Goal: Task Accomplishment & Management: Complete application form

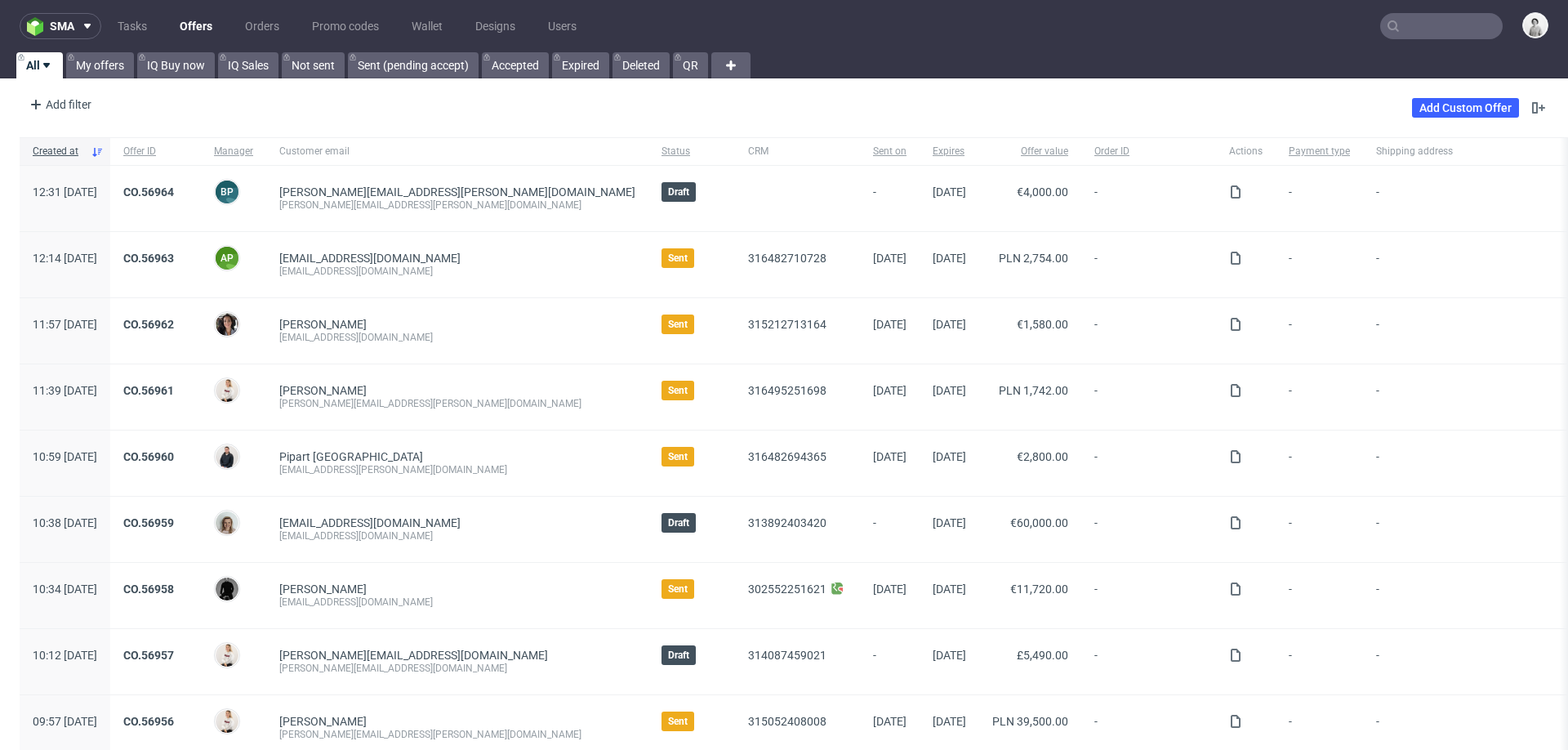
click at [1397, 27] on input "text" at bounding box center [1441, 26] width 122 height 26
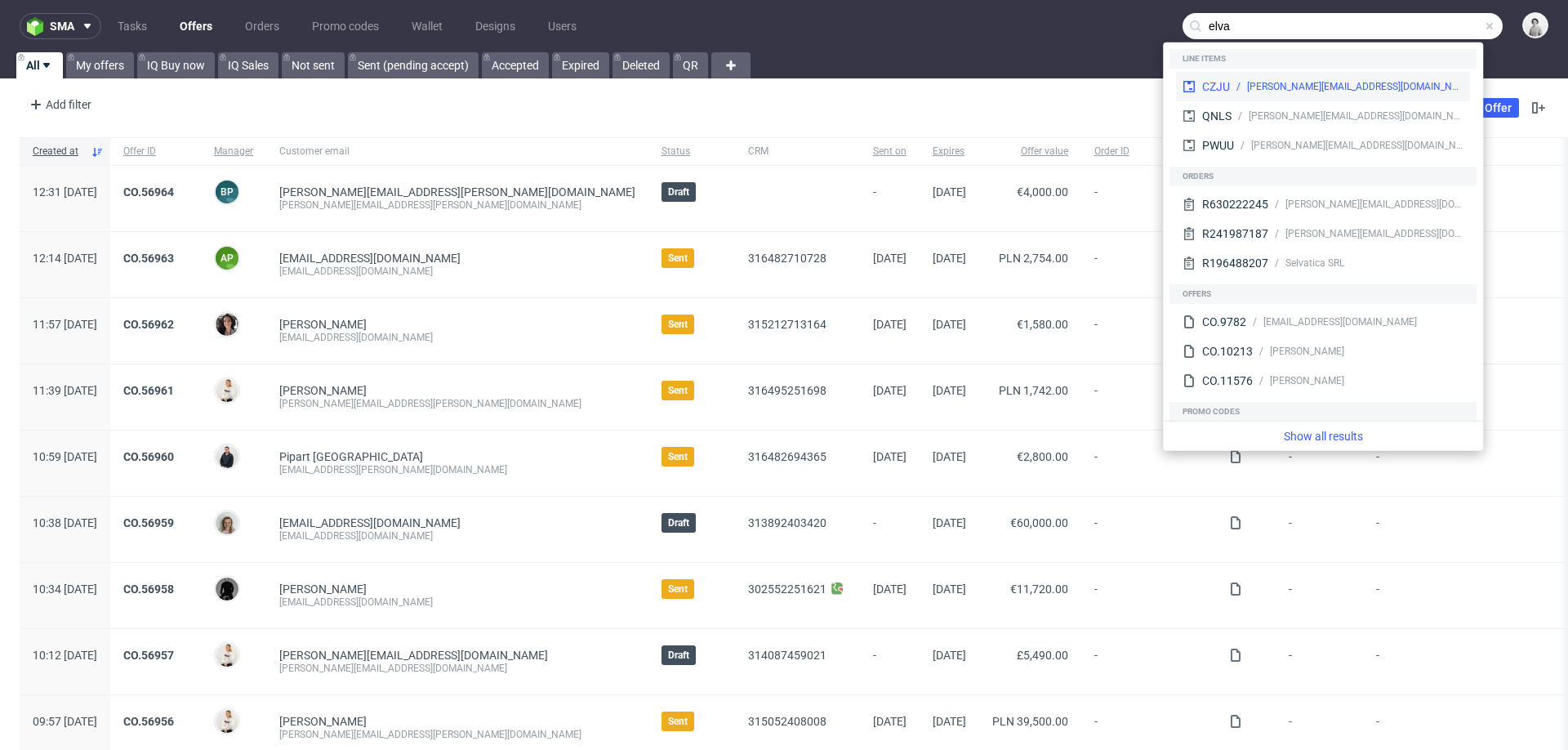
type input "elva"
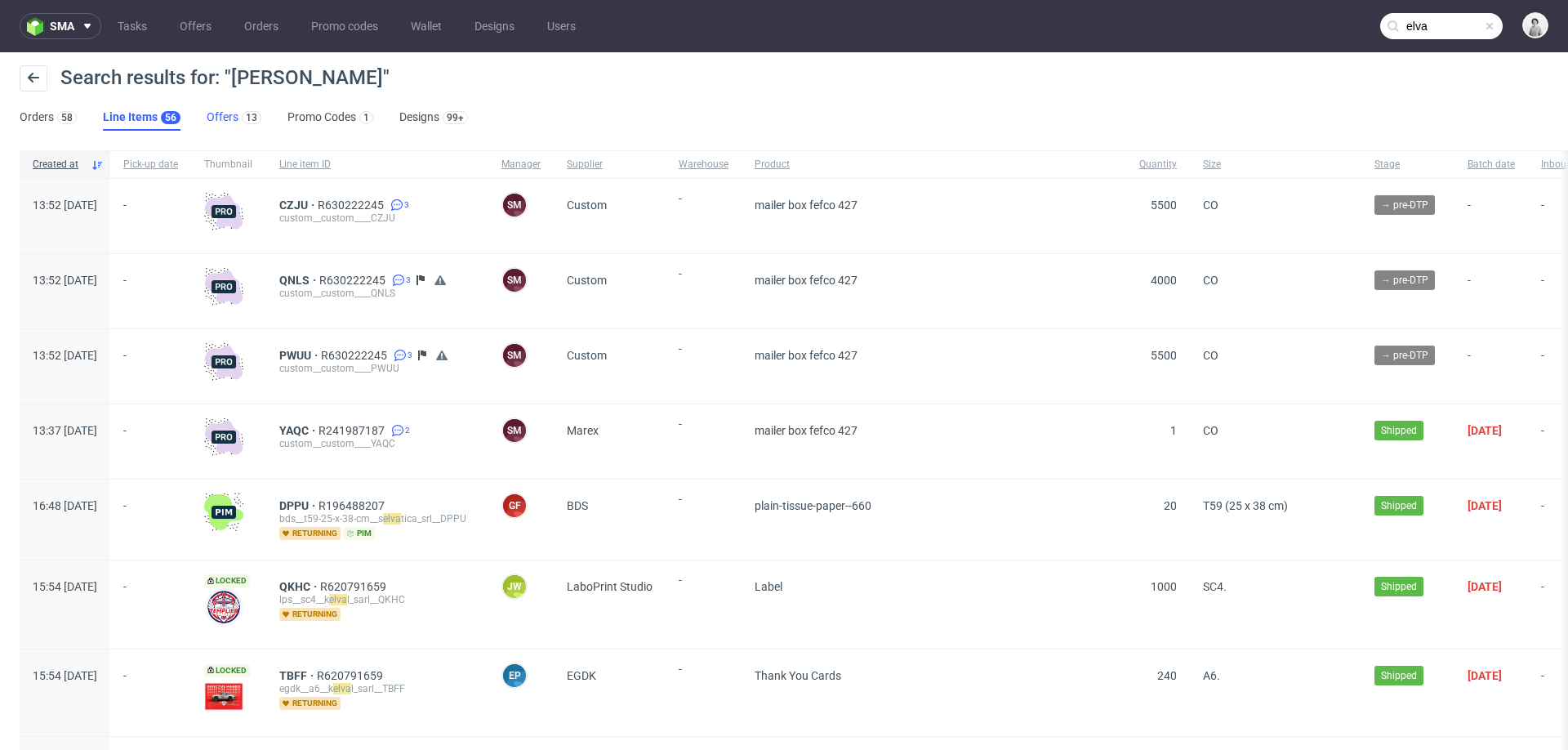
click at [207, 107] on link "Offers 13" at bounding box center [234, 118] width 54 height 26
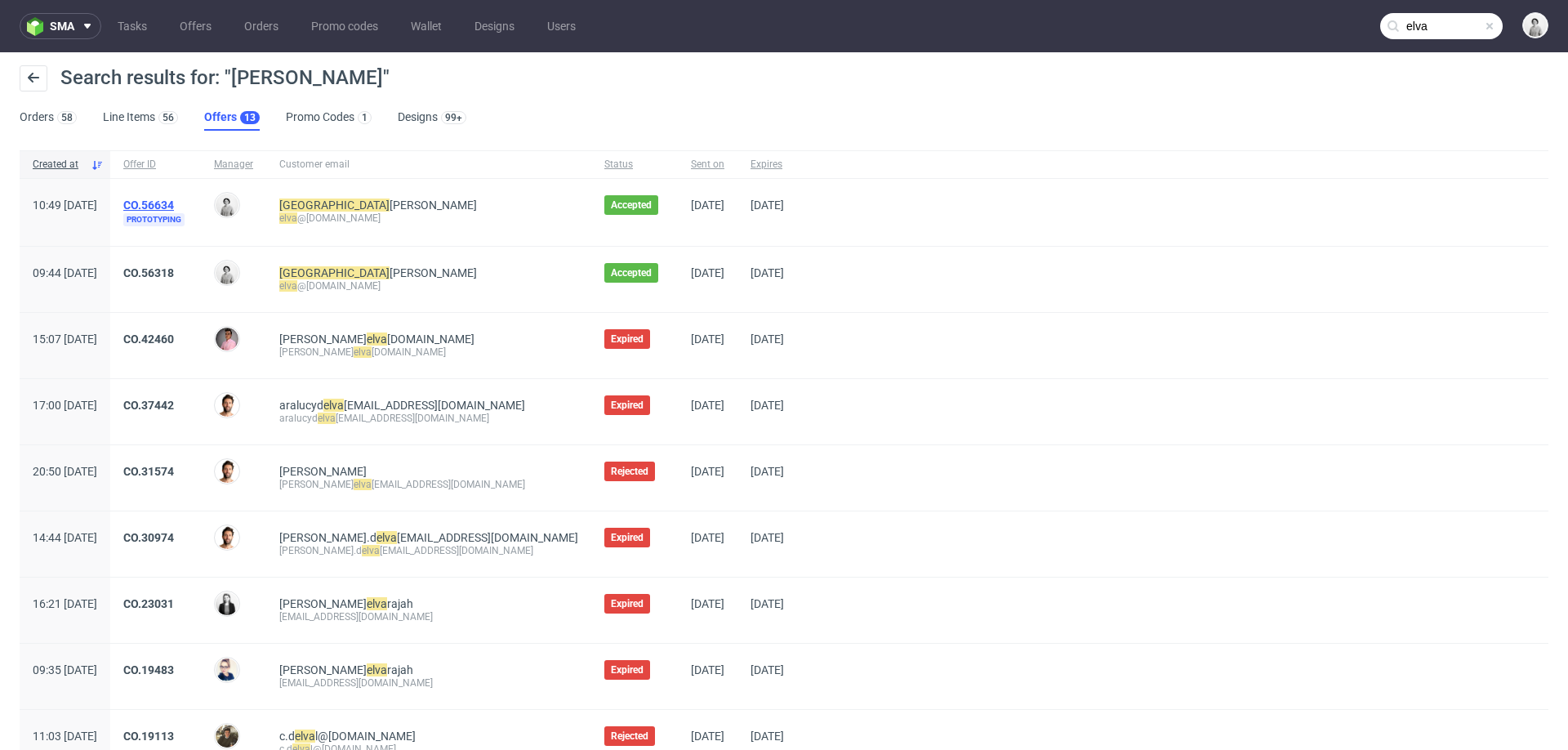
click at [174, 205] on link "CO.56634" at bounding box center [149, 205] width 51 height 13
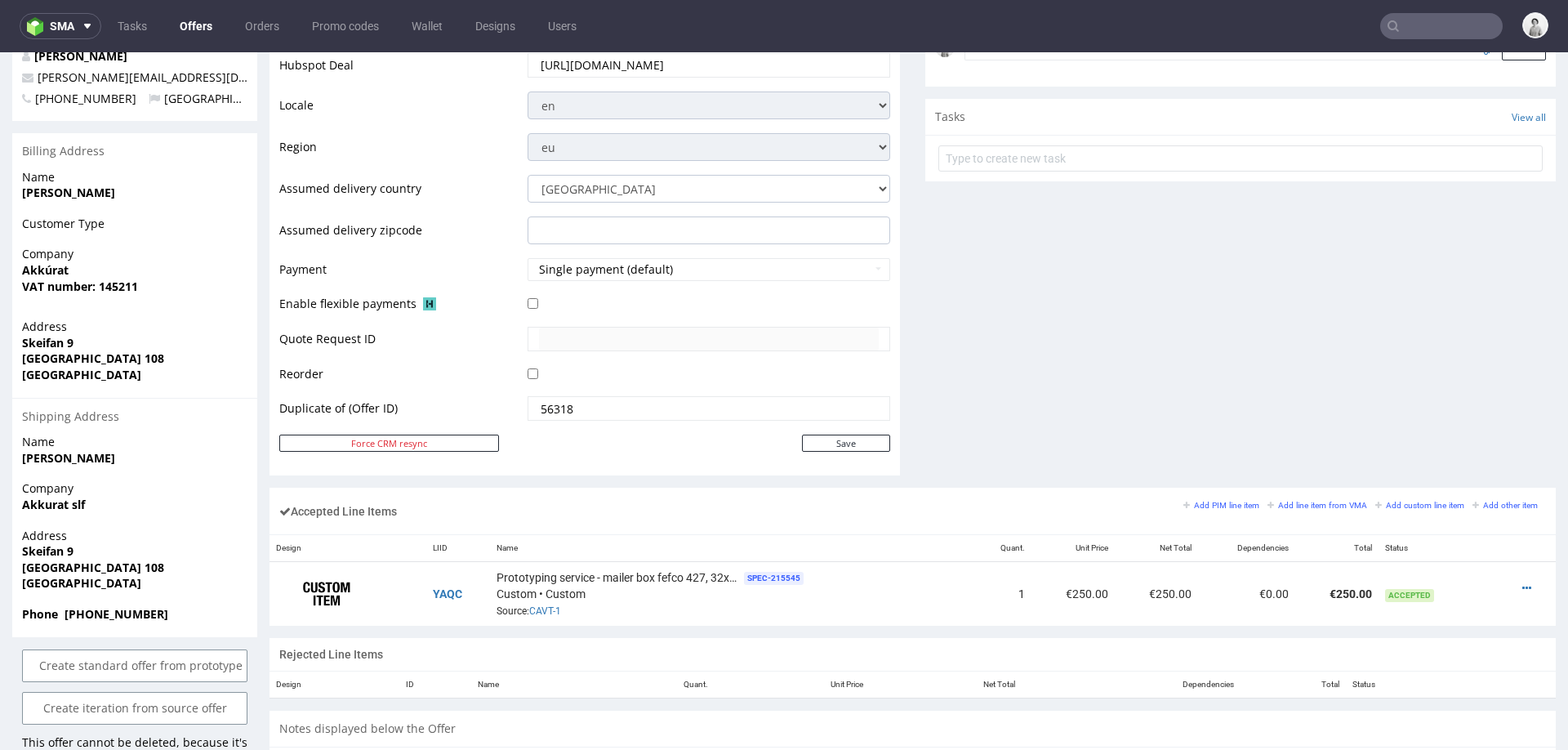
scroll to position [667, 0]
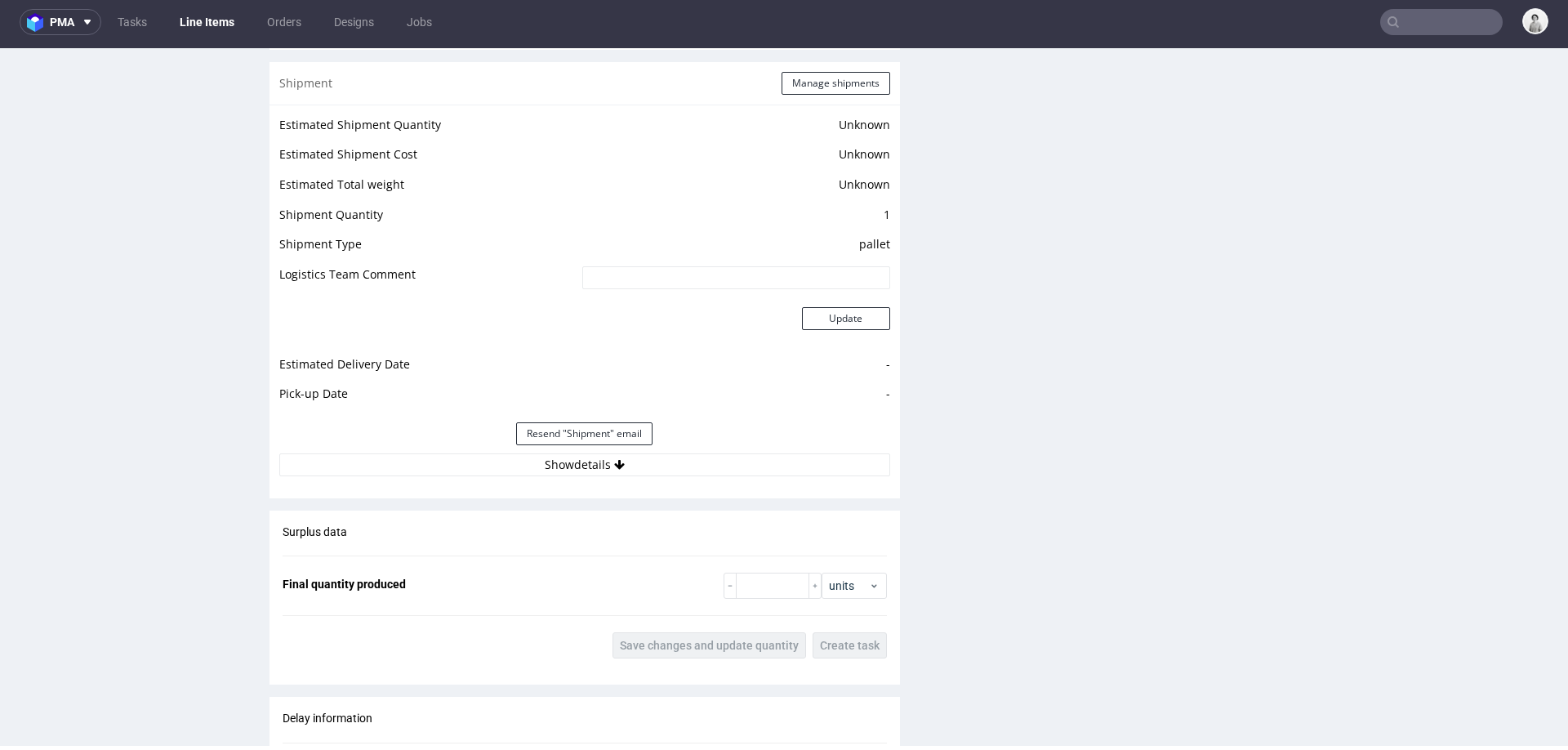
scroll to position [2062, 0]
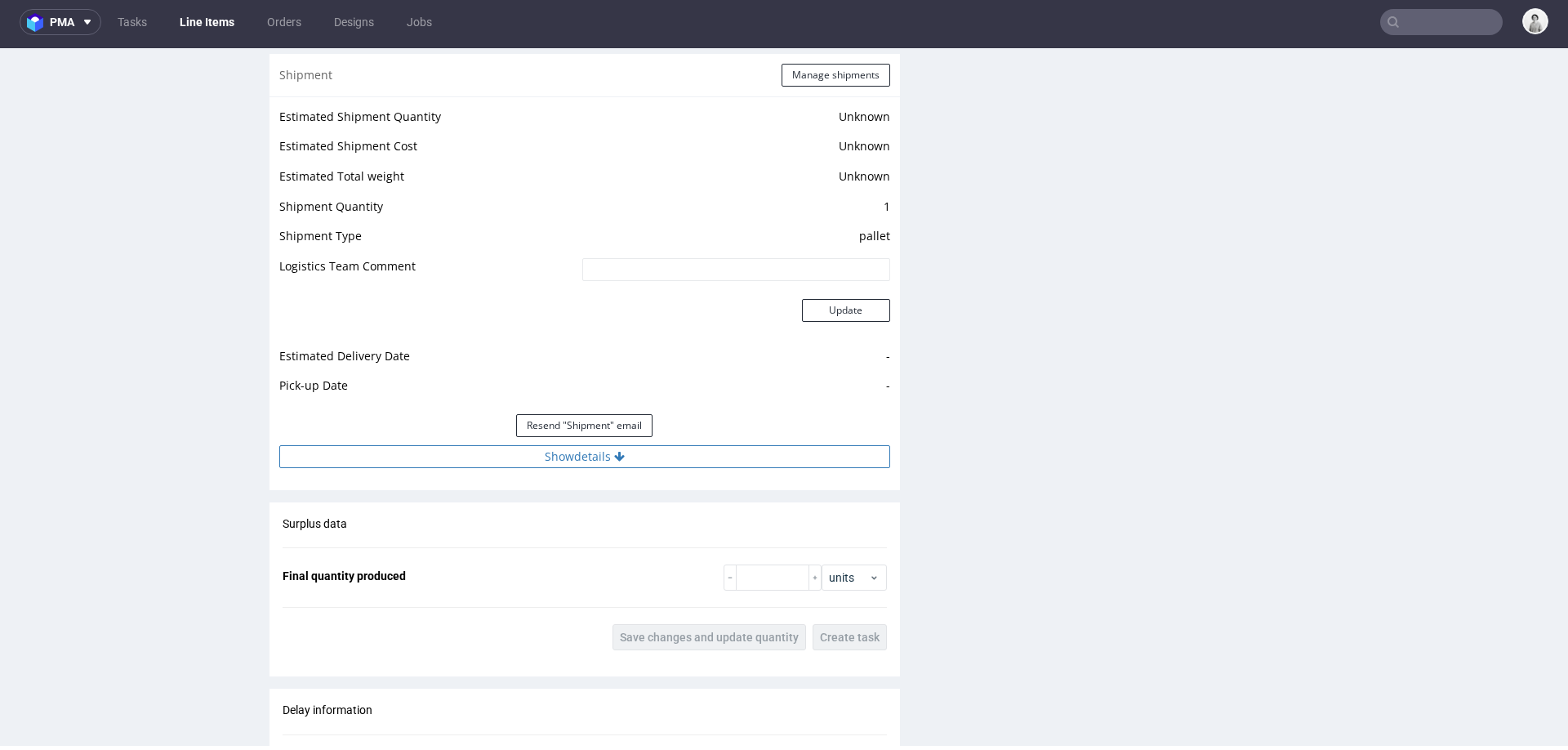
click at [588, 445] on button "Show details" at bounding box center [584, 456] width 611 height 23
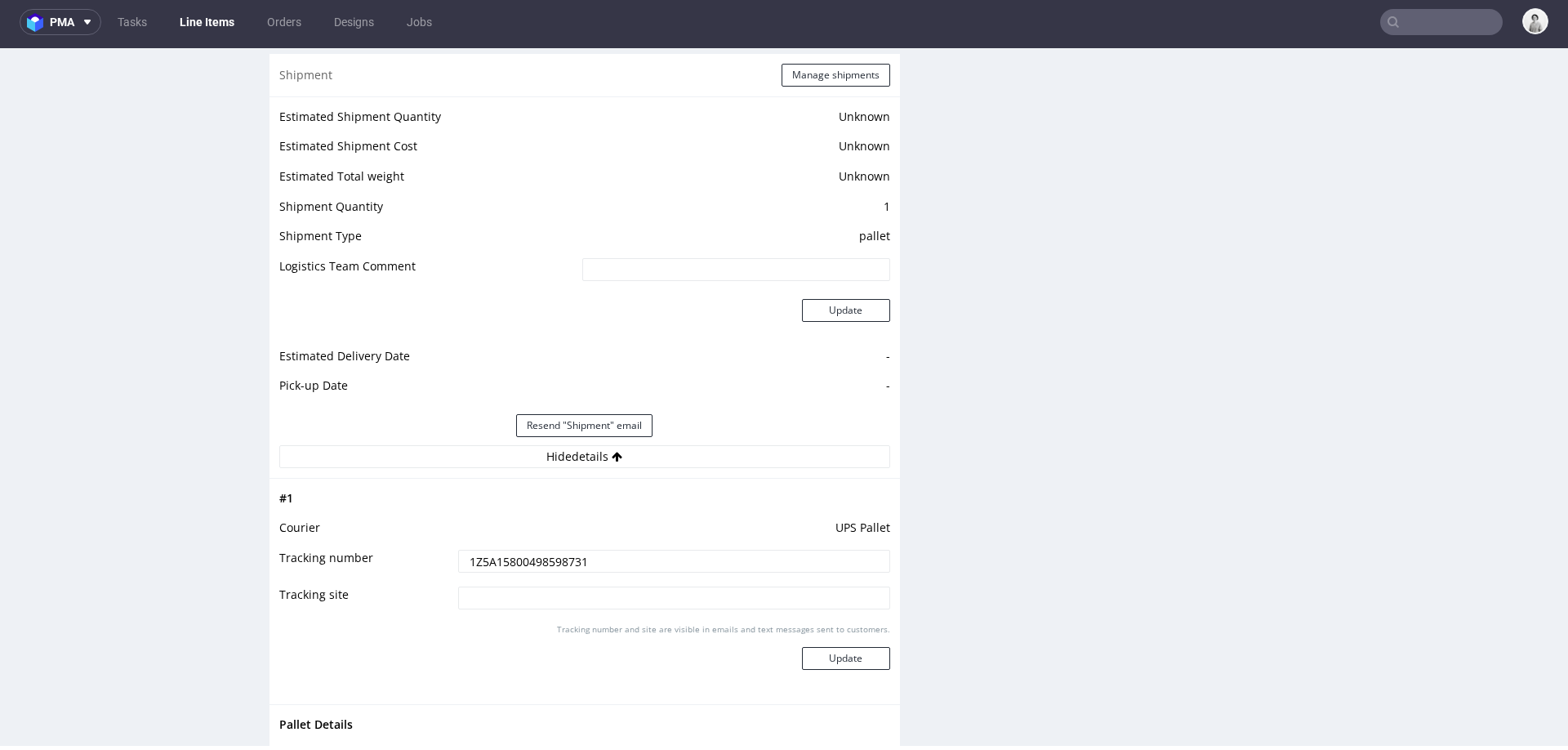
click at [558, 560] on input "1Z5A15800498598731" at bounding box center [674, 561] width 432 height 23
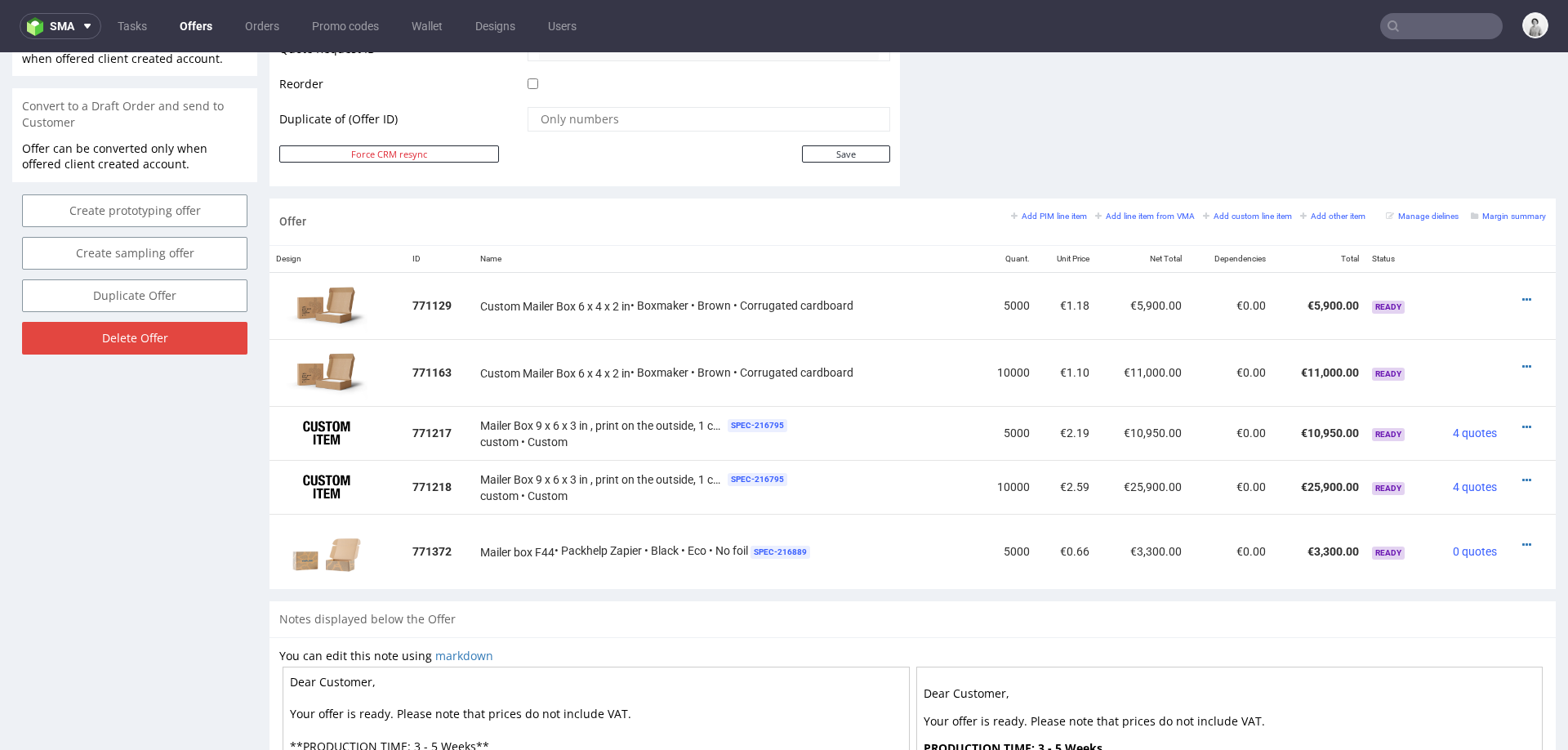
scroll to position [5, 0]
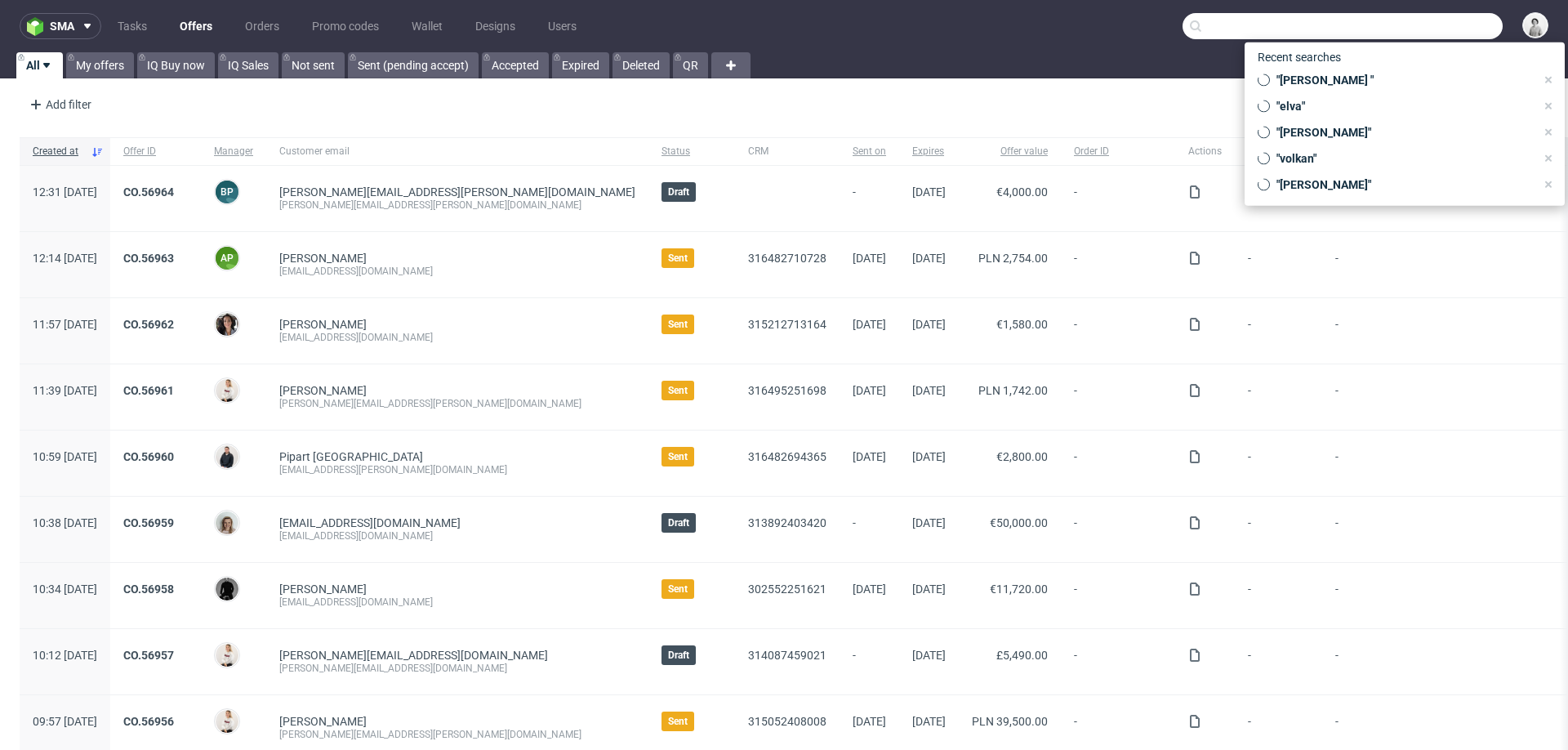
click at [1428, 27] on input "text" at bounding box center [1343, 26] width 320 height 26
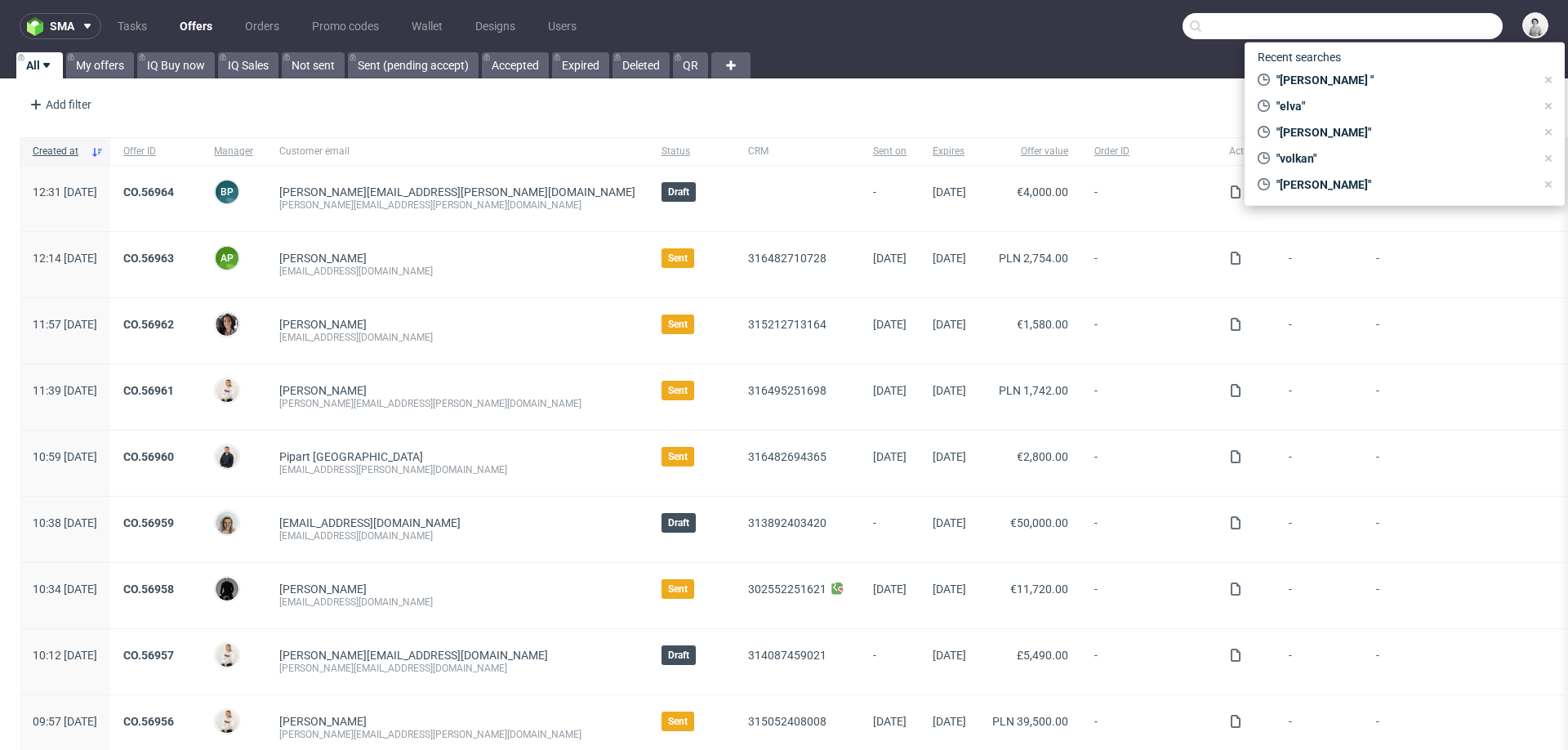
paste input "Sarah.Chapman@nadel.uk.com"
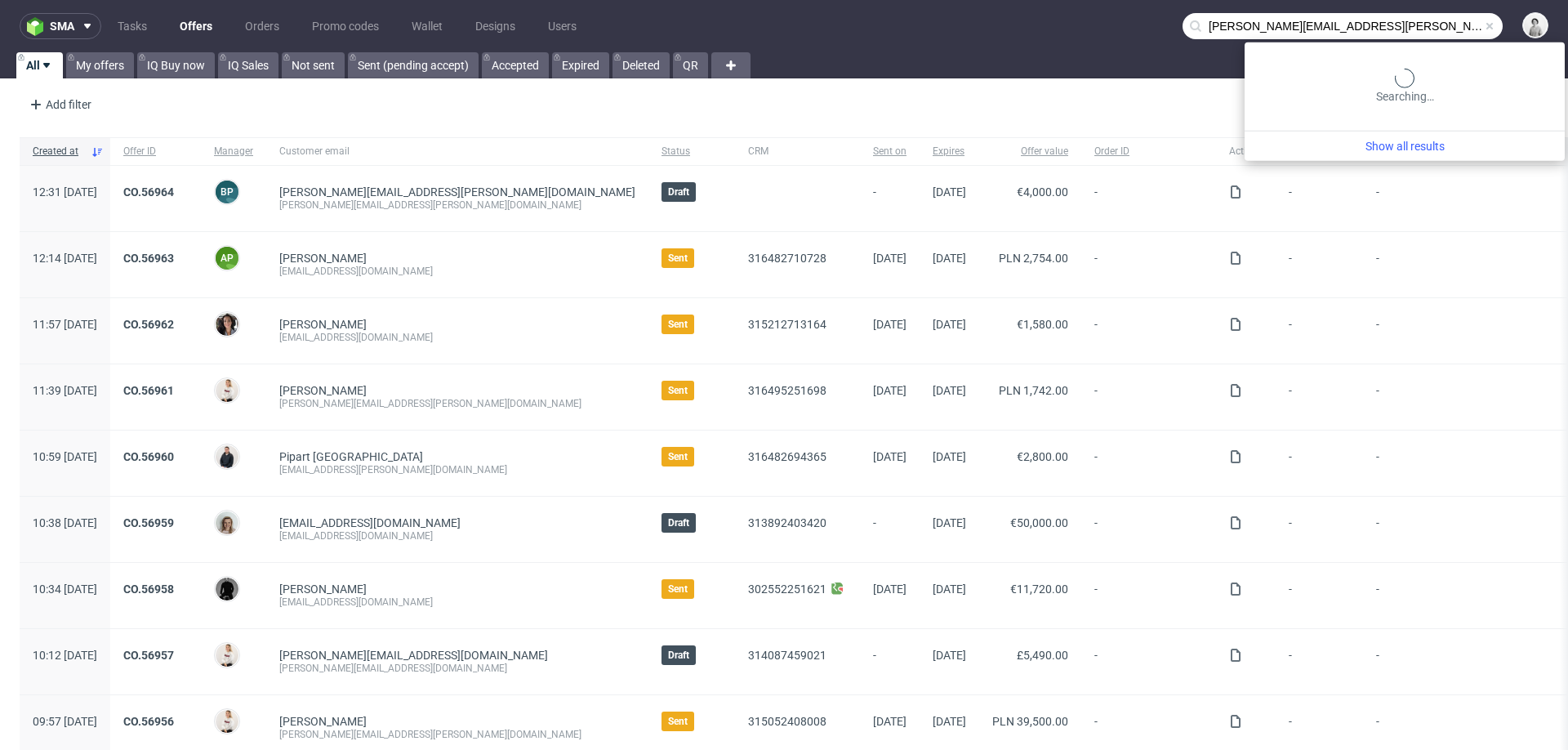
type input "Sarah.Chapman@nadel.uk.com"
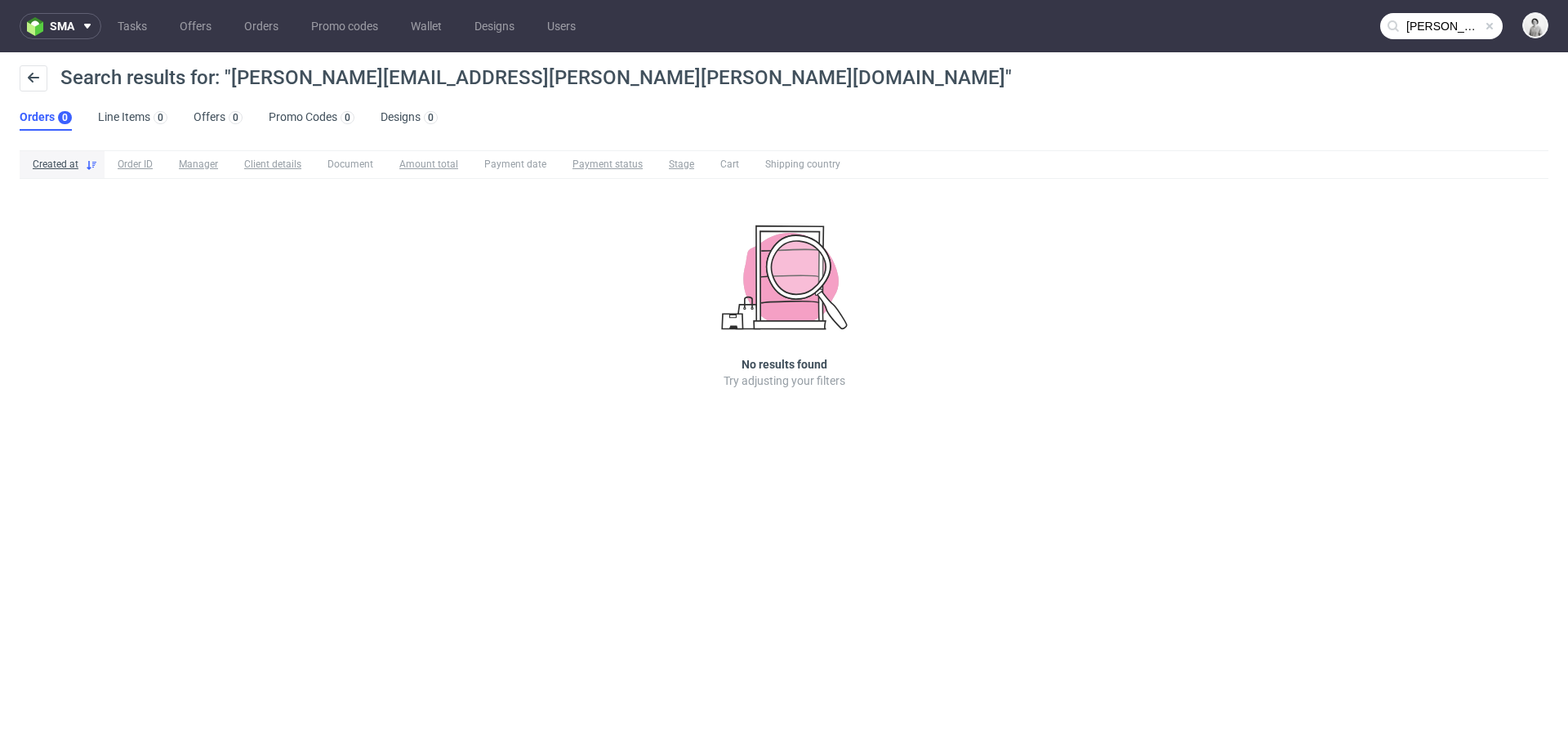
click at [1432, 32] on input "Sarah.Chapman@nadel.uk.com" at bounding box center [1441, 26] width 122 height 26
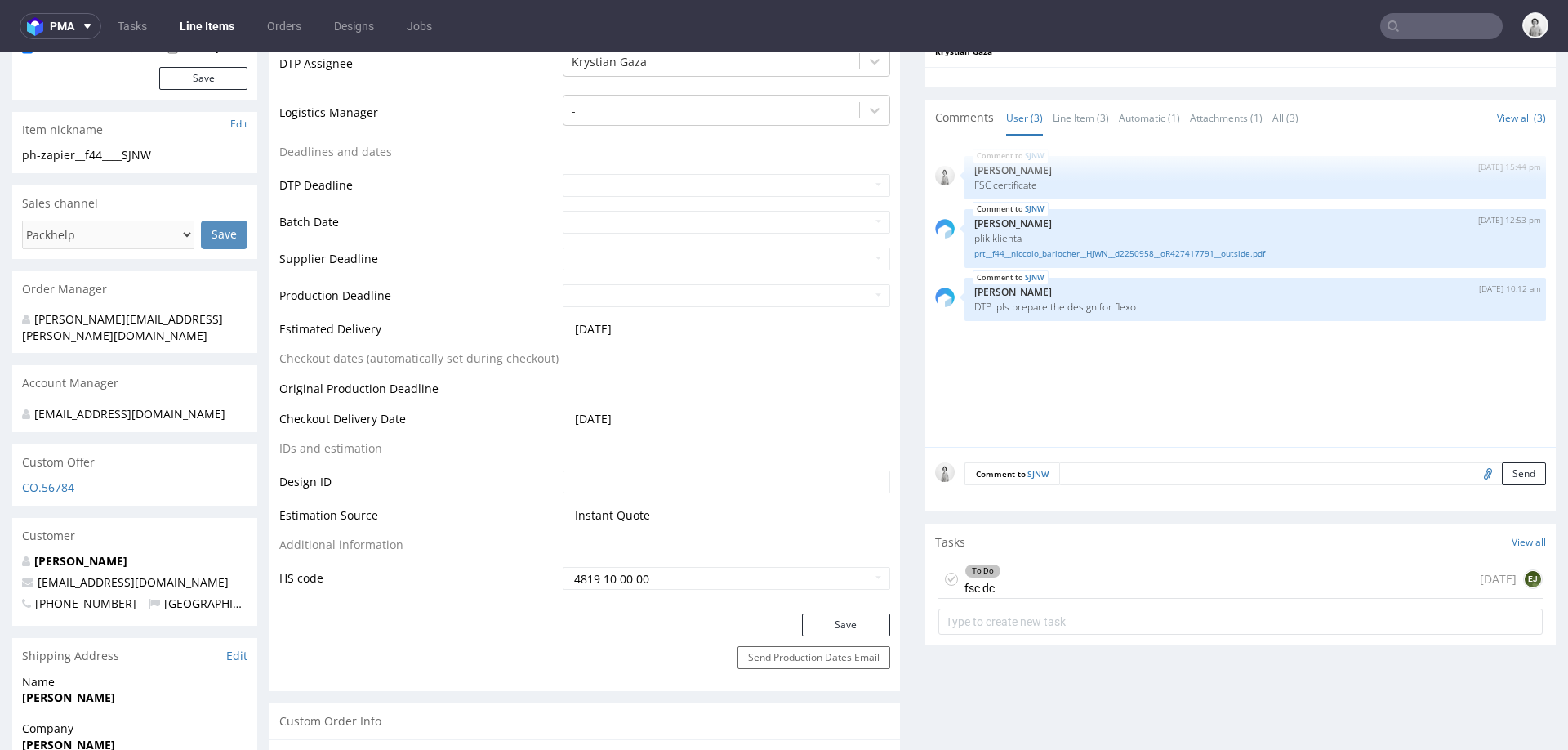
scroll to position [544, 0]
drag, startPoint x: 165, startPoint y: 577, endPoint x: 40, endPoint y: 578, distance: 125.0
click at [40, 578] on p "[EMAIL_ADDRESS][DOMAIN_NAME]" at bounding box center [134, 580] width 225 height 17
copy link "[EMAIL_ADDRESS][DOMAIN_NAME]"
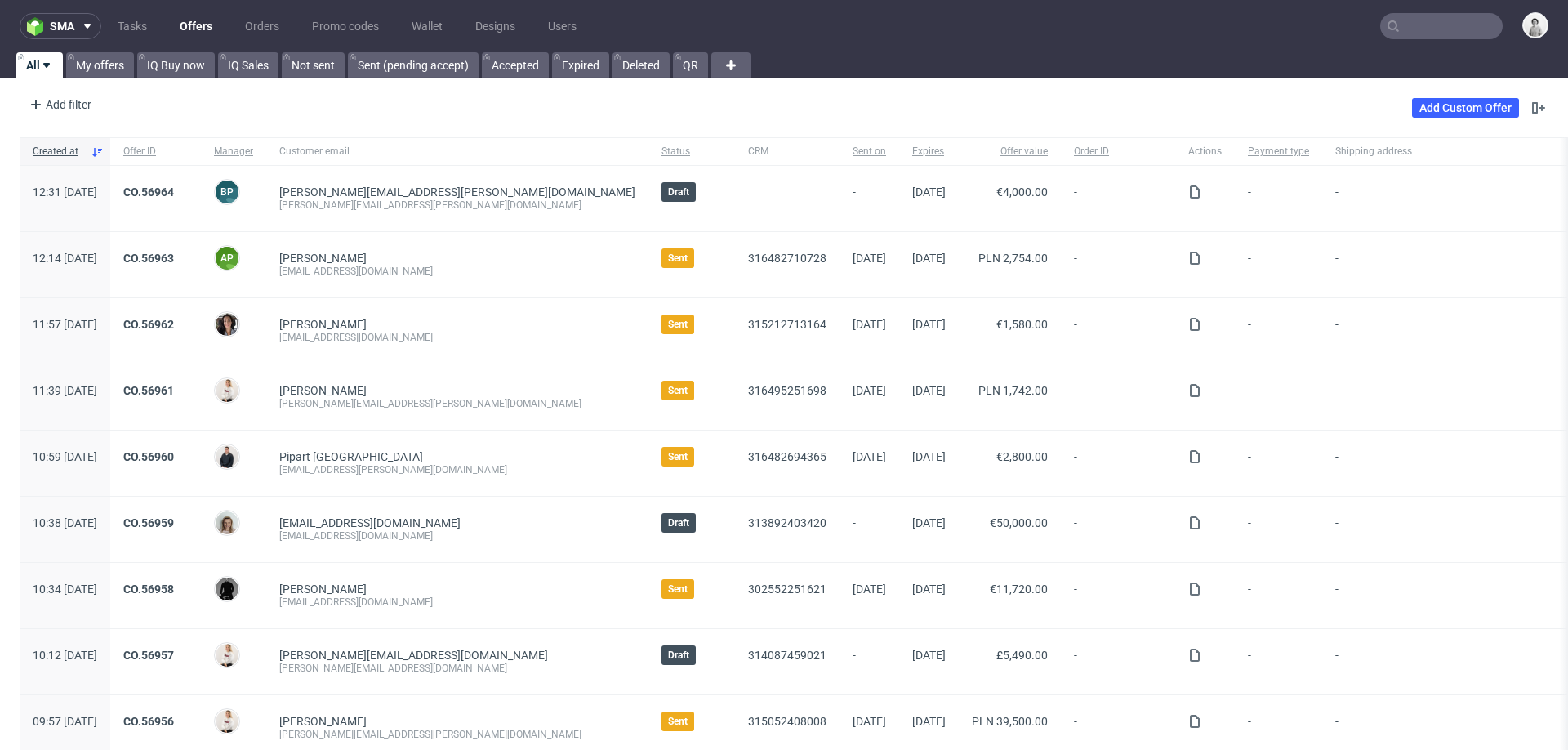
click at [1427, 26] on input "text" at bounding box center [1441, 26] width 122 height 26
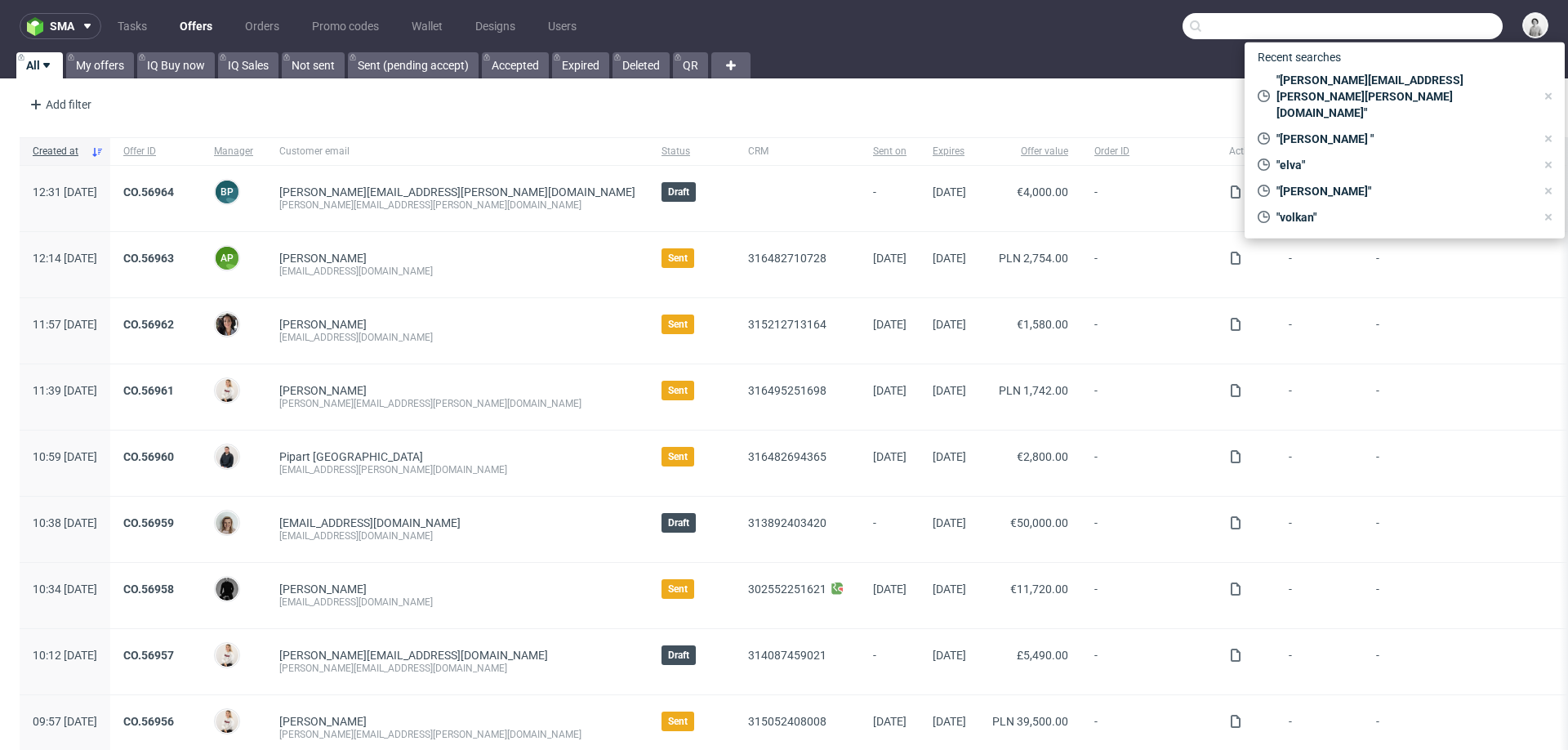
paste input "[EMAIL_ADDRESS][DOMAIN_NAME]"
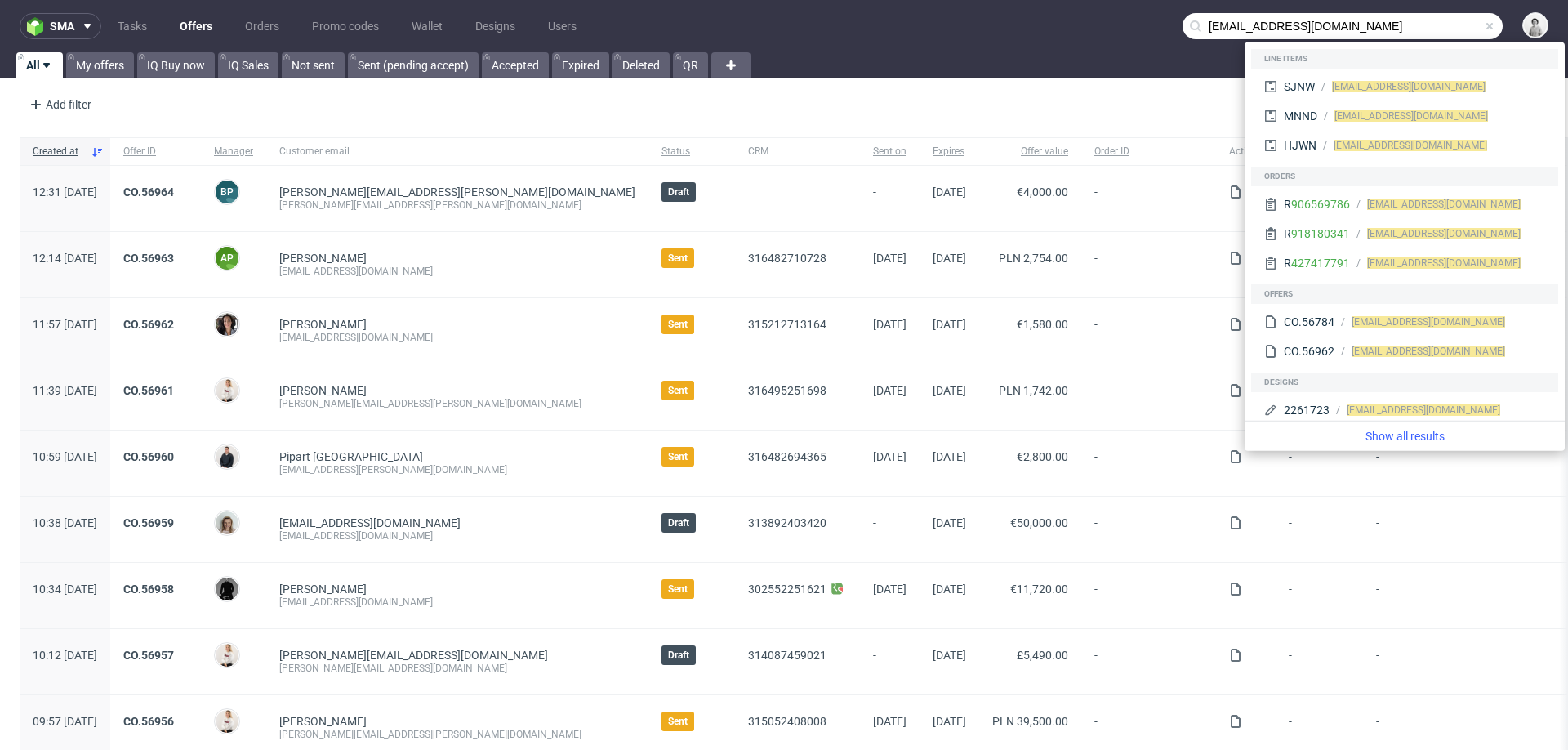
type input "nbarlocher@gmail.com"
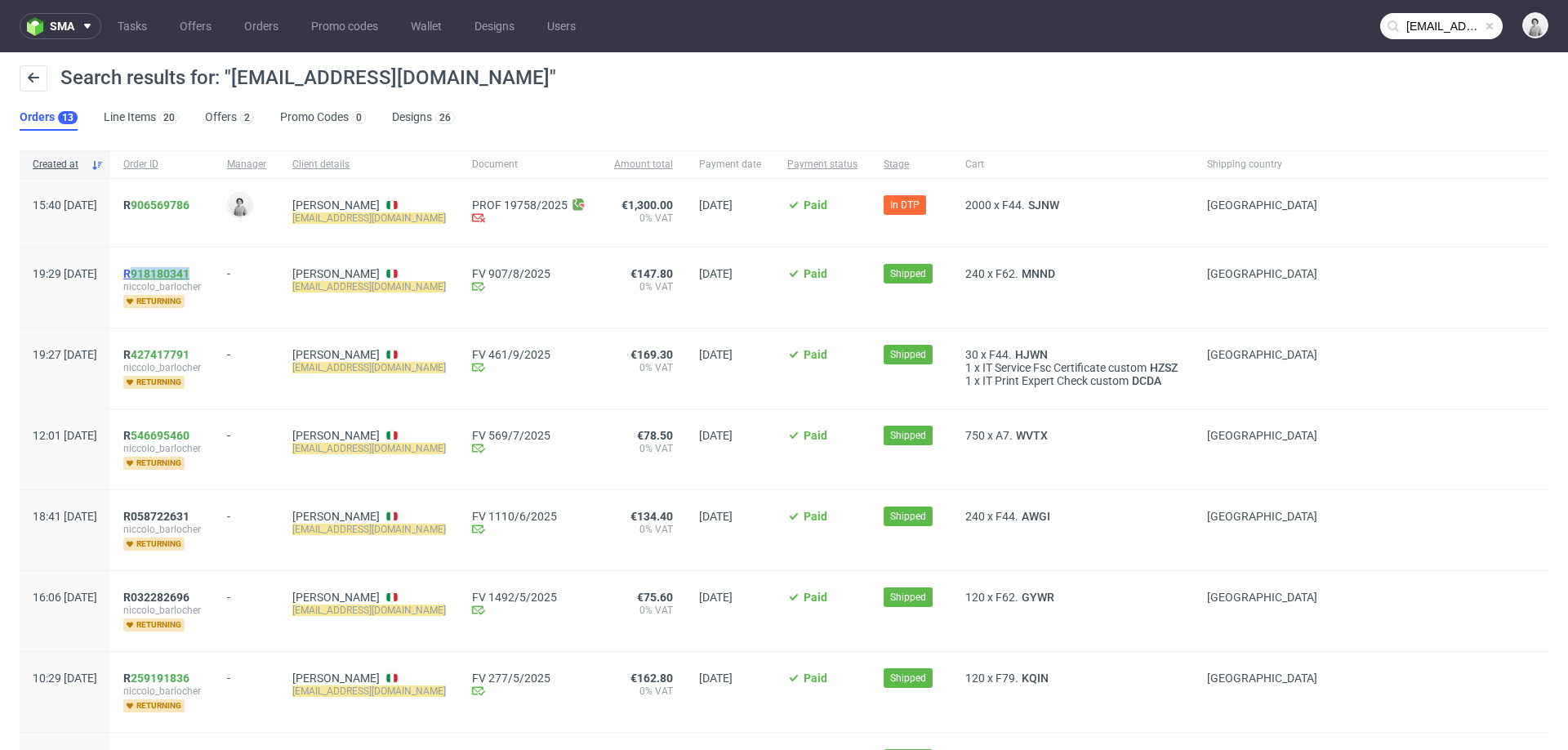
click at [190, 276] on link "918180341" at bounding box center [160, 273] width 59 height 13
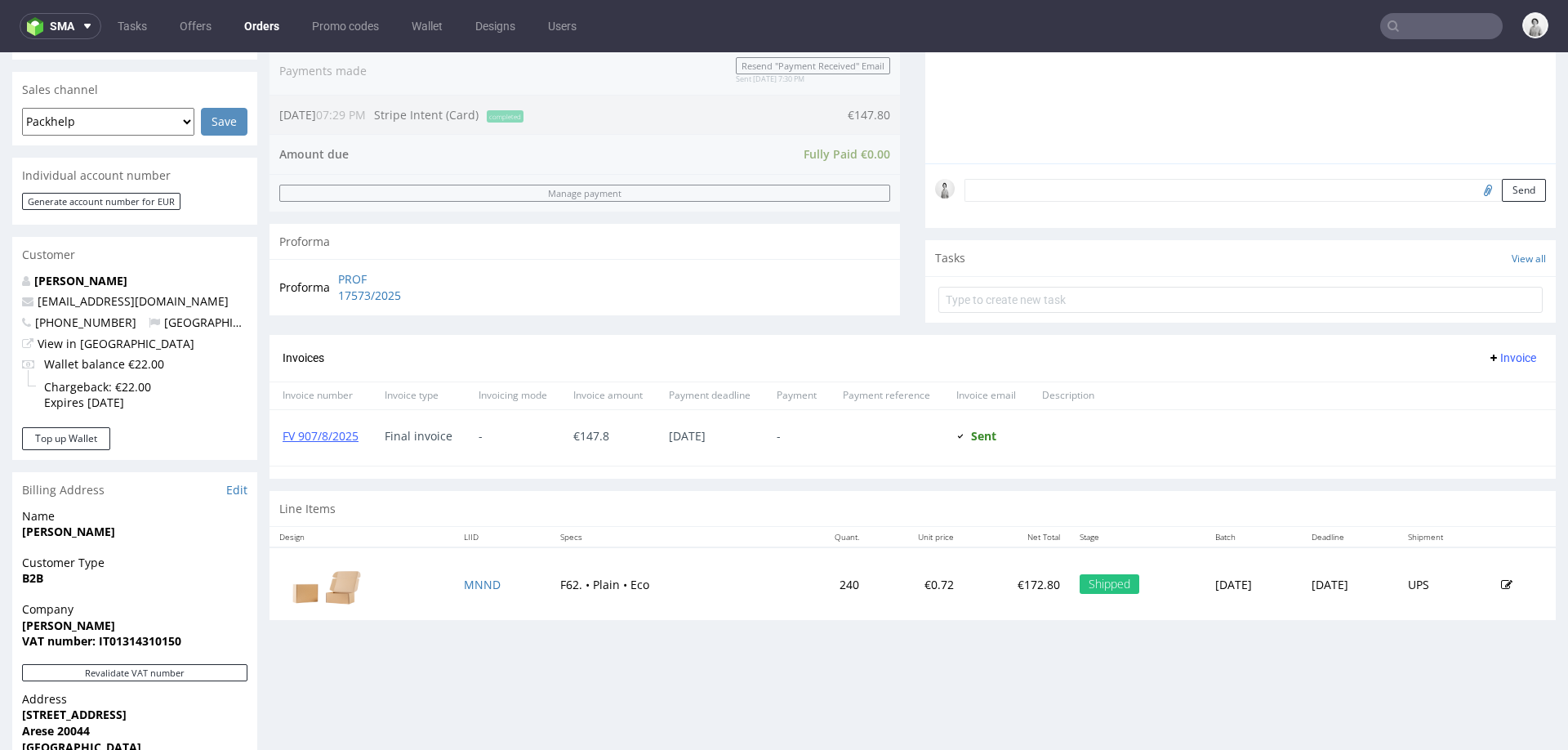
scroll to position [399, 0]
type input "[EMAIL_ADDRESS][DOMAIN_NAME]"
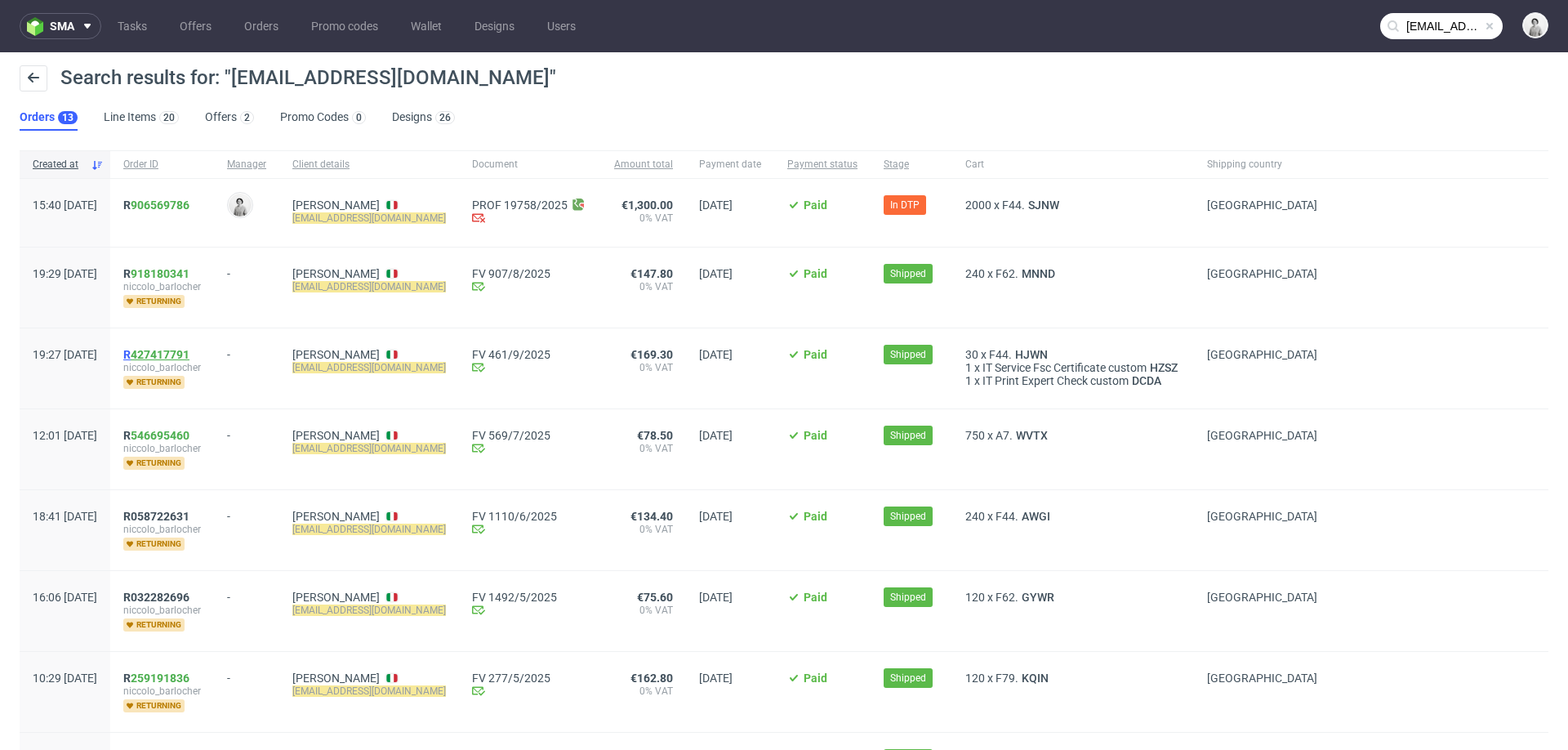
click at [190, 348] on link "427417791" at bounding box center [160, 354] width 59 height 13
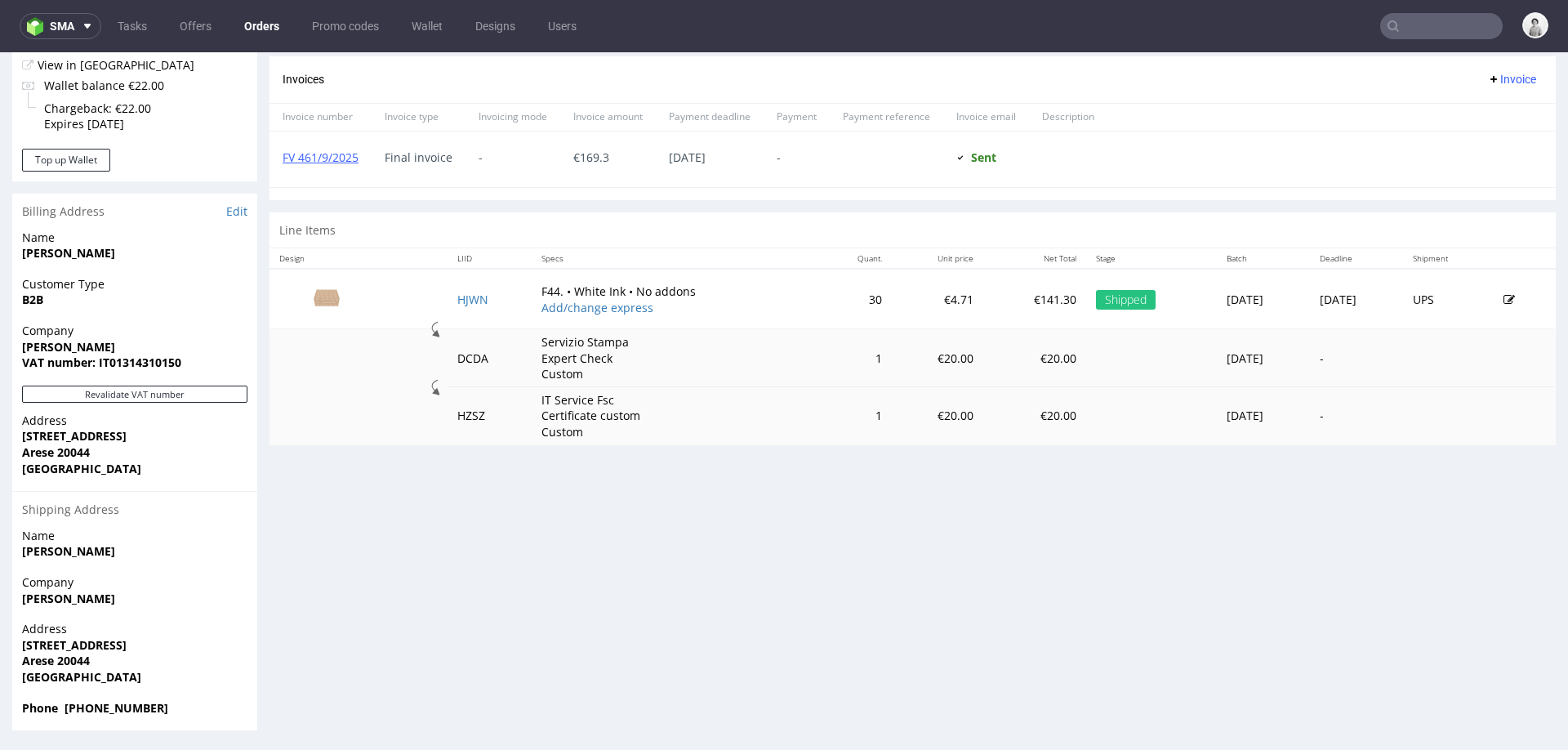
scroll to position [5, 0]
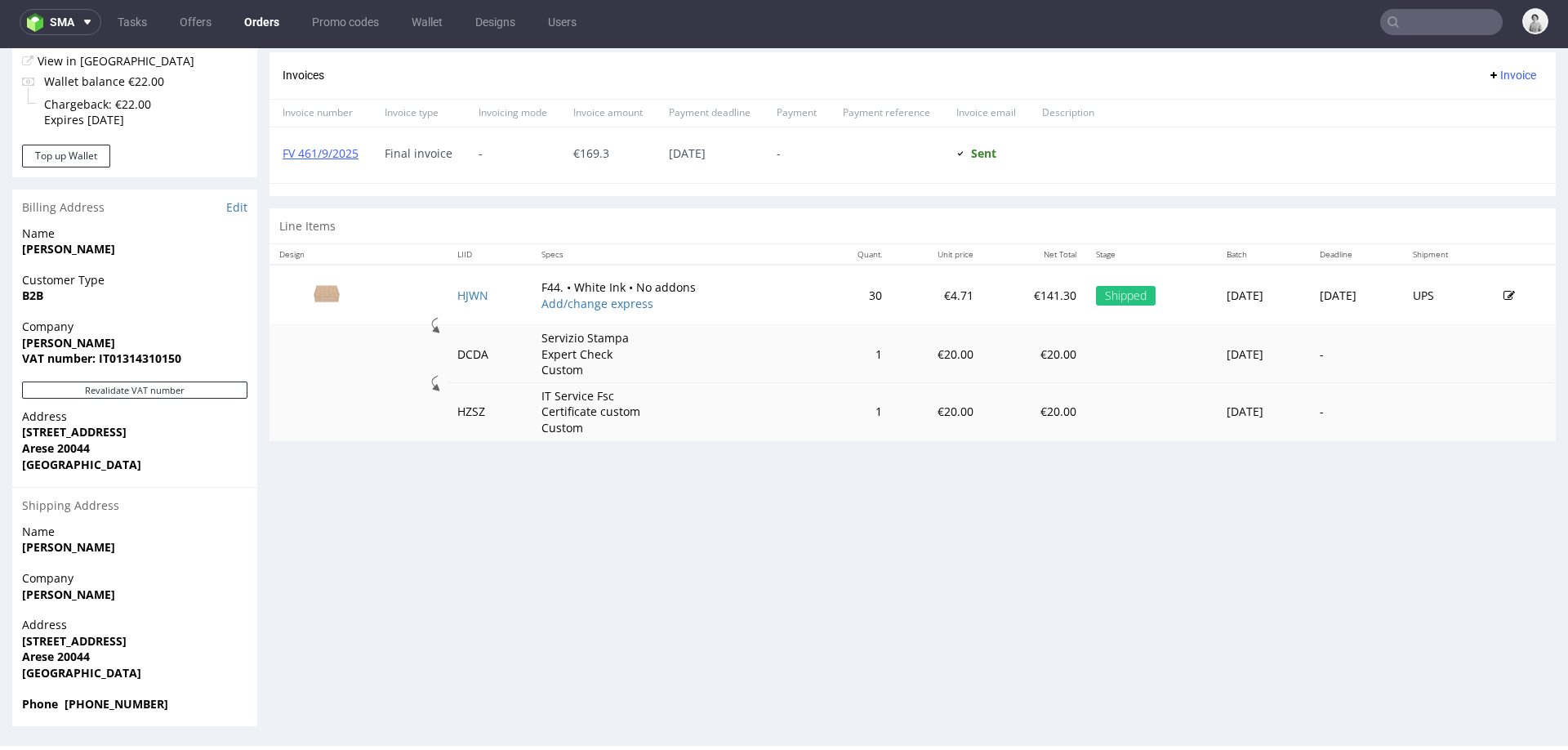
click at [322, 289] on img at bounding box center [326, 294] width 82 height 46
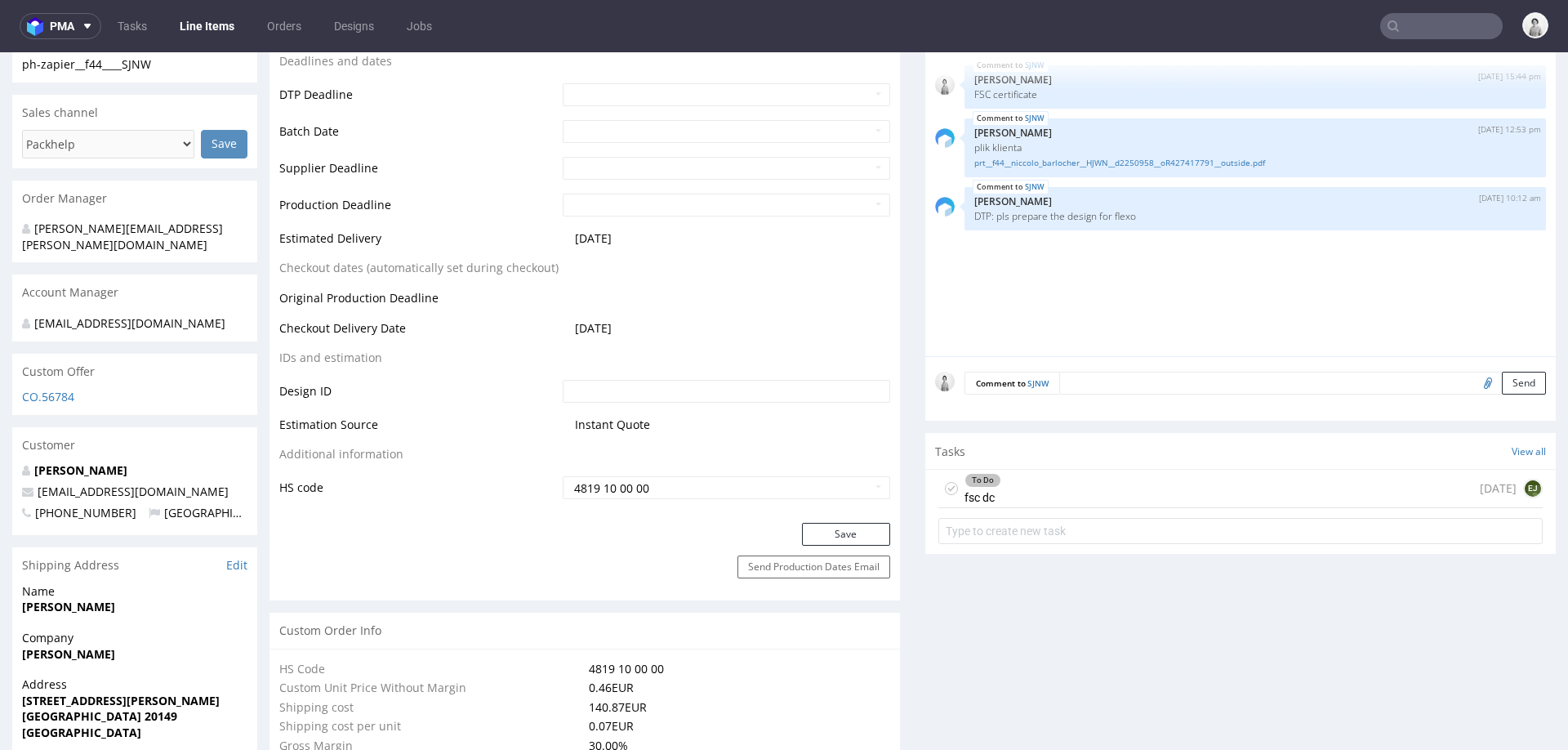
scroll to position [592, 0]
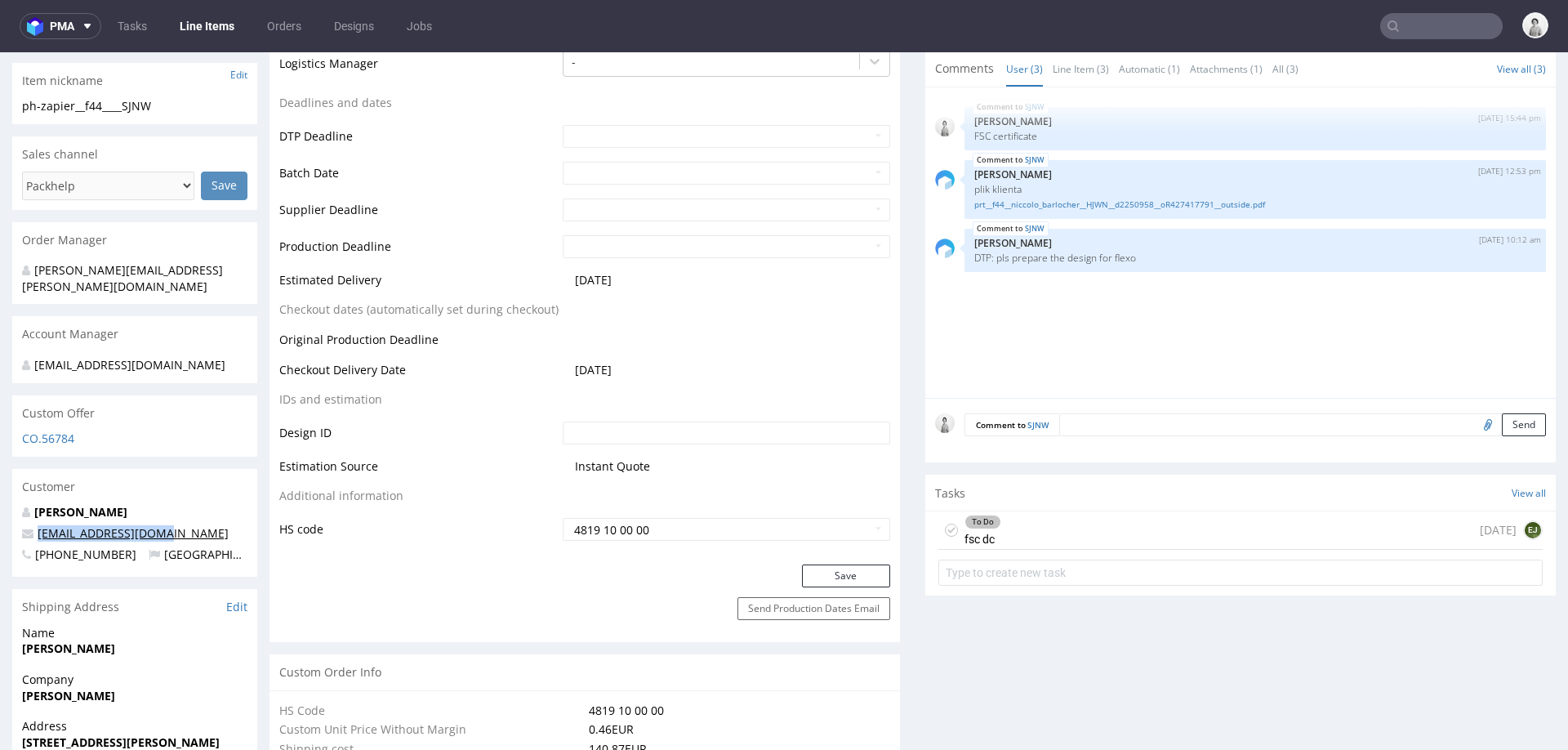
drag, startPoint x: 183, startPoint y: 528, endPoint x: 39, endPoint y: 535, distance: 144.2
click at [39, 535] on p "nbarlocher@gmail.com" at bounding box center [134, 533] width 225 height 17
copy link "nbarlocher@gmail.com"
click at [1126, 410] on div "Comment to SJNW Send" at bounding box center [1240, 431] width 630 height 65
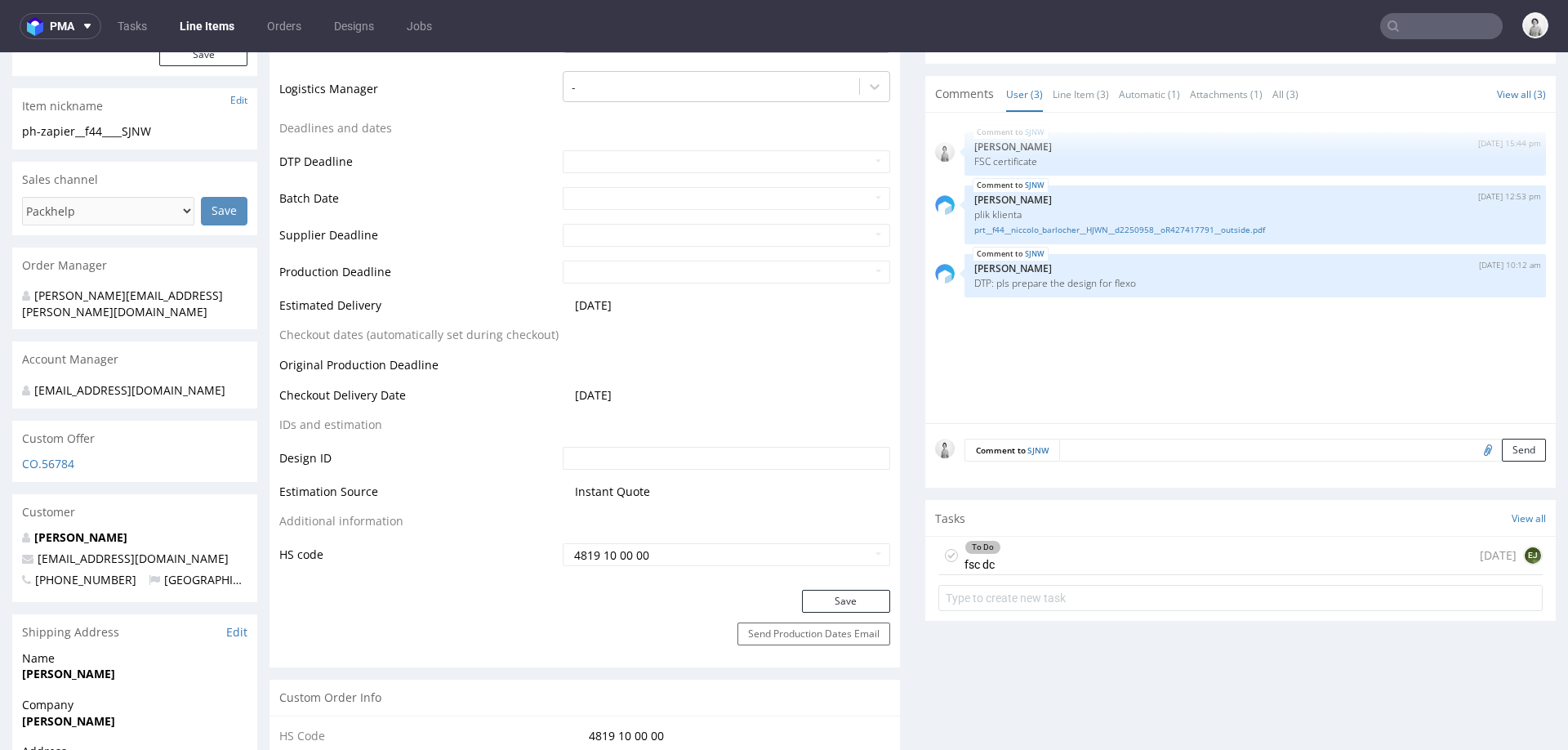
scroll to position [561, 0]
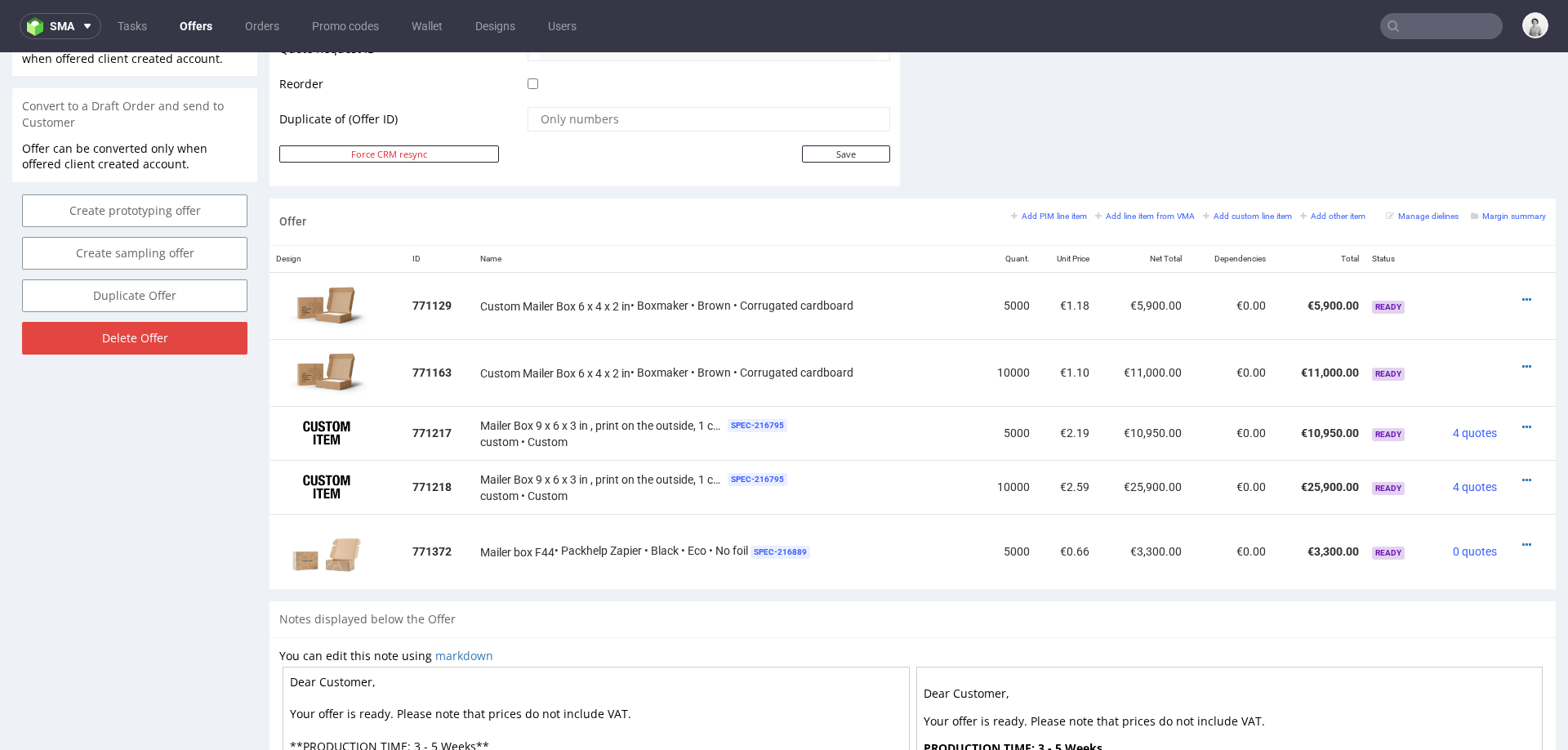
scroll to position [5, 0]
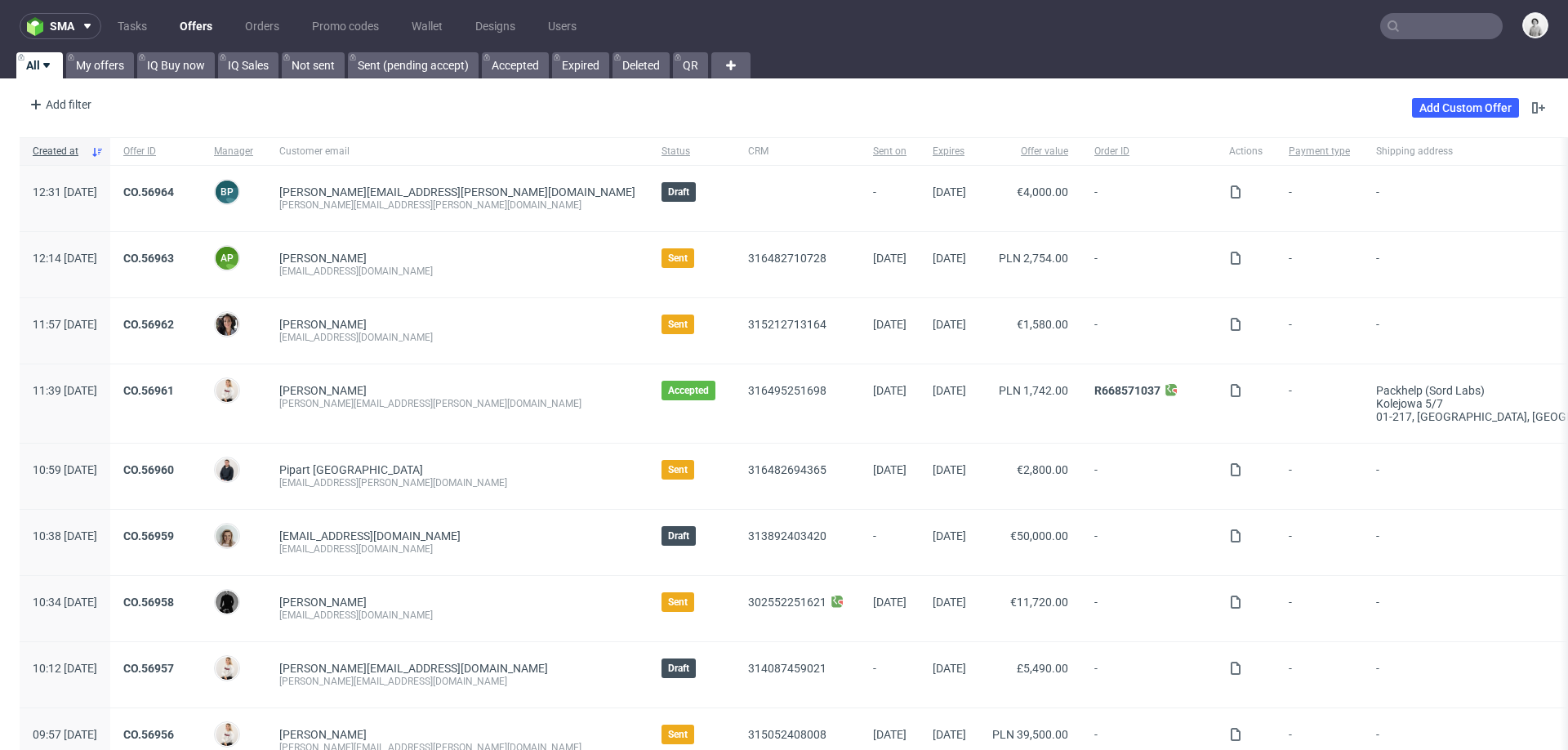
click at [1503, 33] on div at bounding box center [1526, 26] width 46 height 29
click at [1428, 21] on input "text" at bounding box center [1441, 26] width 122 height 26
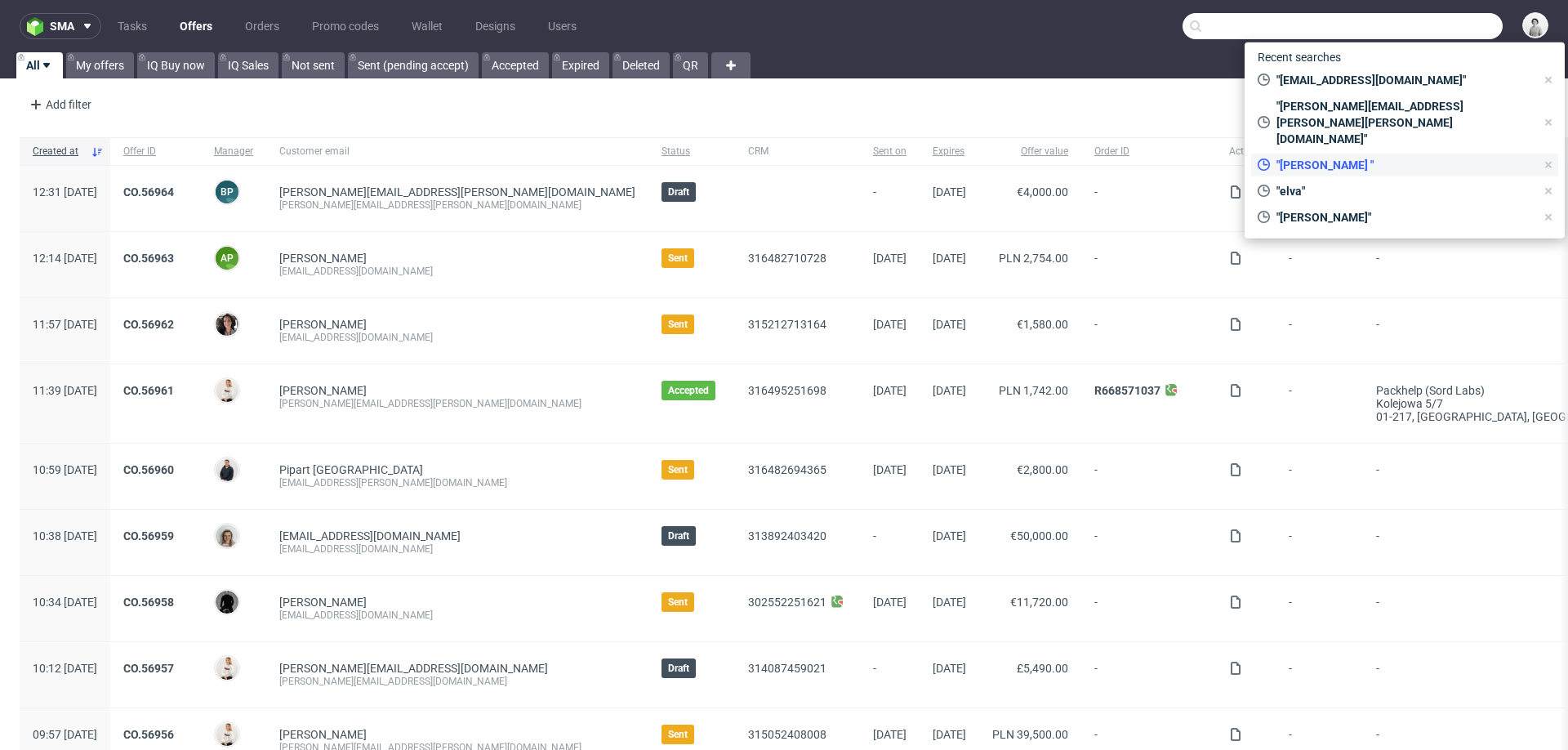
click at [1291, 157] on span ""[PERSON_NAME] "" at bounding box center [1403, 164] width 265 height 17
type input "elva"
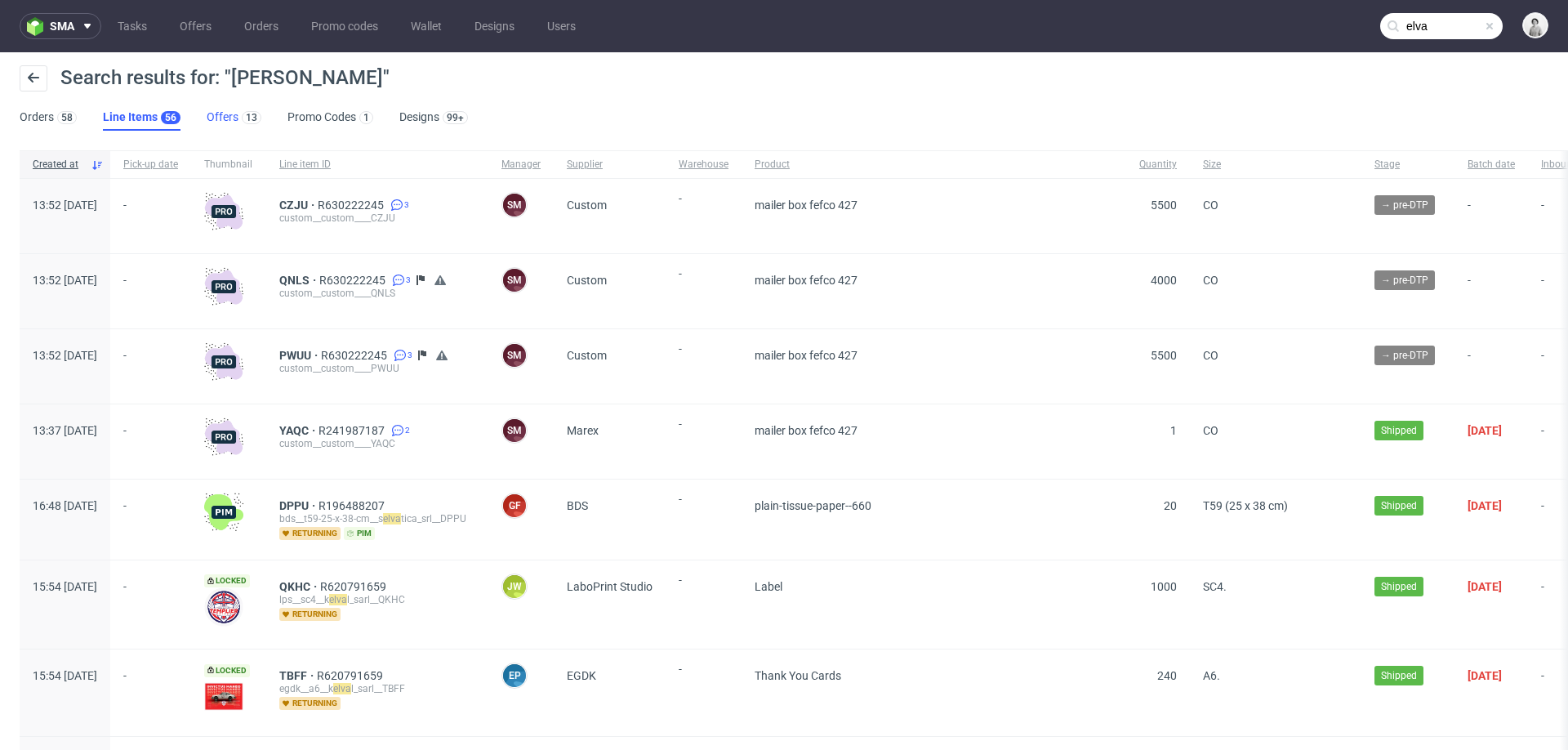
click at [213, 118] on link "Offers 13" at bounding box center [234, 118] width 54 height 26
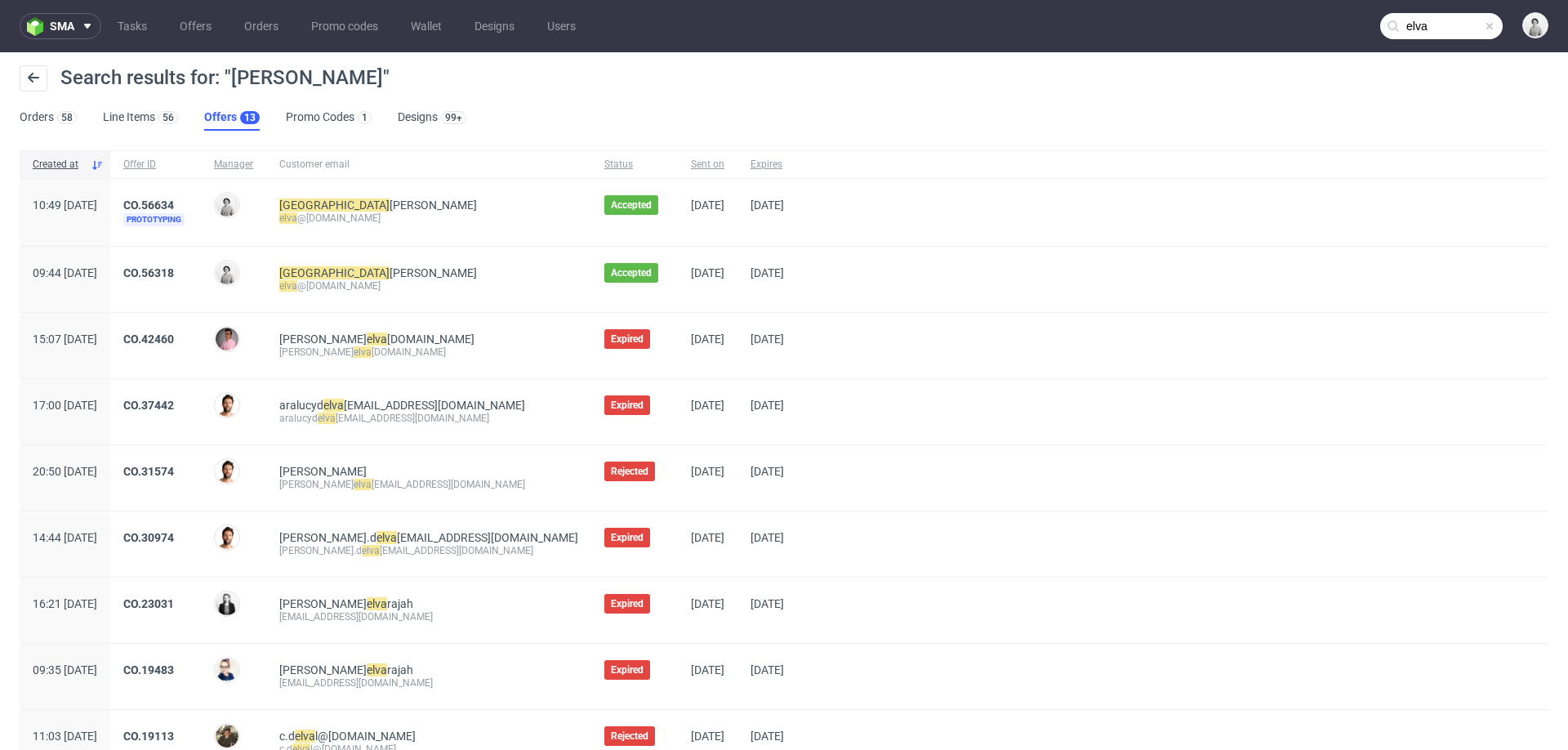
click at [194, 262] on div "CO.56318" at bounding box center [155, 280] width 91 height 65
click at [188, 280] on span "CO.56318" at bounding box center [155, 280] width 64 height 26
click at [174, 271] on link "CO.56318" at bounding box center [149, 273] width 51 height 13
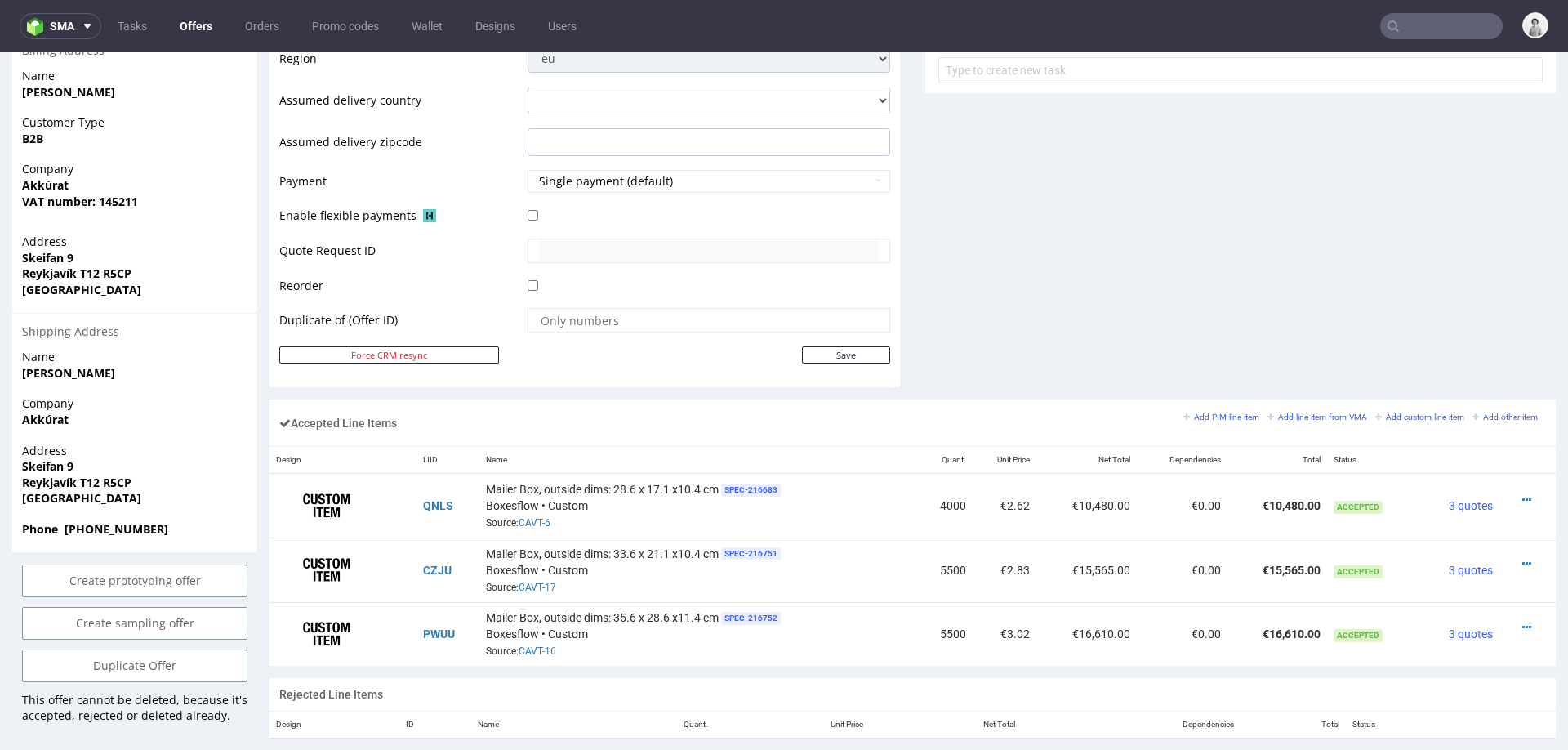
scroll to position [674, 0]
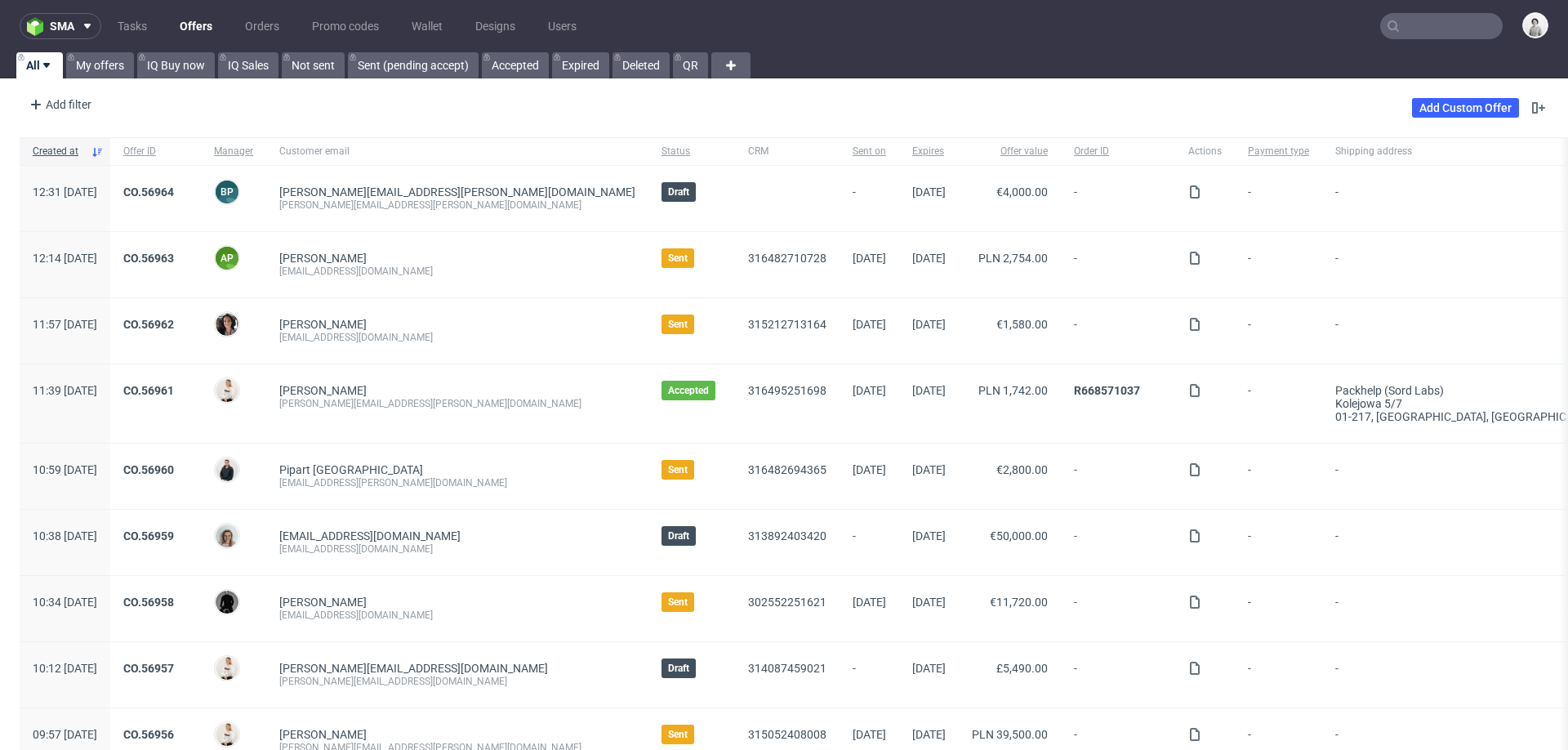
click at [1419, 22] on input "text" at bounding box center [1441, 26] width 122 height 26
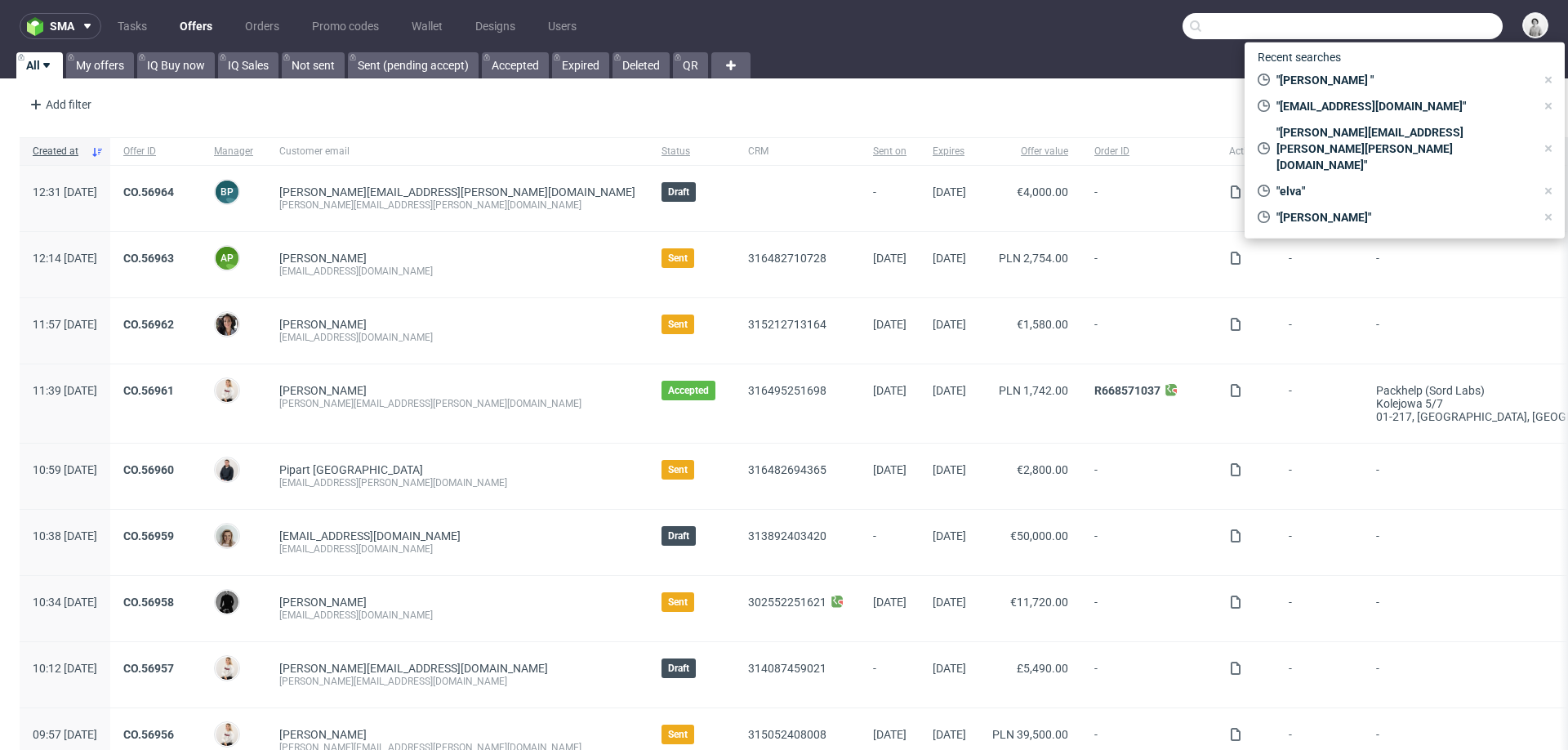
paste input "[EMAIL_ADDRESS][DOMAIN_NAME]"
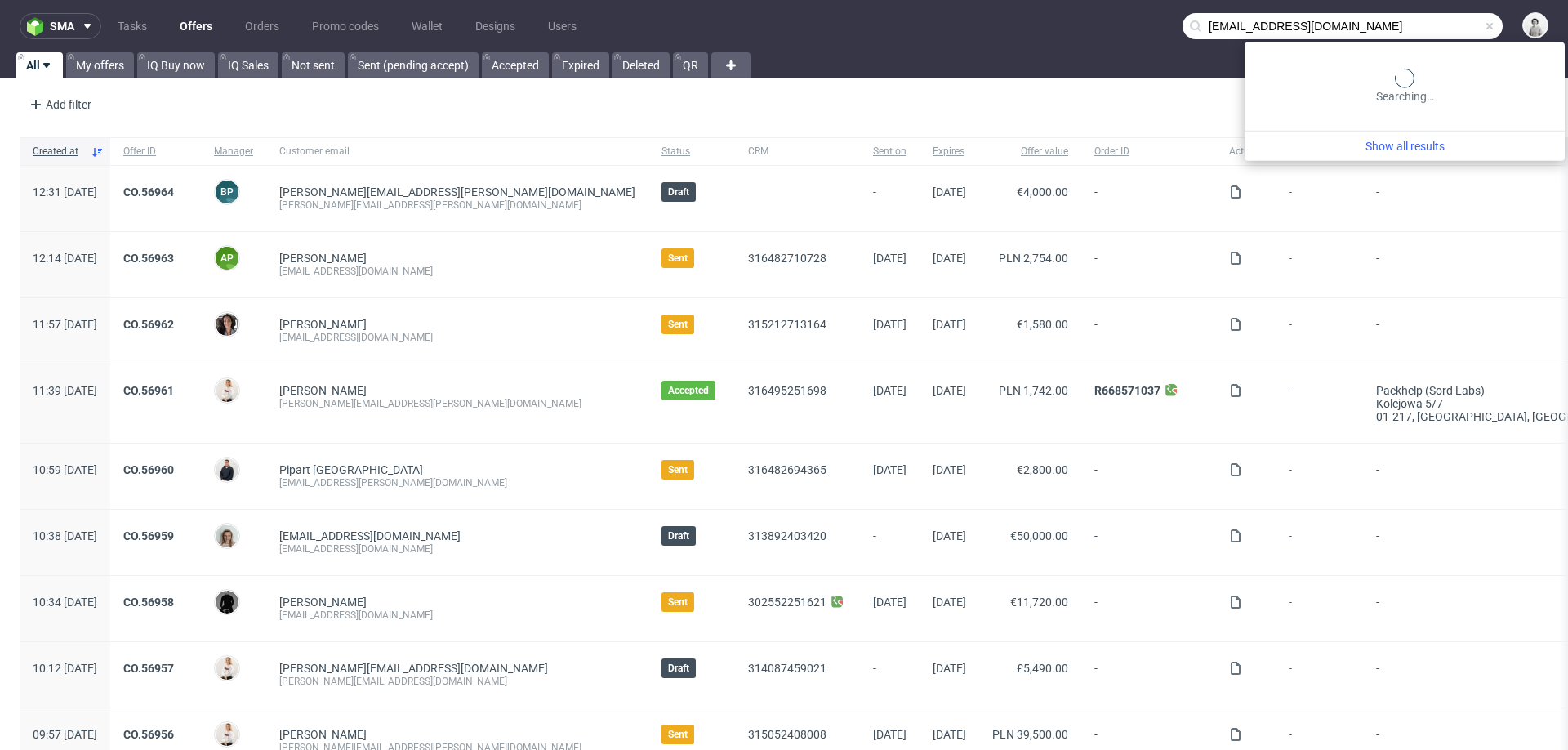
type input "[EMAIL_ADDRESS][DOMAIN_NAME]"
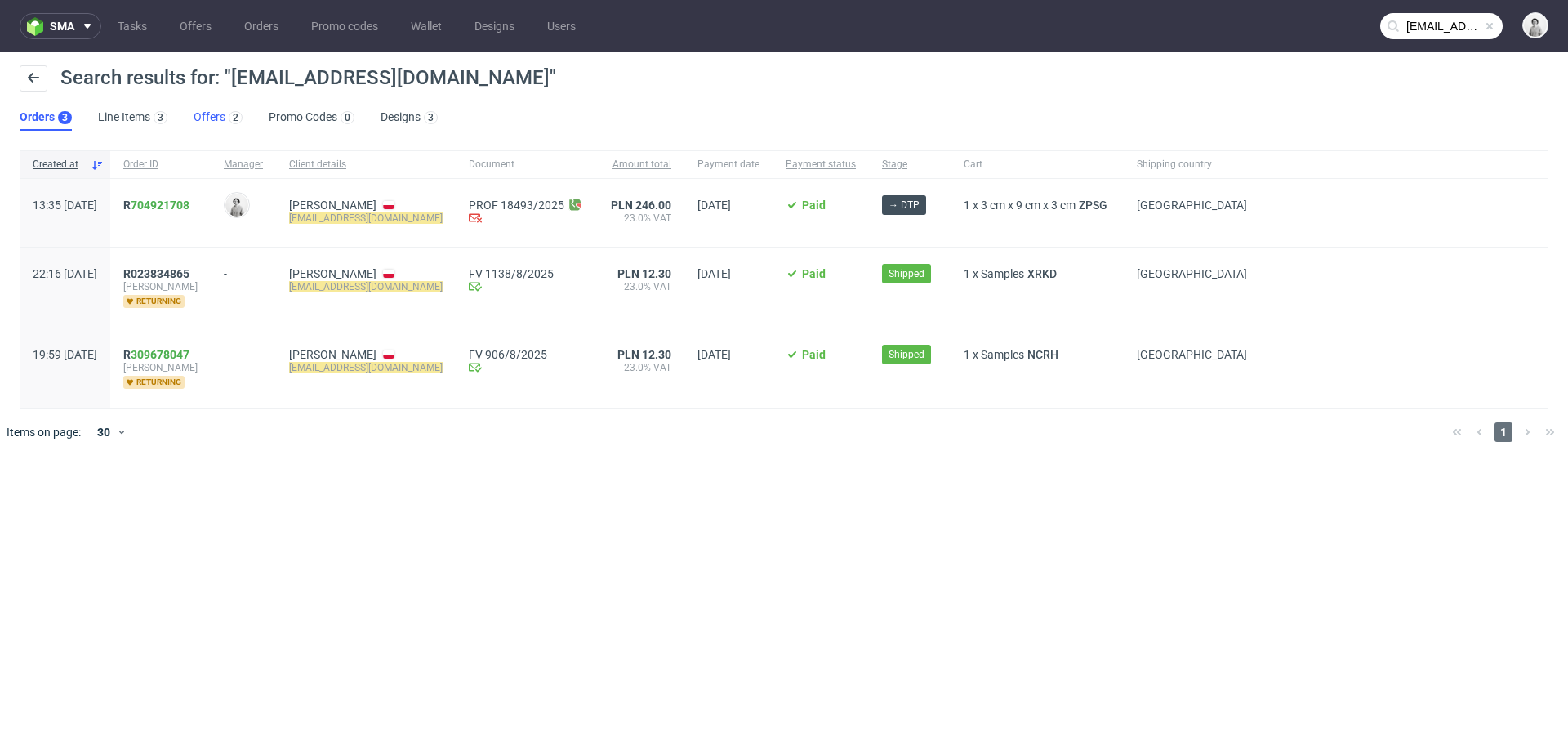
click at [208, 120] on link "Offers 2" at bounding box center [218, 118] width 49 height 26
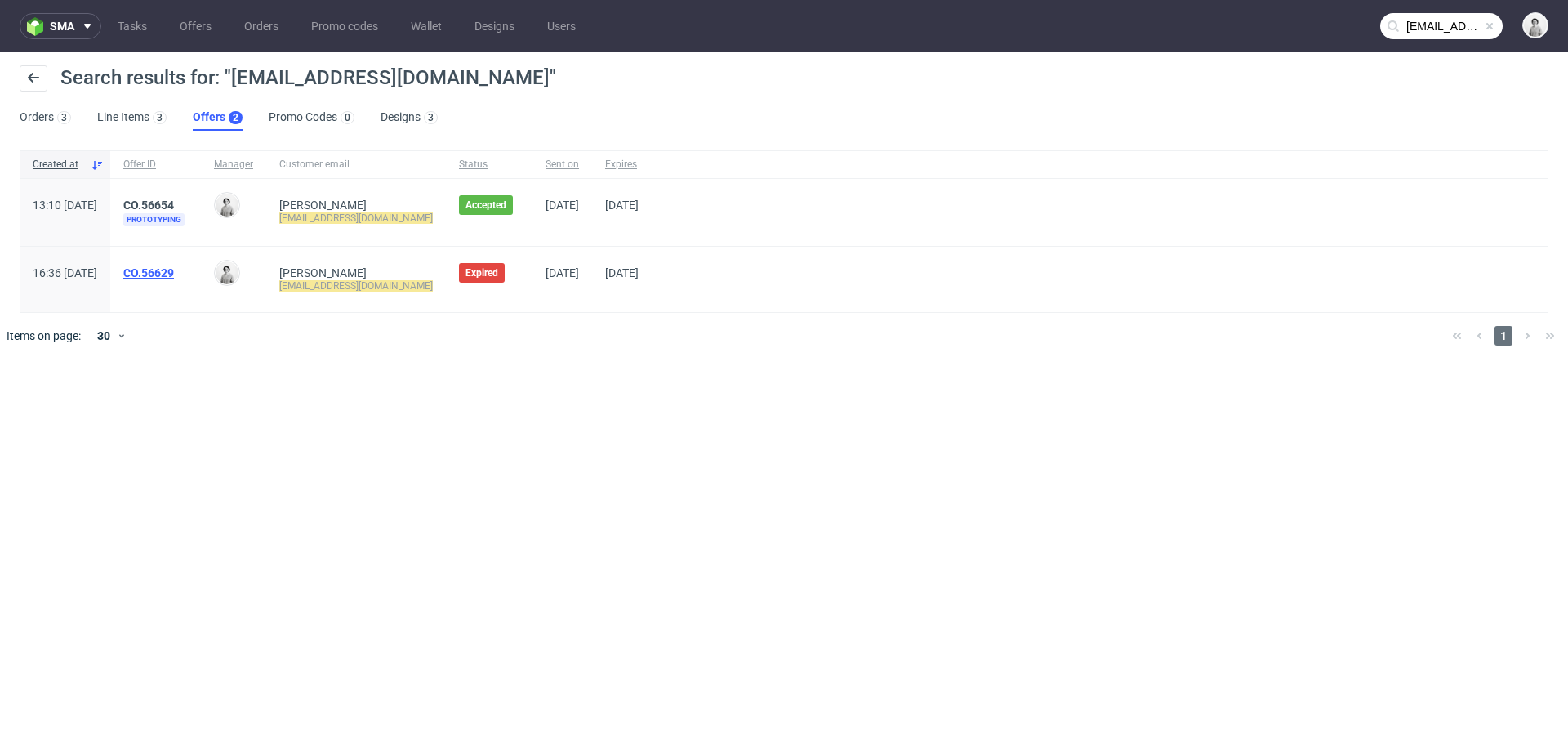
click at [174, 277] on link "CO.56629" at bounding box center [149, 273] width 51 height 13
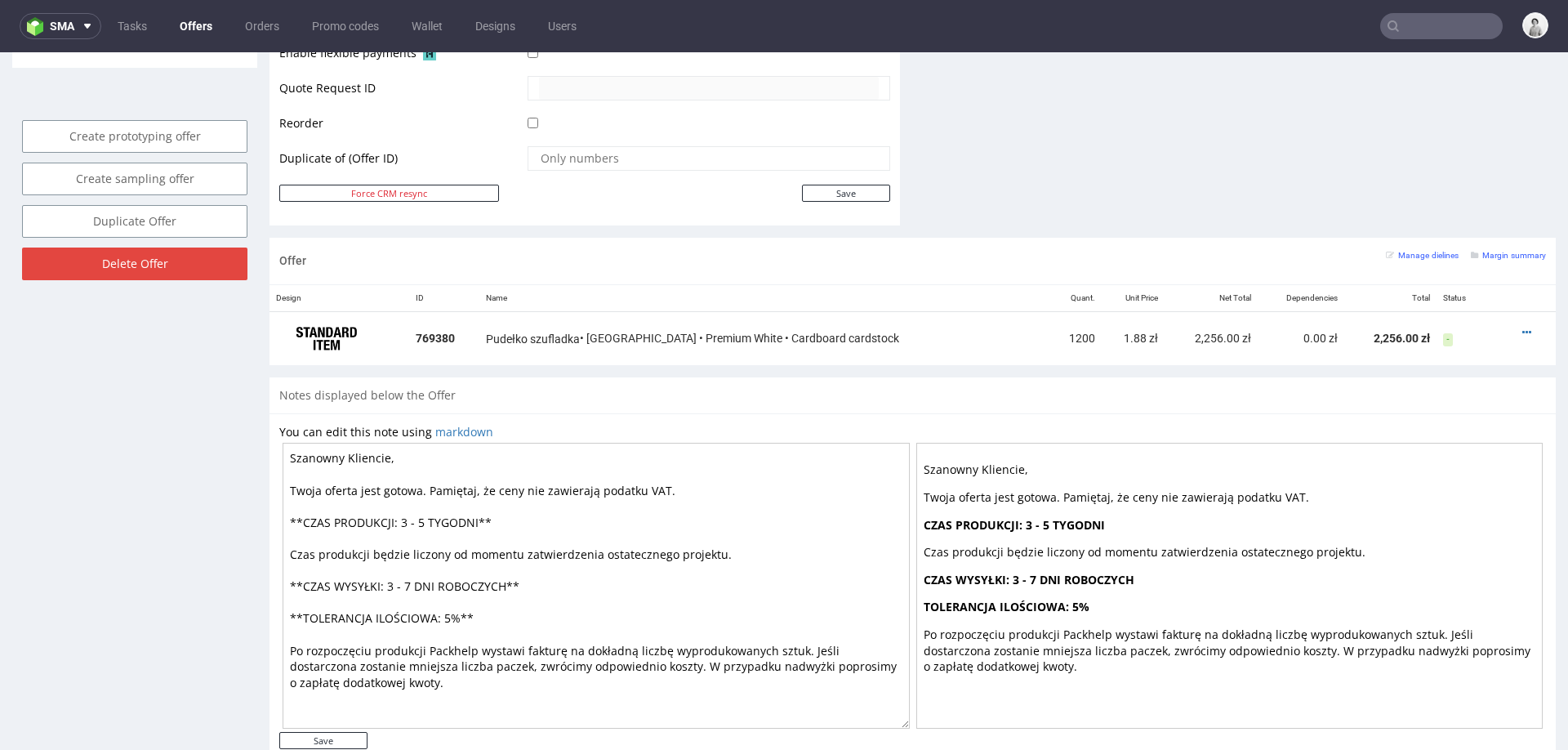
scroll to position [862, 0]
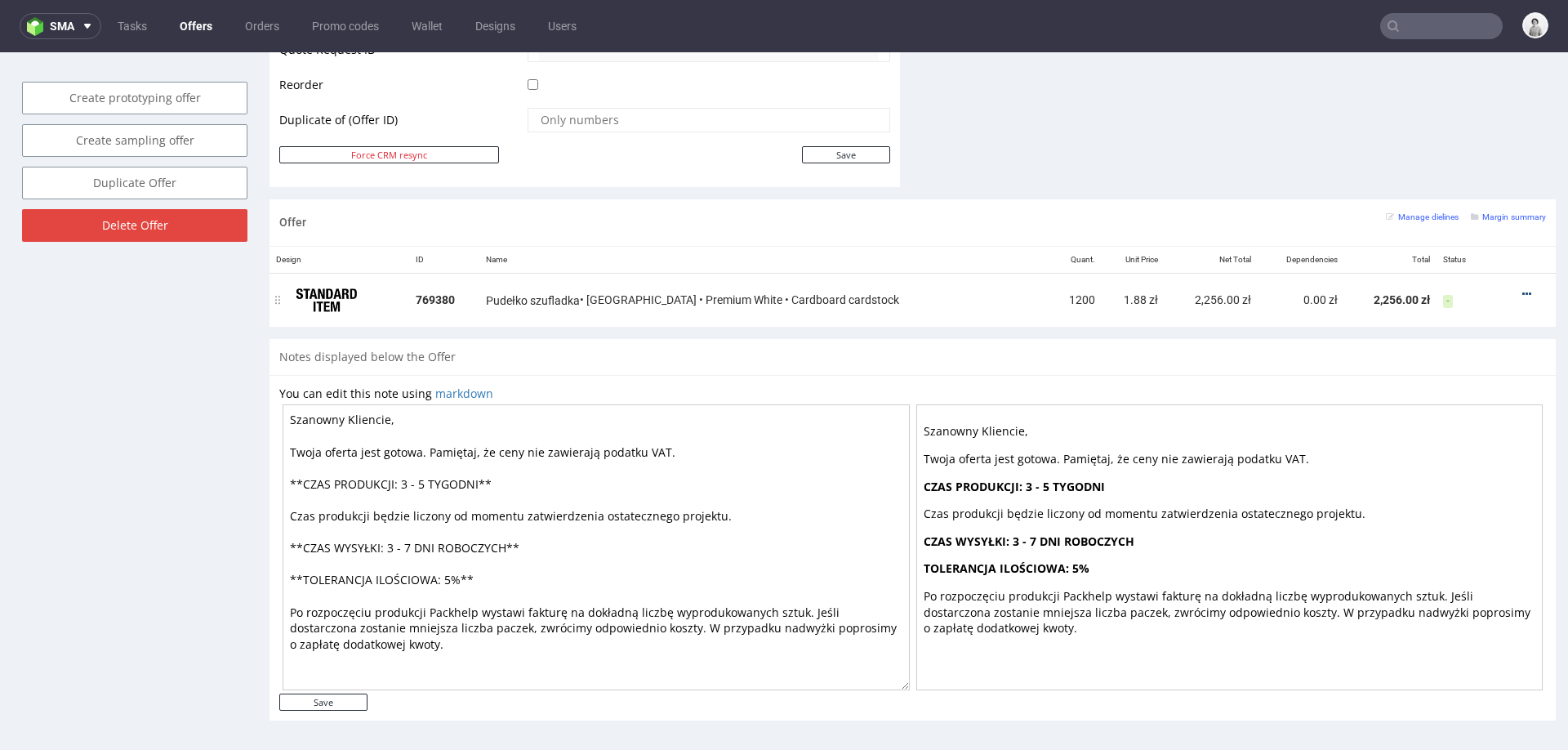
click at [1522, 293] on icon at bounding box center [1527, 294] width 9 height 11
click at [1489, 196] on span "View item specification" at bounding box center [1454, 200] width 127 height 17
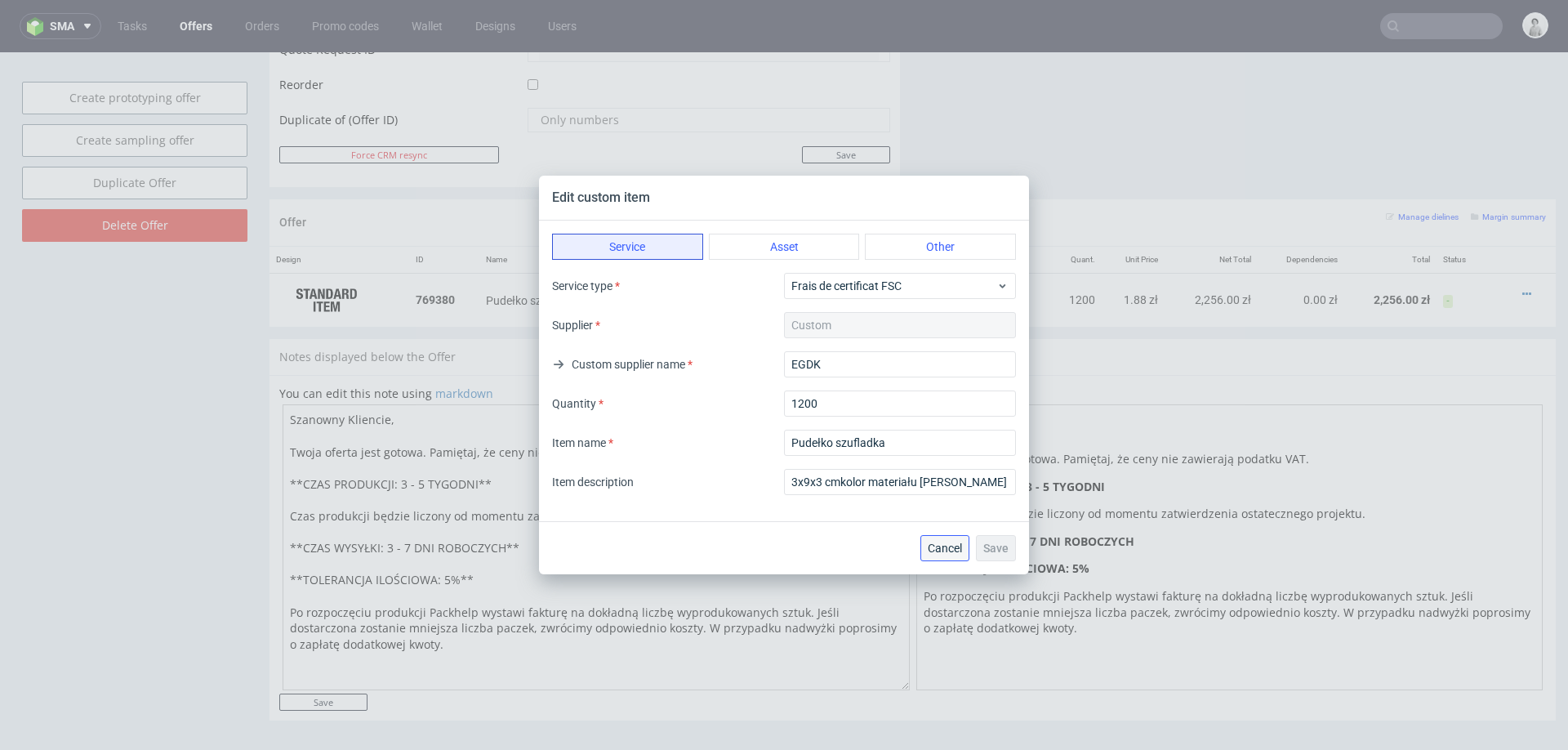
click at [934, 548] on span "Cancel" at bounding box center [945, 548] width 34 height 11
type input "3x9x3 cmkolor materiału biały , Wielokolorowy - CMYK + wykończenie matowe na ze…"
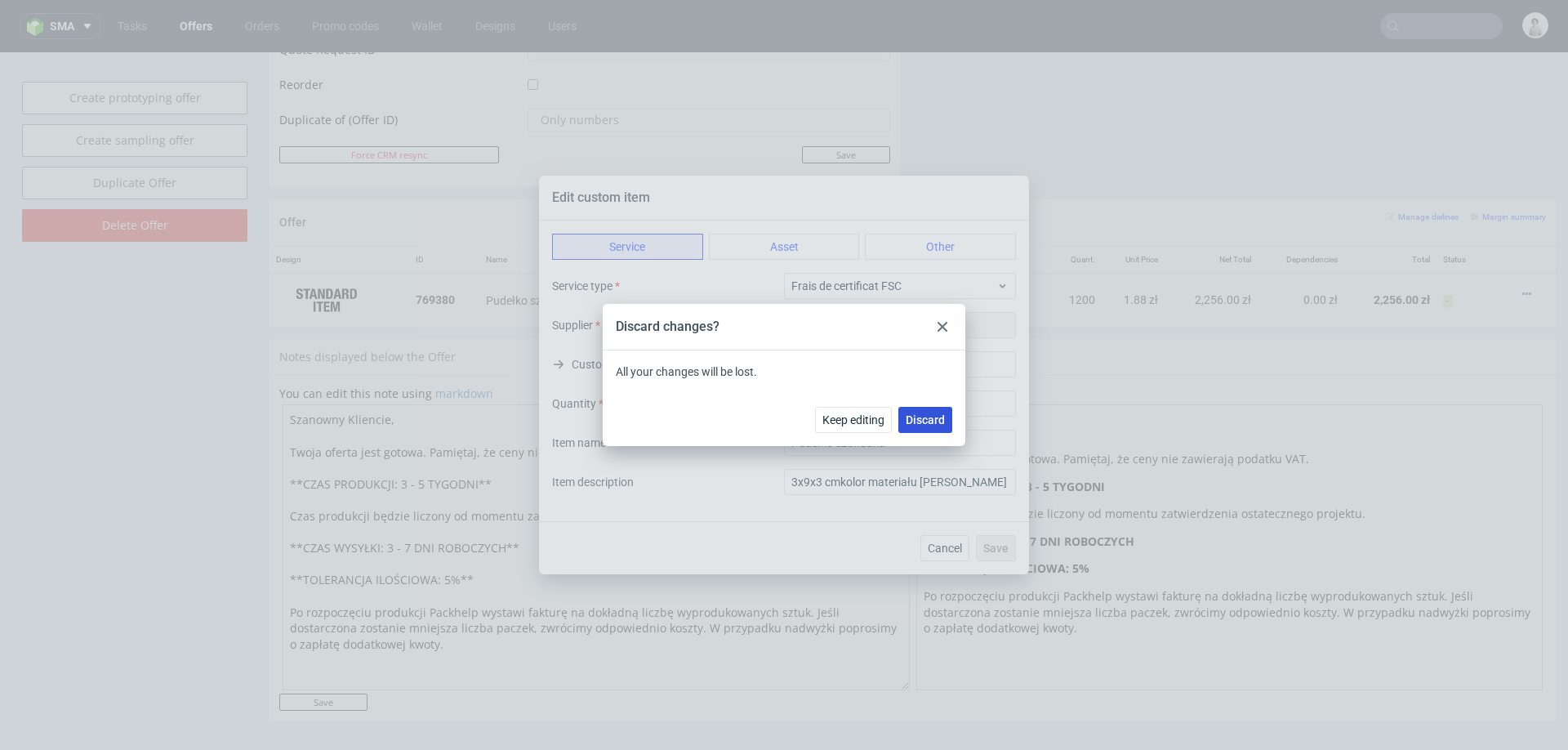
click at [932, 419] on span "Discard" at bounding box center [926, 419] width 40 height 11
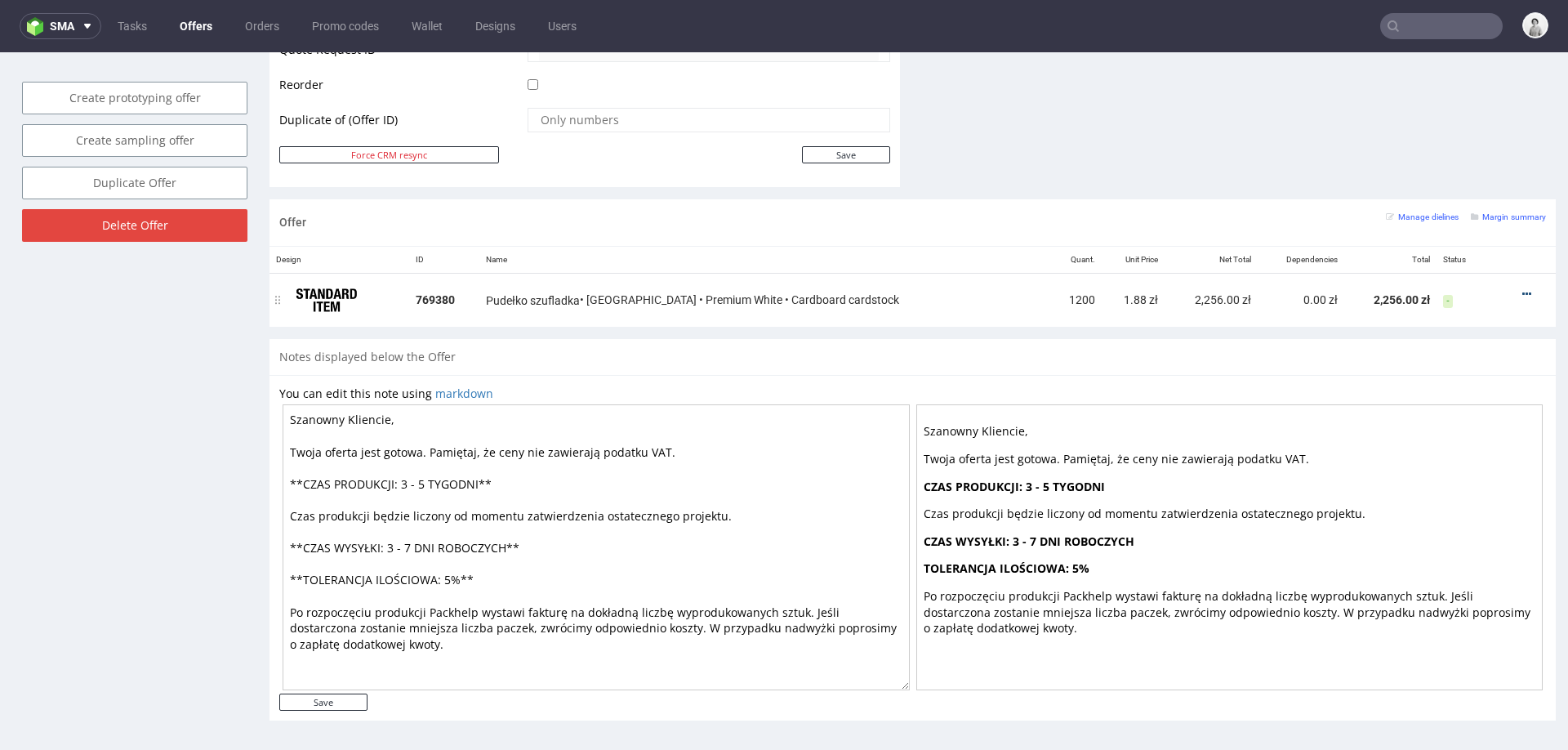
click at [1522, 295] on icon at bounding box center [1527, 294] width 9 height 11
click at [1459, 215] on li "Edit item specification" at bounding box center [1450, 229] width 149 height 29
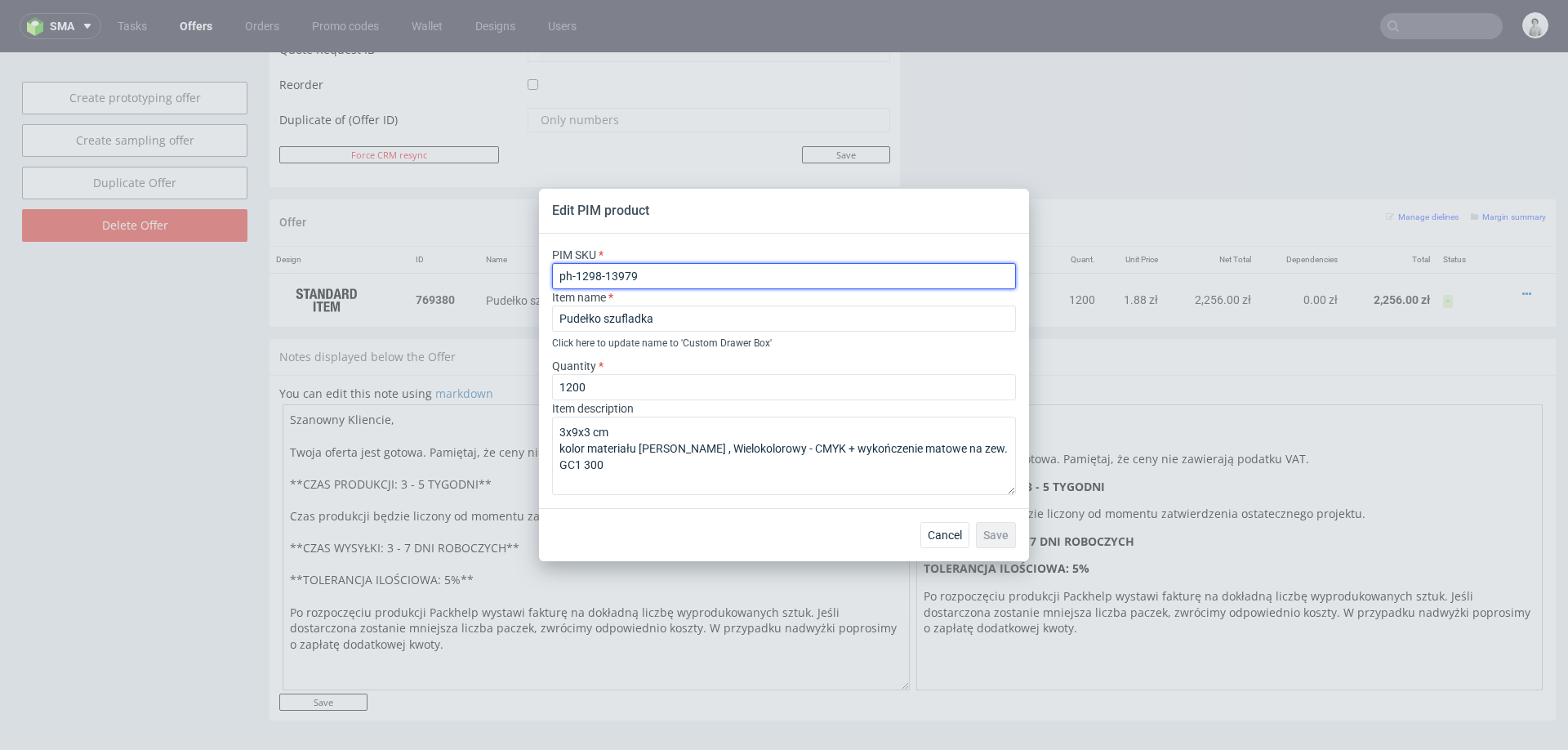
click at [837, 268] on input "ph-1298-13979" at bounding box center [784, 276] width 464 height 26
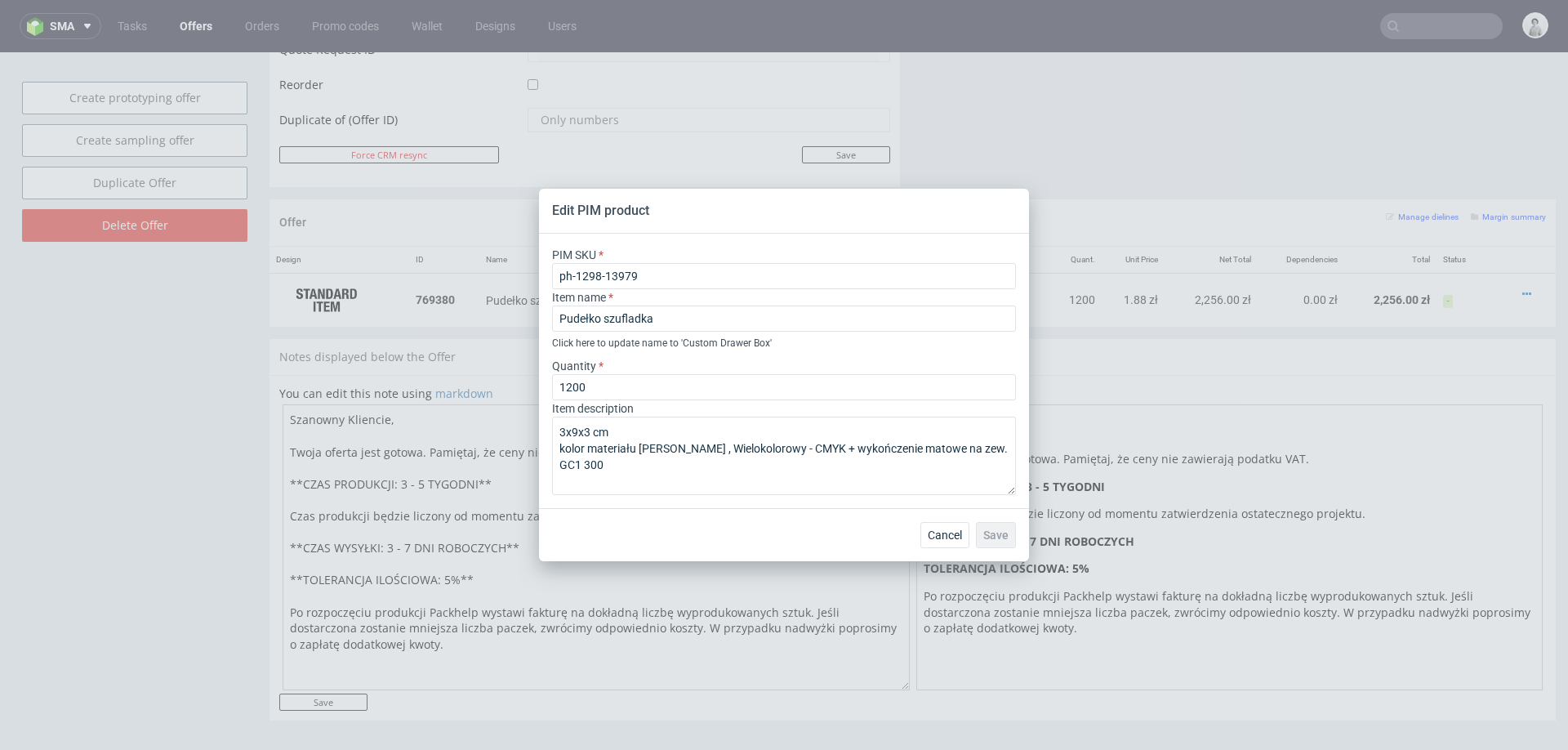
click at [808, 513] on div "Cancel Save" at bounding box center [784, 535] width 490 height 53
click at [930, 537] on span "Cancel" at bounding box center [945, 535] width 34 height 11
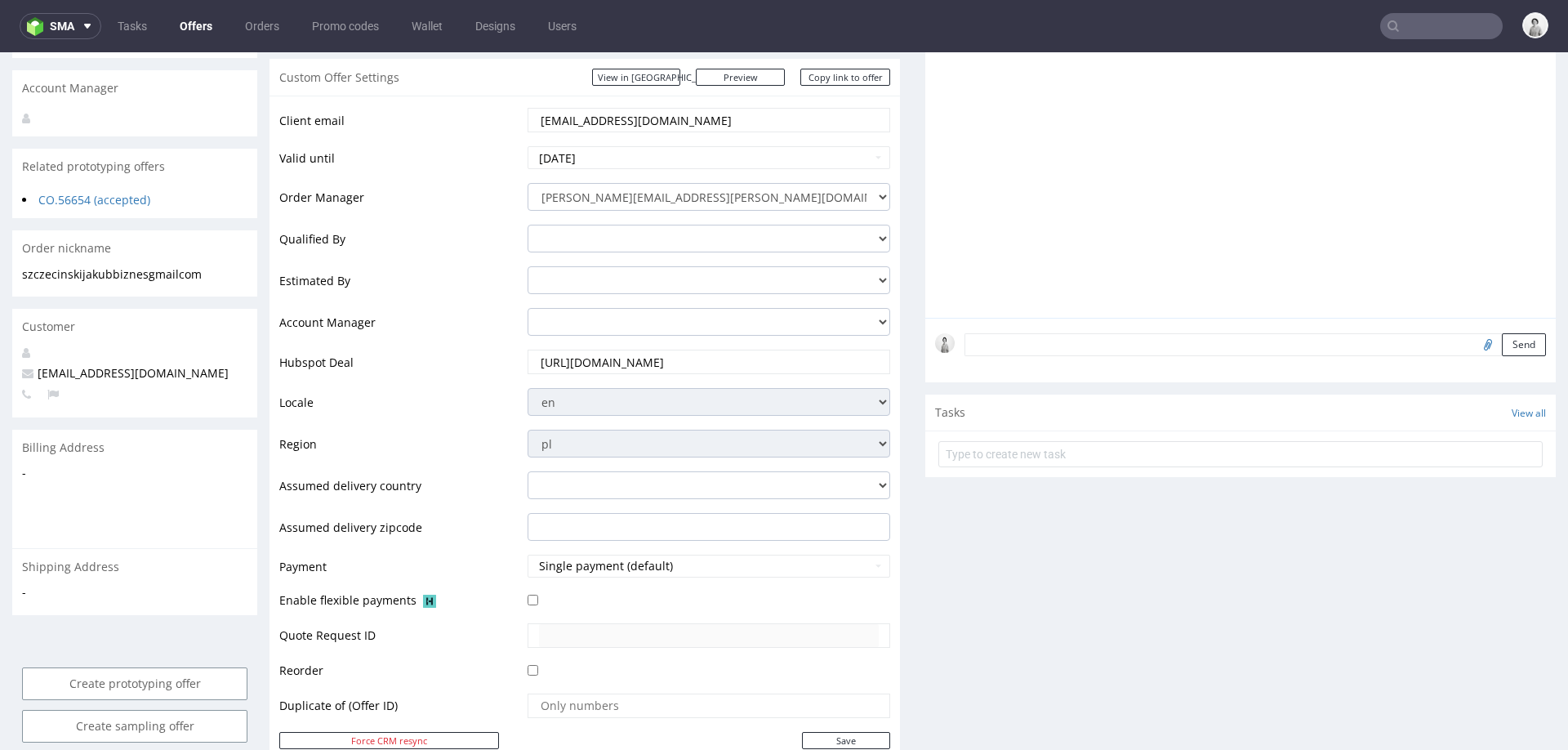
scroll to position [264, 0]
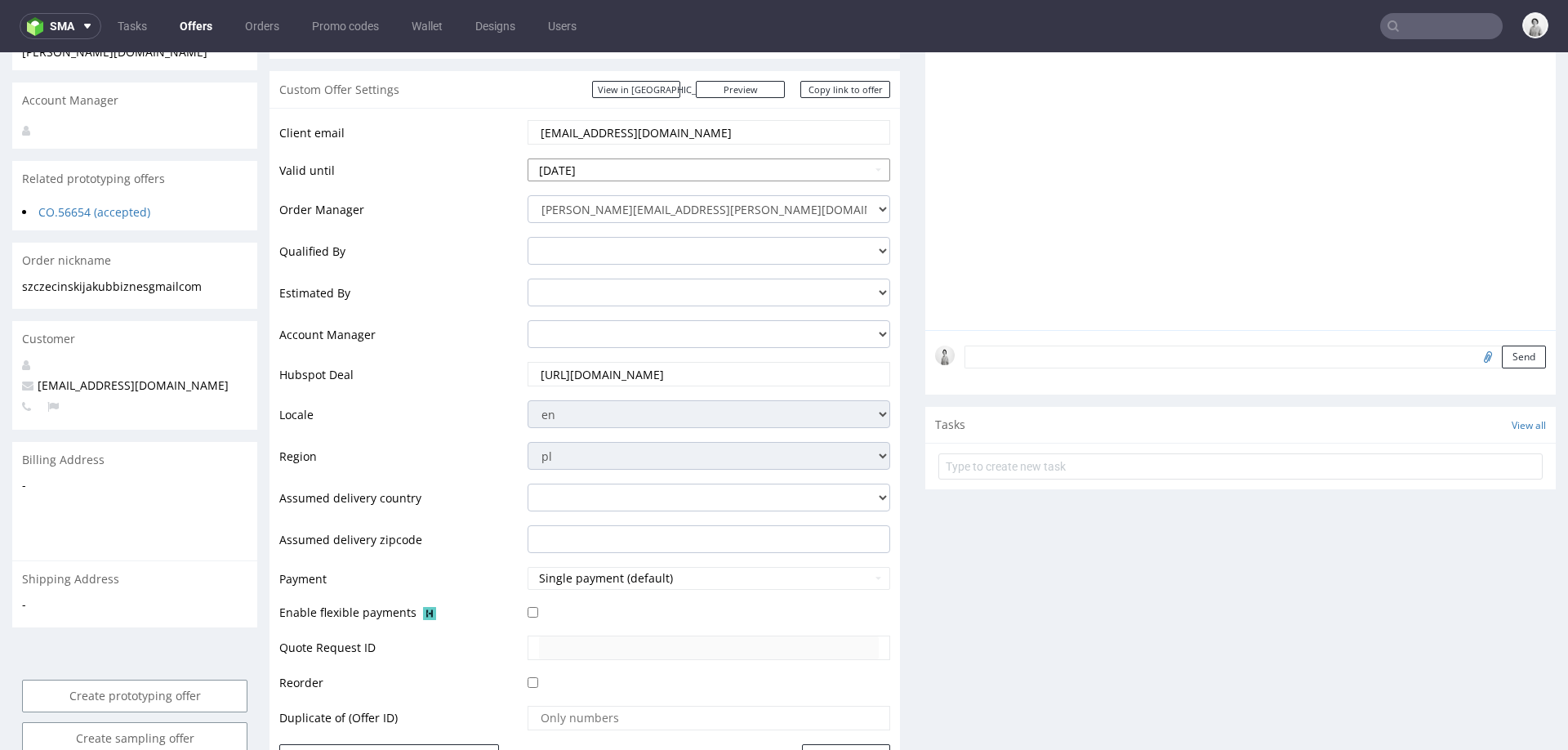
click at [712, 173] on input "2025-09-11" at bounding box center [708, 170] width 363 height 23
click at [586, 354] on td "30" at bounding box center [591, 353] width 25 height 25
type input "2025-09-30"
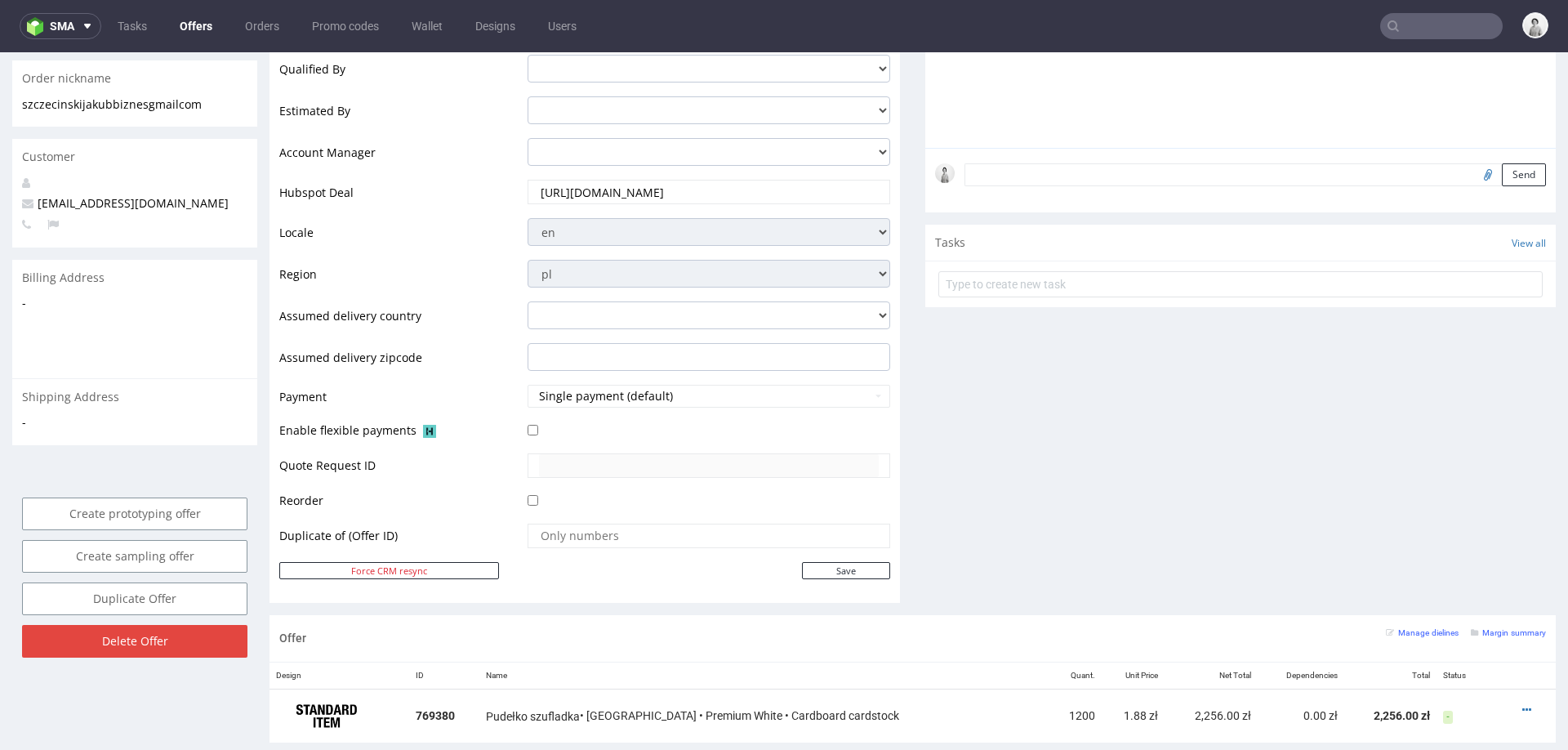
scroll to position [494, 0]
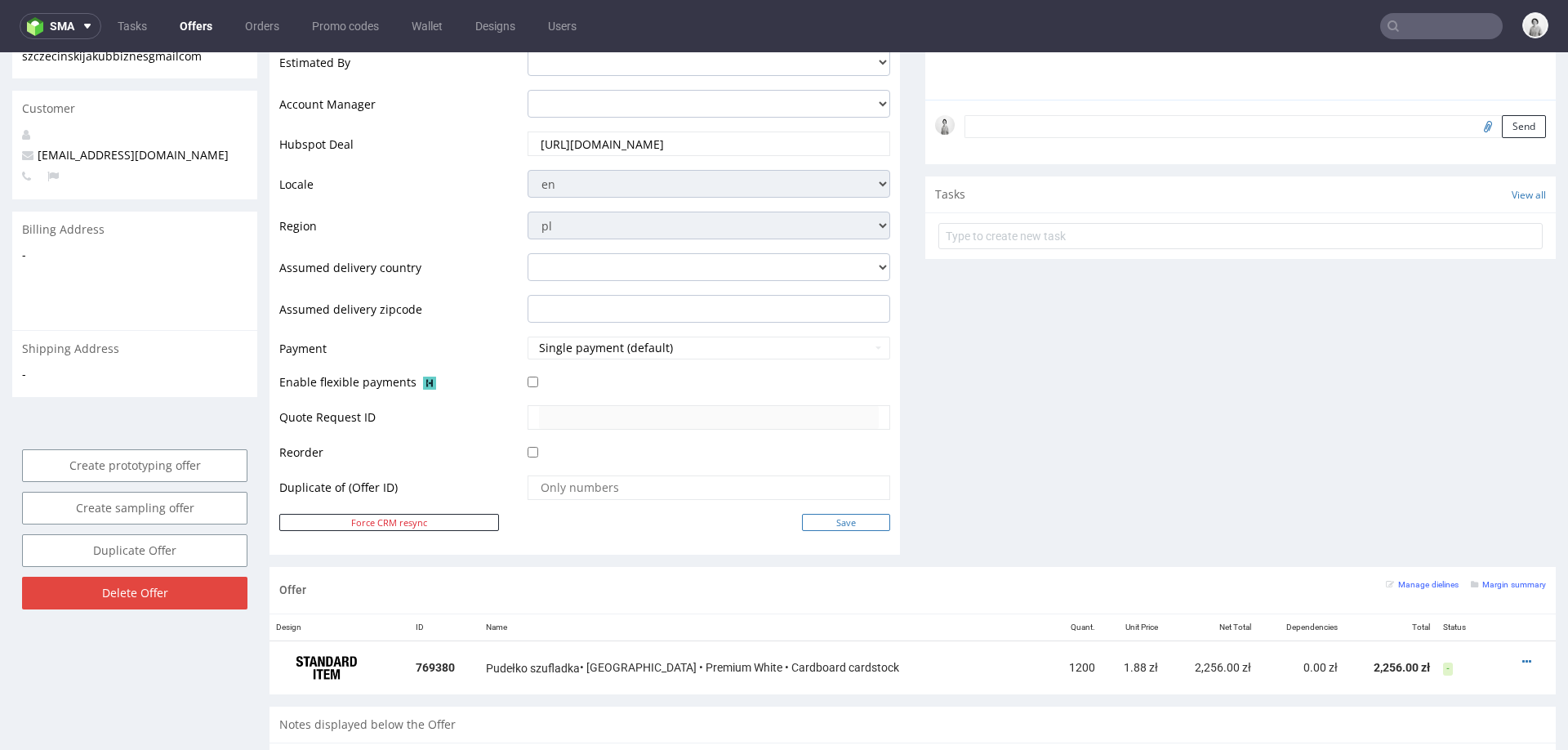
click at [819, 513] on input "Save" at bounding box center [846, 522] width 88 height 18
type input "In progress..."
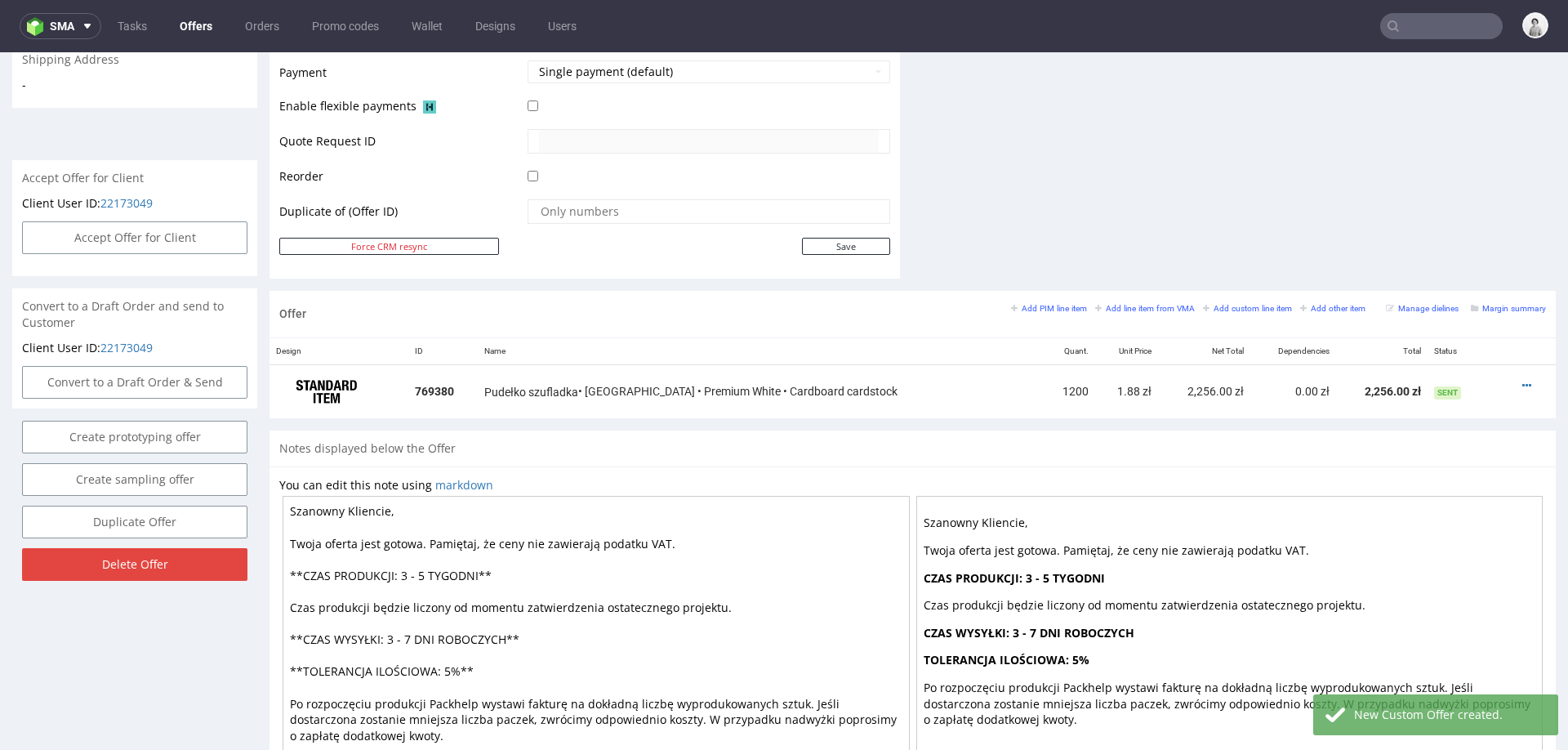
scroll to position [731, 0]
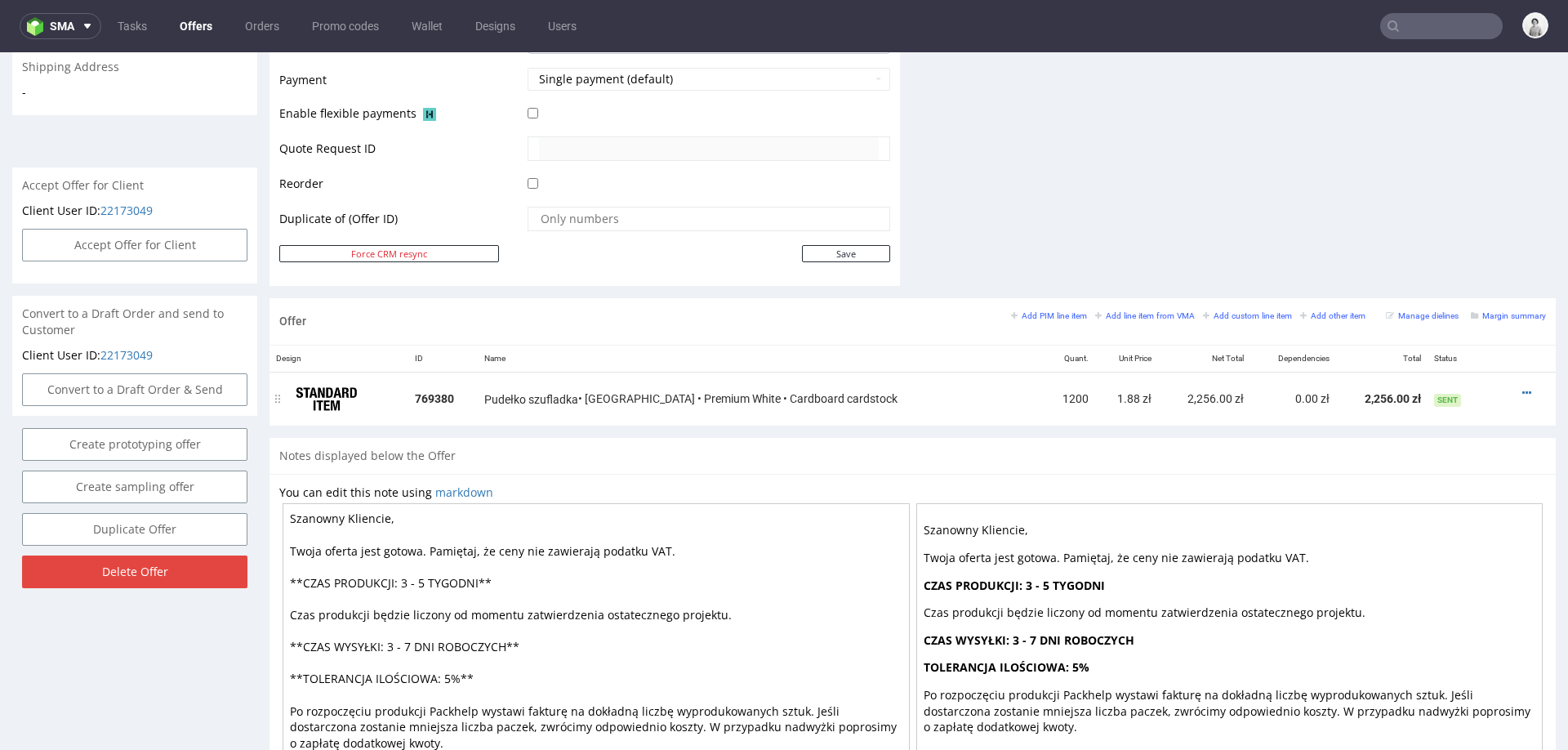
click at [1514, 390] on div at bounding box center [1524, 393] width 30 height 17
click at [1522, 388] on icon at bounding box center [1527, 392] width 9 height 11
click at [1448, 228] on li "Edit item price" at bounding box center [1446, 239] width 157 height 29
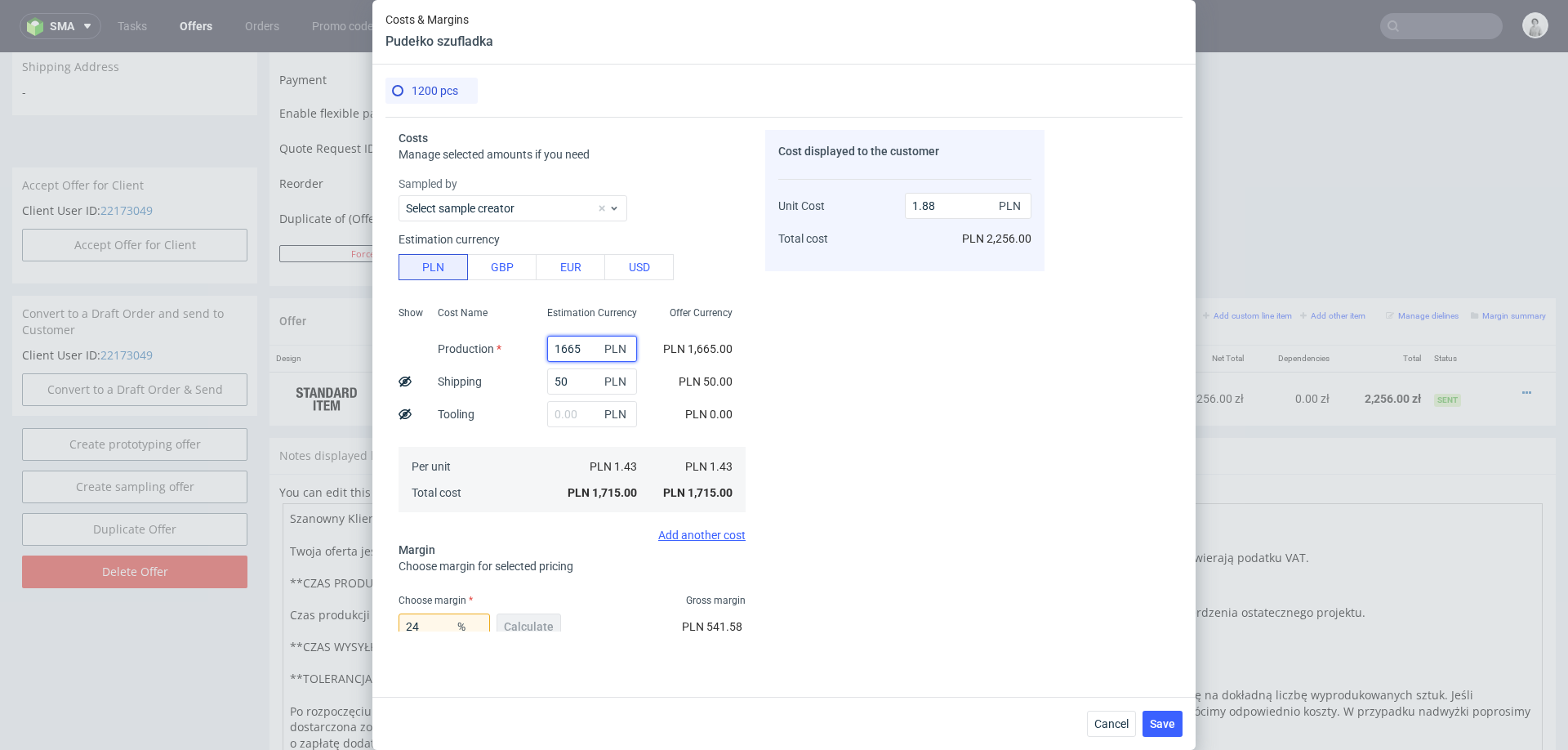
click at [575, 345] on input "1665" at bounding box center [592, 349] width 90 height 26
type input "1"
type input "0.05"
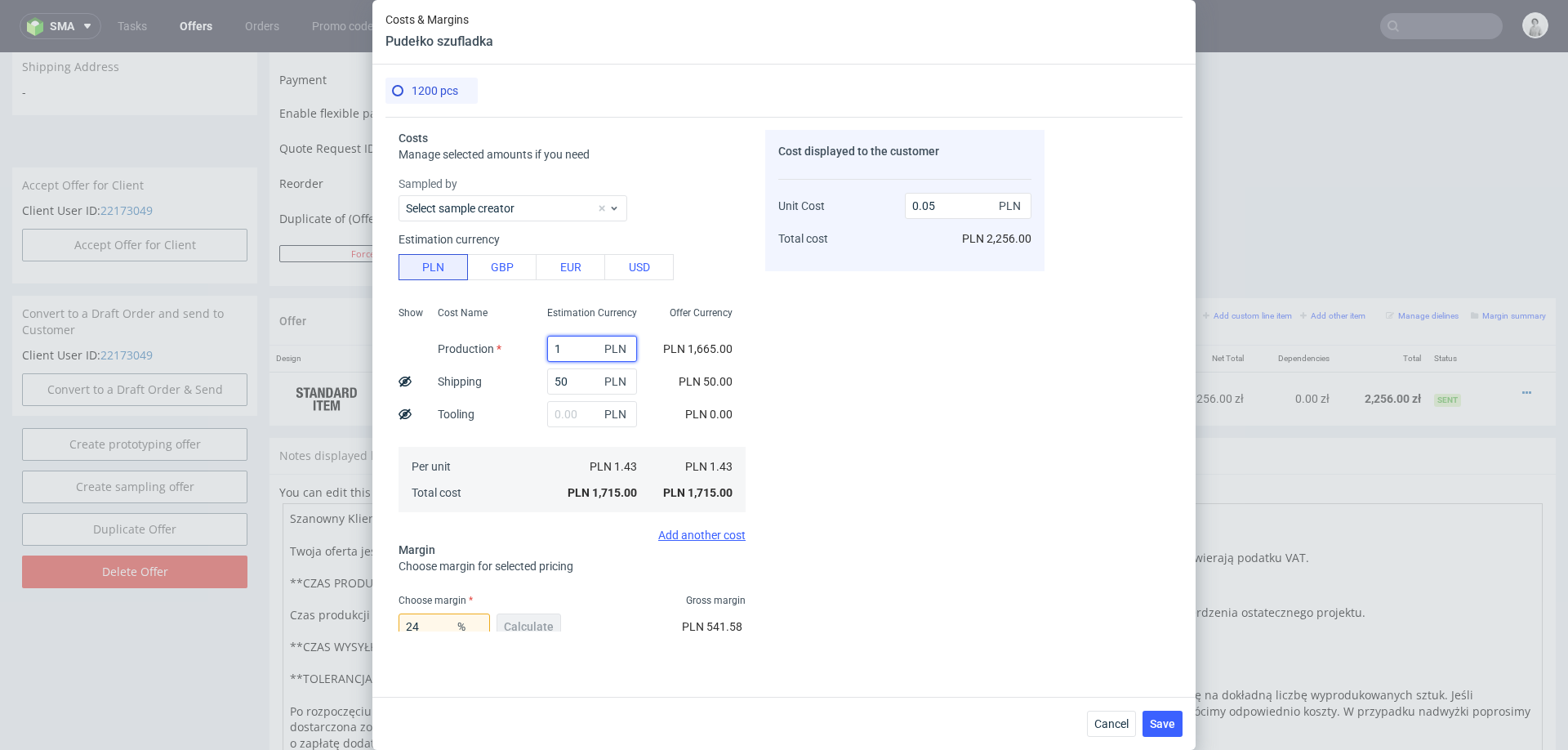
type input "10"
type input "0.06"
type input "11"
type input "0.07"
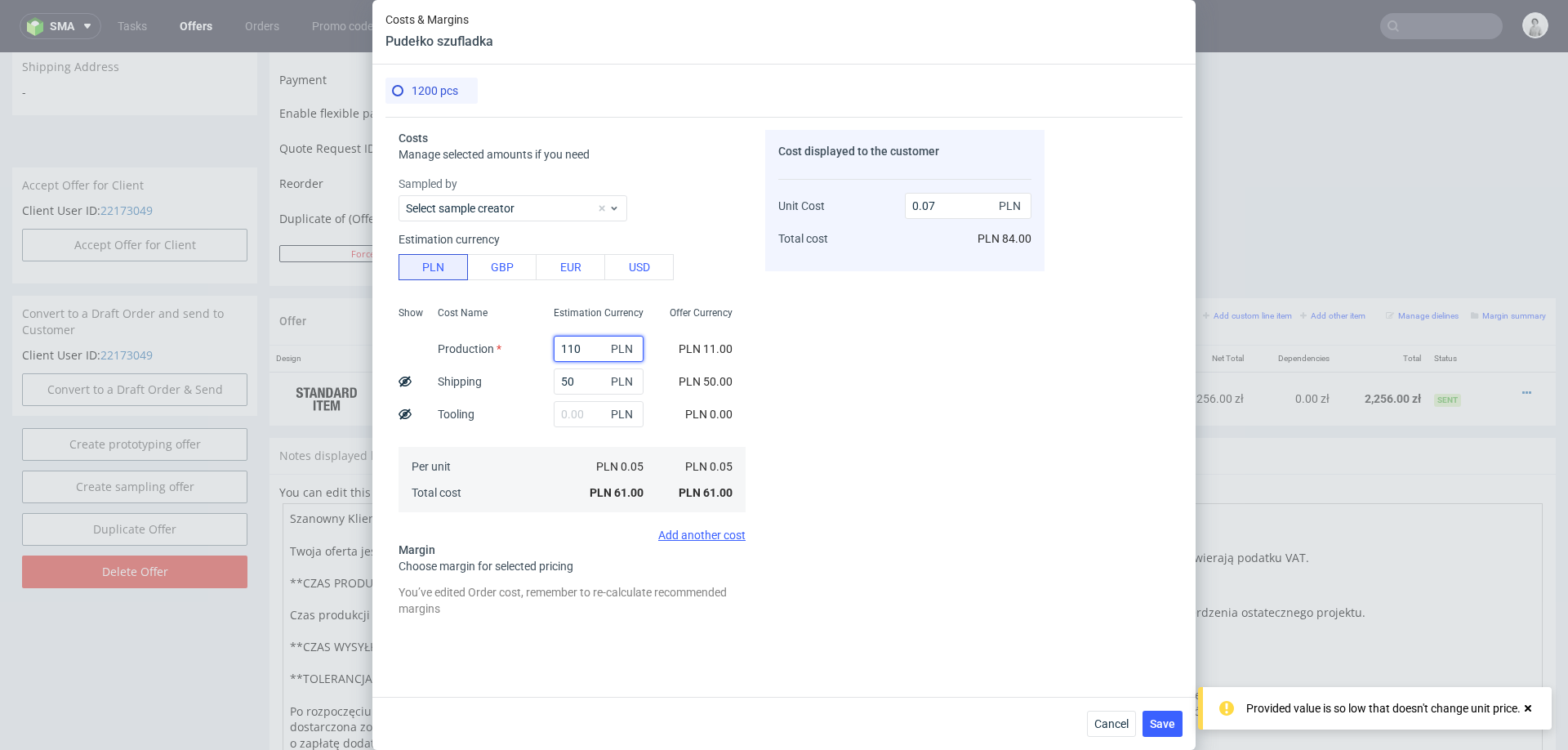
type input "1104"
type input "1.26"
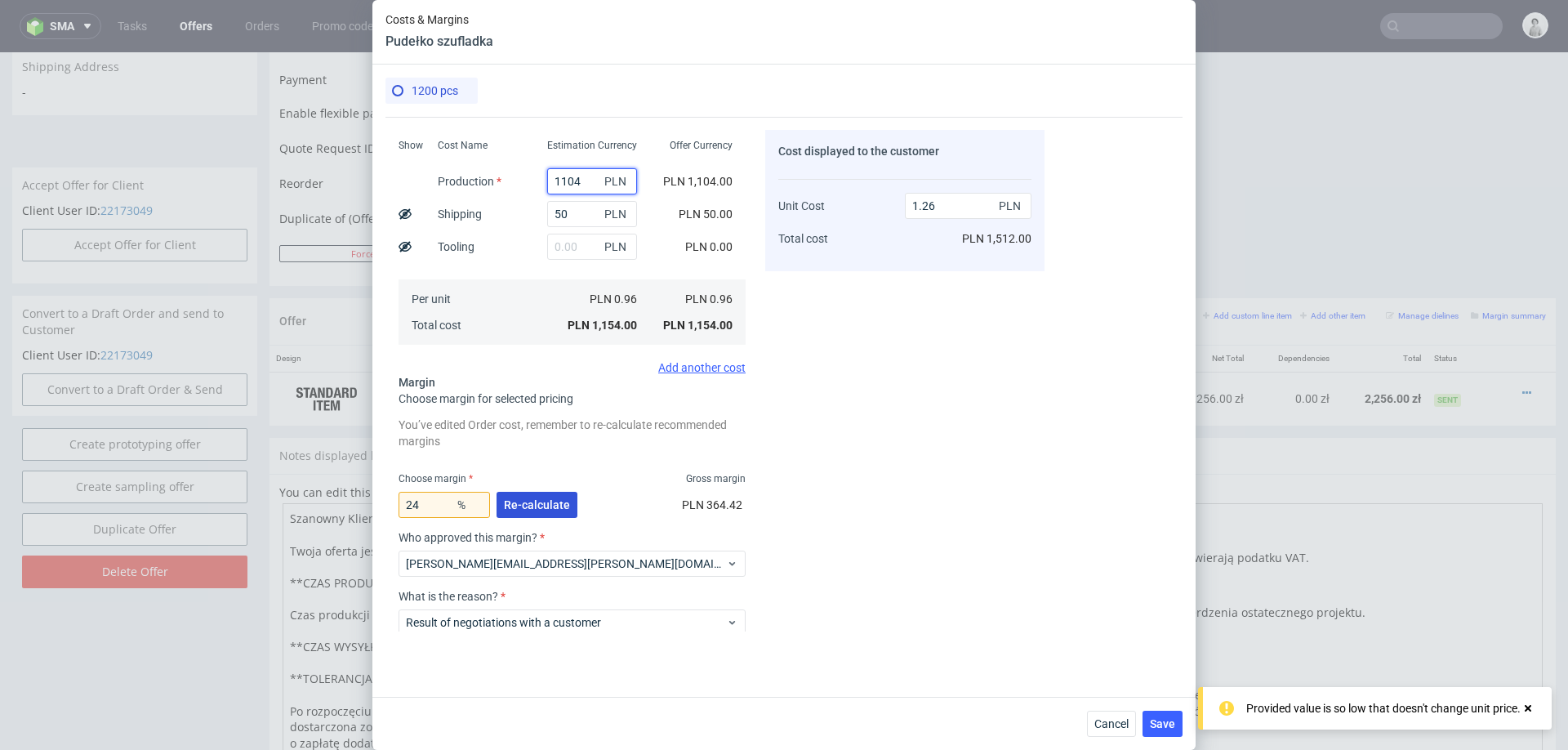
type input "1104"
click at [521, 508] on span "Re-calculate" at bounding box center [536, 505] width 66 height 11
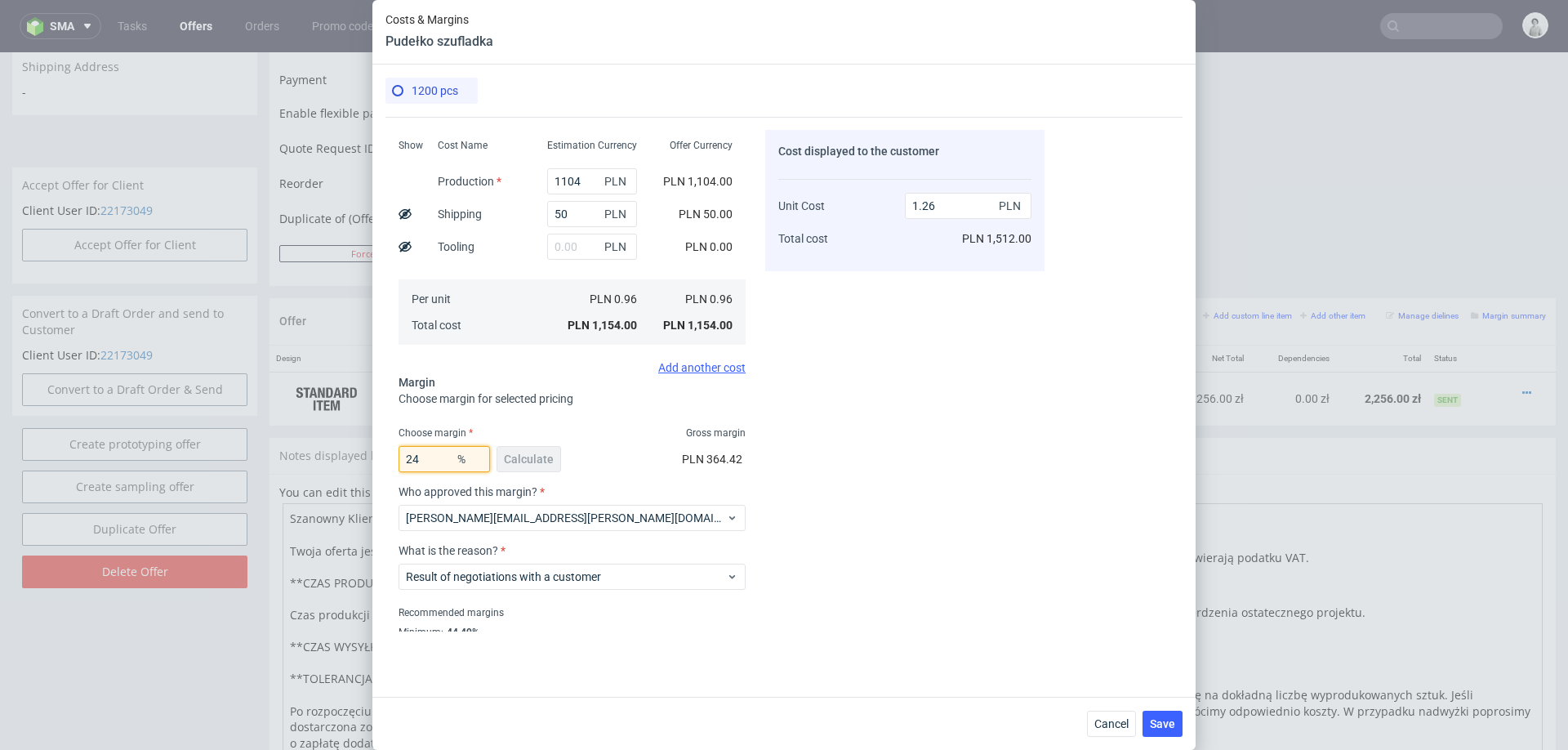
click at [437, 456] on input "24" at bounding box center [444, 459] width 91 height 26
type input "28"
type input "1.33"
type input "20"
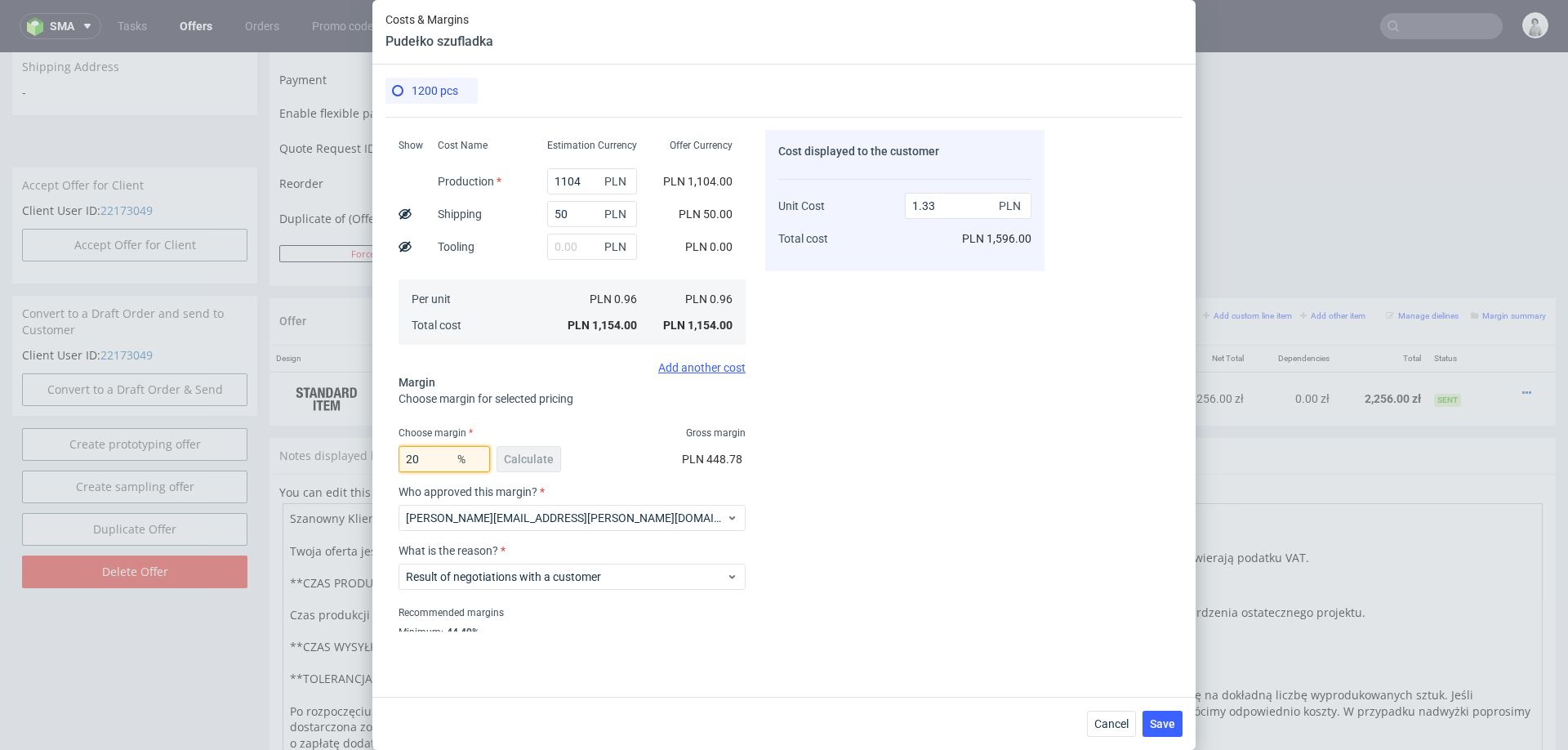
type input "1.2"
type input "2"
type input "30"
type input "1.37"
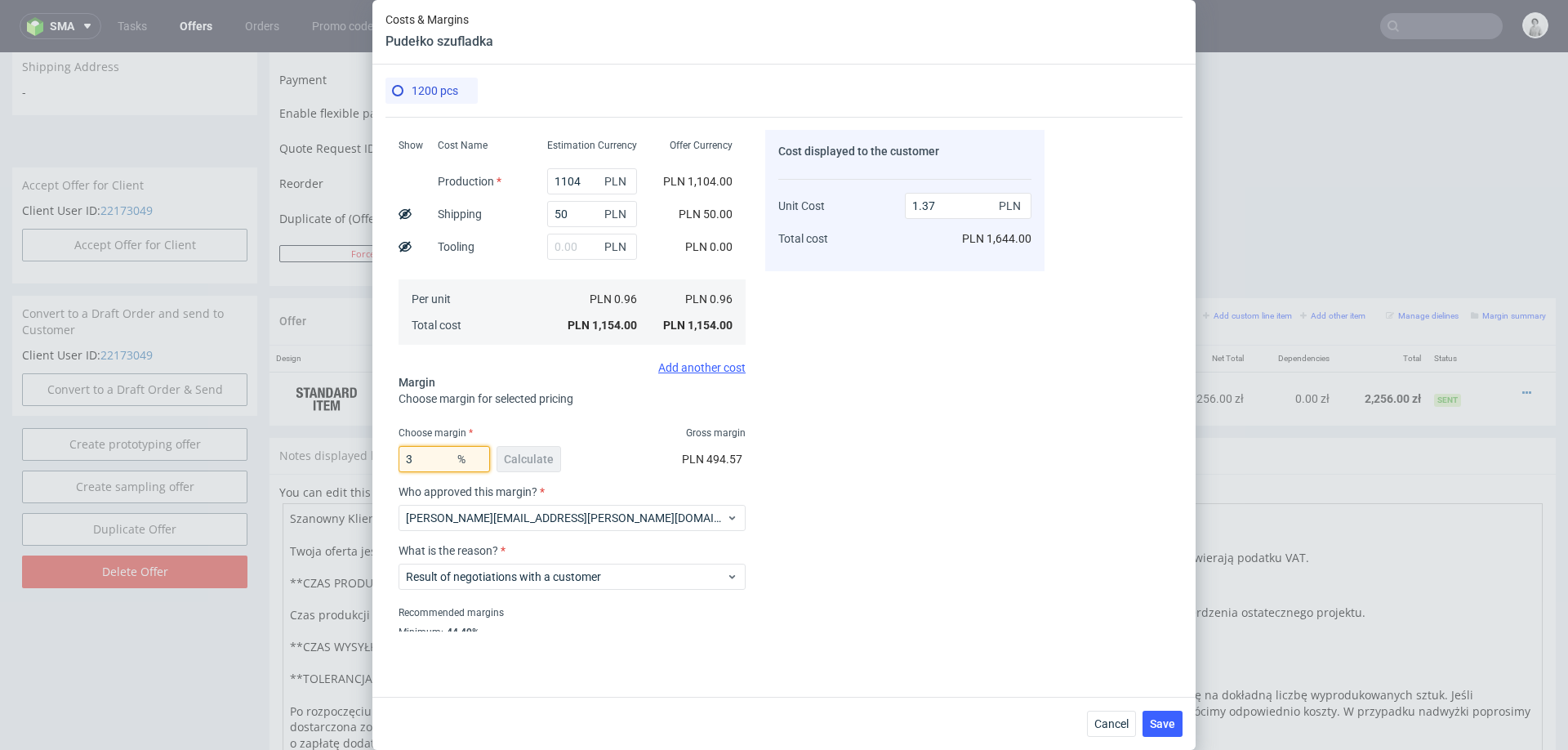
type input "35"
type input "1.48"
type input "36"
type input "1.5"
type input "36"
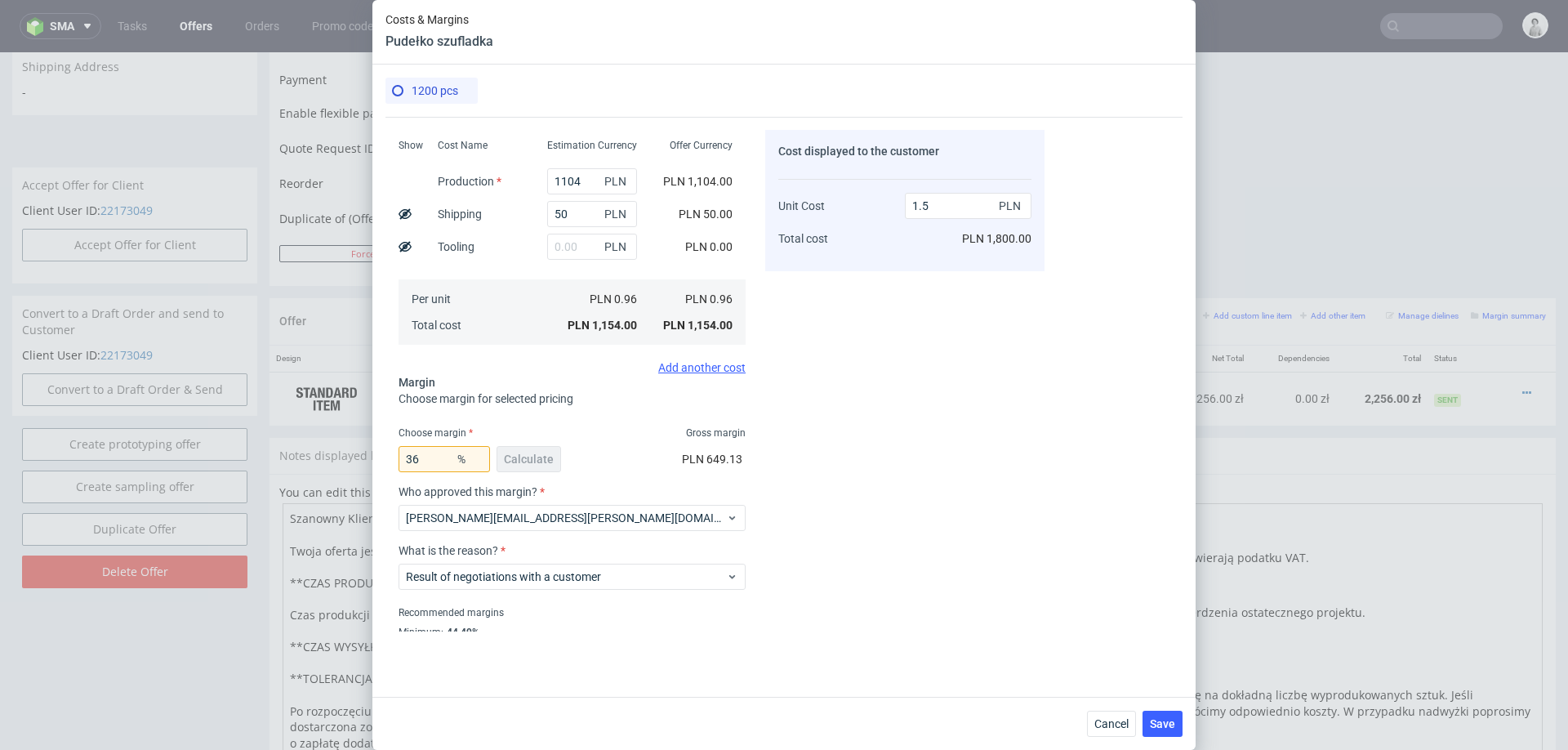
click at [1062, 583] on div "Costs Manage selected amounts if you need Sampled by Select sample creator Esti…" at bounding box center [784, 400] width 797 height 567
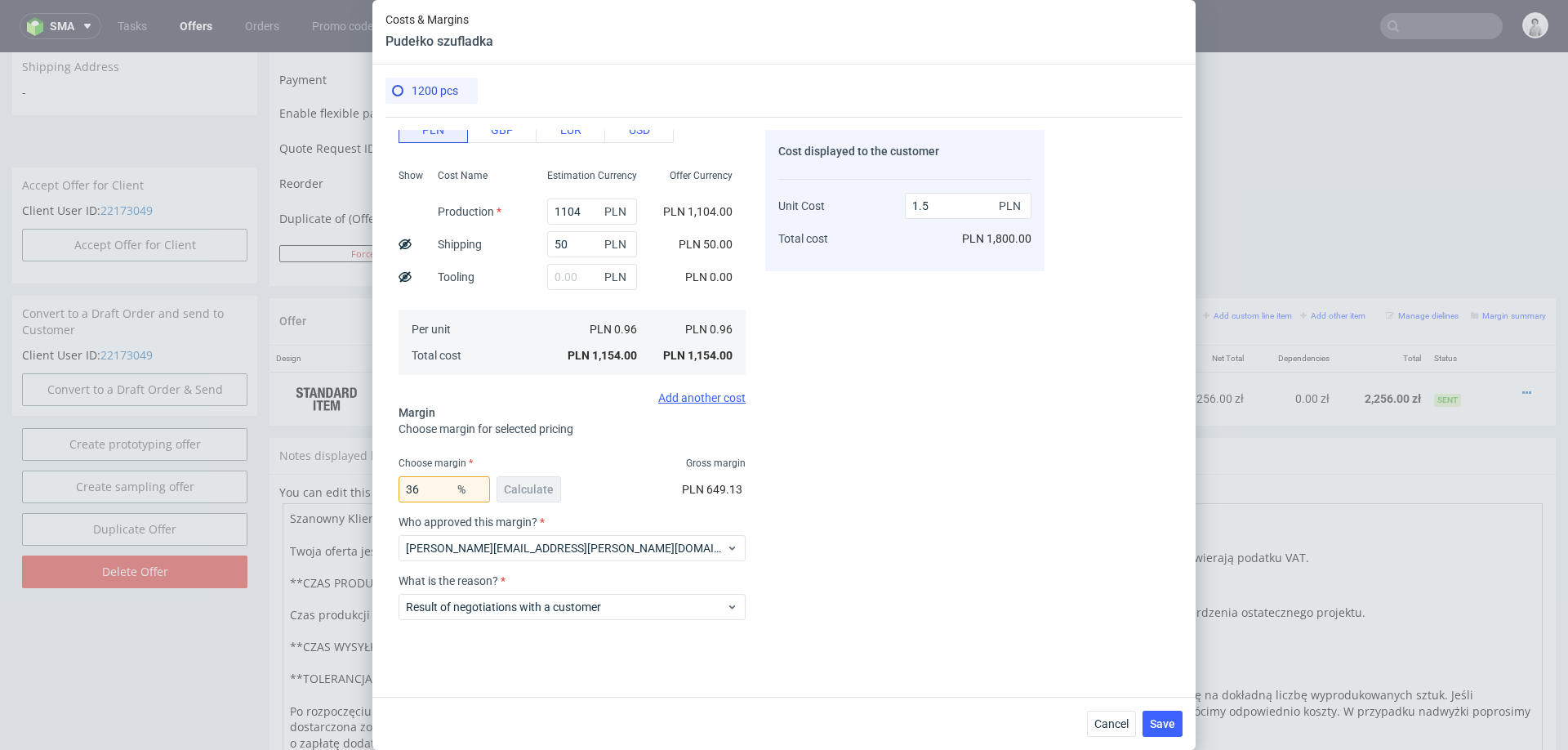
scroll to position [118, 0]
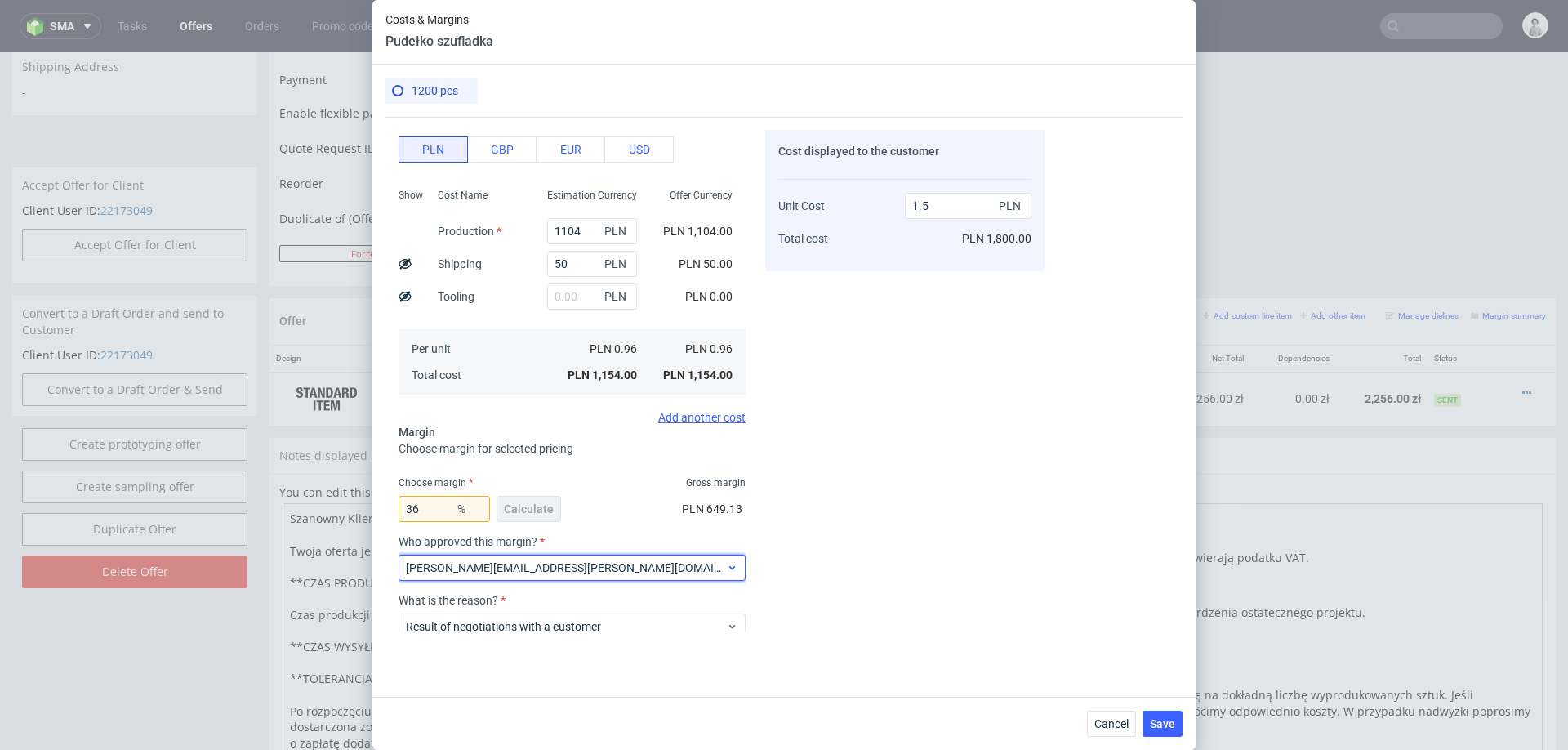
click at [596, 566] on span "[PERSON_NAME][EMAIL_ADDRESS][PERSON_NAME][DOMAIN_NAME]" at bounding box center [566, 568] width 320 height 17
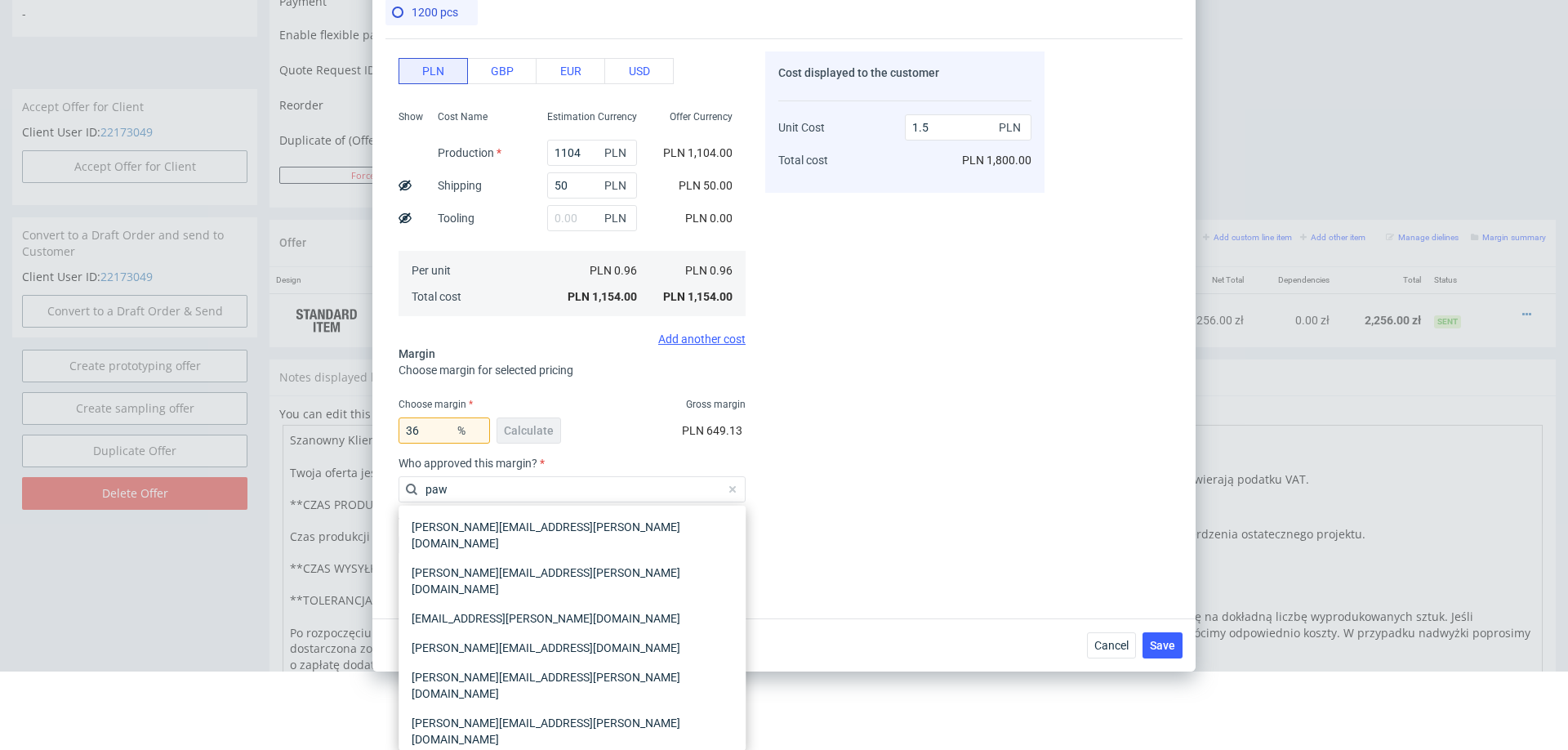
scroll to position [0, 0]
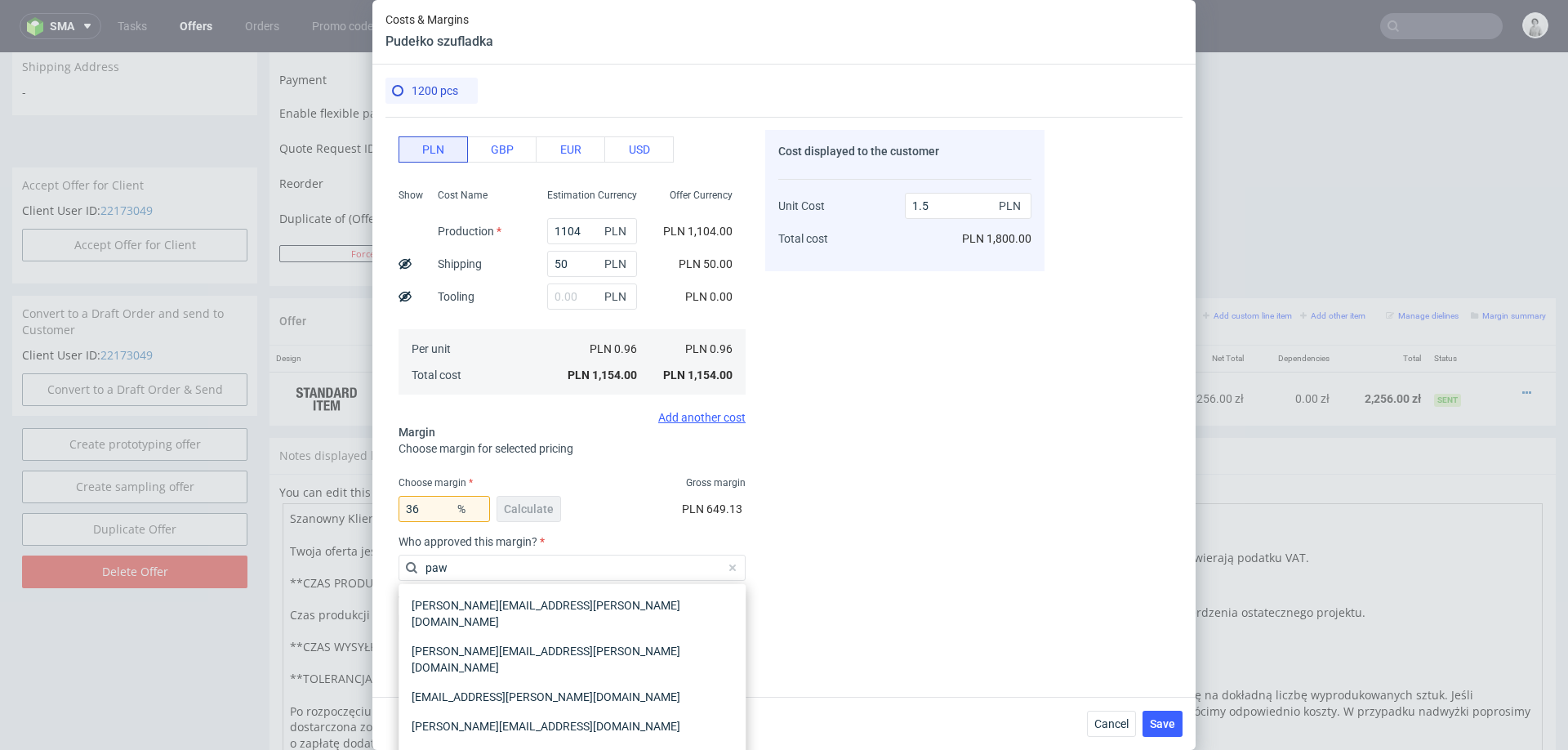
type input "pawe"
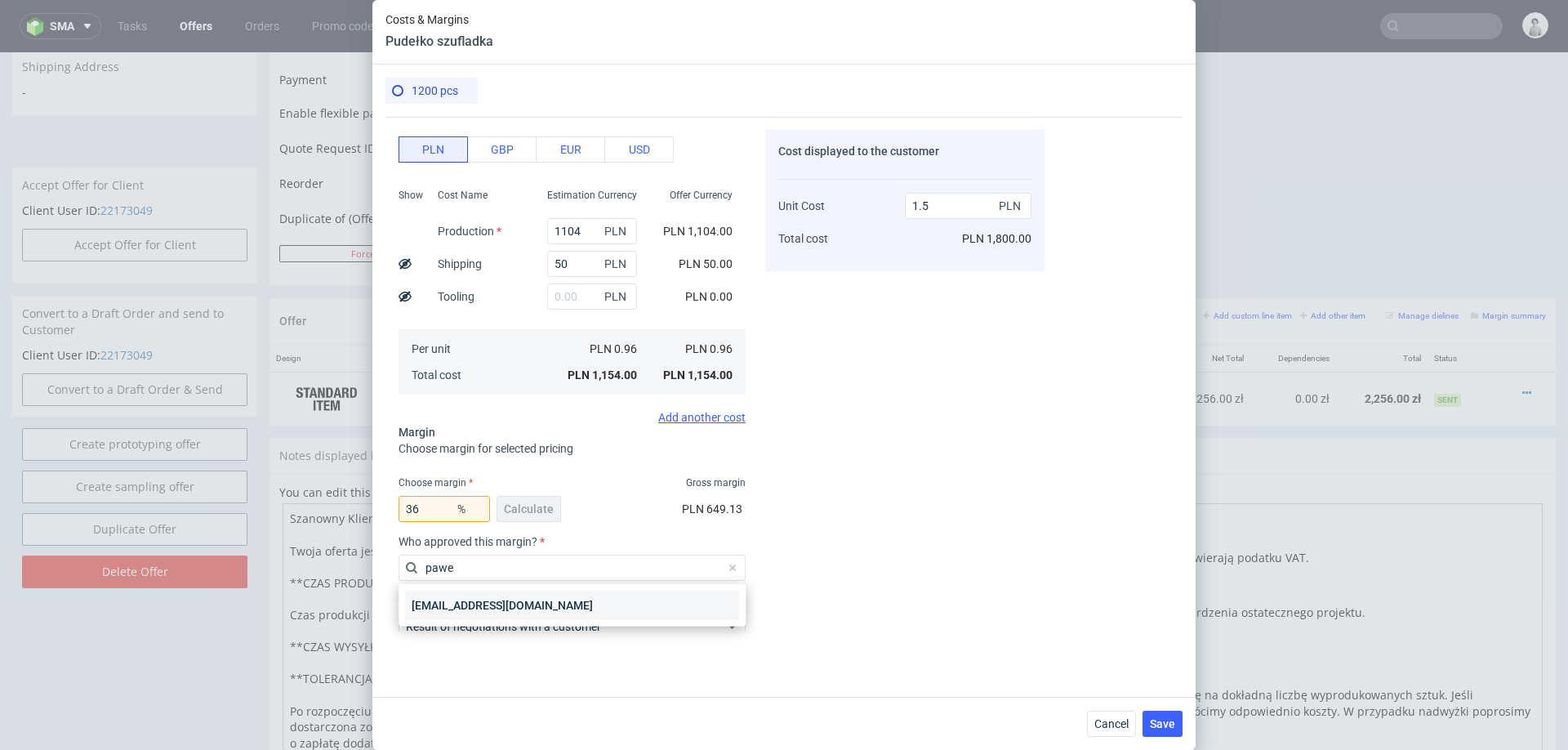
click at [521, 601] on div "[EMAIL_ADDRESS][DOMAIN_NAME]" at bounding box center [572, 605] width 334 height 29
click at [519, 618] on span "Result of negotiations with a customer" at bounding box center [566, 626] width 320 height 17
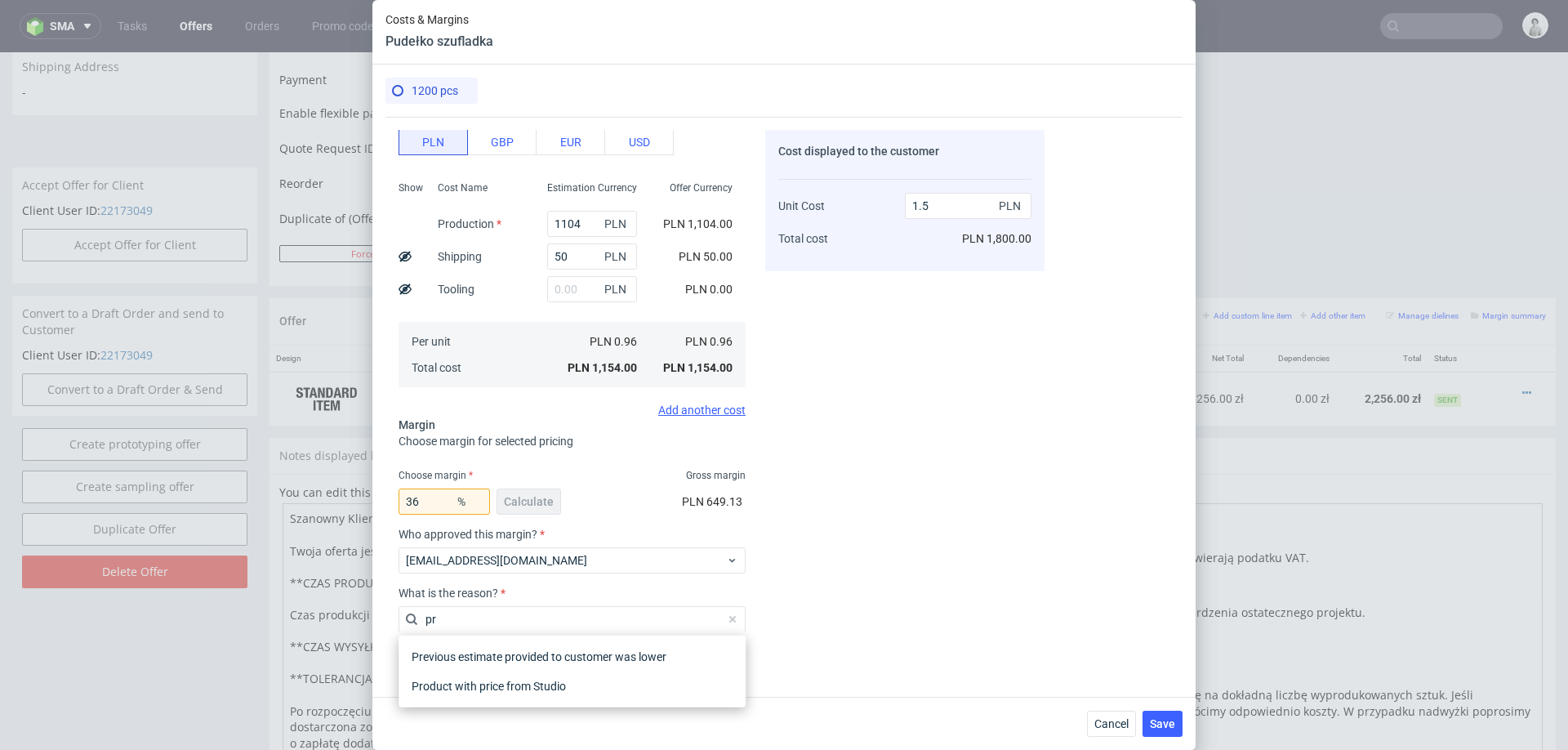
type input "pro"
click at [504, 695] on div "Product with price from Studio" at bounding box center [572, 686] width 334 height 29
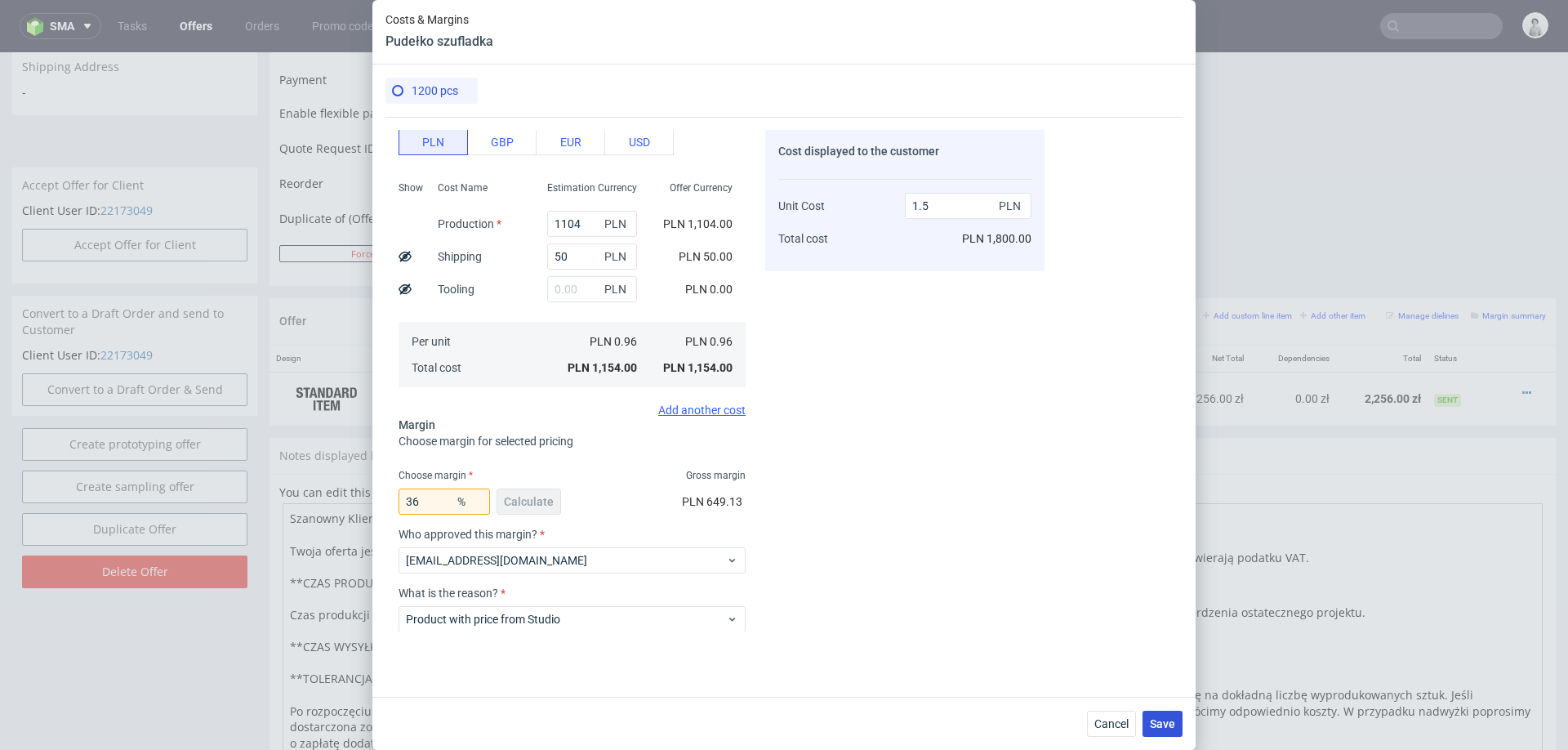
click at [1160, 721] on span "Save" at bounding box center [1162, 724] width 25 height 11
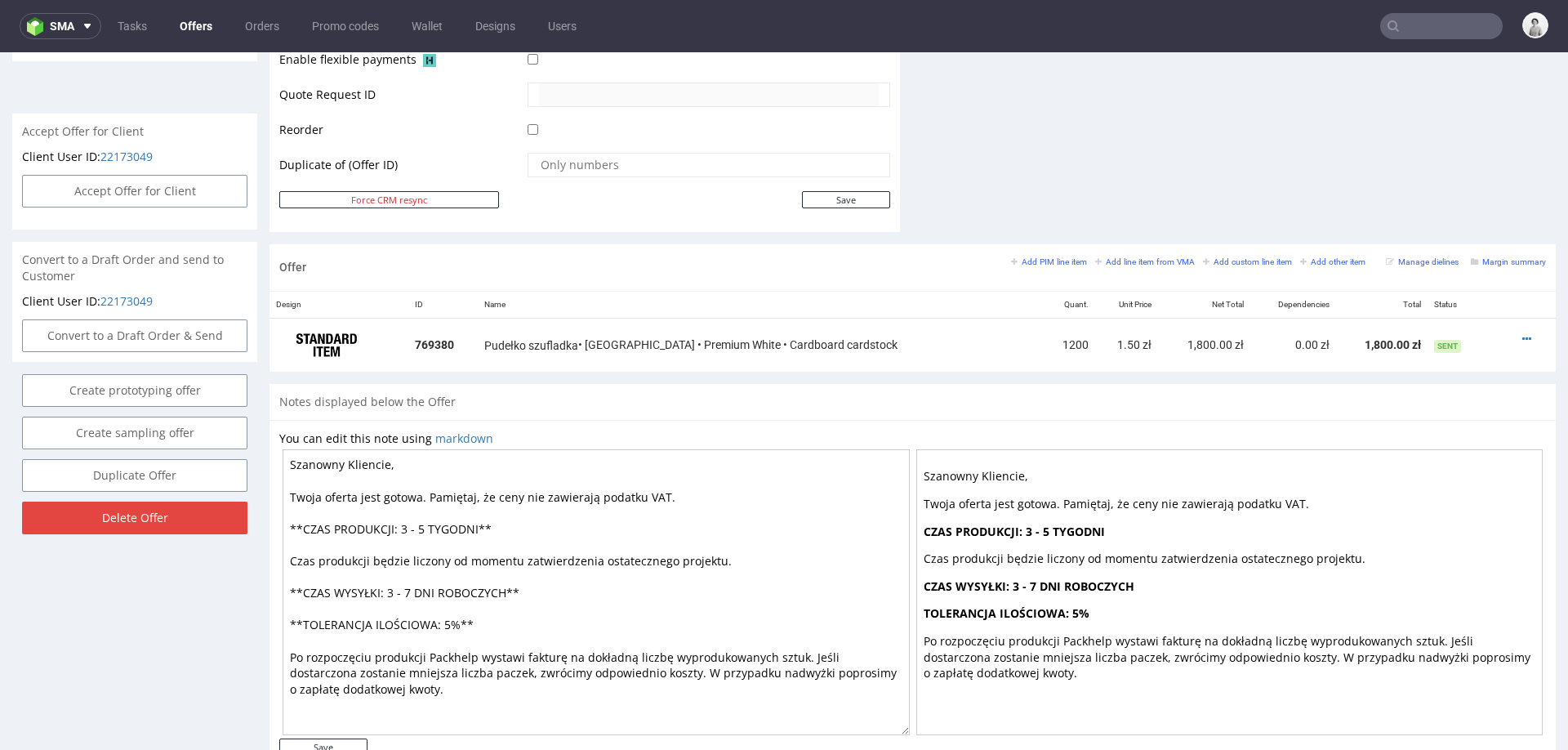
scroll to position [763, 0]
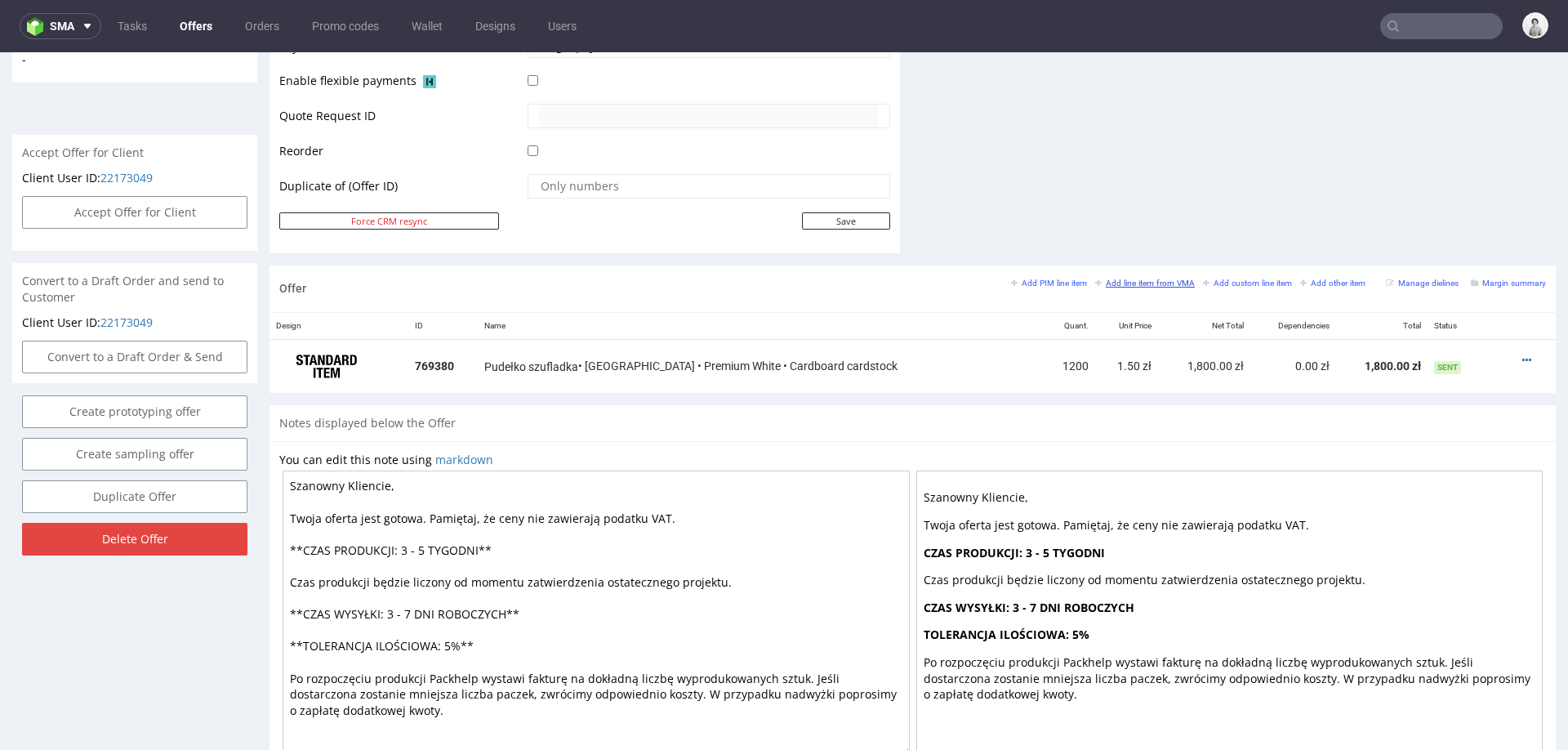
click at [1129, 280] on small "Add line item from VMA" at bounding box center [1144, 283] width 99 height 9
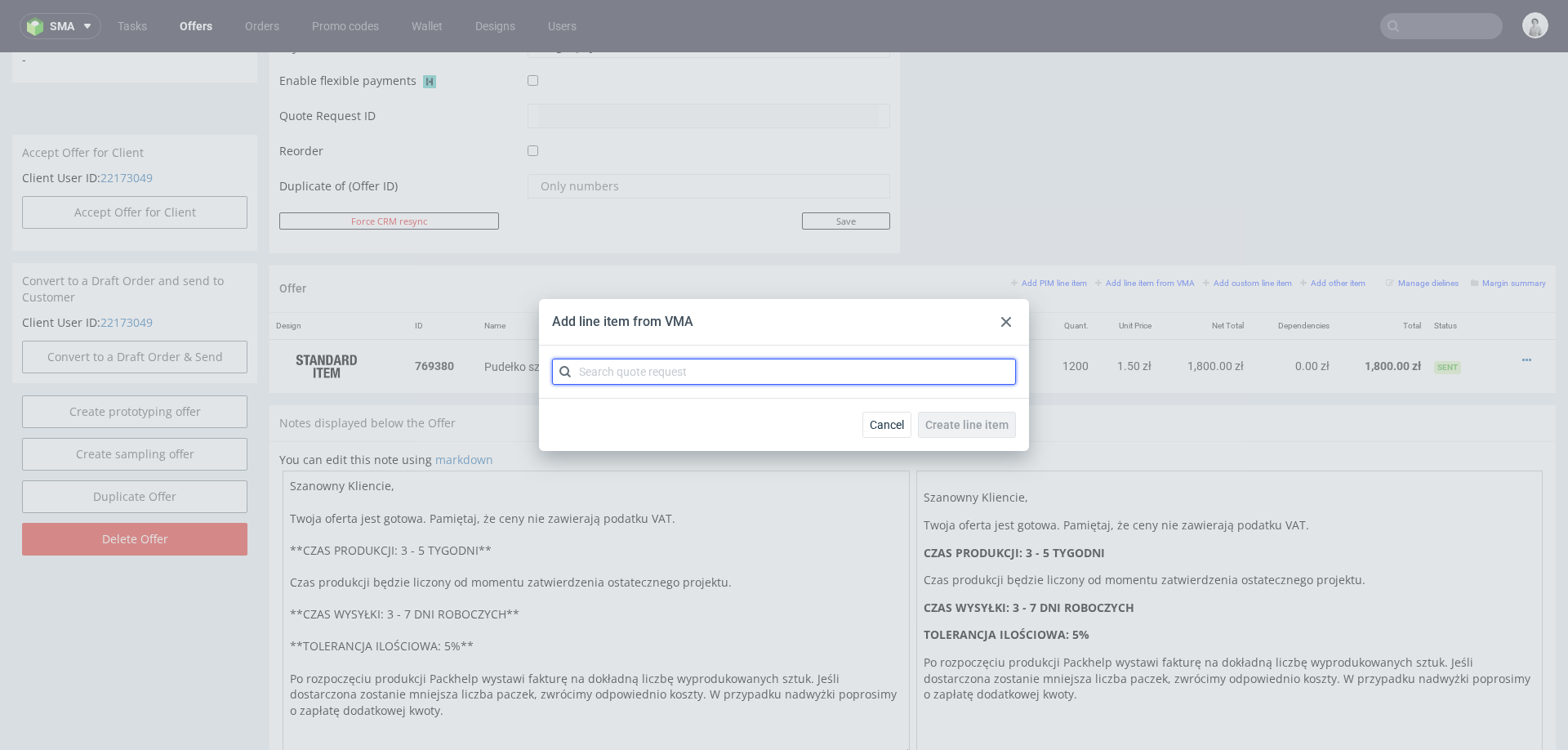
click at [856, 369] on input "text" at bounding box center [784, 372] width 464 height 26
paste input "CBOC"
type input "CBOC"
click at [759, 402] on div at bounding box center [784, 410] width 451 height 30
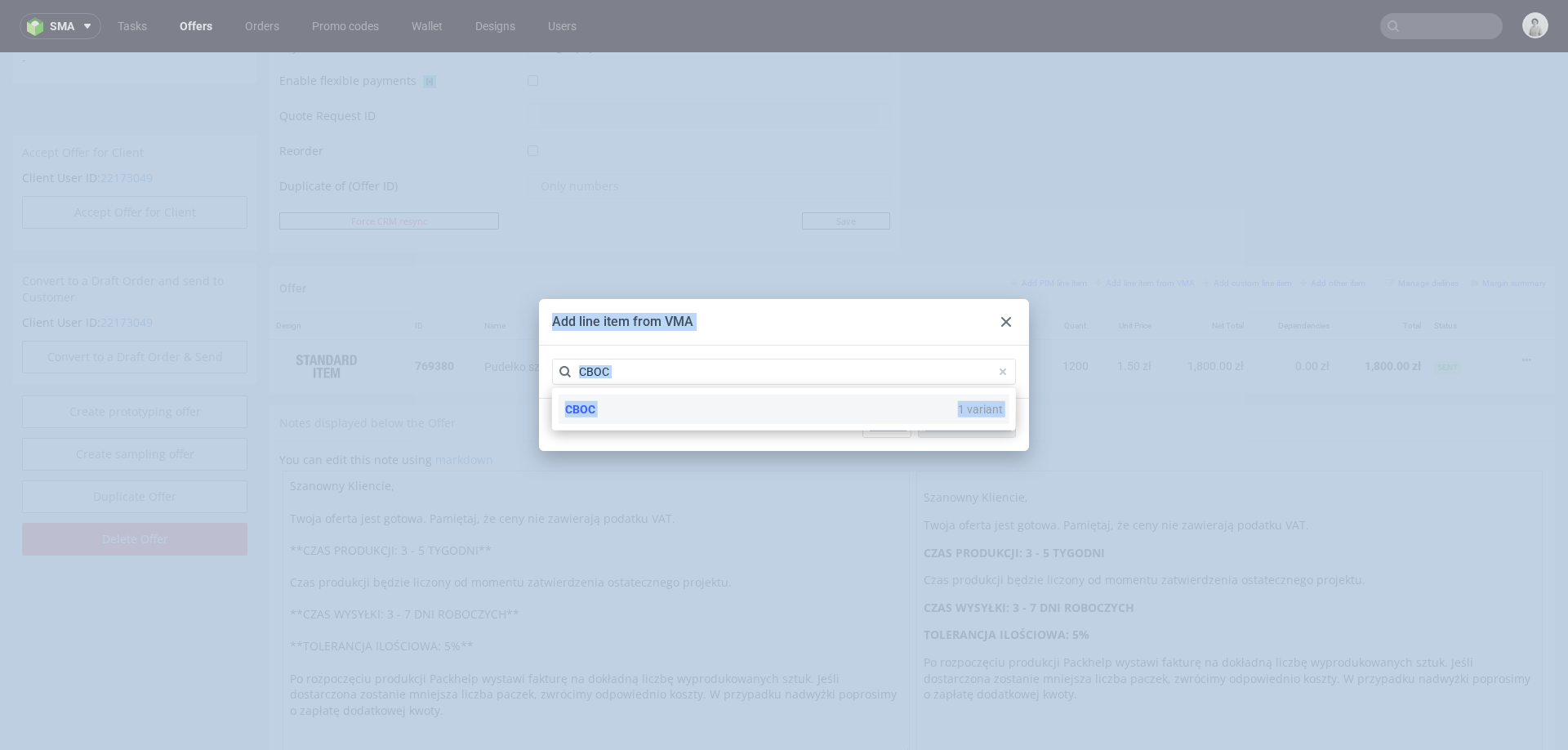
click at [737, 412] on div "CBOC 1 variant" at bounding box center [784, 409] width 451 height 29
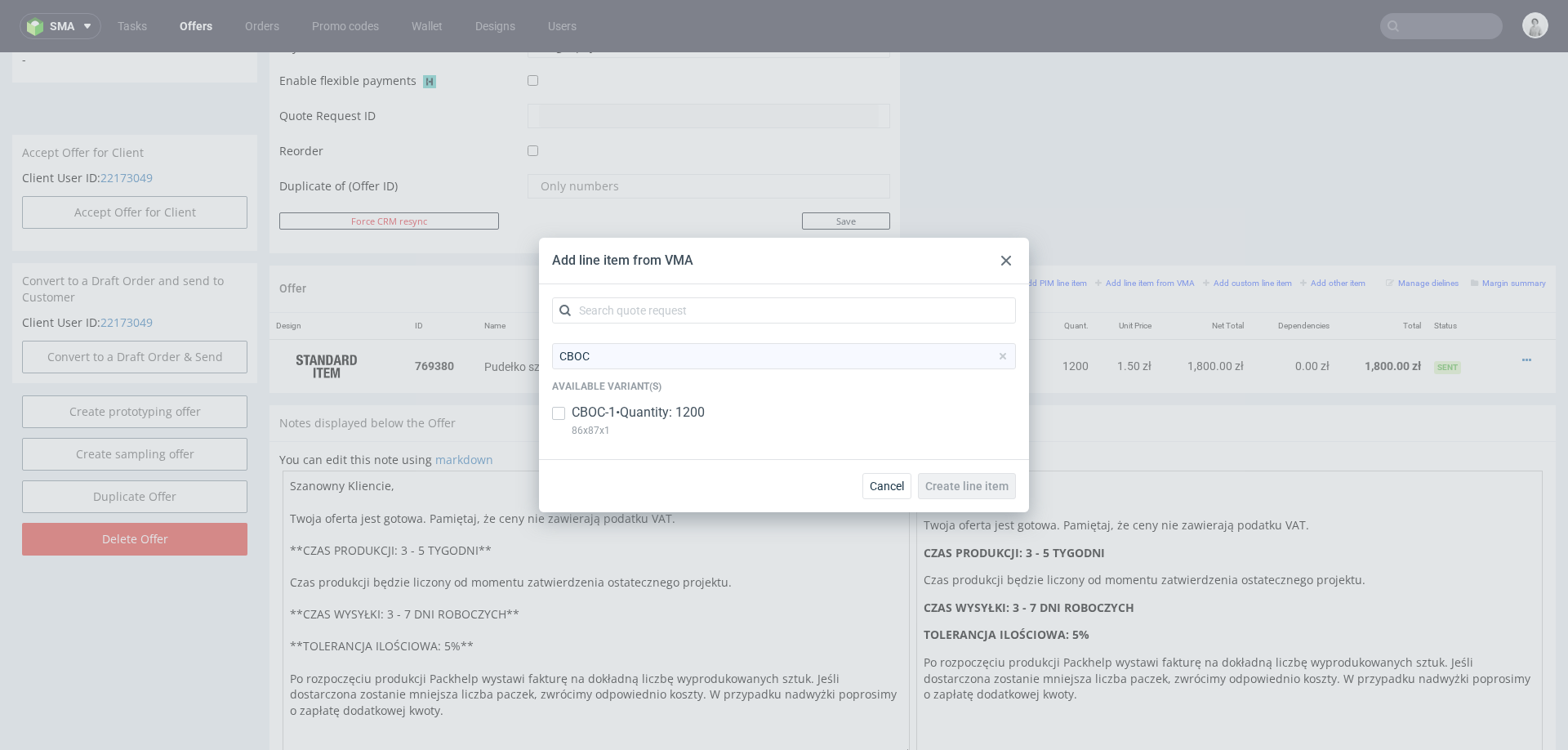
click at [603, 415] on p "CBOC-1 • Quantity: 1200" at bounding box center [637, 412] width 133 height 18
checkbox input "true"
click at [941, 488] on span "Create line item" at bounding box center [967, 485] width 83 height 11
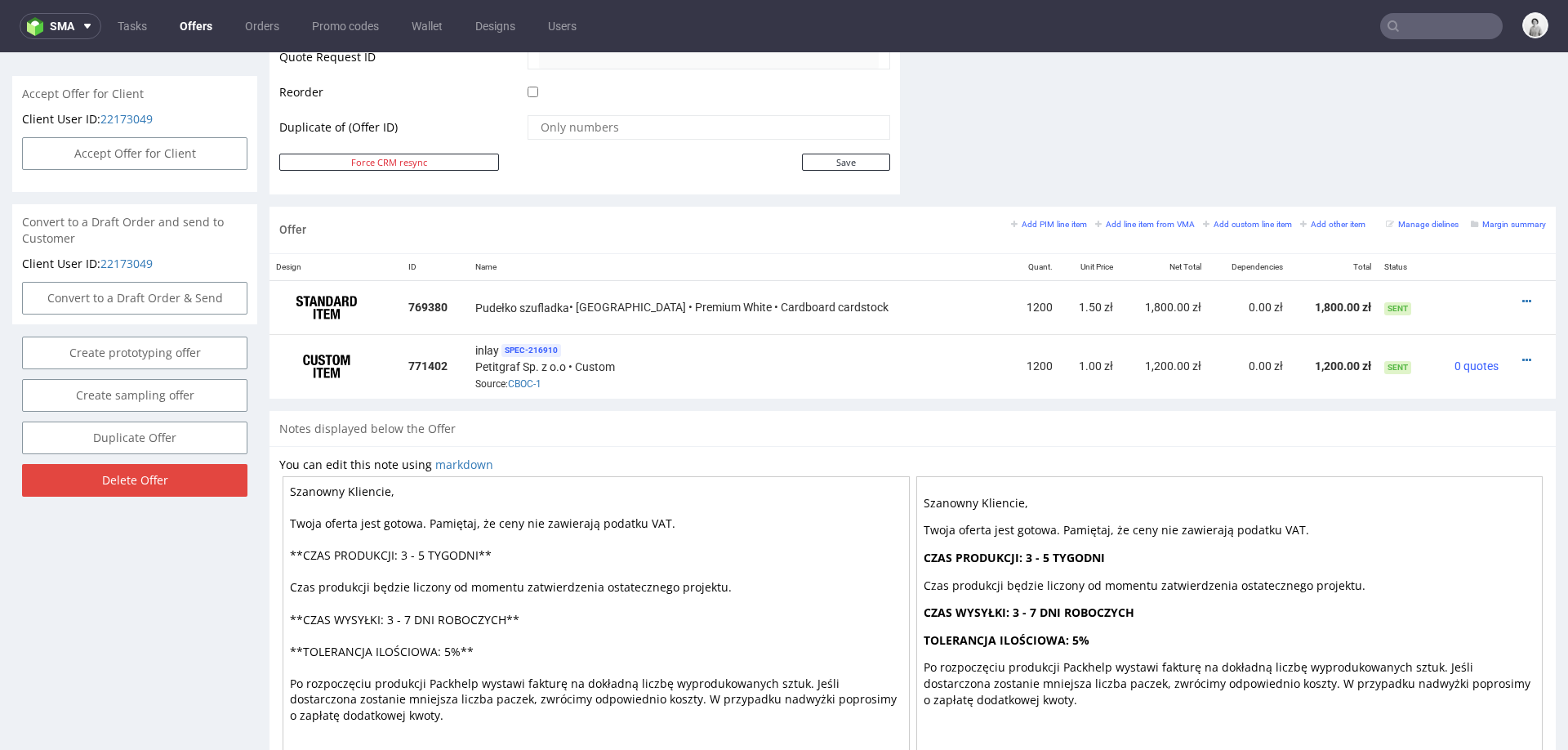
scroll to position [876, 0]
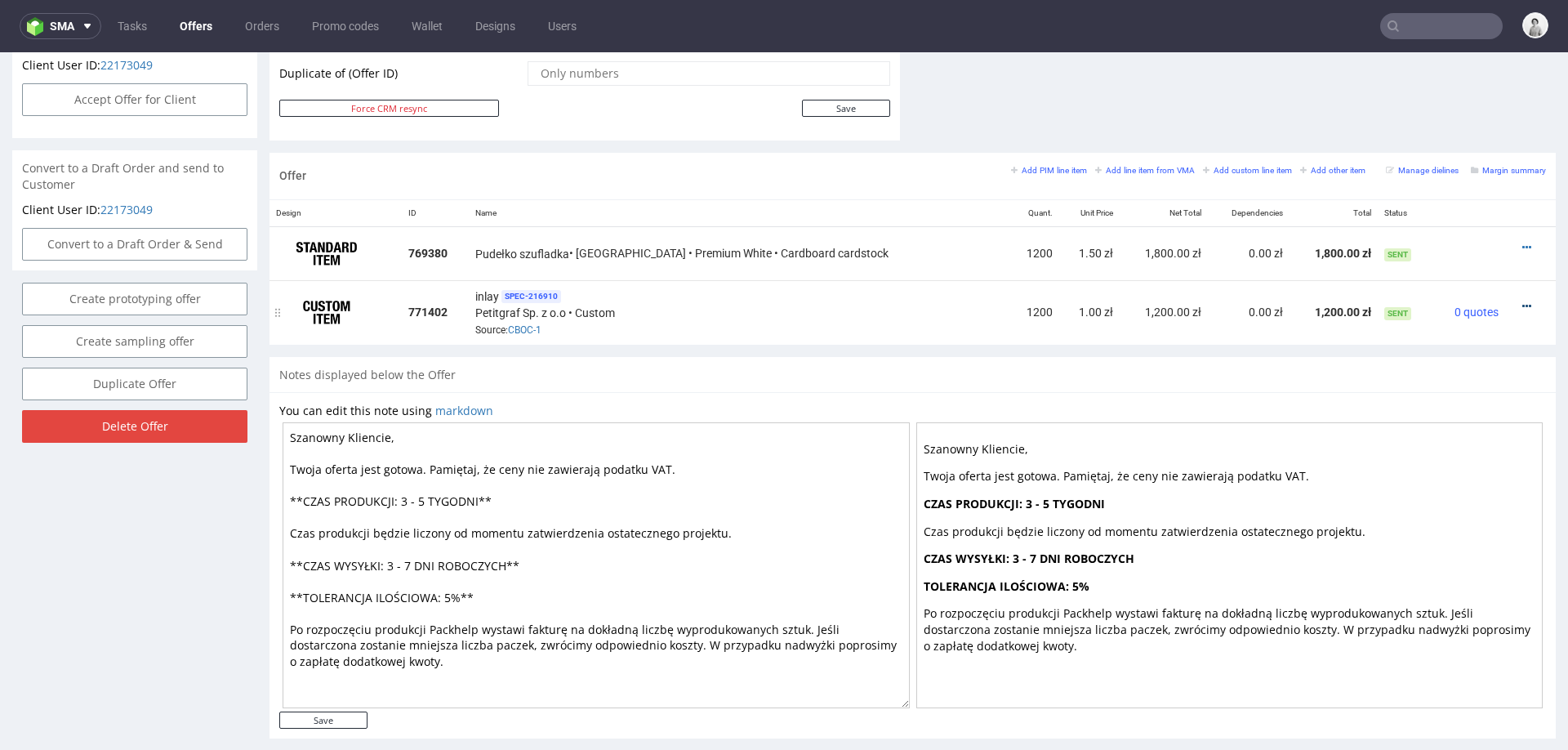
click at [1522, 301] on icon at bounding box center [1527, 306] width 9 height 11
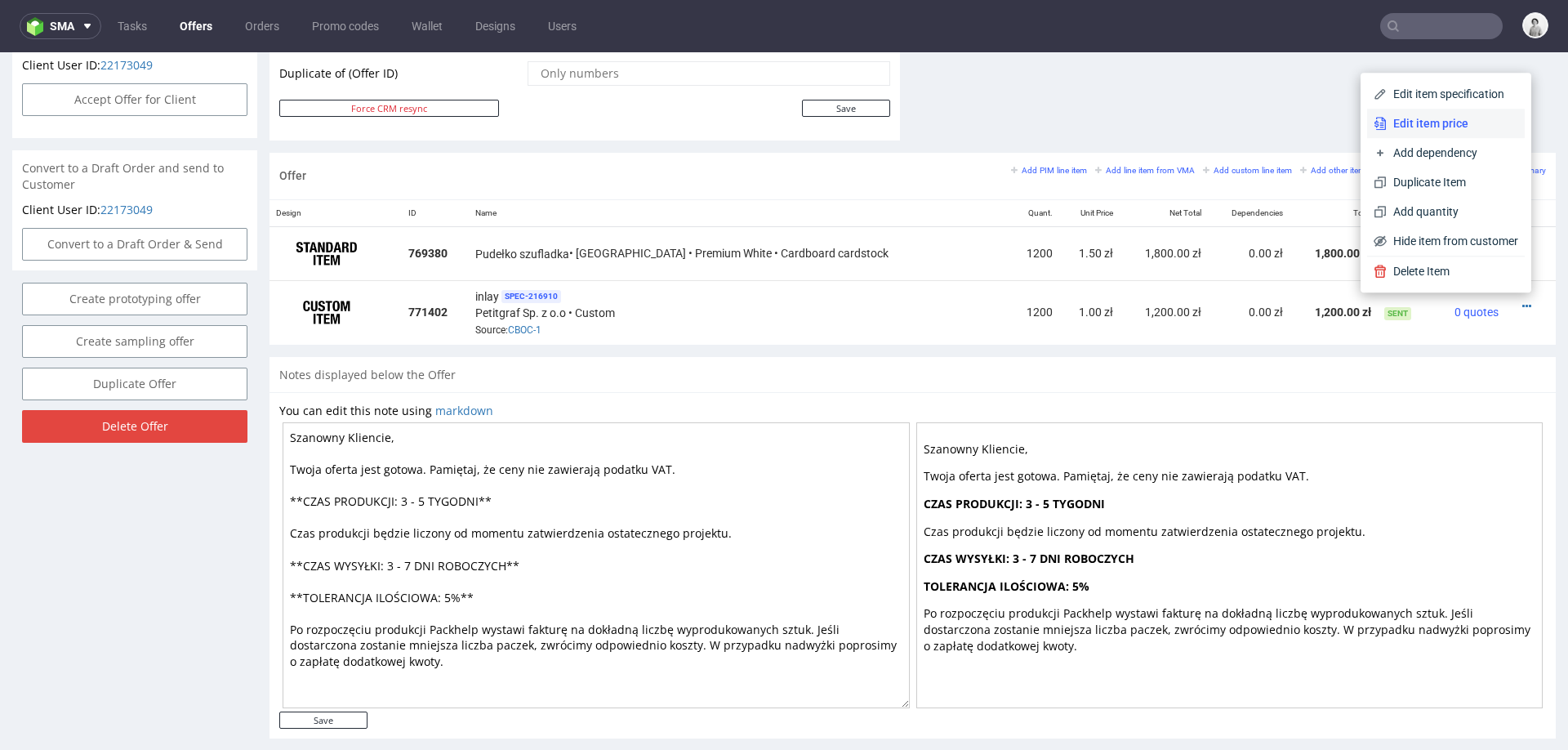
click at [1423, 125] on span "Edit item price" at bounding box center [1453, 123] width 132 height 17
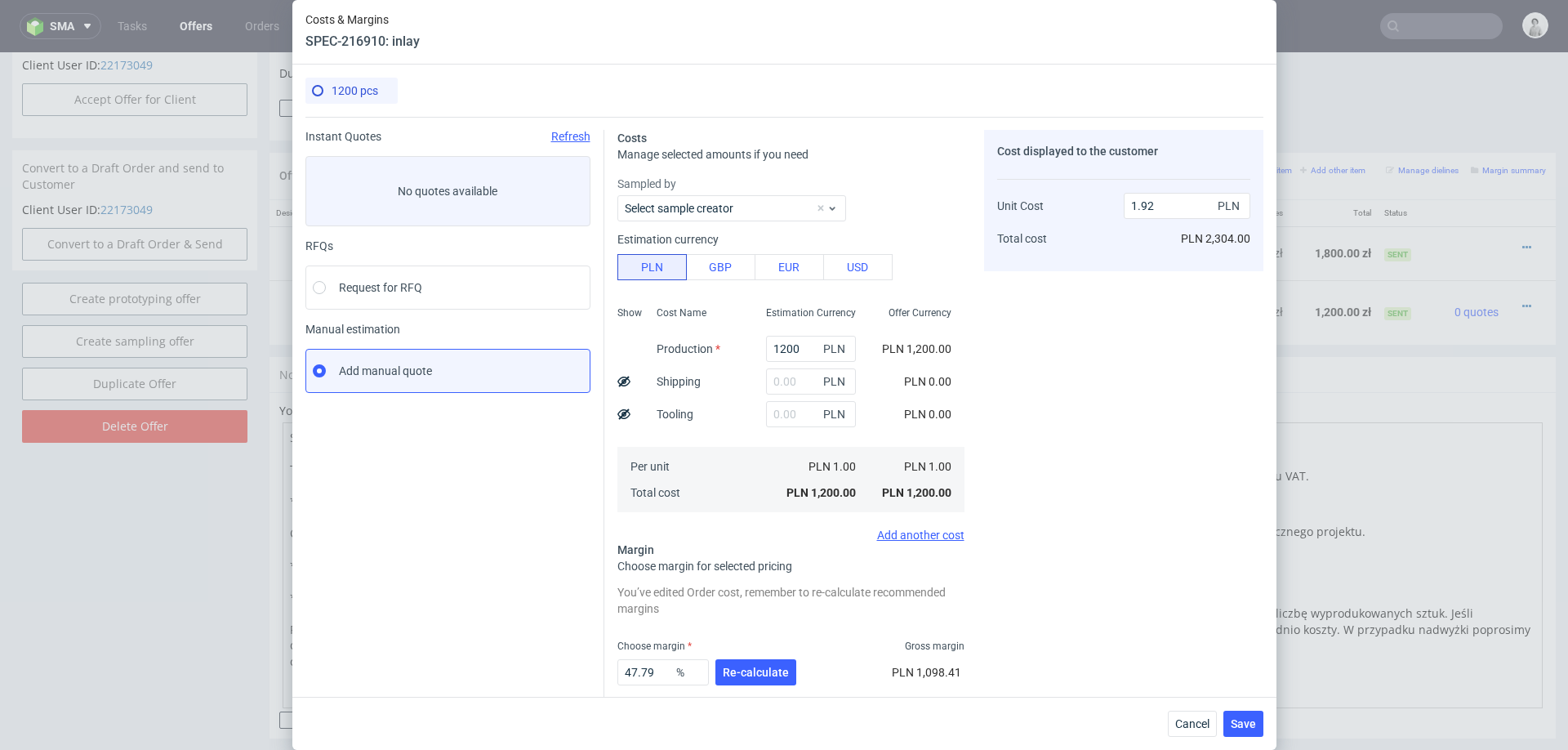
click at [792, 332] on div "1200 PLN" at bounding box center [811, 348] width 116 height 33
click at [790, 351] on input "1200" at bounding box center [811, 349] width 90 height 26
paste input "2130."
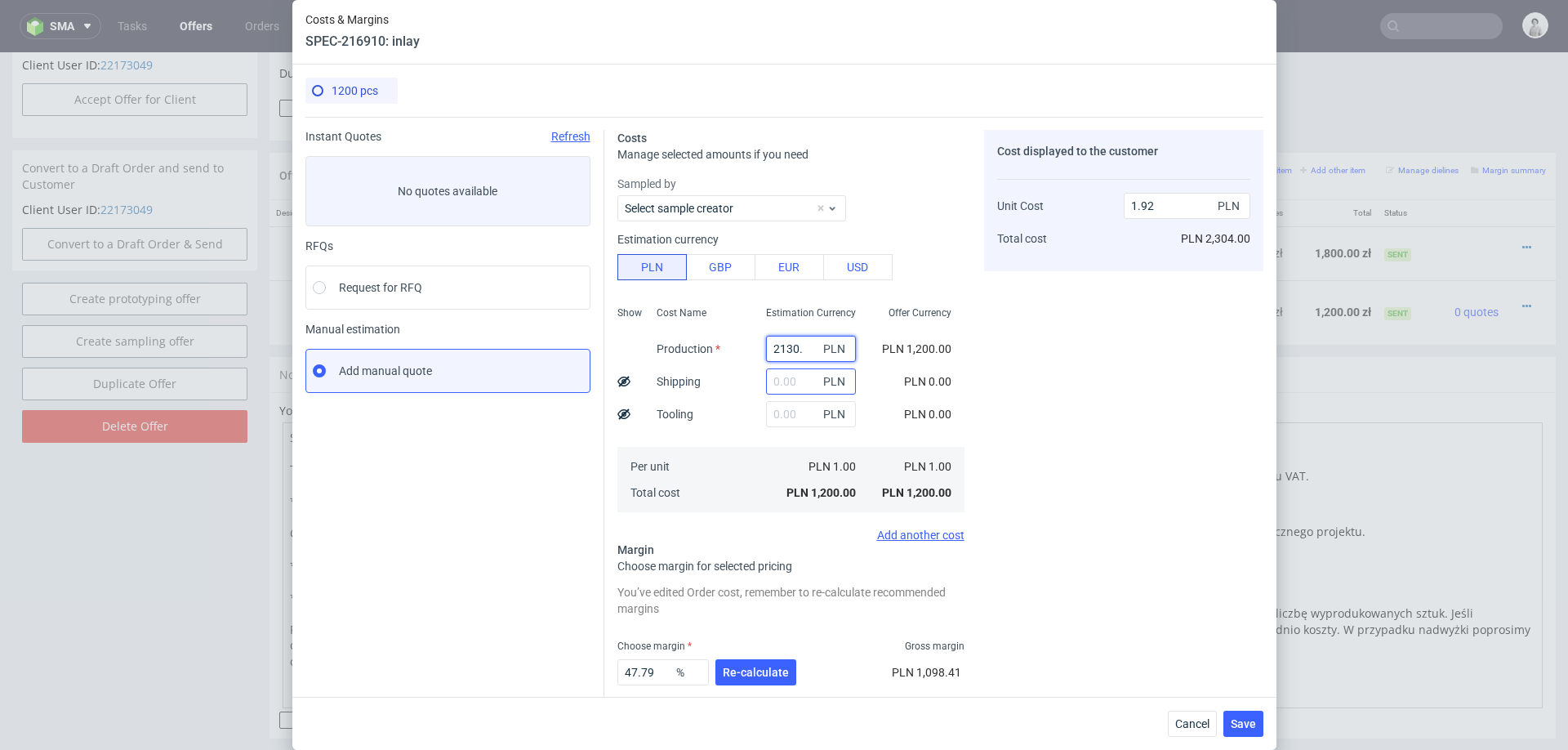
type input "2130"
type input "3.4"
type input "2130"
click at [789, 382] on input "text" at bounding box center [811, 382] width 90 height 26
type input "150"
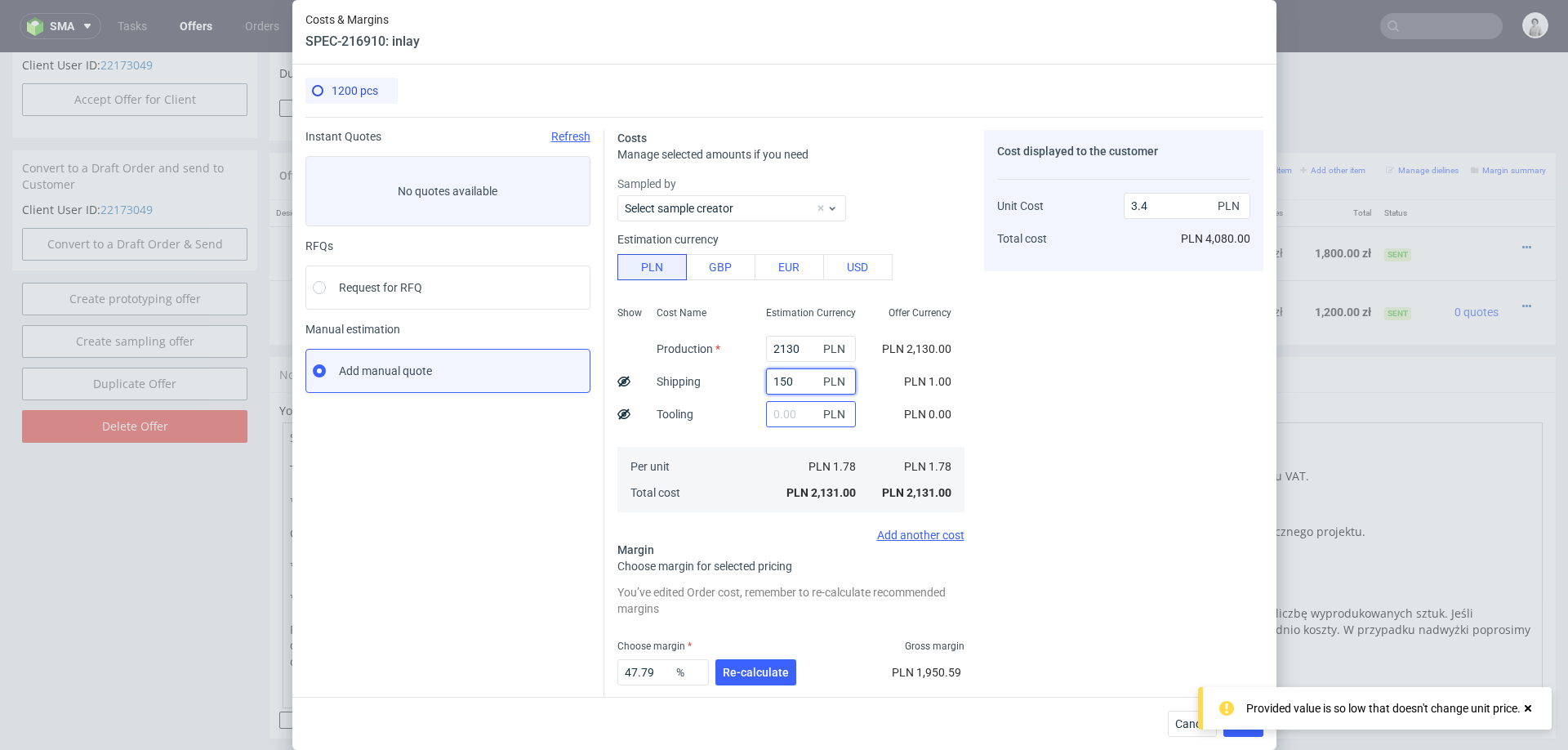
type input "3.64"
type input "150"
click at [698, 476] on div "Per unit Total cost" at bounding box center [698, 479] width 110 height 65
click at [744, 673] on span "Re-calculate" at bounding box center [755, 672] width 66 height 11
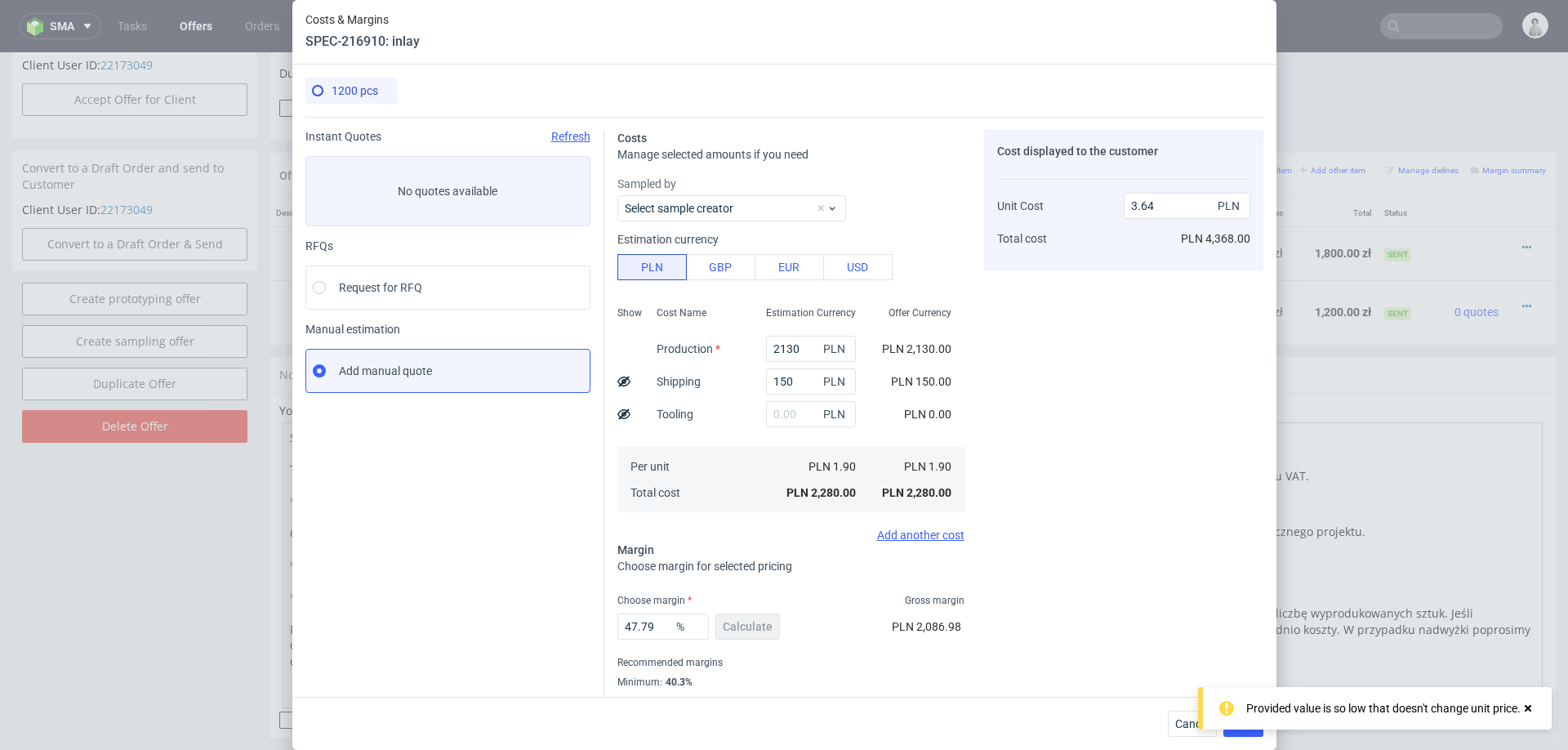
scroll to position [43, 0]
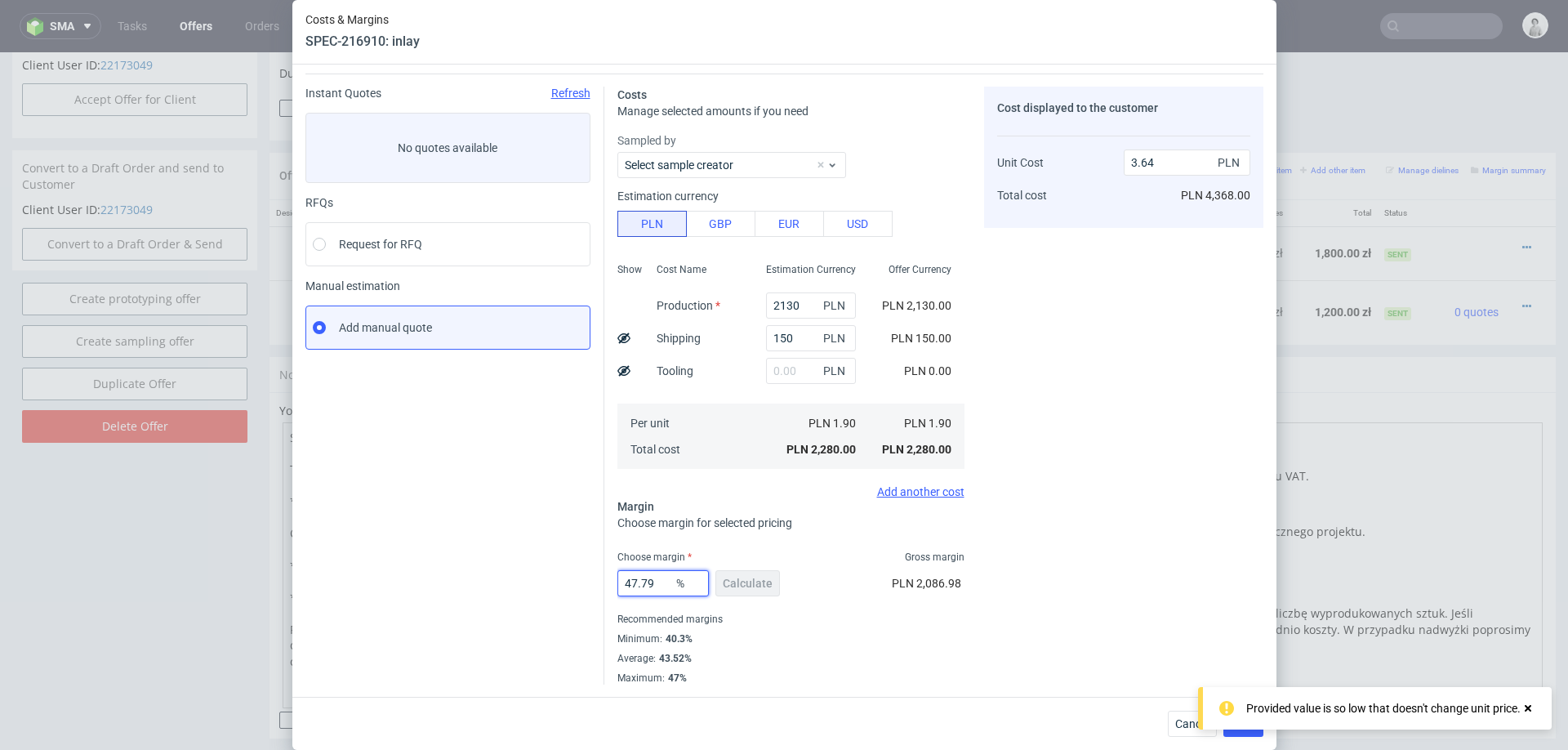
click at [662, 593] on input "47.79" at bounding box center [663, 584] width 91 height 26
click at [662, 583] on input "47.79" at bounding box center [663, 584] width 91 height 26
type input "30"
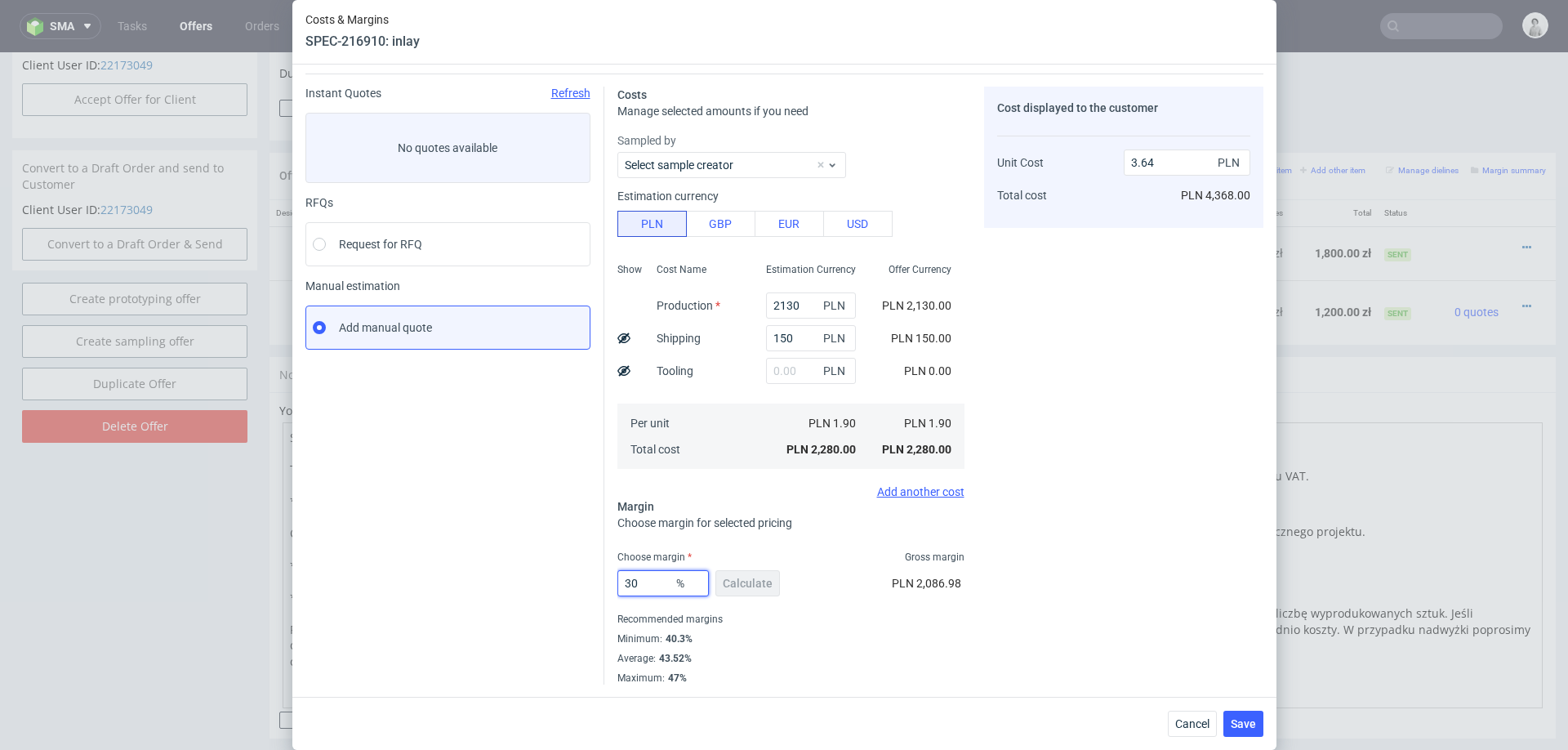
type input "2.72"
click at [920, 603] on div "PLN 977.14" at bounding box center [933, 586] width 63 height 46
click at [653, 582] on input "30" at bounding box center [663, 584] width 91 height 26
type input "39"
type input "3.12"
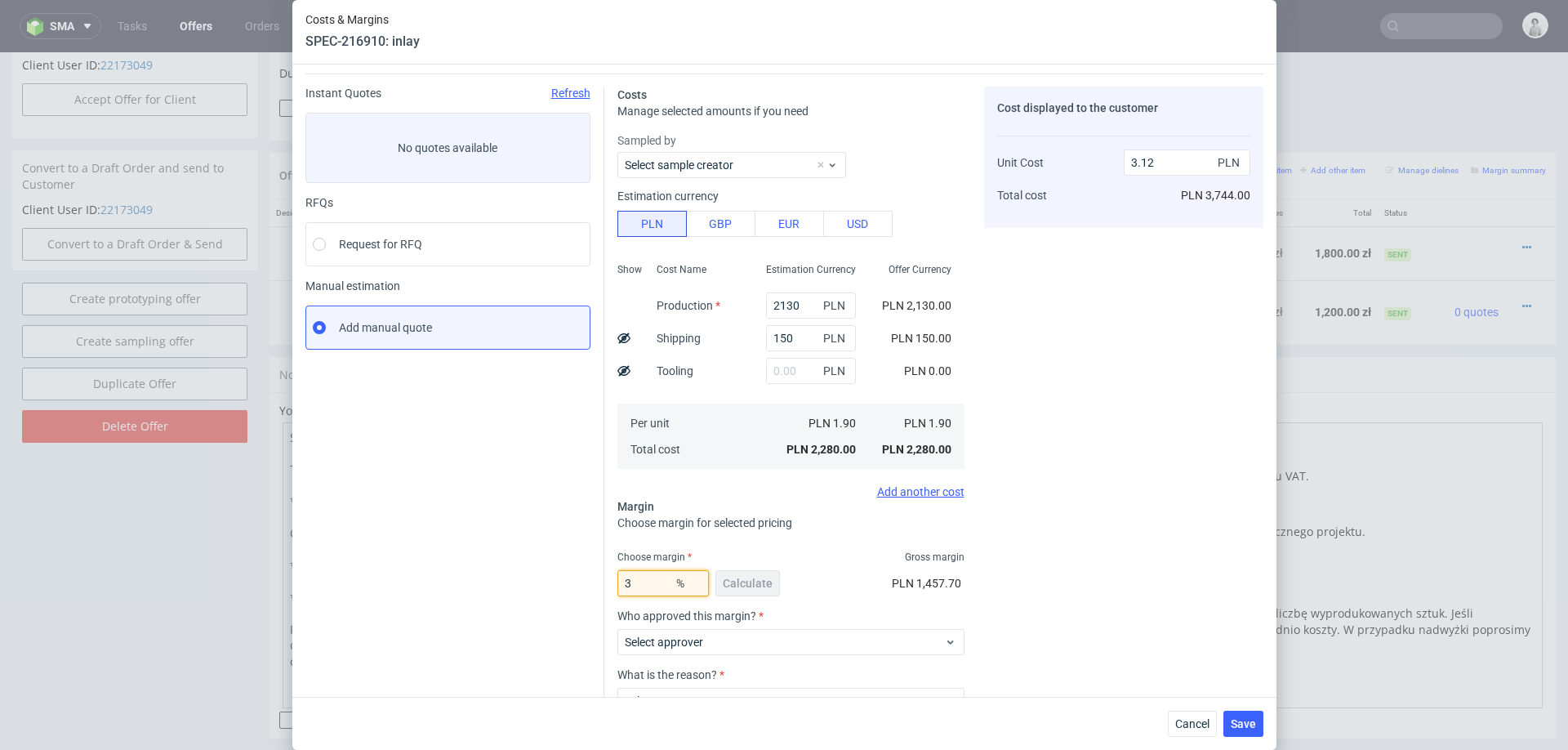
type input "30"
type input "2.72"
click at [1079, 461] on div "Cost displayed to the customer Unit Cost Total cost 2.72 PLN PLN 3,264.00" at bounding box center [1124, 444] width 279 height 716
click at [1250, 726] on span "Save" at bounding box center [1243, 724] width 25 height 11
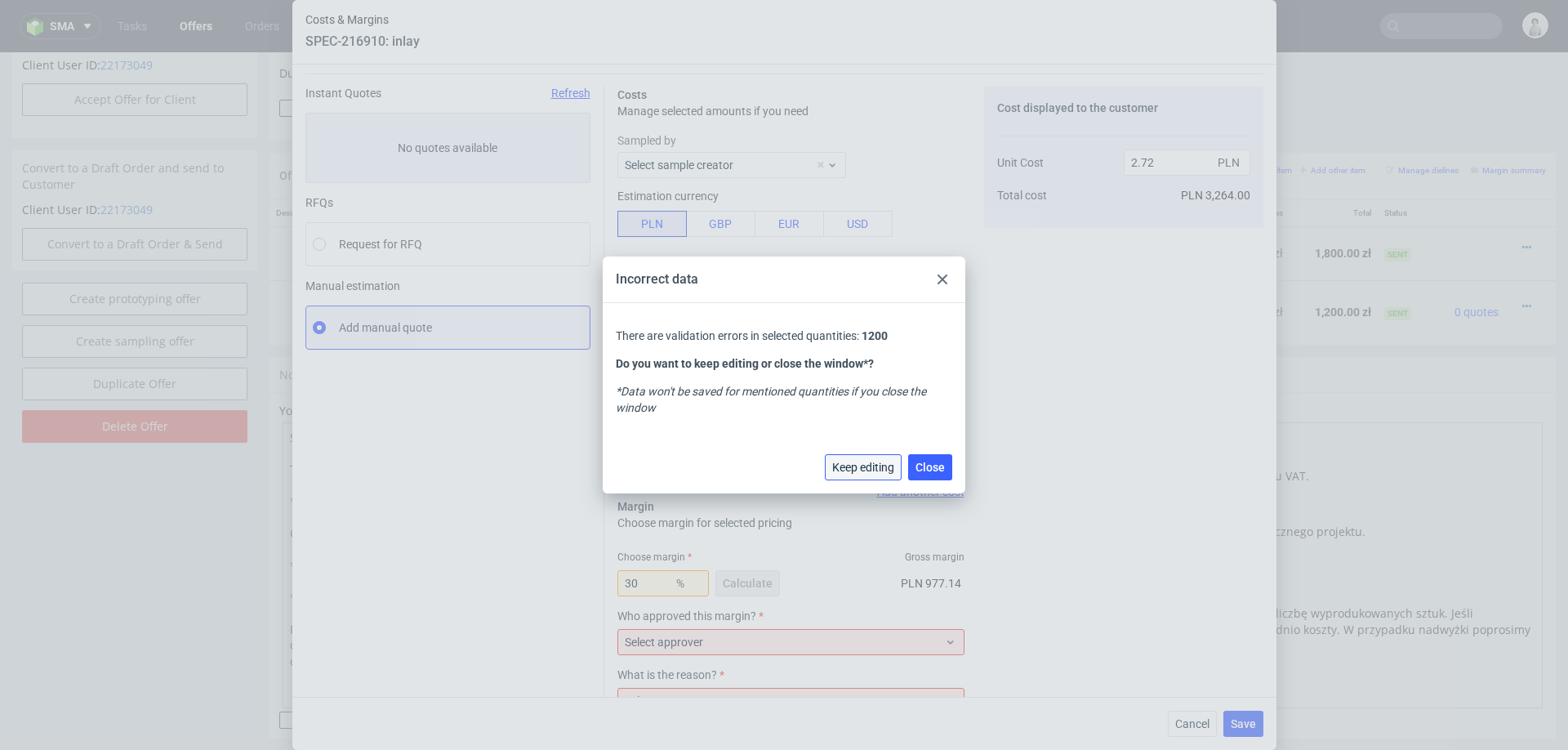
click at [854, 463] on span "Keep editing" at bounding box center [863, 467] width 62 height 11
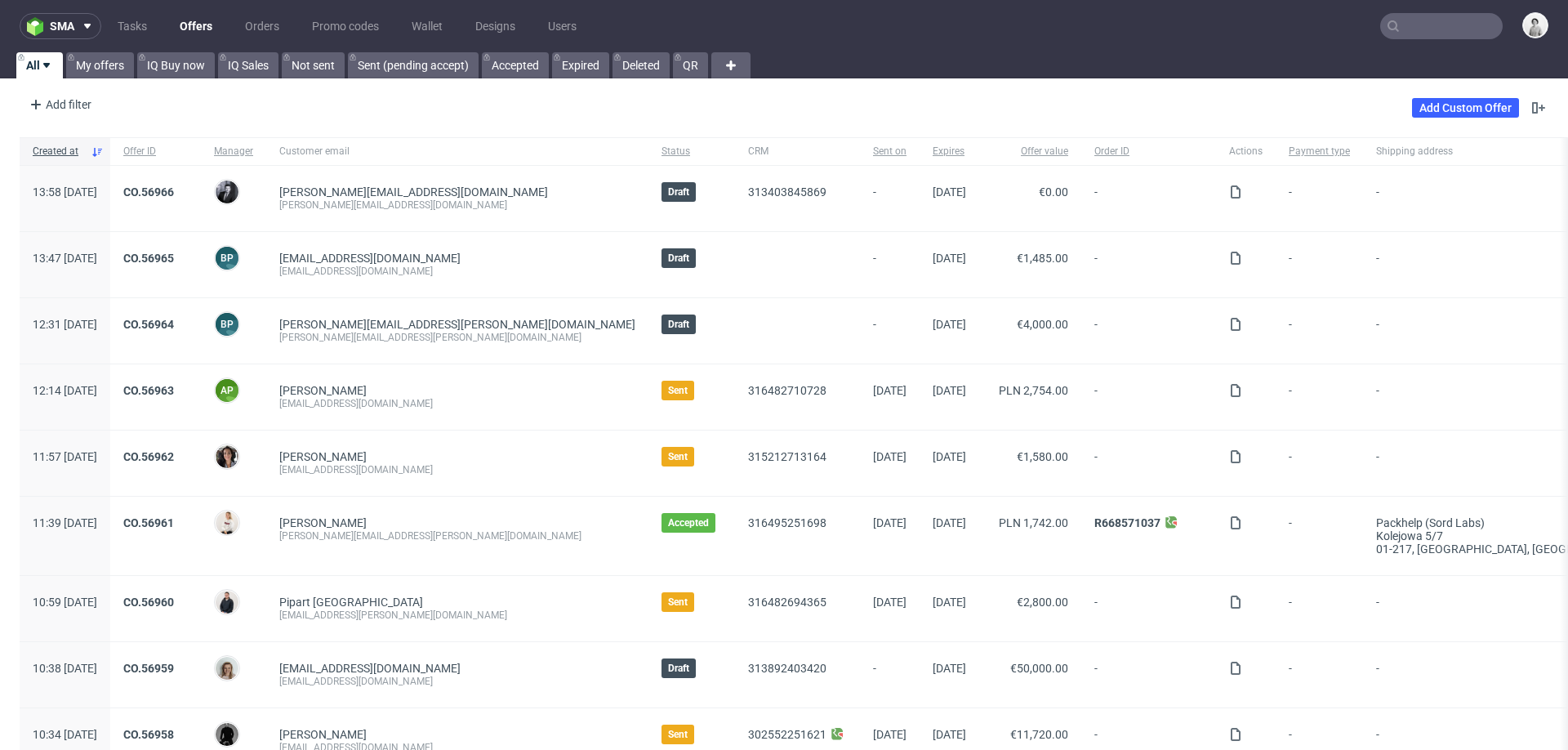
click at [1412, 25] on input "text" at bounding box center [1441, 26] width 122 height 26
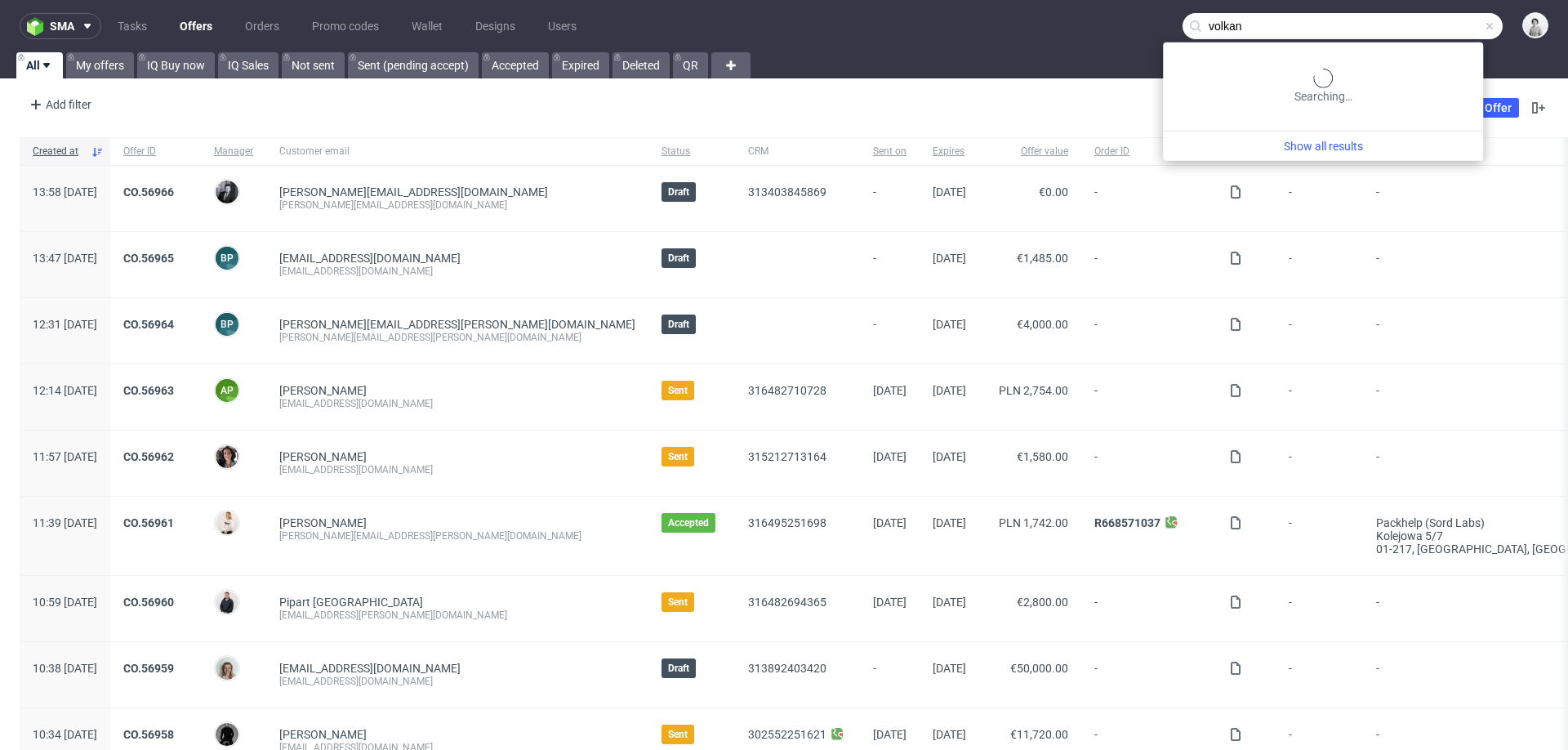
type input "volkan"
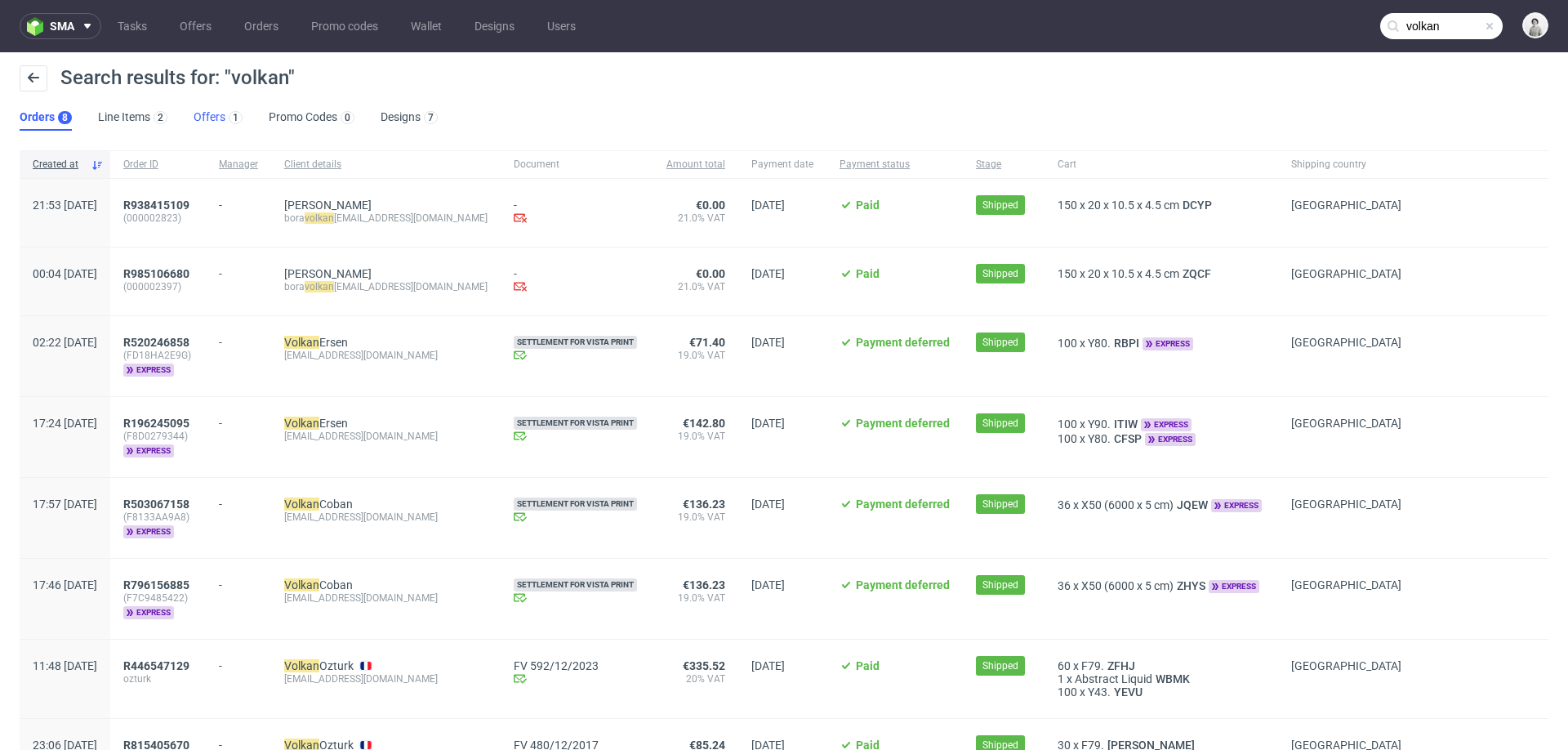
click at [207, 113] on link "Offers 1" at bounding box center [218, 118] width 49 height 26
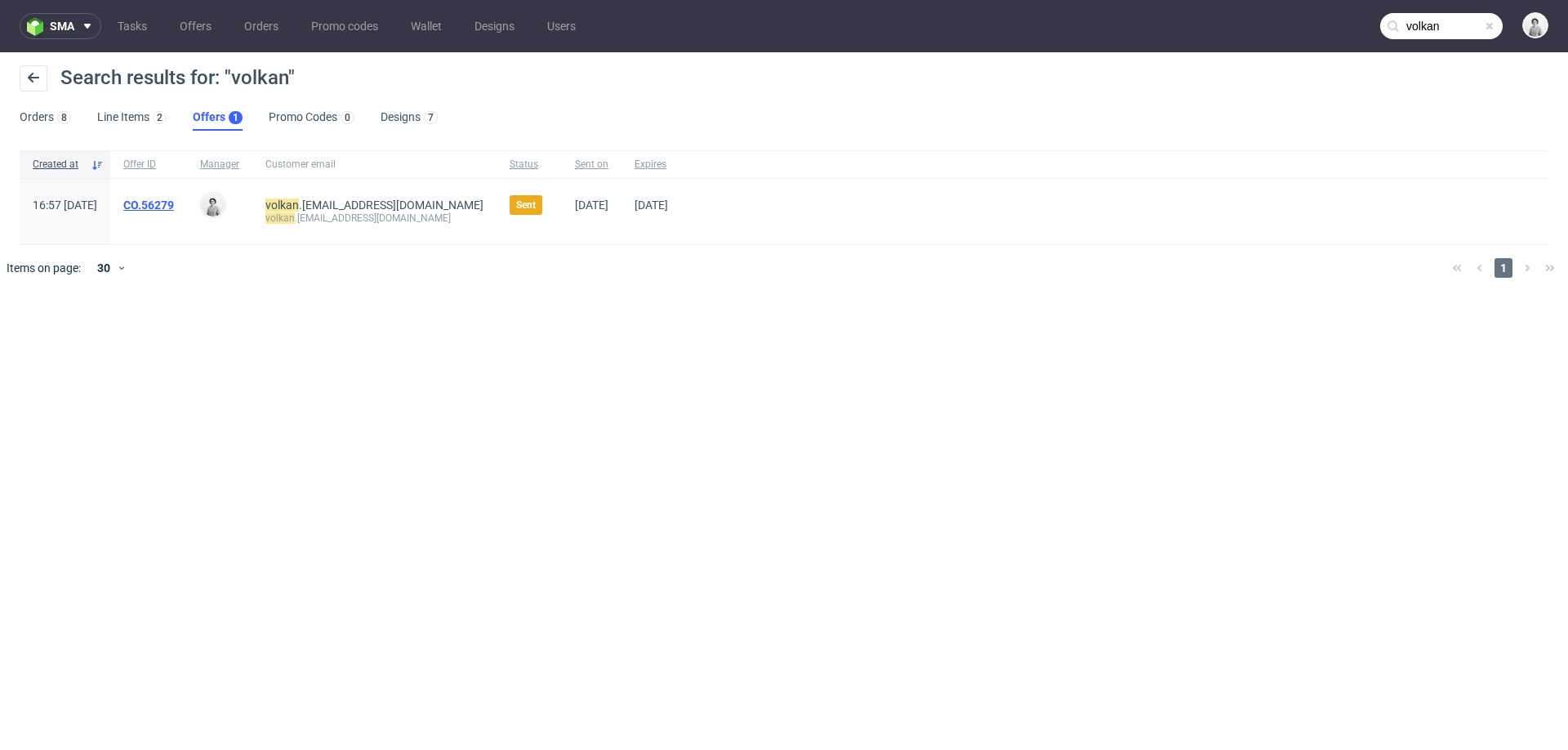
click at [174, 208] on link "CO.56279" at bounding box center [149, 205] width 51 height 13
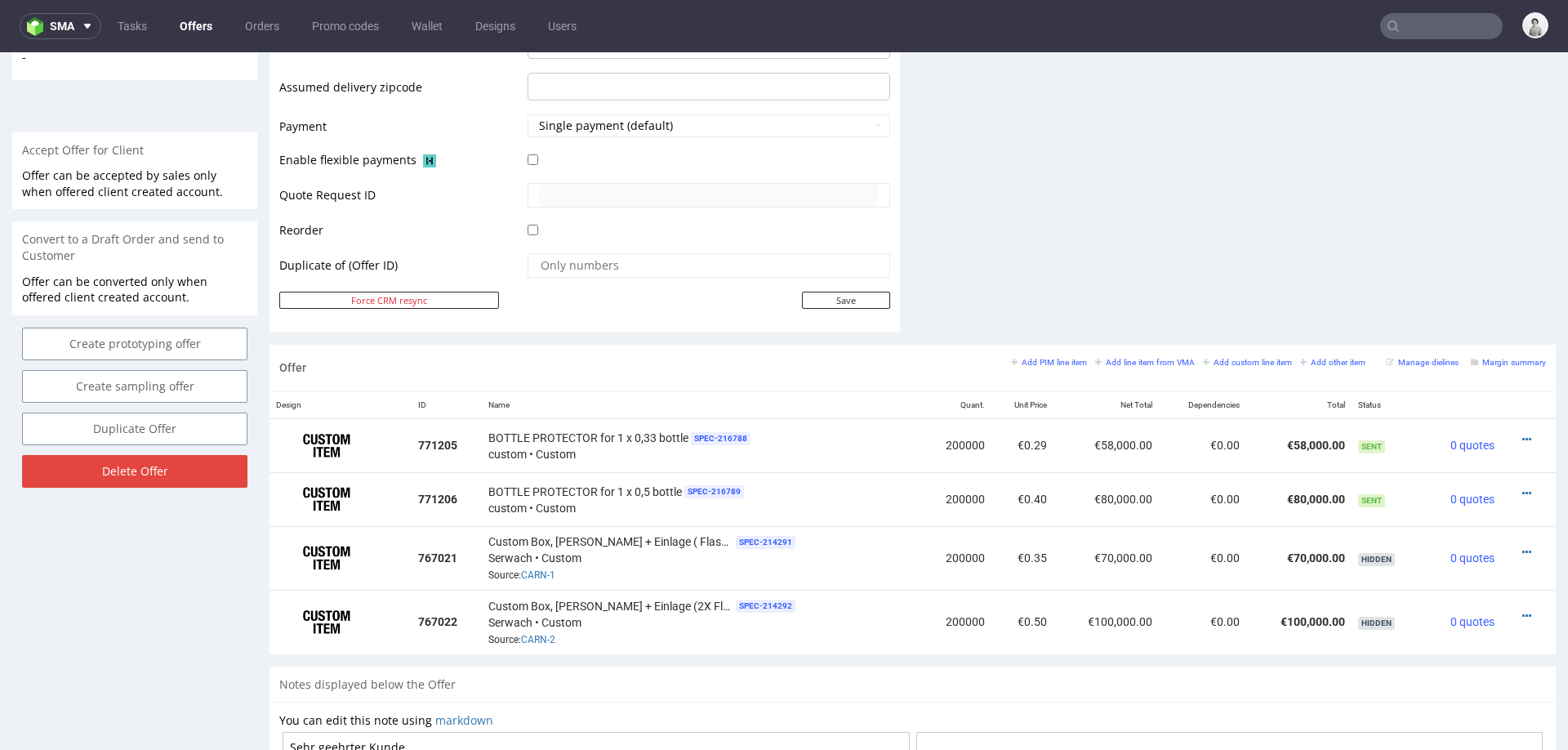
scroll to position [707, 0]
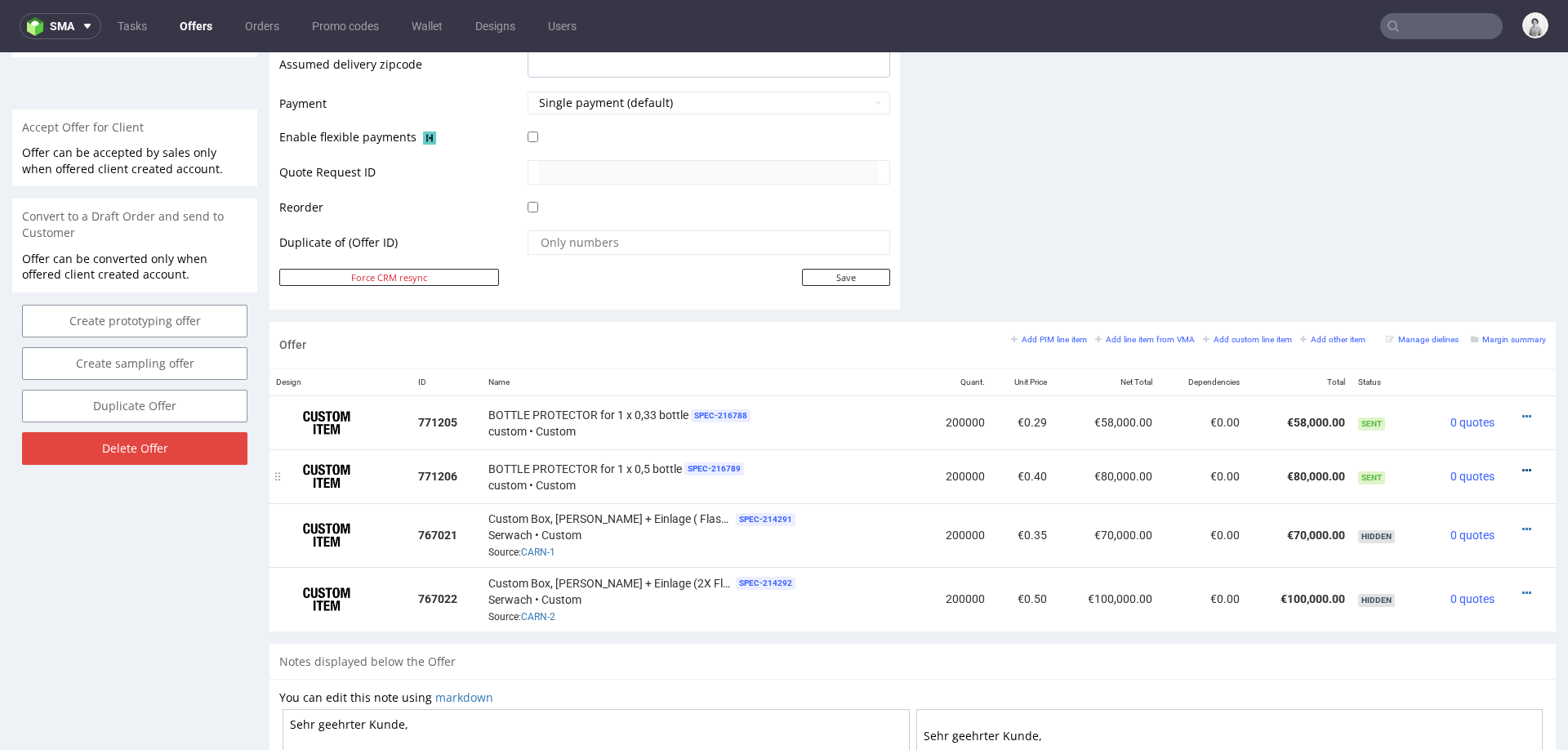
click at [1522, 464] on link at bounding box center [1527, 470] width 9 height 13
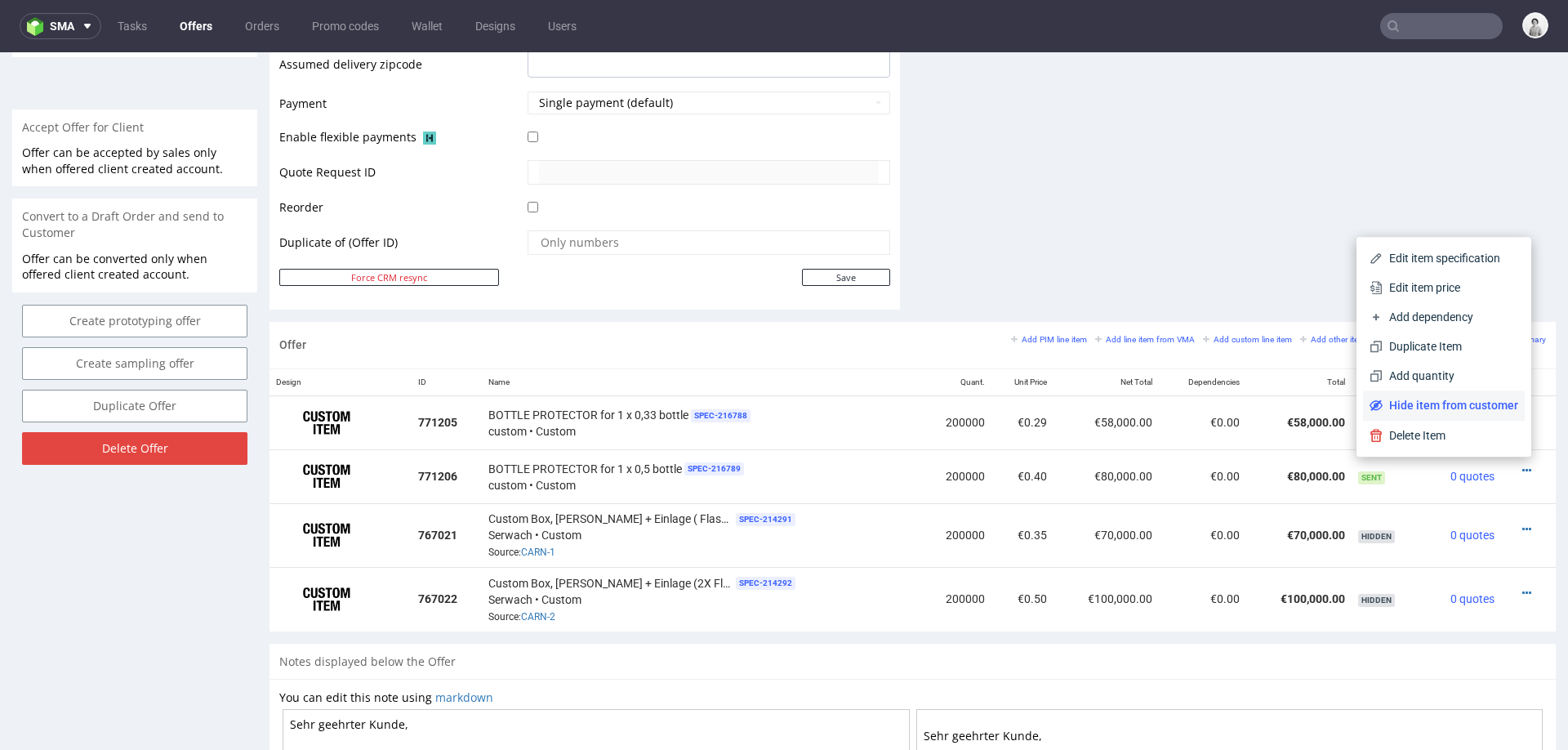
click at [1473, 406] on span "Hide item from customer" at bounding box center [1450, 405] width 135 height 17
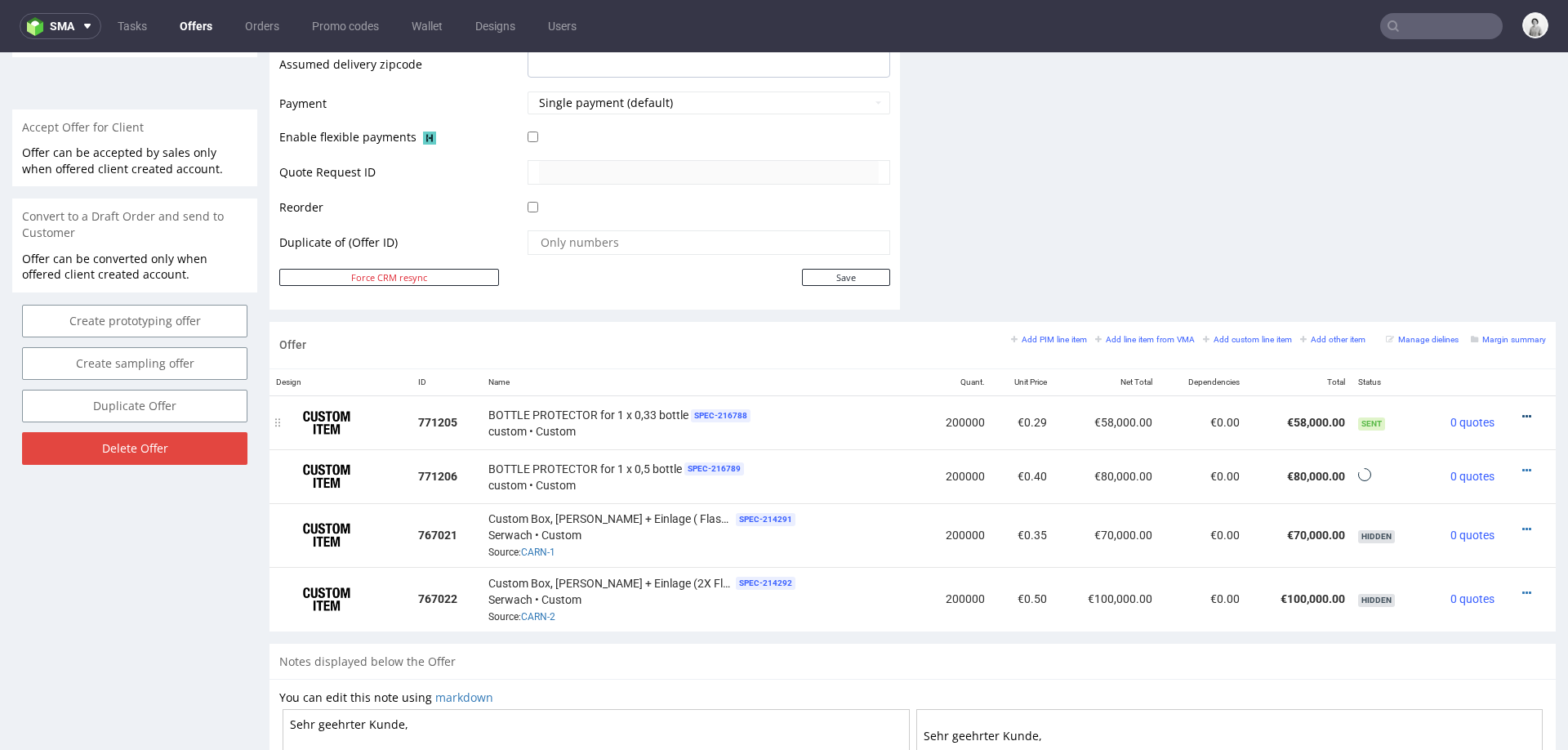
click at [1522, 411] on icon at bounding box center [1527, 416] width 9 height 11
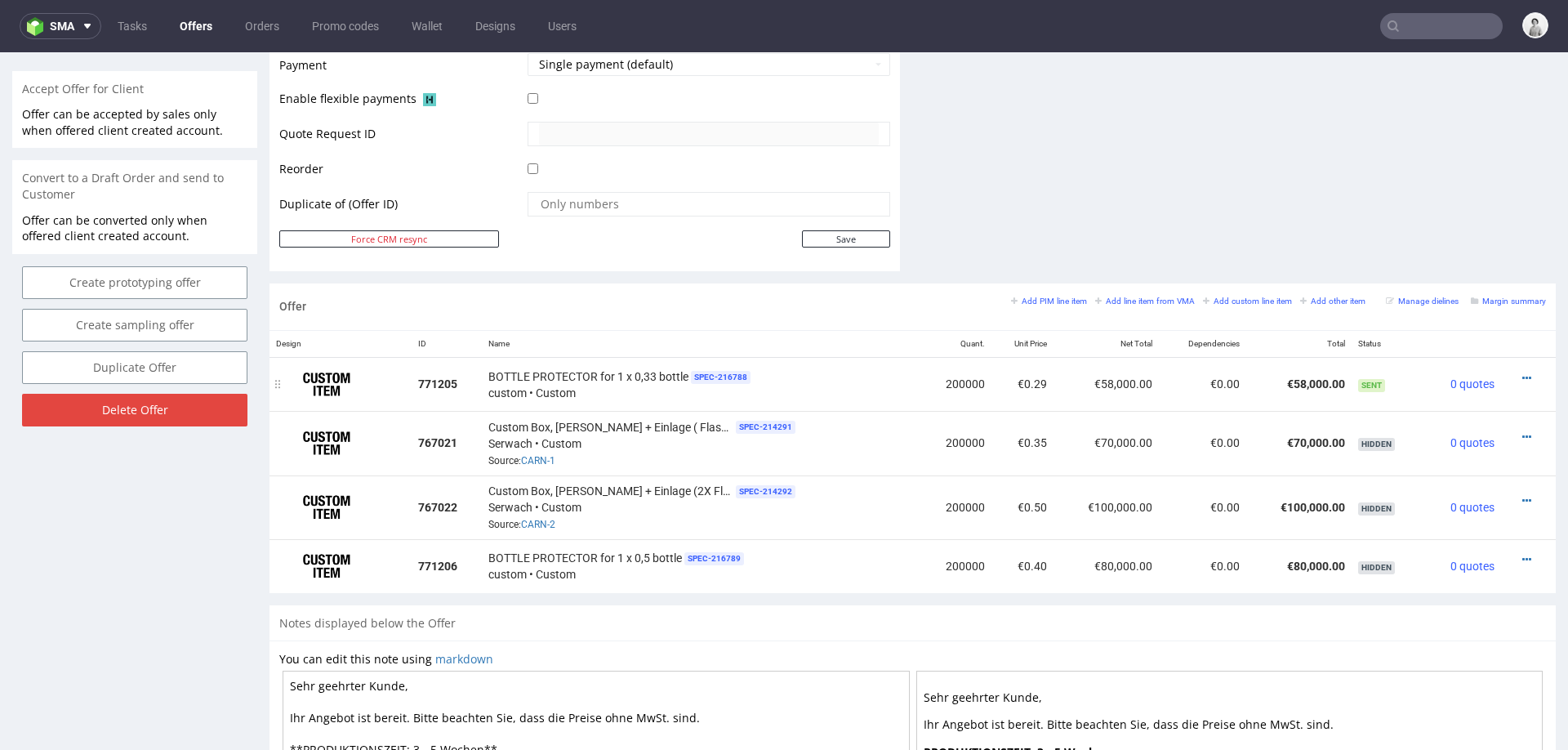
scroll to position [747, 0]
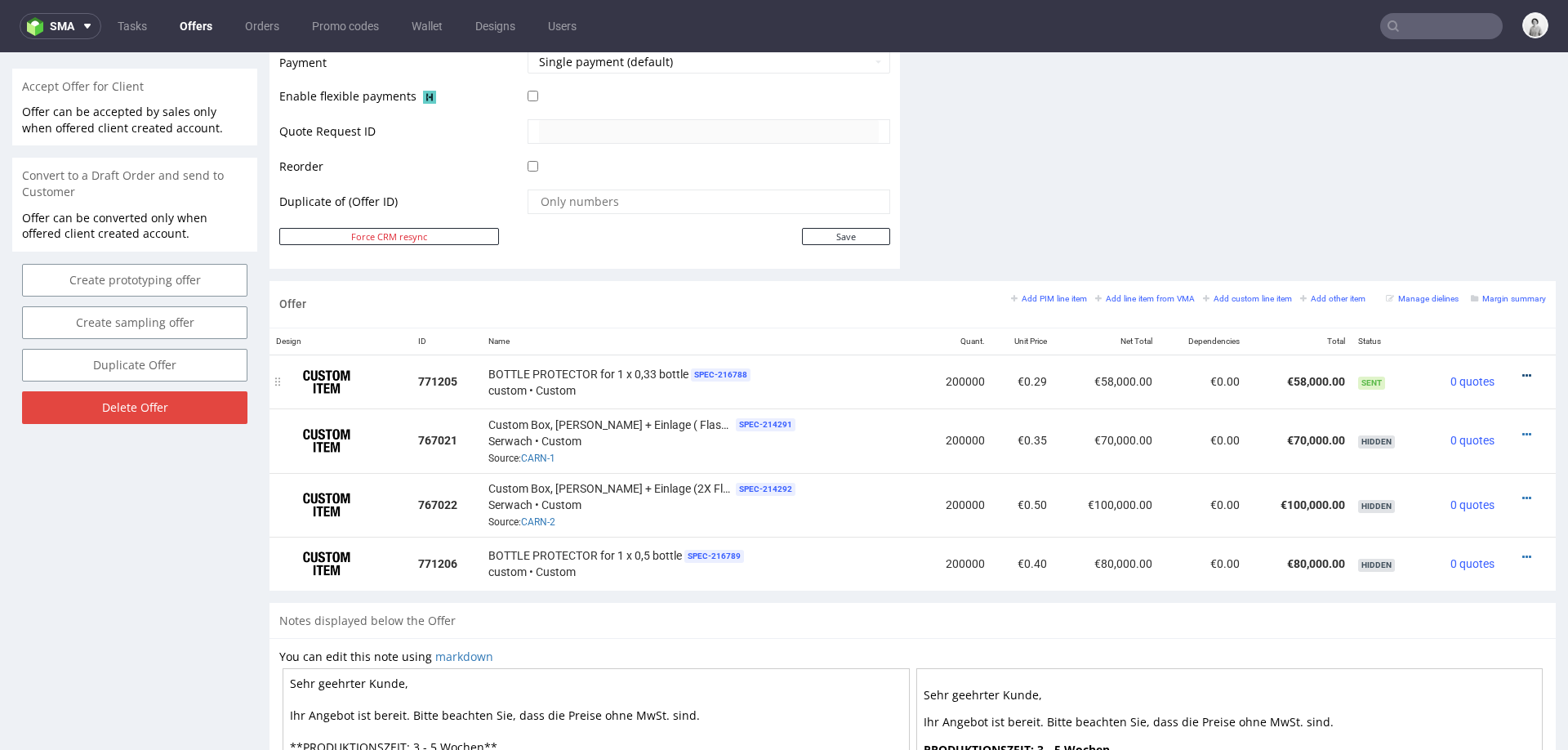
click at [1522, 372] on icon at bounding box center [1527, 375] width 9 height 11
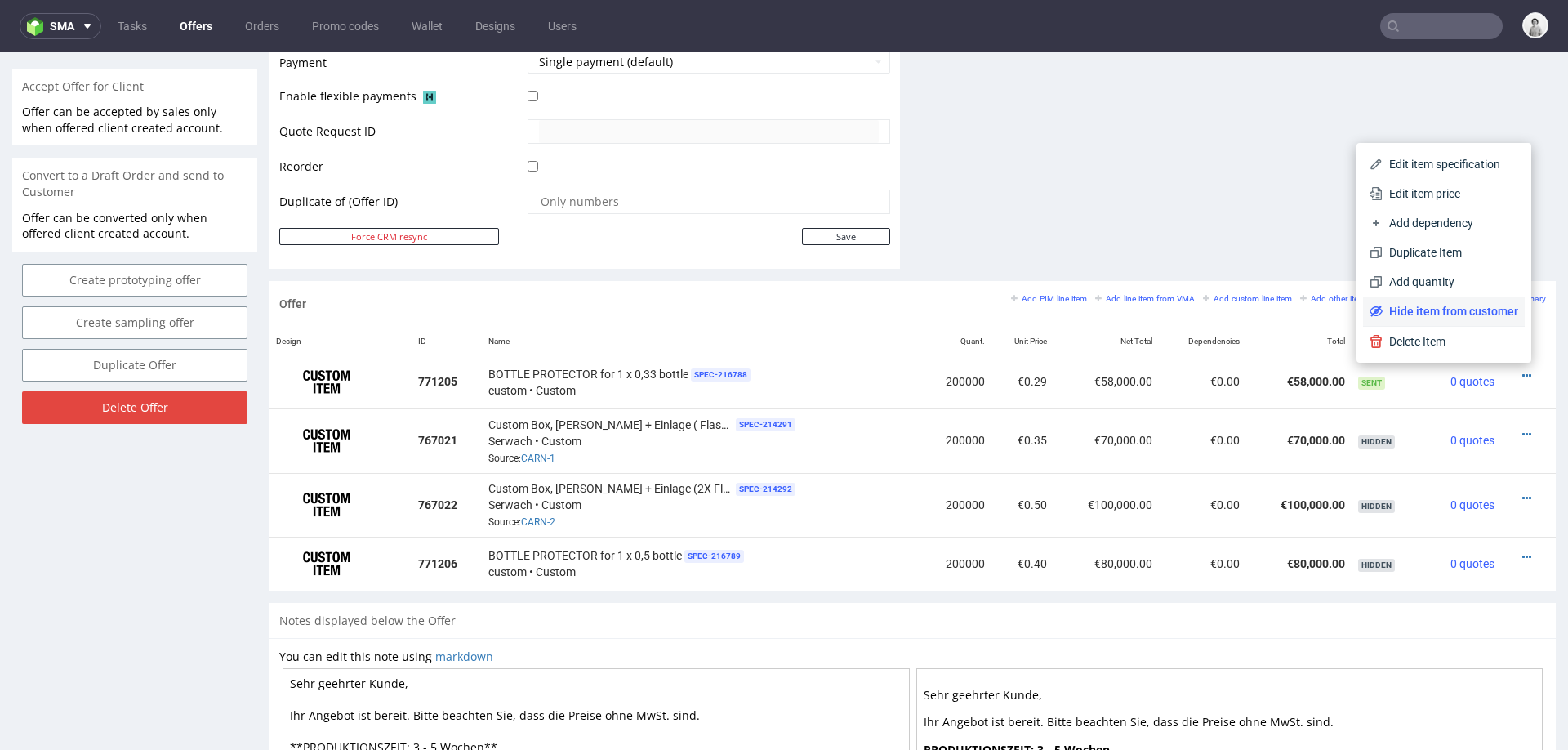
click at [1476, 316] on span "Hide item from customer" at bounding box center [1450, 311] width 135 height 17
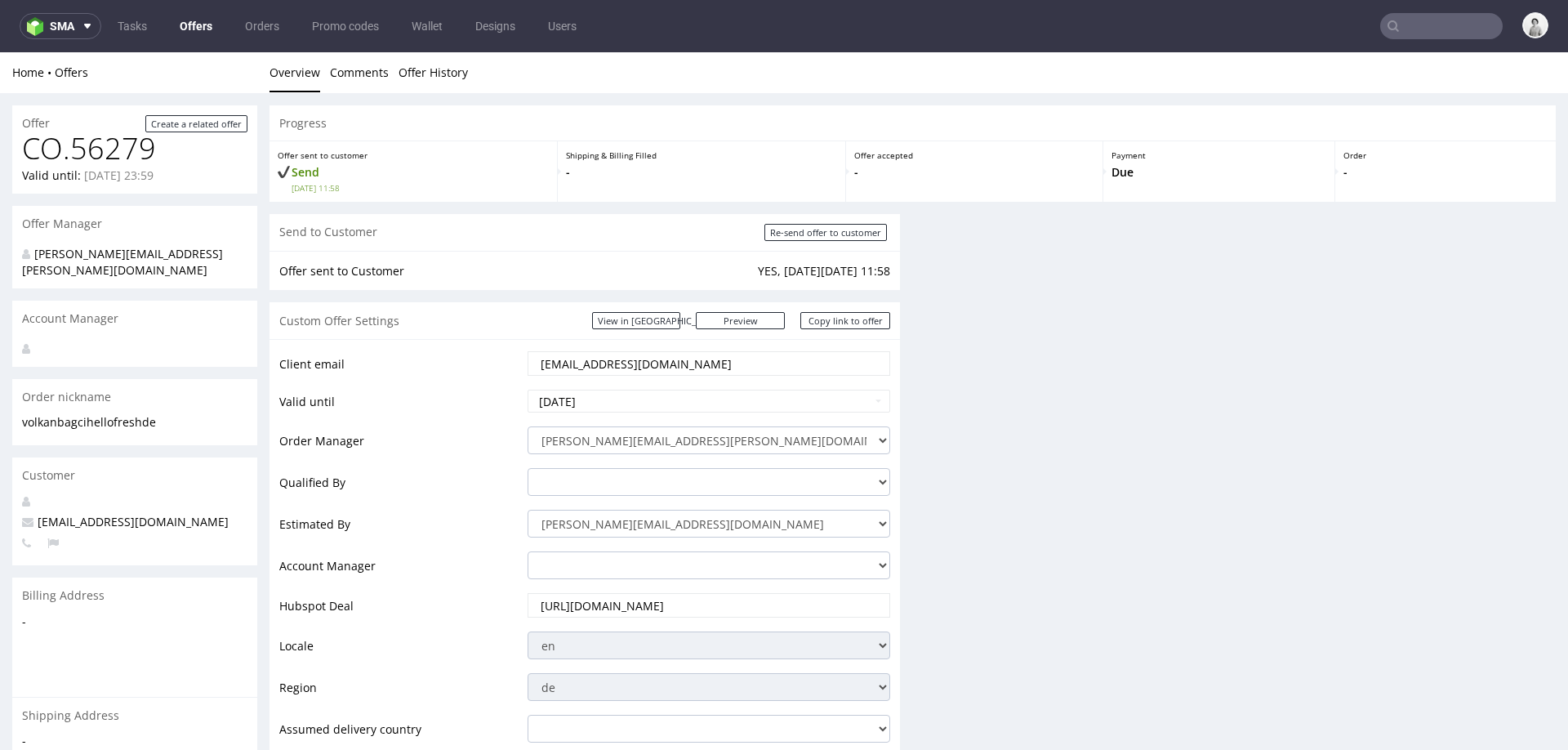
scroll to position [268, 0]
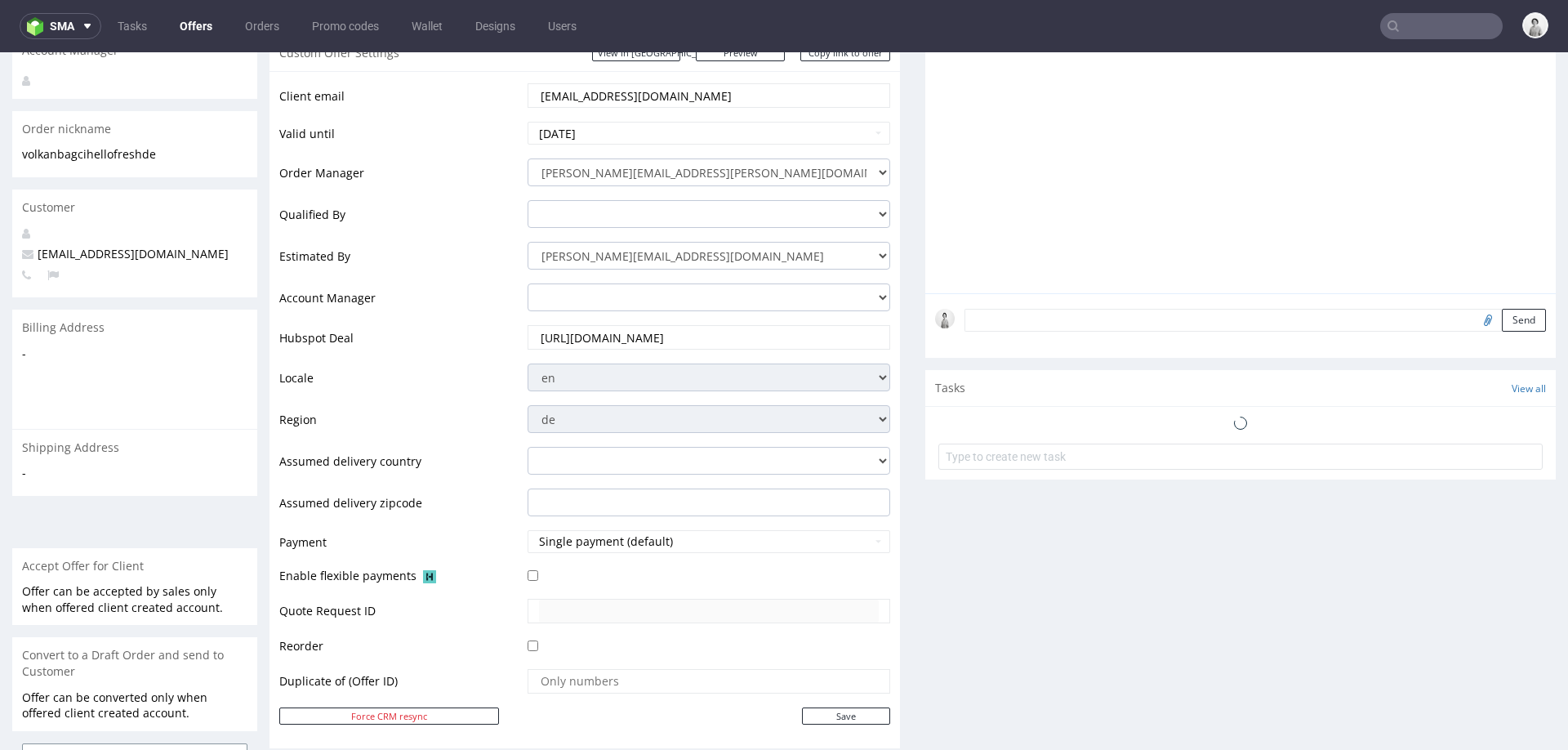
click at [666, 103] on input "volkan.bagci@hellofresh.de" at bounding box center [708, 96] width 340 height 23
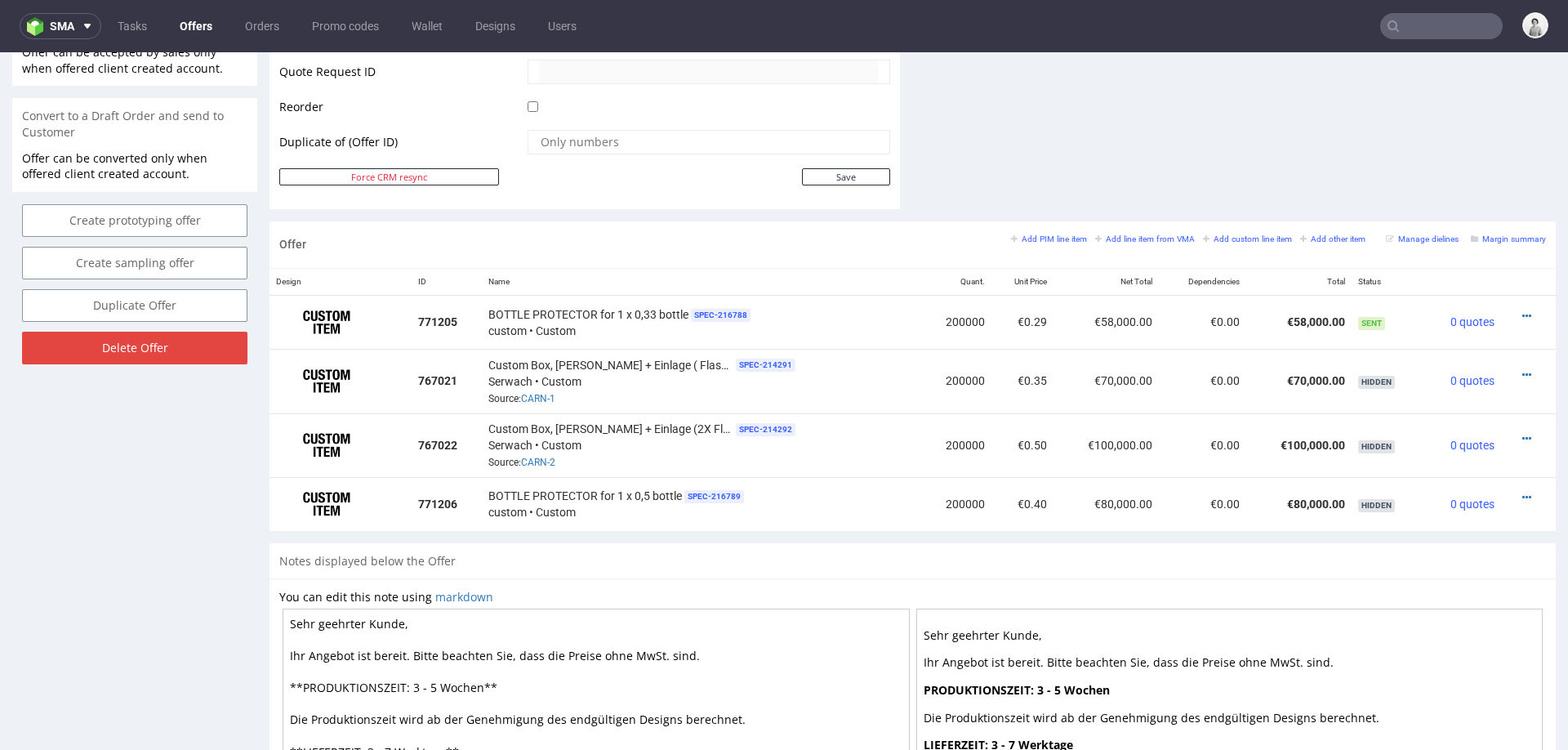
scroll to position [912, 0]
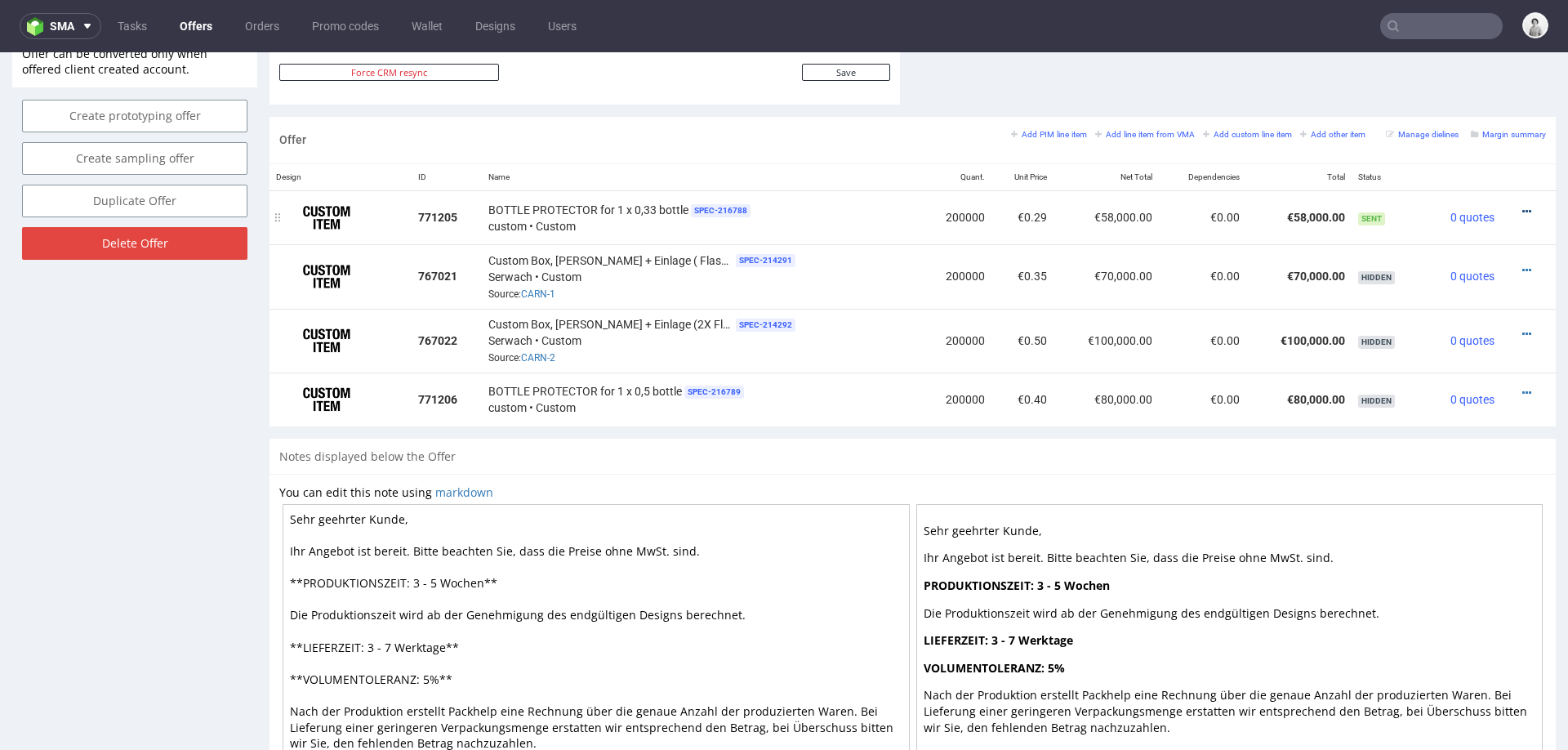
click at [1522, 207] on icon at bounding box center [1527, 211] width 9 height 11
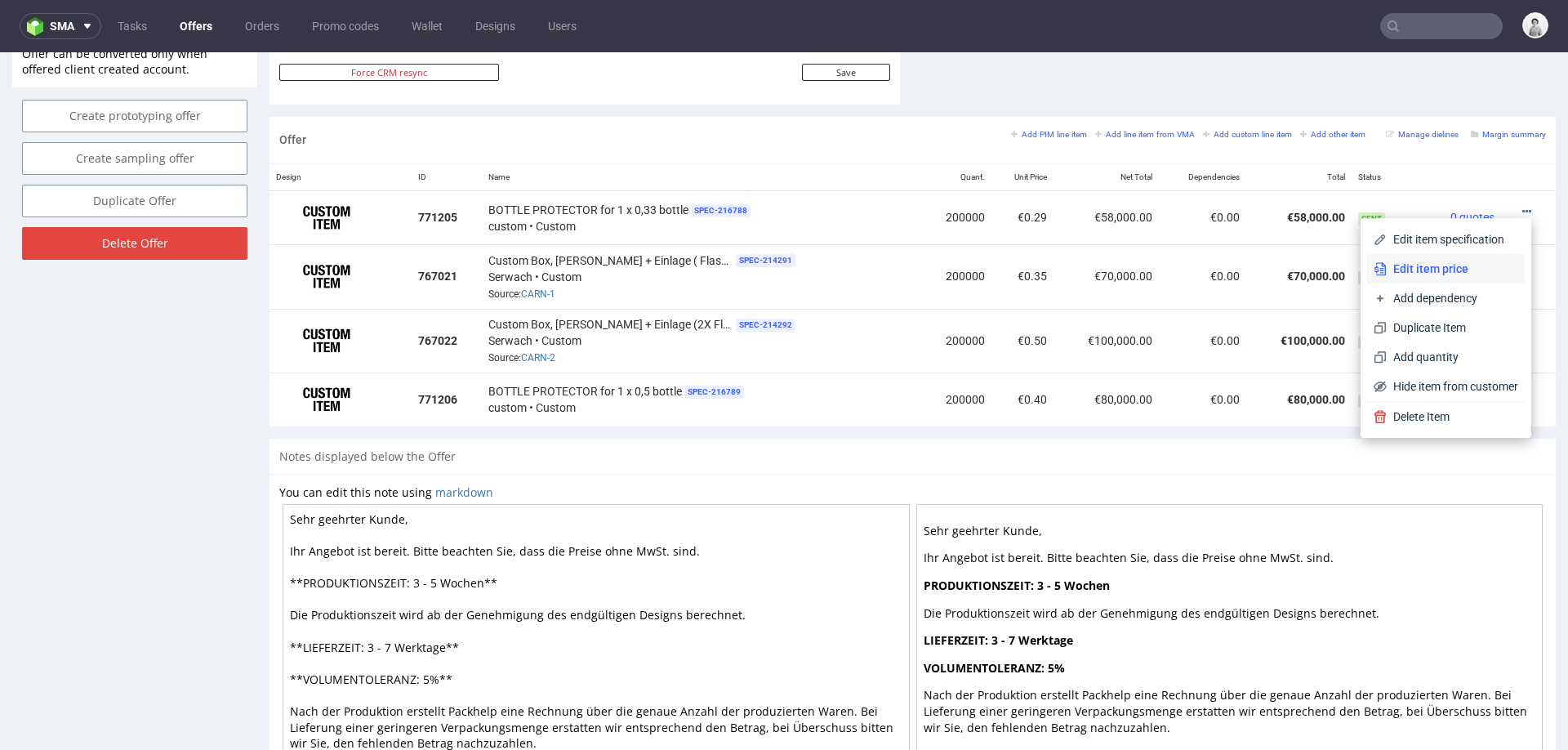
click at [1451, 261] on span "Edit item price" at bounding box center [1453, 268] width 132 height 17
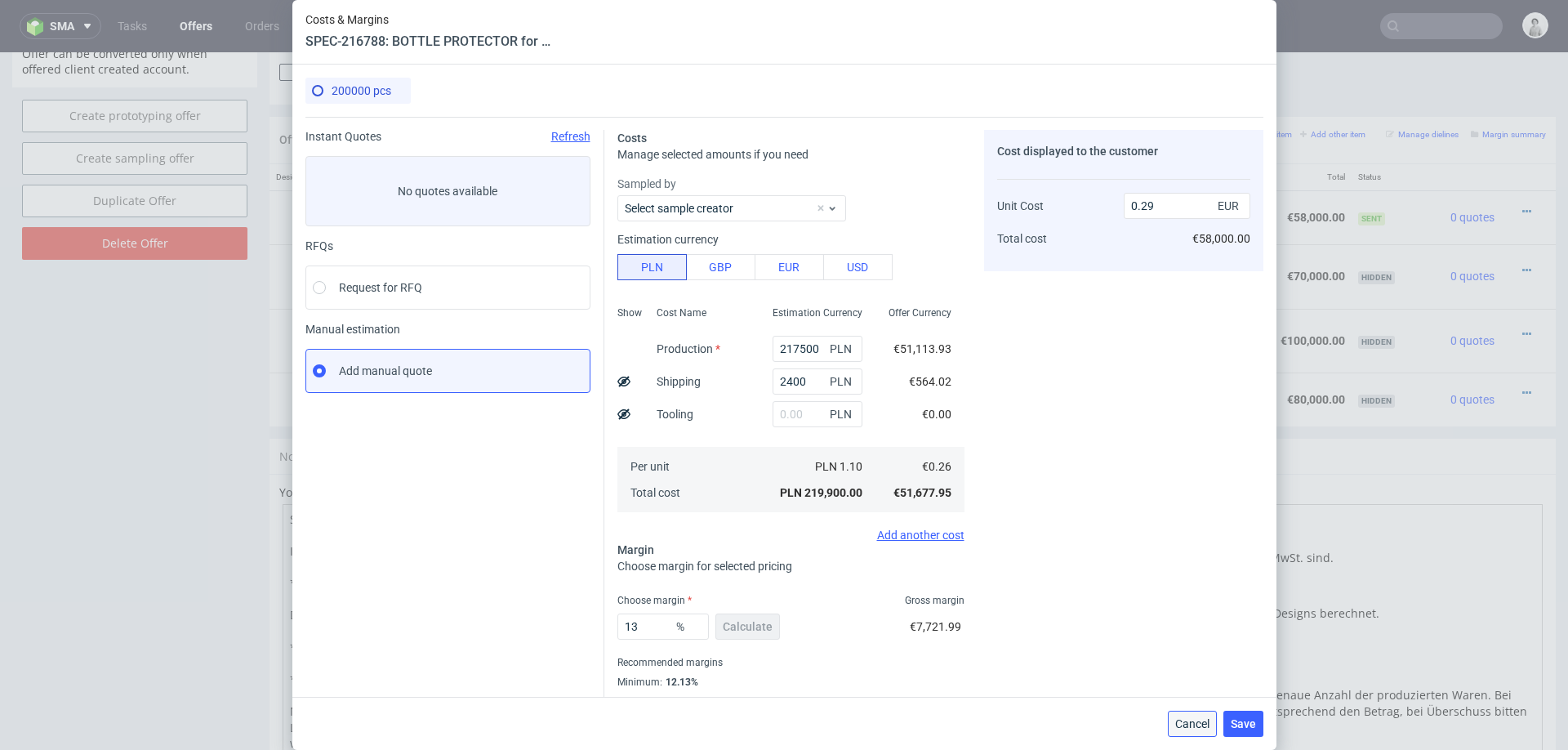
click at [1184, 721] on span "Cancel" at bounding box center [1192, 724] width 34 height 11
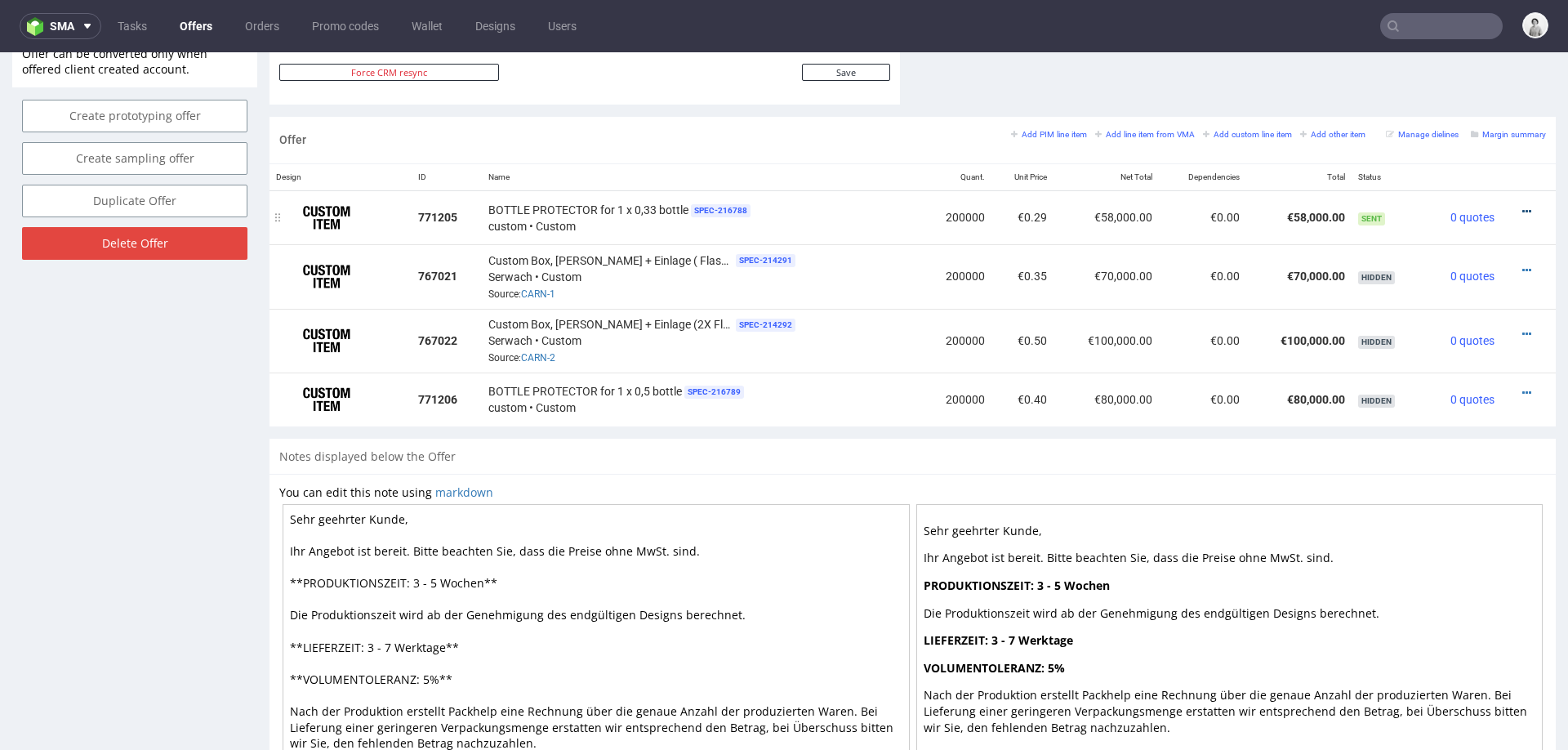
click at [1522, 206] on icon at bounding box center [1527, 211] width 9 height 11
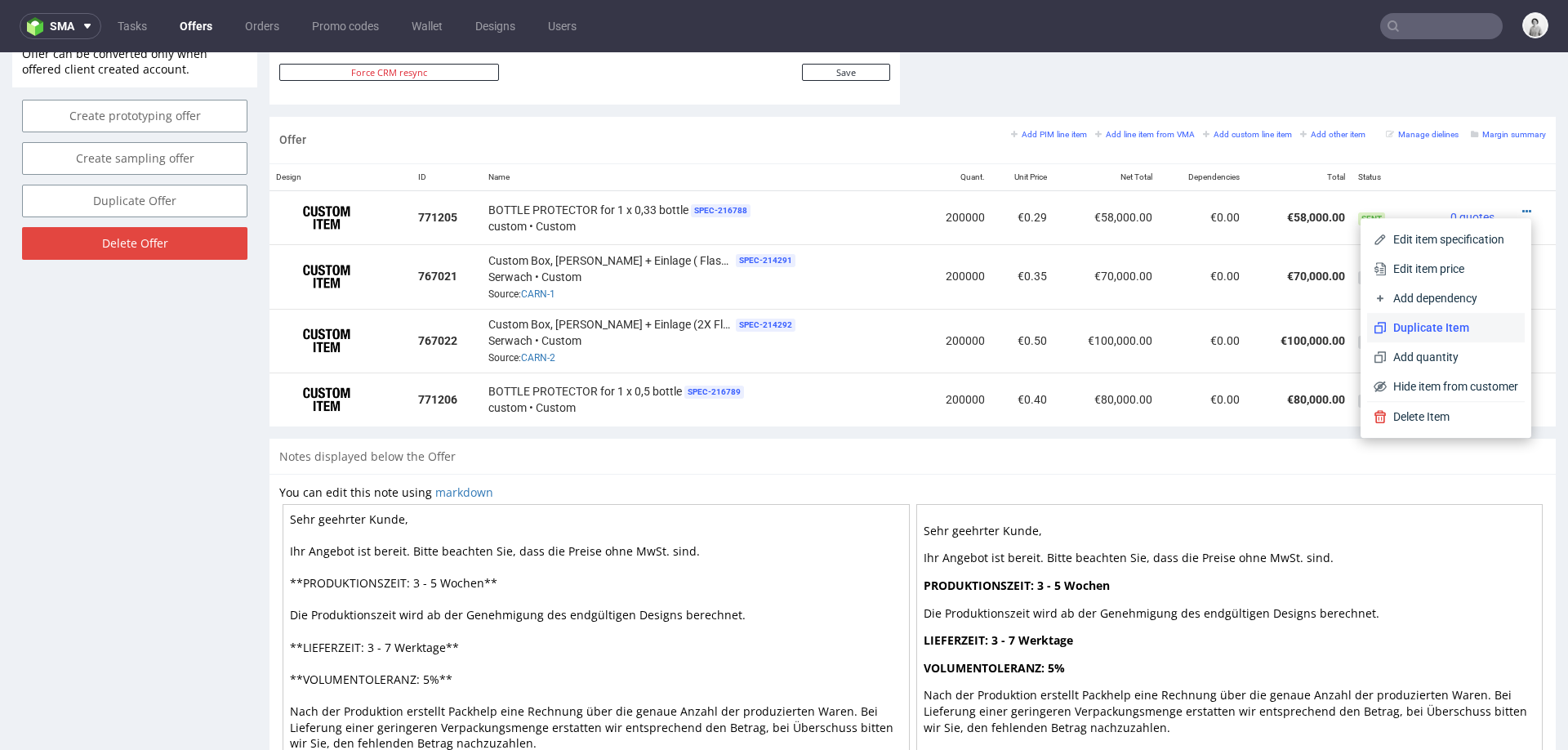
click at [1442, 323] on span "Duplicate Item" at bounding box center [1453, 327] width 132 height 17
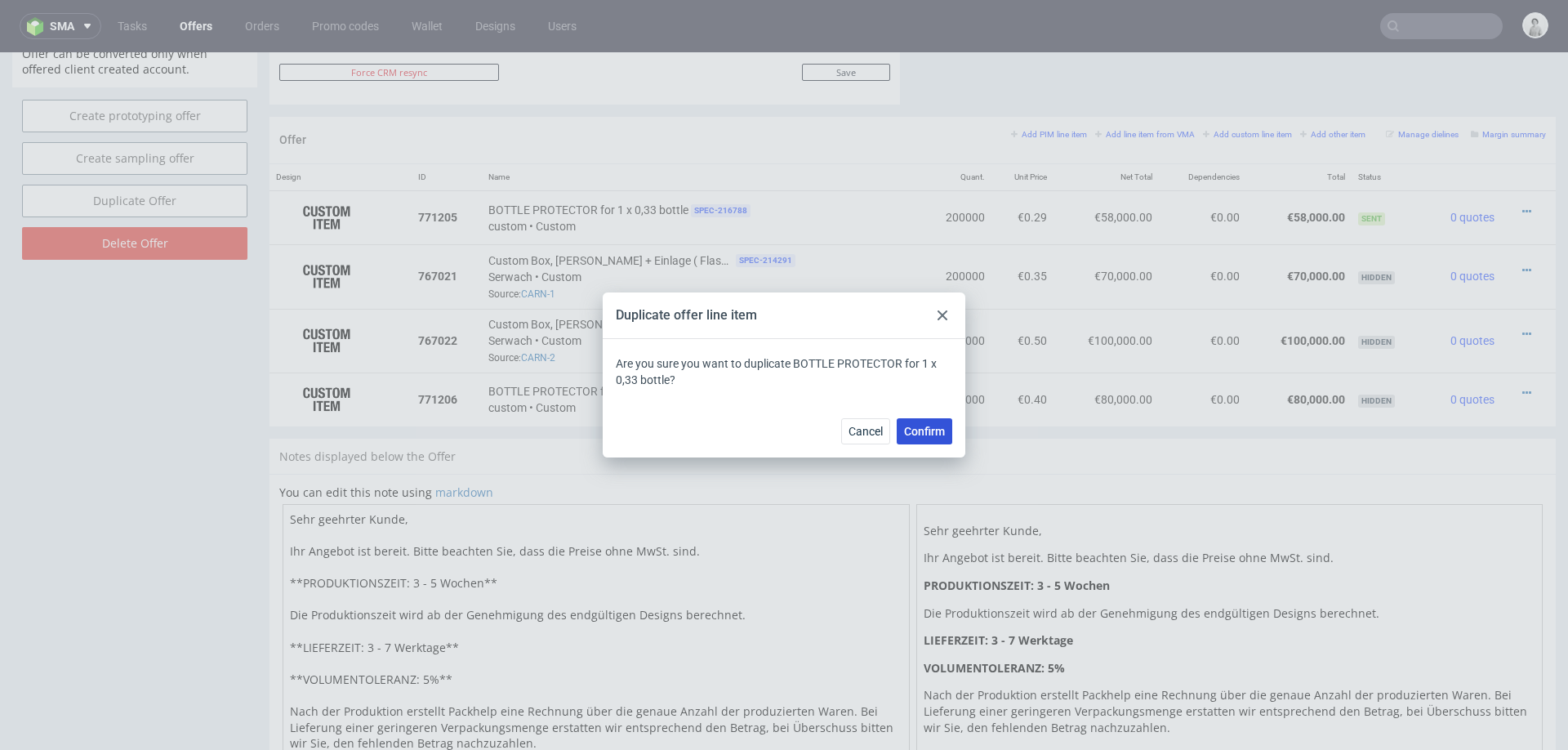
click at [923, 432] on span "Confirm" at bounding box center [925, 431] width 40 height 11
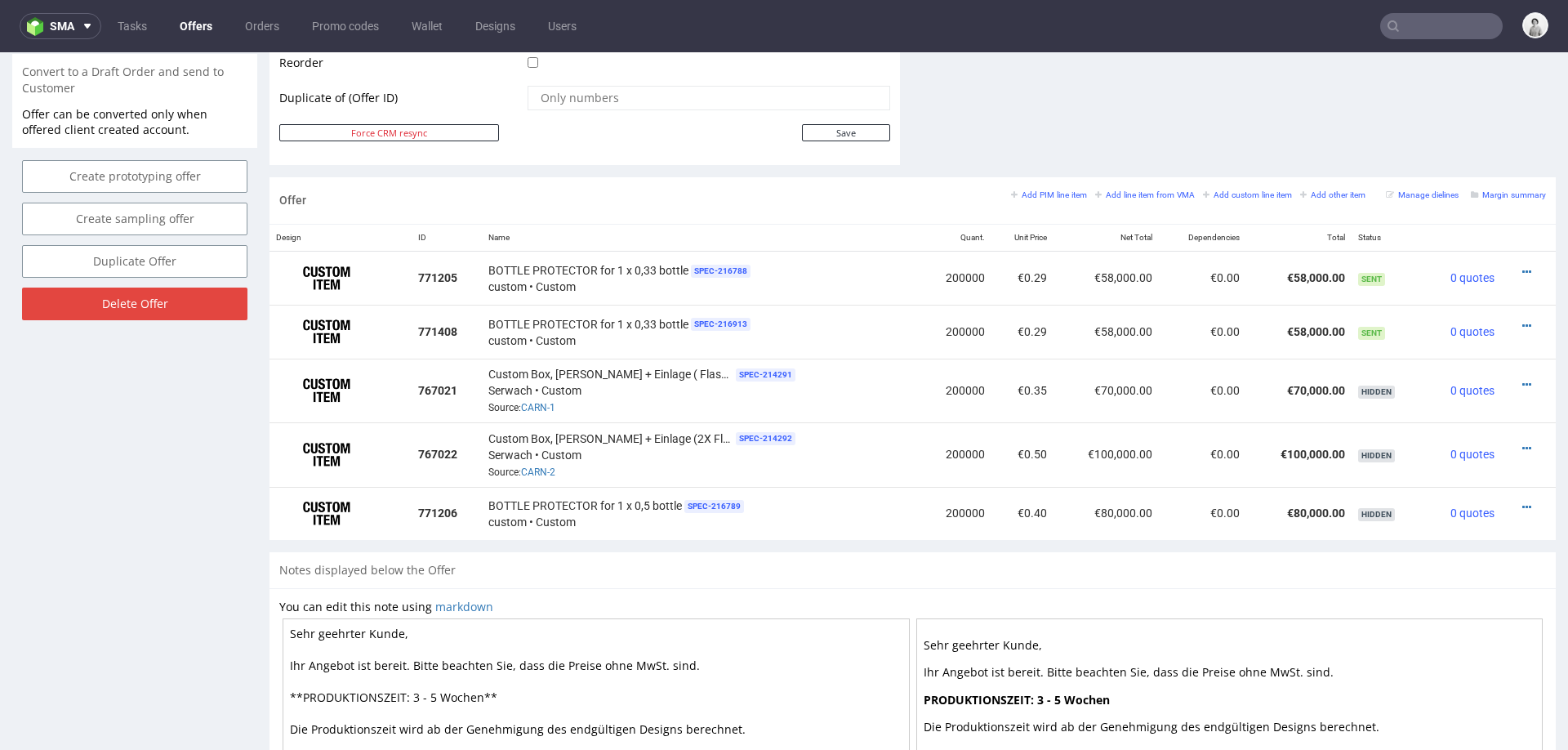
scroll to position [850, 0]
click at [1522, 321] on icon at bounding box center [1527, 326] width 9 height 11
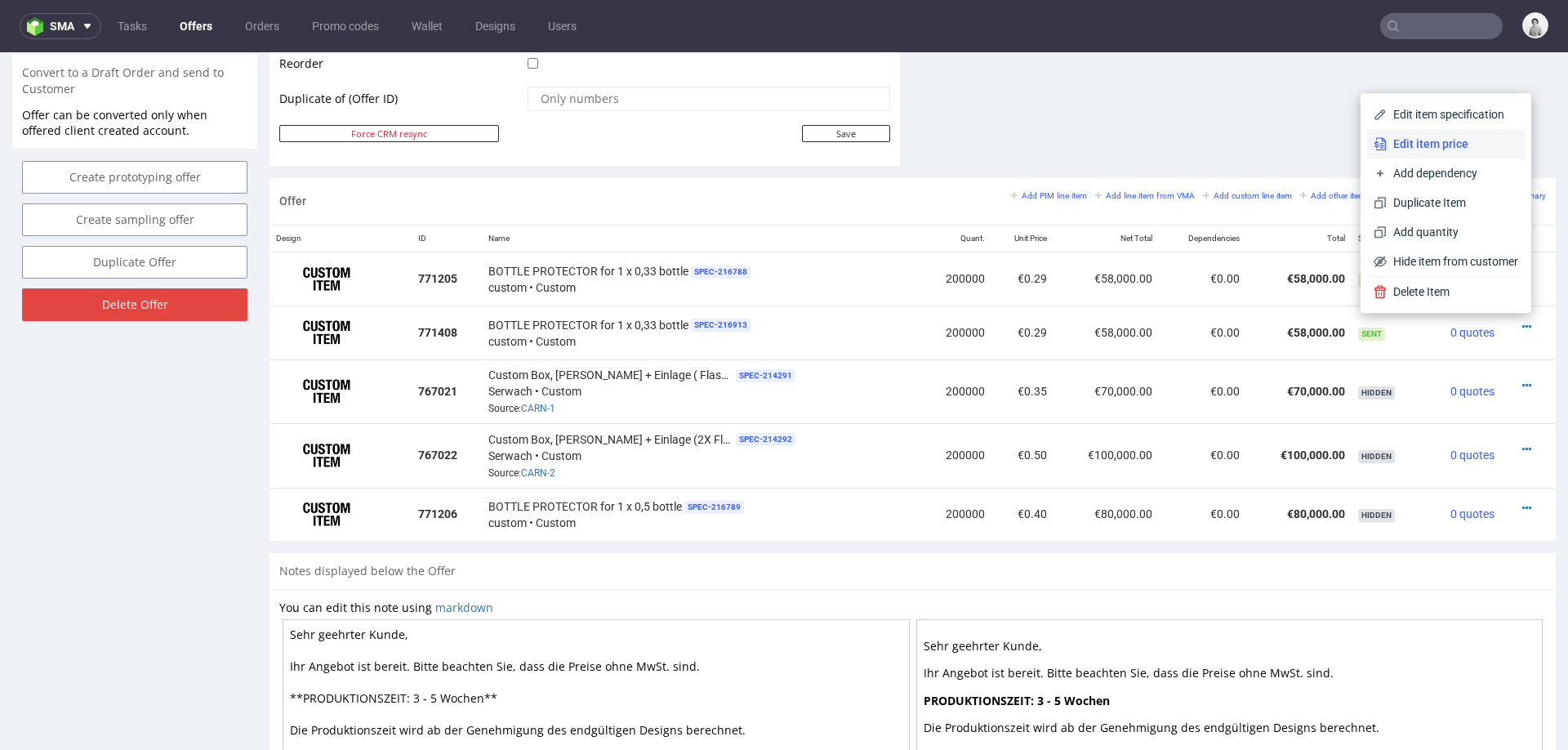
click at [1448, 145] on span "Edit item price" at bounding box center [1453, 143] width 132 height 17
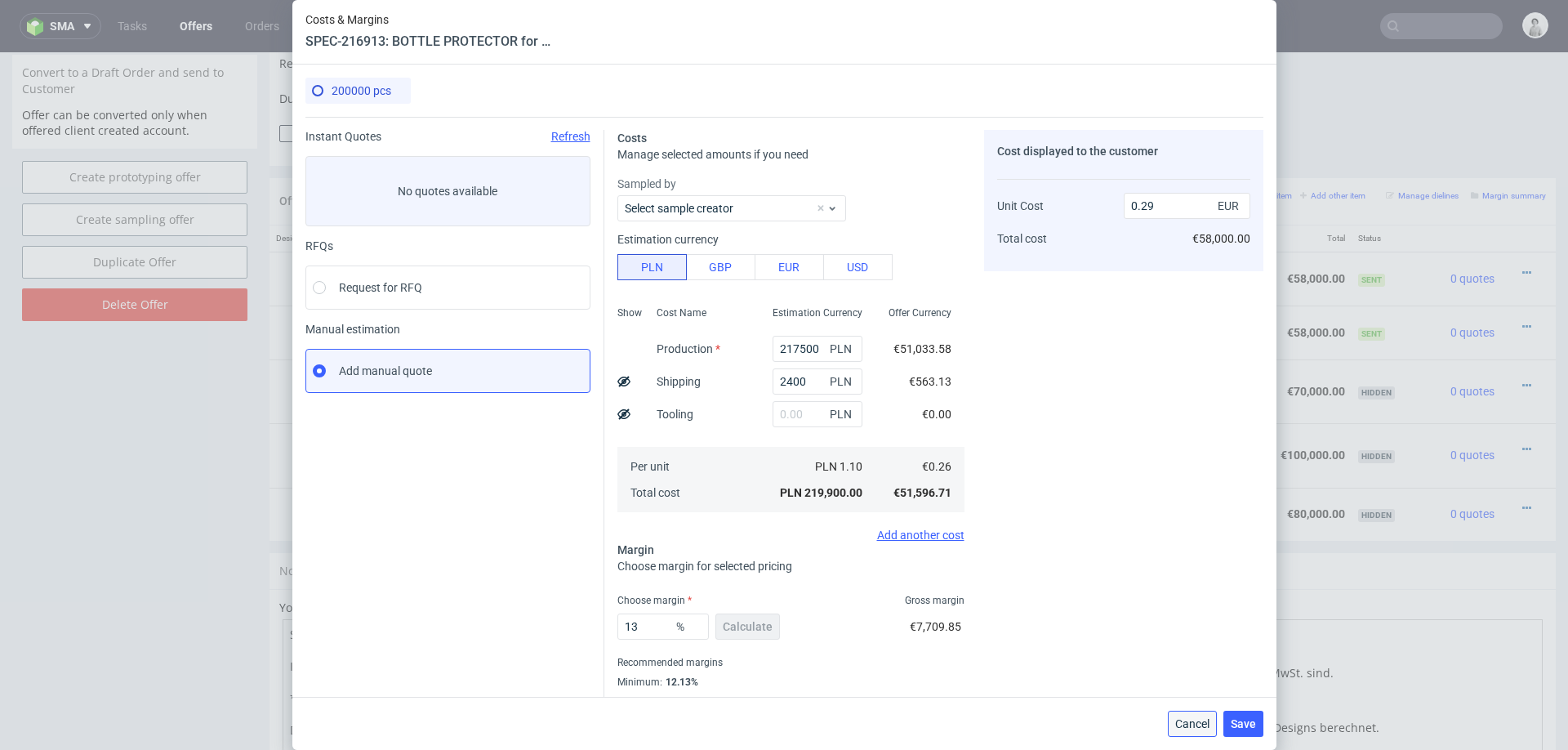
click at [1194, 722] on span "Cancel" at bounding box center [1192, 724] width 34 height 11
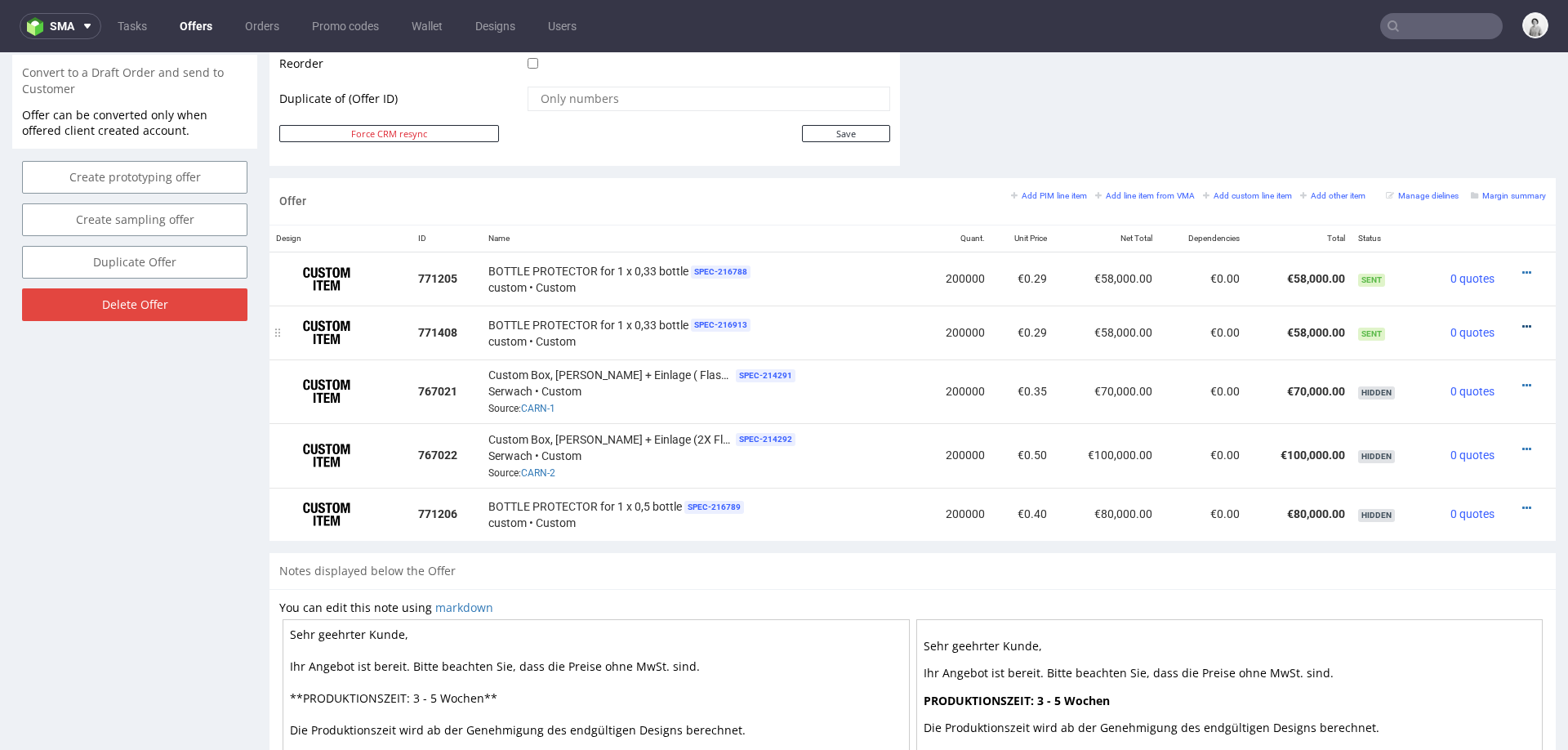
click at [1522, 321] on icon at bounding box center [1527, 326] width 9 height 11
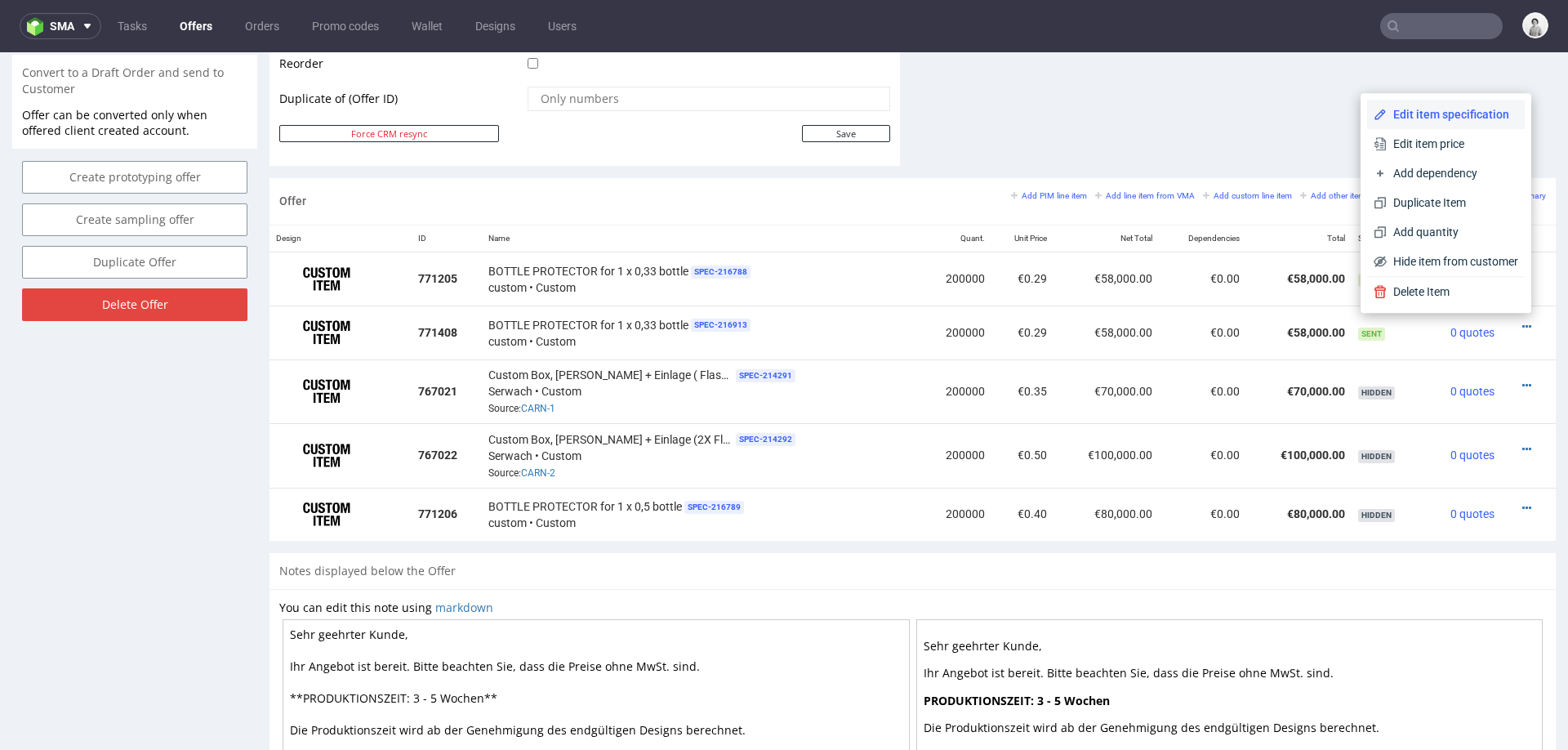
click at [1451, 117] on span "Edit item specification" at bounding box center [1453, 114] width 132 height 17
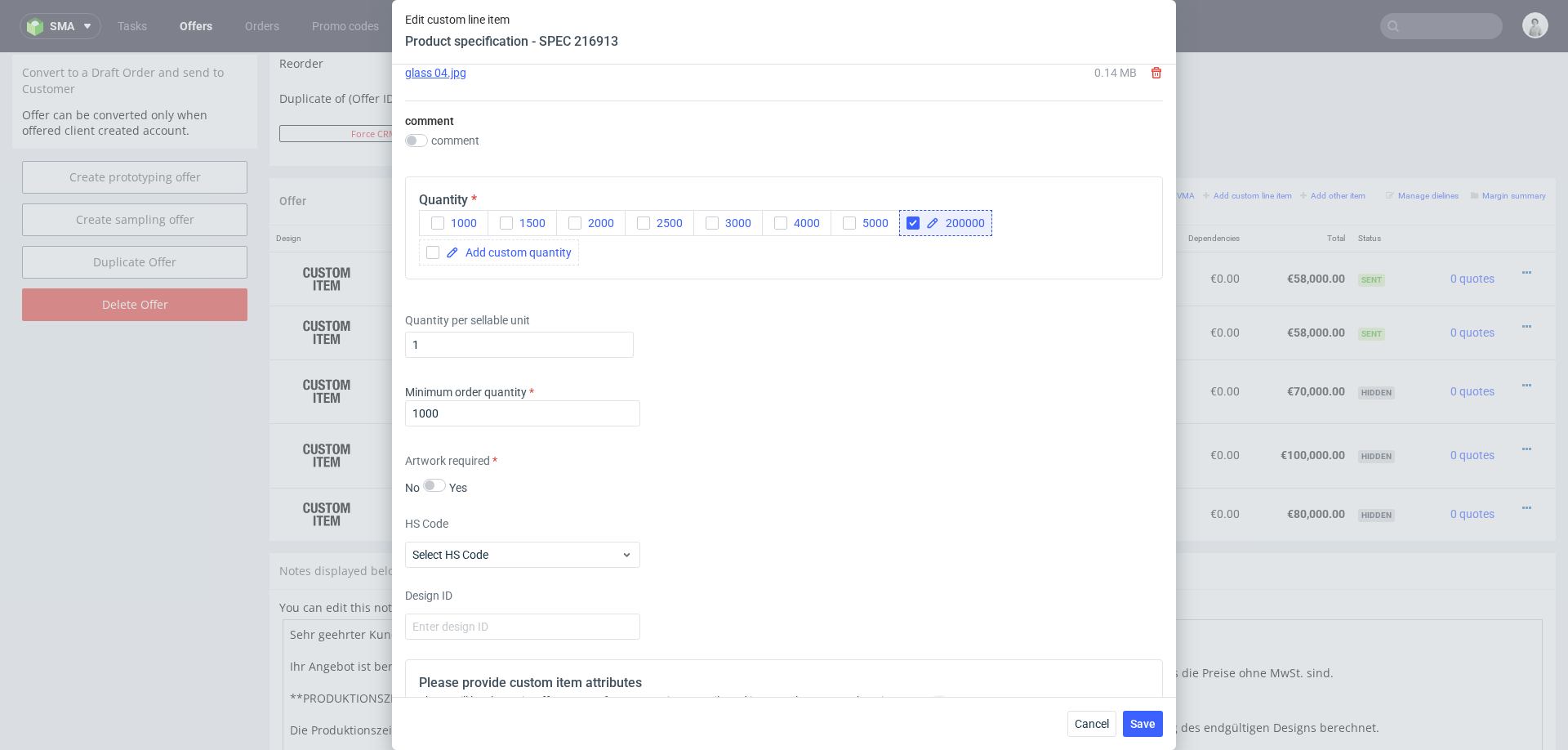
scroll to position [1186, 0]
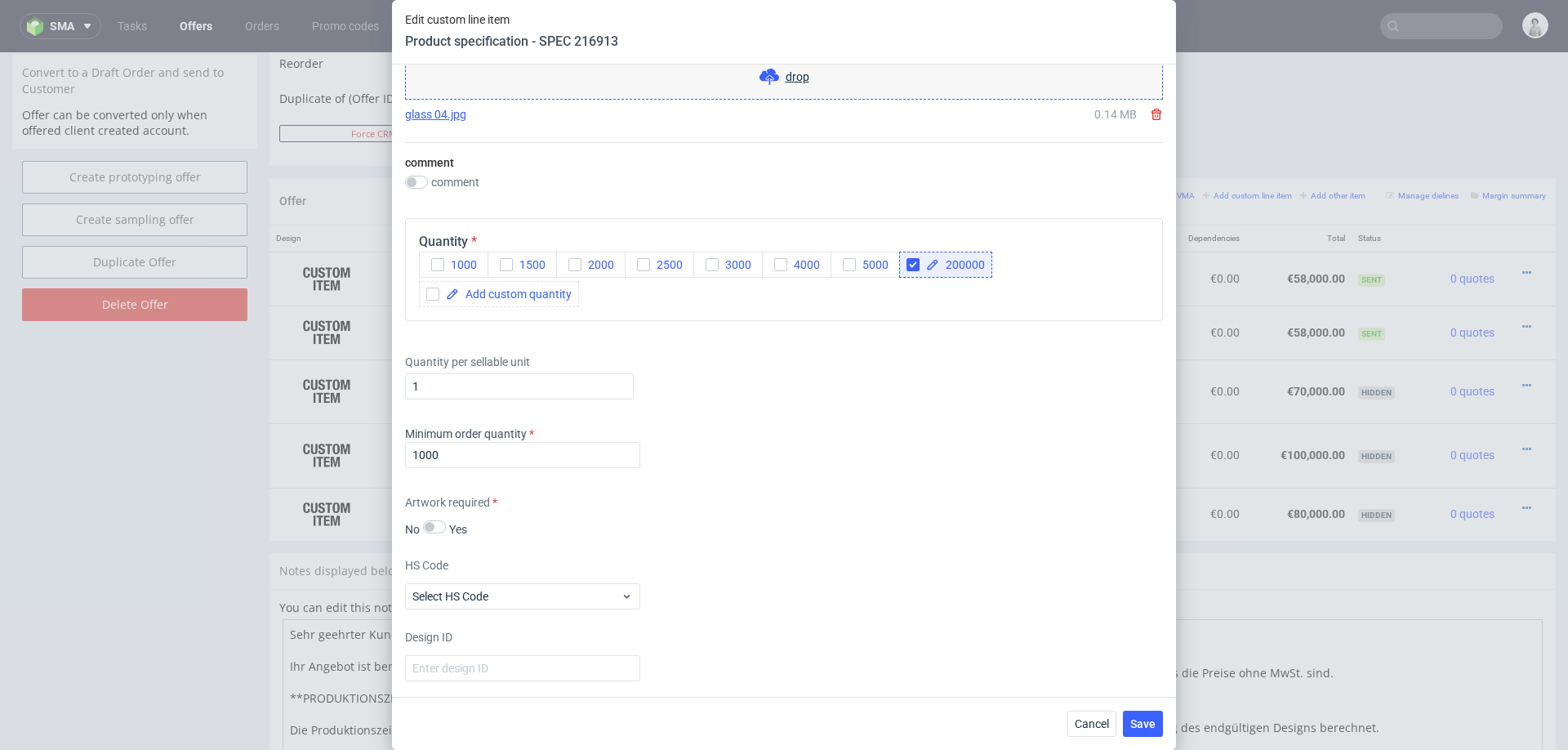
click at [943, 270] on div "200000" at bounding box center [946, 265] width 93 height 26
click at [984, 435] on div "Minimum order quantity 1000" at bounding box center [784, 450] width 758 height 49
checkbox input "true"
click at [1129, 722] on button "Save" at bounding box center [1143, 724] width 40 height 26
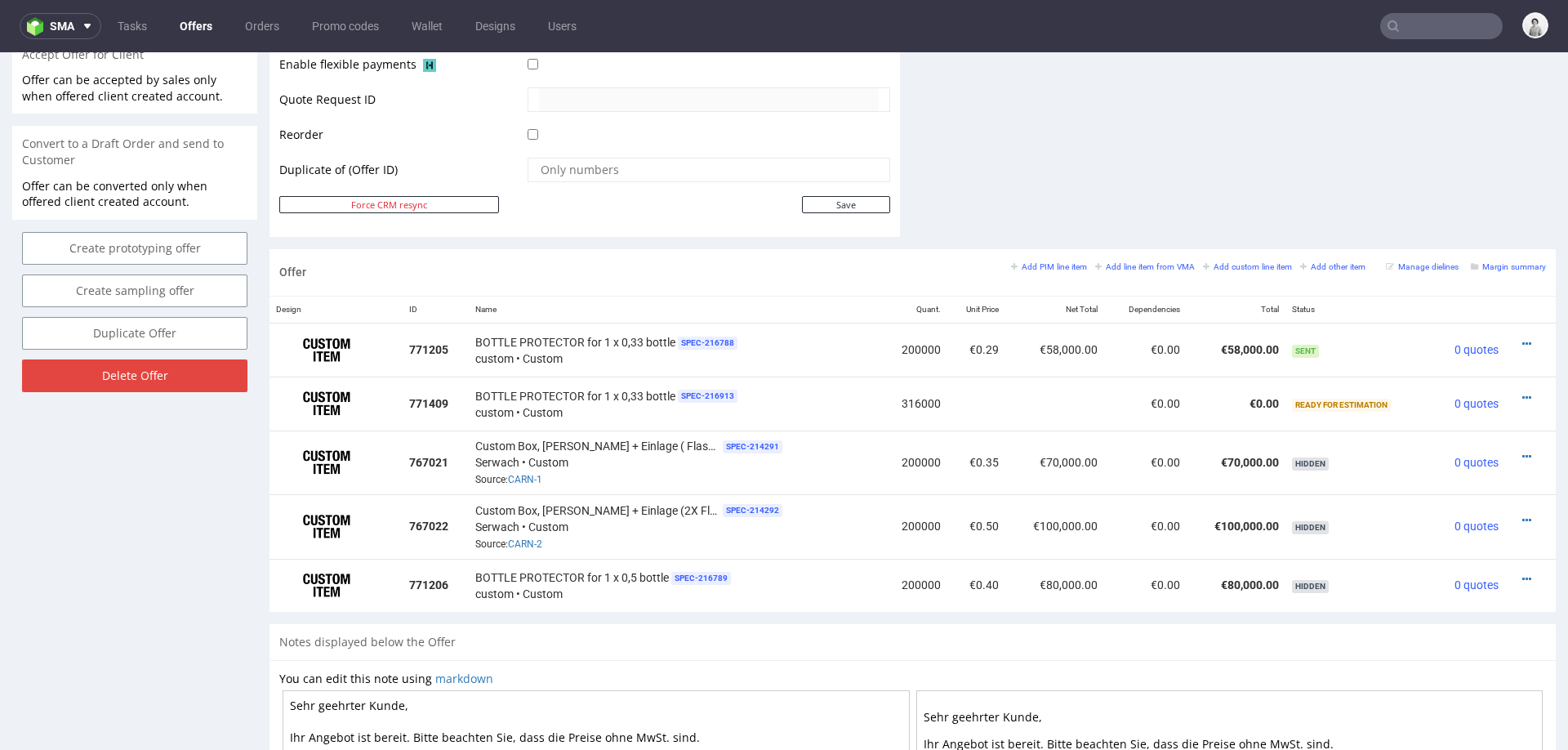
scroll to position [844, 0]
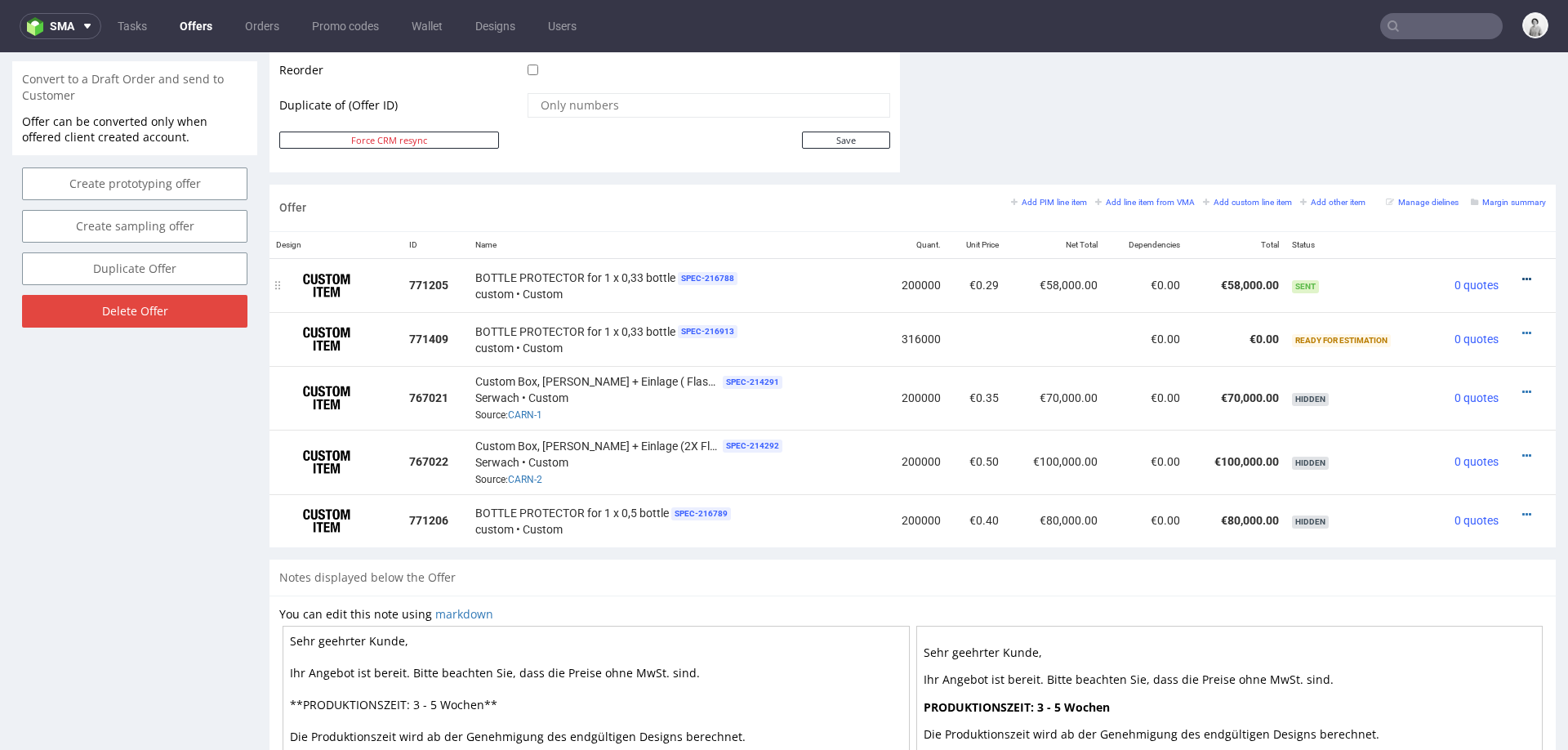
click at [1522, 274] on icon at bounding box center [1527, 279] width 9 height 11
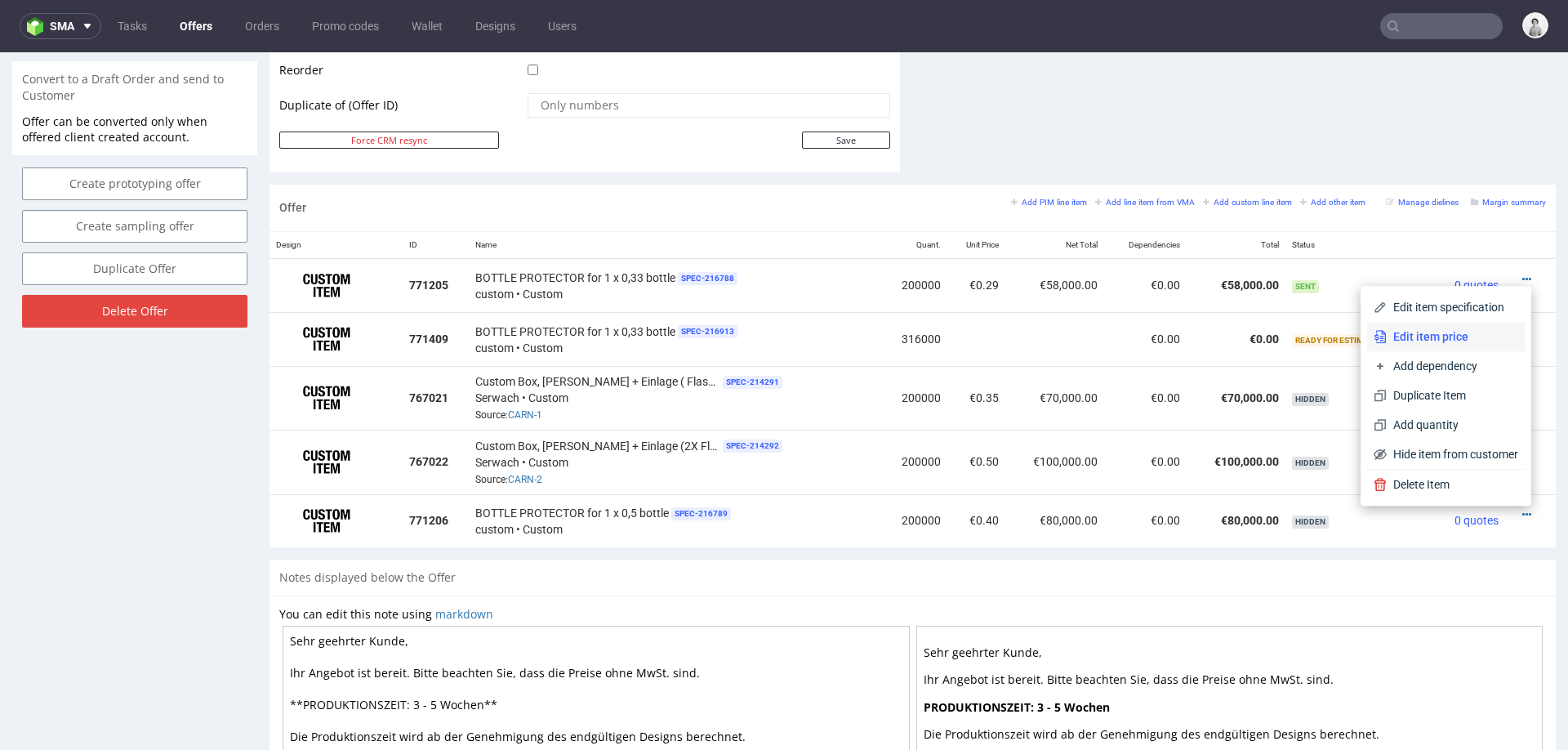
click at [1437, 339] on span "Edit item price" at bounding box center [1453, 337] width 132 height 17
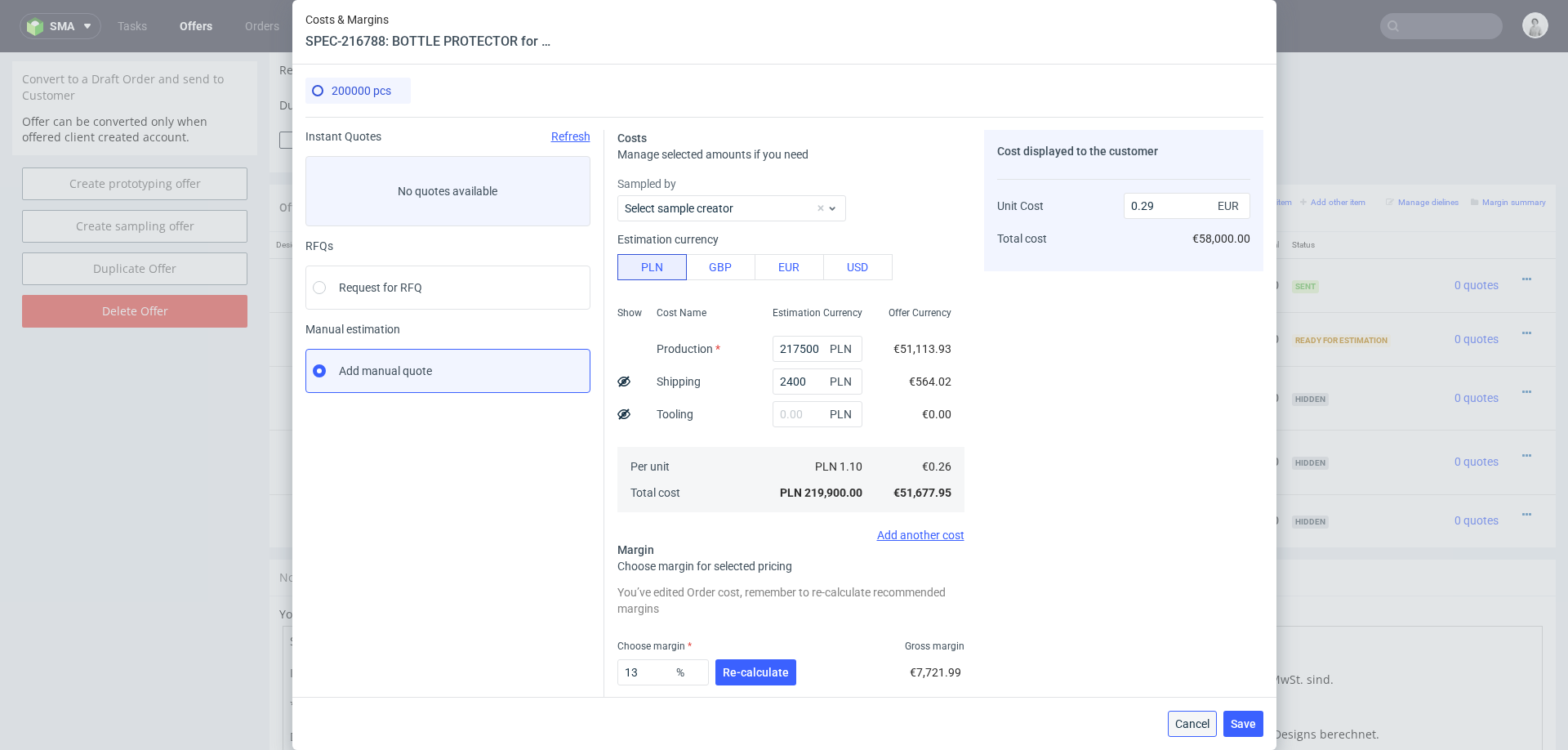
click at [1187, 725] on span "Cancel" at bounding box center [1192, 724] width 34 height 11
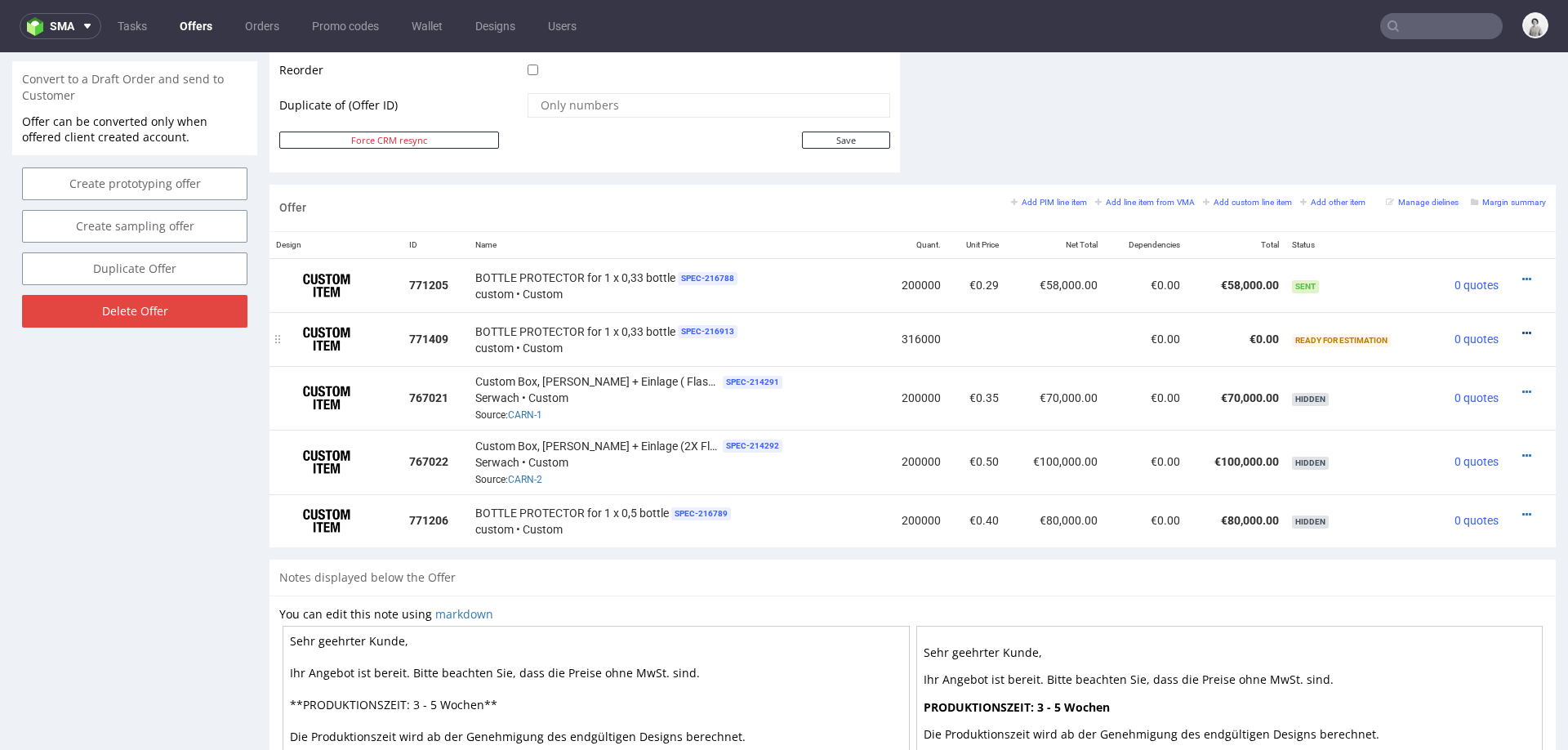
click at [1522, 328] on icon at bounding box center [1527, 333] width 9 height 11
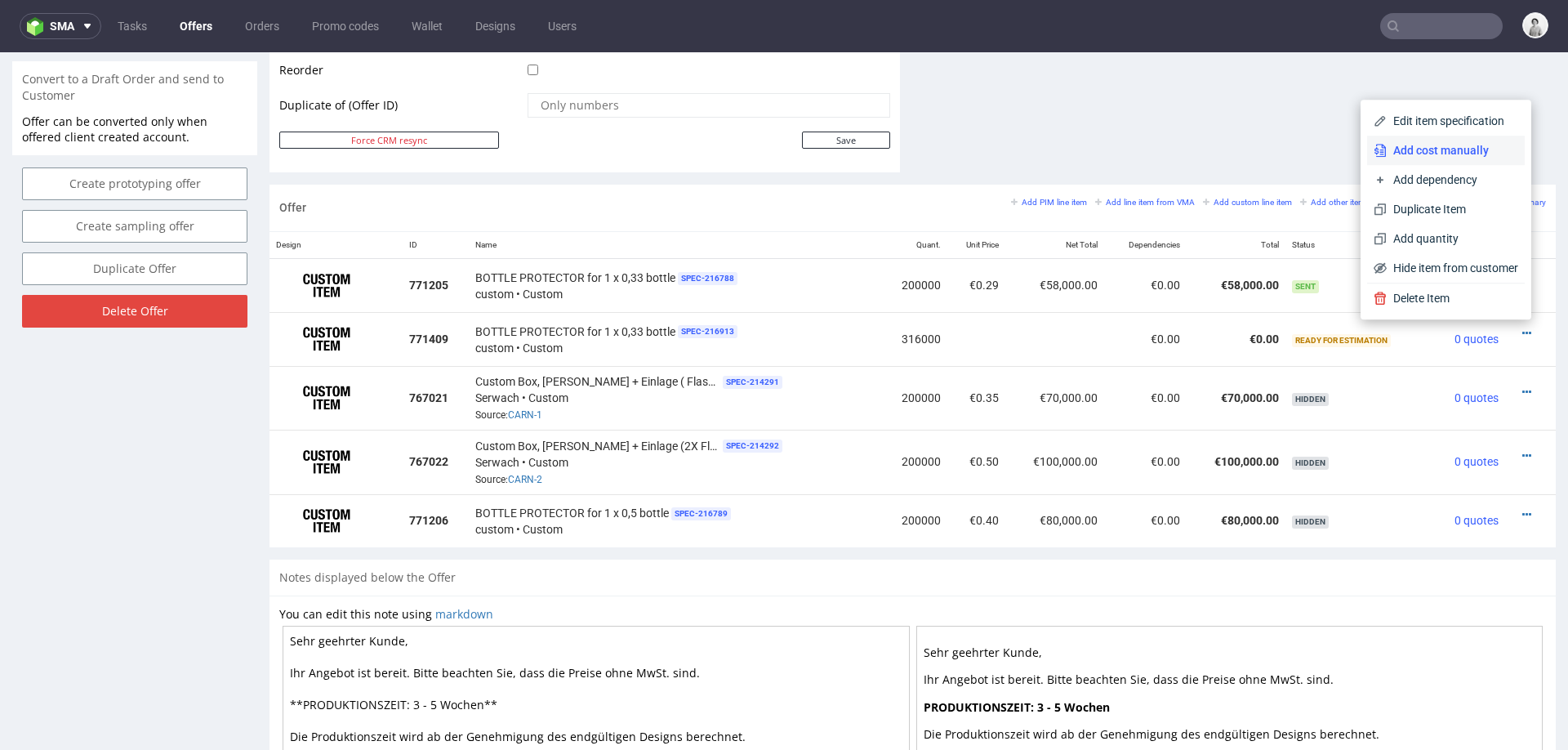
click at [1415, 146] on span "Add cost manually" at bounding box center [1453, 150] width 132 height 17
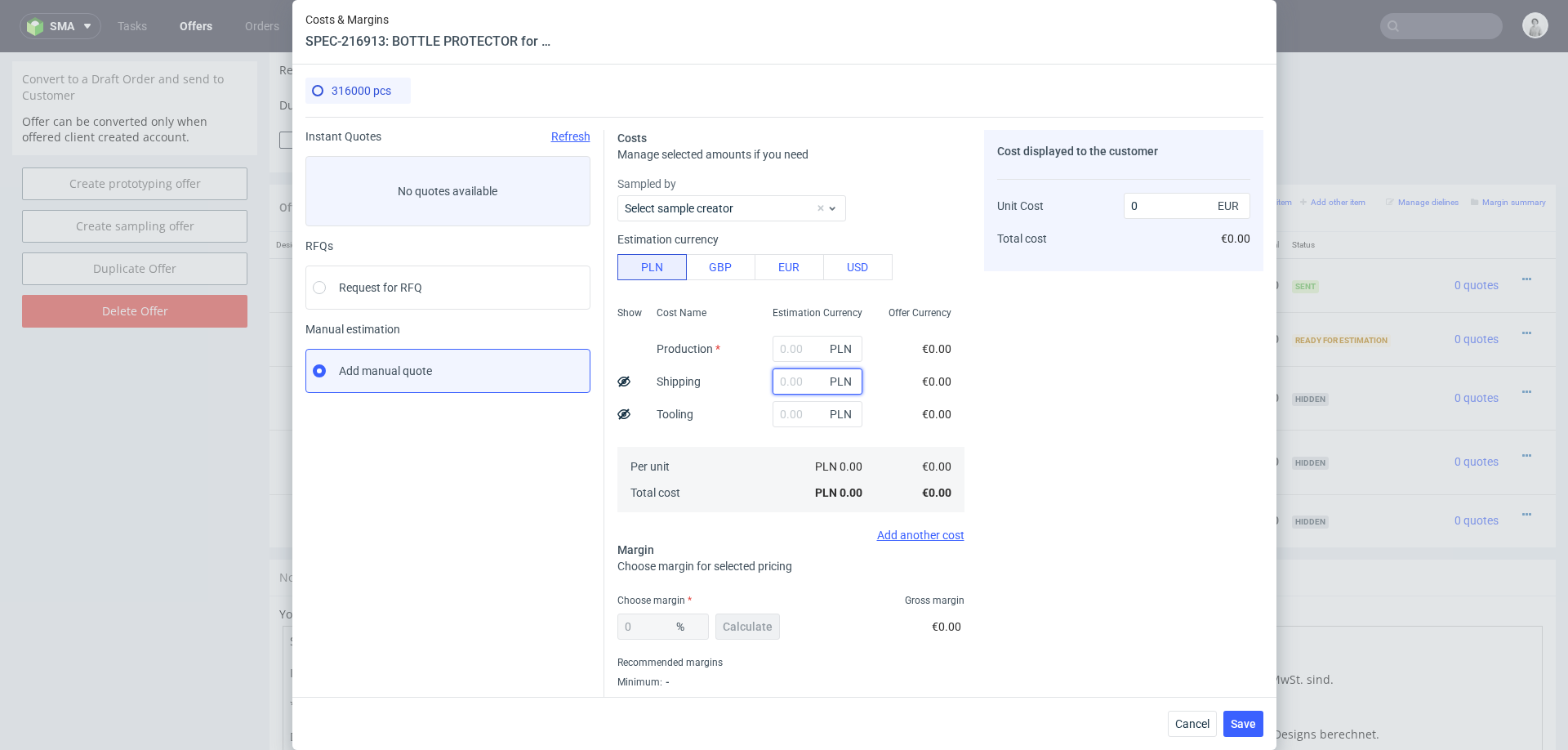
click at [783, 384] on input "text" at bounding box center [817, 382] width 90 height 26
type input "4000"
click at [708, 420] on div "Cost Name Production Shipping Tooling Per unit Total cost" at bounding box center [701, 407] width 116 height 215
click at [806, 346] on input "text" at bounding box center [817, 349] width 90 height 26
paste input "197 500"
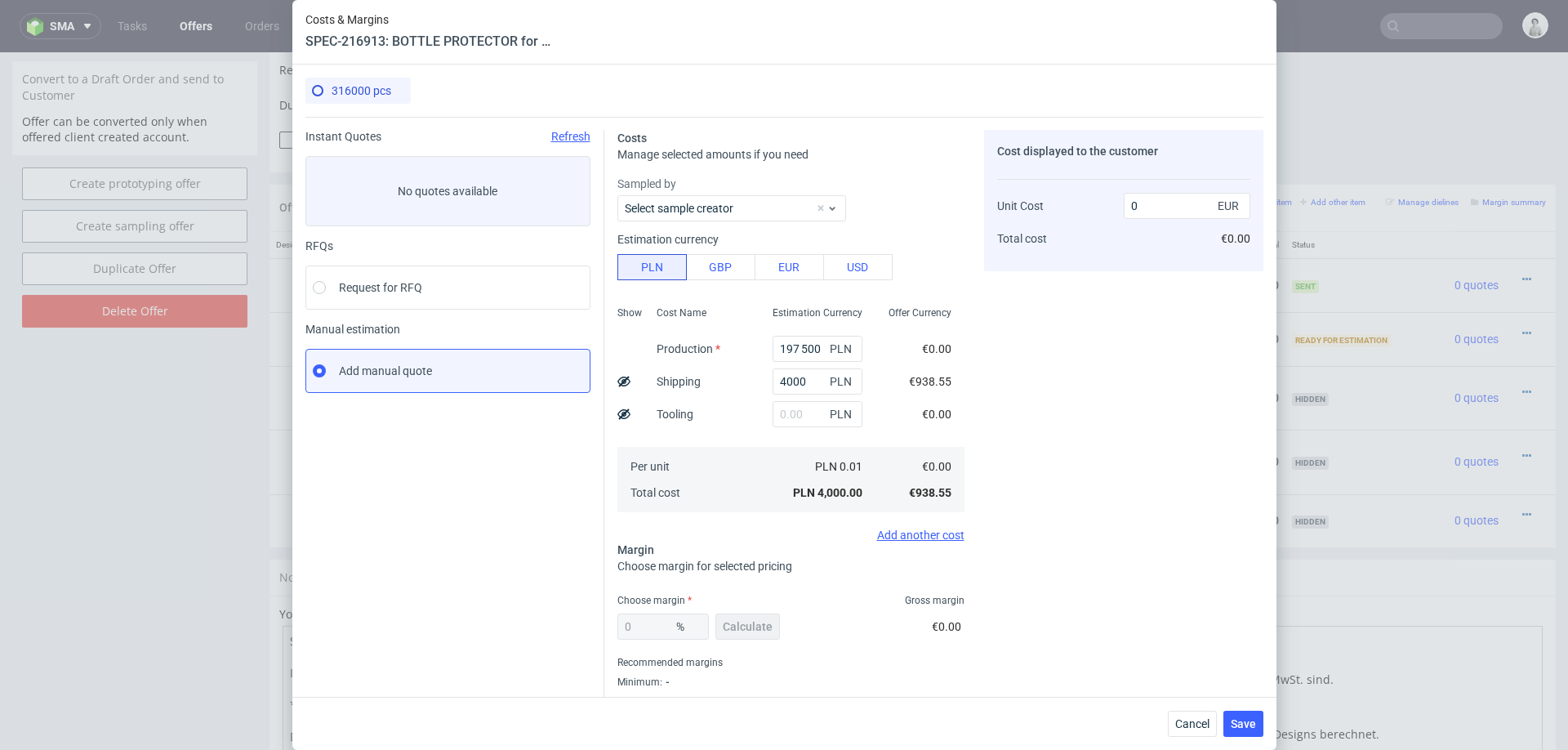
click at [722, 395] on div "Cost Name Production Shipping Tooling Per unit Total cost" at bounding box center [701, 407] width 116 height 215
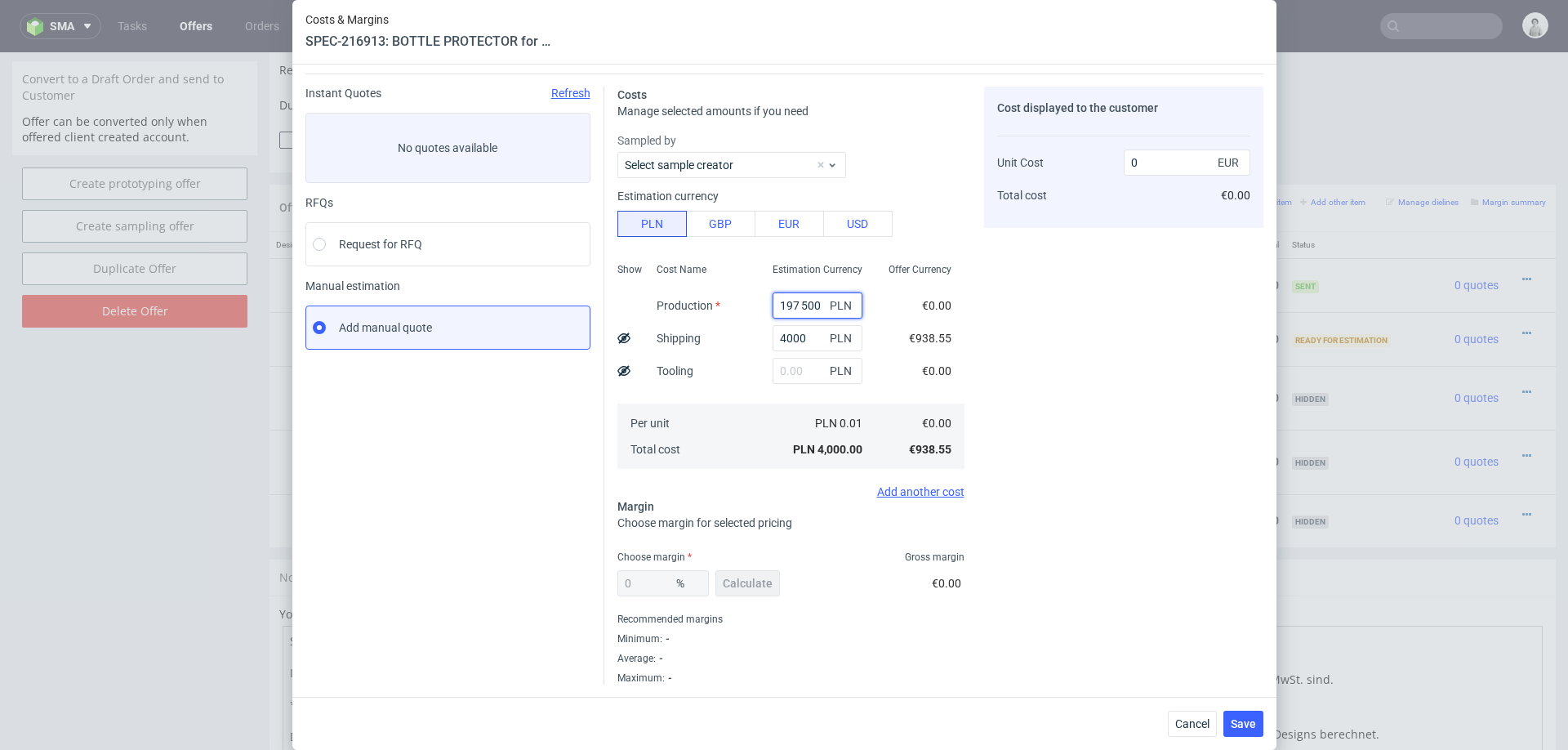
click at [802, 302] on input "197 500" at bounding box center [817, 306] width 90 height 26
type input "197500"
type input "0.15"
type input "197500"
click at [716, 376] on div "Cost Name Production Shipping Tooling Per unit Total cost" at bounding box center [701, 364] width 116 height 215
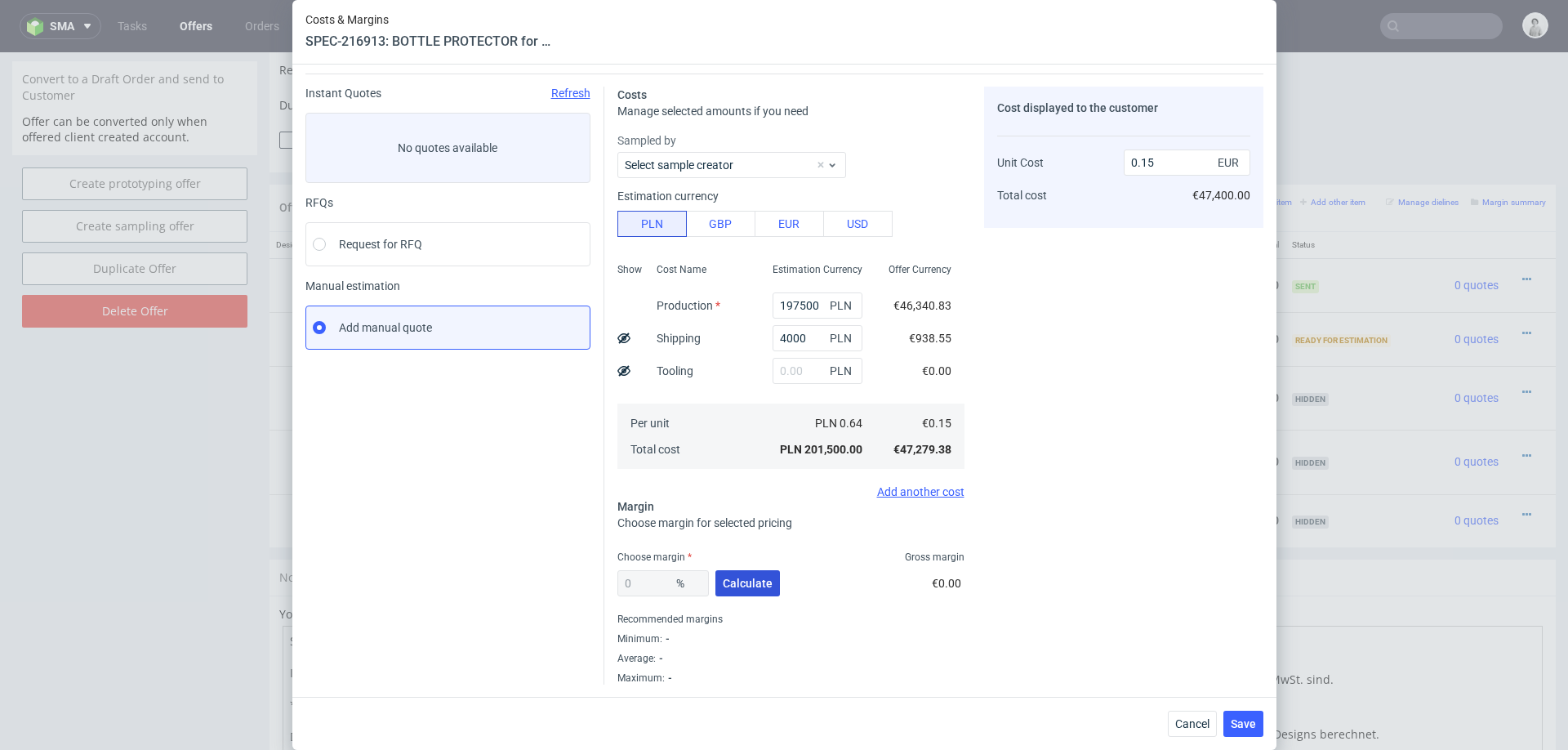
click at [722, 578] on span "Calculate" at bounding box center [747, 583] width 50 height 11
type input "13.68"
type input "0.17"
click at [667, 586] on input "13.68" at bounding box center [663, 584] width 91 height 26
type input "1"
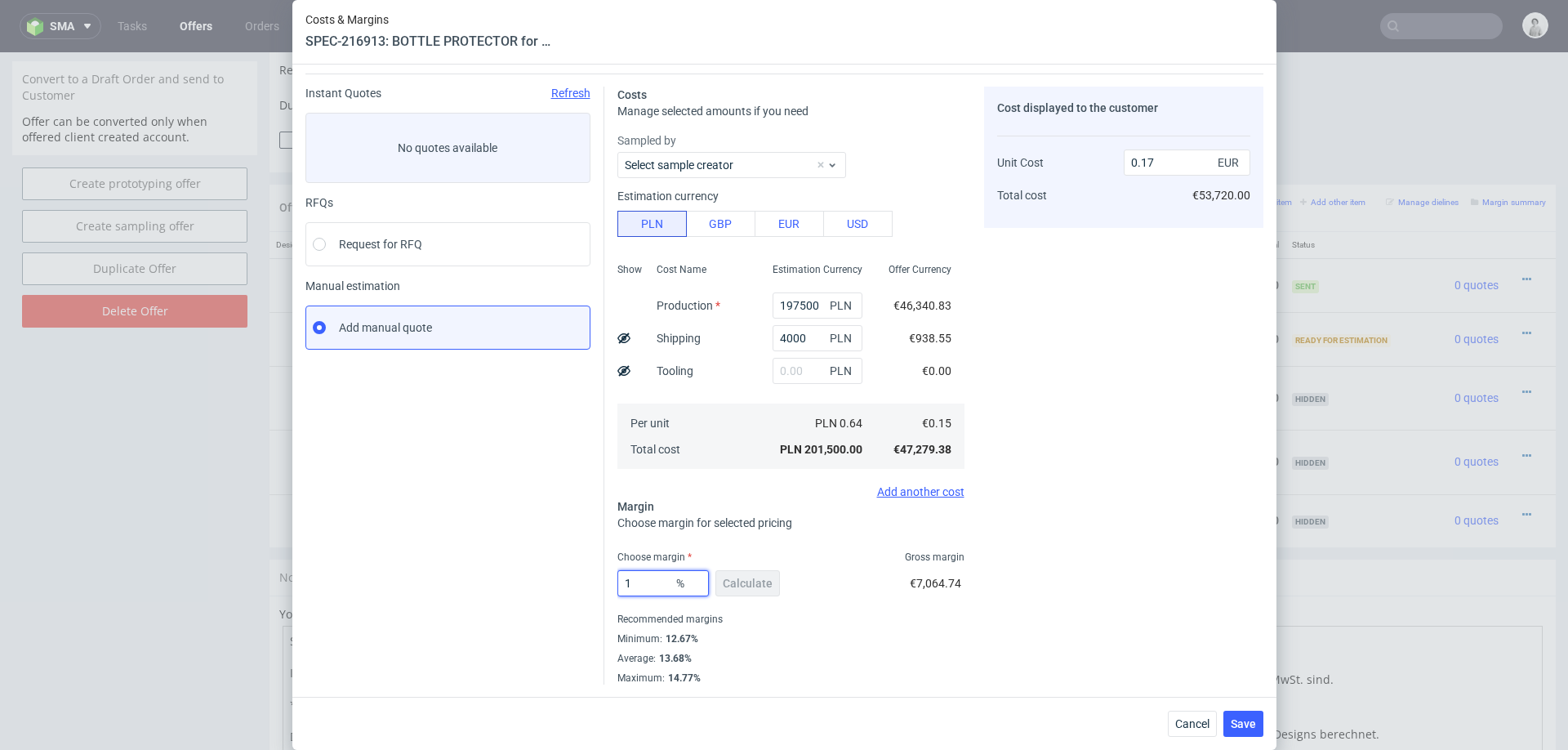
type input "0.15"
click at [980, 589] on div "Costs Manage selected amounts if you need Sampled by Select sample creator Esti…" at bounding box center [934, 438] width 659 height 729
click at [638, 585] on input "1" at bounding box center [663, 584] width 91 height 26
type input "13"
type input "0.17"
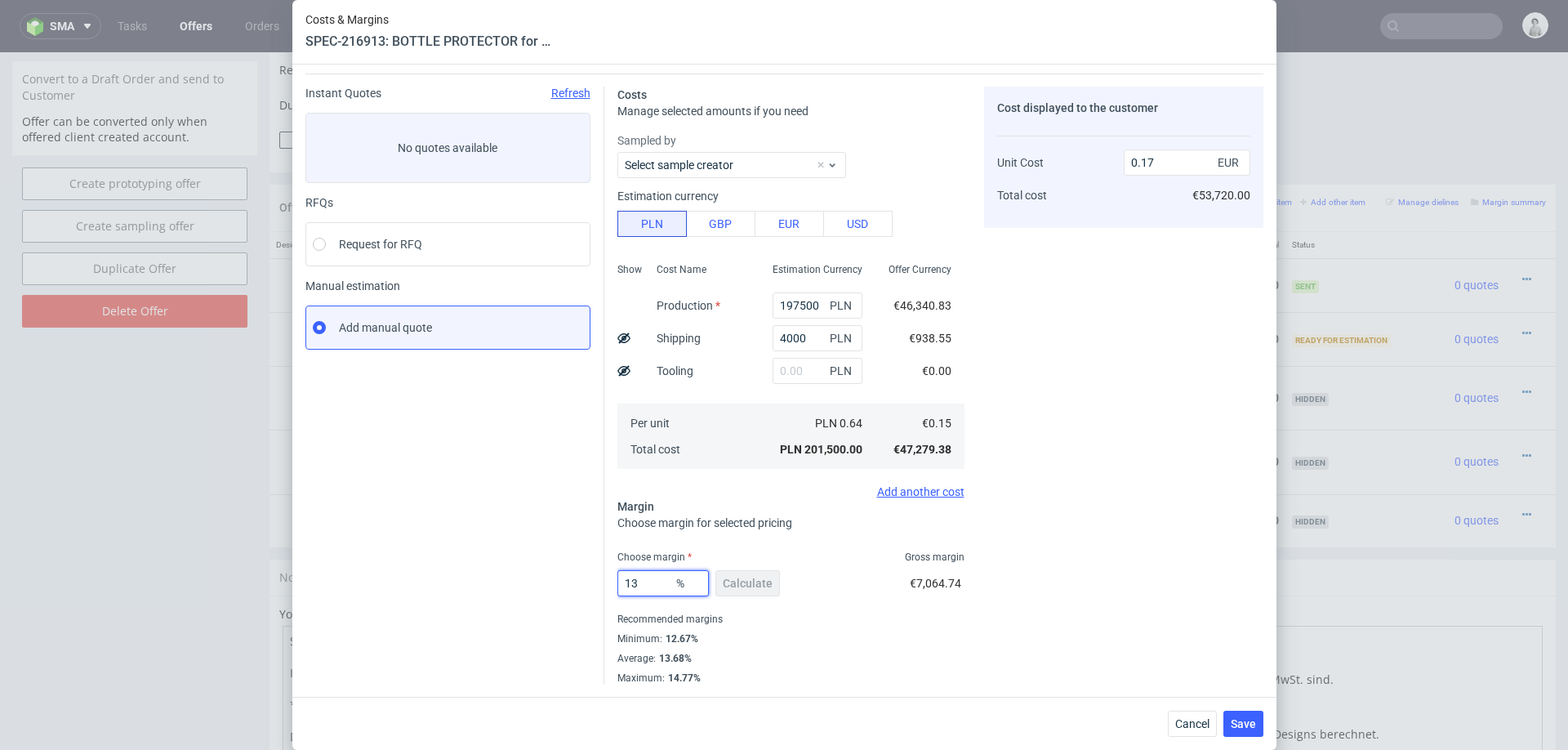
type input "13"
click at [1037, 506] on div "Cost displayed to the customer Unit Cost Total cost 0.17 EUR €53,720.00" at bounding box center [1124, 385] width 279 height 598
drag, startPoint x: 811, startPoint y: 338, endPoint x: 724, endPoint y: 338, distance: 87.0
click at [724, 338] on div "Show Cost Name Production Shipping Tooling Per unit Total cost Estimation Curre…" at bounding box center [790, 364] width 347 height 215
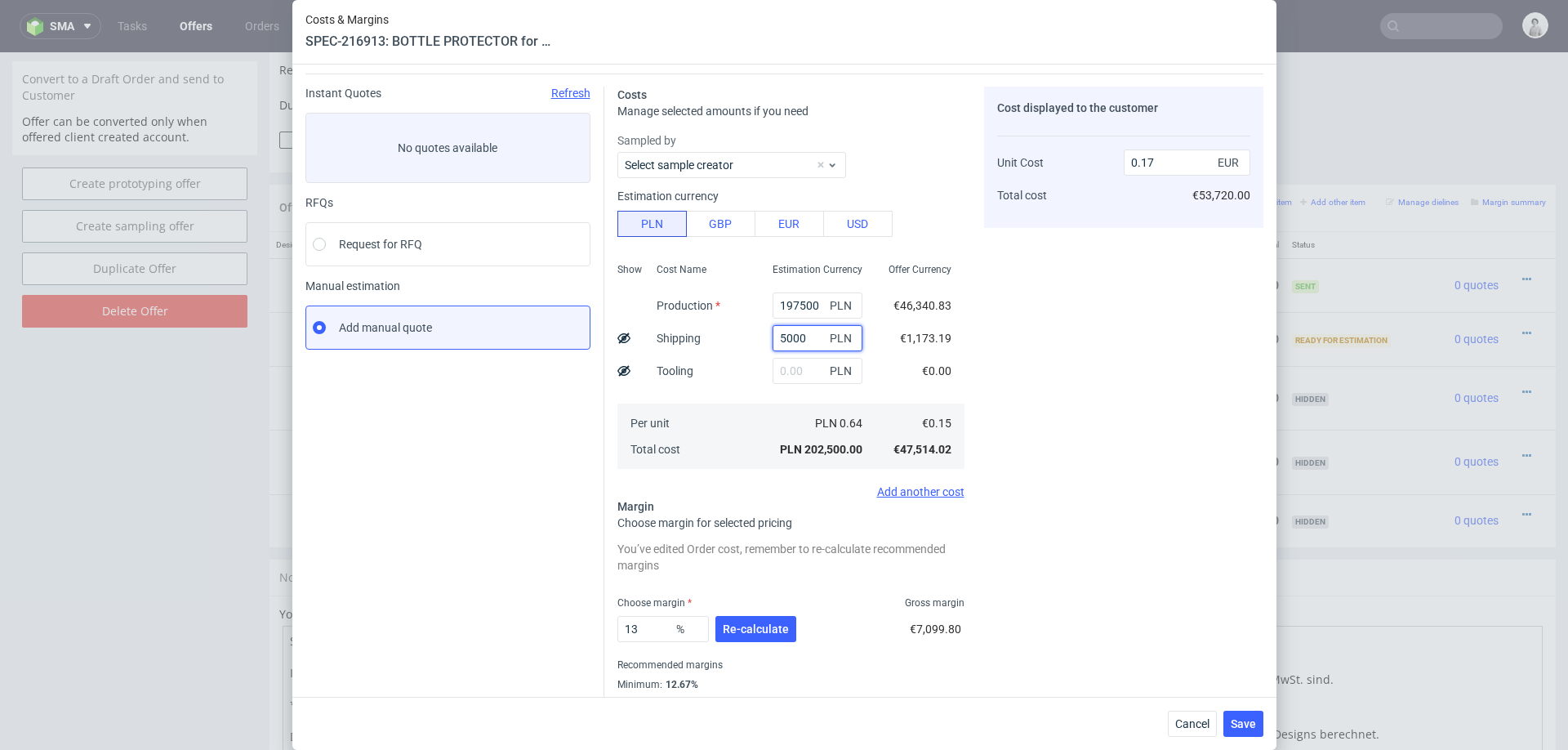
type input "5000"
click at [1090, 425] on div "Cost displayed to the customer Unit Cost Total cost 0.17 EUR €53,720.00" at bounding box center [1124, 408] width 279 height 644
click at [1232, 722] on span "Save" at bounding box center [1243, 724] width 25 height 11
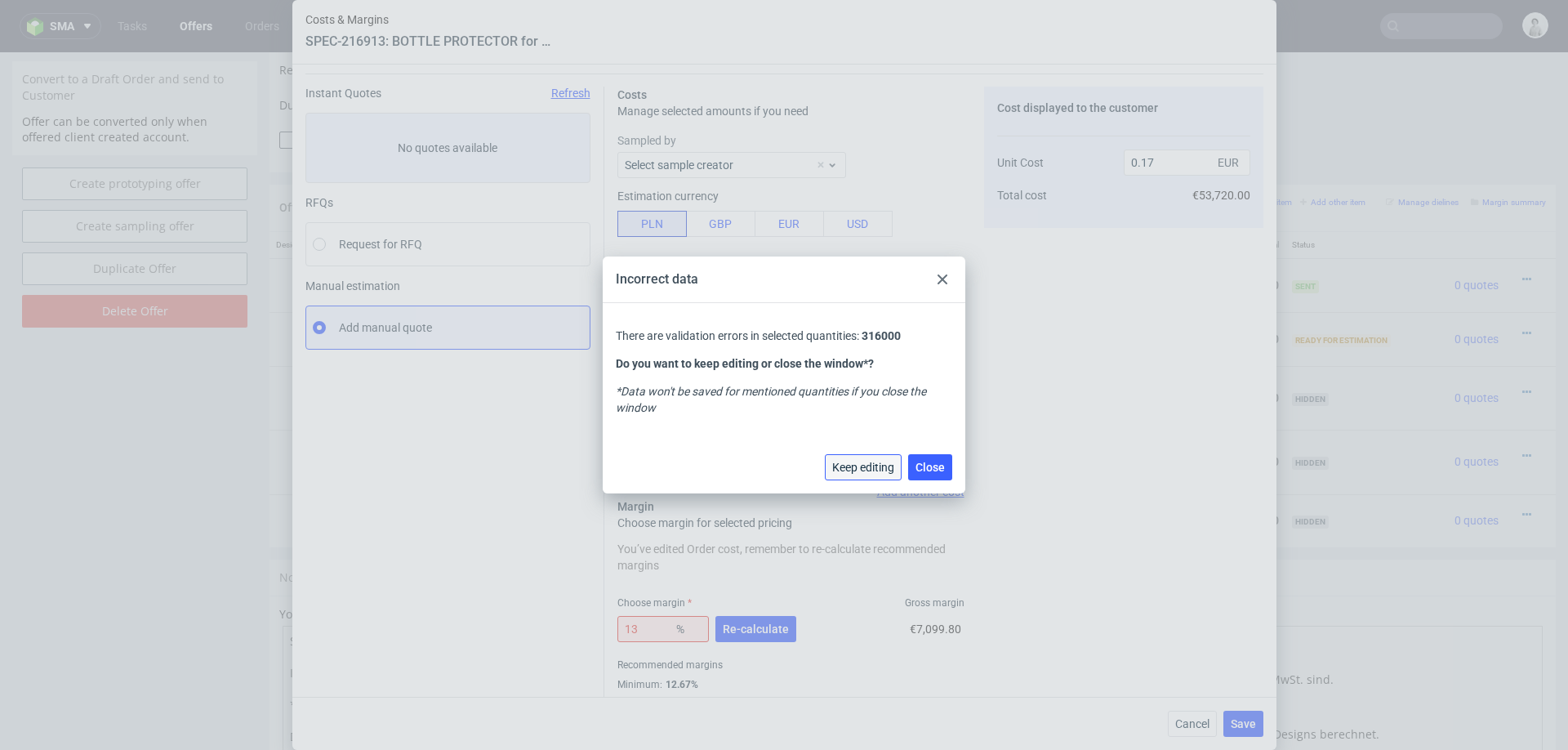
click at [871, 473] on span "Keep editing" at bounding box center [863, 467] width 62 height 11
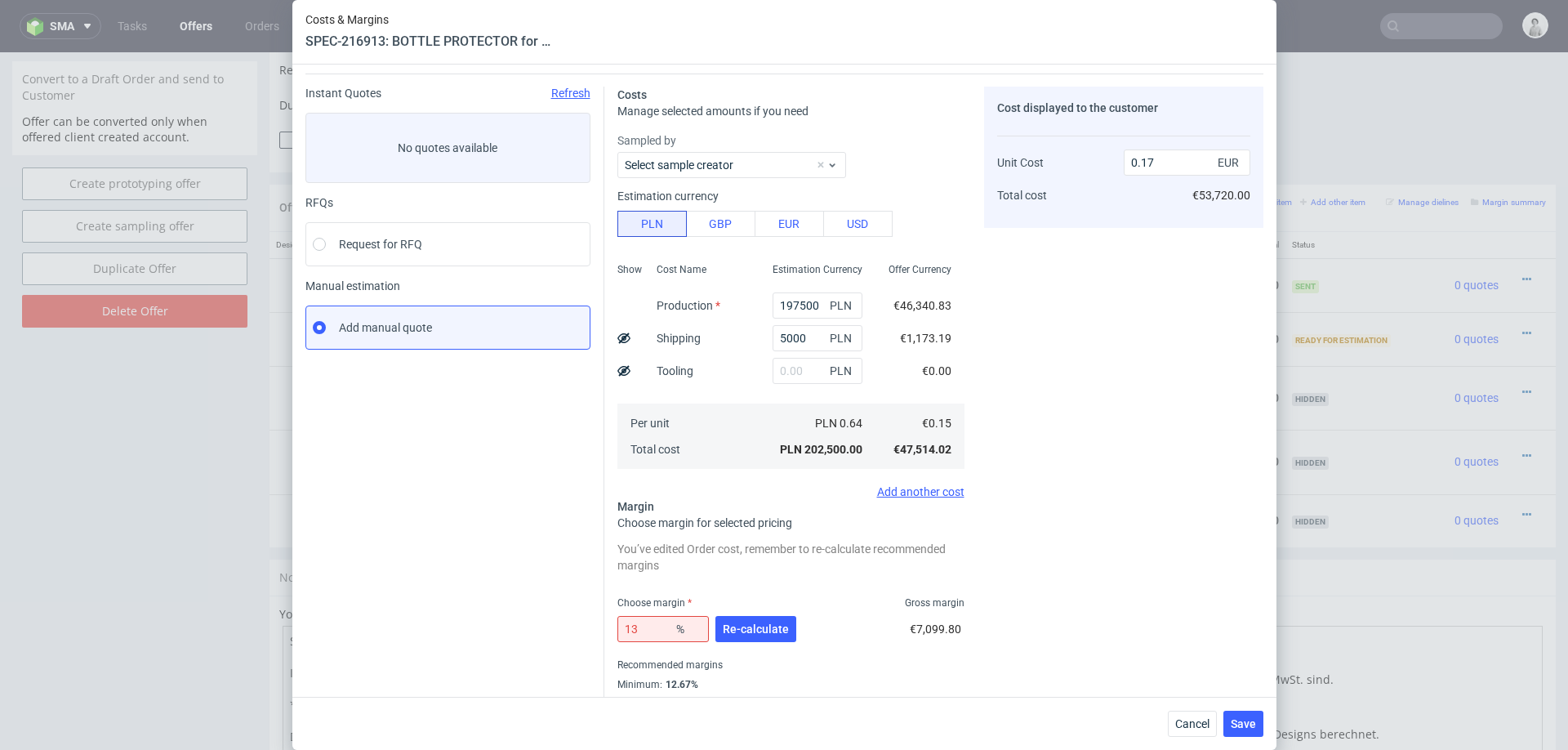
click at [749, 644] on div "13 % Re-calculate" at bounding box center [708, 632] width 182 height 46
click at [774, 629] on span "Re-calculate" at bounding box center [755, 629] width 66 height 11
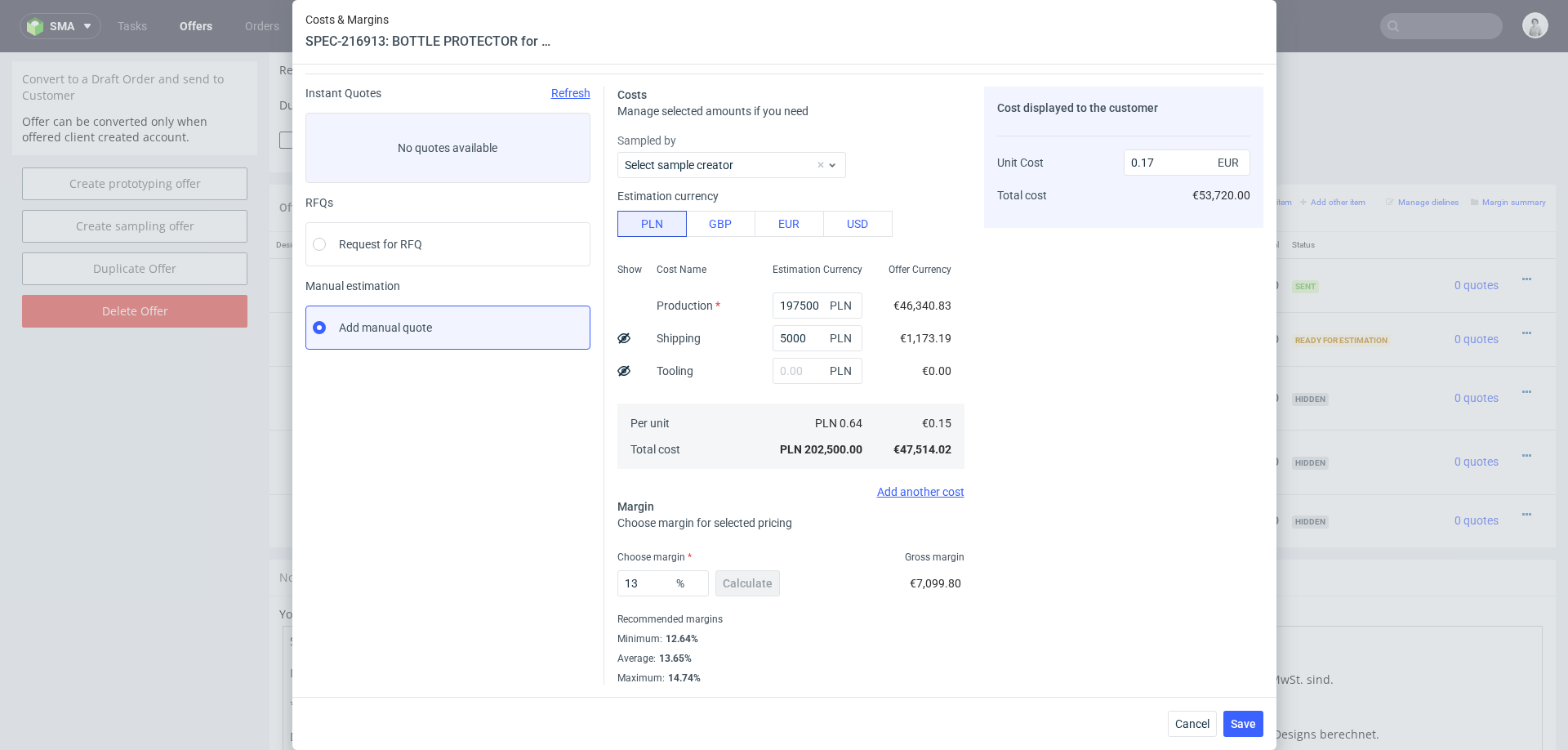
click at [1250, 738] on div "Cancel Save" at bounding box center [785, 724] width 984 height 53
click at [1232, 719] on span "Save" at bounding box center [1243, 724] width 25 height 11
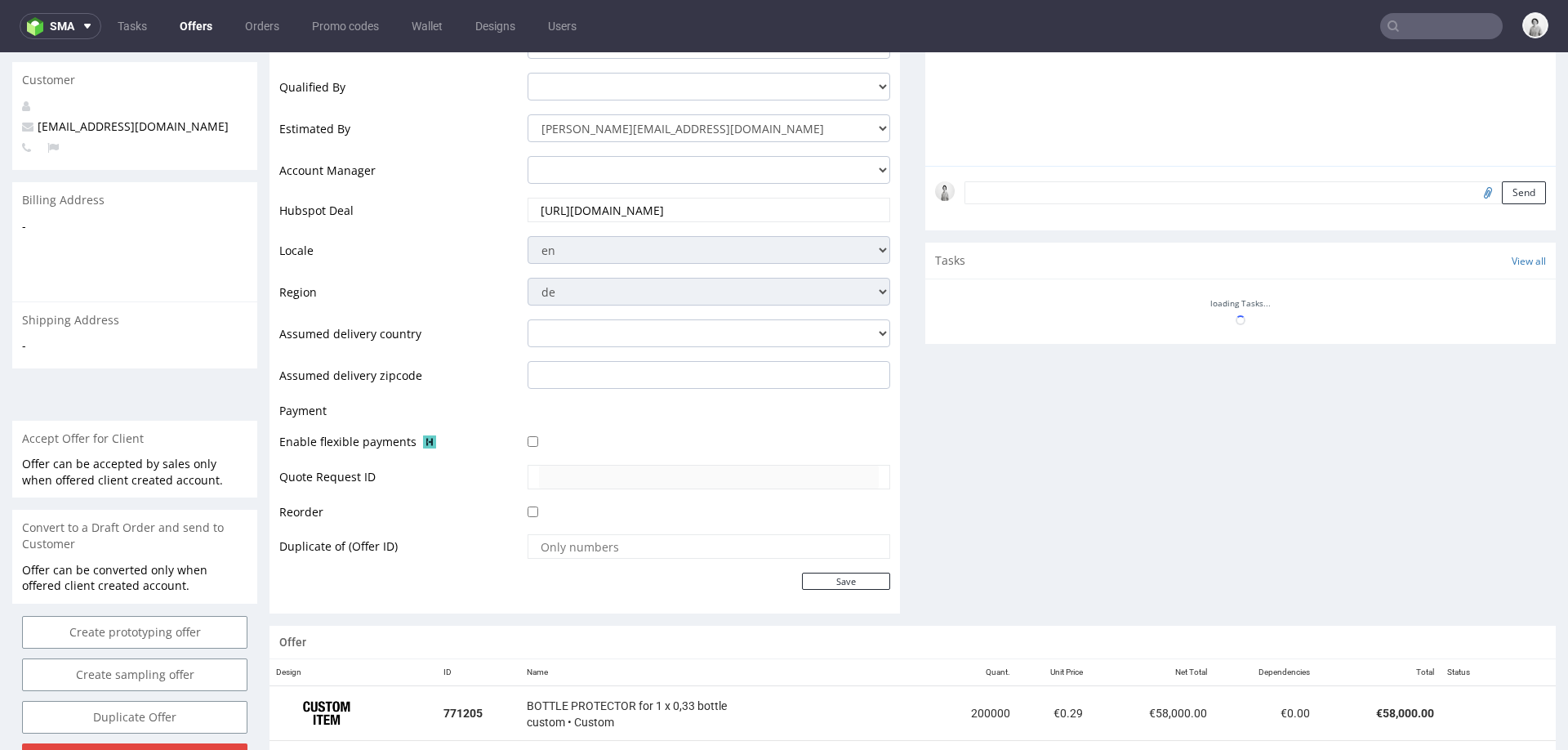
scroll to position [647, 0]
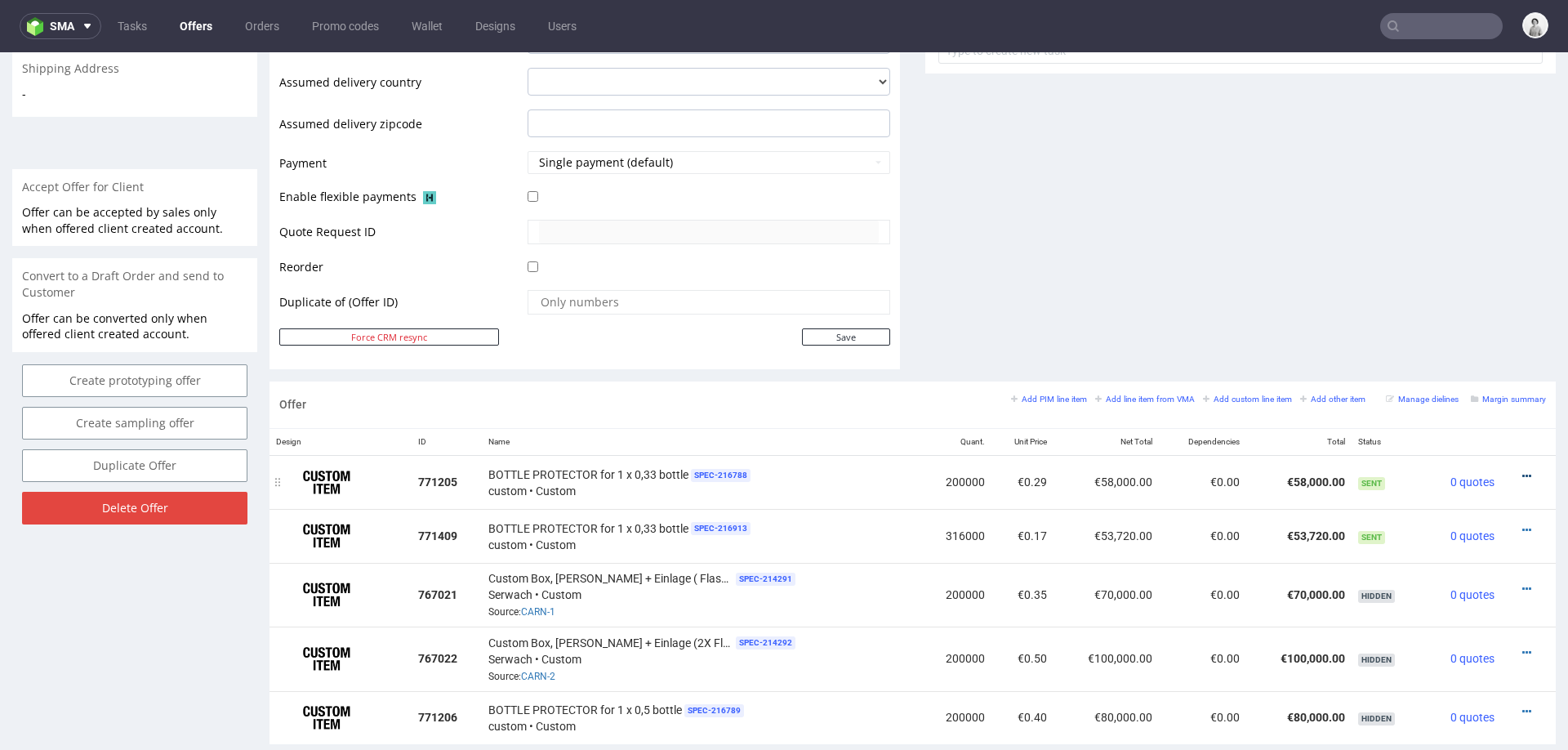
click at [1522, 471] on icon at bounding box center [1527, 476] width 9 height 11
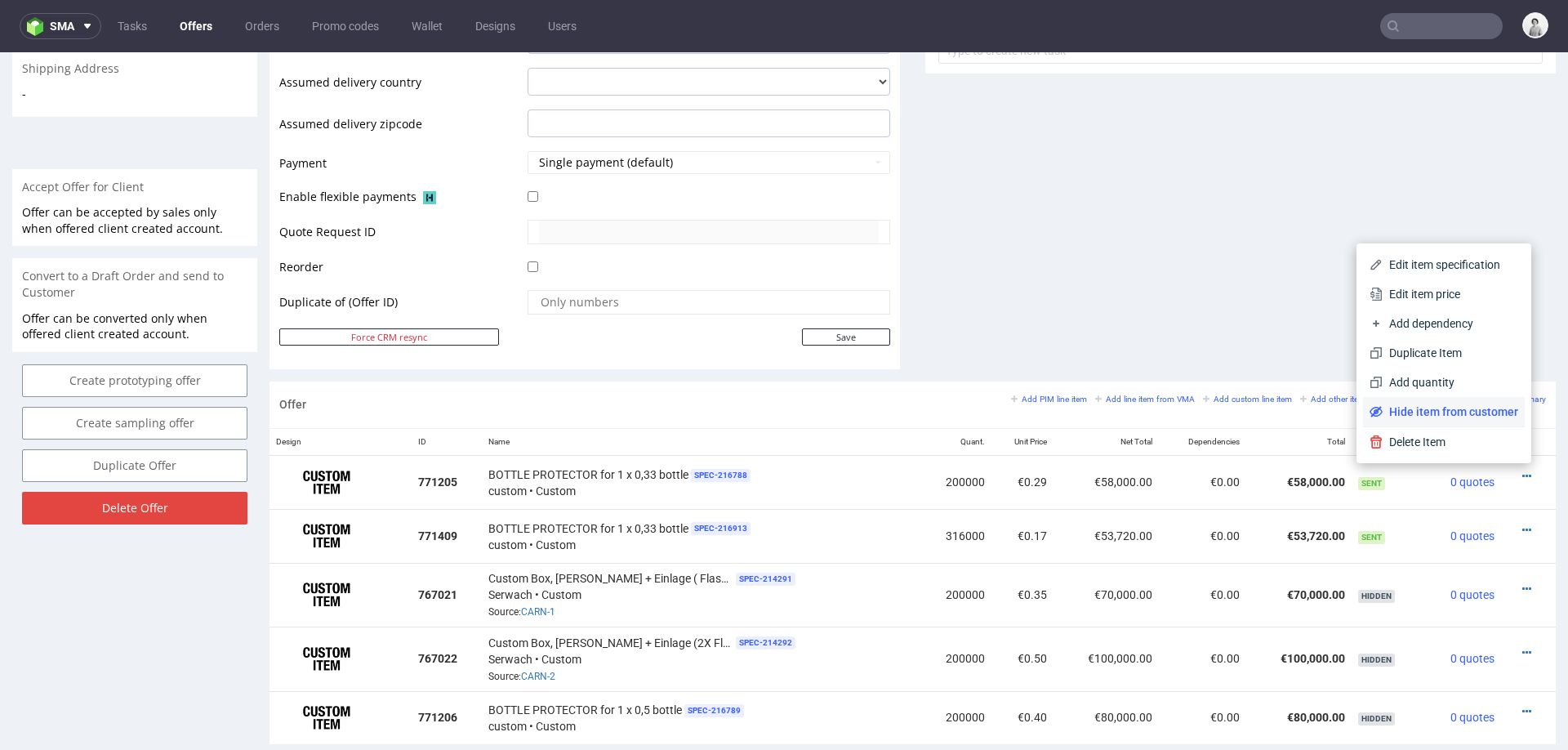
click at [1458, 406] on span "Hide item from customer" at bounding box center [1450, 411] width 135 height 17
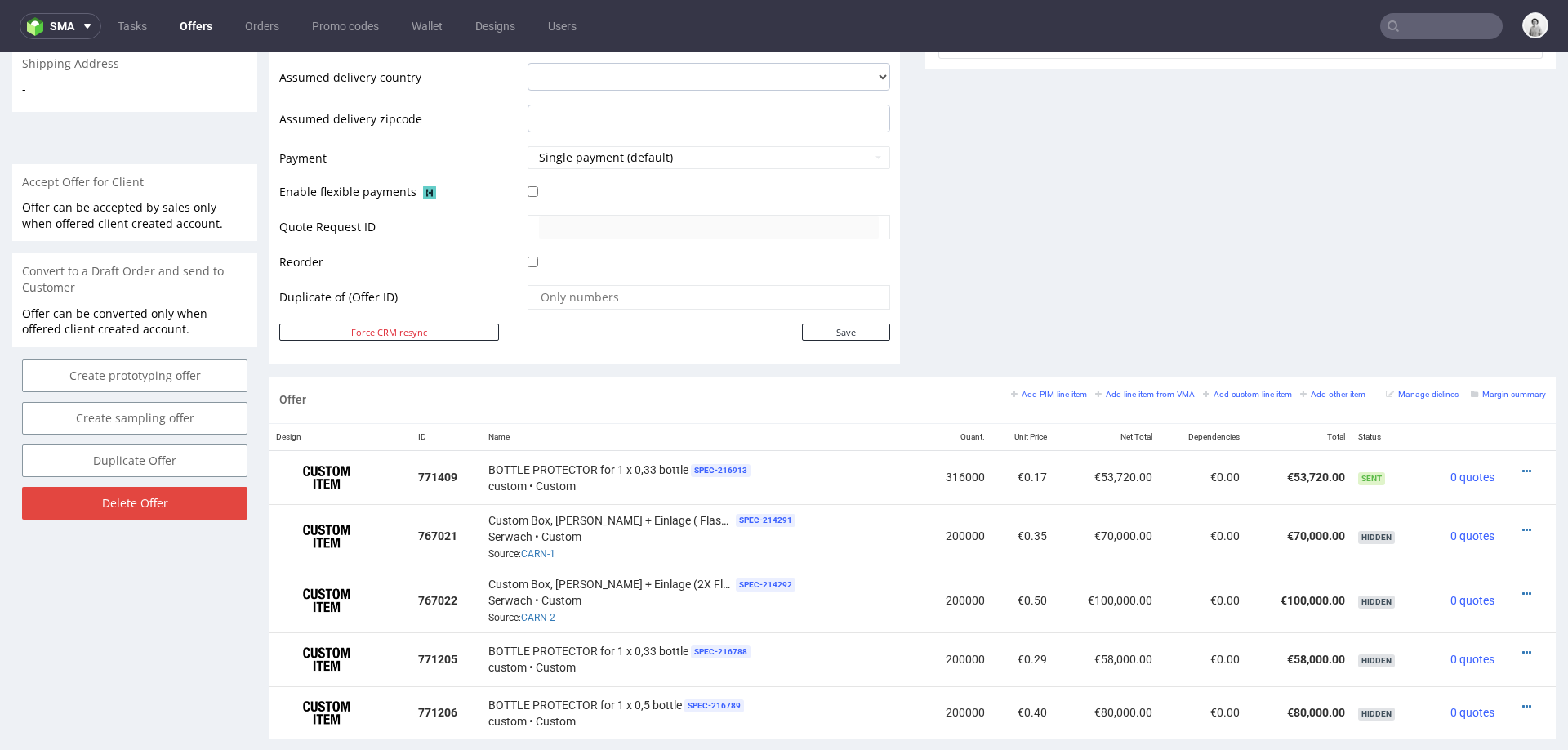
scroll to position [691, 0]
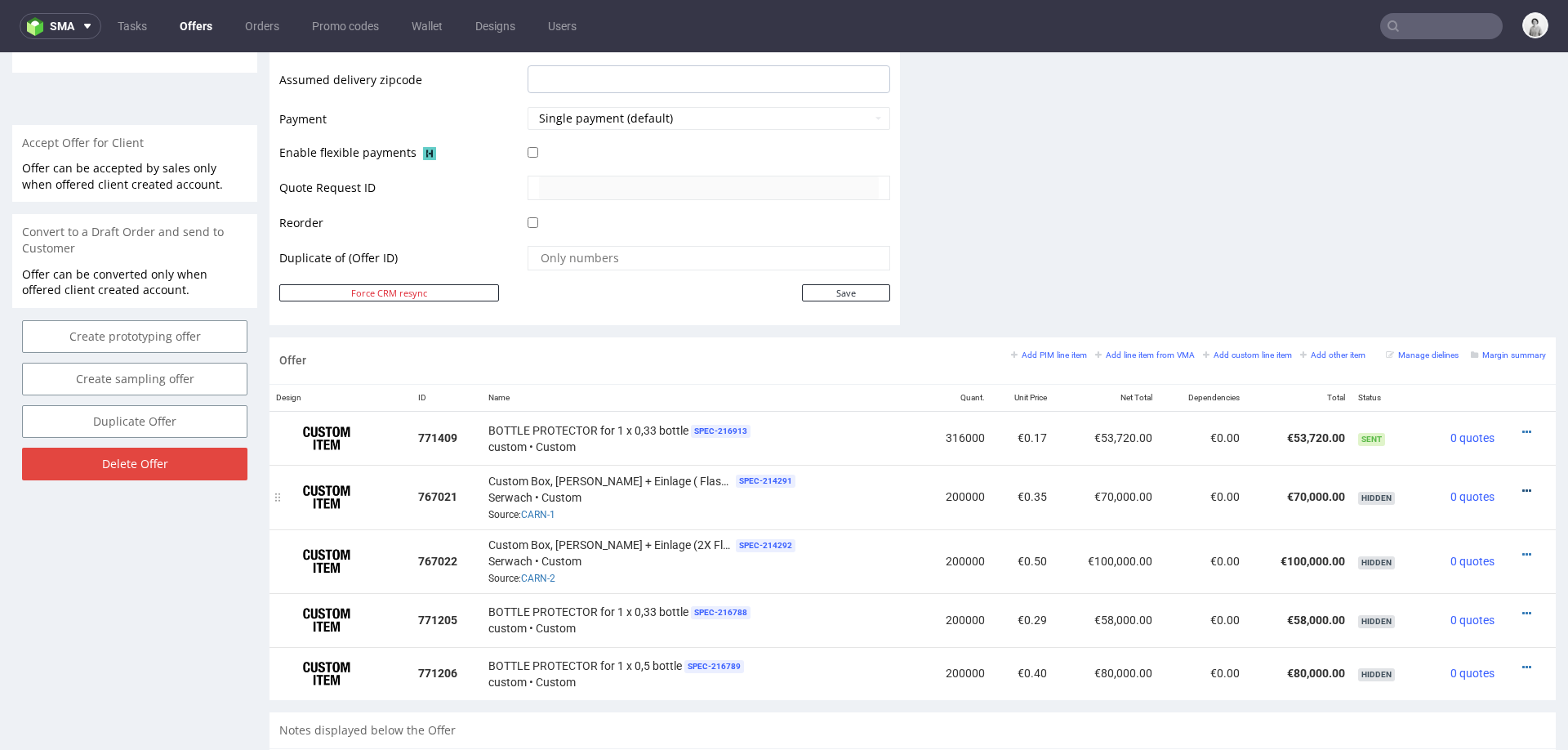
click at [1522, 485] on icon at bounding box center [1527, 491] width 9 height 11
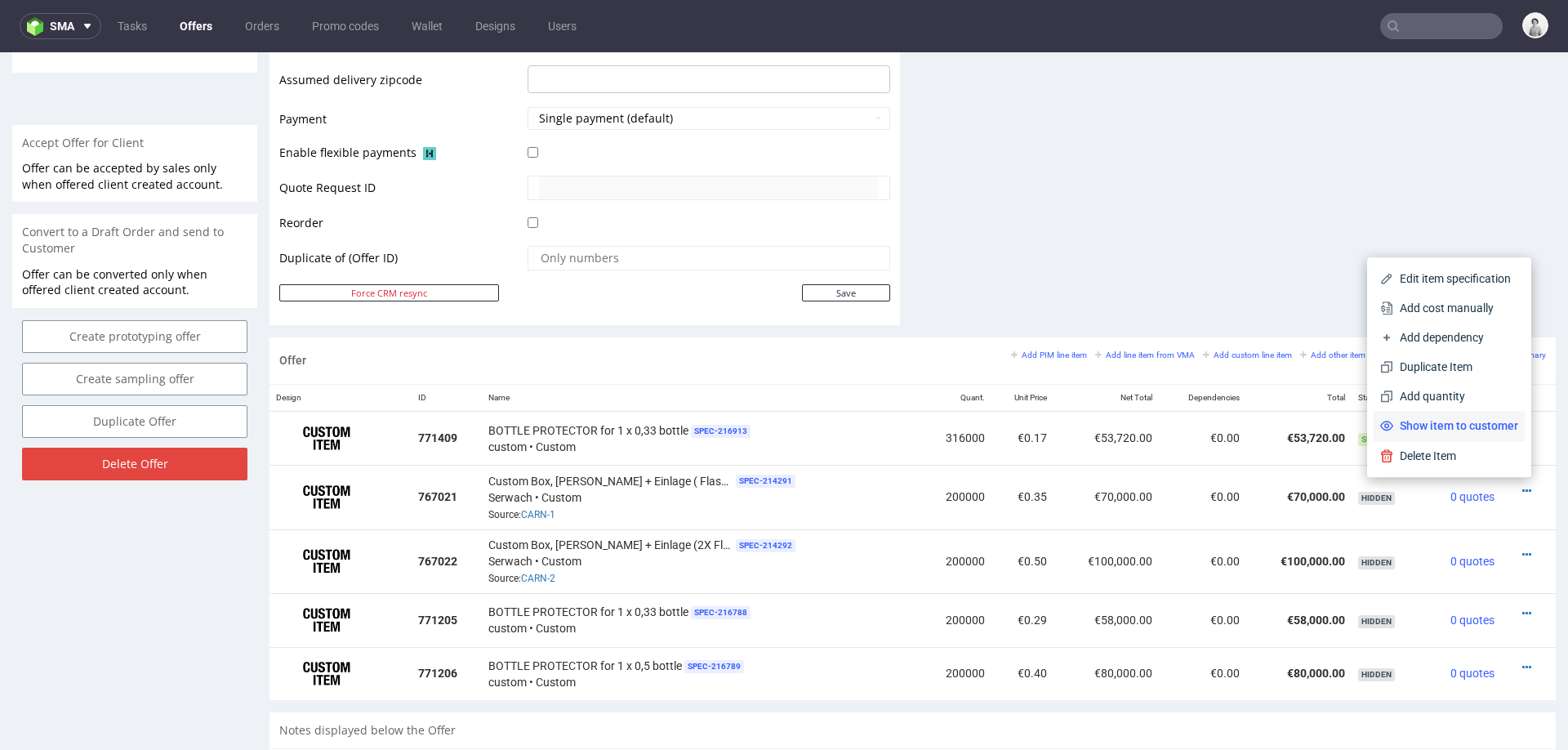
click at [1475, 424] on span "Show item to customer" at bounding box center [1455, 426] width 125 height 17
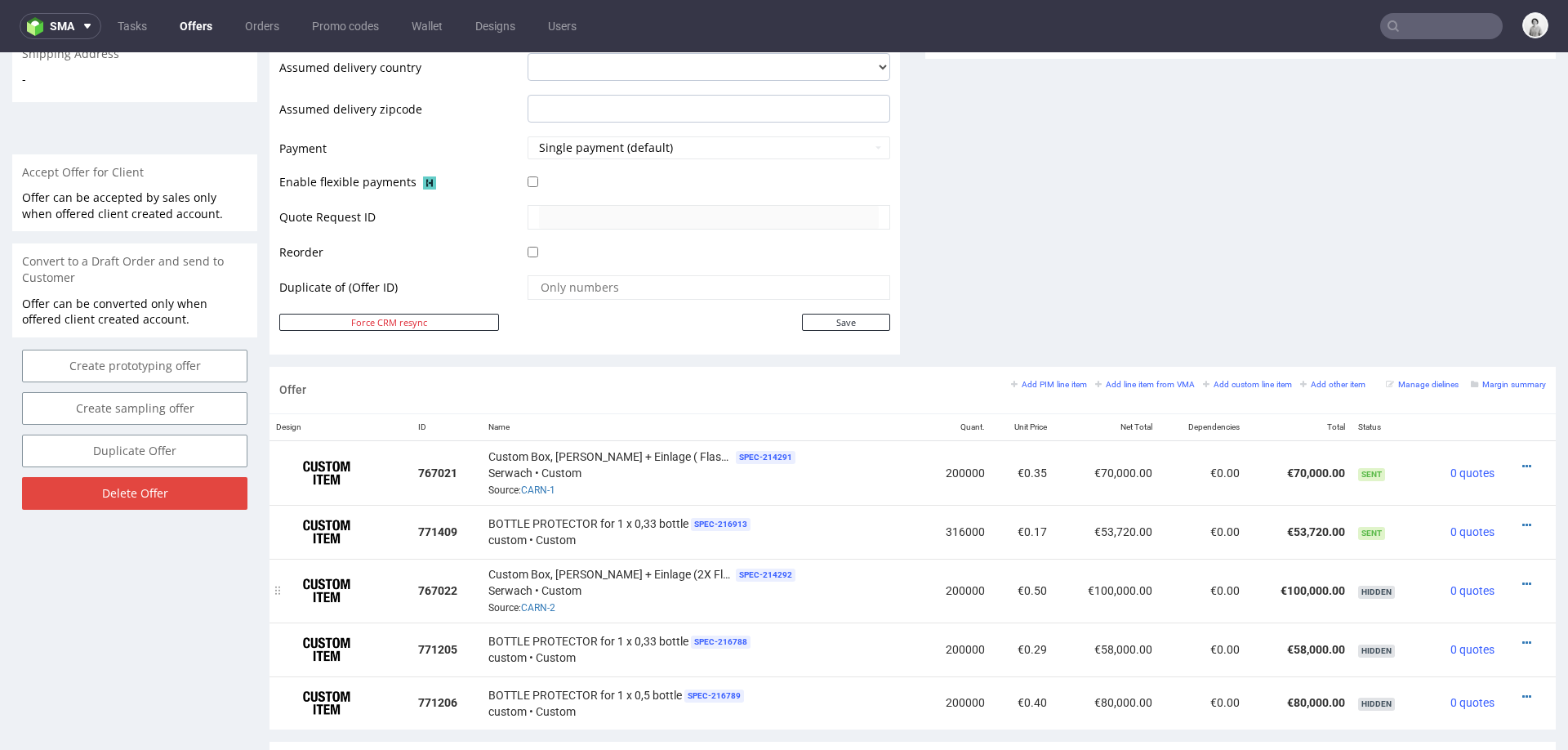
scroll to position [684, 0]
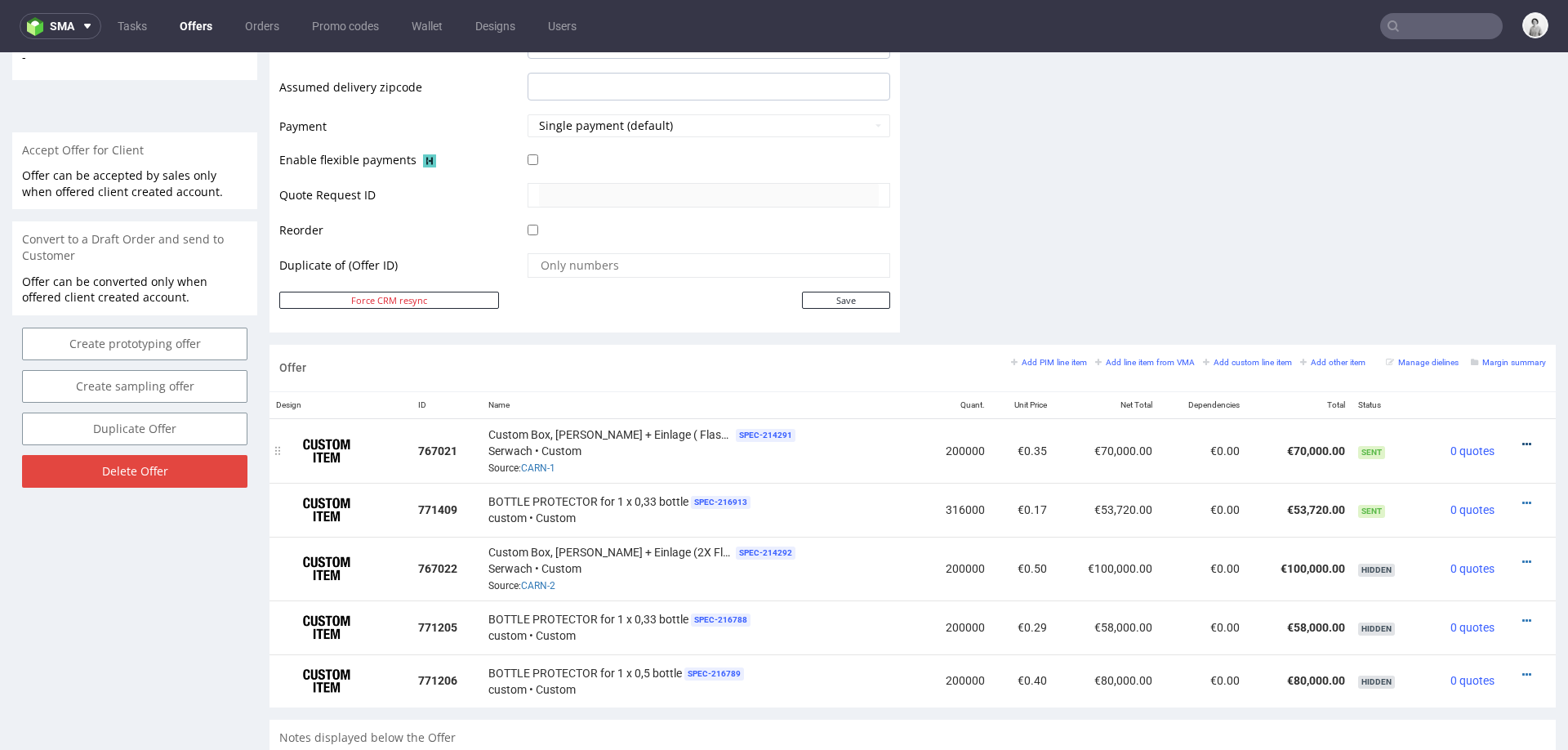
click at [1522, 439] on icon at bounding box center [1527, 444] width 9 height 11
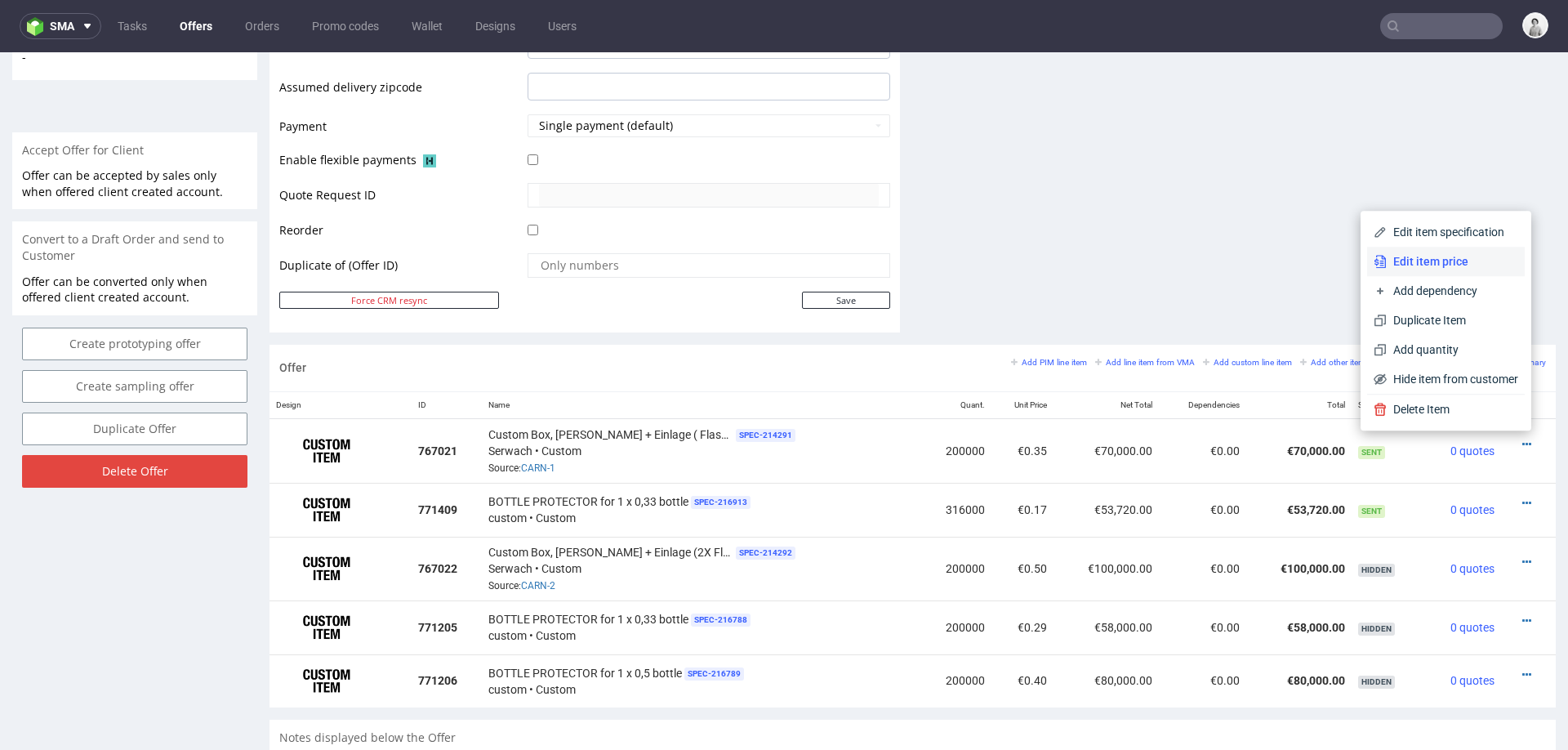
click at [1432, 258] on span "Edit item price" at bounding box center [1453, 261] width 132 height 17
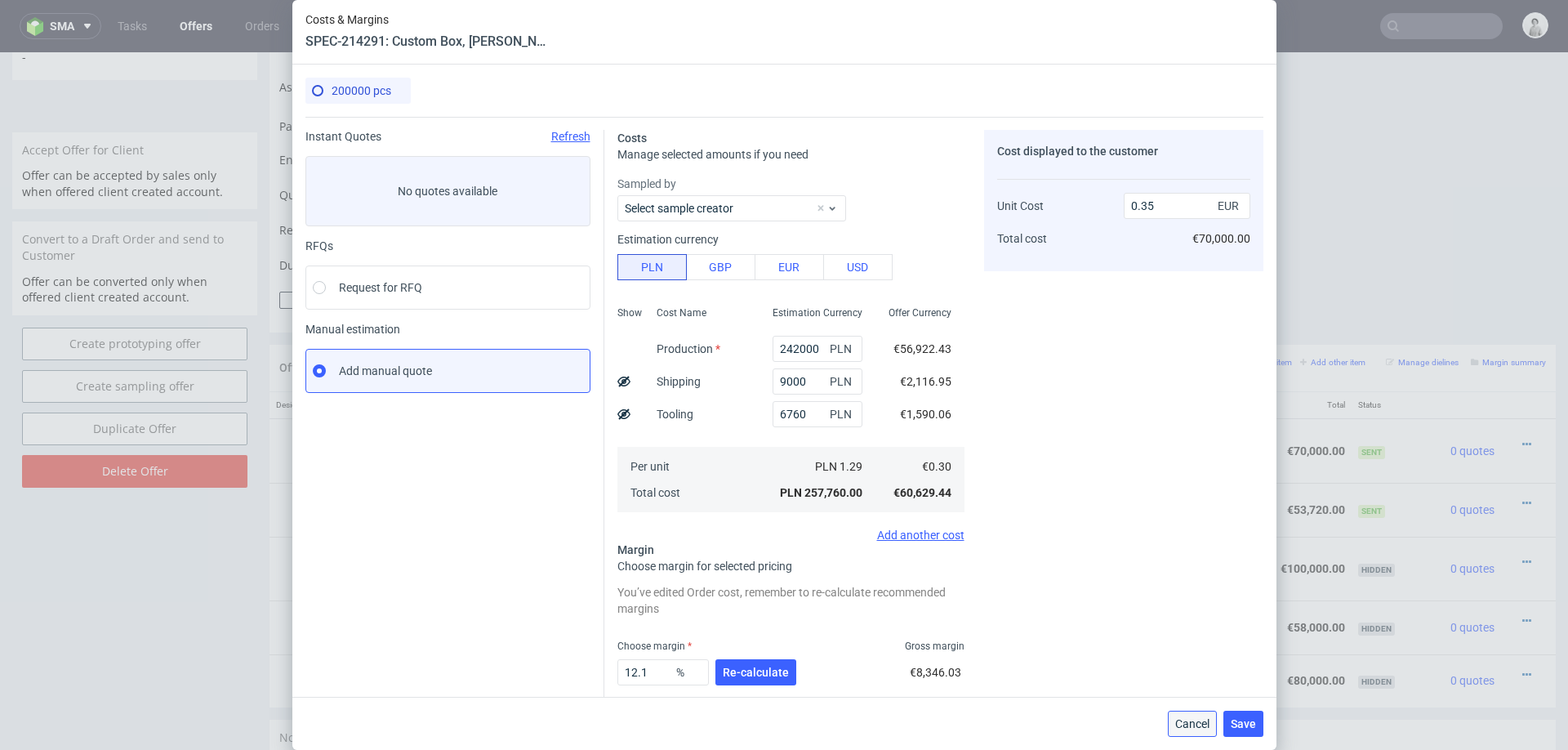
click at [1179, 725] on span "Cancel" at bounding box center [1192, 724] width 34 height 11
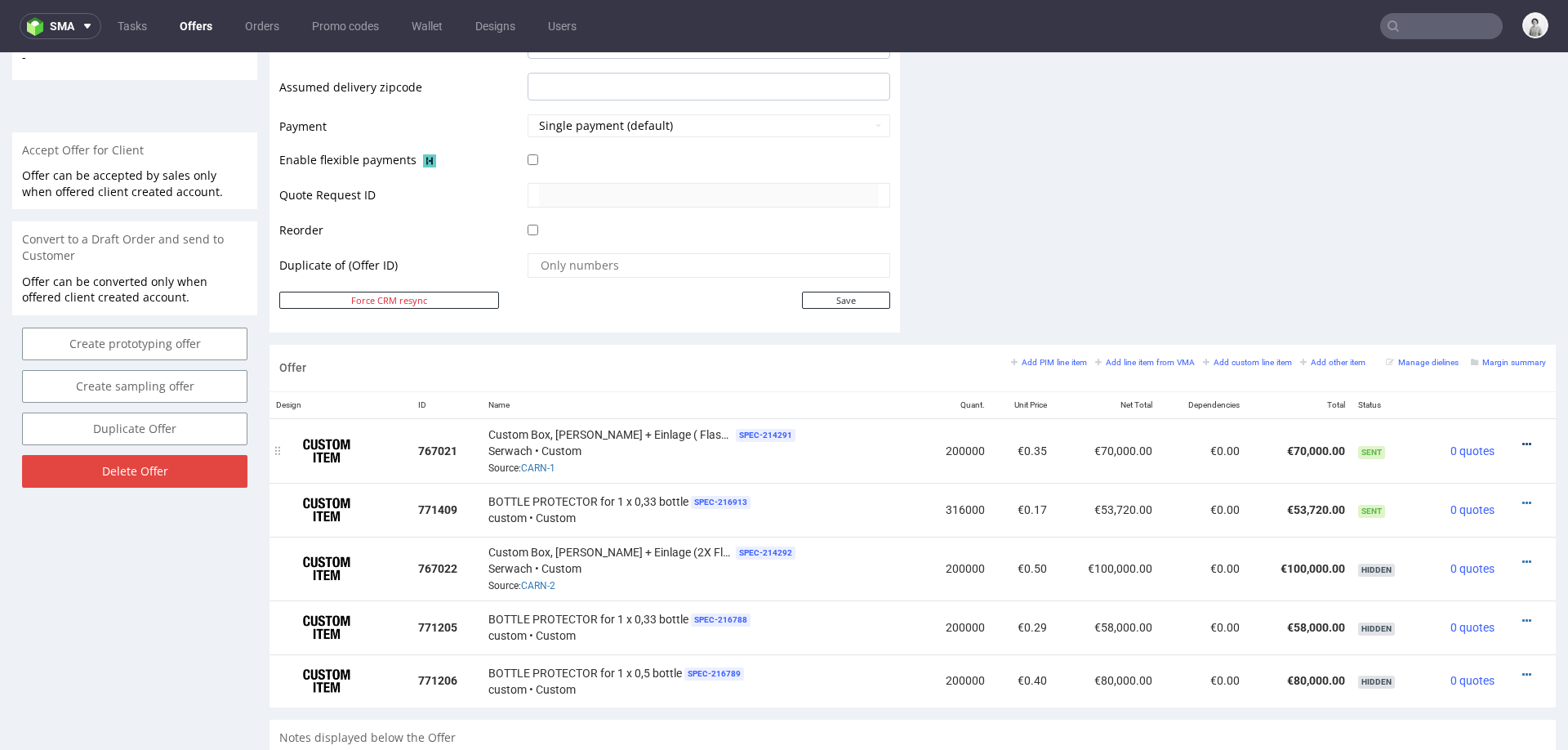
click at [1522, 441] on icon at bounding box center [1527, 444] width 9 height 11
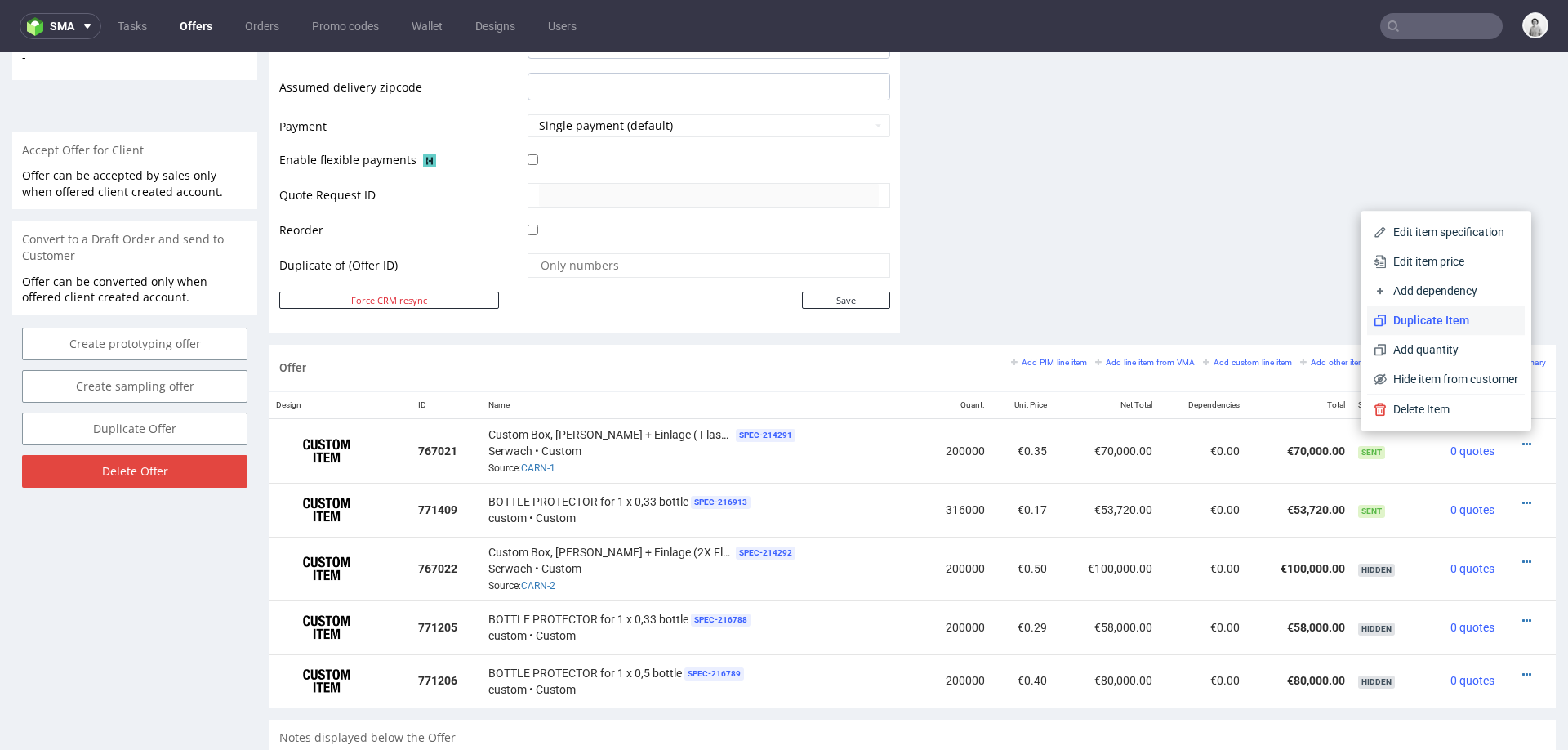
click at [1419, 317] on span "Duplicate Item" at bounding box center [1453, 320] width 132 height 17
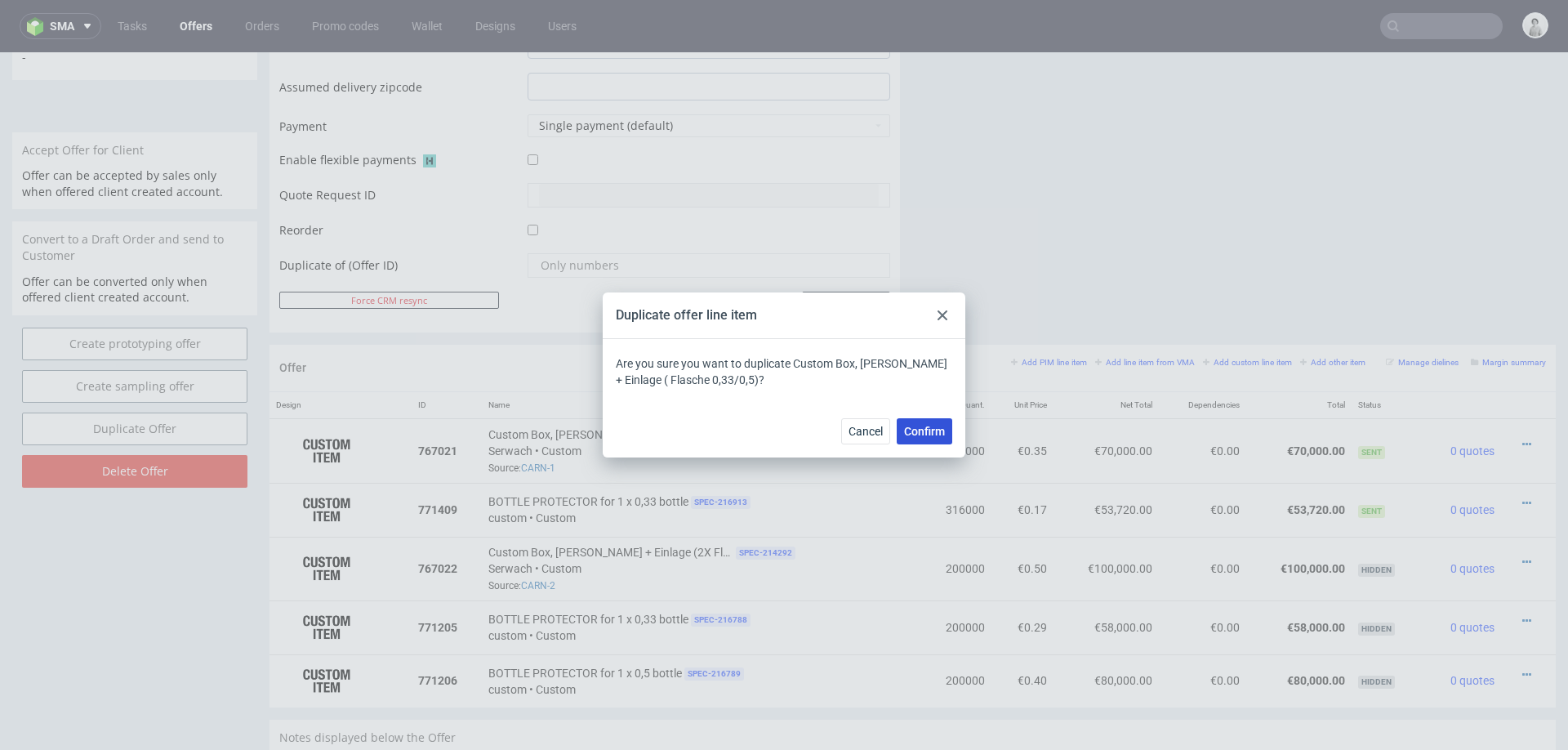
click at [929, 426] on span "Confirm" at bounding box center [925, 431] width 40 height 11
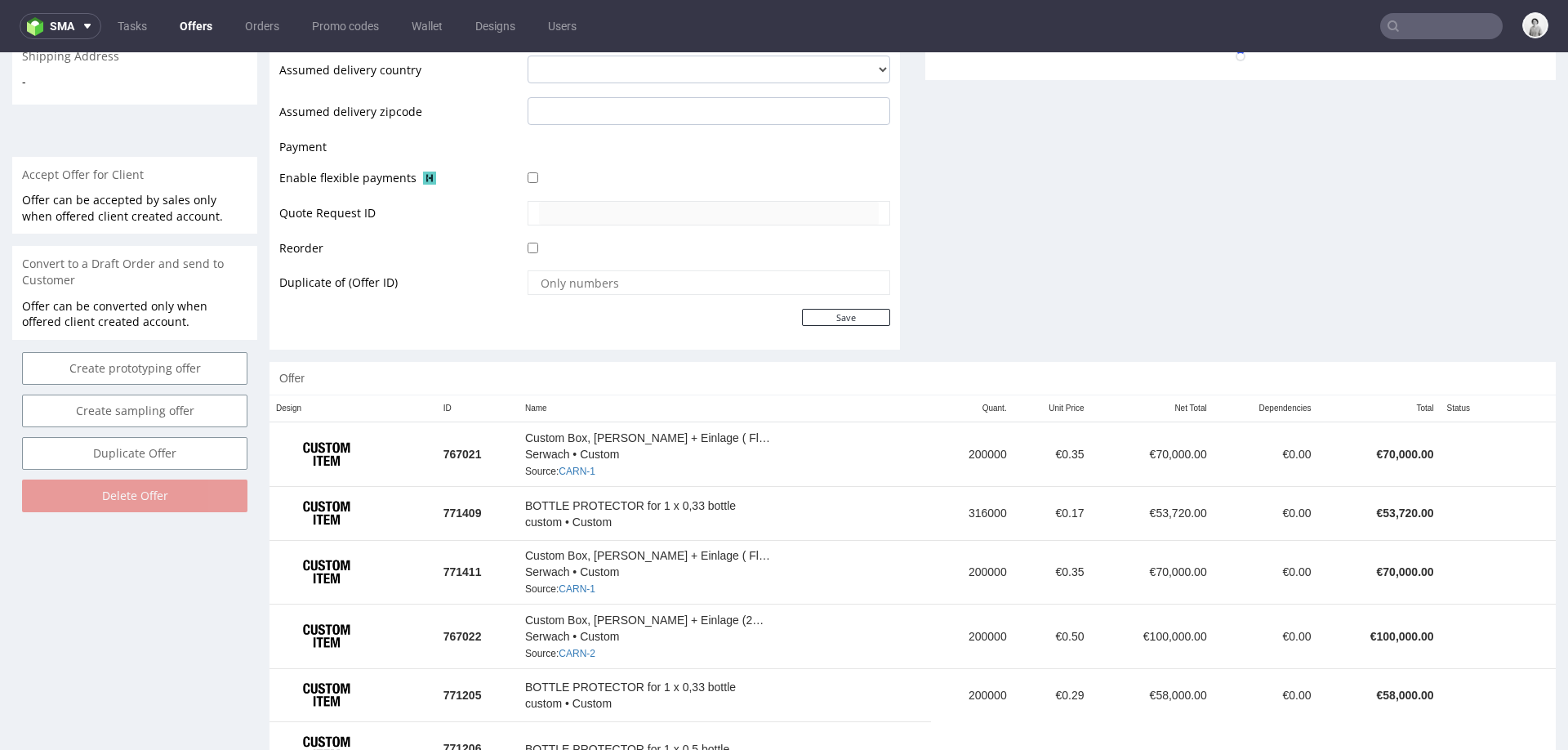
scroll to position [713, 0]
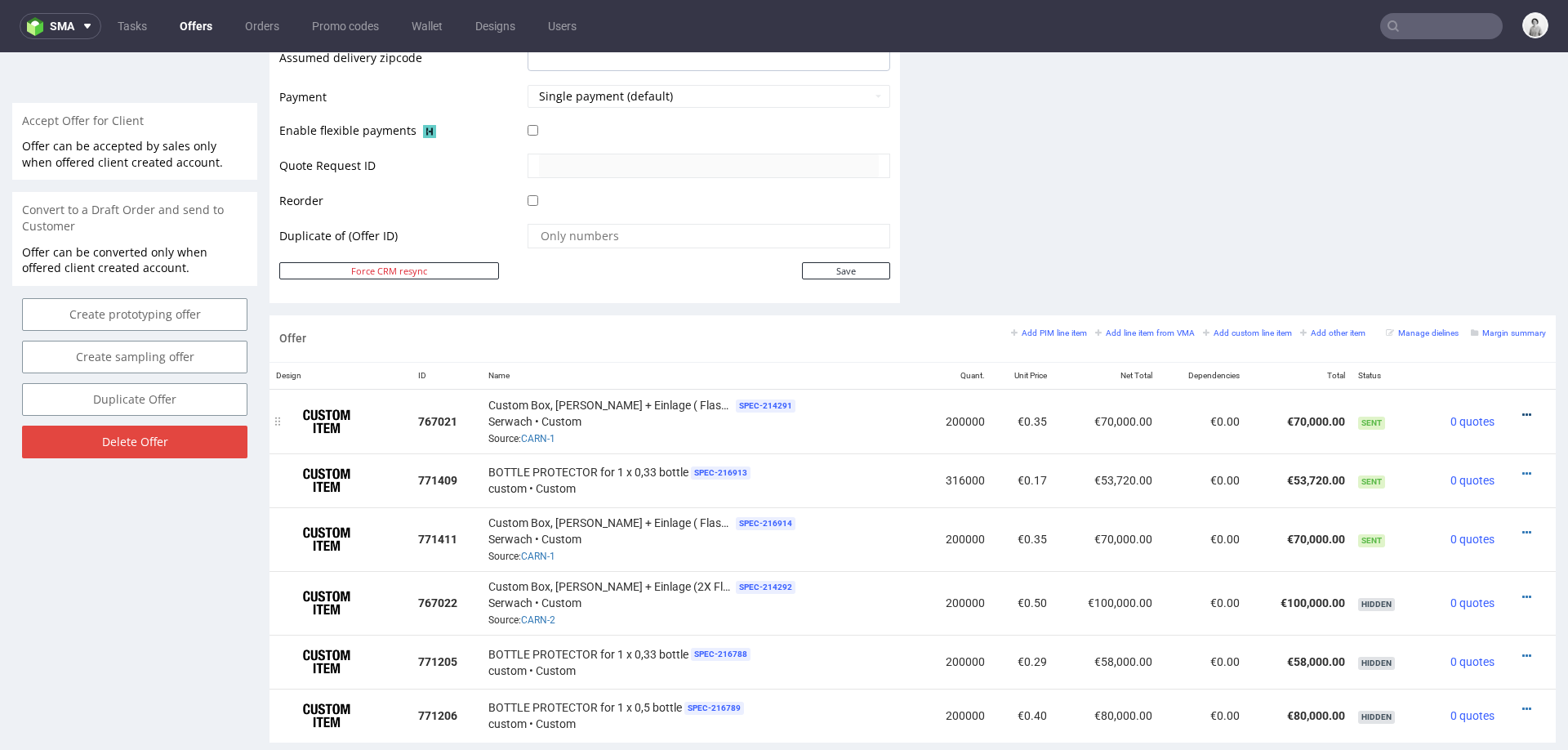
click at [1522, 410] on icon at bounding box center [1527, 415] width 9 height 11
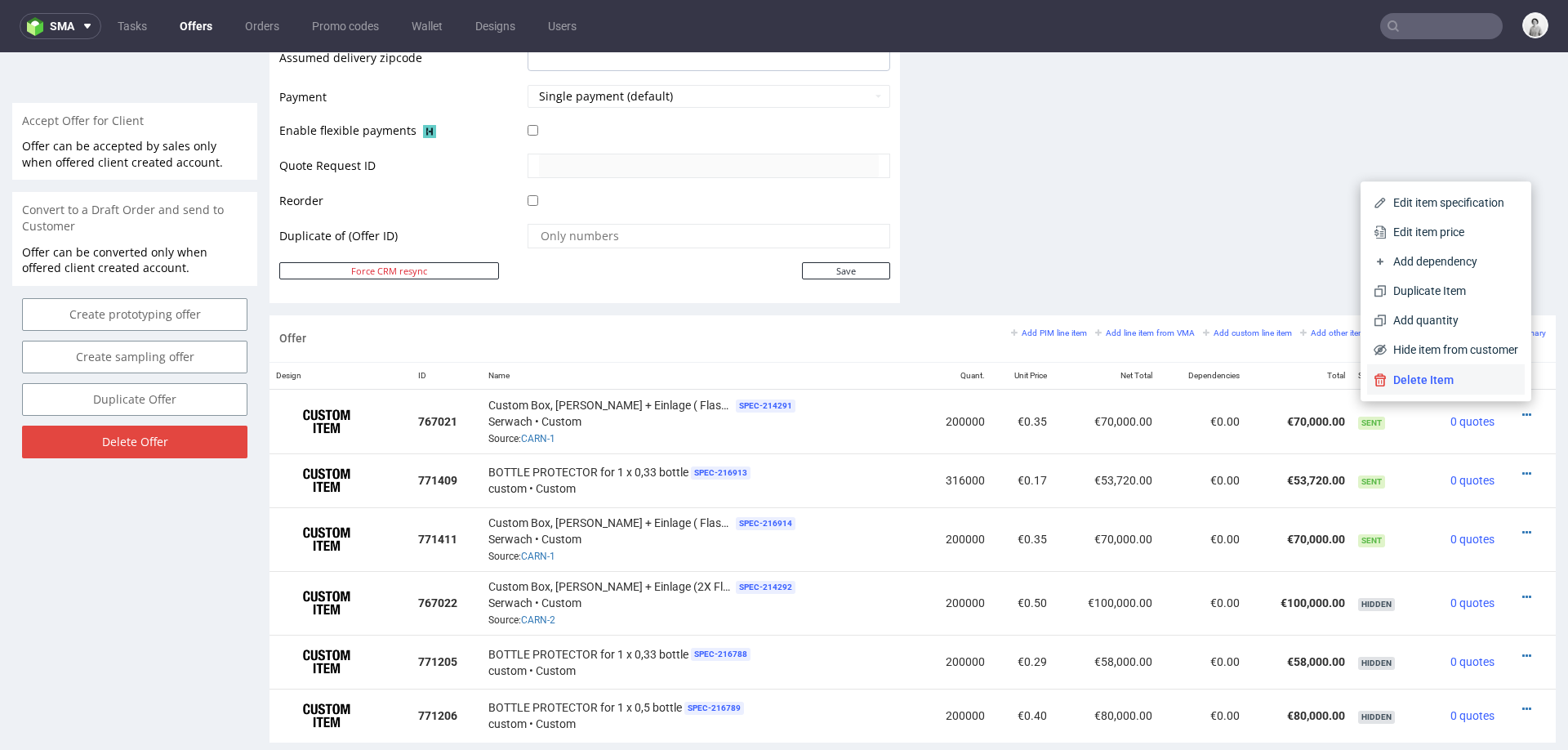
click at [1426, 374] on span "Delete Item" at bounding box center [1453, 380] width 132 height 17
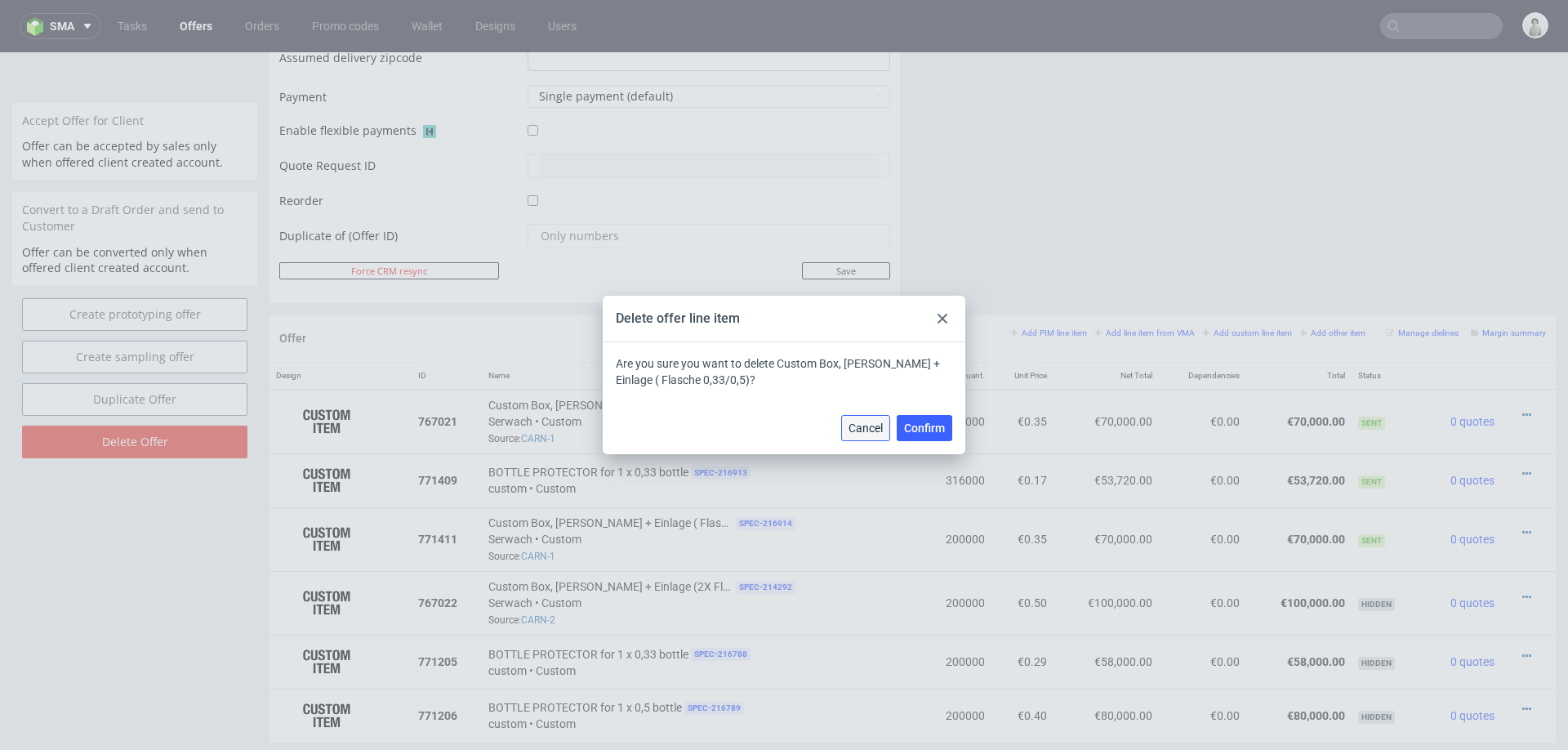
click at [871, 422] on span "Cancel" at bounding box center [865, 427] width 34 height 11
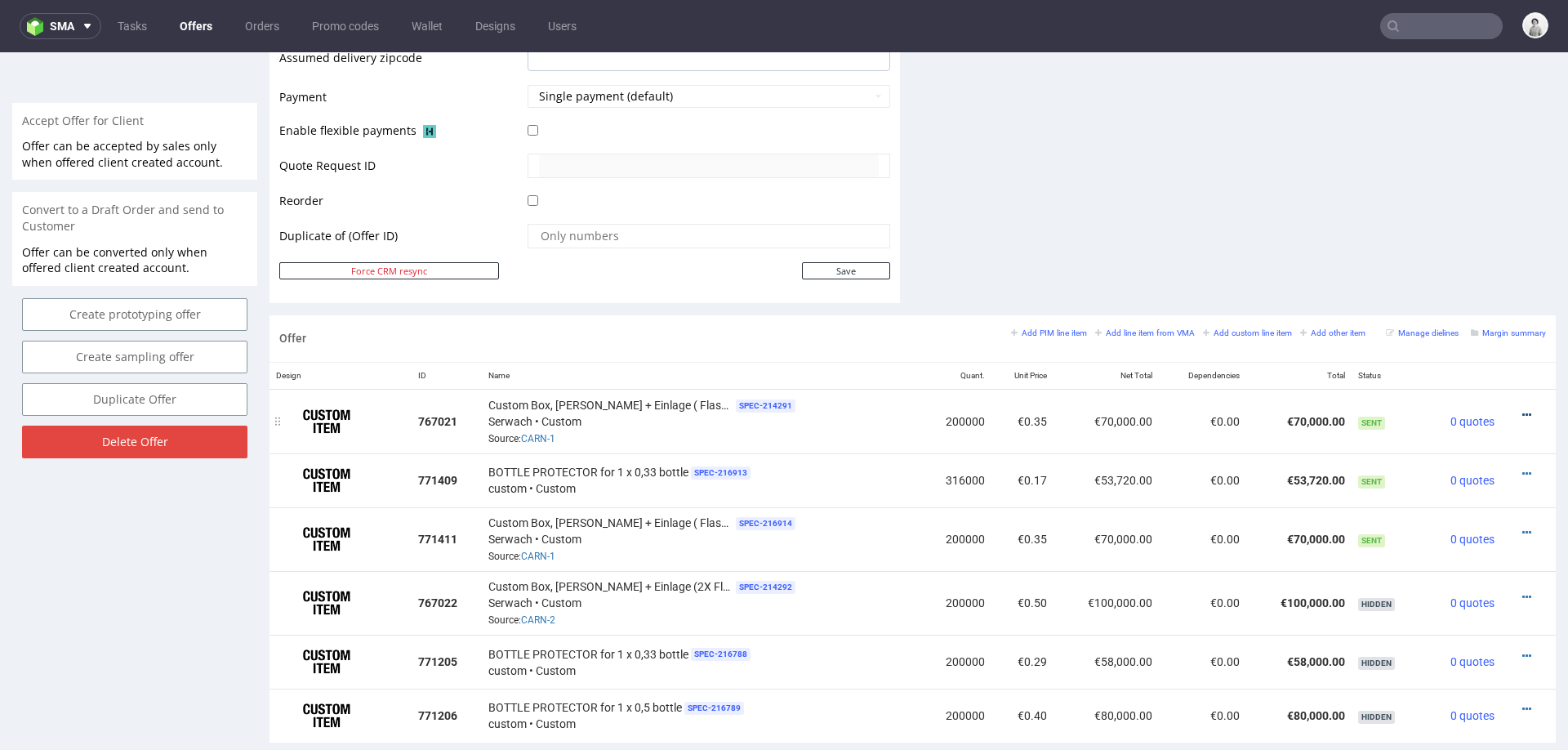
click at [1522, 410] on icon at bounding box center [1527, 415] width 9 height 11
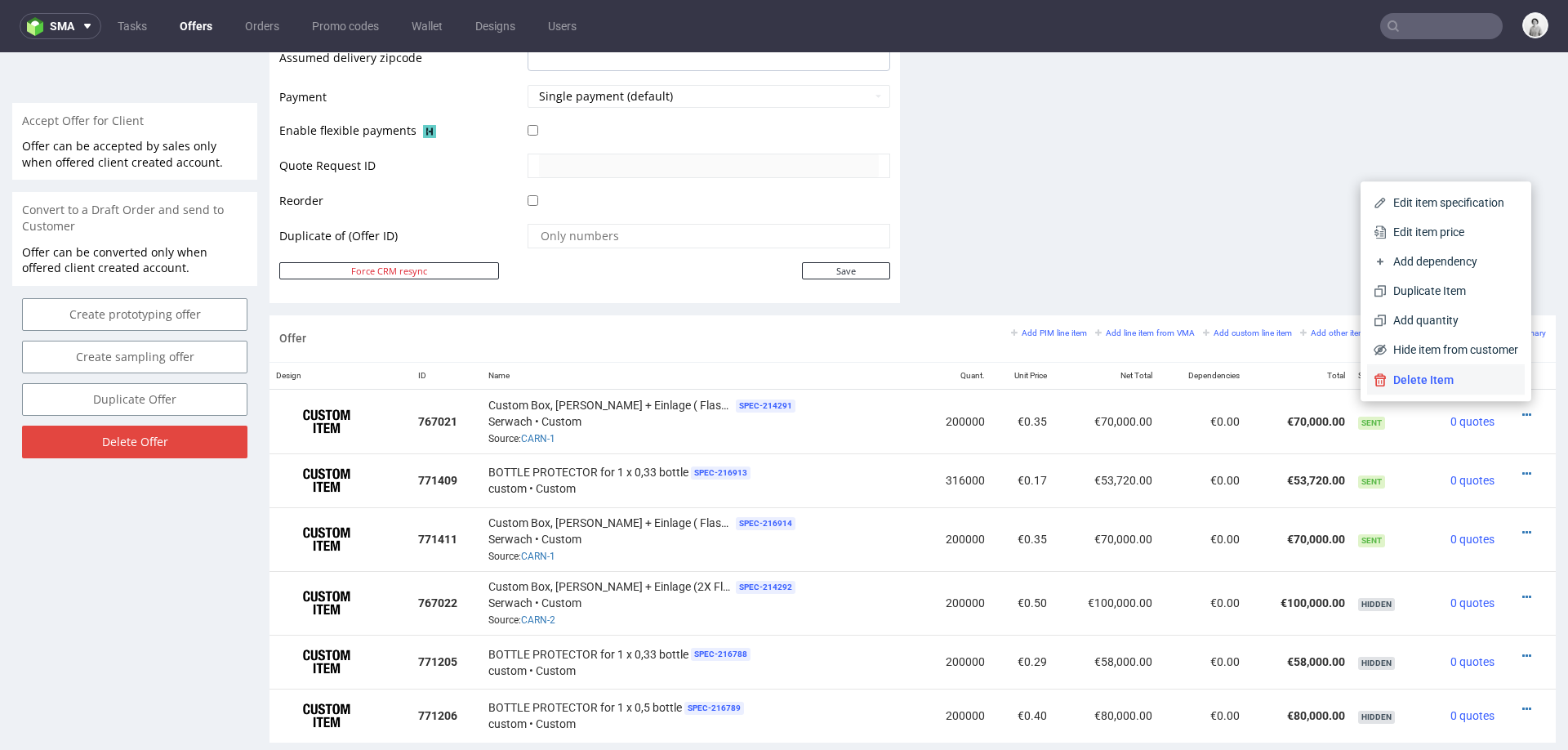
click at [1480, 369] on li "Delete Item" at bounding box center [1446, 379] width 157 height 29
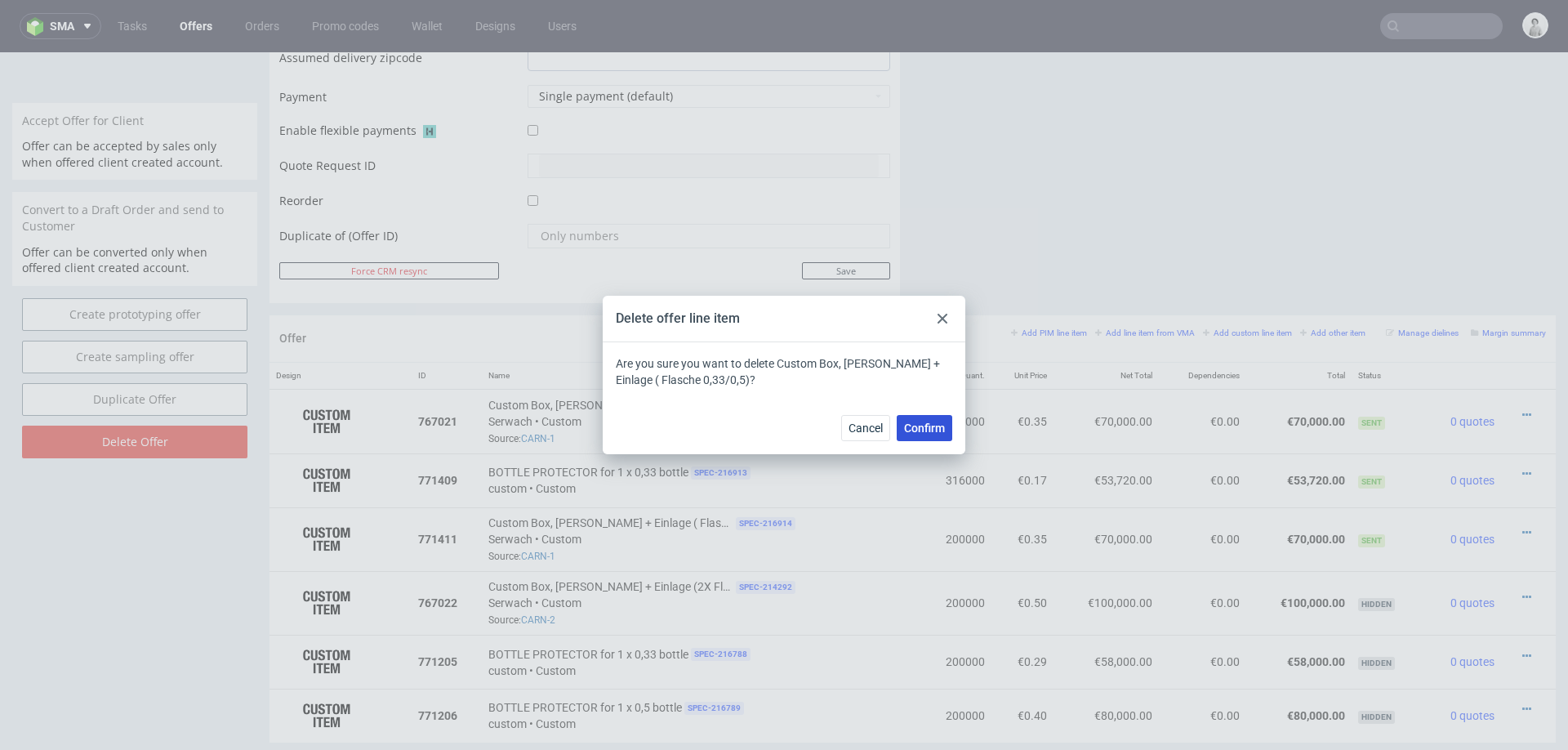
click at [931, 426] on span "Confirm" at bounding box center [925, 427] width 40 height 11
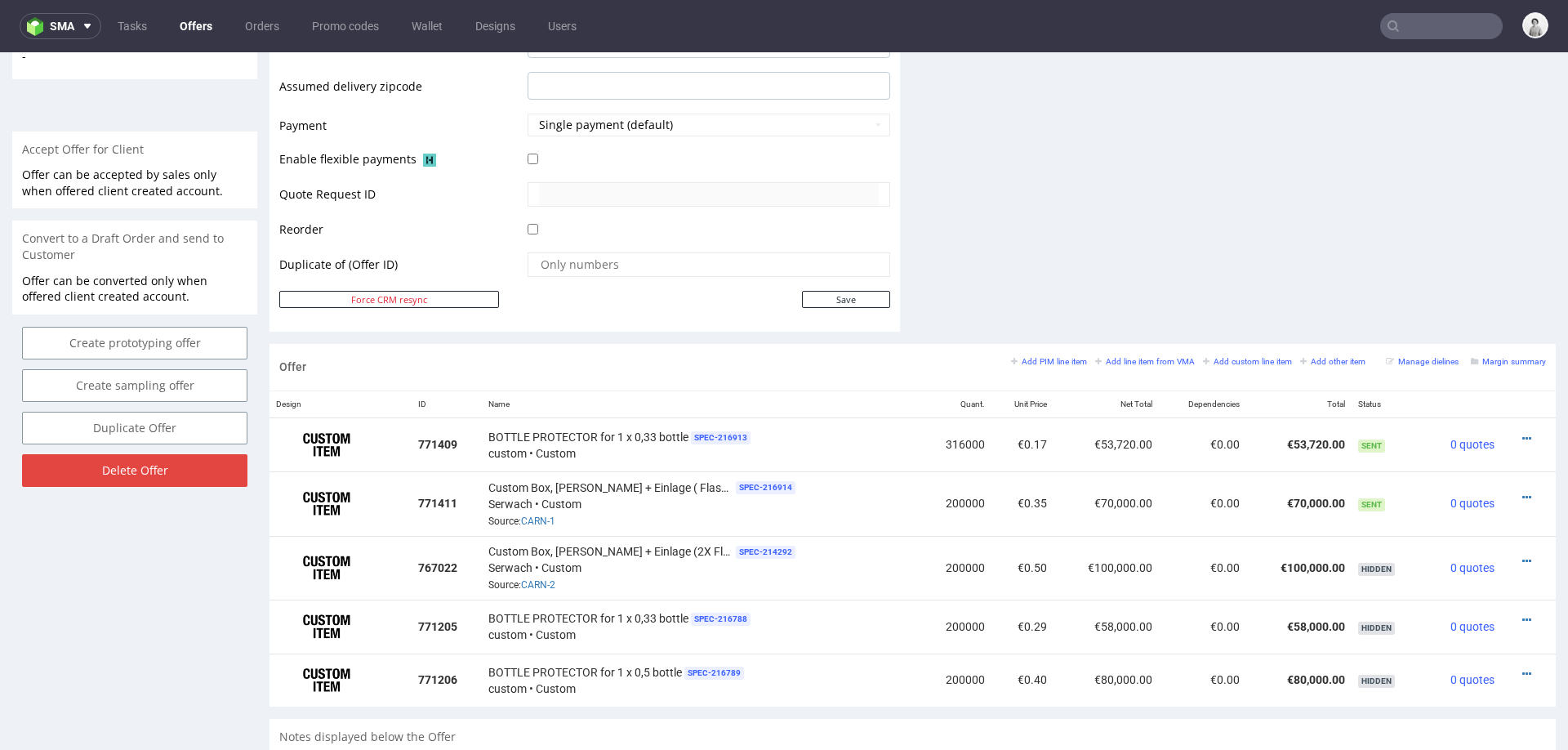
scroll to position [732, 0]
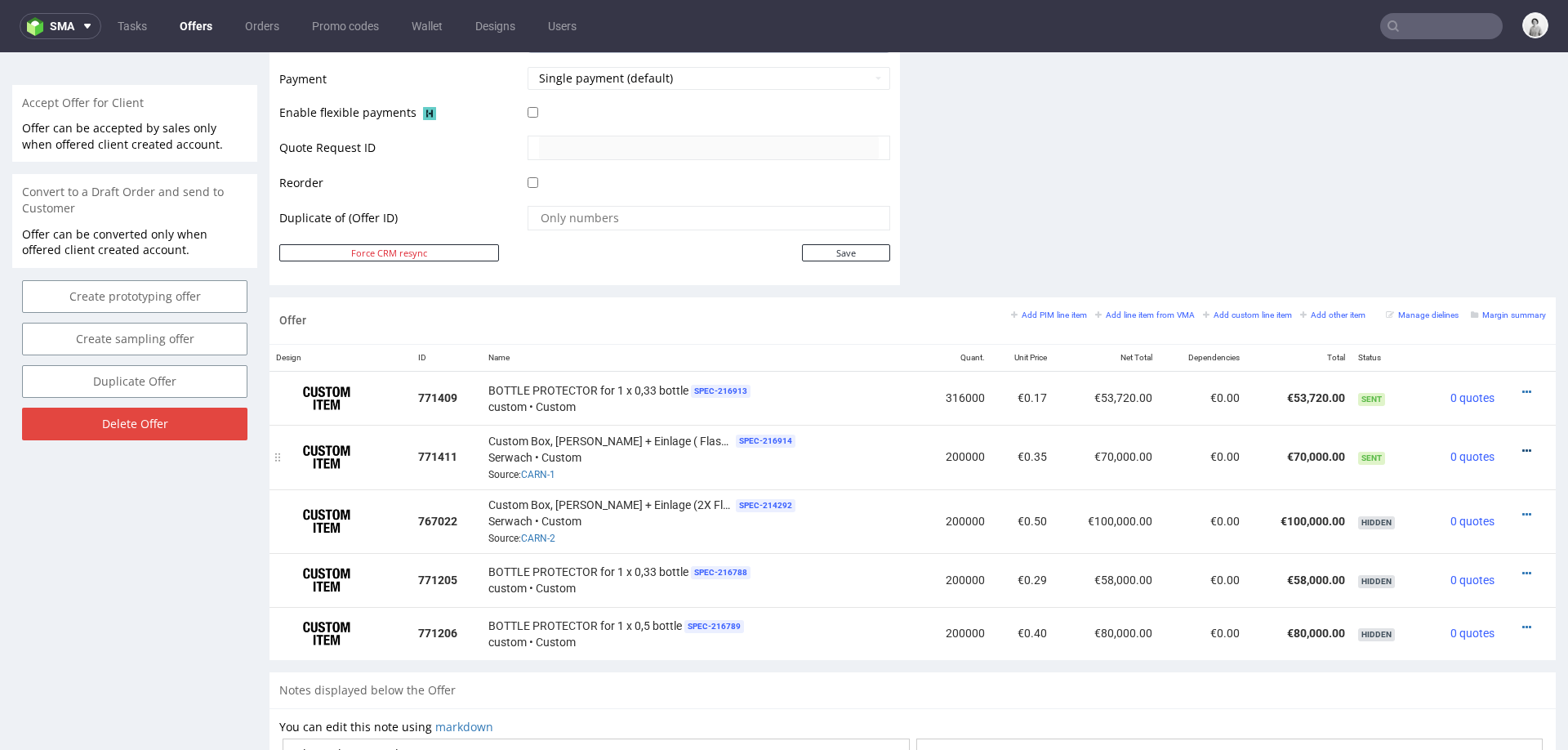
click at [1522, 448] on icon at bounding box center [1527, 450] width 9 height 11
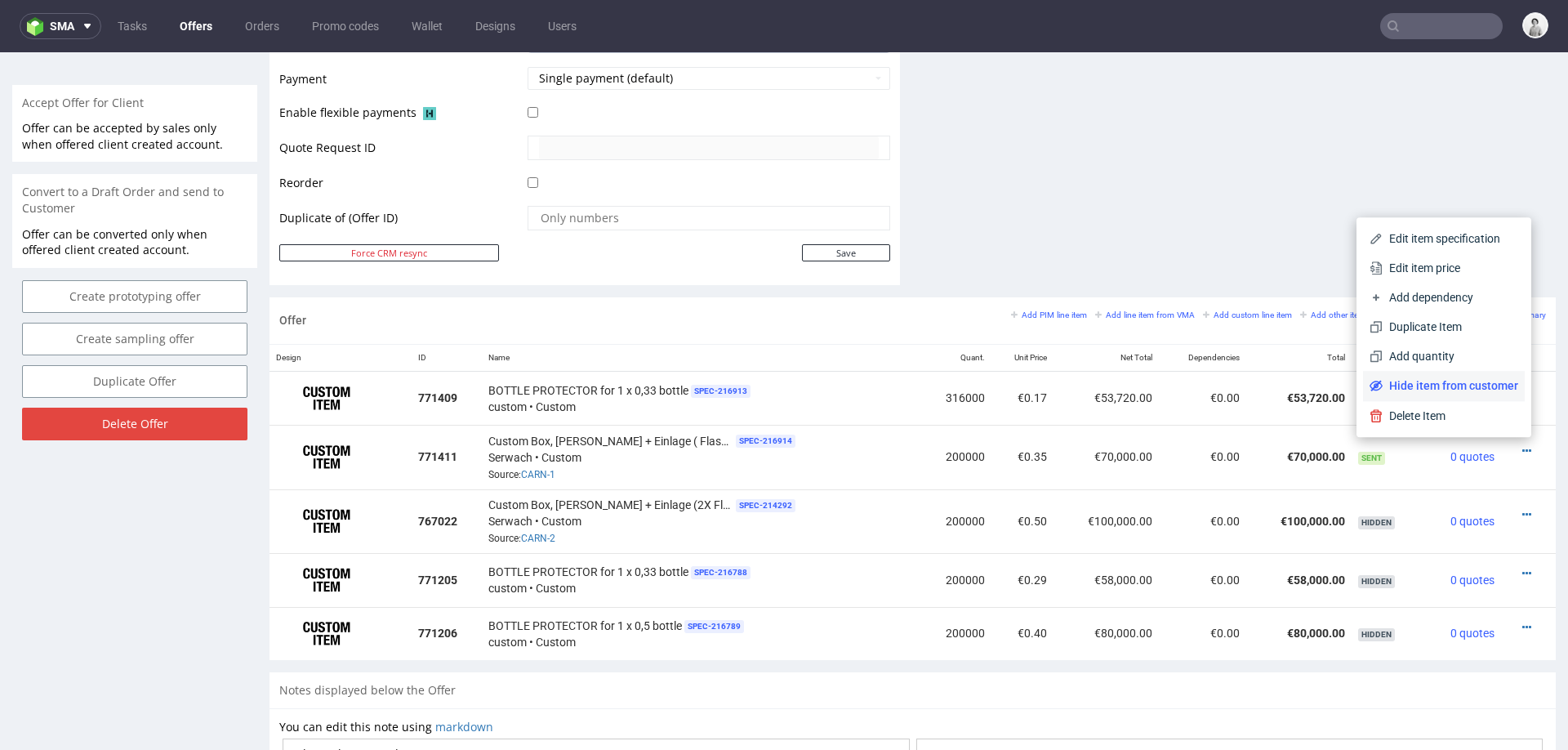
click at [1469, 392] on span "Hide item from customer" at bounding box center [1450, 385] width 135 height 17
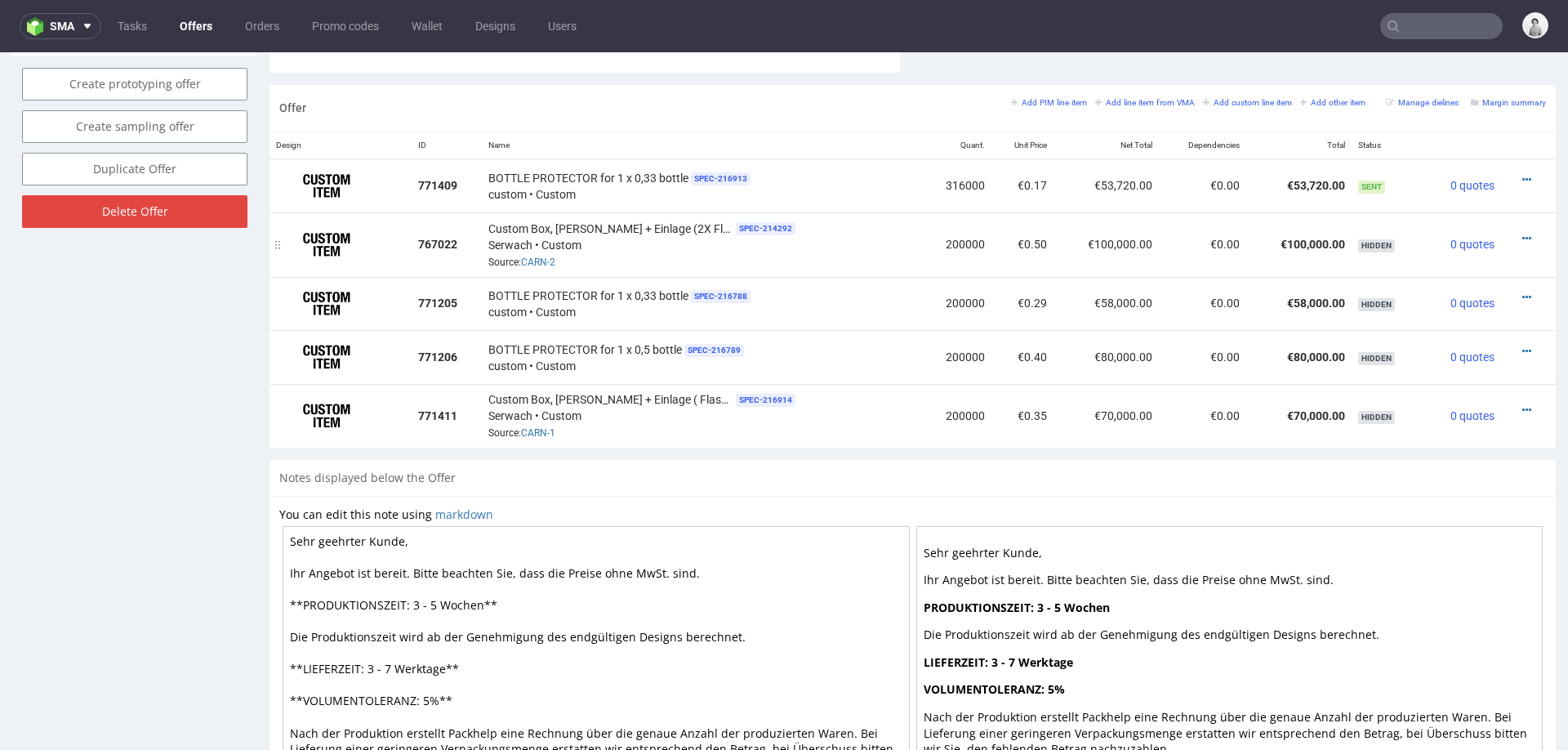
scroll to position [942, 0]
click at [1522, 347] on icon at bounding box center [1527, 353] width 9 height 11
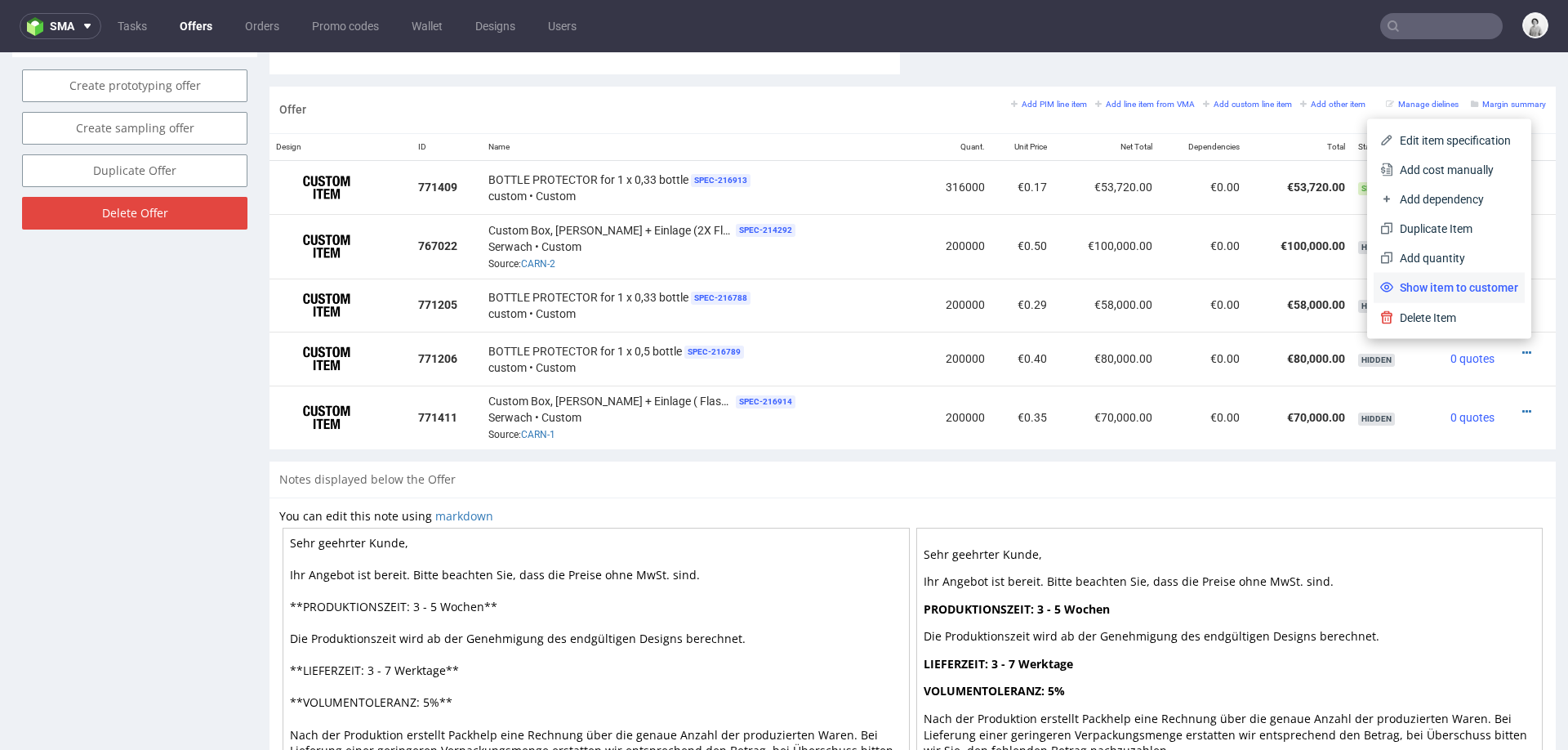
click at [1445, 288] on span "Show item to customer" at bounding box center [1455, 288] width 125 height 17
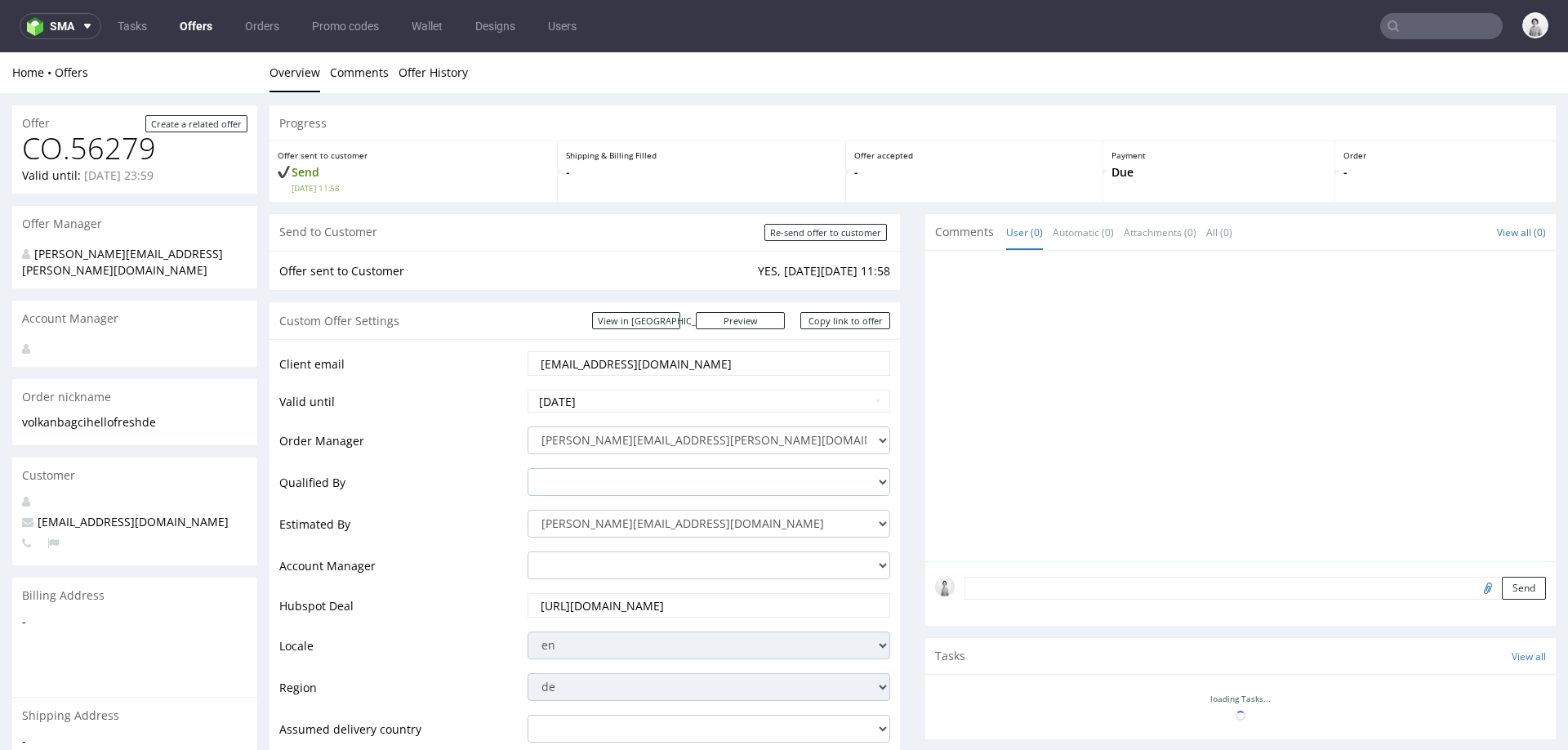
scroll to position [0, 0]
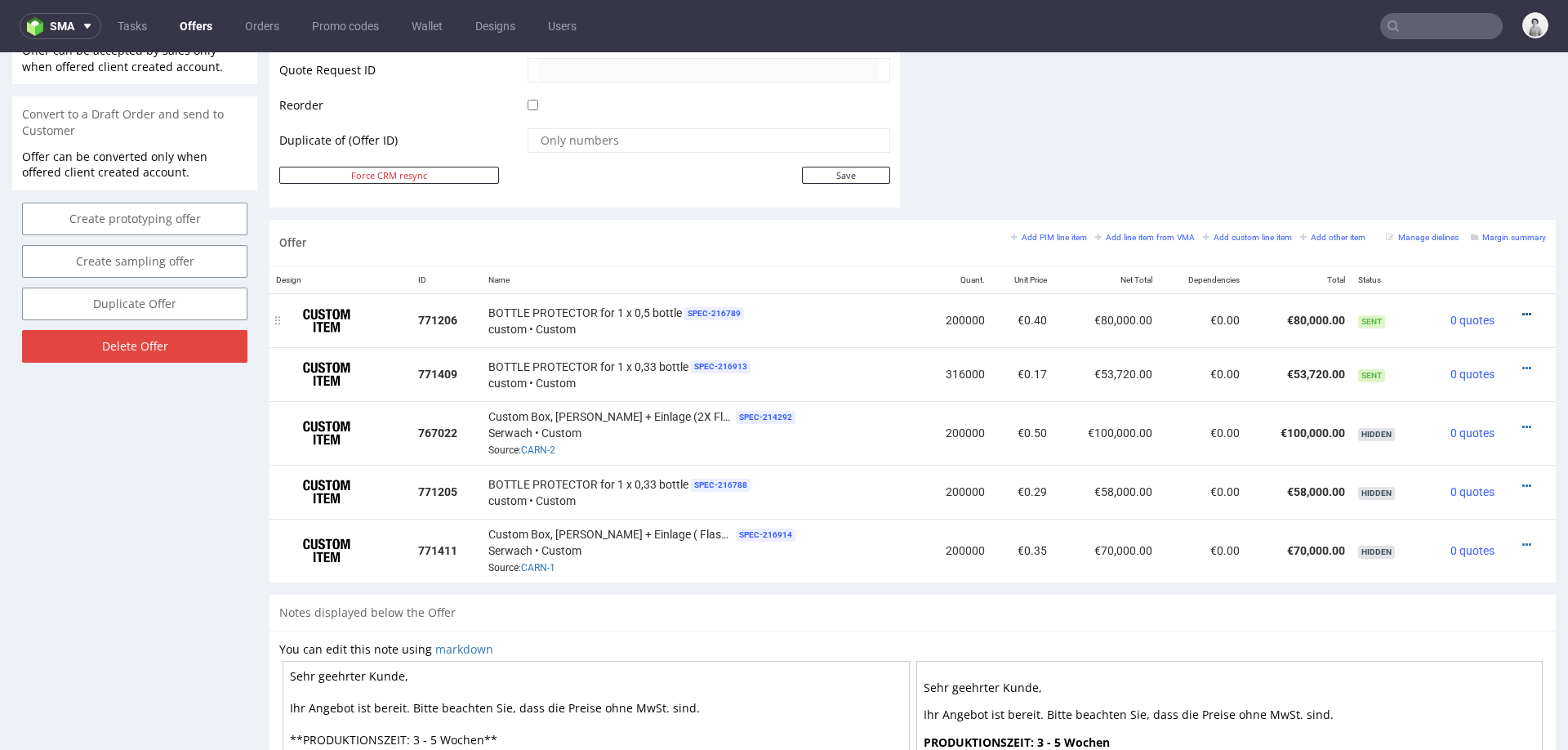
click at [1522, 309] on icon at bounding box center [1527, 314] width 9 height 11
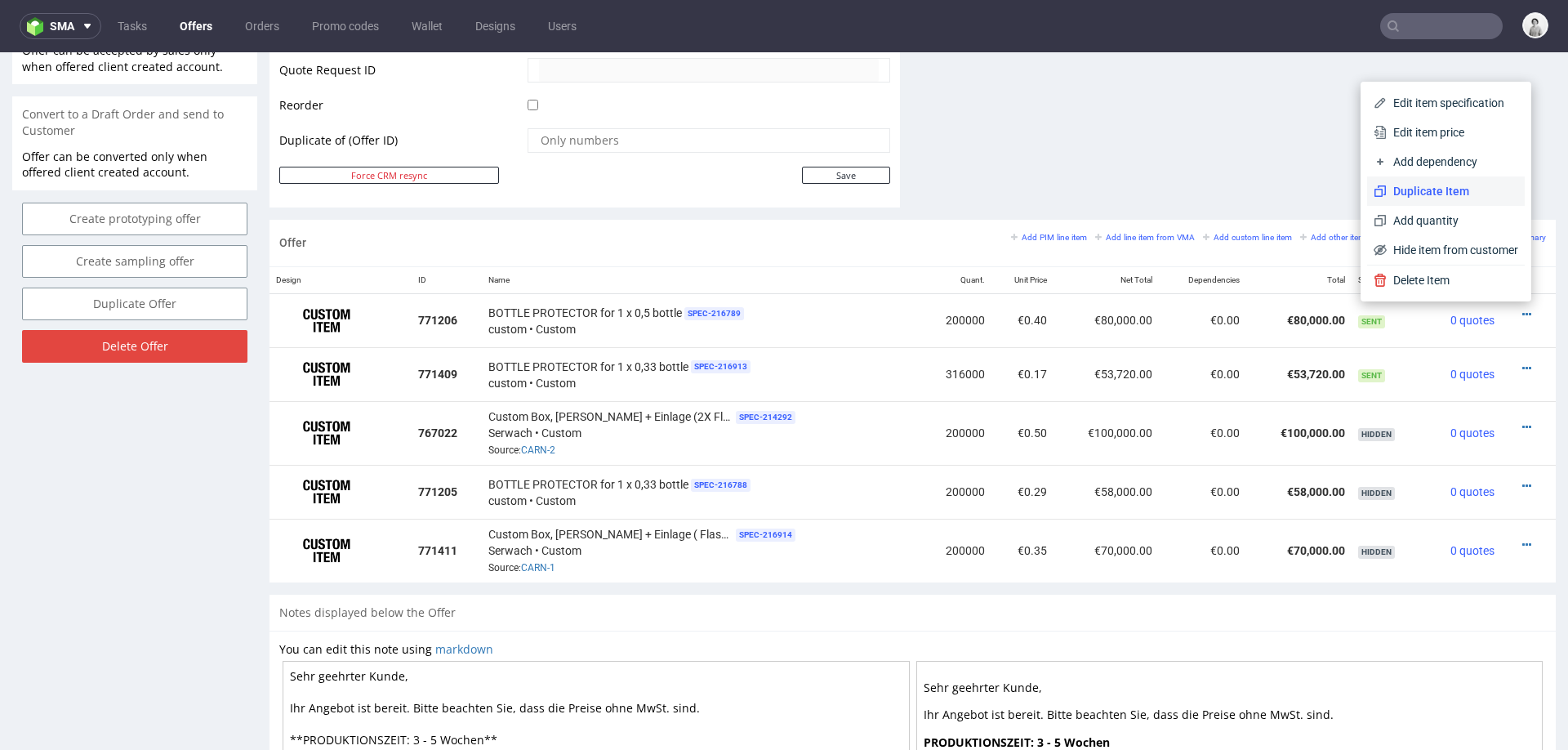
click at [1468, 194] on span "Duplicate Item" at bounding box center [1453, 191] width 132 height 17
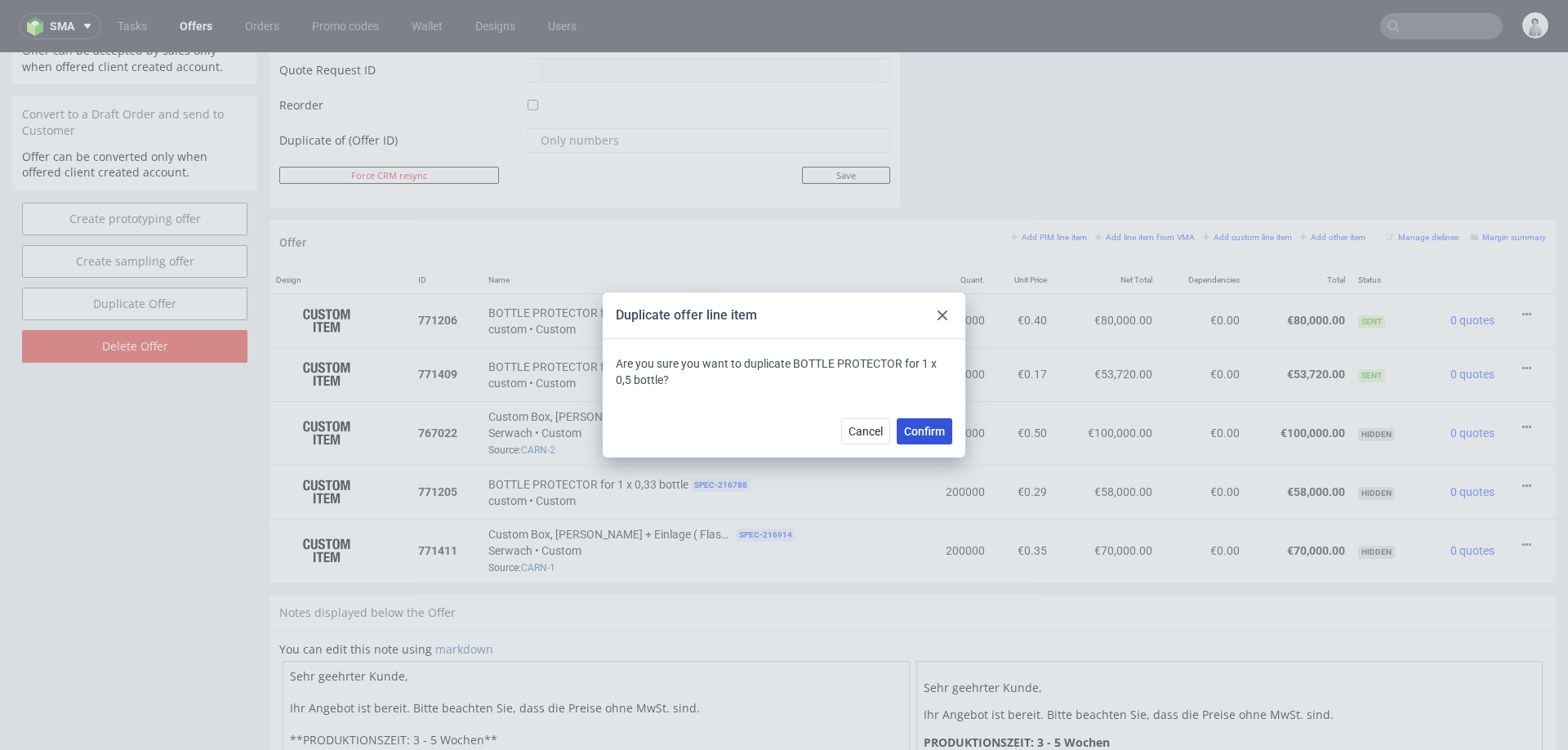
click at [930, 428] on span "Confirm" at bounding box center [925, 431] width 40 height 11
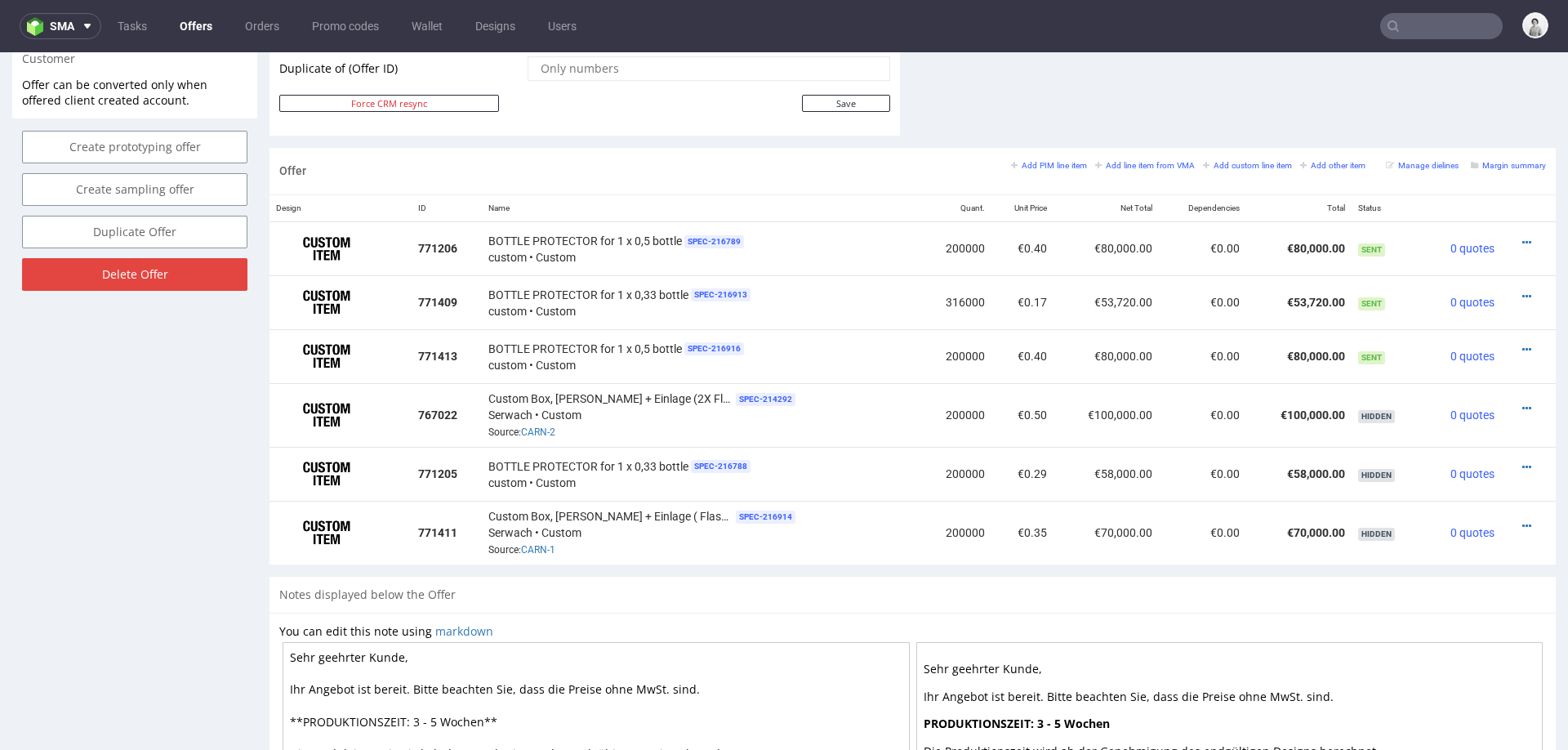
scroll to position [831, 0]
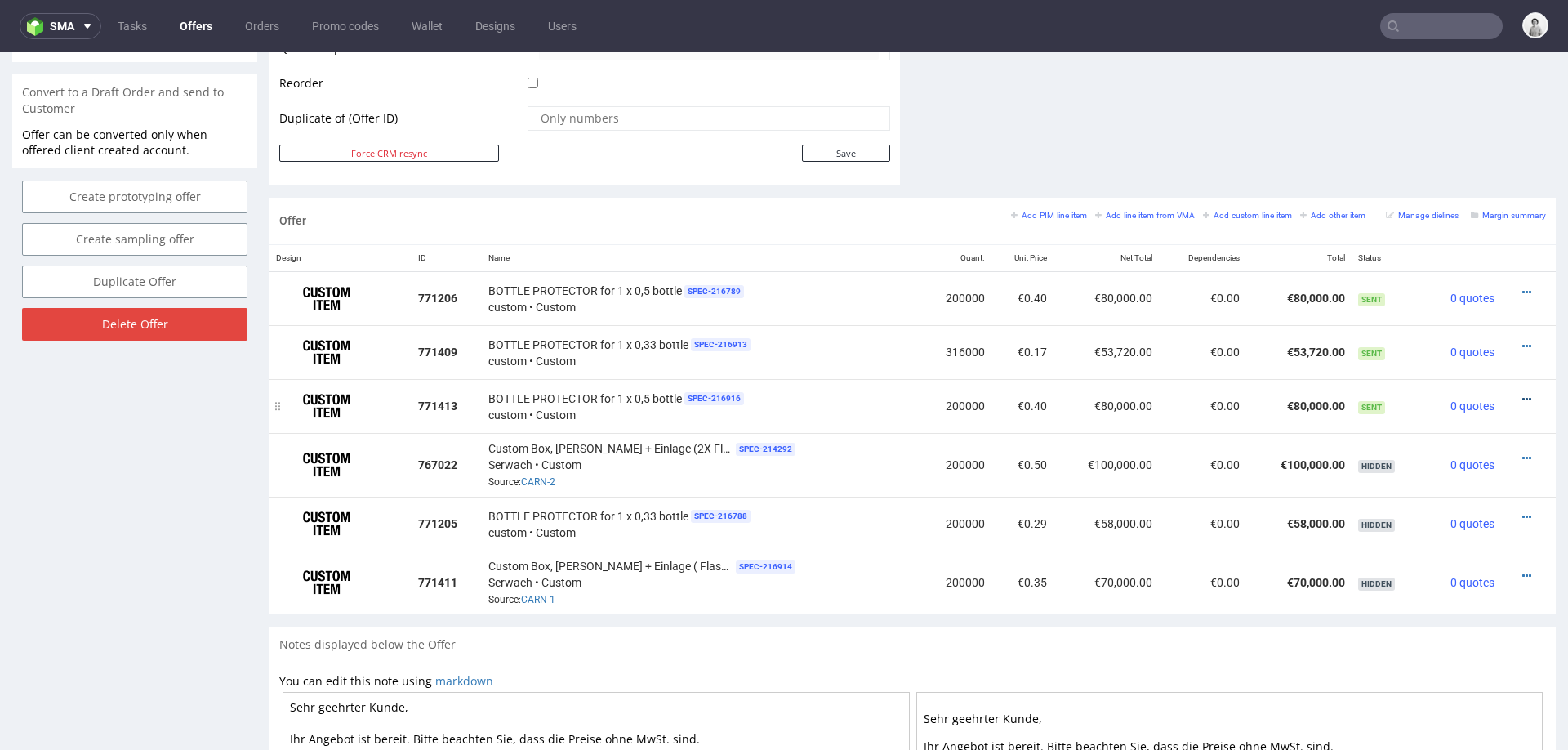
click at [1522, 394] on icon at bounding box center [1527, 399] width 9 height 11
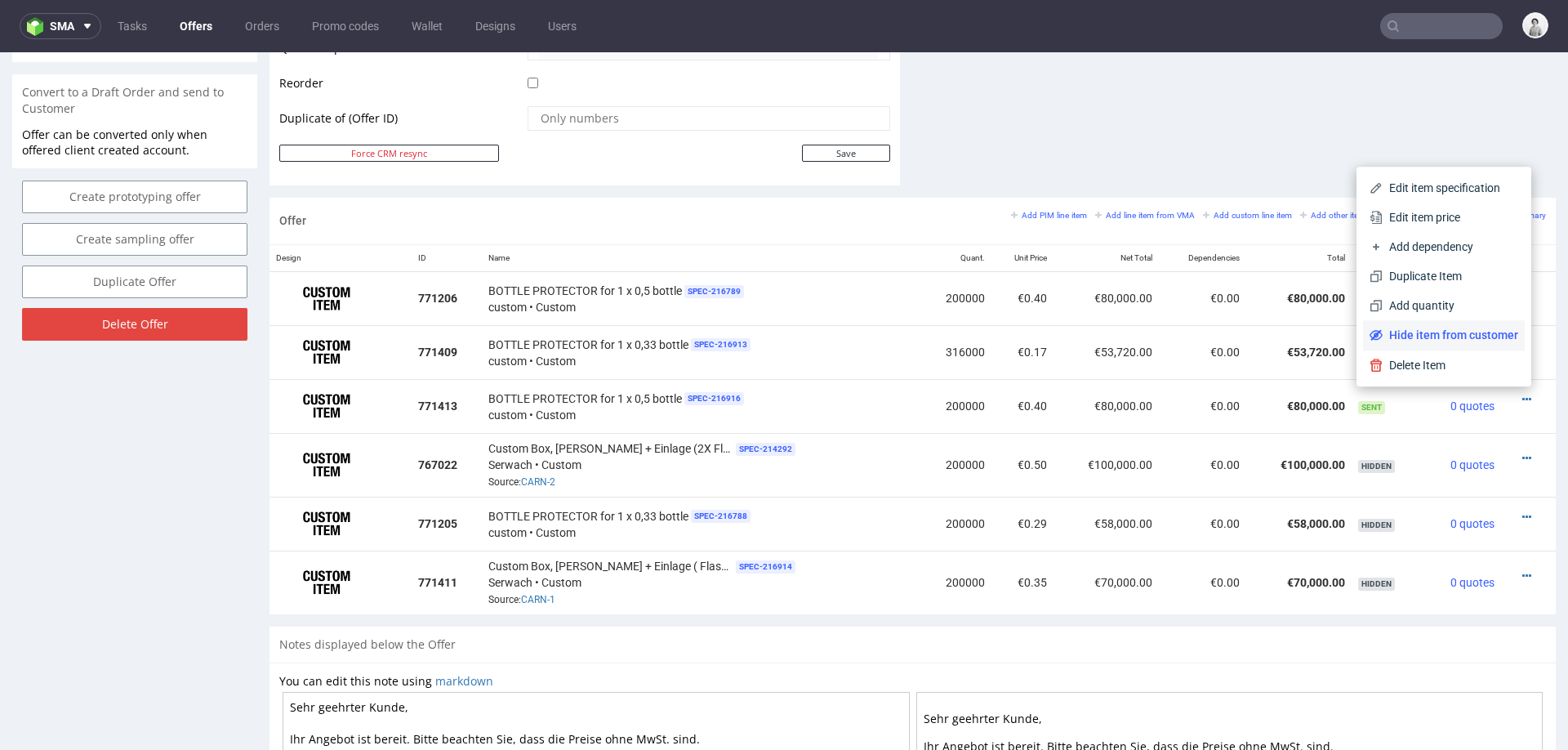
click at [1448, 337] on span "Hide item from customer" at bounding box center [1450, 335] width 135 height 17
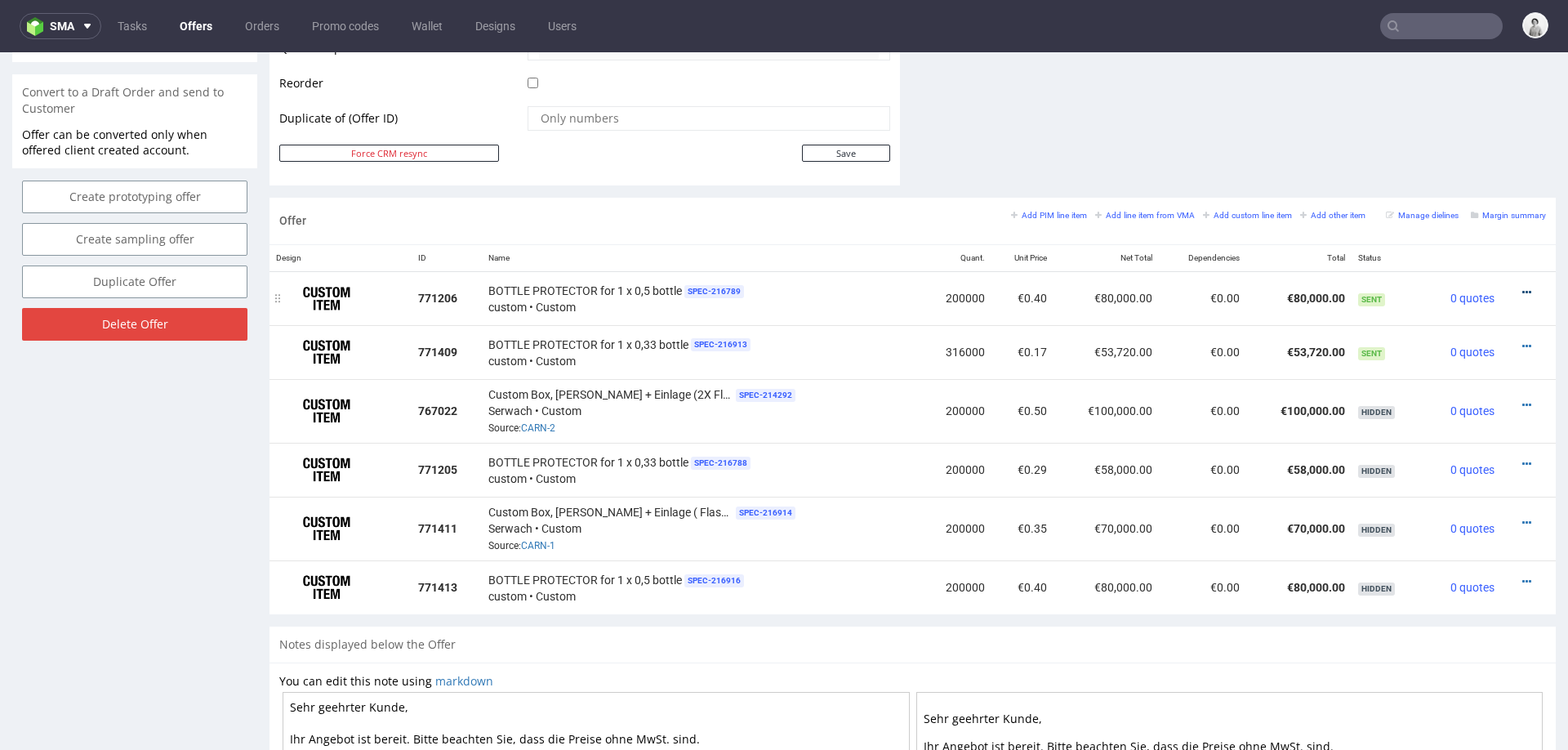
click at [1522, 287] on icon at bounding box center [1527, 292] width 9 height 11
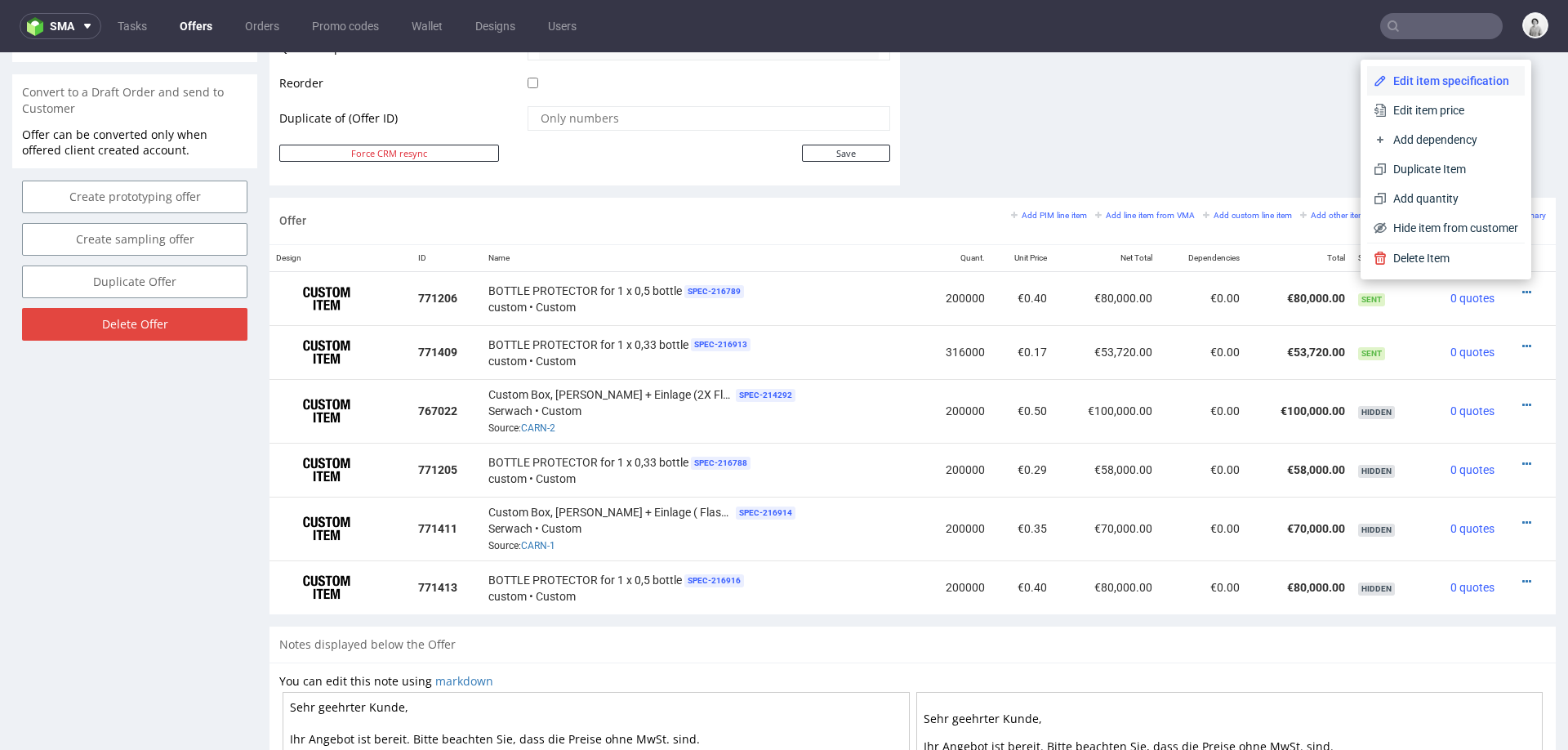
click at [1449, 73] on span "Edit item specification" at bounding box center [1453, 81] width 132 height 17
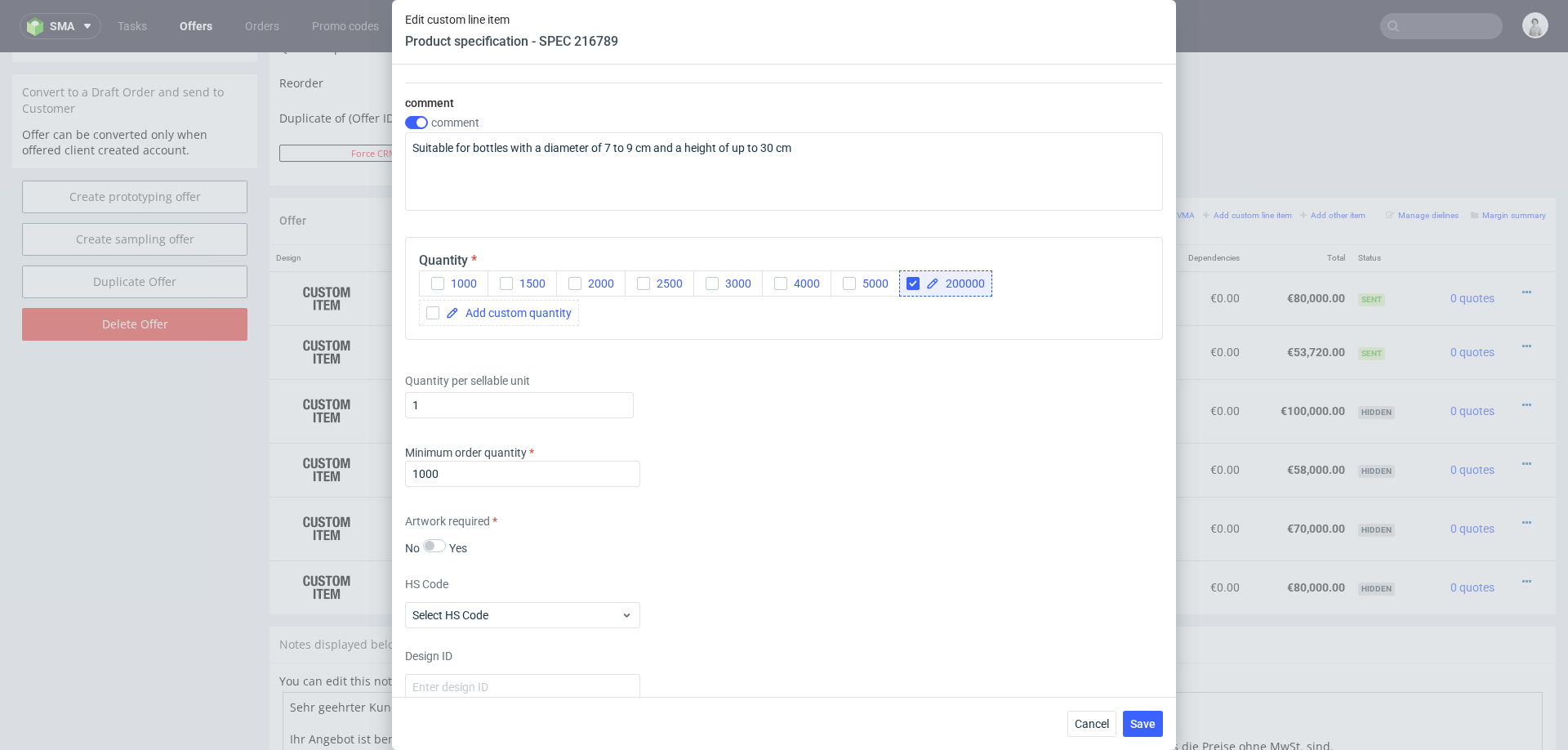
scroll to position [1248, 0]
click at [959, 281] on span "200000" at bounding box center [962, 281] width 46 height 11
checkbox input "true"
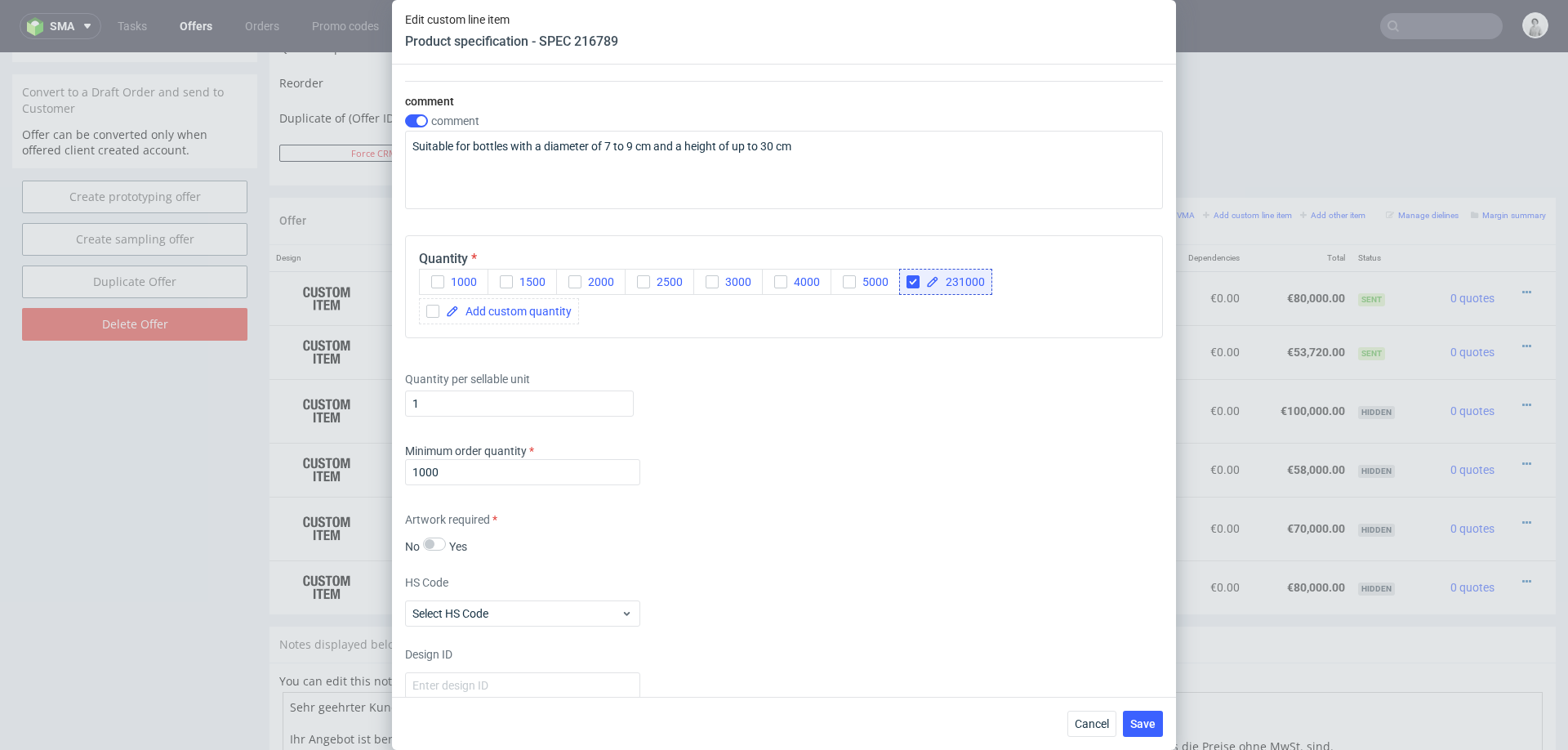
click at [975, 443] on div "Minimum order quantity 1000" at bounding box center [784, 468] width 758 height 49
click at [1142, 718] on span "Save" at bounding box center [1143, 724] width 25 height 11
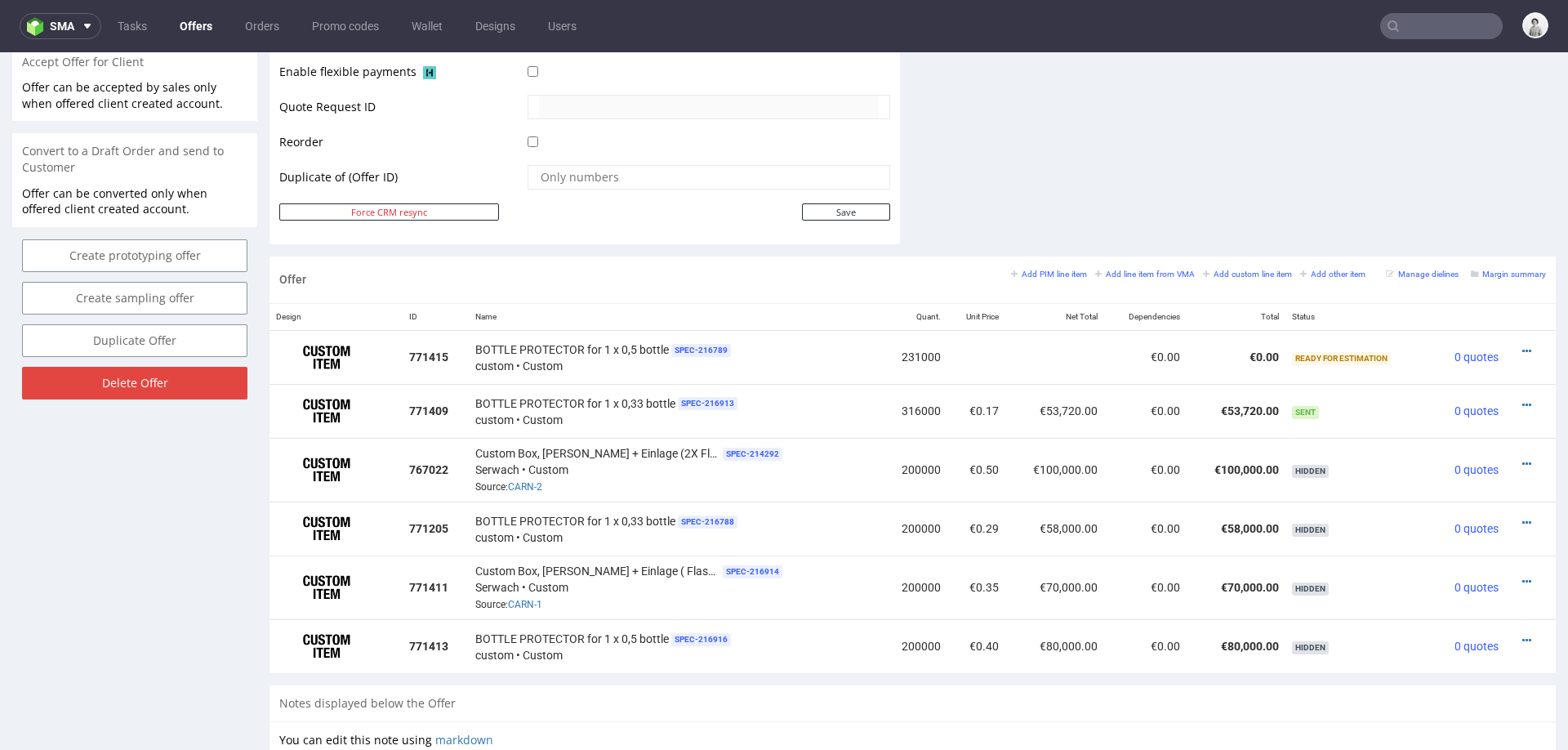
scroll to position [816, 0]
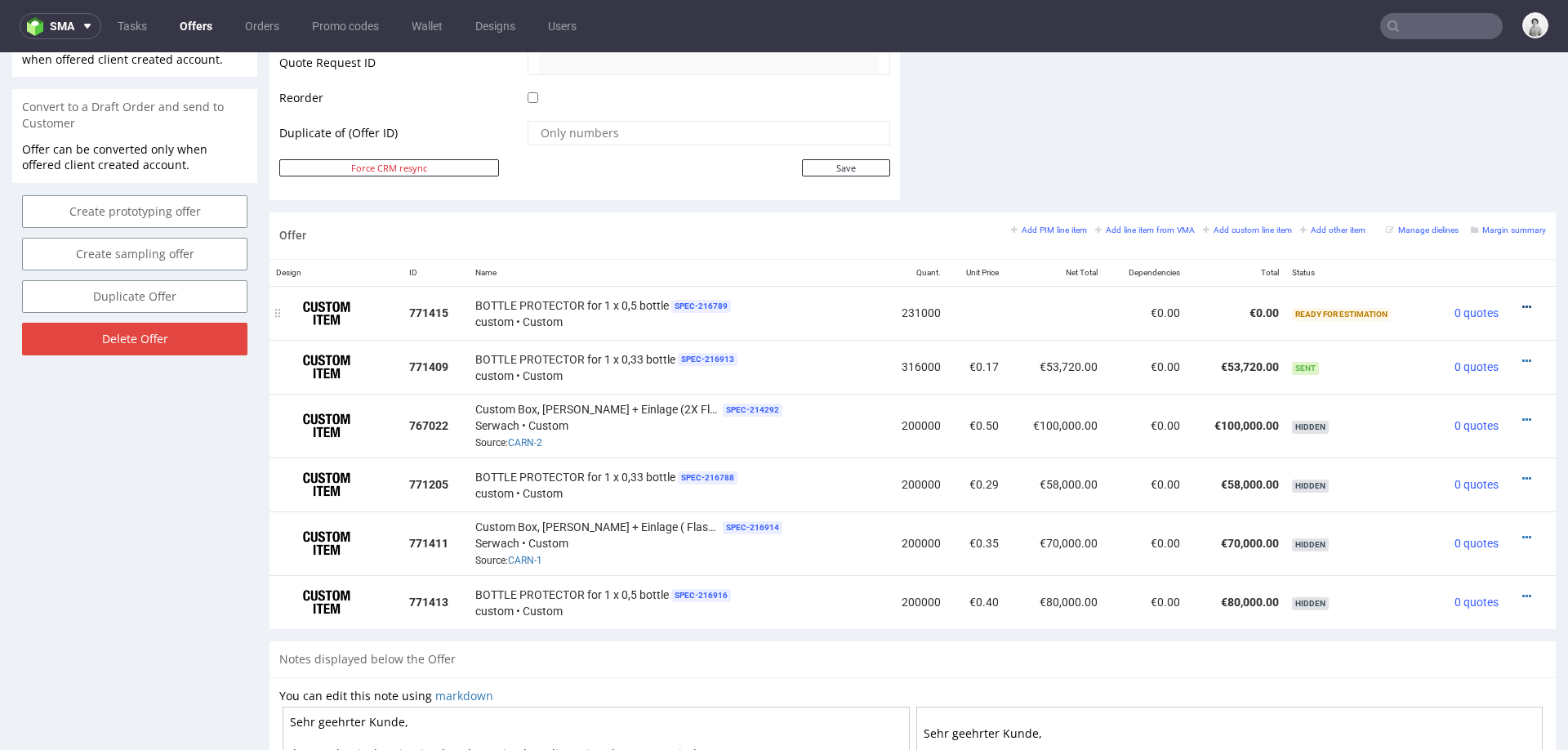
click at [1522, 304] on icon at bounding box center [1527, 307] width 9 height 11
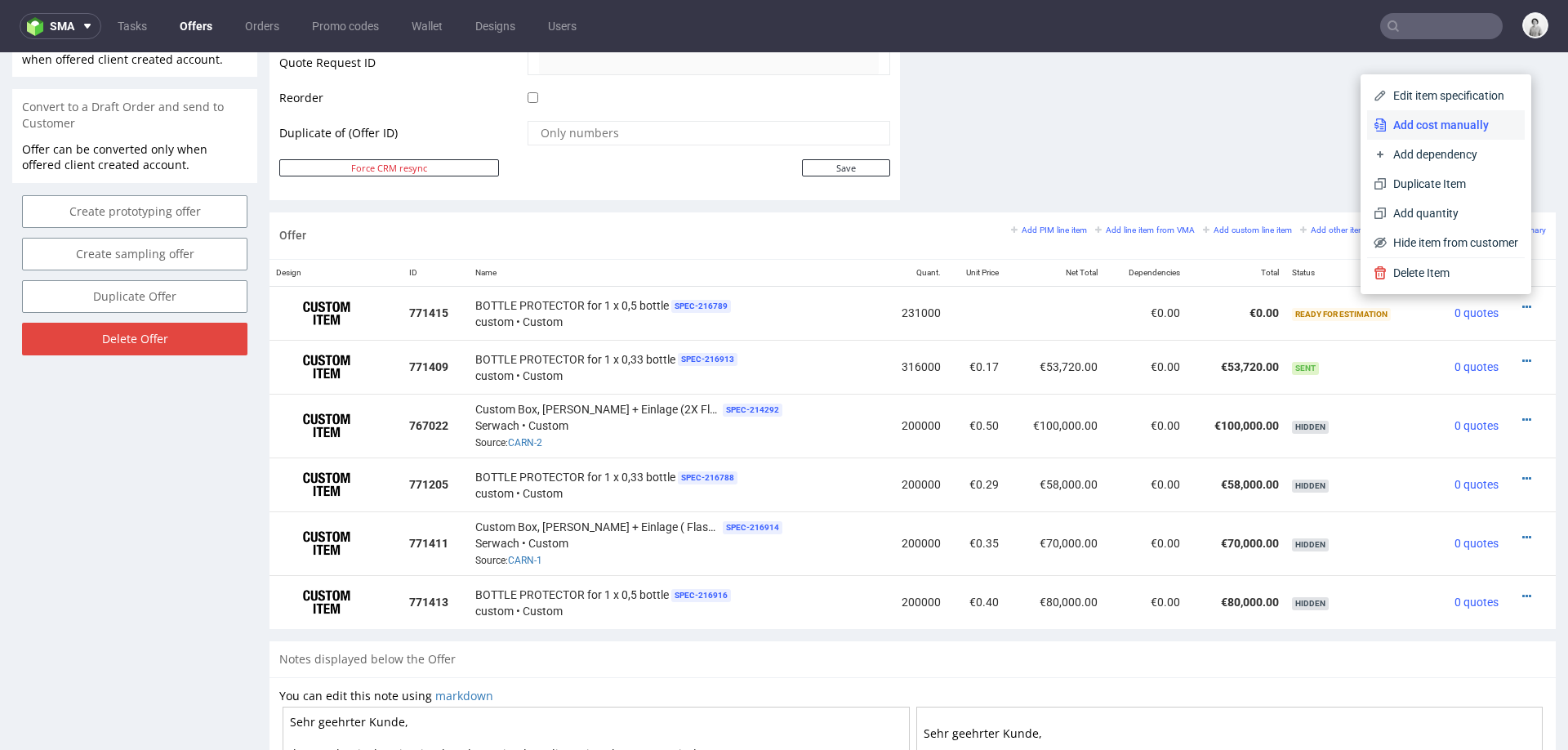
click at [1456, 121] on span "Add cost manually" at bounding box center [1453, 125] width 132 height 17
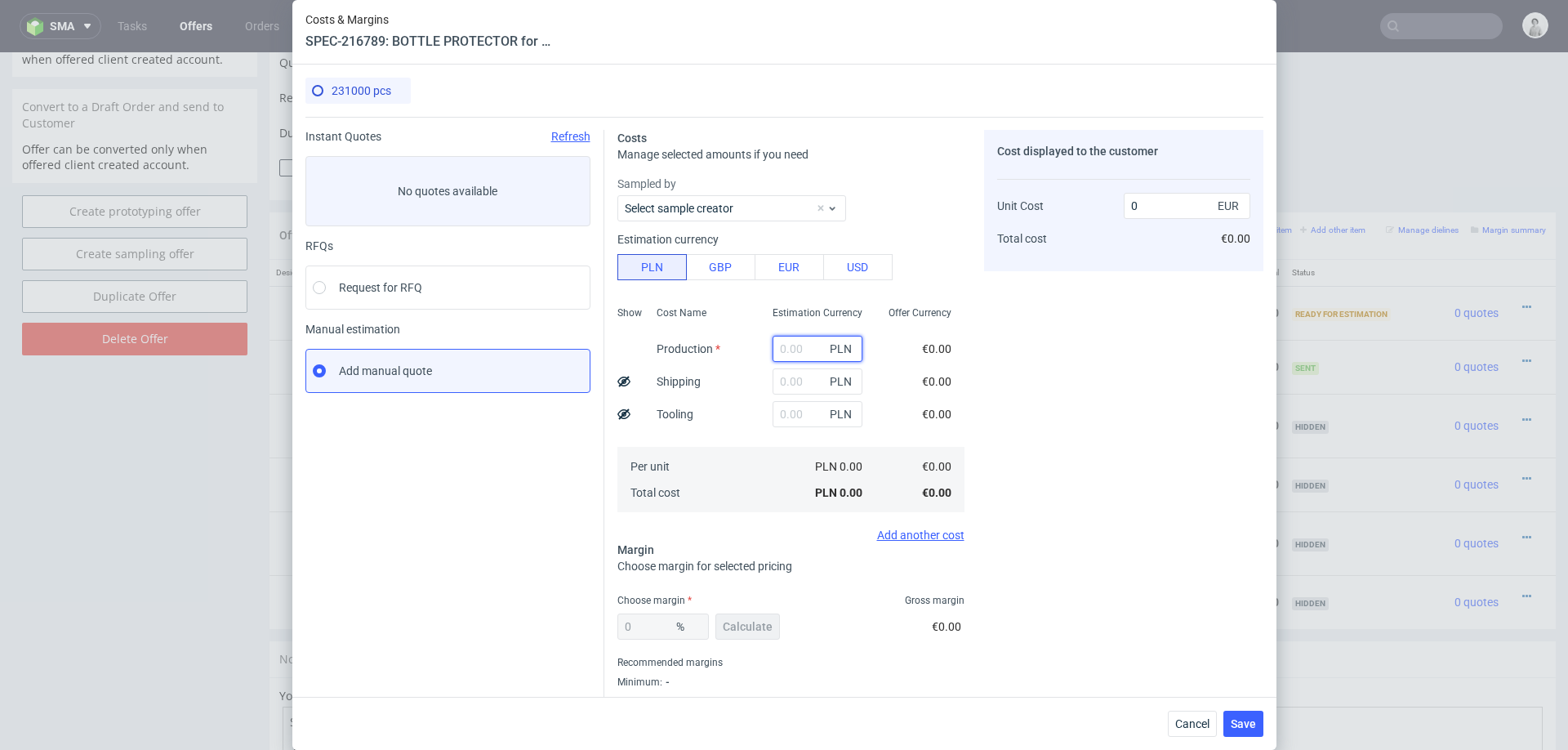
click at [802, 349] on input "text" at bounding box center [817, 349] width 90 height 26
paste input "187 687"
type input "187 687"
click at [797, 382] on input "text" at bounding box center [817, 382] width 90 height 26
type input "5000"
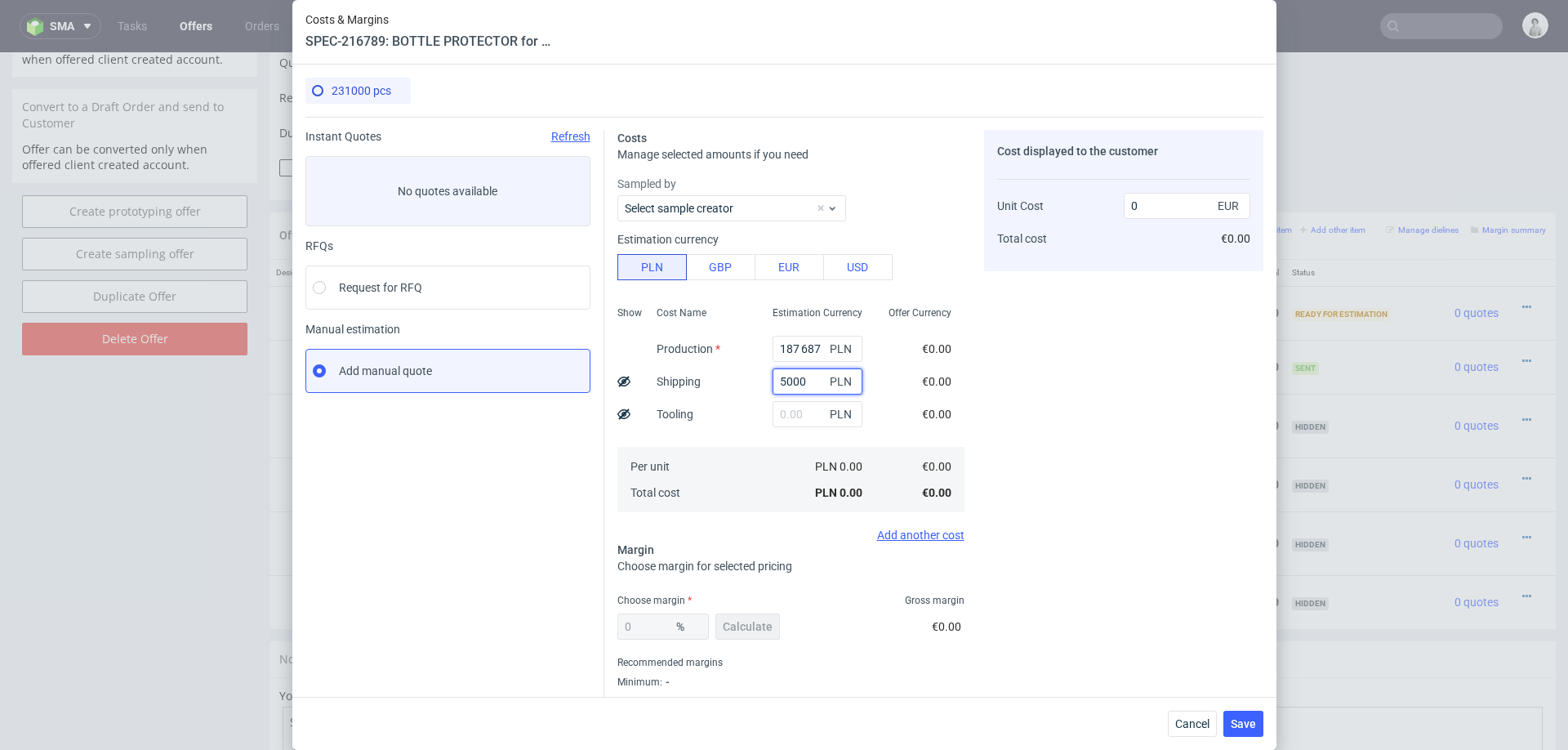
type input "0.01"
type input "5000"
click at [744, 424] on div "Cost Name Production Shipping Tooling Per unit Total cost" at bounding box center [701, 407] width 116 height 215
click at [801, 346] on input "187 687" at bounding box center [817, 349] width 90 height 26
type input "187687"
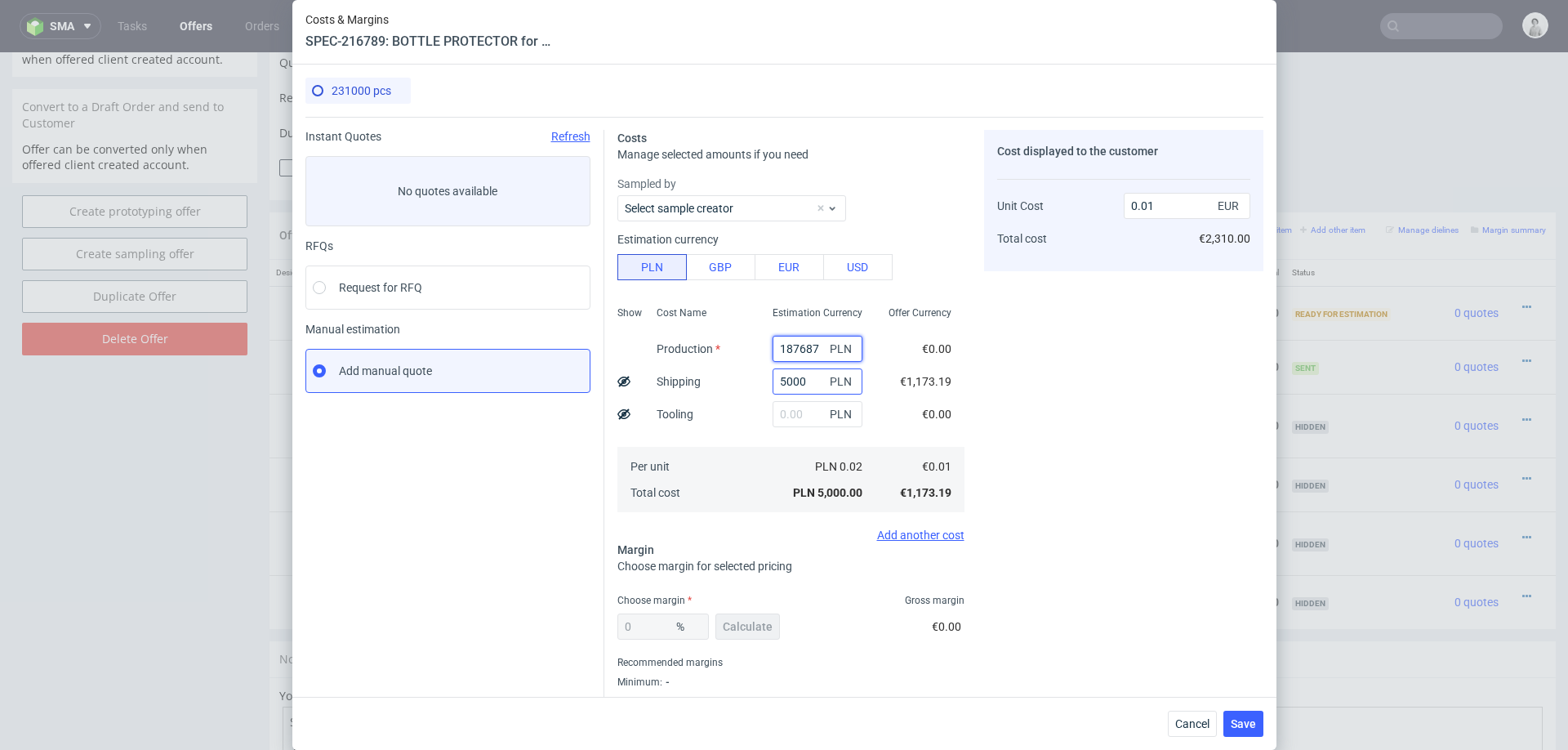
type input "0.2"
type input "187687"
click at [740, 630] on span "Calculate" at bounding box center [747, 626] width 50 height 11
type input "13.98"
type input "0.23"
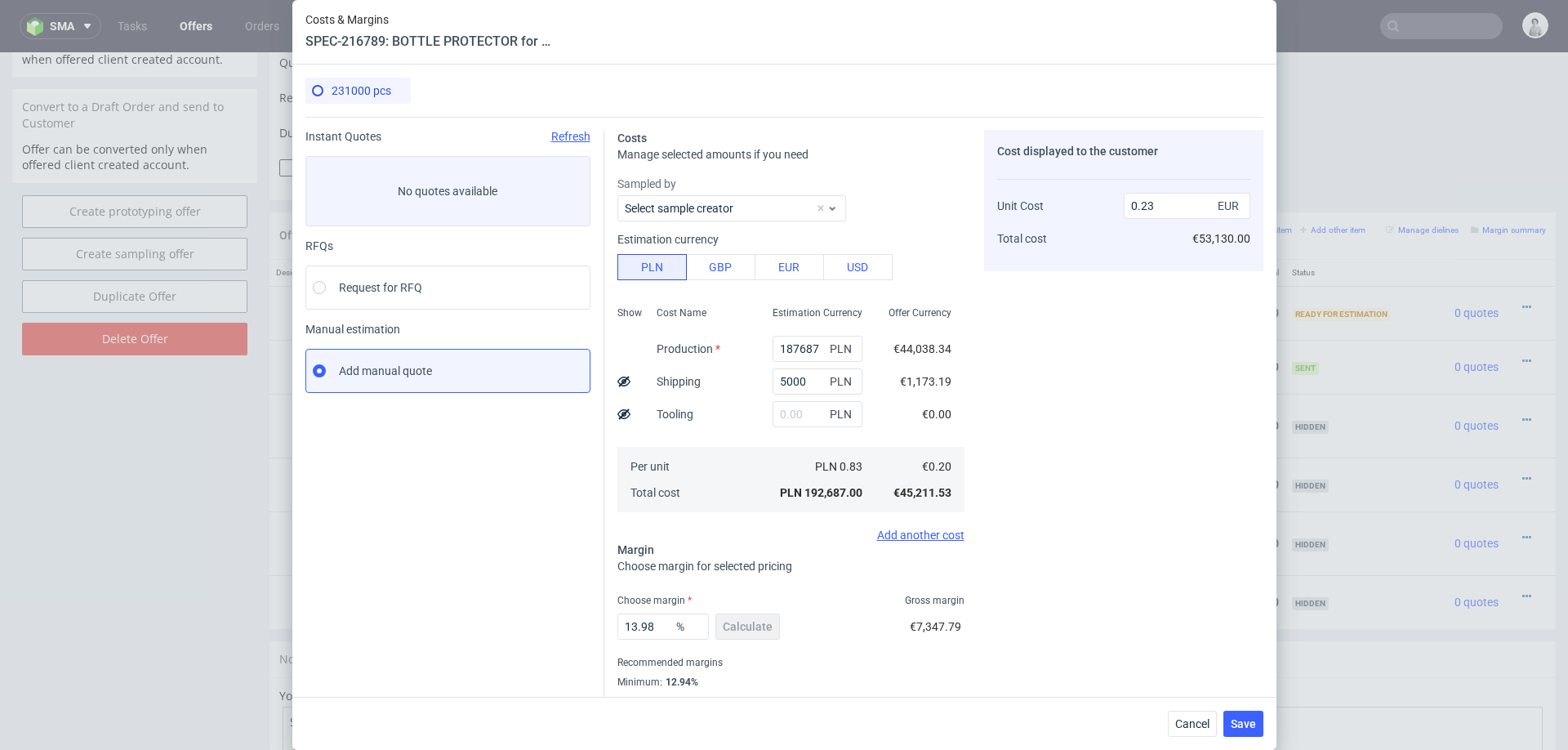
scroll to position [43, 0]
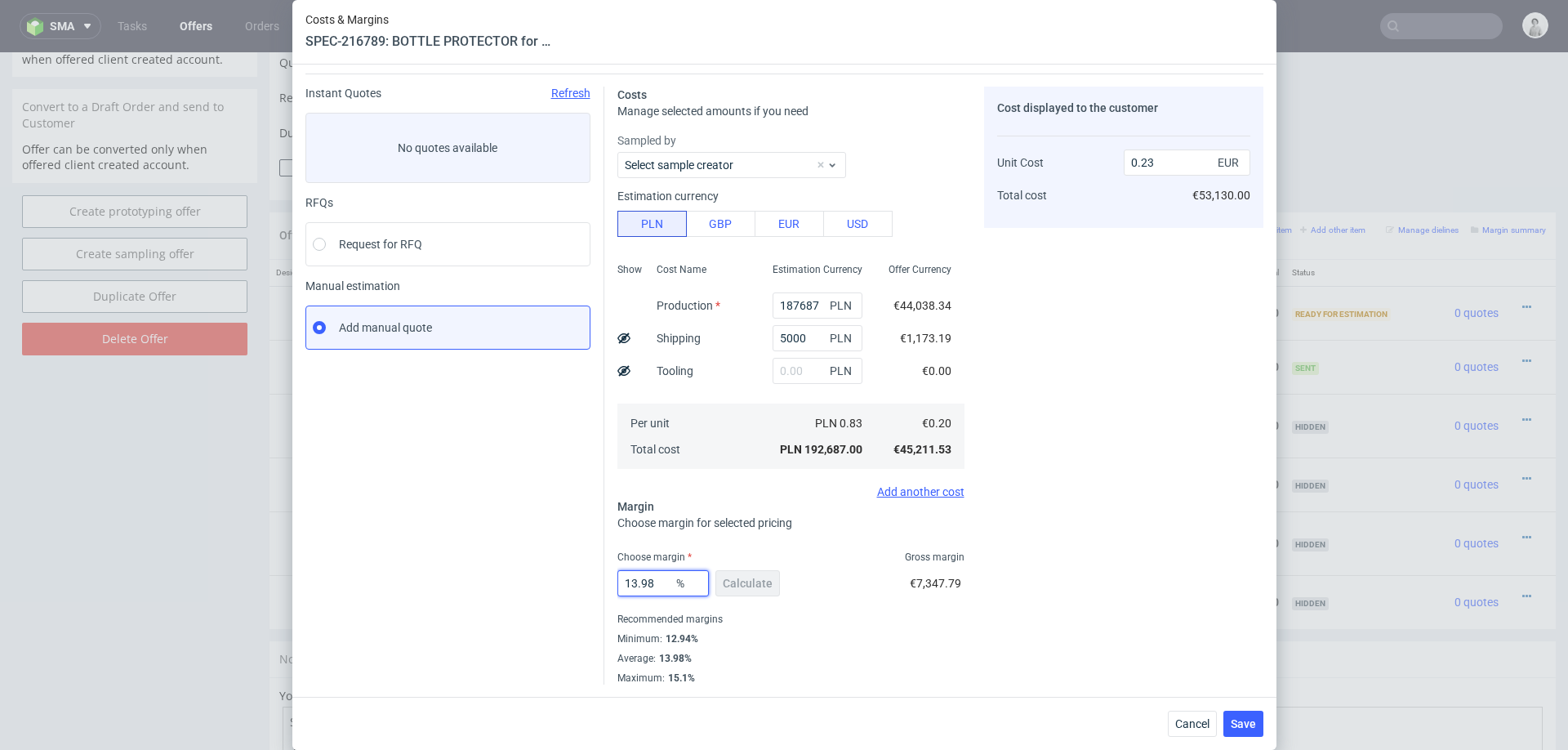
click at [650, 585] on input "13.98" at bounding box center [663, 584] width 91 height 26
click at [662, 587] on input "13.98" at bounding box center [663, 584] width 91 height 26
type input "13"
click at [1139, 471] on div "Cost displayed to the customer Unit Cost Total cost 0.23 EUR €53,130.00" at bounding box center [1124, 385] width 279 height 598
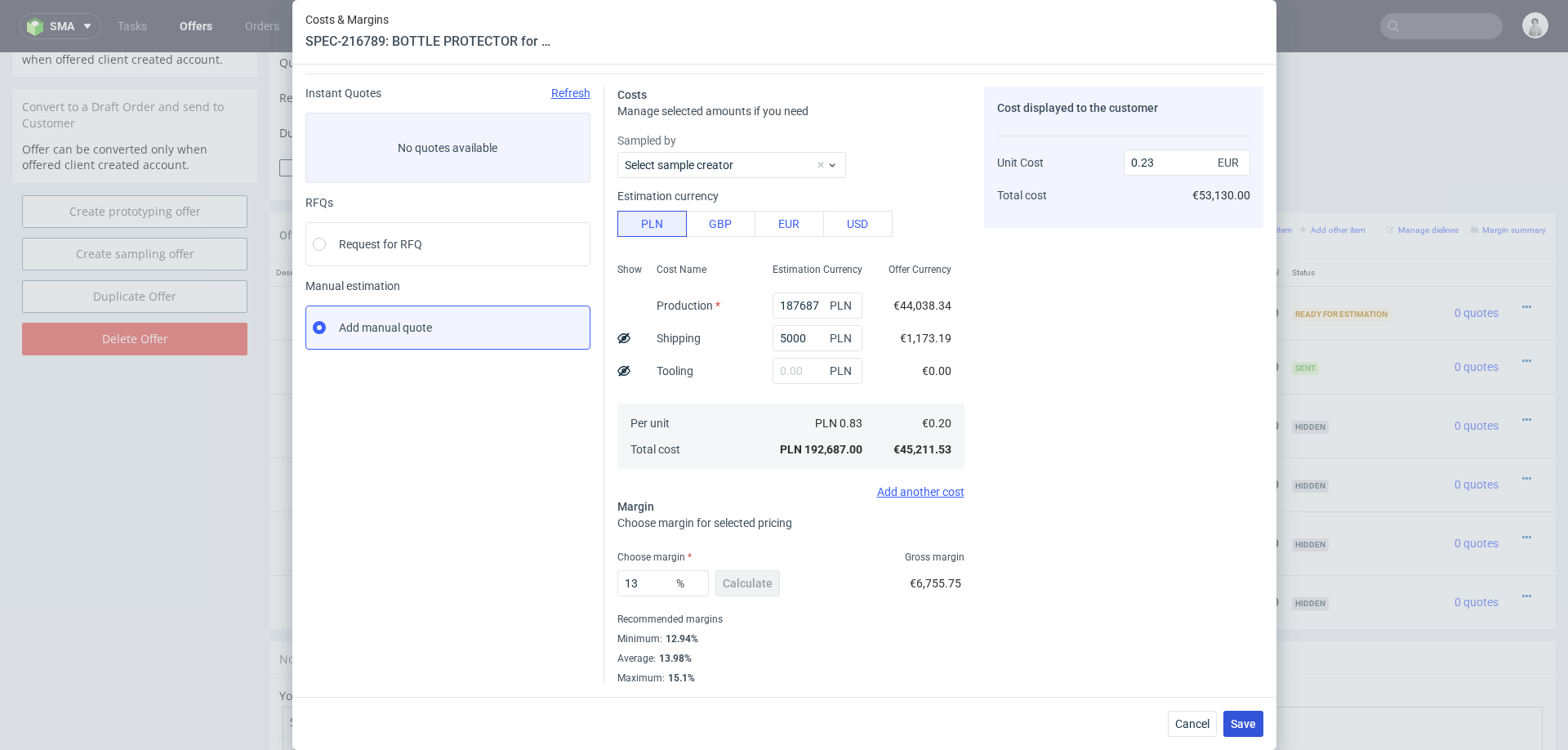
click at [1256, 729] on button "Save" at bounding box center [1244, 724] width 40 height 26
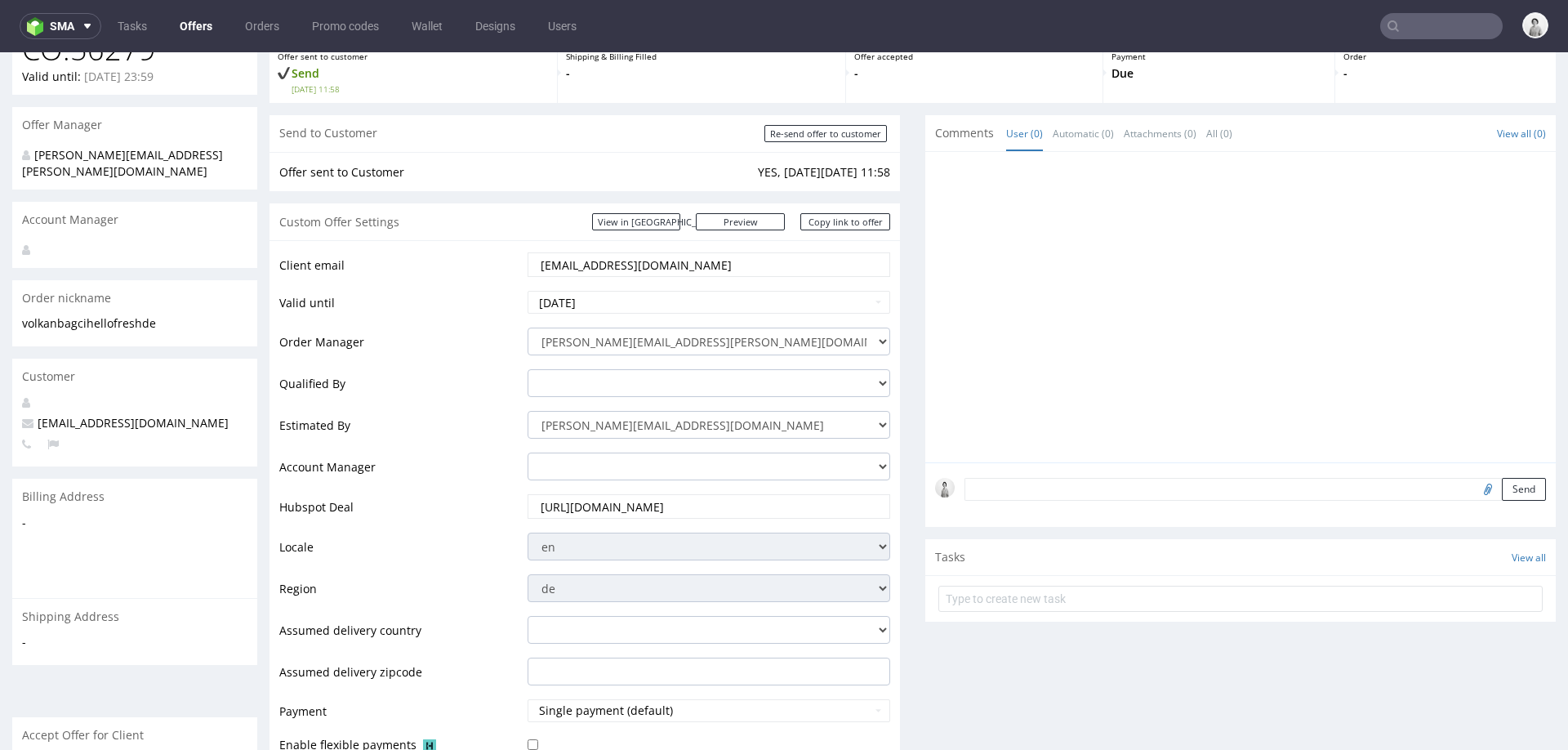
scroll to position [0, 0]
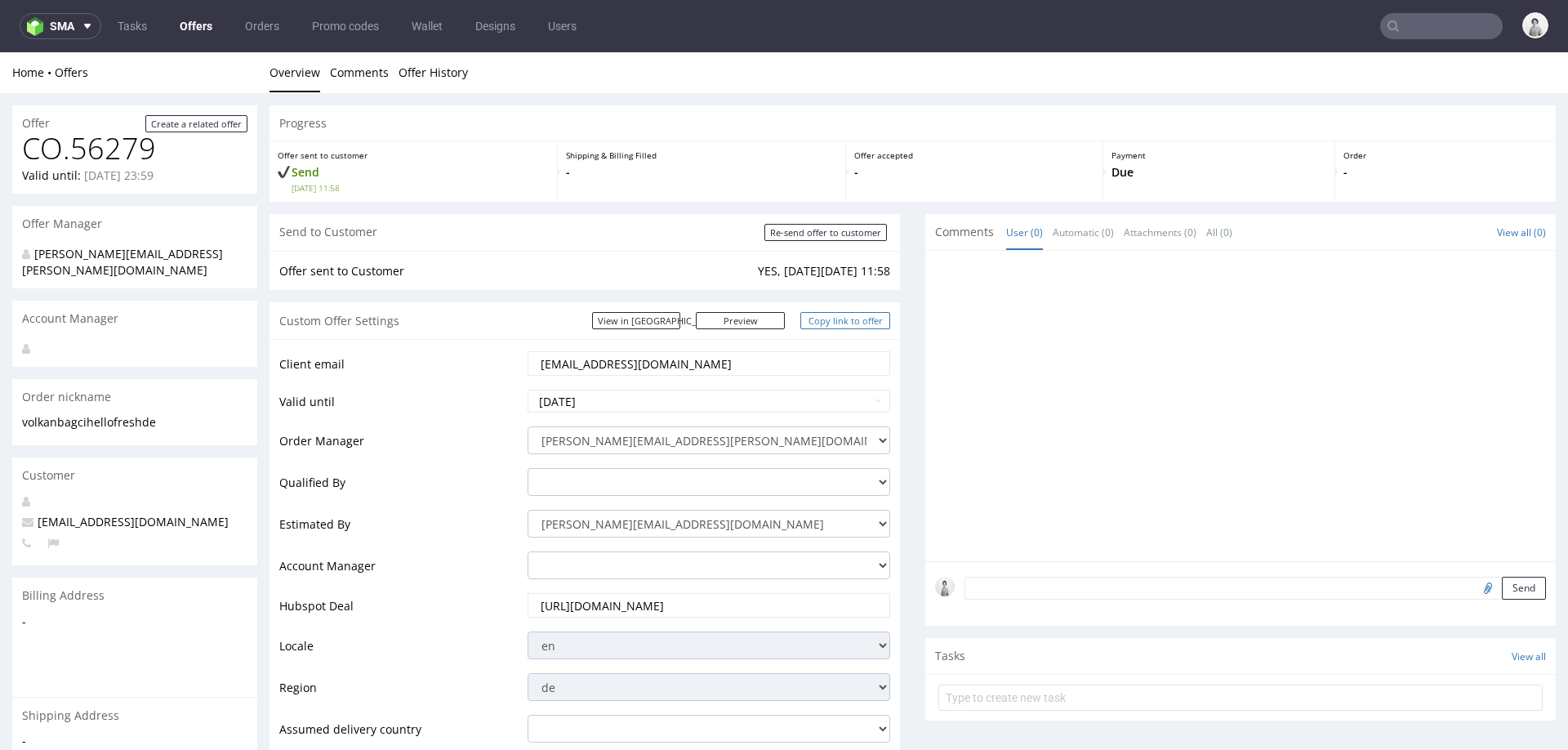
click at [832, 317] on link "Copy link to offer" at bounding box center [846, 321] width 90 height 18
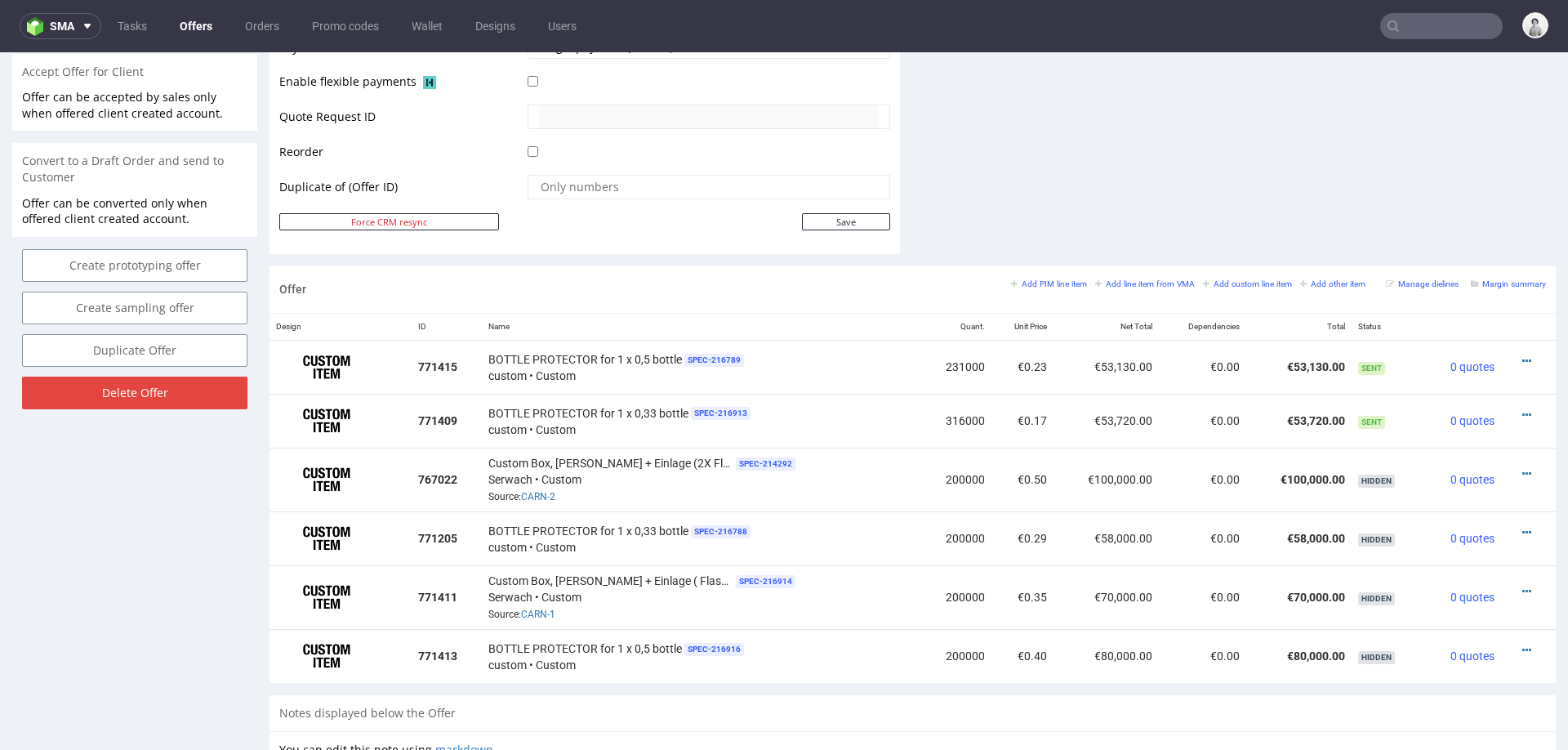
scroll to position [814, 0]
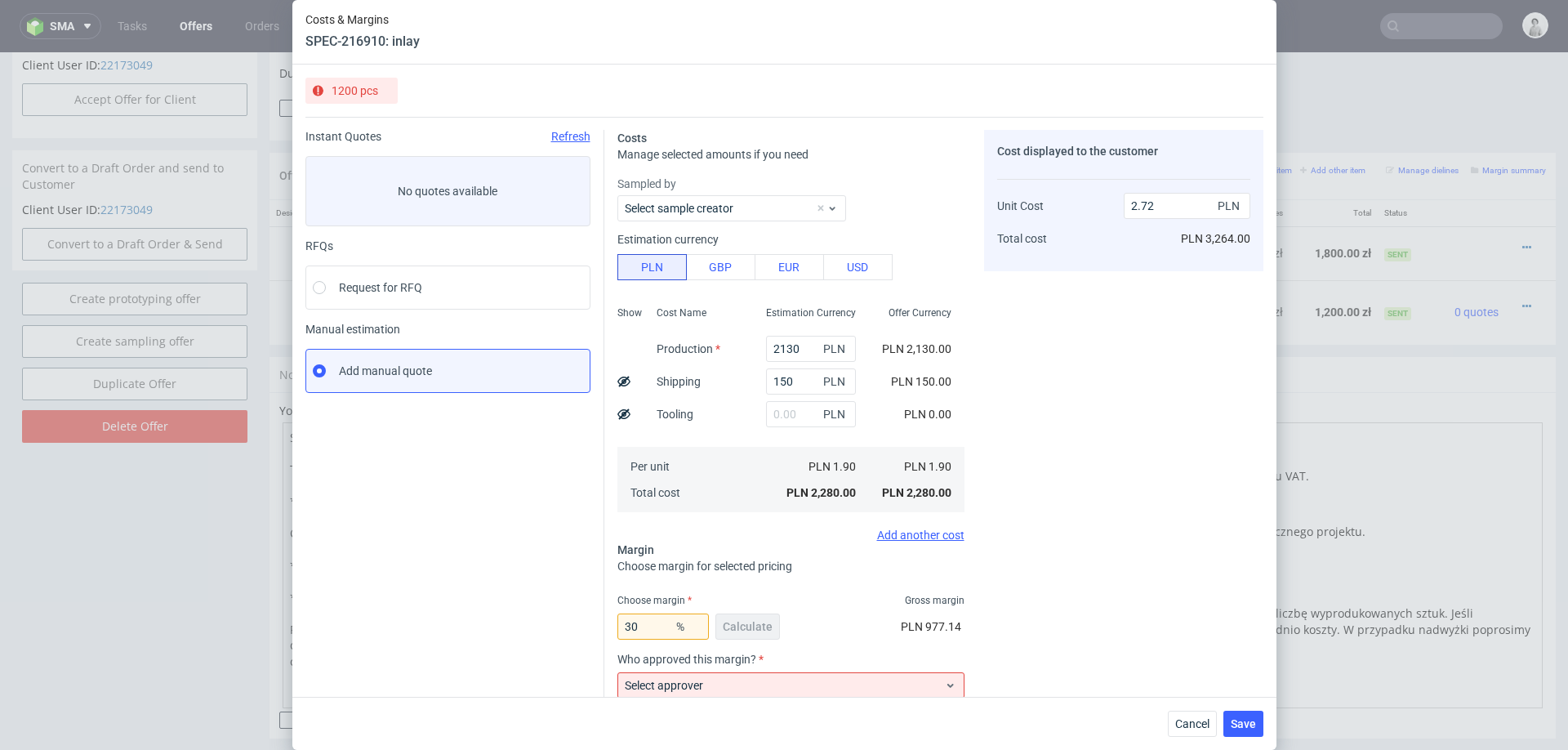
scroll to position [43, 0]
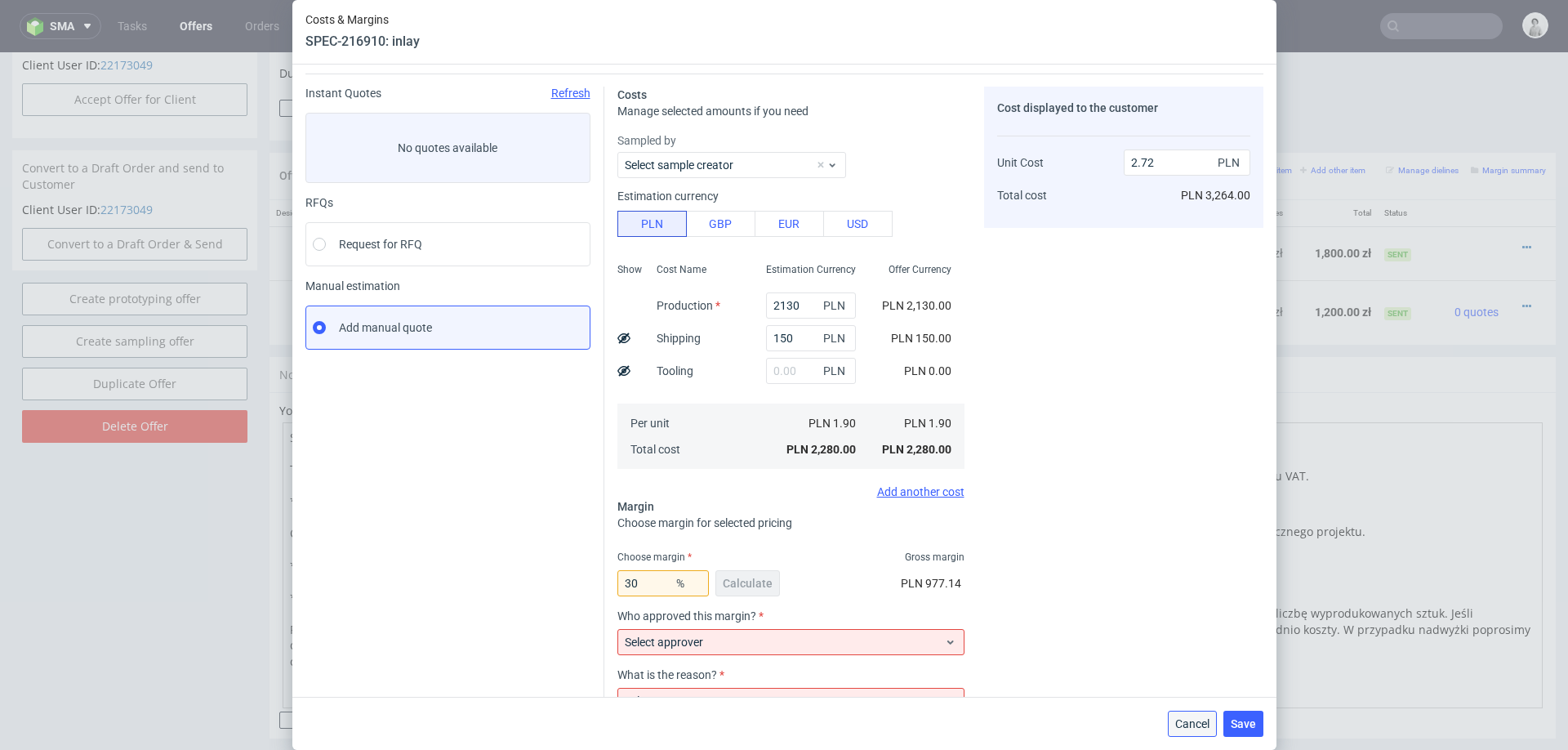
click at [1183, 721] on span "Cancel" at bounding box center [1192, 724] width 34 height 11
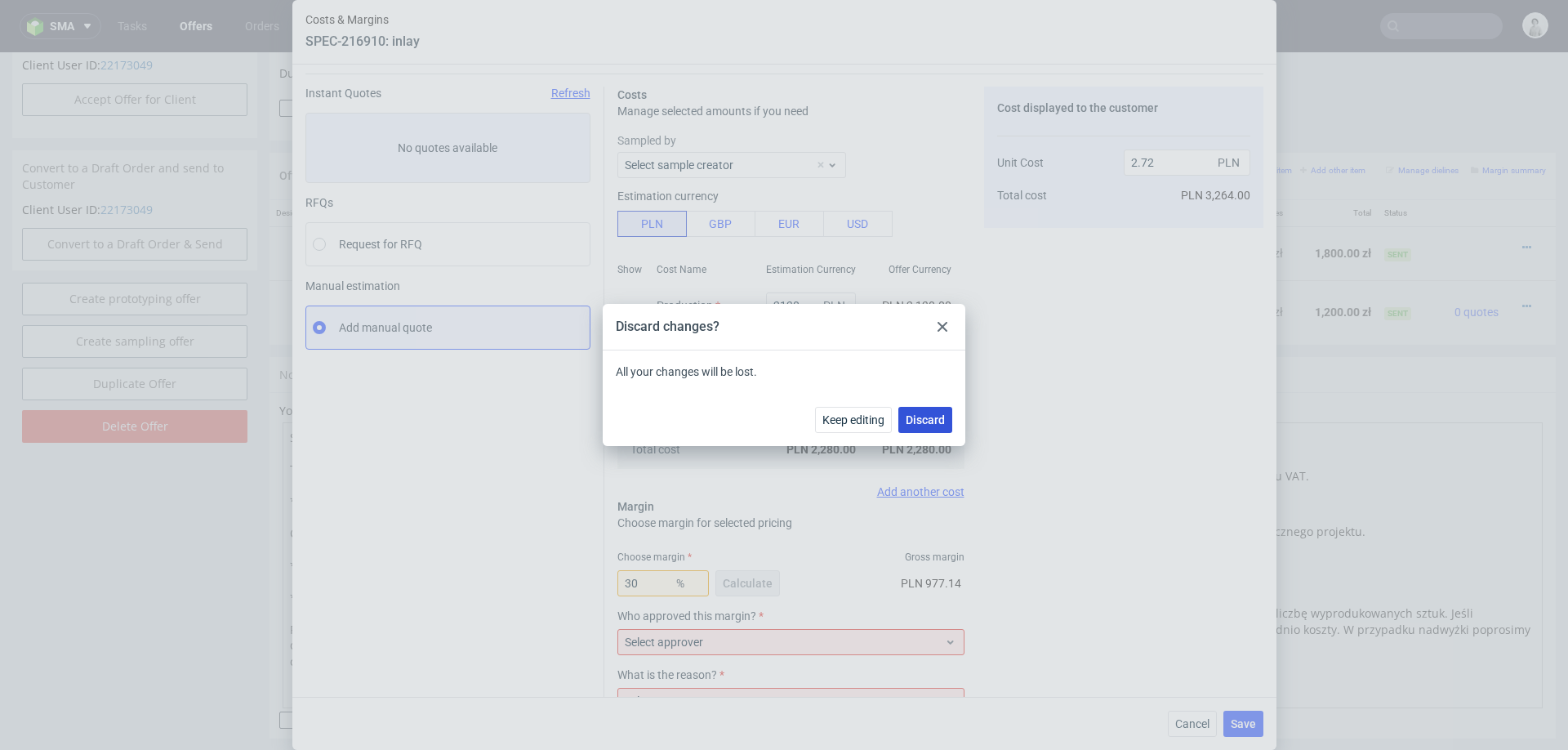
click at [939, 415] on span "Discard" at bounding box center [926, 419] width 40 height 11
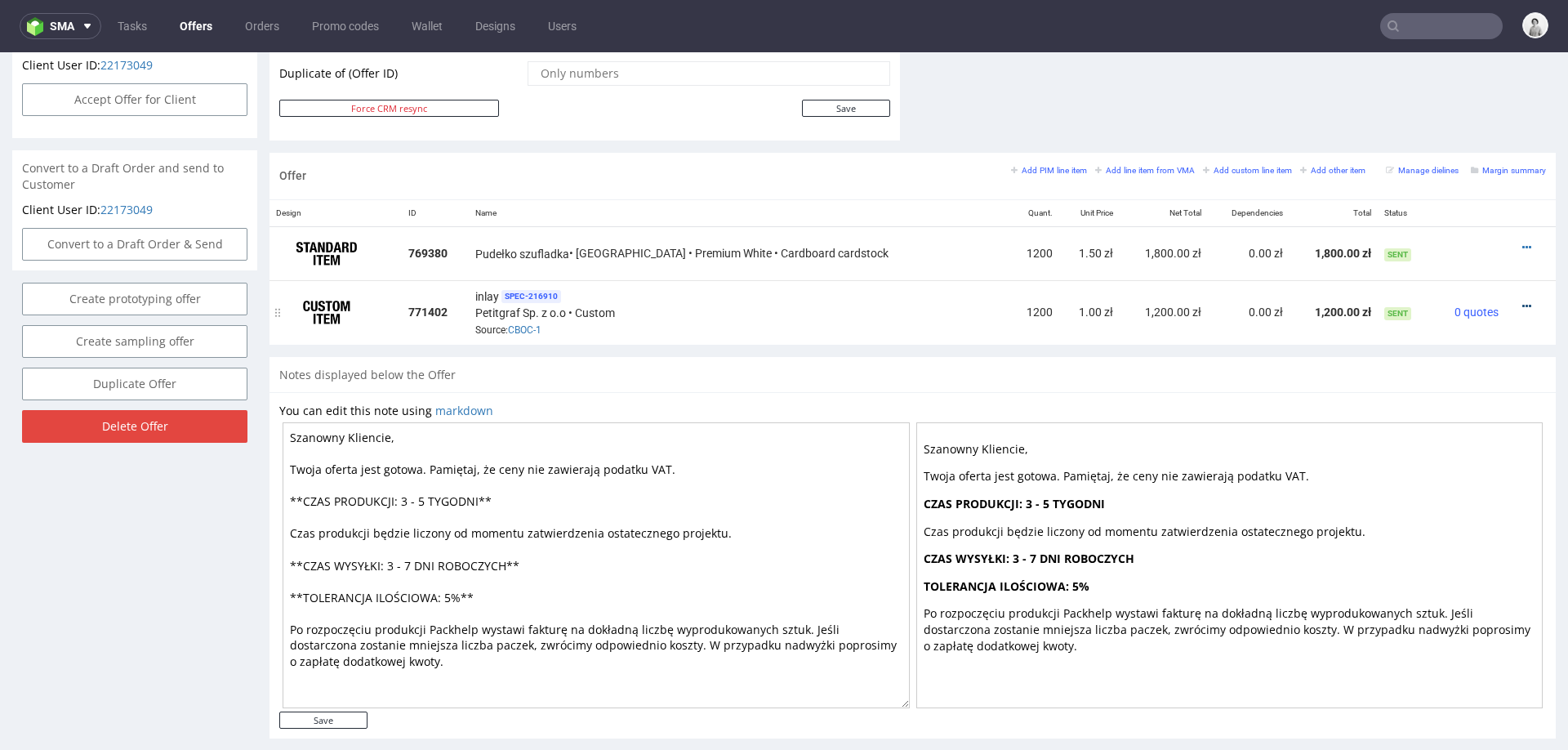
click at [1522, 301] on icon at bounding box center [1527, 306] width 9 height 11
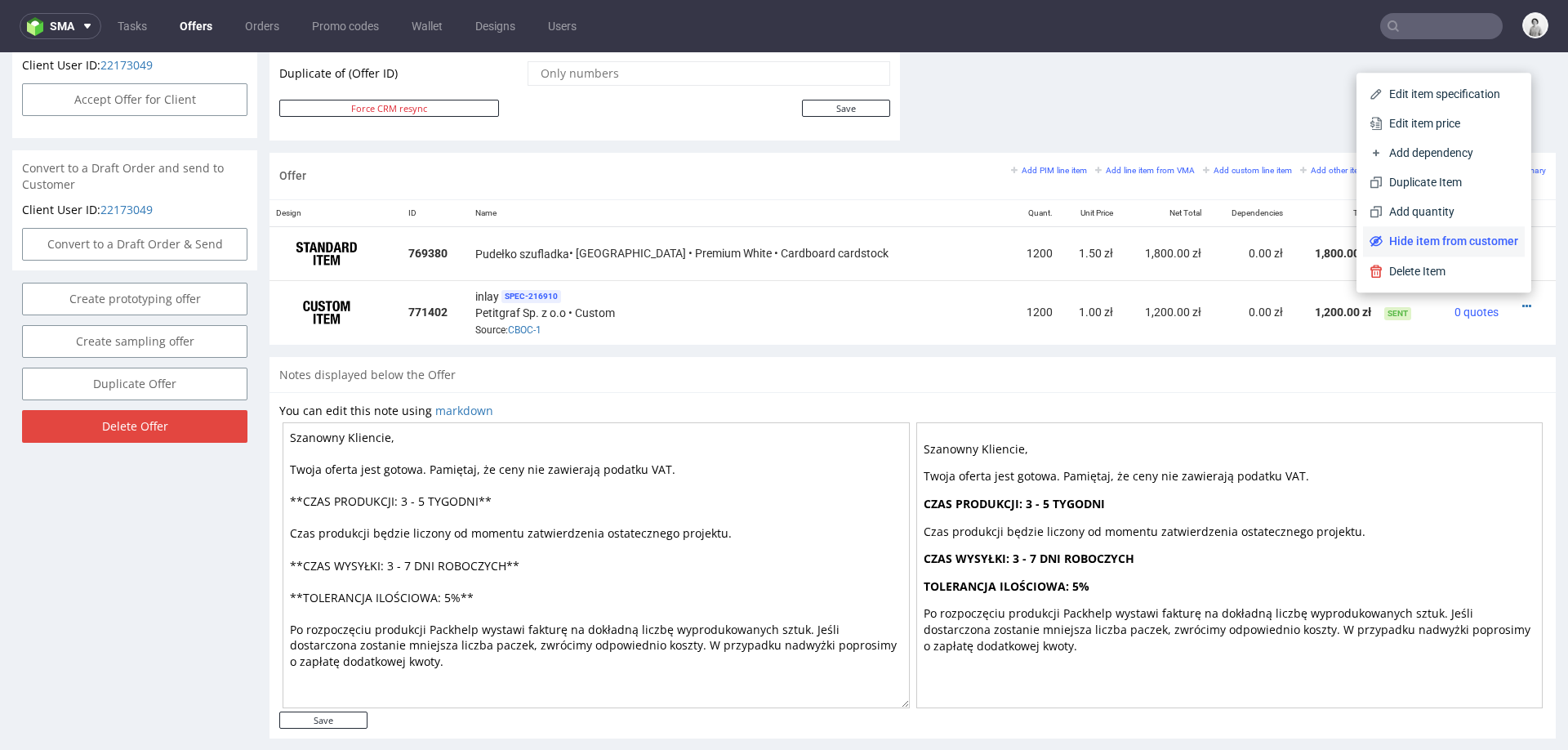
click at [1426, 243] on span "Hide item from customer" at bounding box center [1450, 241] width 135 height 17
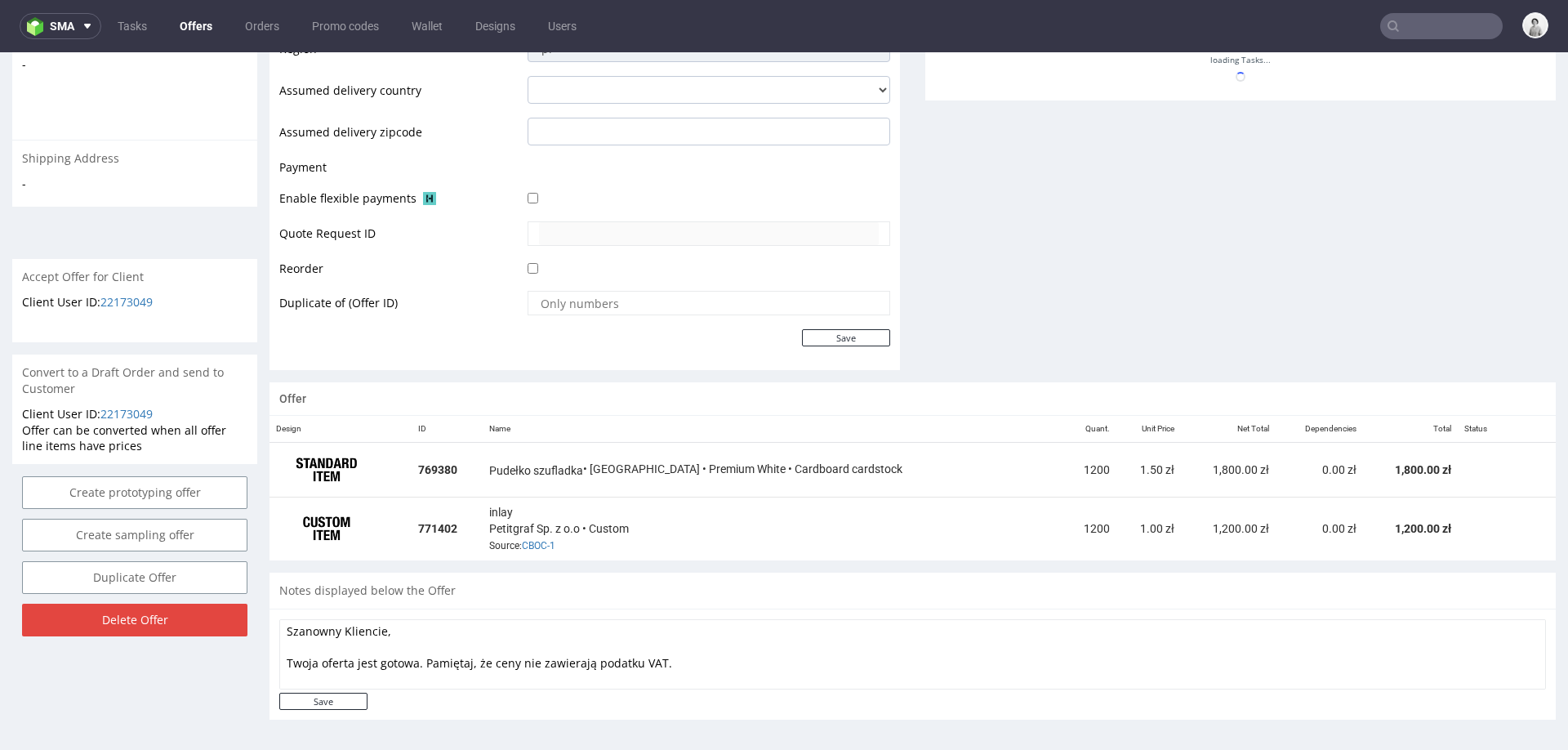
scroll to position [5, 0]
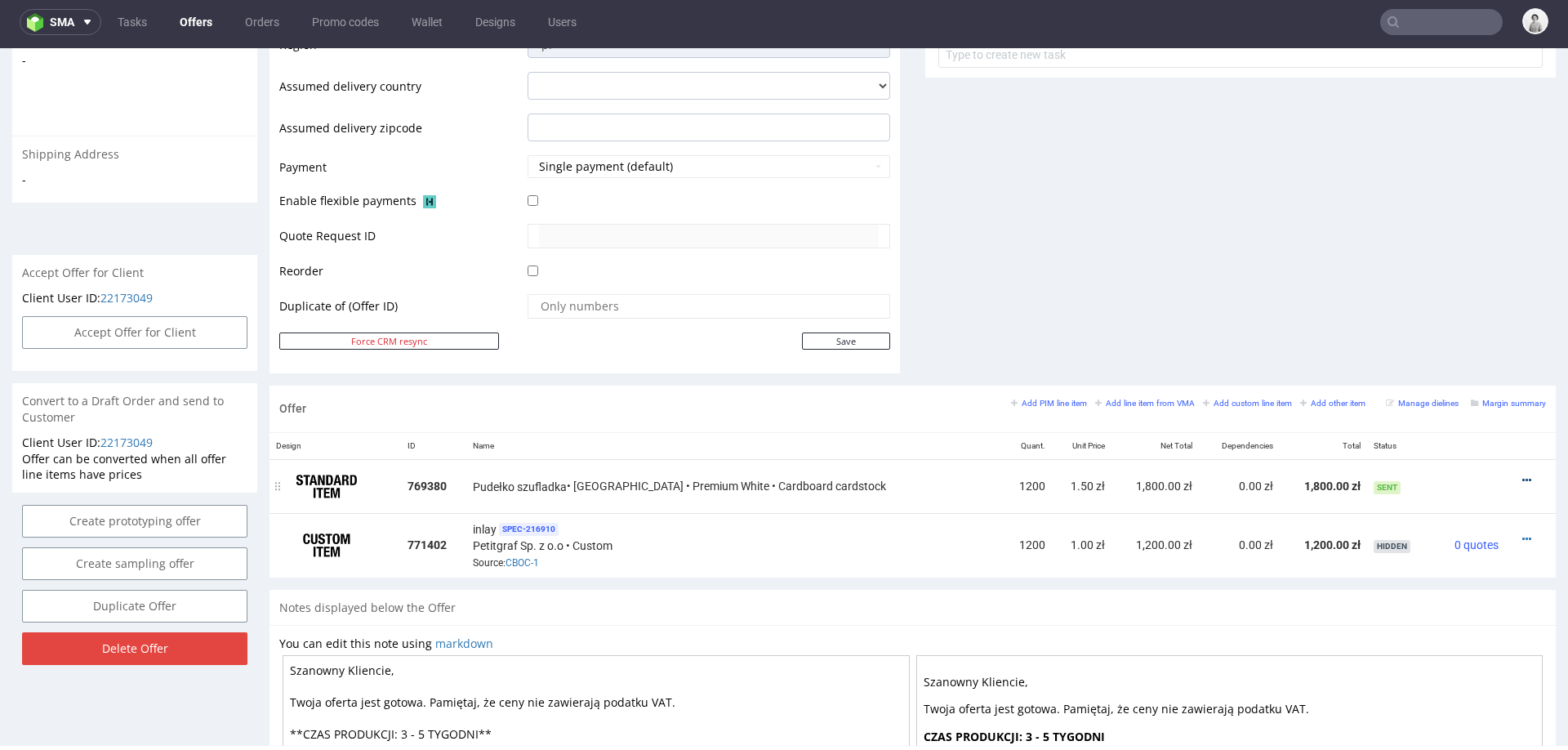
click at [1522, 475] on icon at bounding box center [1527, 480] width 9 height 11
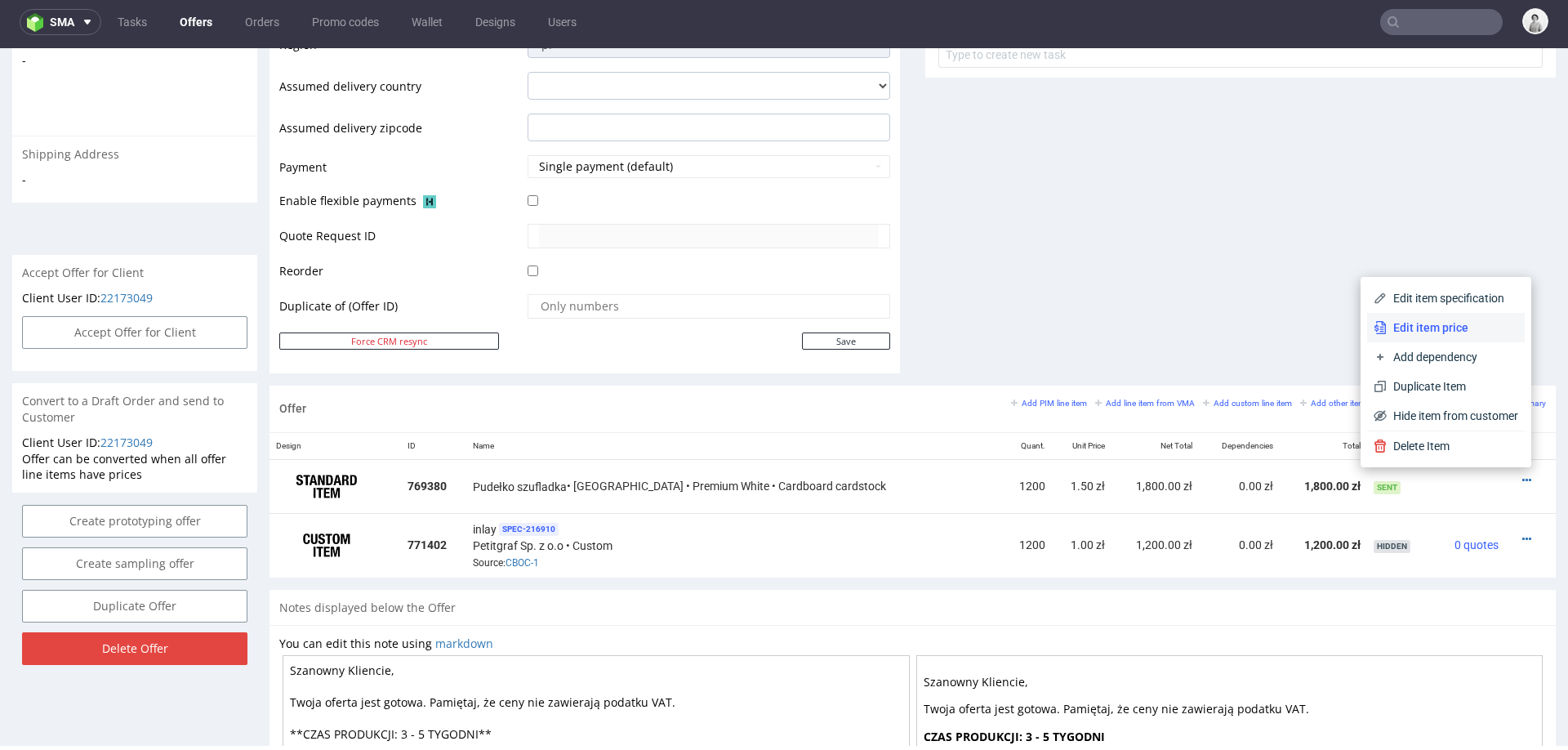
click at [1475, 322] on span "Edit item price" at bounding box center [1453, 327] width 132 height 17
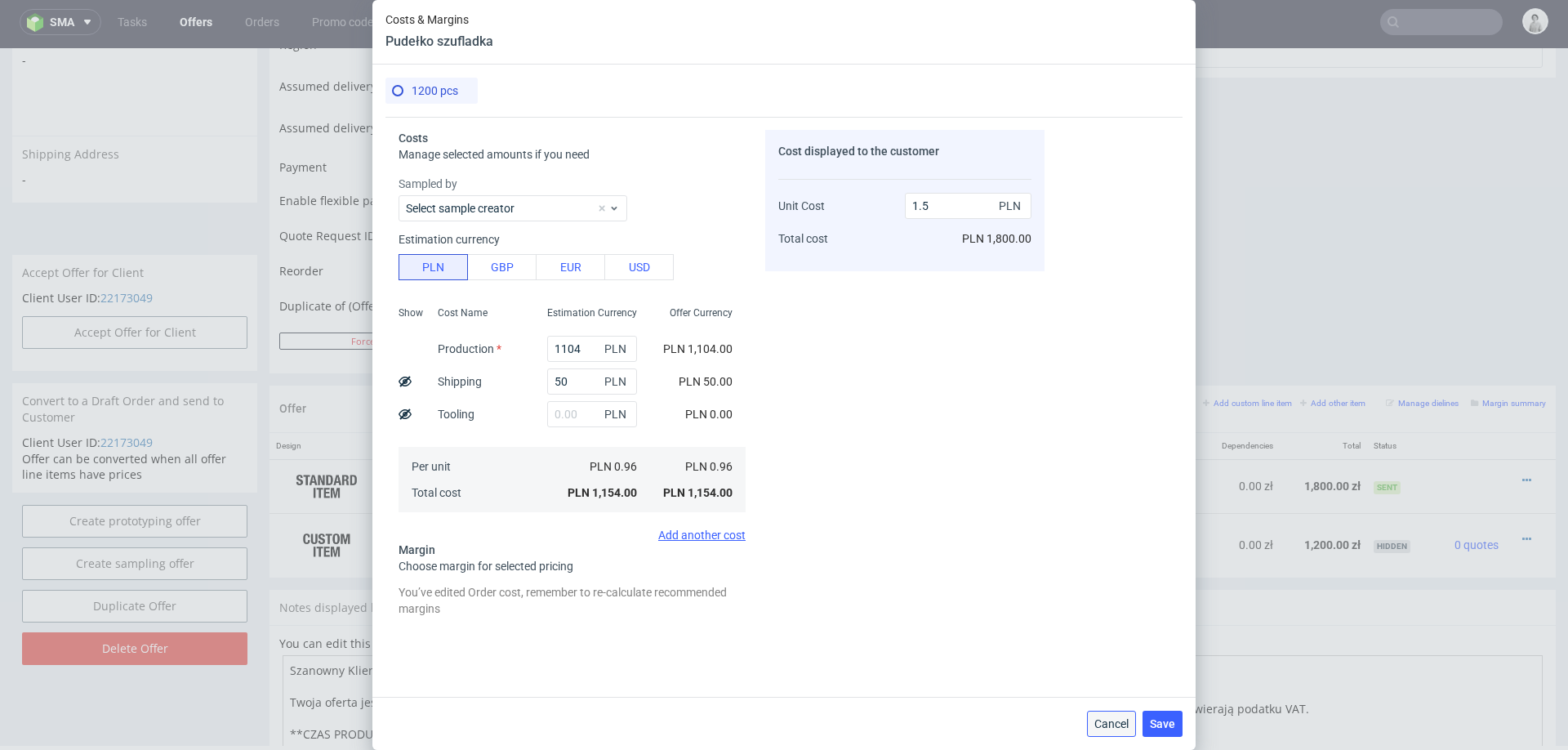
click at [1102, 718] on span "Cancel" at bounding box center [1111, 724] width 34 height 11
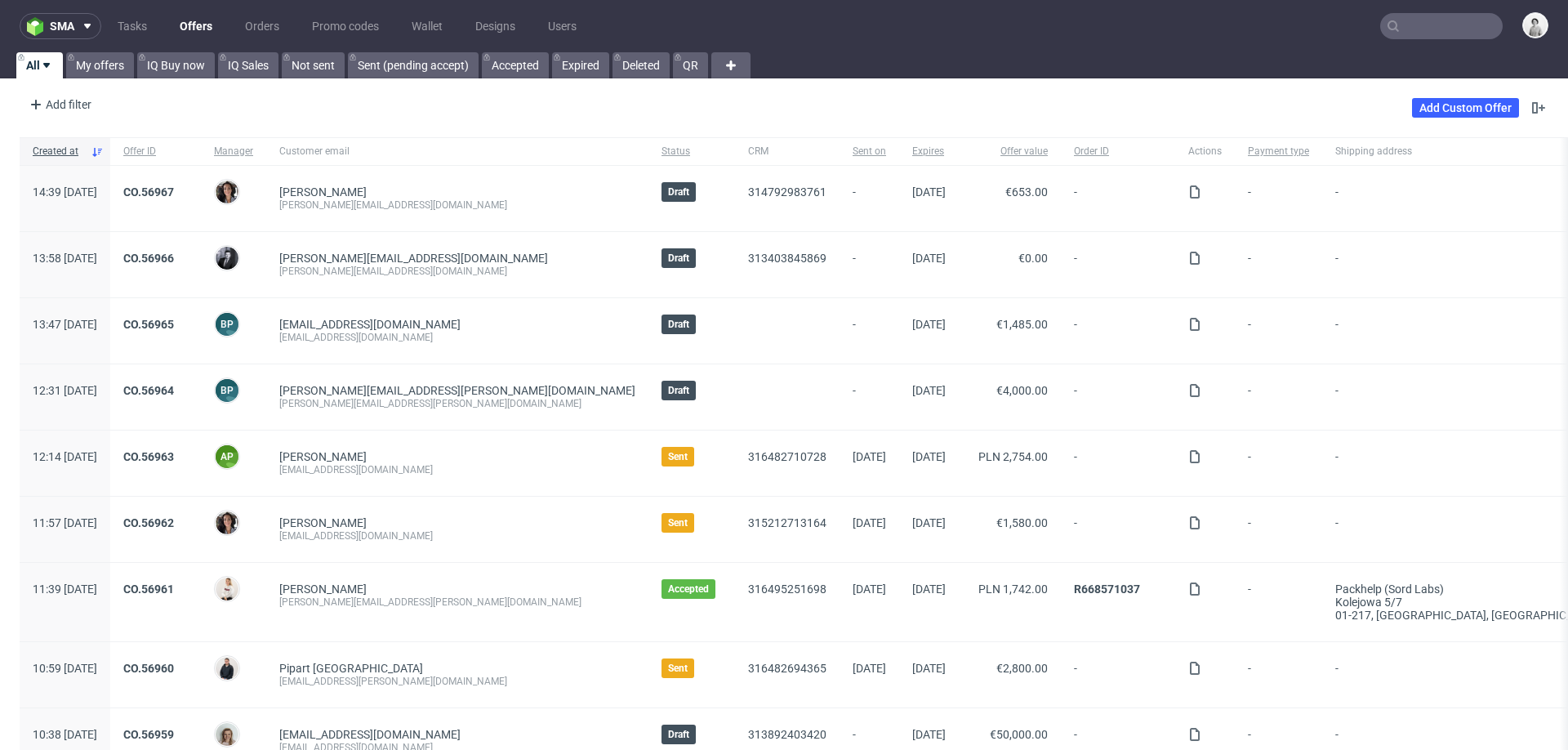
click at [1390, 20] on input "text" at bounding box center [1441, 26] width 122 height 26
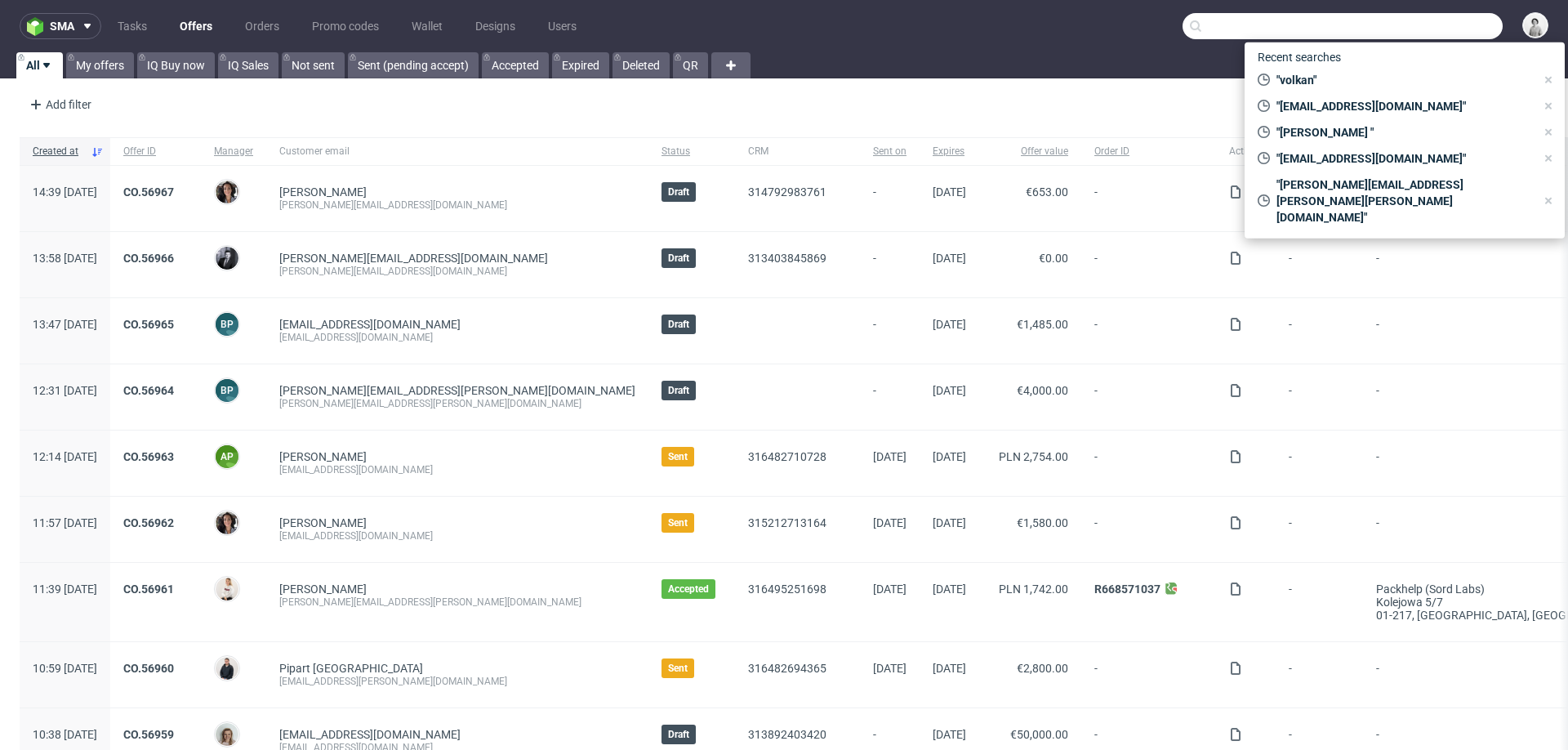
paste input "[PERSON_NAME][EMAIL_ADDRESS][DOMAIN_NAME]"
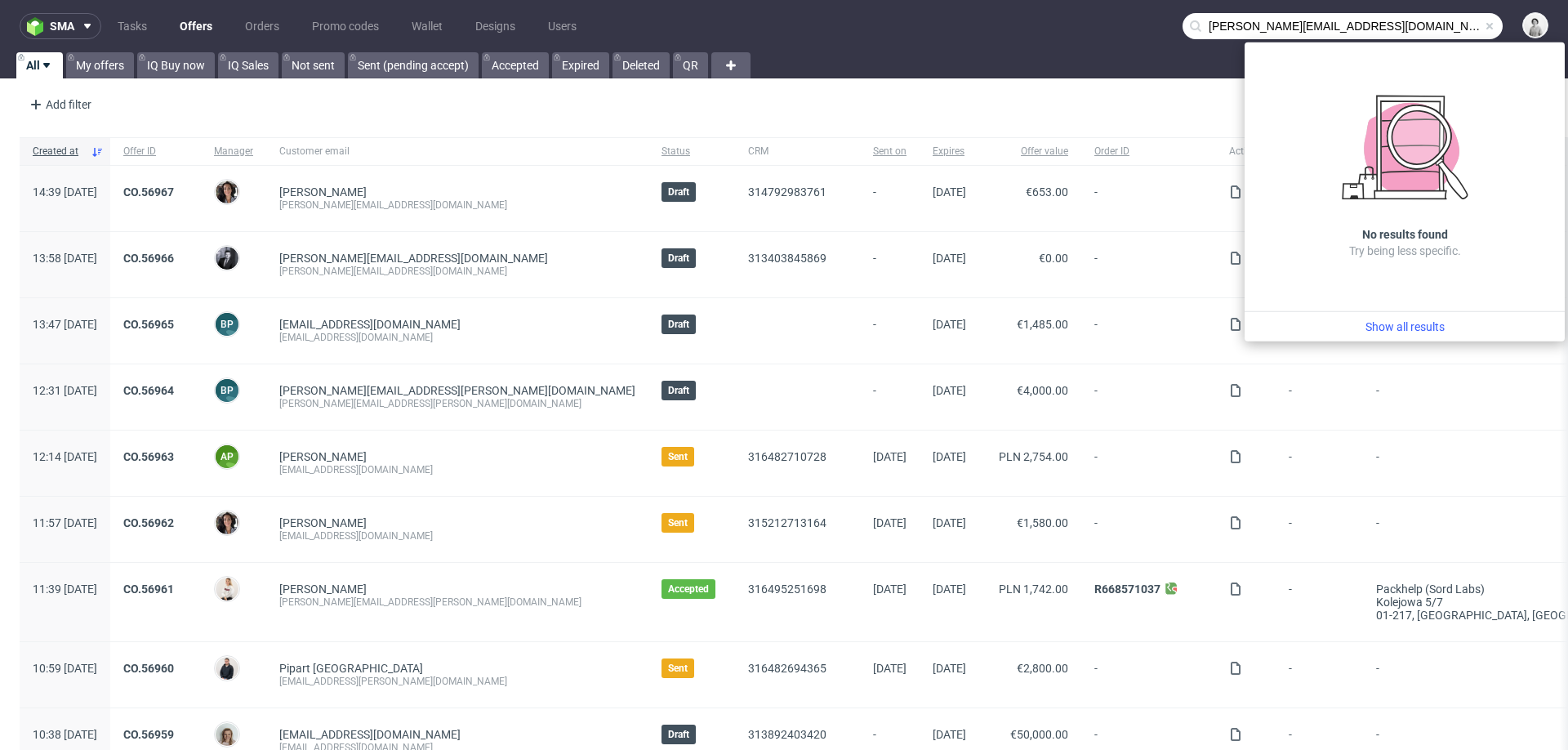
drag, startPoint x: 1252, startPoint y: 25, endPoint x: 1165, endPoint y: 25, distance: 87.0
click at [1183, 25] on input "[PERSON_NAME][EMAIL_ADDRESS][DOMAIN_NAME]" at bounding box center [1343, 26] width 320 height 26
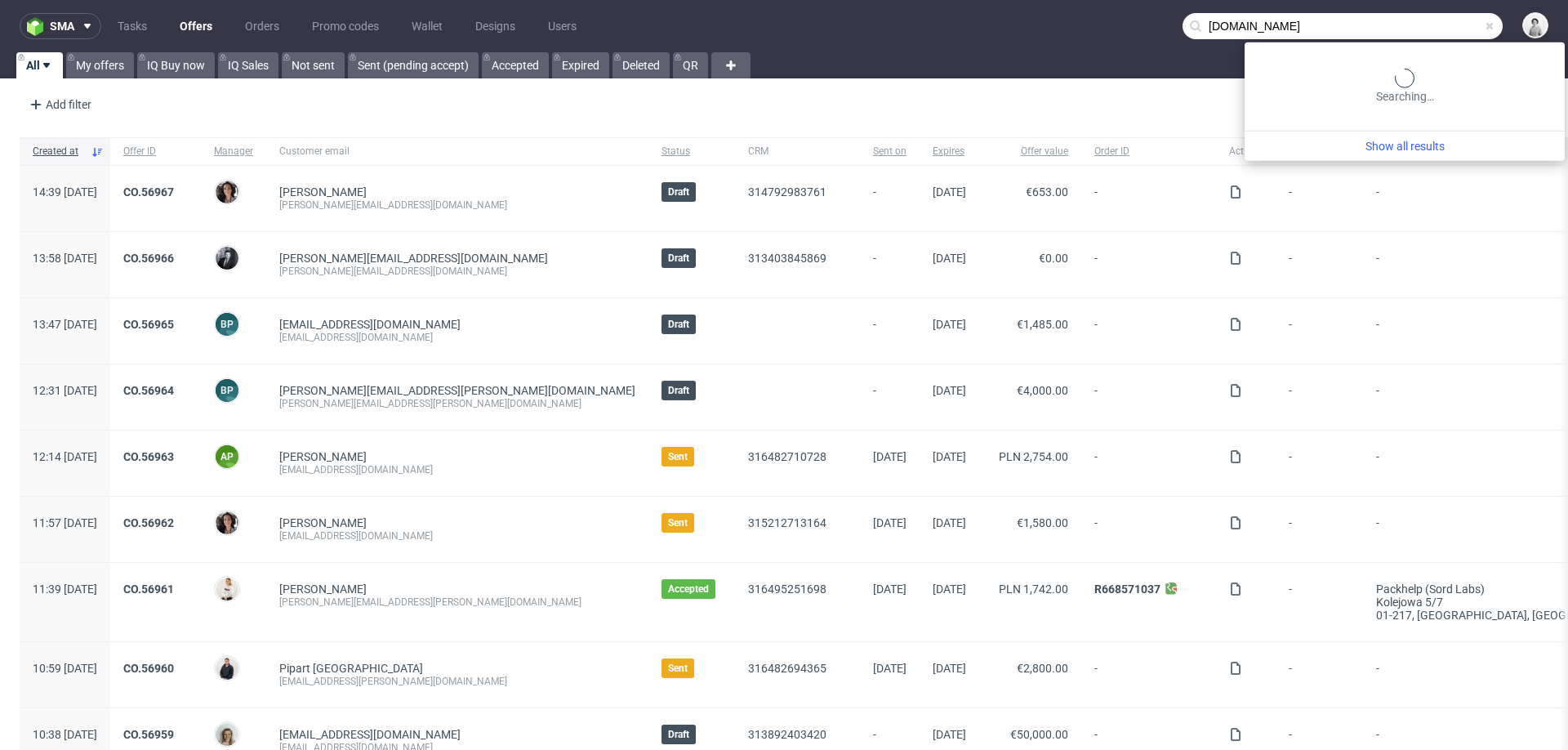
type input "[DOMAIN_NAME]"
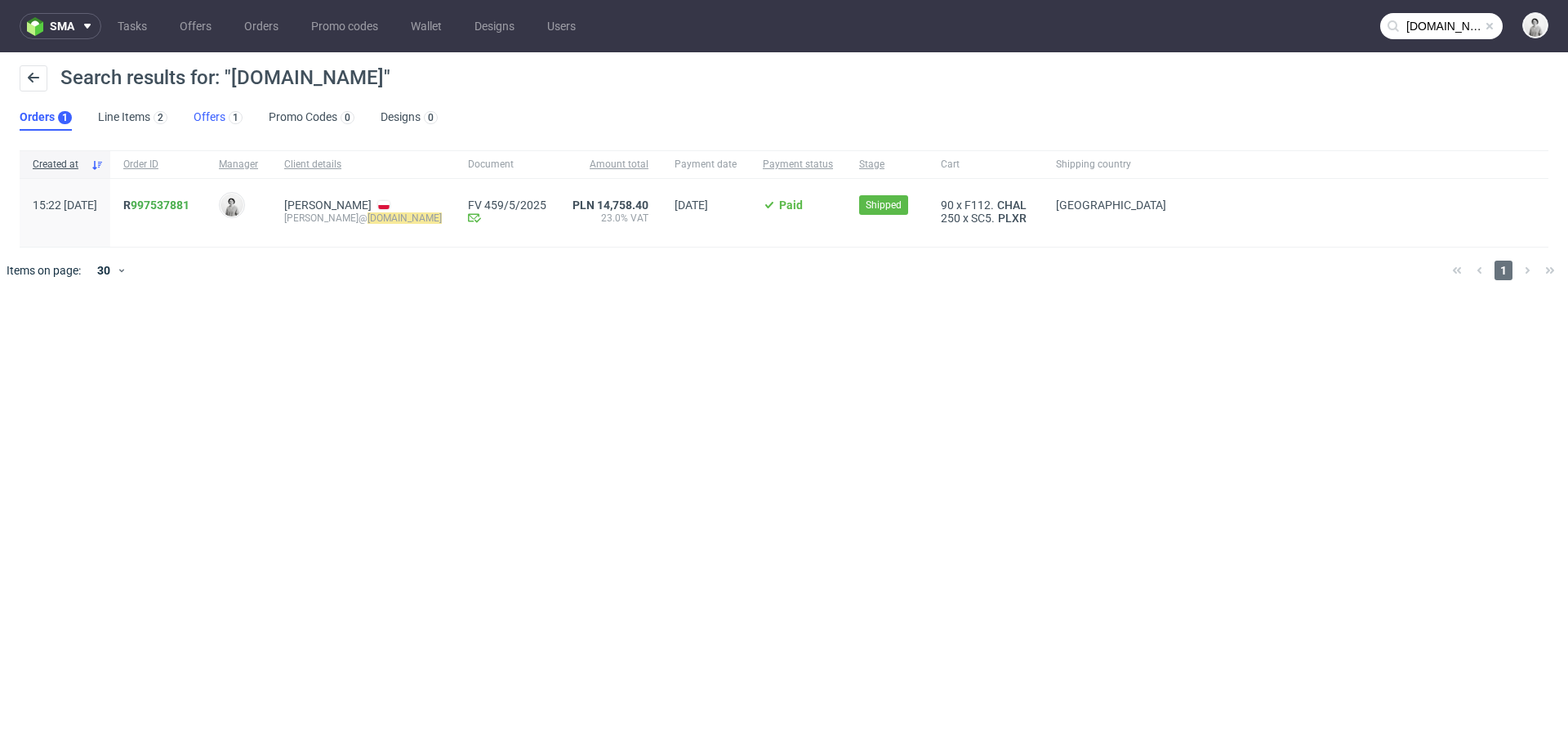
click at [210, 113] on link "Offers 1" at bounding box center [218, 118] width 49 height 26
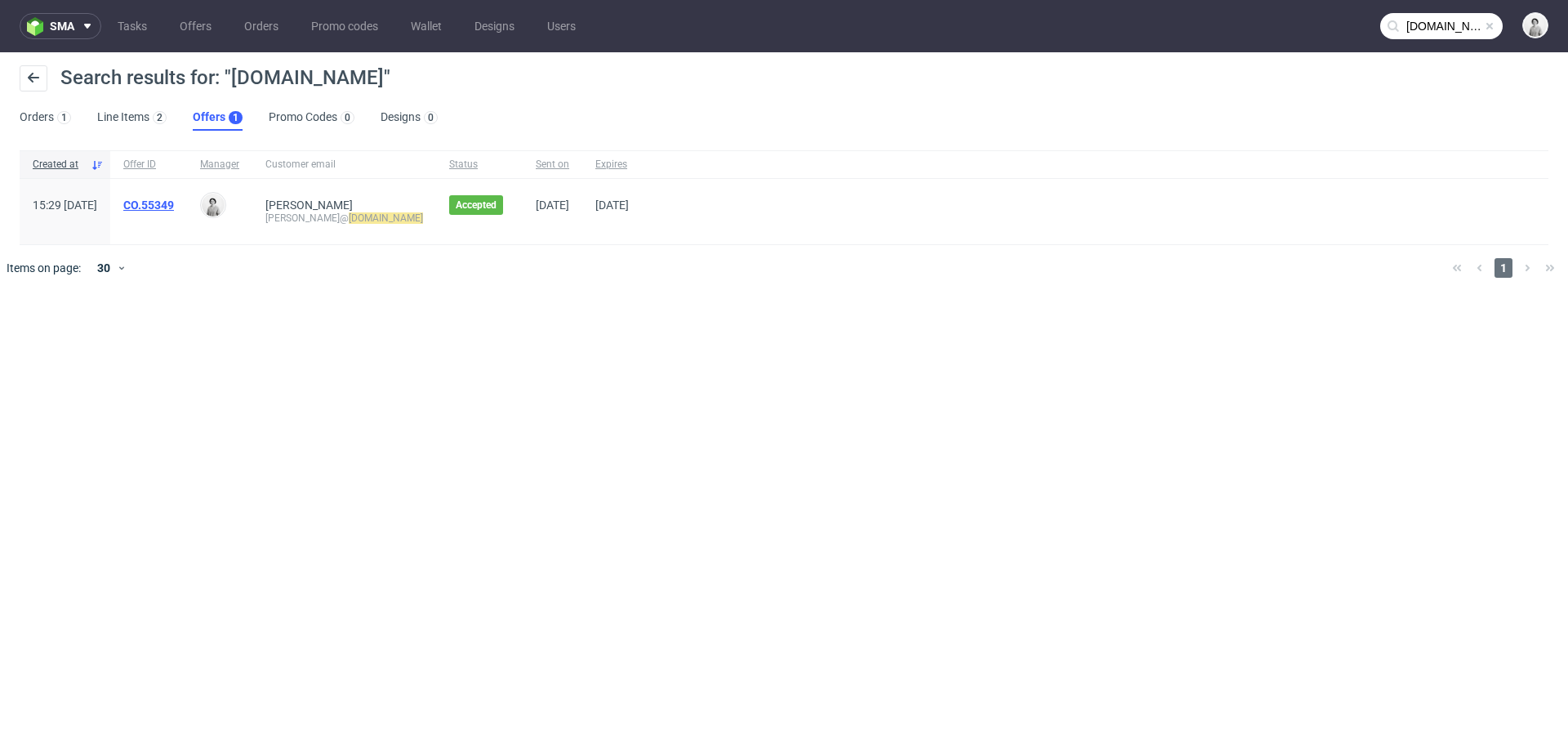
click at [174, 202] on link "CO.55349" at bounding box center [149, 205] width 51 height 13
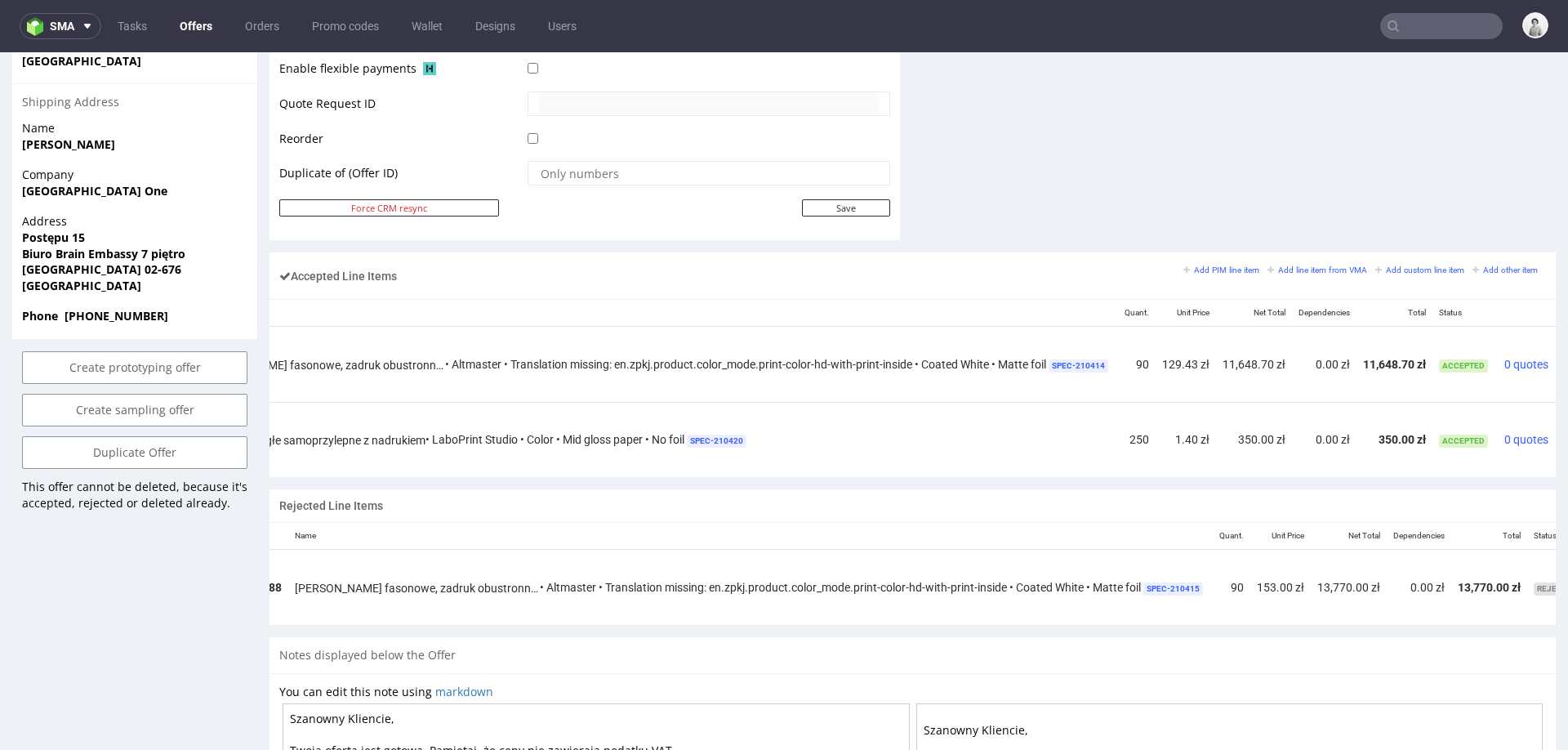
scroll to position [0, 292]
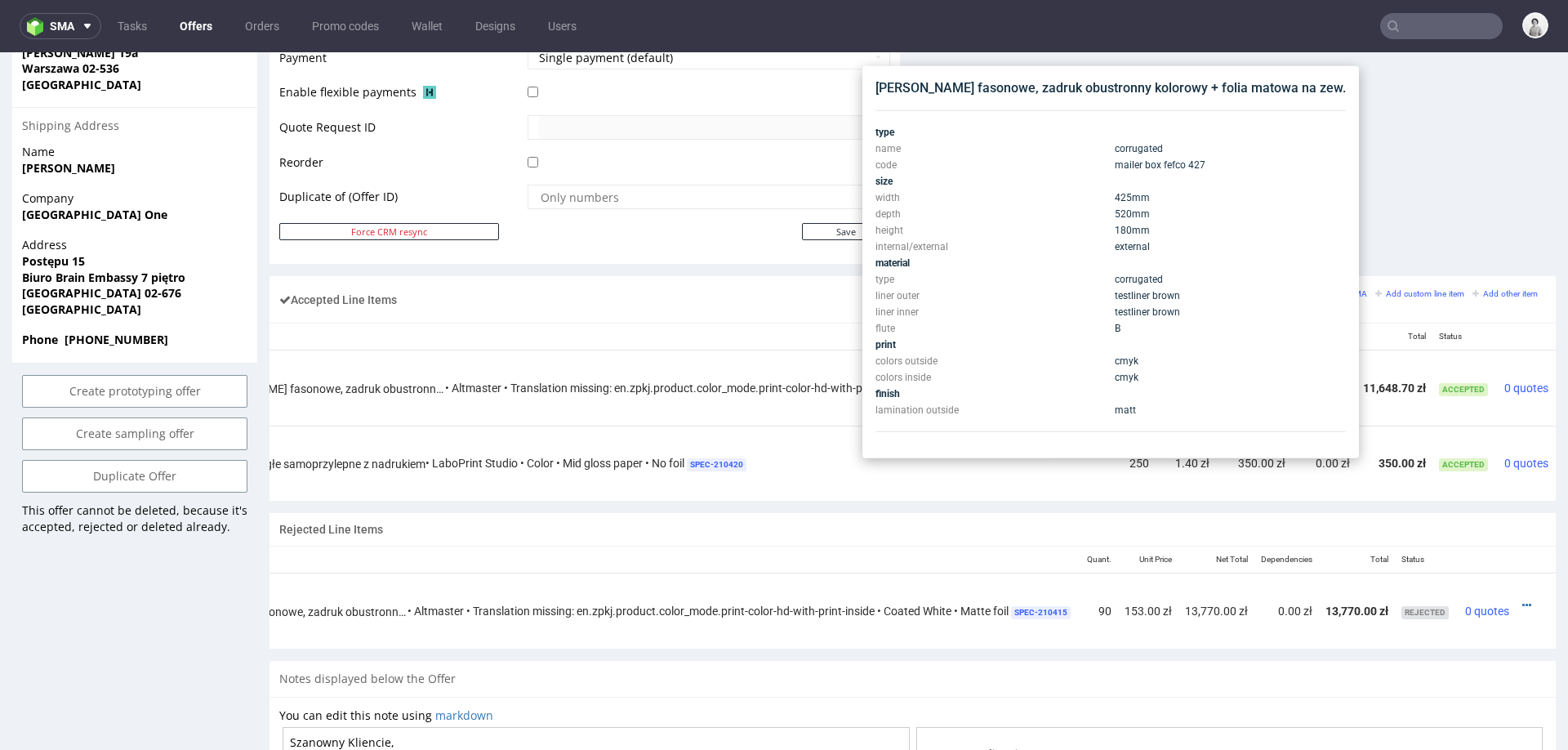
scroll to position [794, 0]
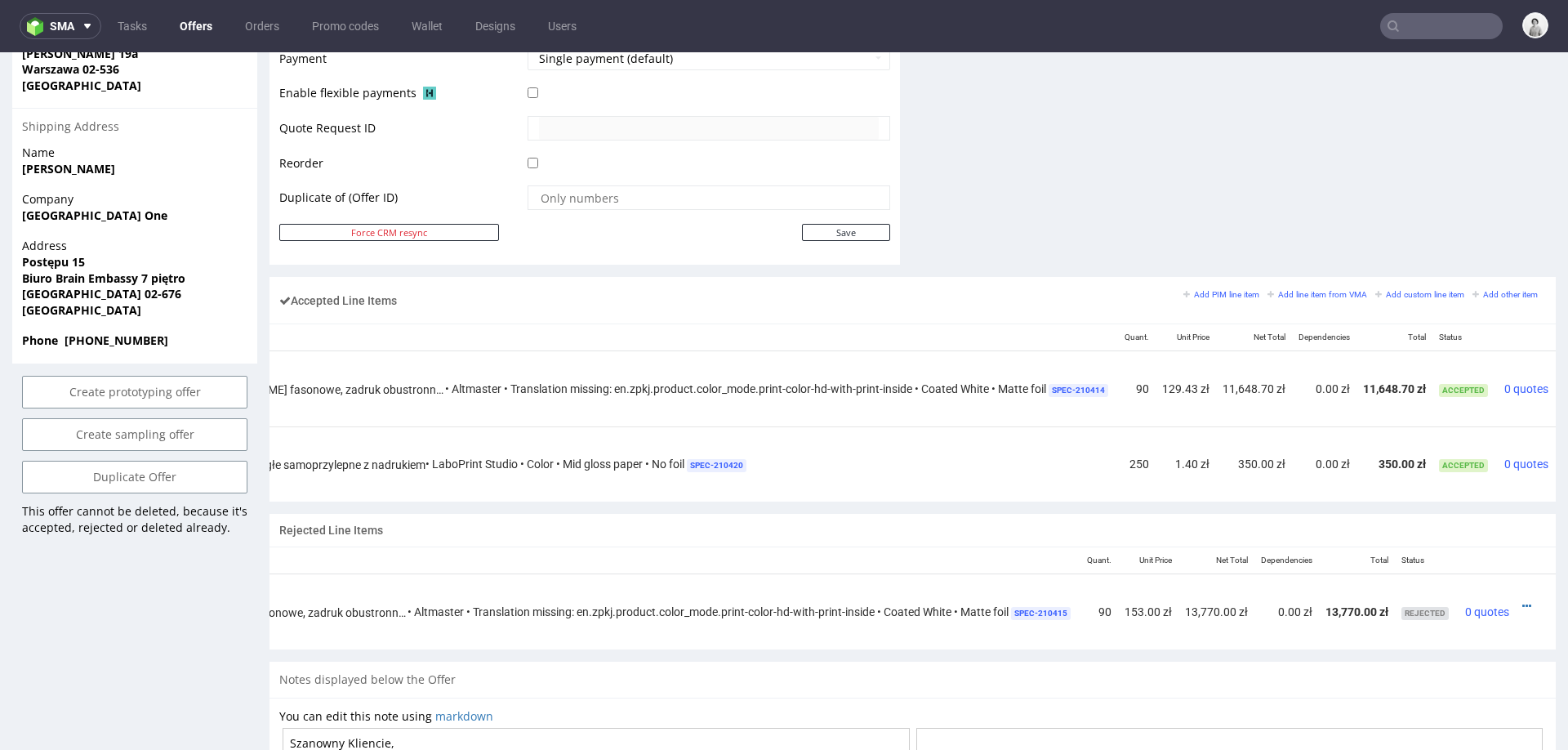
click at [1027, 481] on td "Etykiety okrągłe samoprzylepne z nadrukiem • LaboPrint Studio • Color • Mid glo…" at bounding box center [656, 463] width 925 height 75
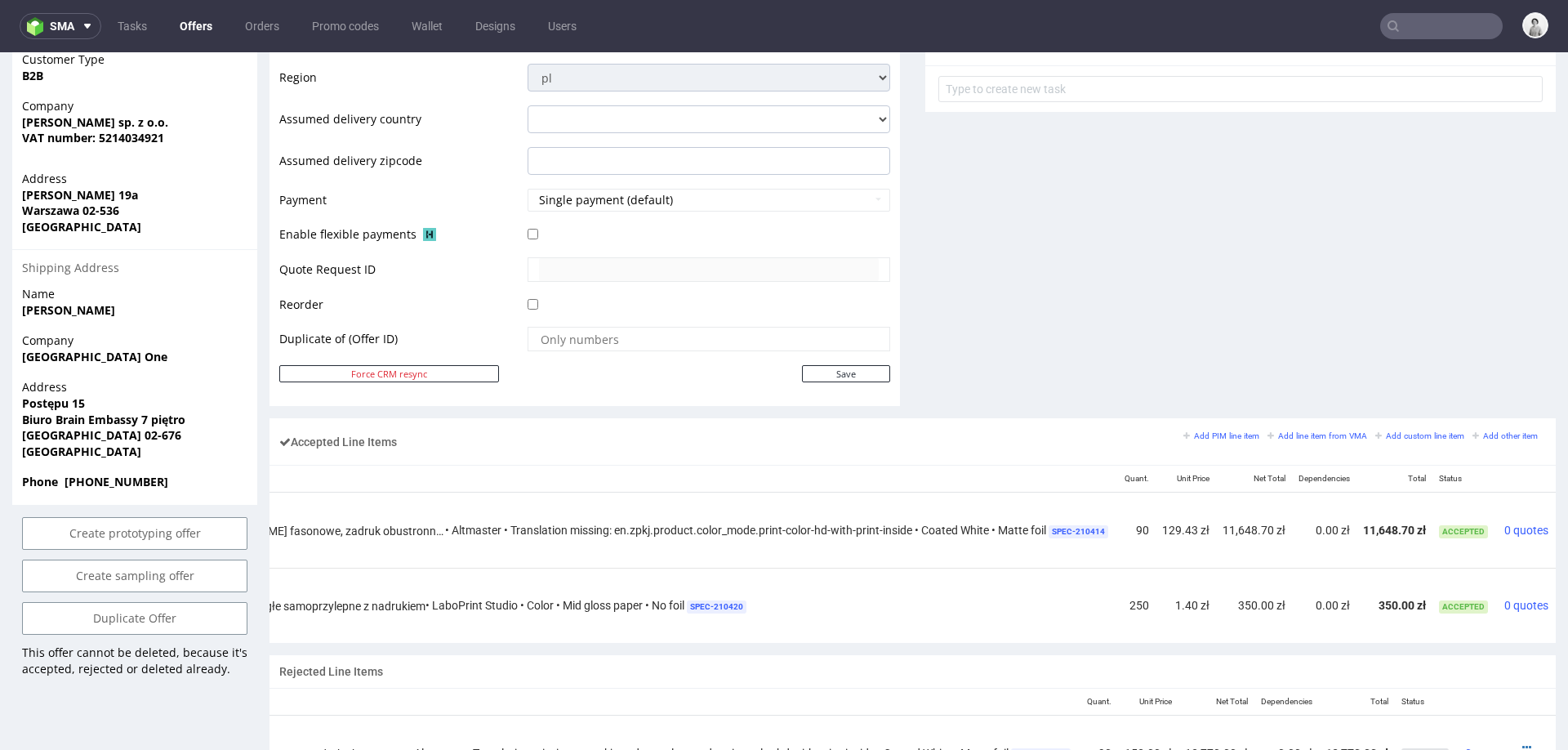
scroll to position [651, 0]
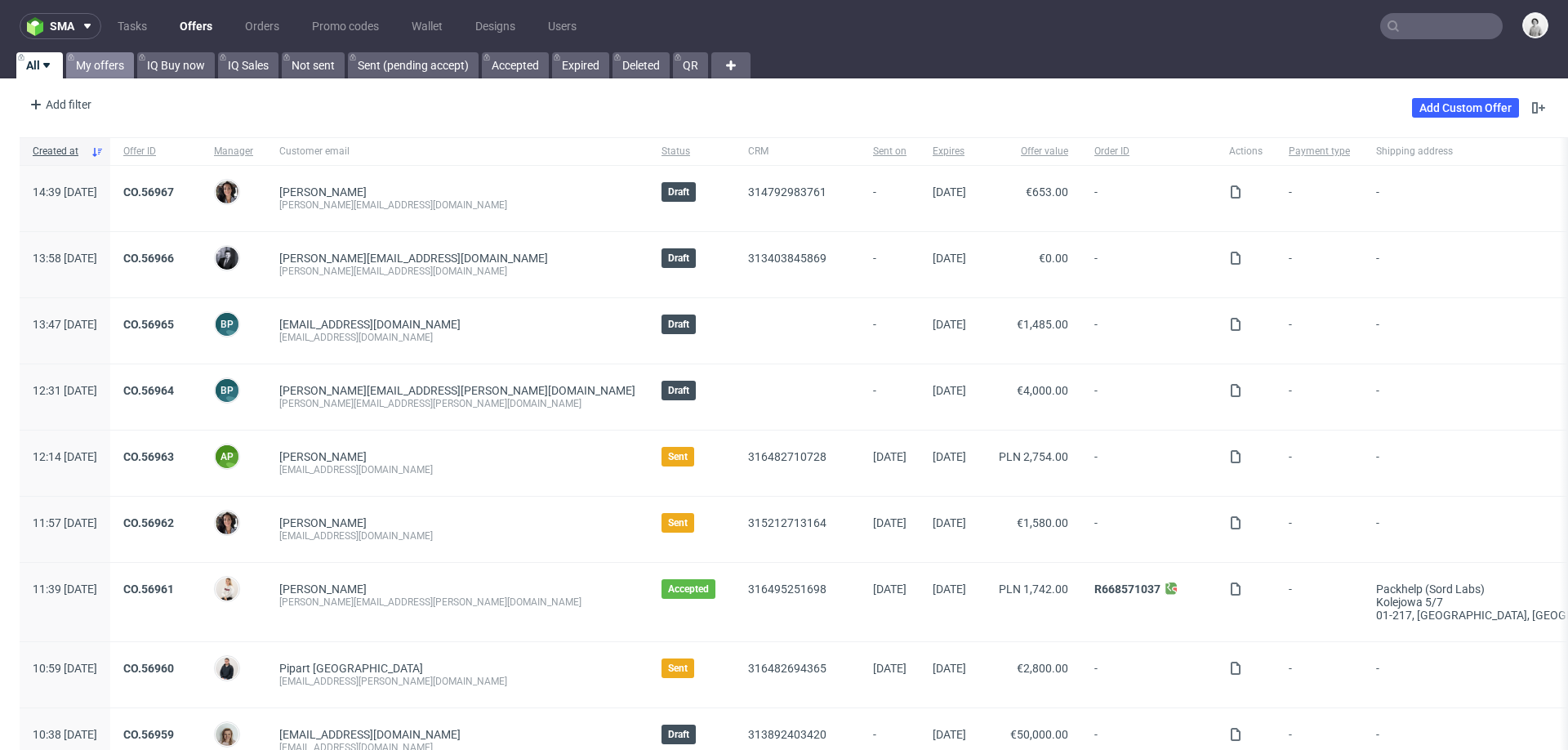
click at [98, 63] on link "My offers" at bounding box center [99, 65] width 68 height 26
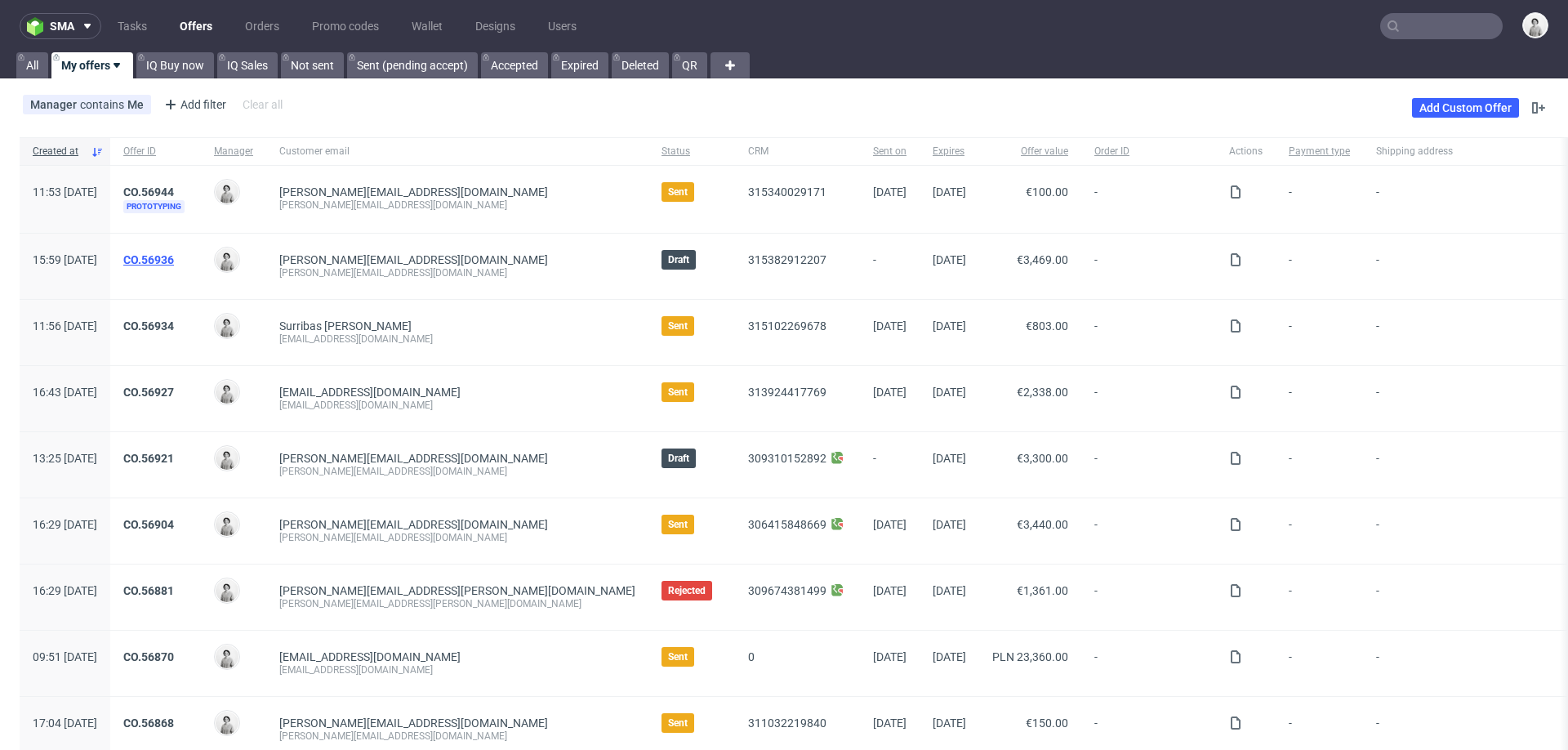
click at [174, 255] on link "CO.56936" at bounding box center [149, 259] width 51 height 13
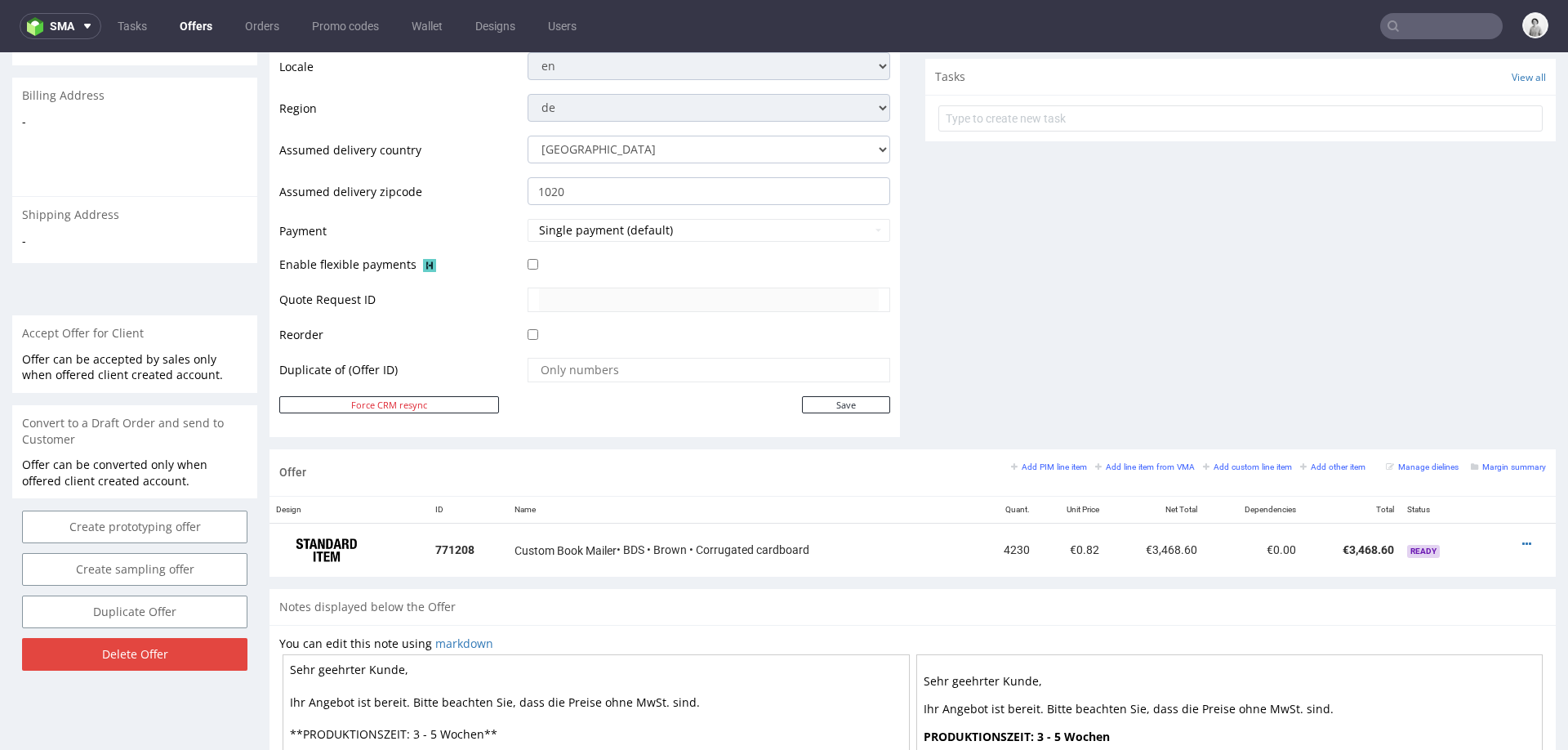
scroll to position [586, 0]
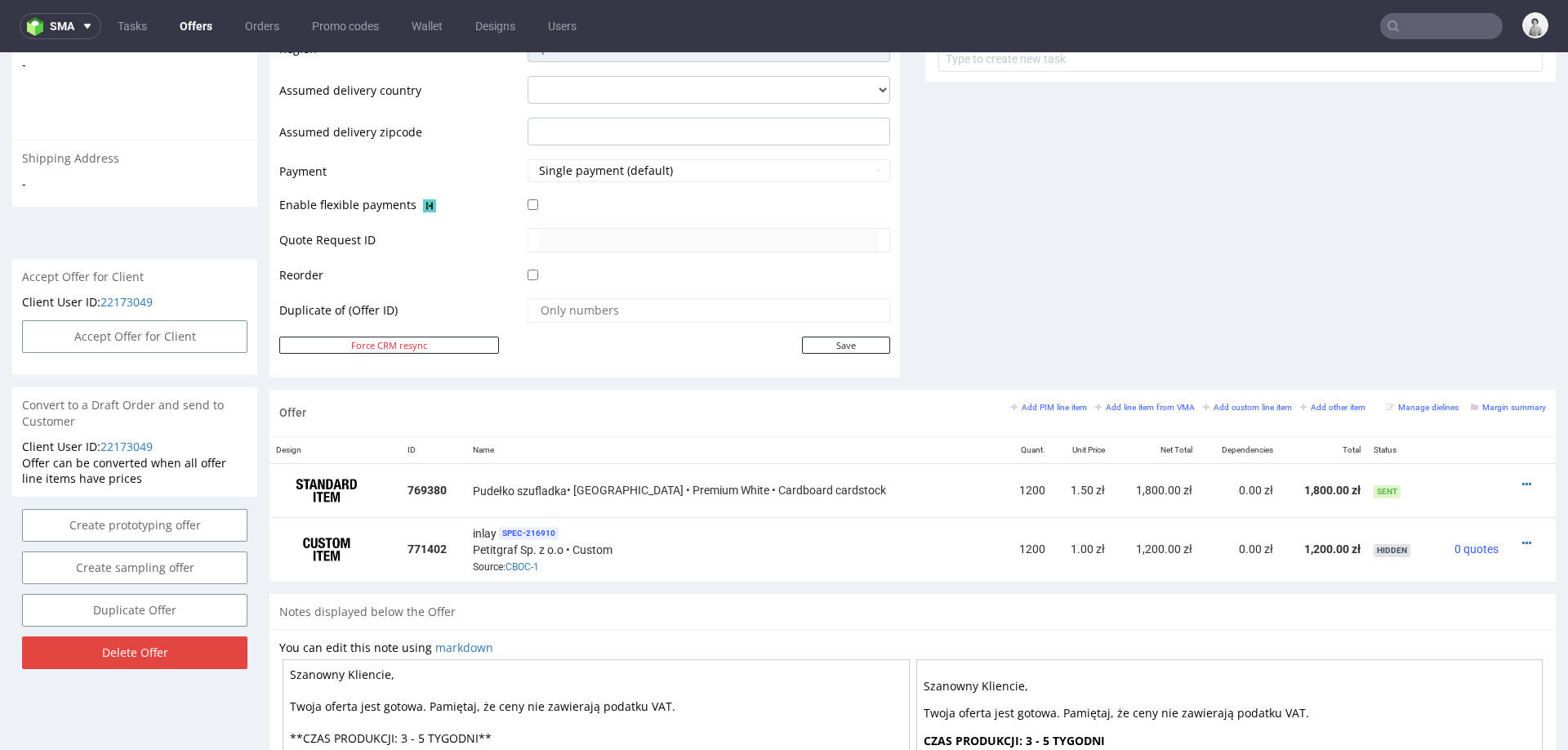
scroll to position [5, 0]
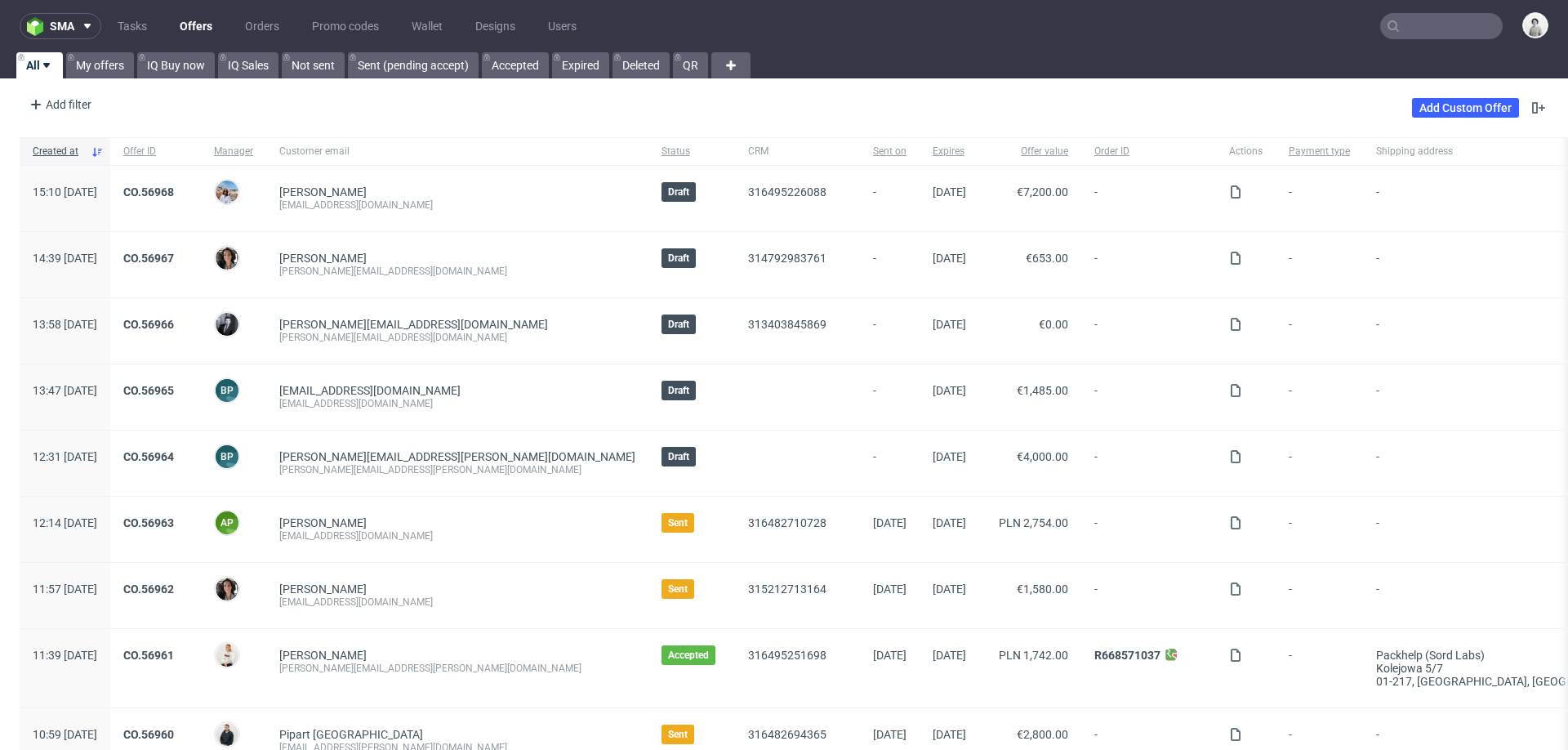
click at [1440, 28] on input "text" at bounding box center [1441, 26] width 122 height 26
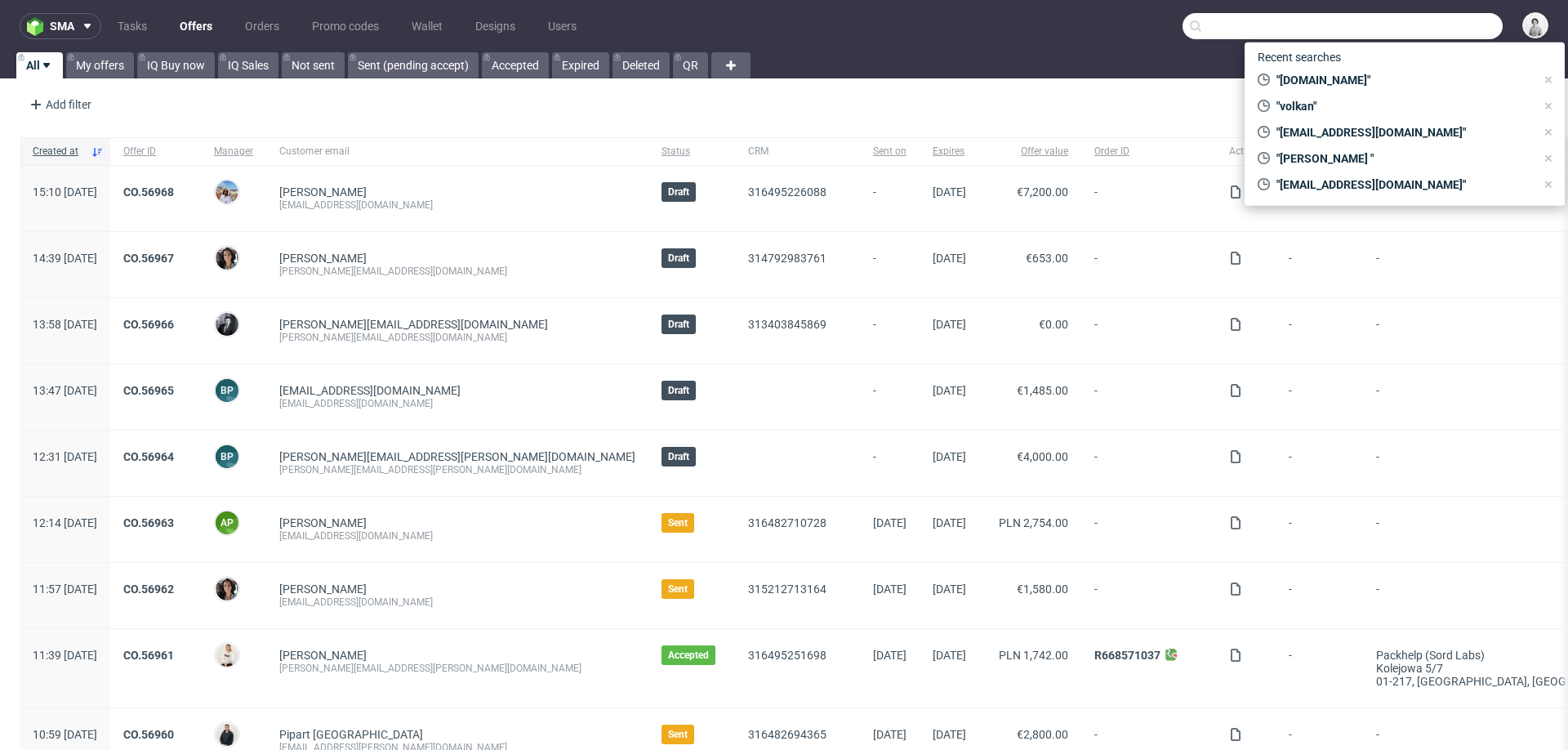
paste input "[EMAIL_ADDRESS][DOMAIN_NAME]"
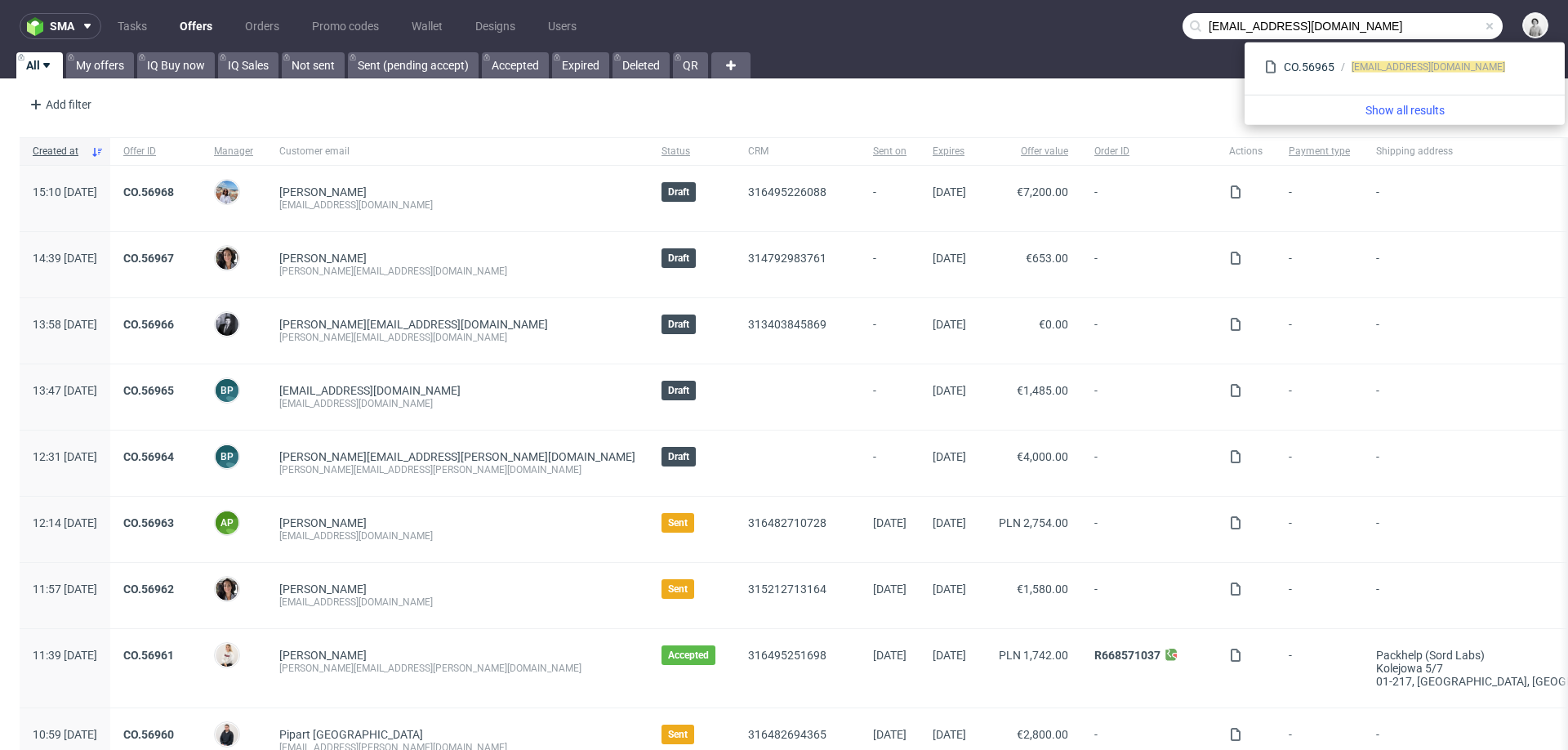
type input "[EMAIL_ADDRESS][DOMAIN_NAME]"
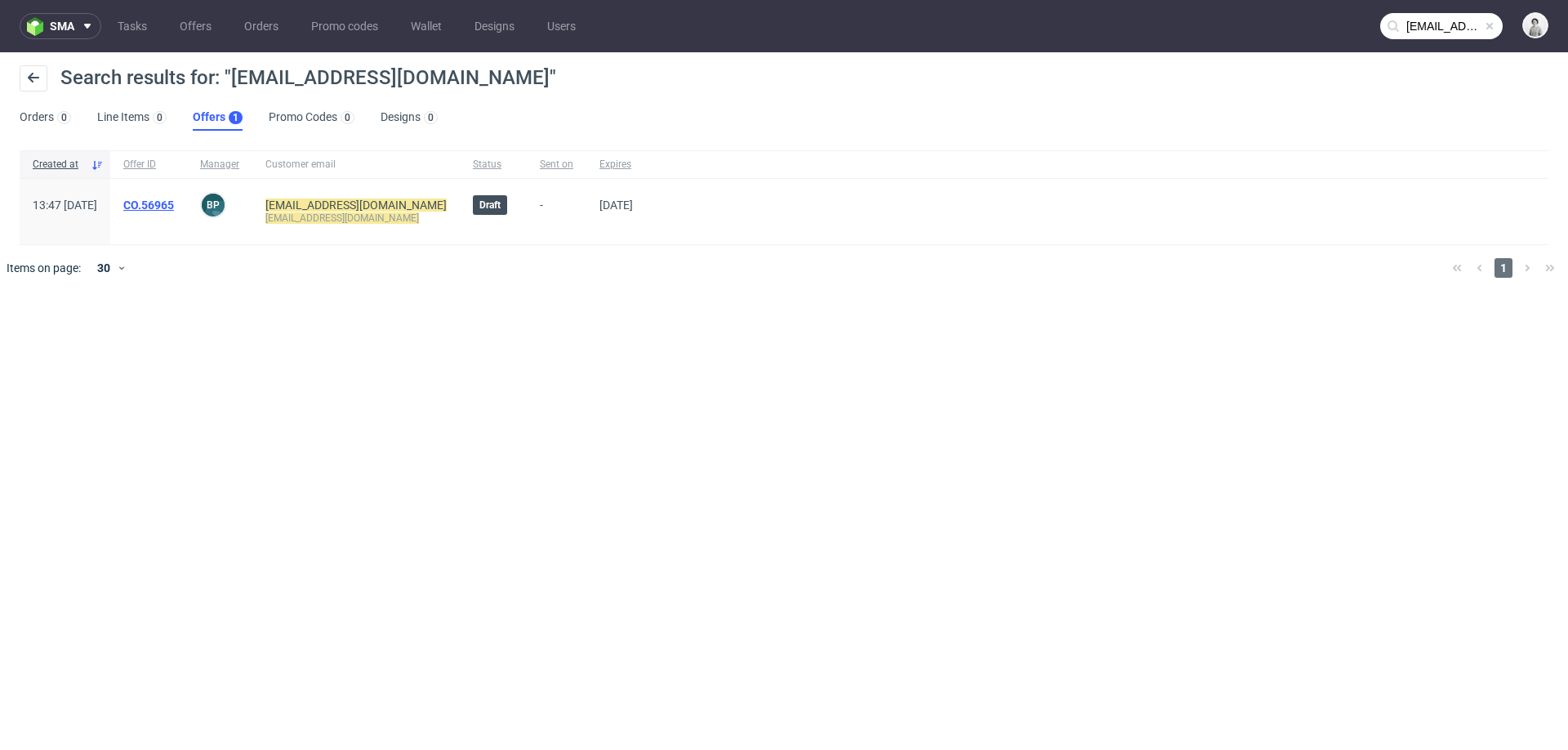
click at [174, 203] on link "CO.56965" at bounding box center [149, 205] width 51 height 13
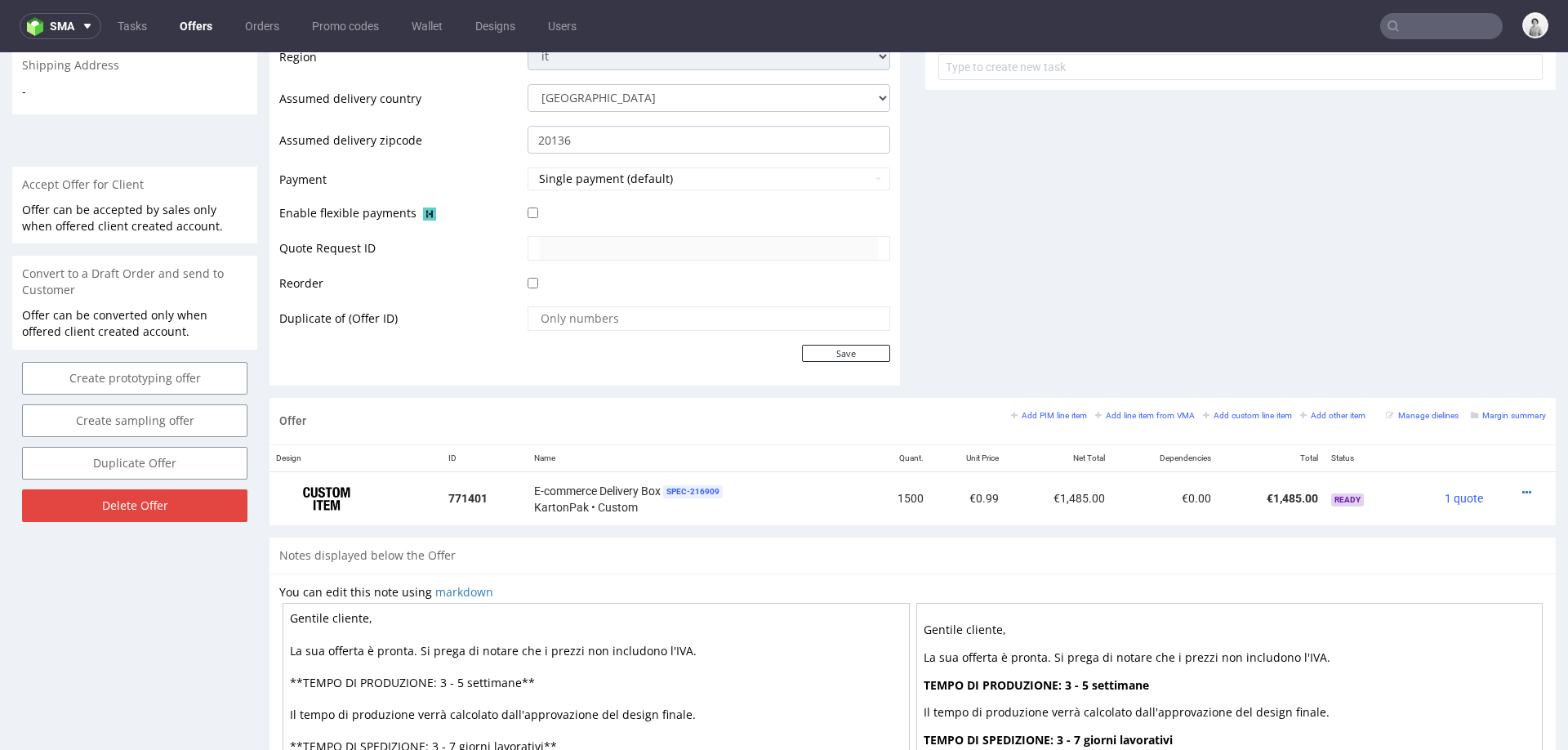
scroll to position [623, 0]
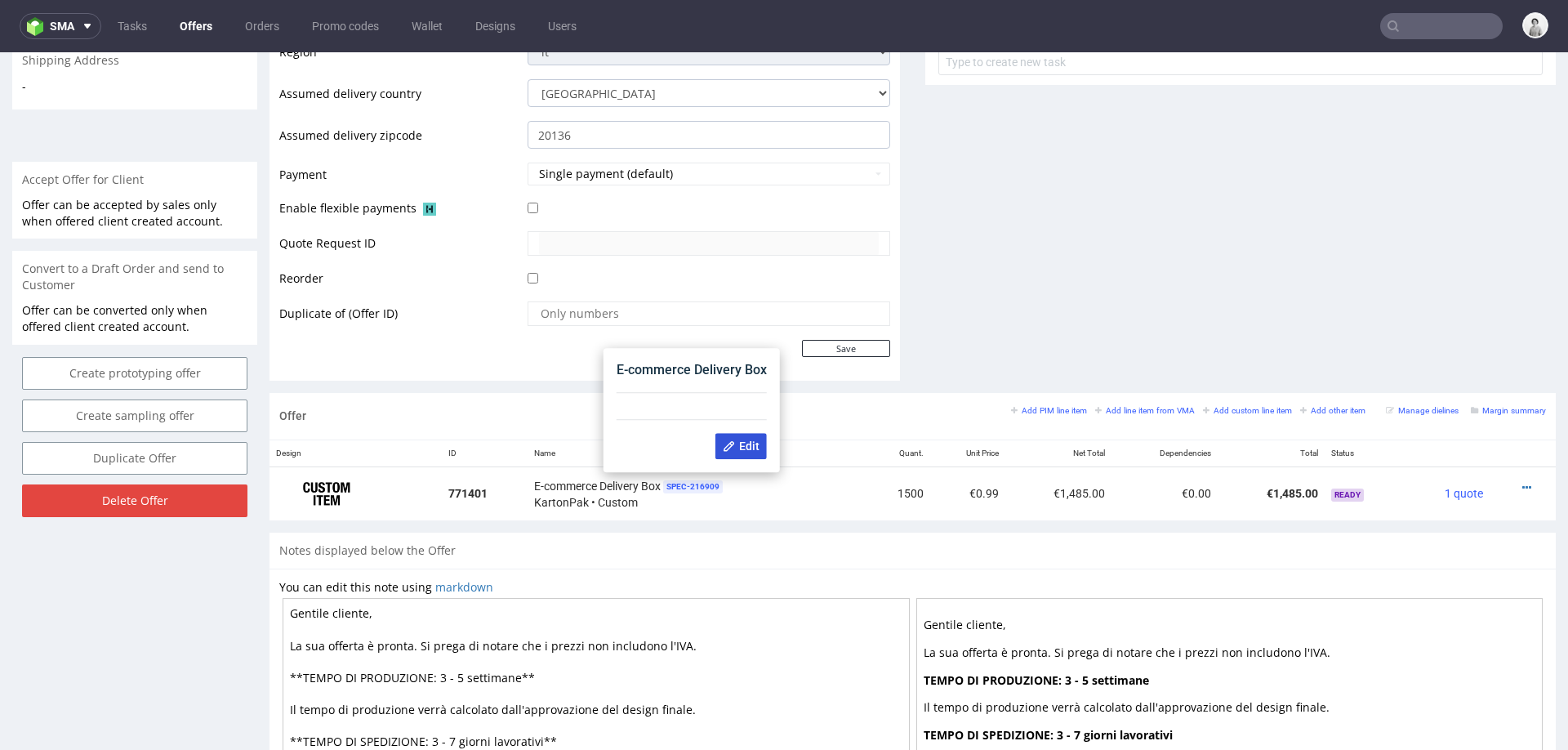
click at [730, 445] on use at bounding box center [729, 447] width 11 height 11
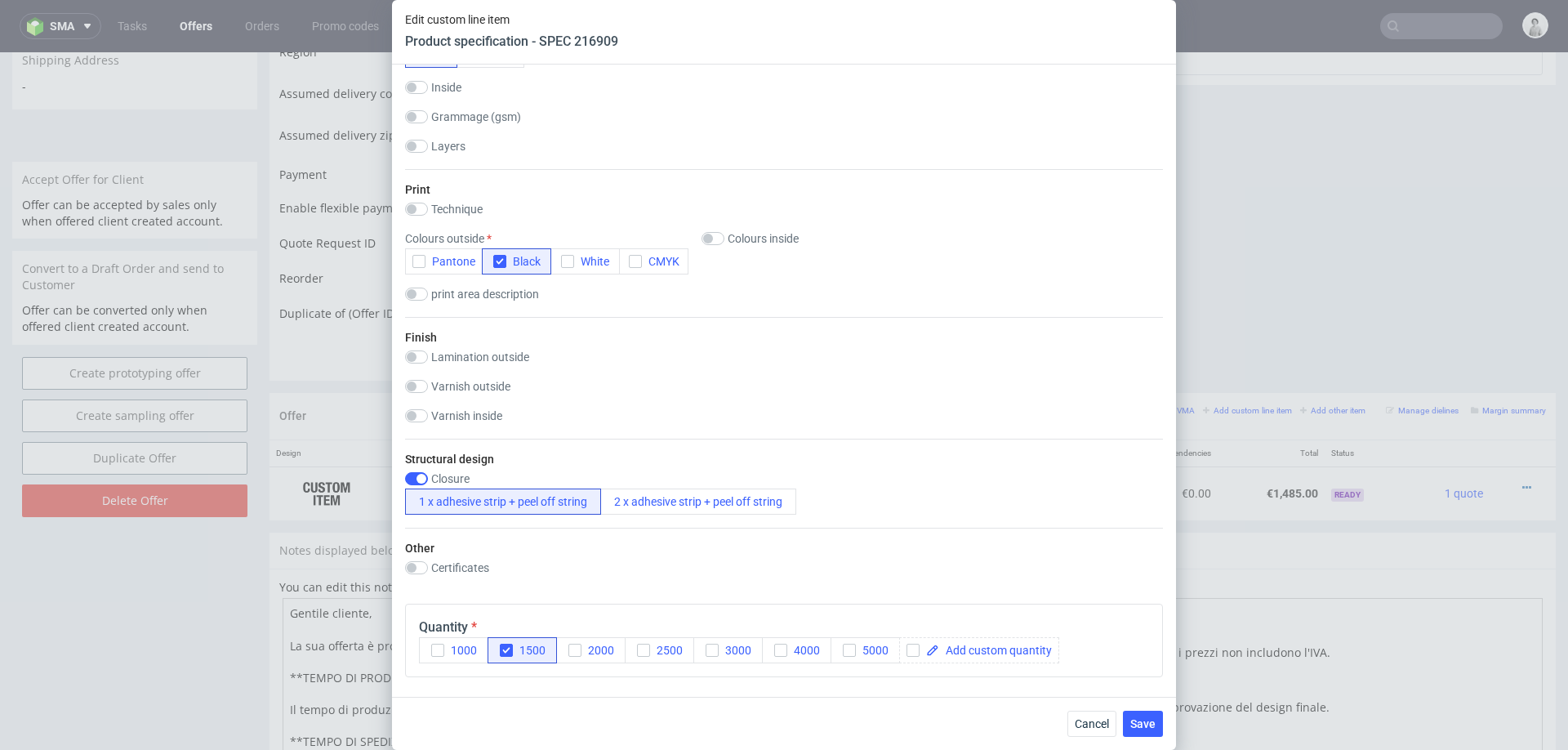
scroll to position [962, 0]
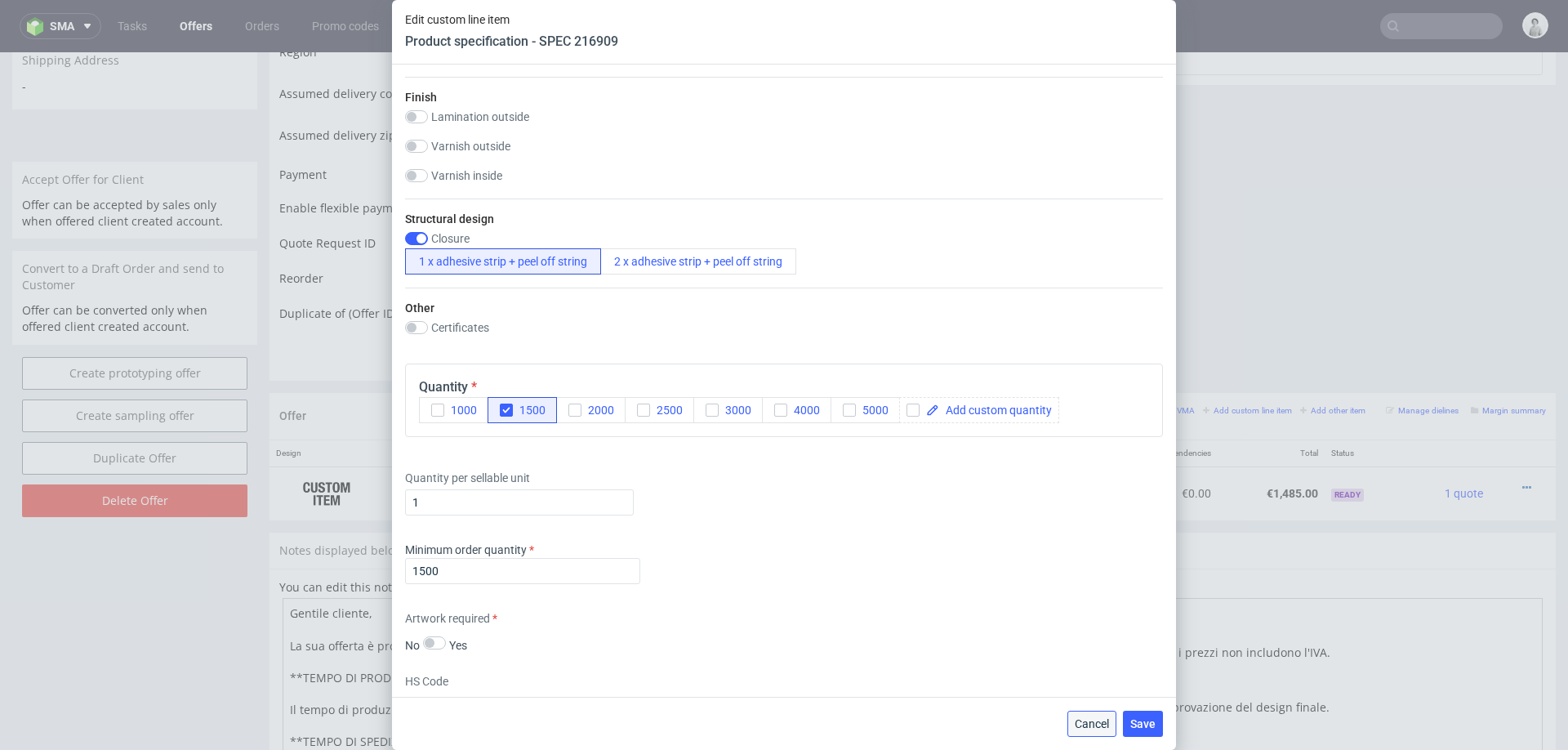
click at [1081, 720] on span "Cancel" at bounding box center [1092, 724] width 34 height 11
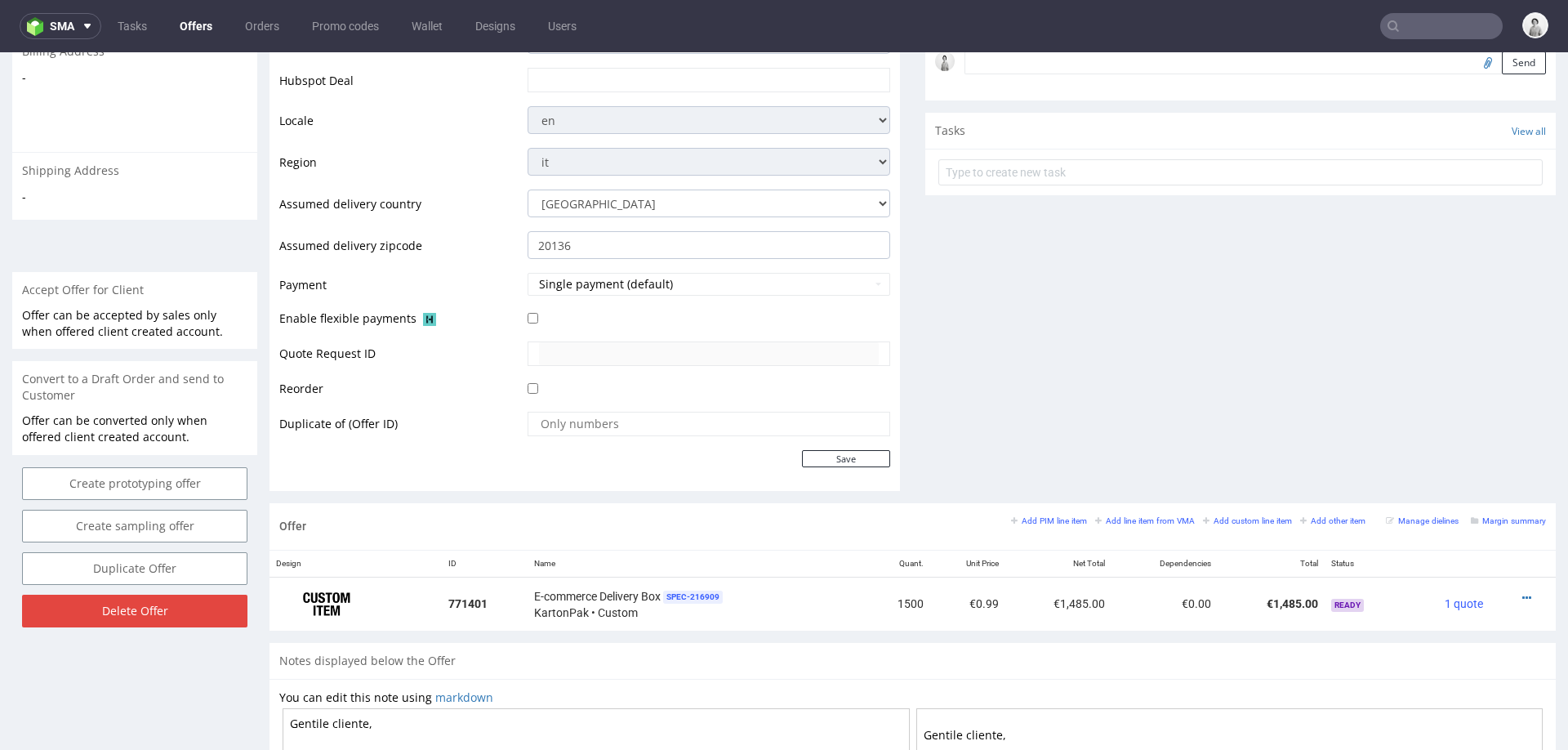
scroll to position [477, 0]
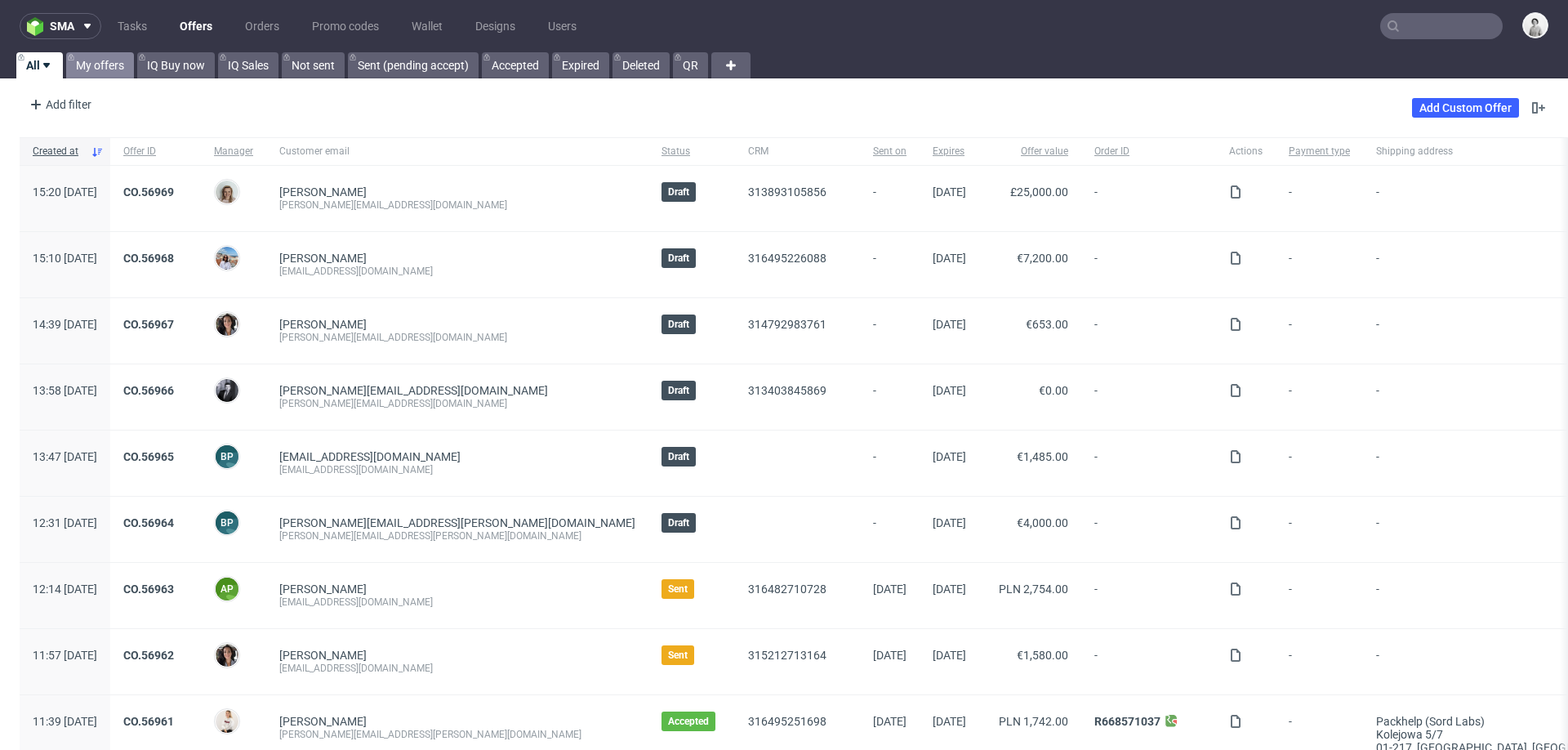
click at [80, 70] on link "My offers" at bounding box center [99, 65] width 68 height 26
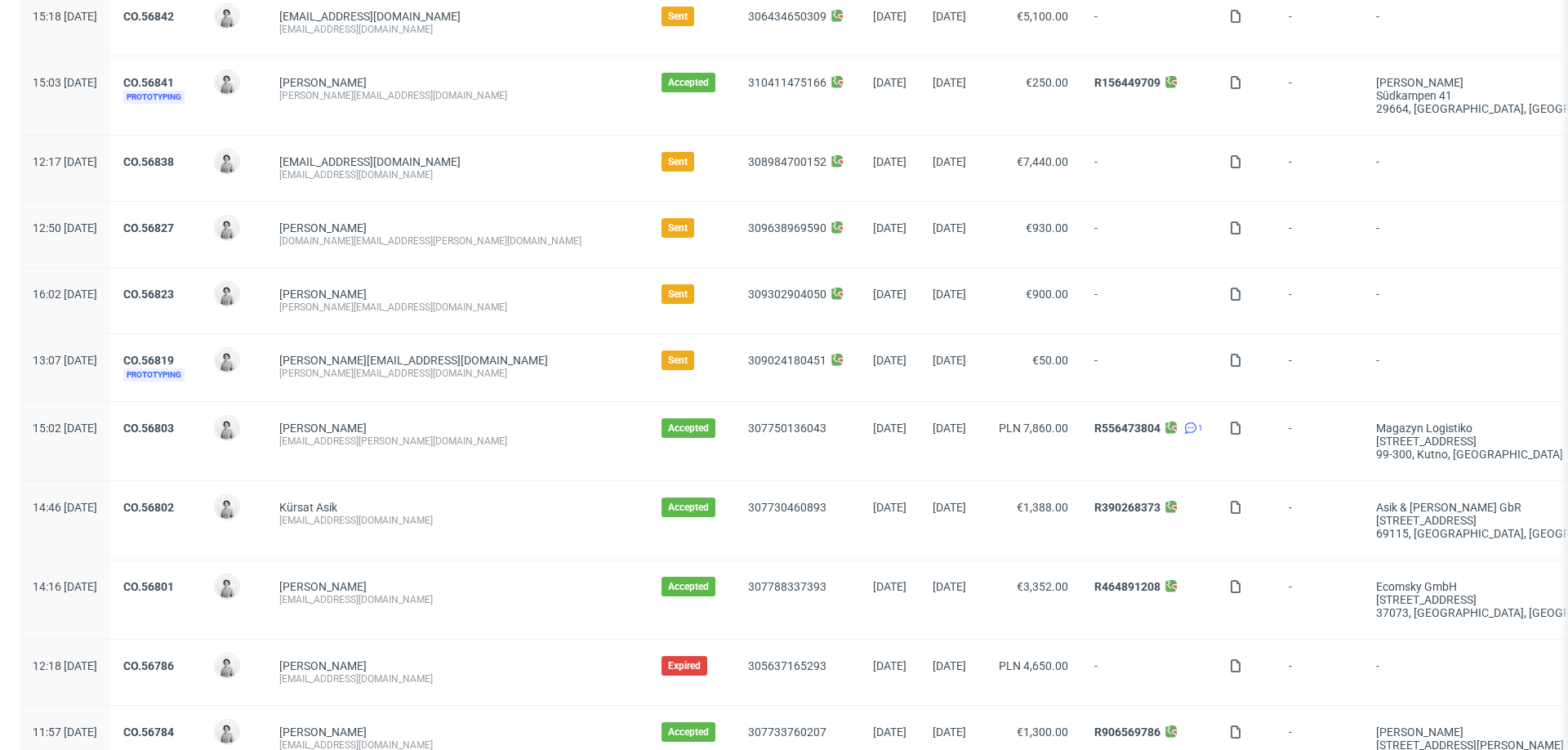
scroll to position [1074, 0]
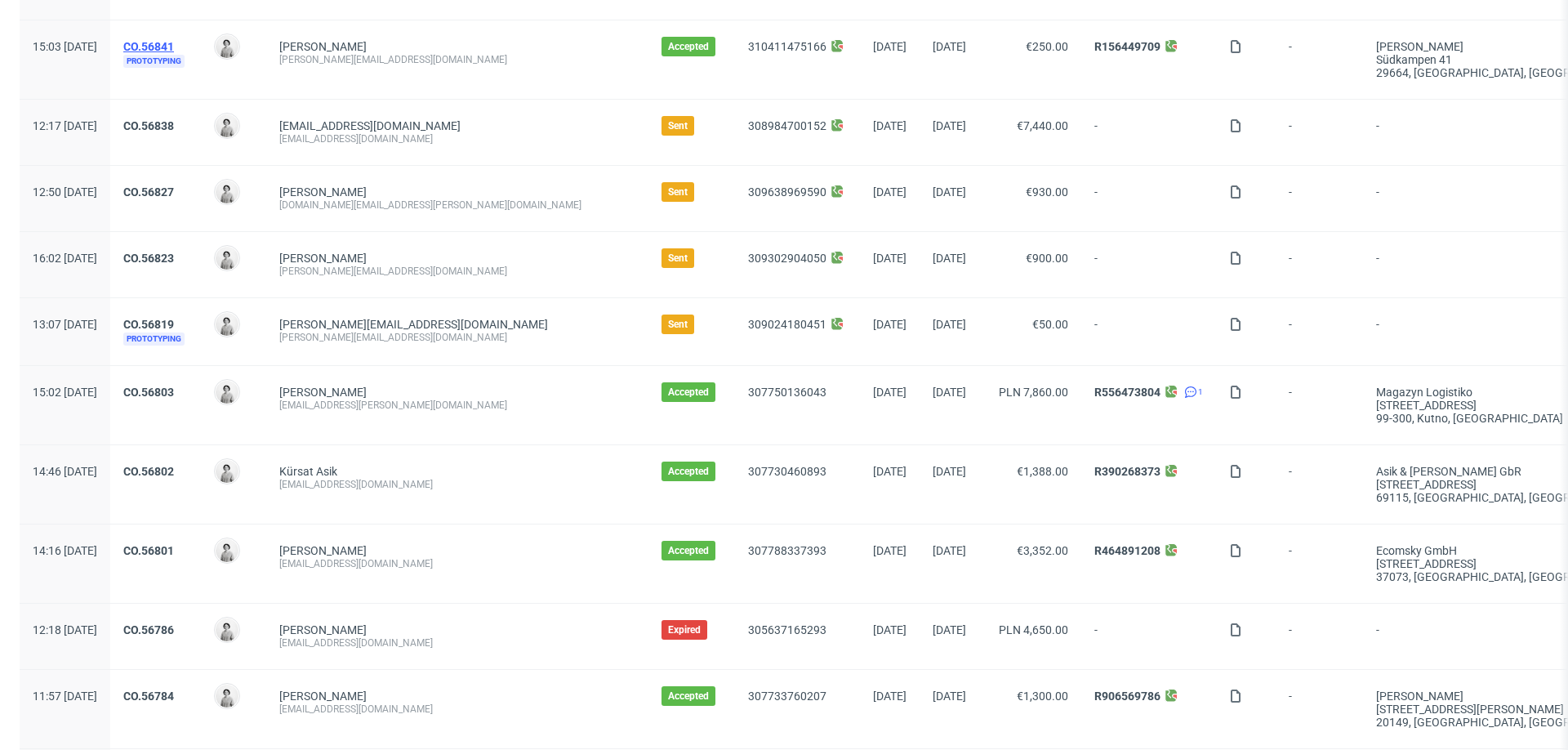
click at [174, 40] on link "CO.56841" at bounding box center [149, 47] width 51 height 13
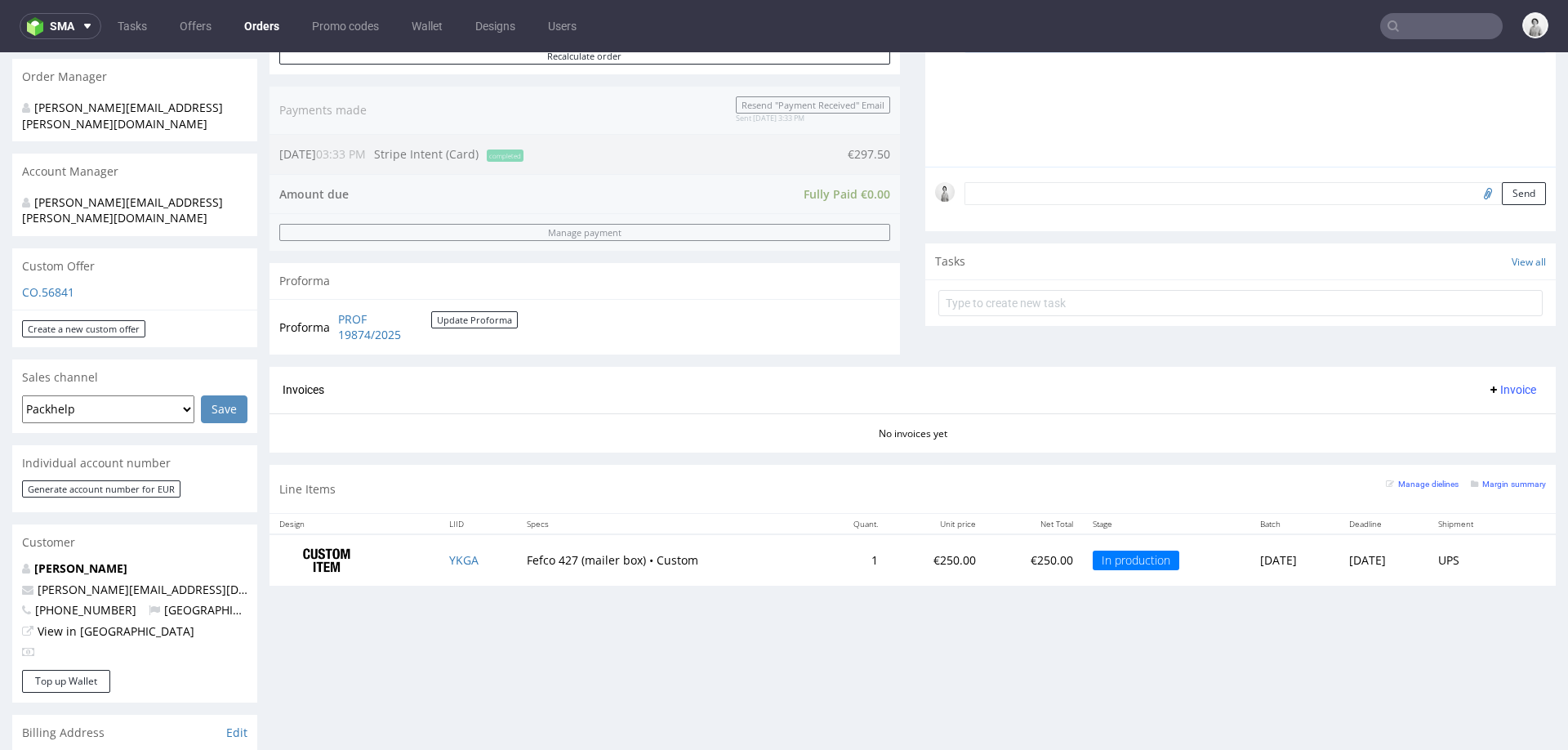
scroll to position [400, 0]
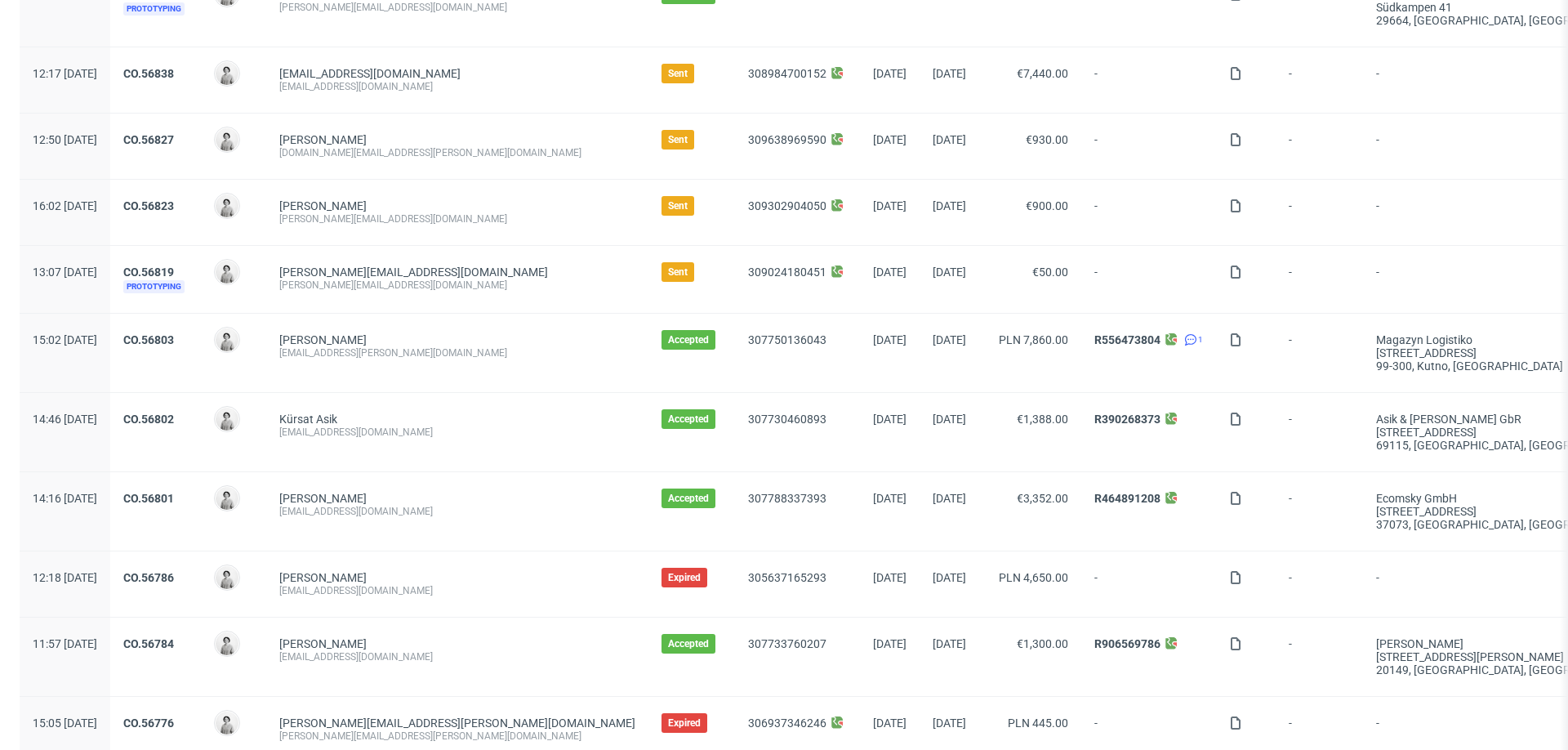
scroll to position [1130, 0]
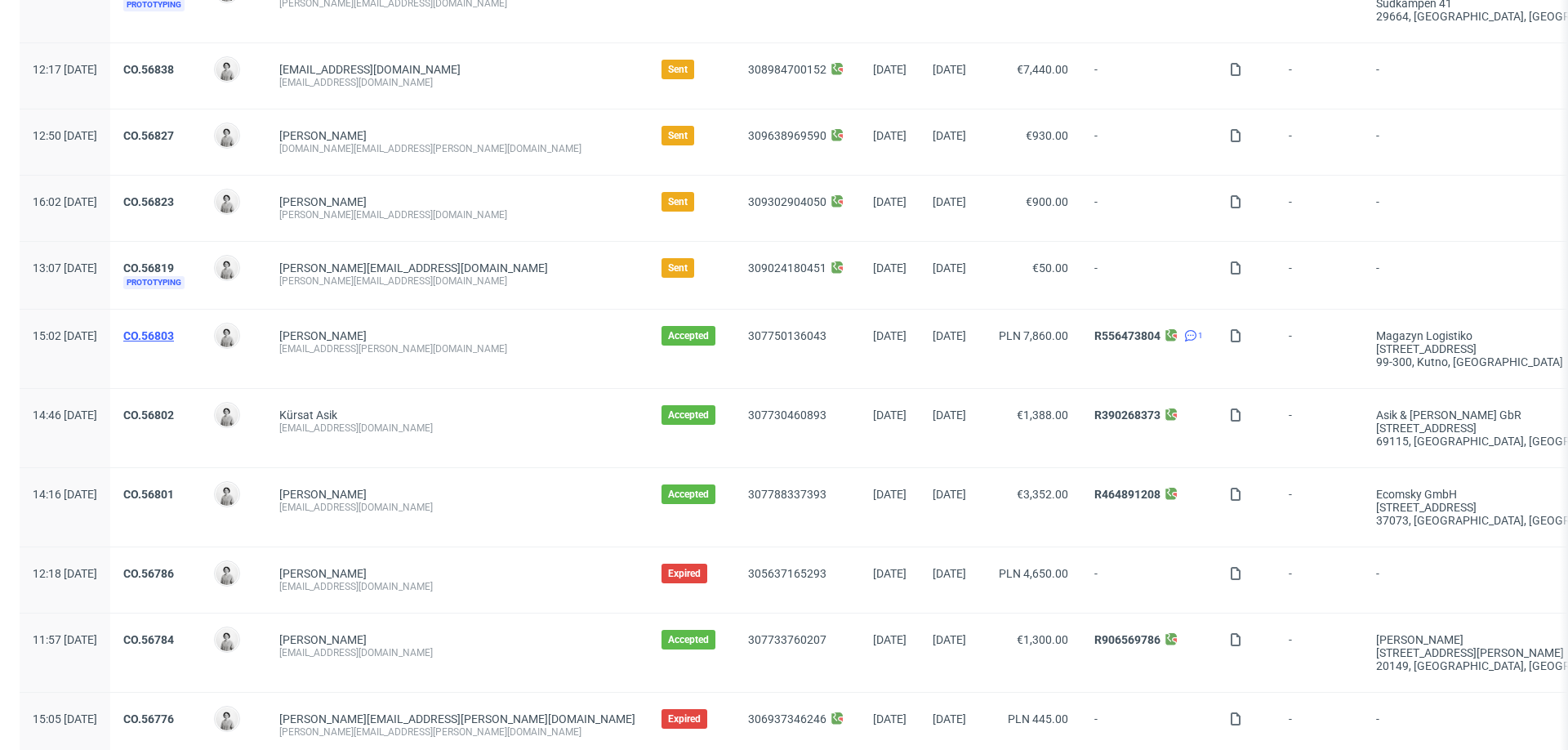
click at [174, 329] on link "CO.56803" at bounding box center [149, 335] width 51 height 13
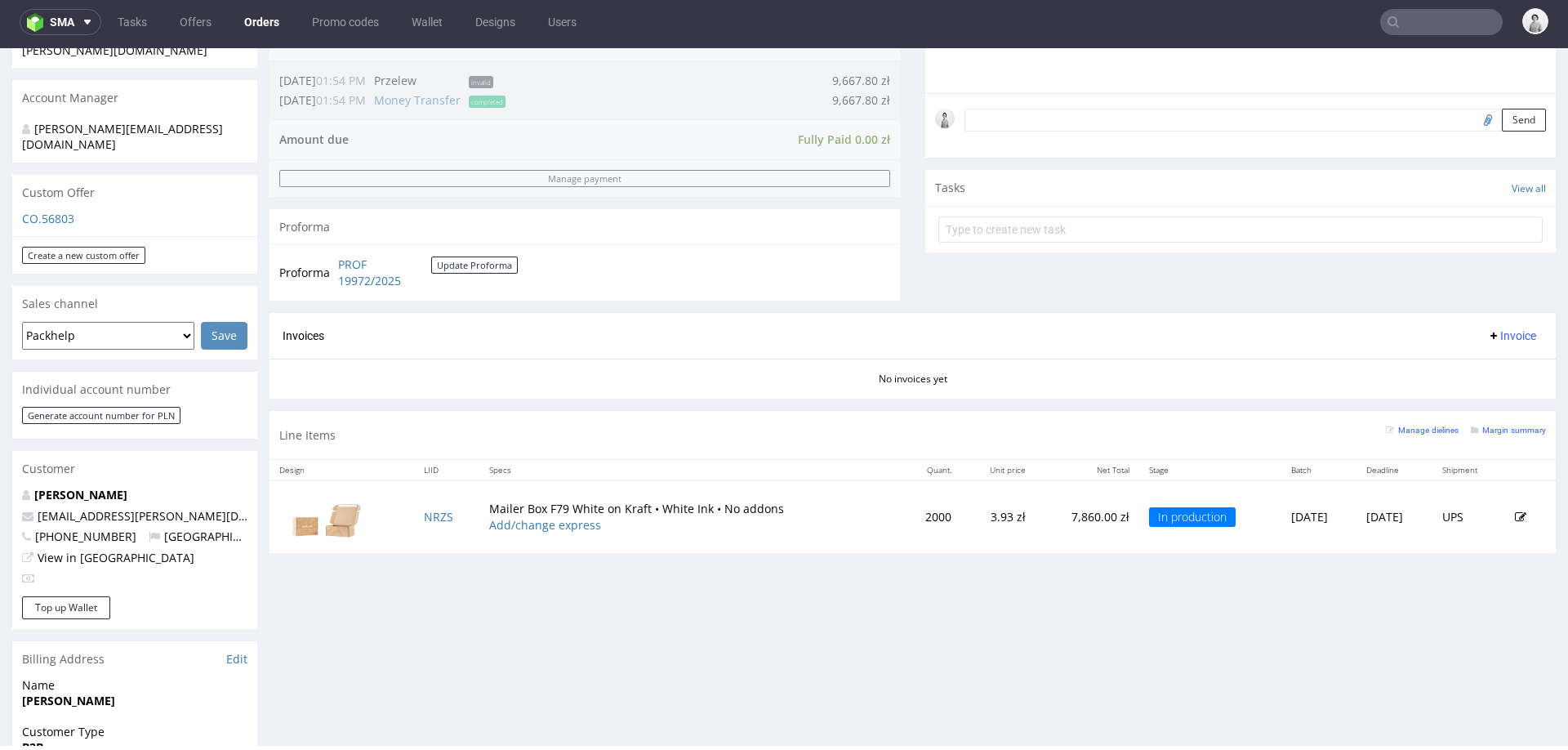
scroll to position [473, 0]
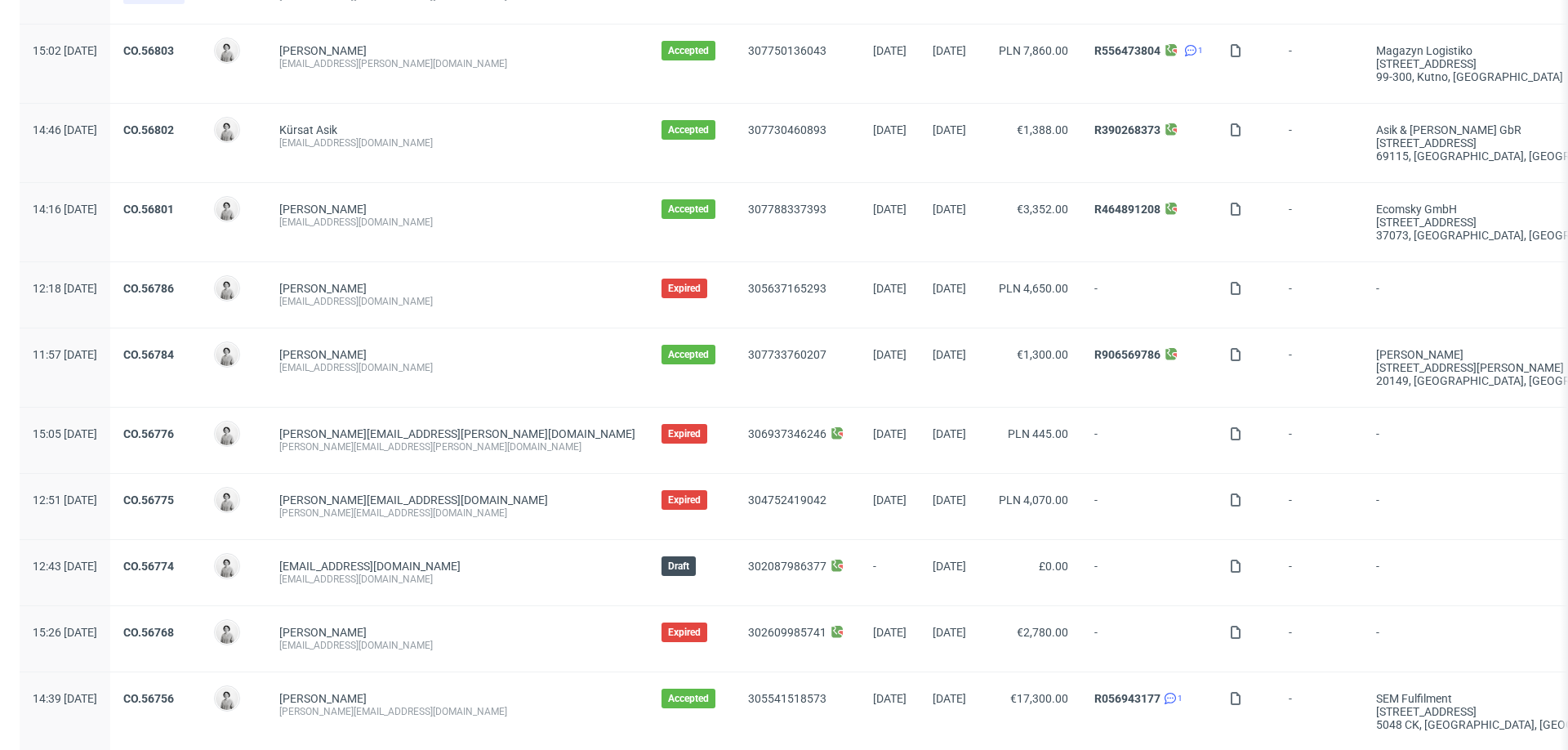
scroll to position [1526, 0]
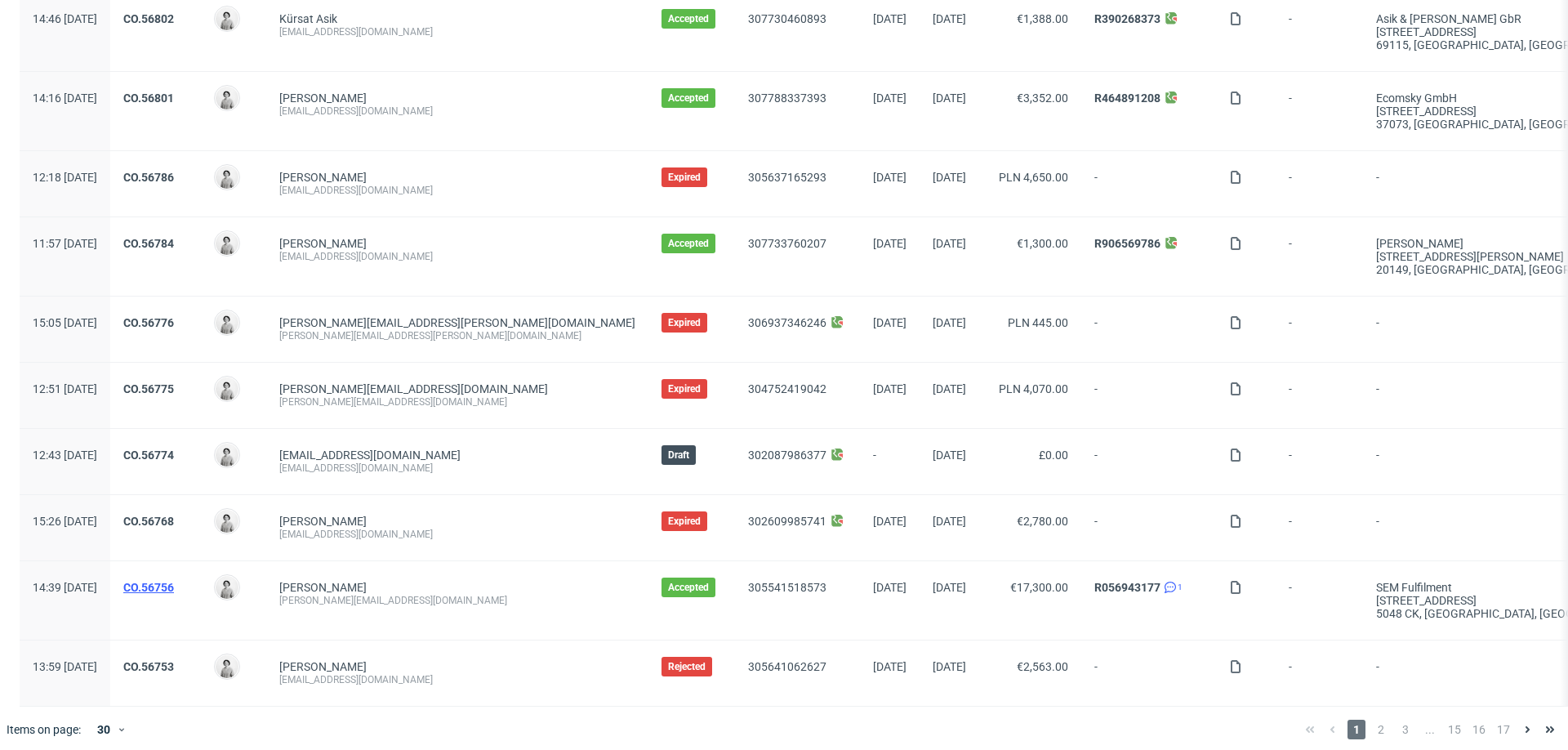
click at [174, 581] on link "CO.56756" at bounding box center [149, 587] width 51 height 13
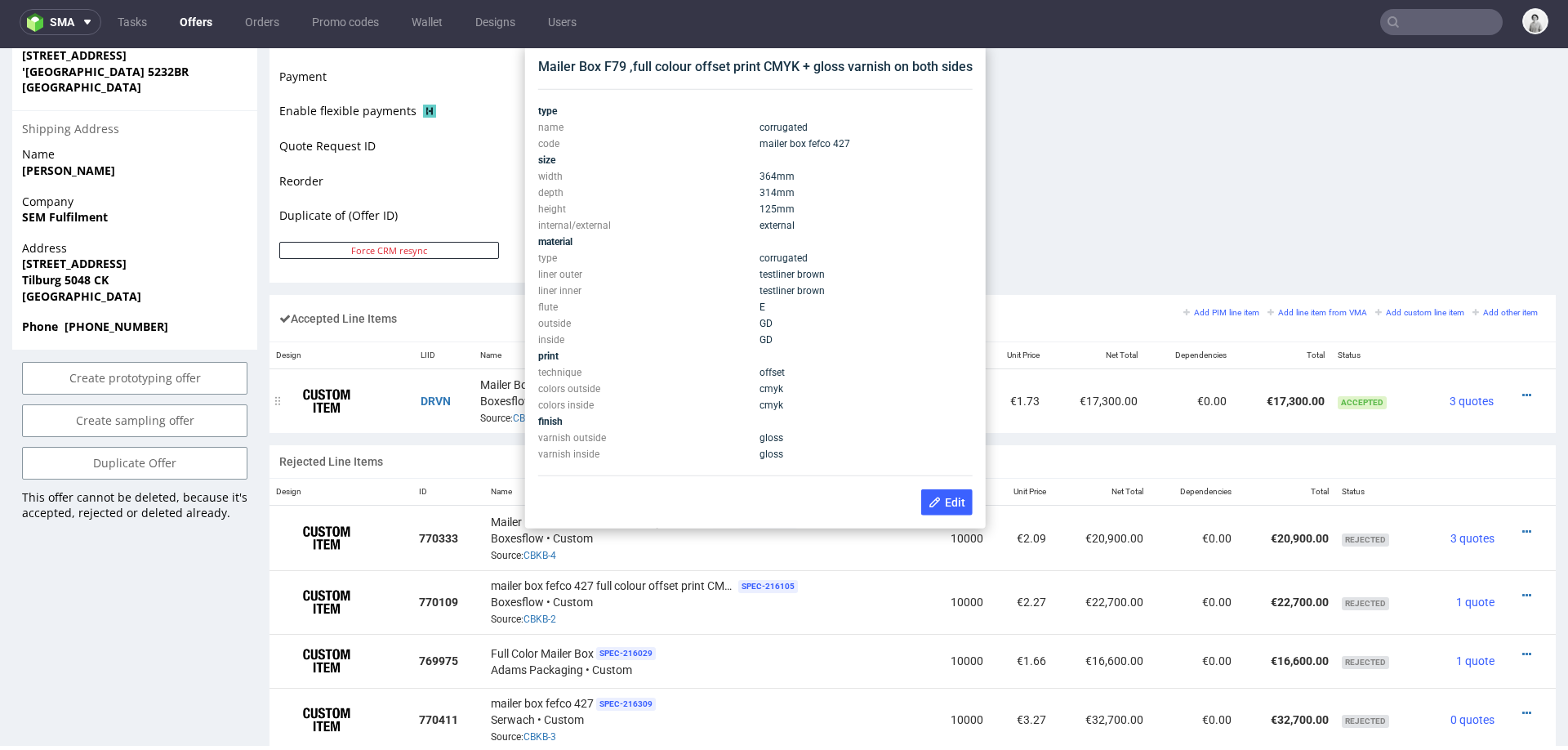
scroll to position [747, 0]
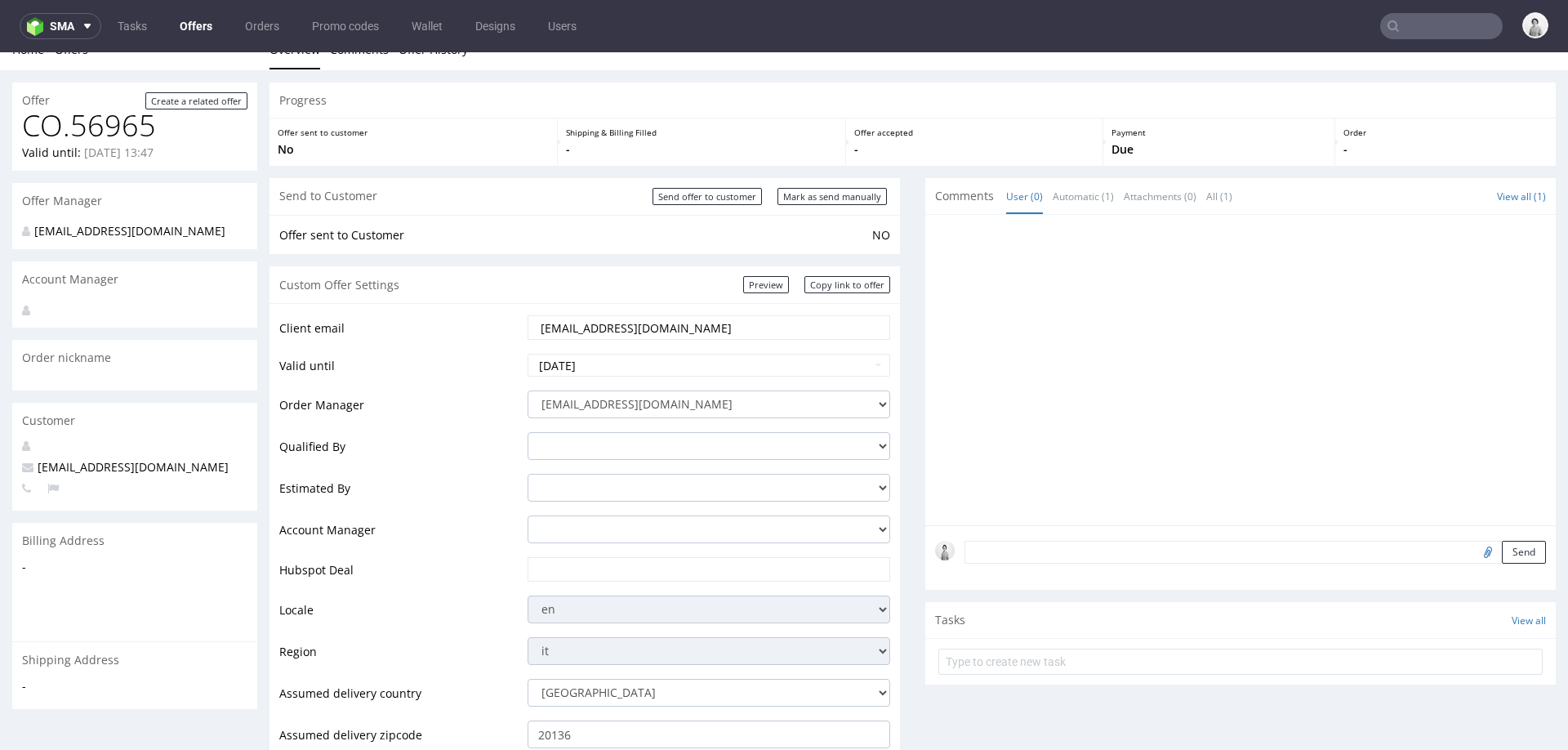
scroll to position [18, 0]
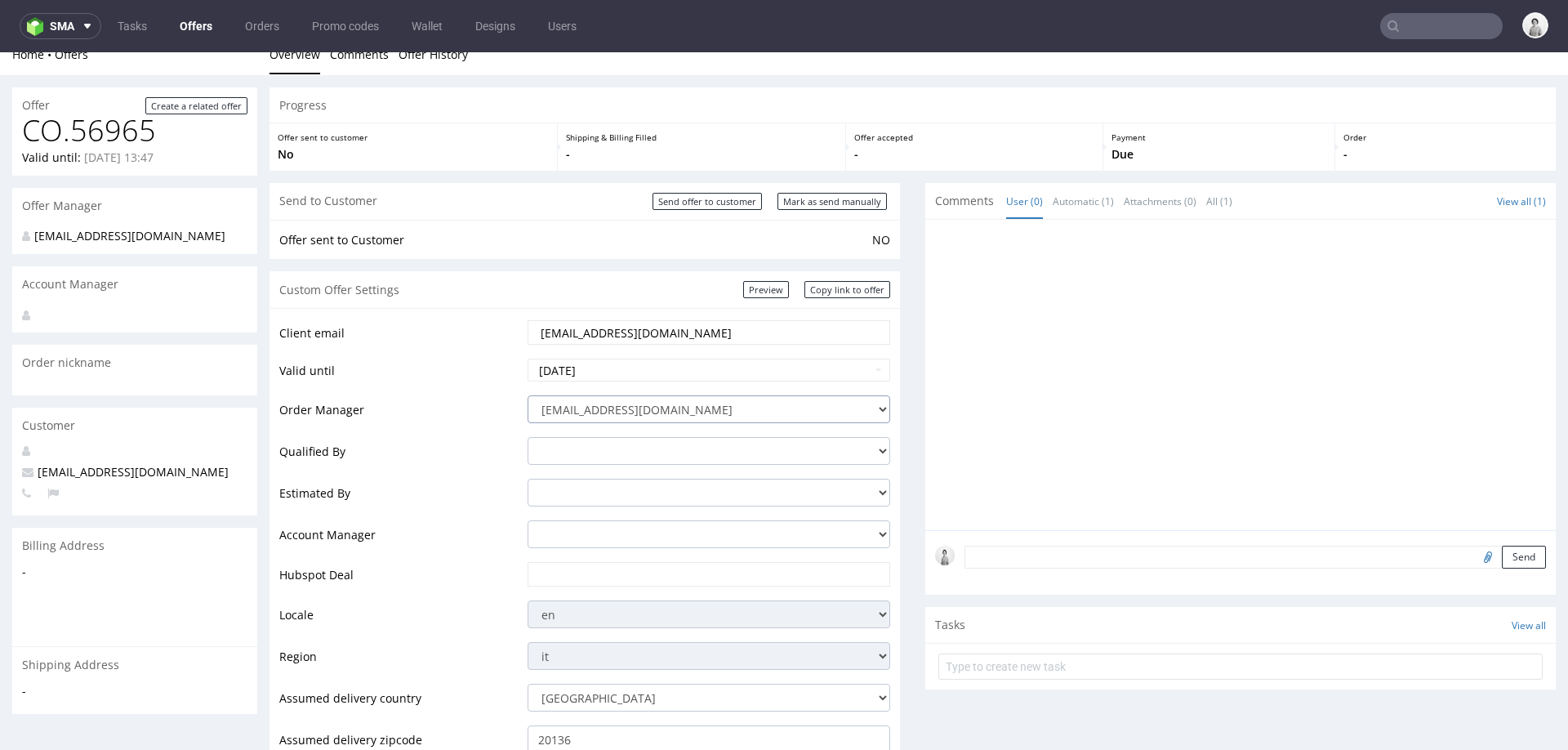
click at [765, 404] on select "[EMAIL_ADDRESS][DOMAIN_NAME] [PERSON_NAME][DOMAIN_NAME][EMAIL_ADDRESS][PERSON_N…" at bounding box center [708, 410] width 363 height 28
select select "20998342"
click at [527, 396] on select "[EMAIL_ADDRESS][DOMAIN_NAME] [PERSON_NAME][DOMAIN_NAME][EMAIL_ADDRESS][PERSON_N…" at bounding box center [708, 410] width 363 height 28
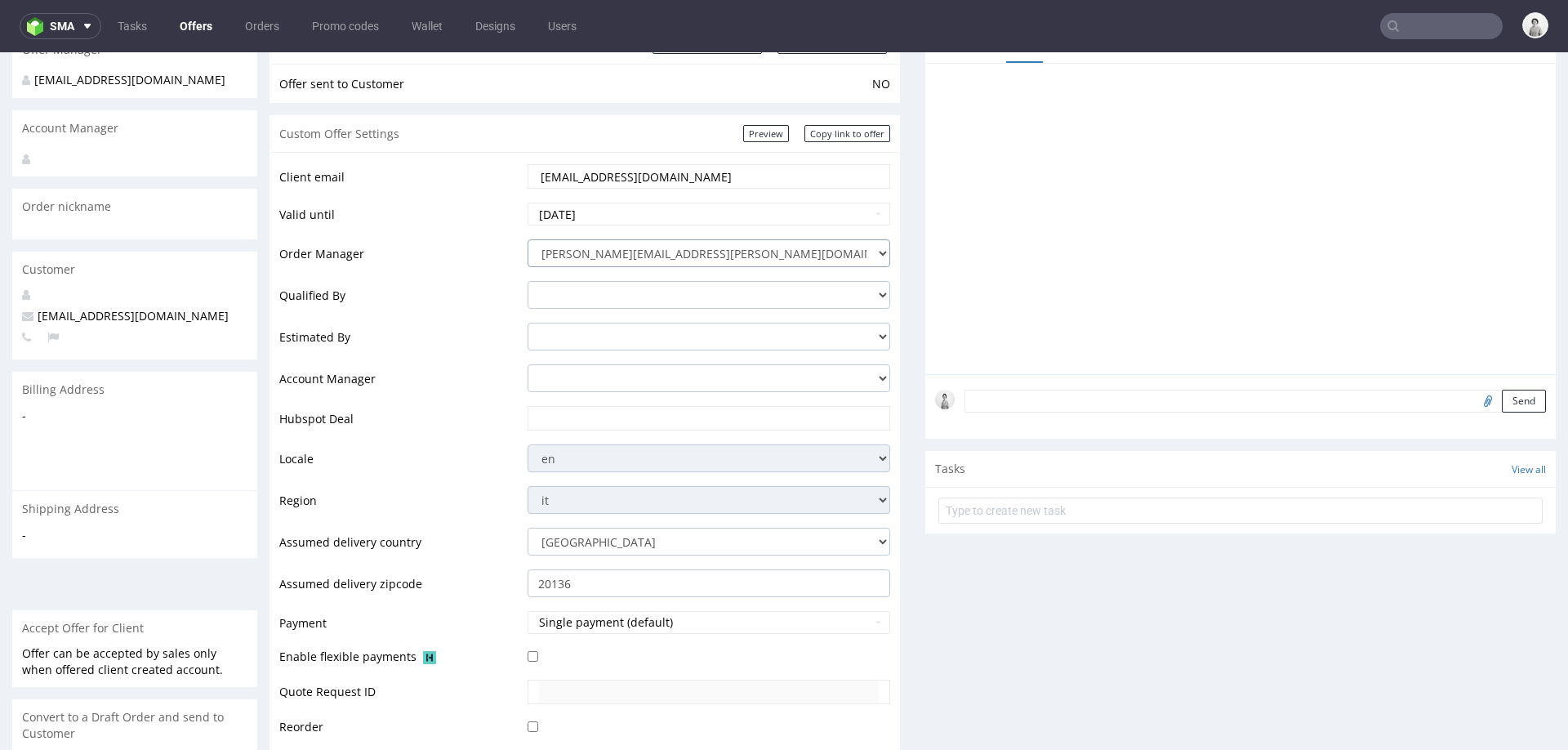
scroll to position [177, 0]
click at [755, 173] on input "[EMAIL_ADDRESS][DOMAIN_NAME]" at bounding box center [708, 174] width 340 height 23
click at [598, 411] on input "text" at bounding box center [708, 416] width 340 height 23
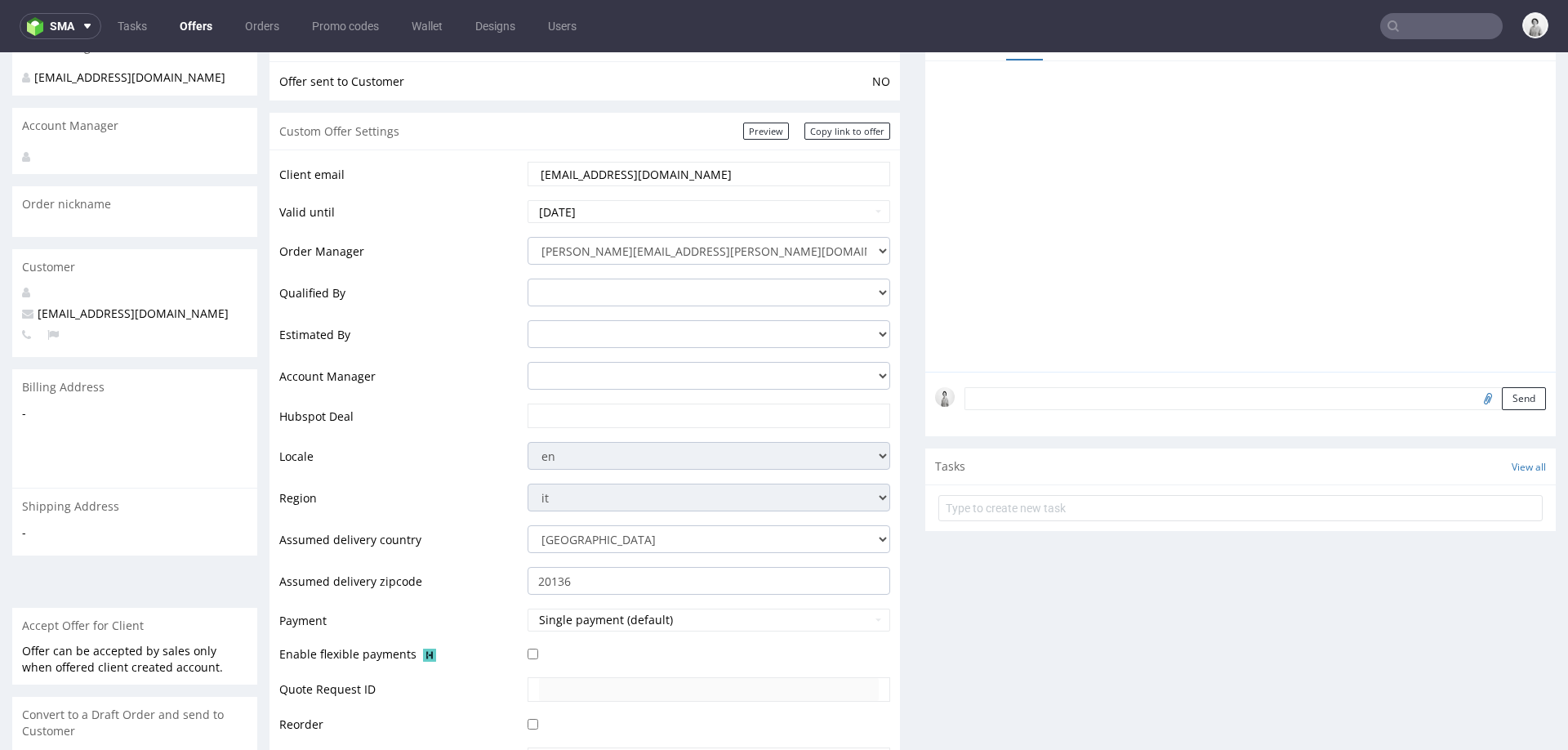
paste input "https://app-eu1.hubspot.com/contacts/25600958/record/0-3/317527060708"
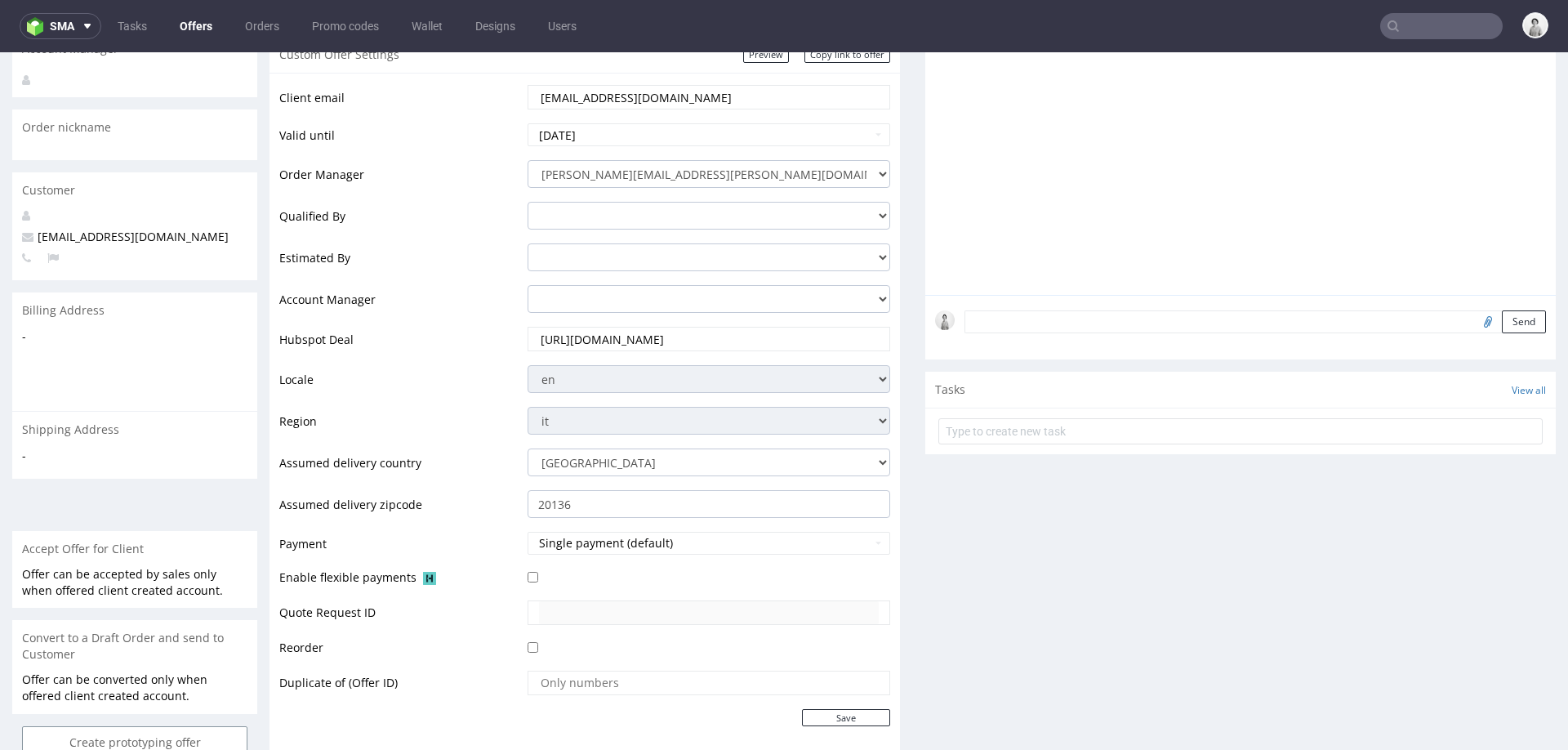
scroll to position [285, 0]
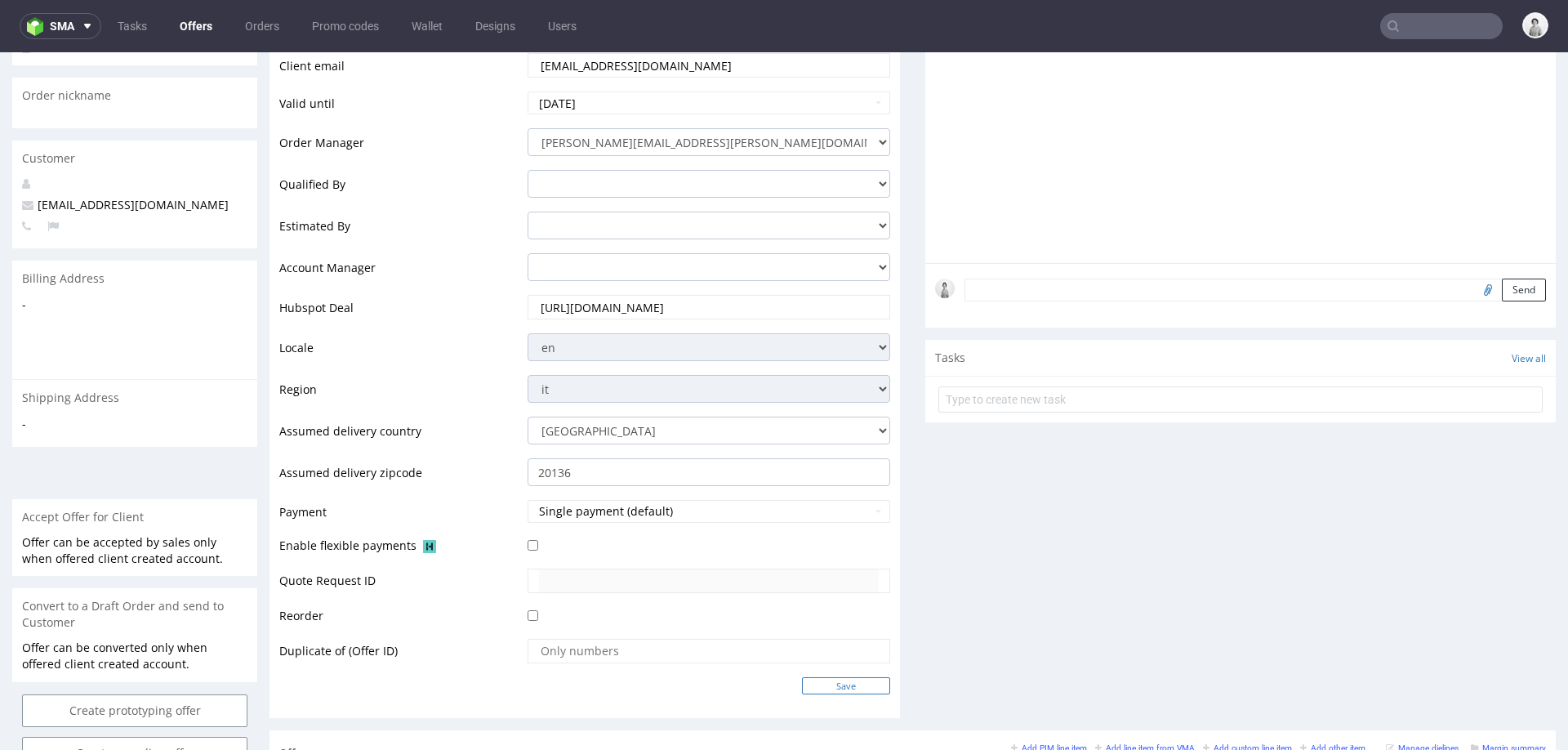
type input "https://app-eu1.hubspot.com/contacts/25600958/record/0-3/317527060708"
click at [842, 677] on input "Save" at bounding box center [846, 686] width 88 height 18
type input "In progress..."
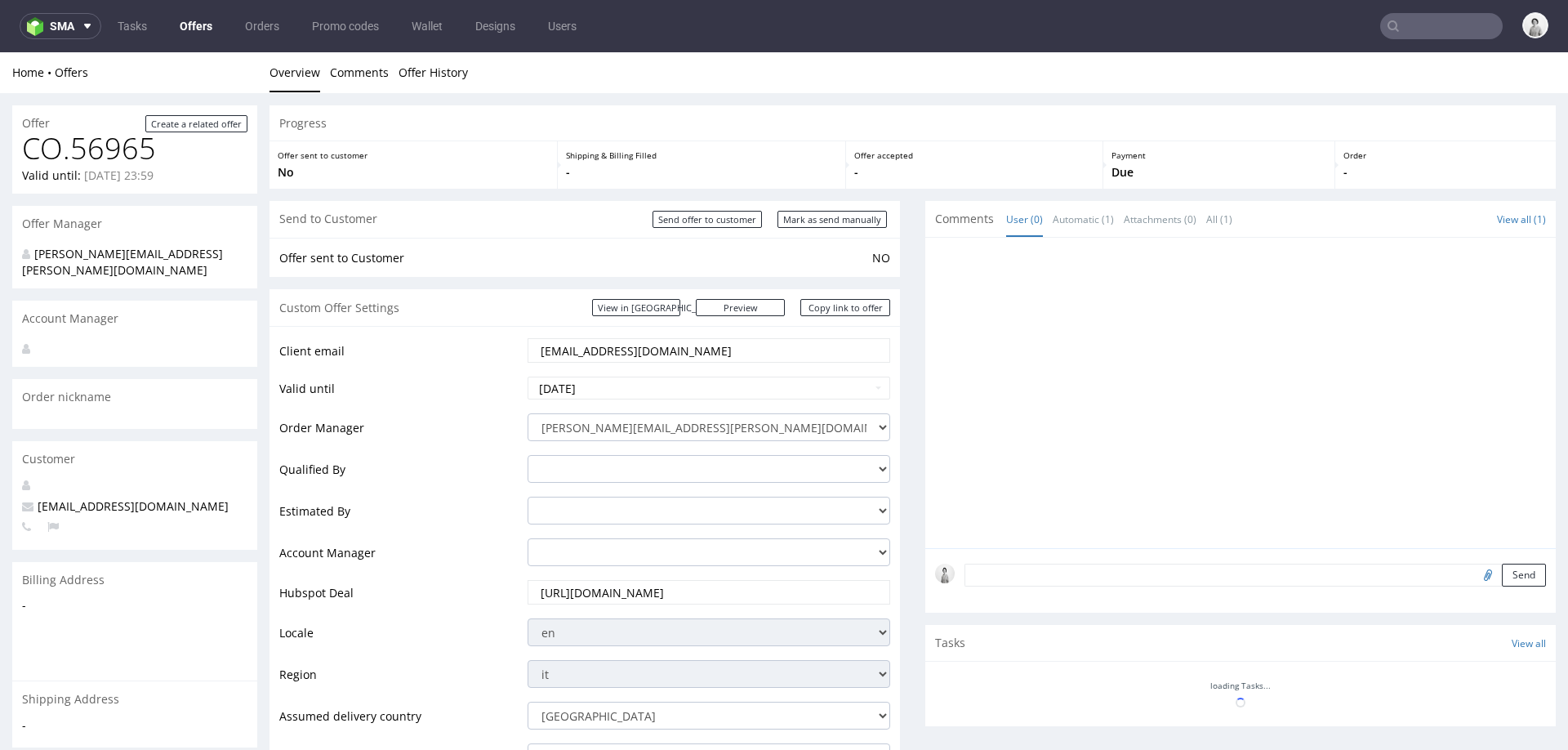
scroll to position [0, 0]
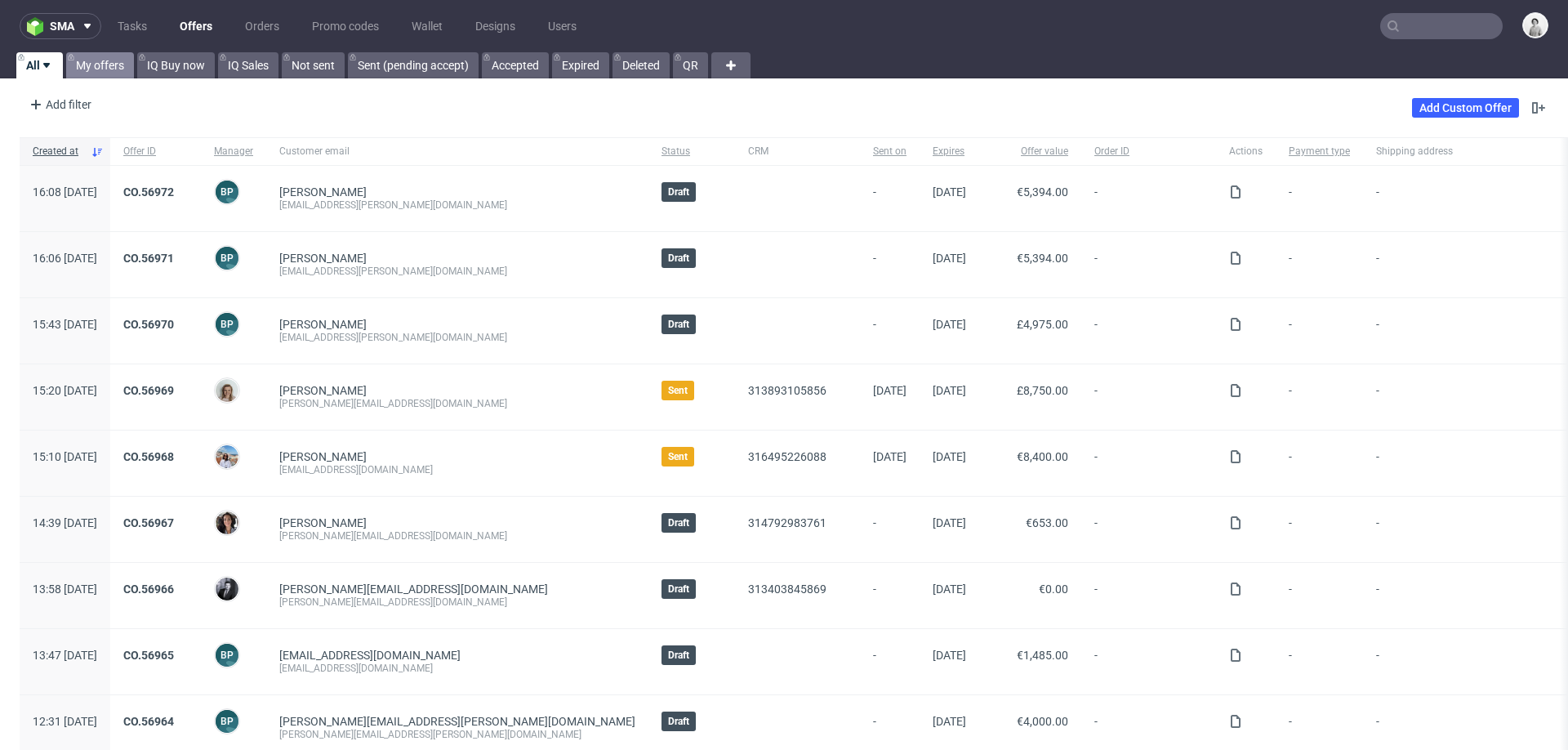
click at [73, 69] on link "My offers" at bounding box center [99, 65] width 68 height 26
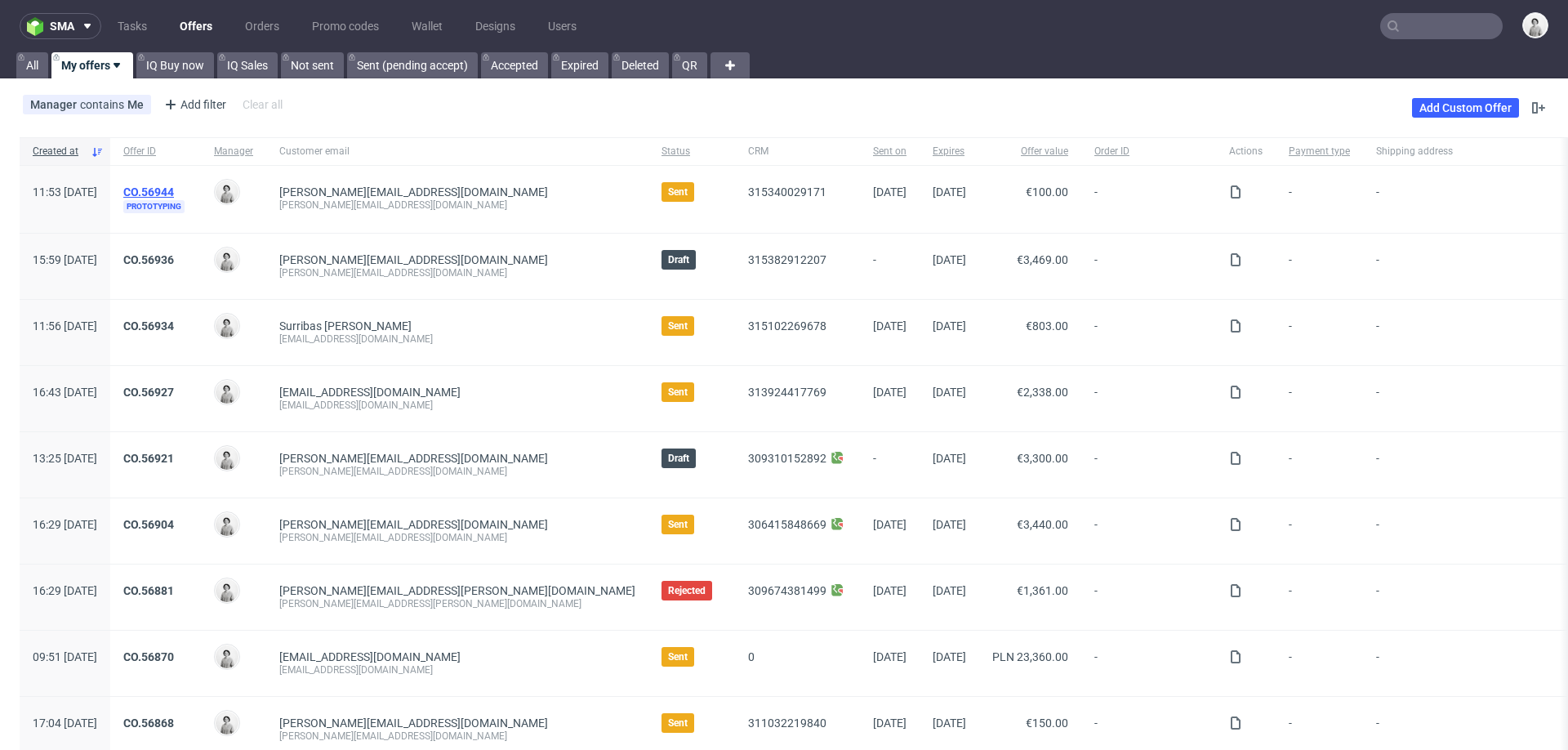
click at [174, 194] on link "CO.56944" at bounding box center [149, 192] width 51 height 13
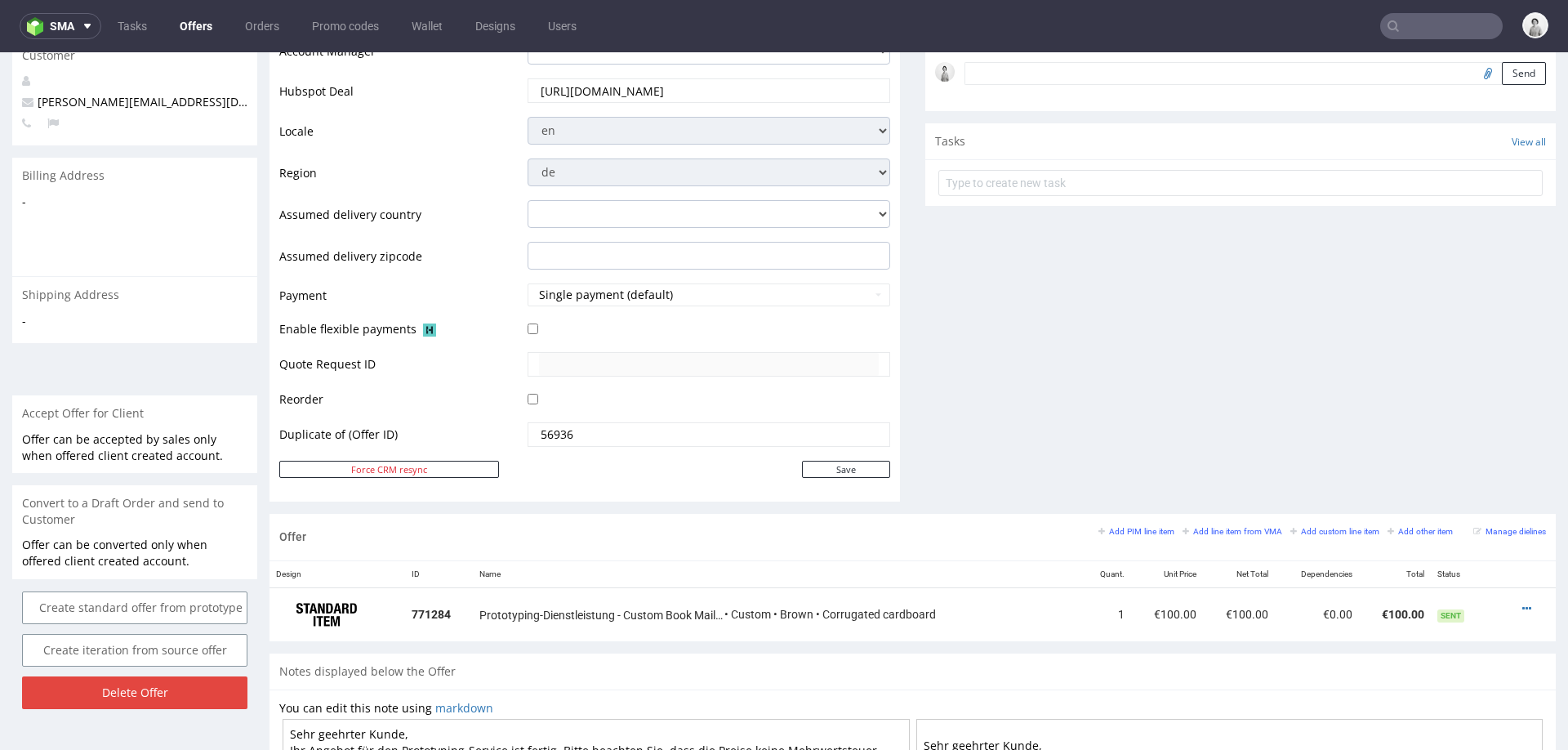
scroll to position [560, 0]
click at [170, 433] on p "Offer can be accepted by sales only when offered client created account." at bounding box center [134, 447] width 225 height 32
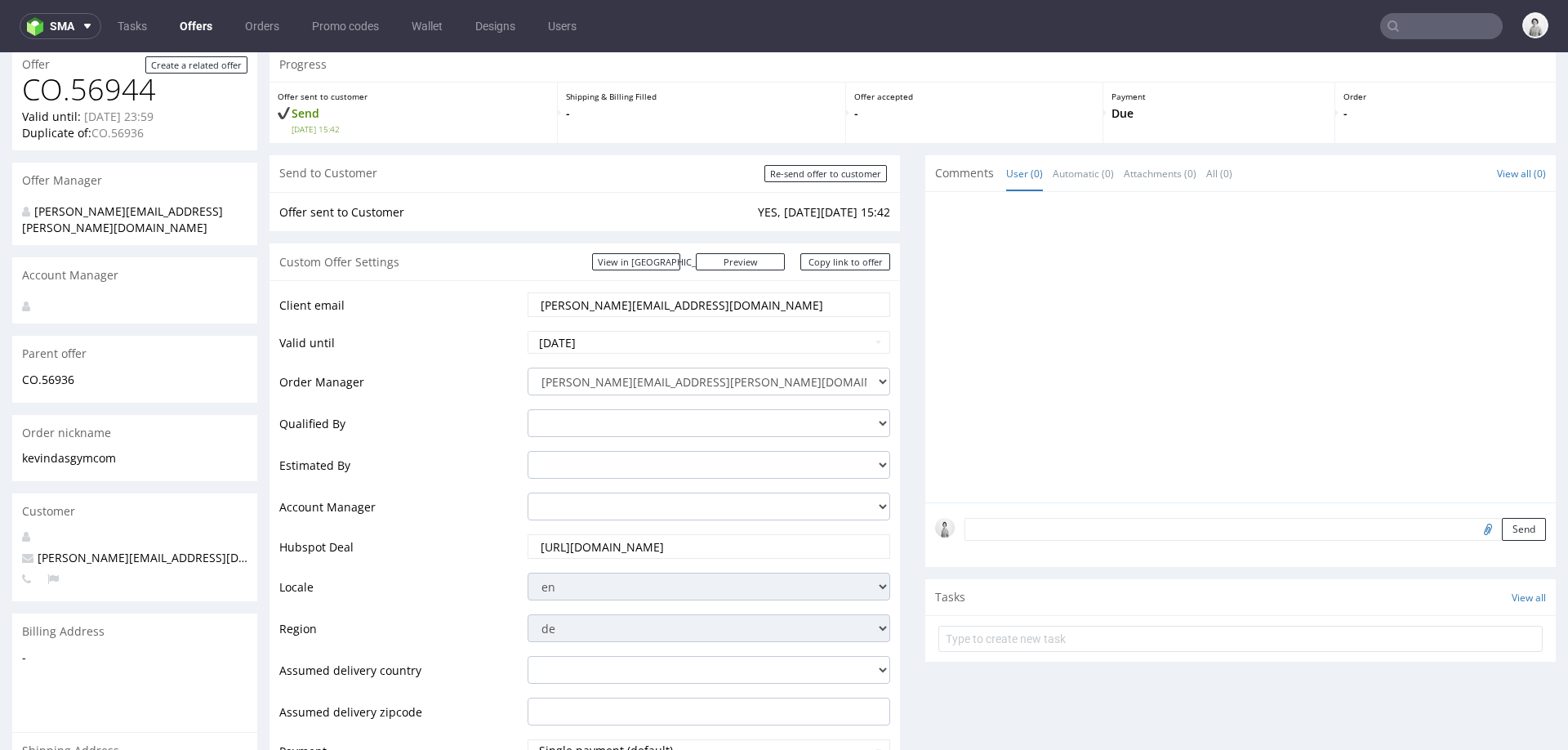
scroll to position [0, 0]
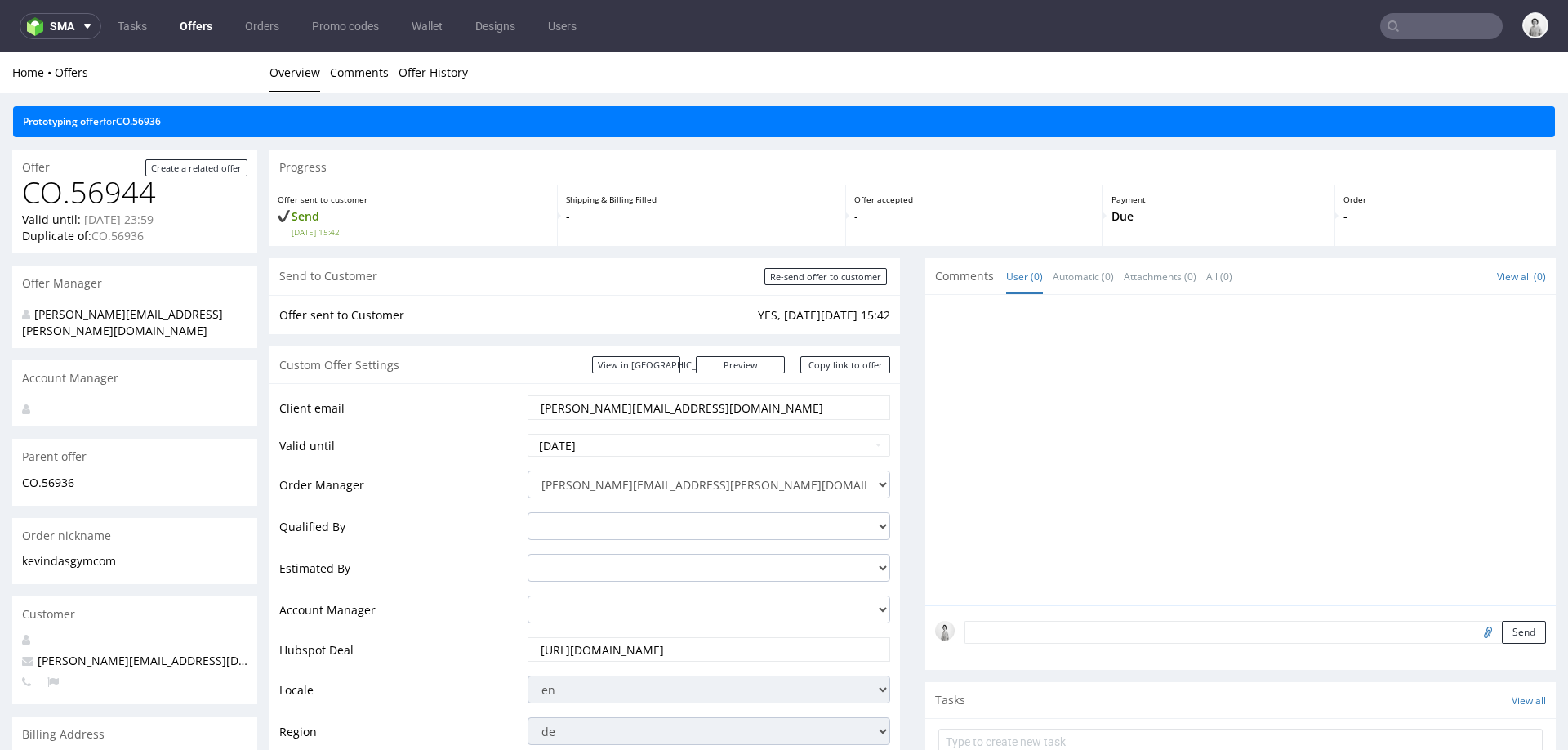
click at [594, 408] on input "[PERSON_NAME][EMAIL_ADDRESS][DOMAIN_NAME]" at bounding box center [708, 408] width 340 height 23
paste input ".[PERSON_NAME]"
type input "[PERSON_NAME][EMAIL_ADDRESS][PERSON_NAME][DOMAIN_NAME]"
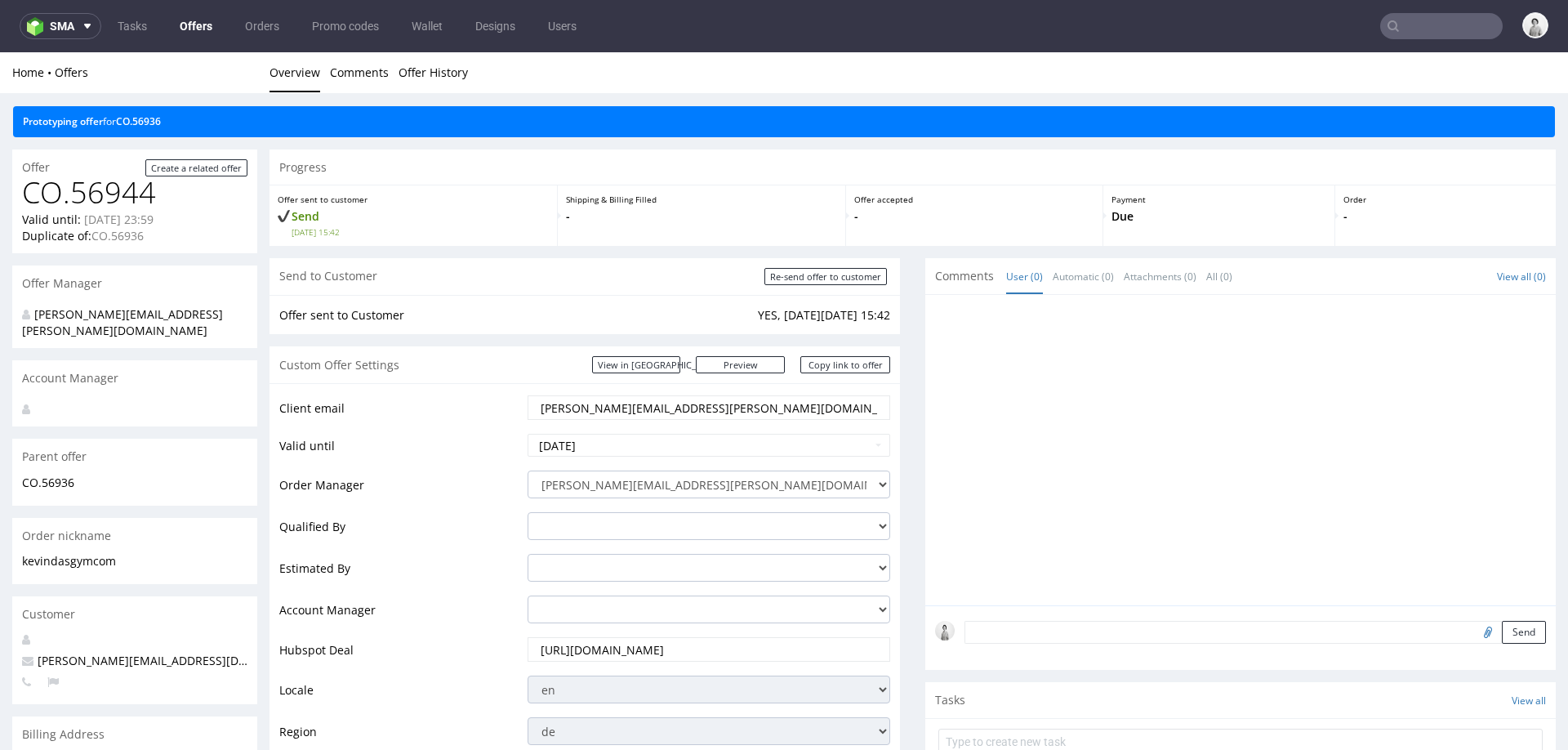
click at [496, 461] on td "Valid until" at bounding box center [402, 451] width 244 height 37
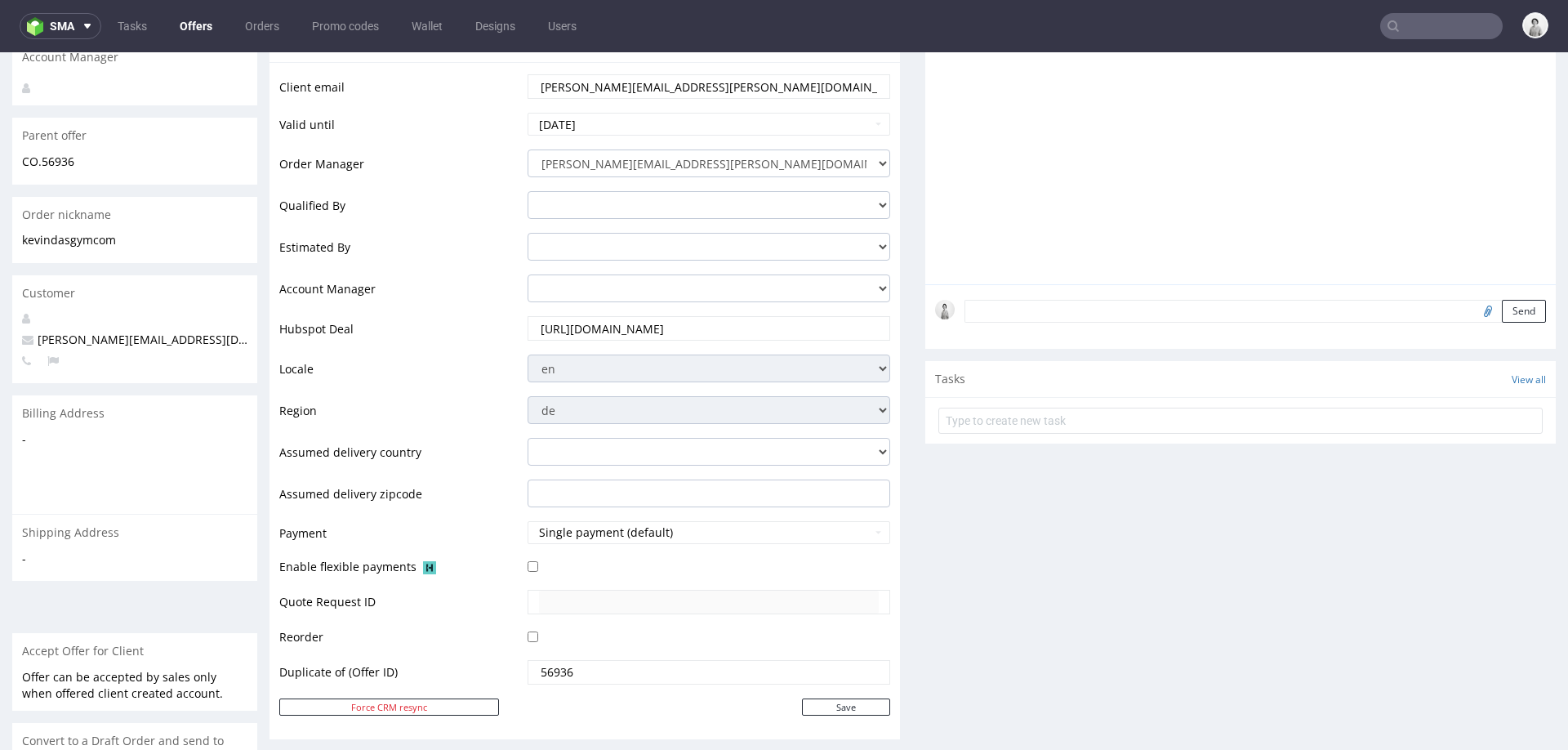
scroll to position [346, 0]
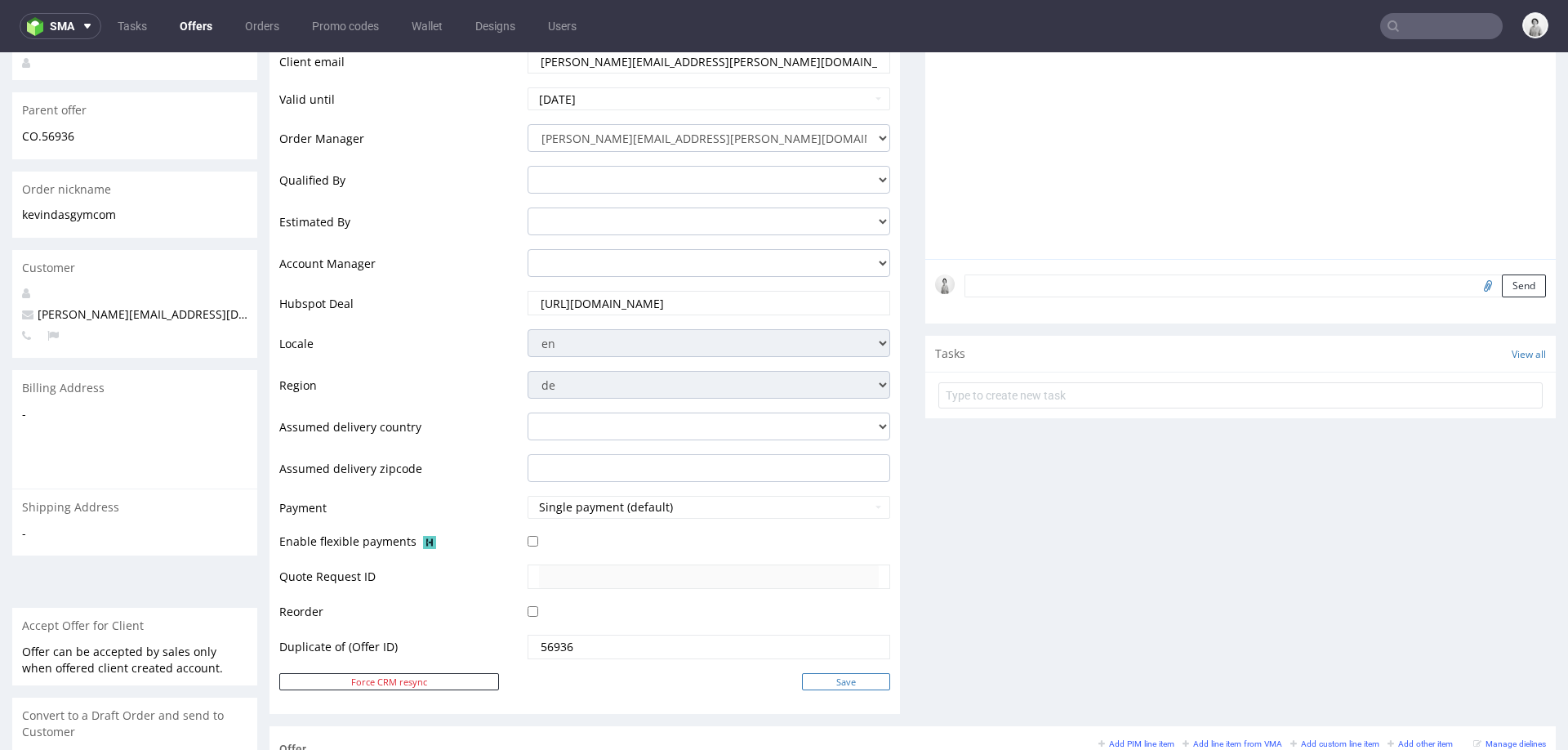
click at [867, 674] on input "Save" at bounding box center [846, 682] width 88 height 18
type input "In progress..."
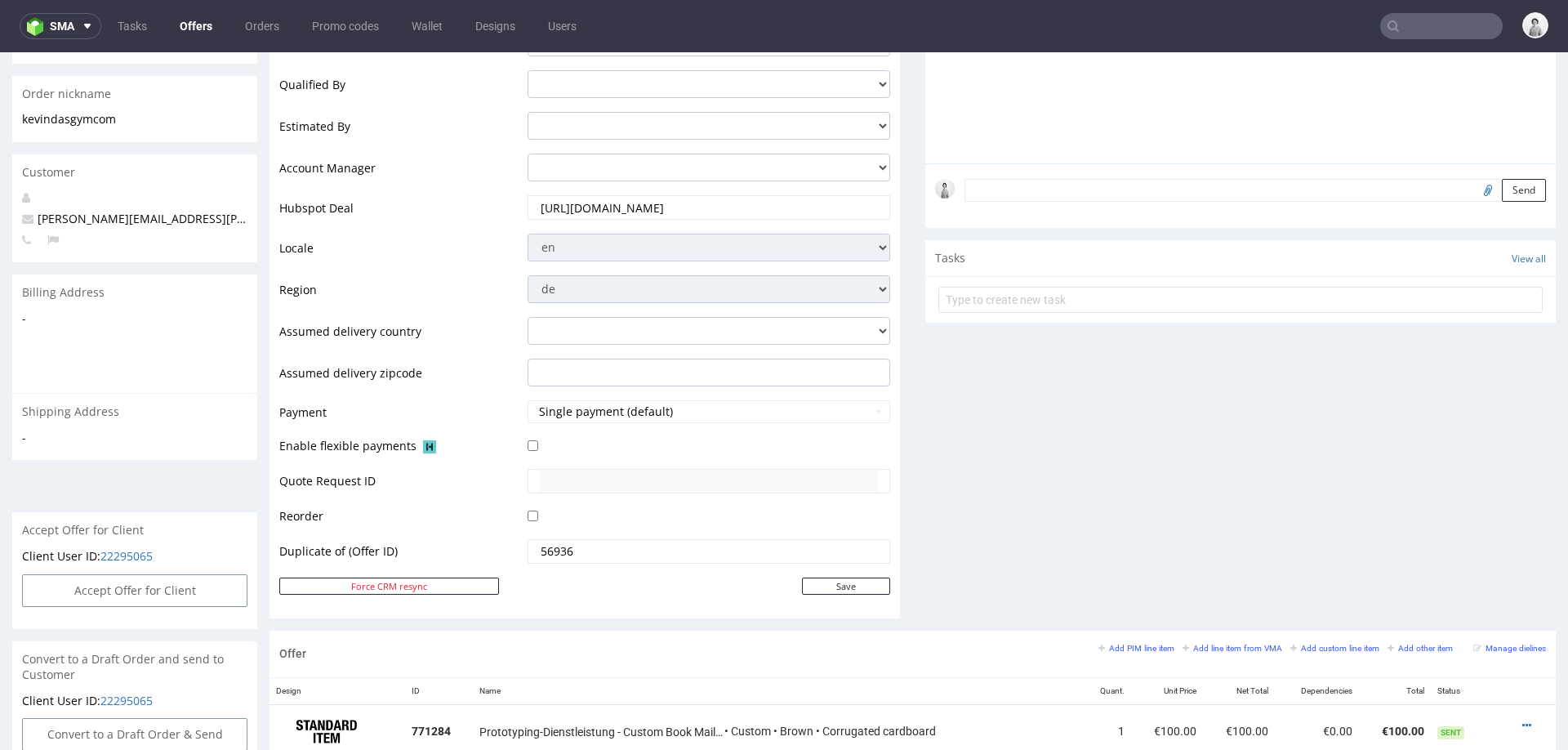
scroll to position [517, 0]
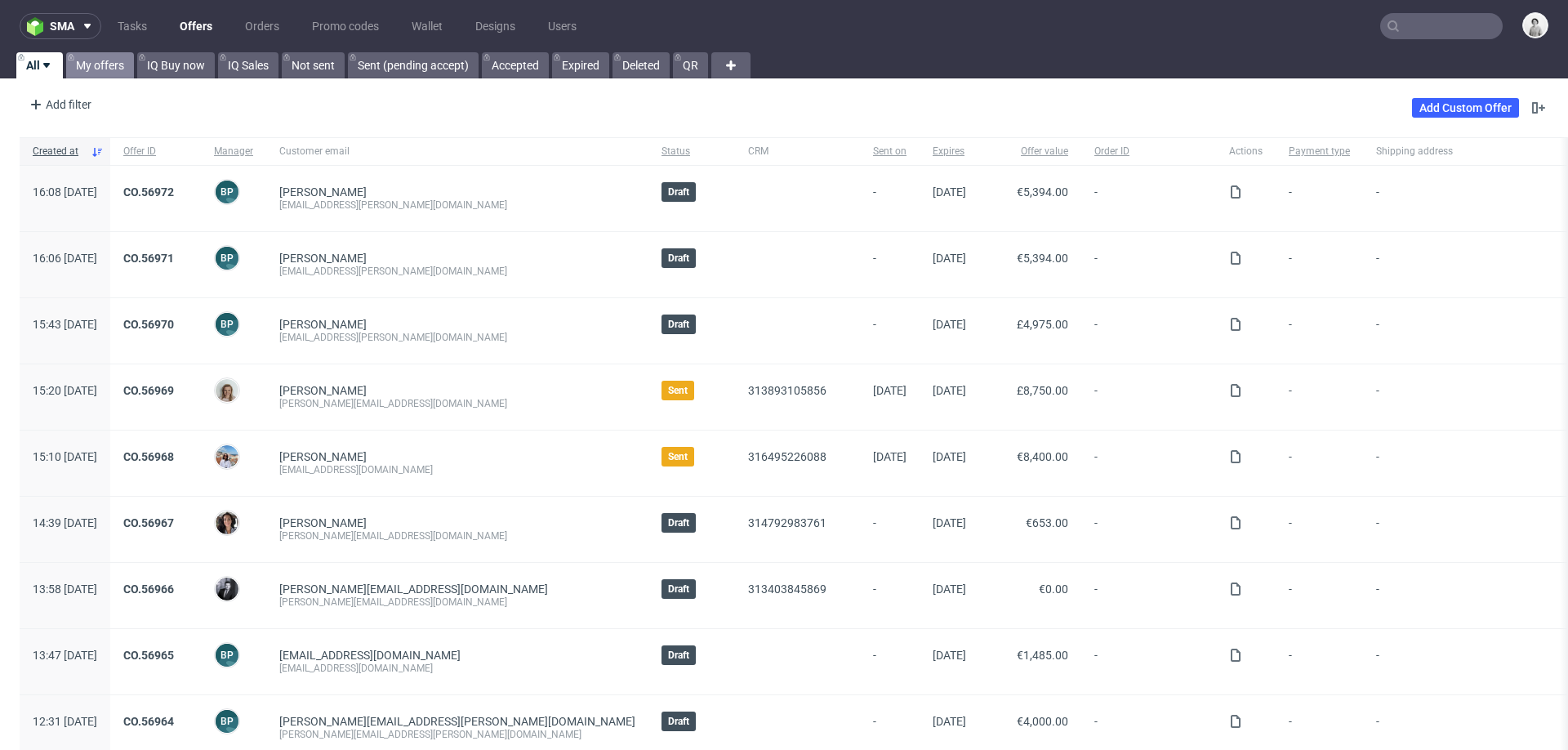
click at [115, 68] on link "My offers" at bounding box center [99, 65] width 68 height 26
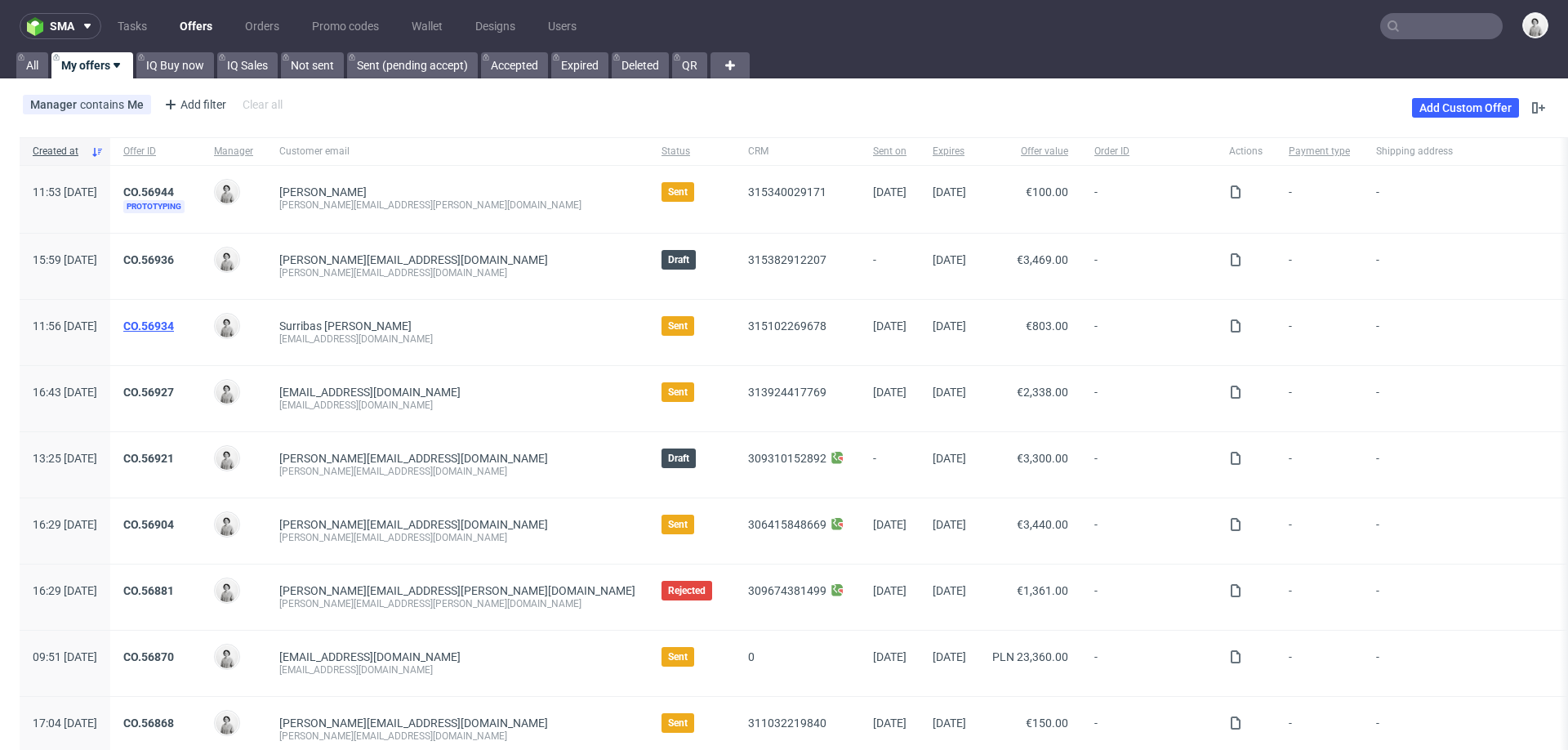
click at [174, 321] on link "CO.56934" at bounding box center [149, 325] width 51 height 13
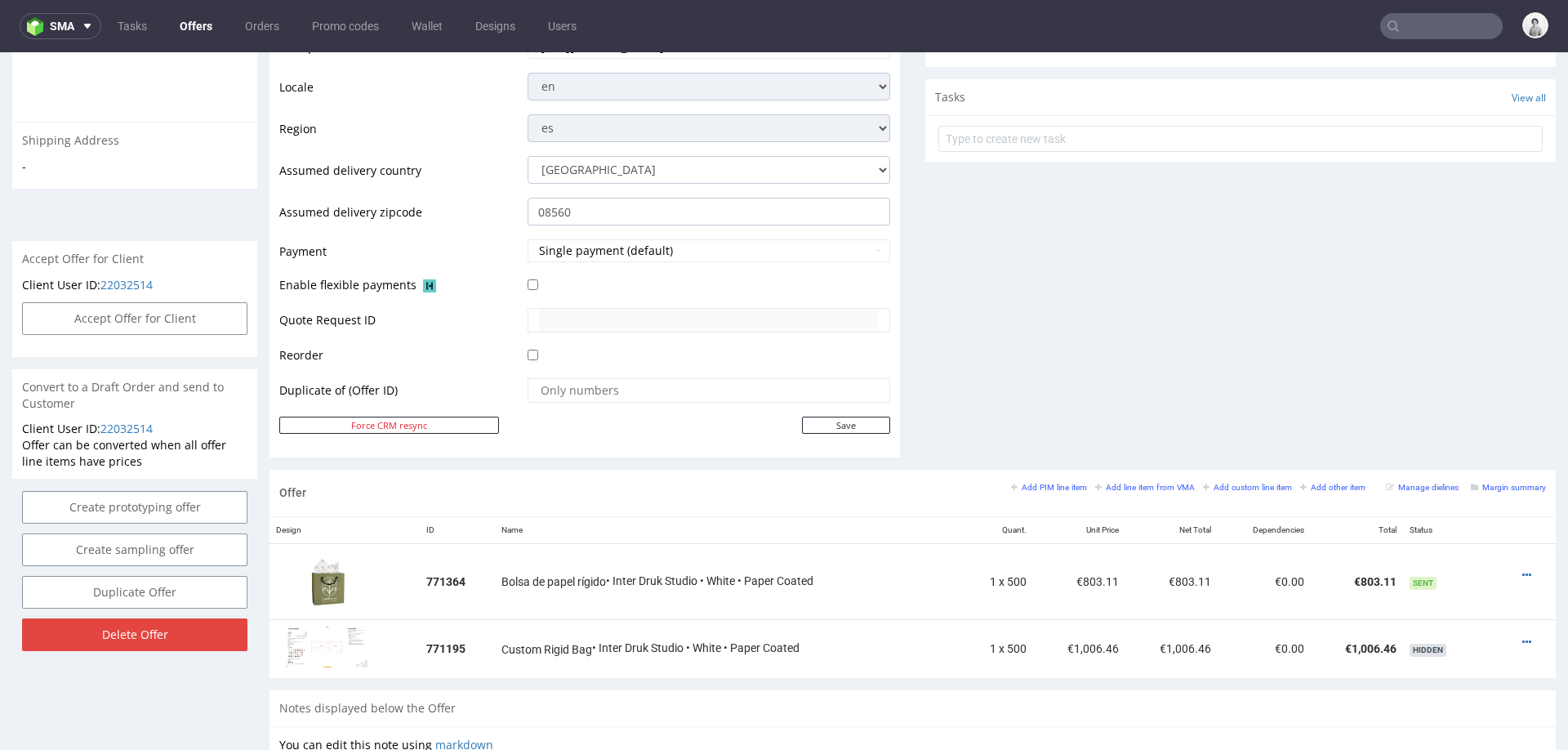
scroll to position [778, 0]
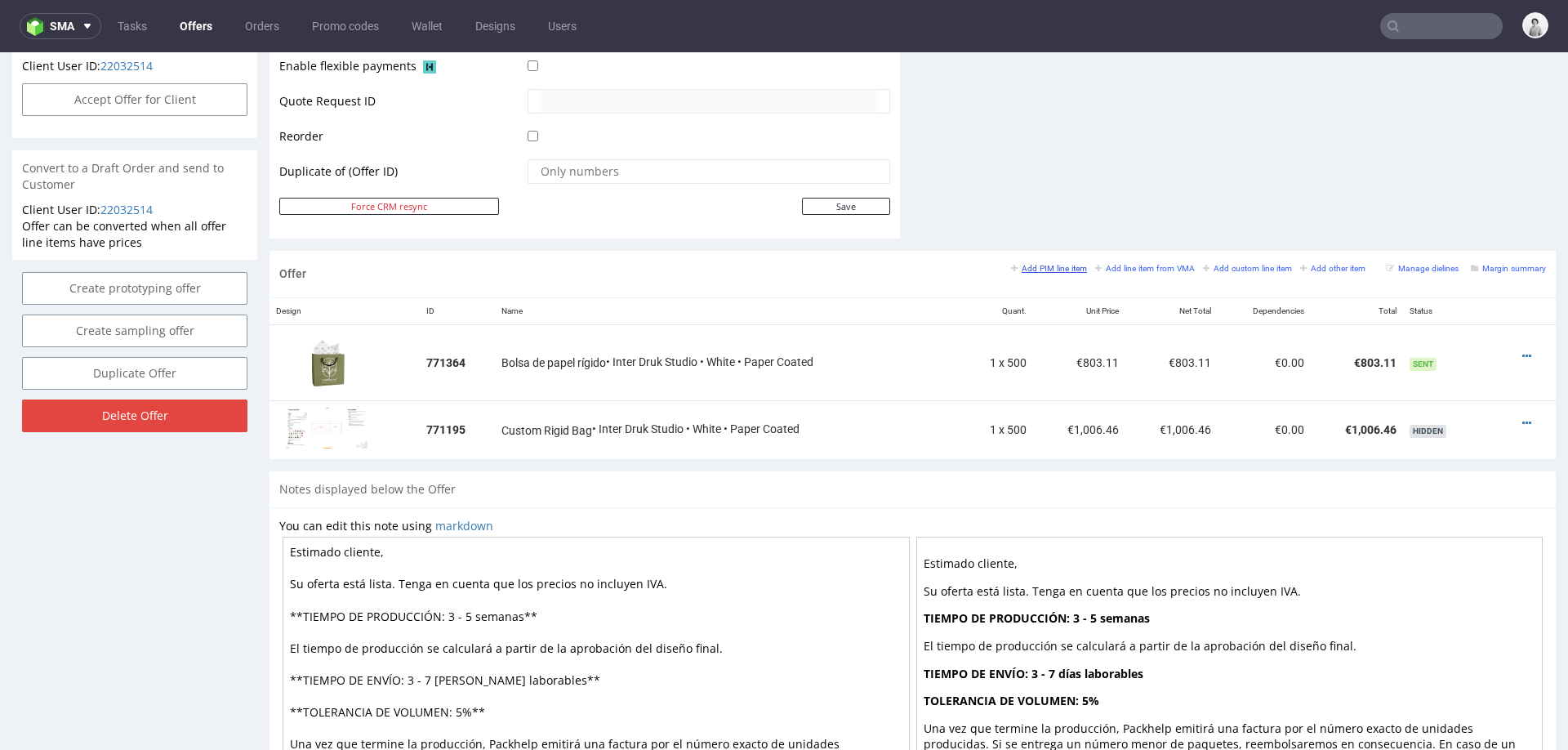
click at [1037, 267] on small "Add PIM line item" at bounding box center [1049, 268] width 76 height 9
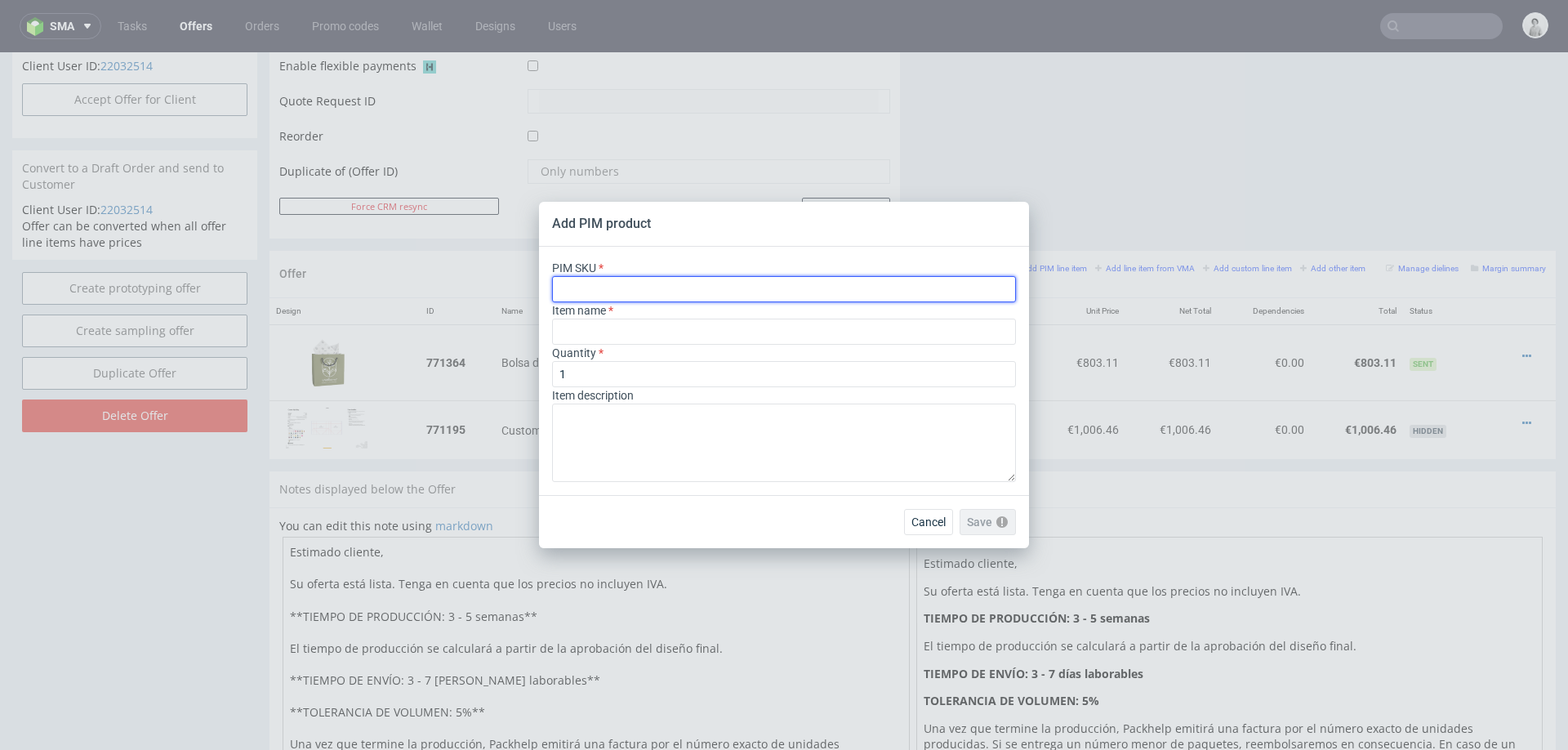
click at [858, 289] on input "text" at bounding box center [784, 289] width 464 height 26
paste input "ph-425-5367"
type input "ph-425-5367"
type input "Custom Rigid Bag"
type input "ph-425-5367"
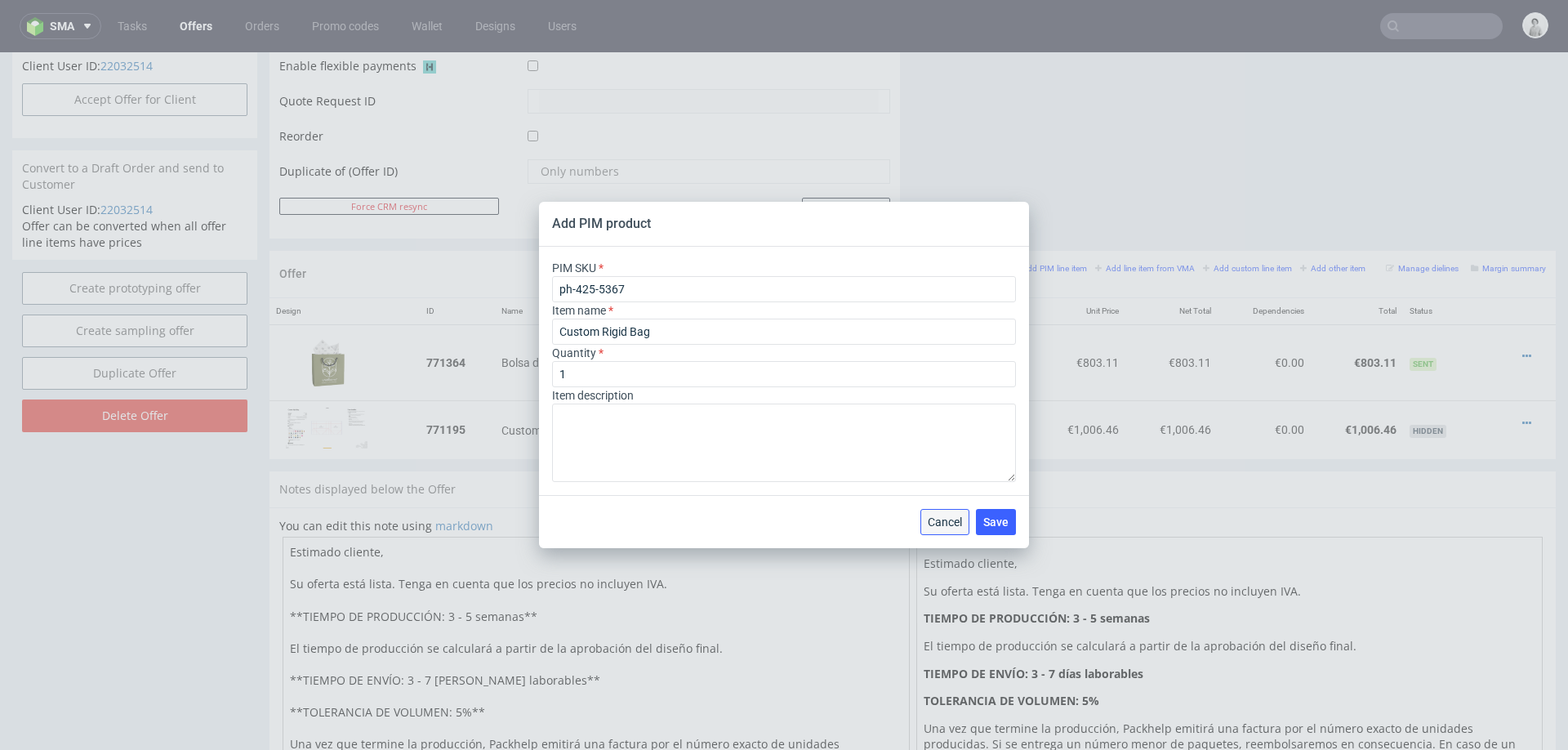
click at [951, 525] on span "Cancel" at bounding box center [945, 521] width 34 height 11
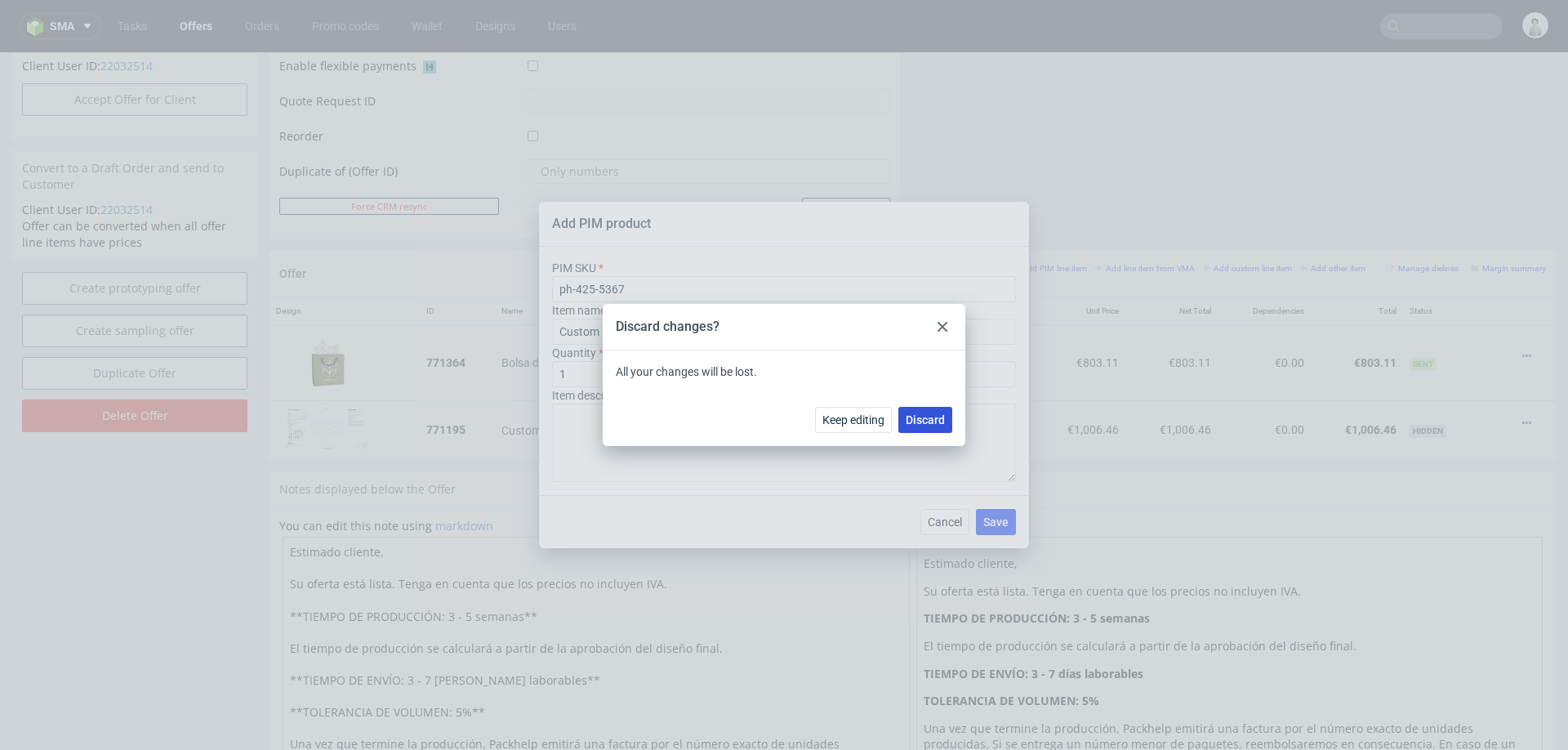
click at [929, 417] on span "Discard" at bounding box center [926, 419] width 40 height 11
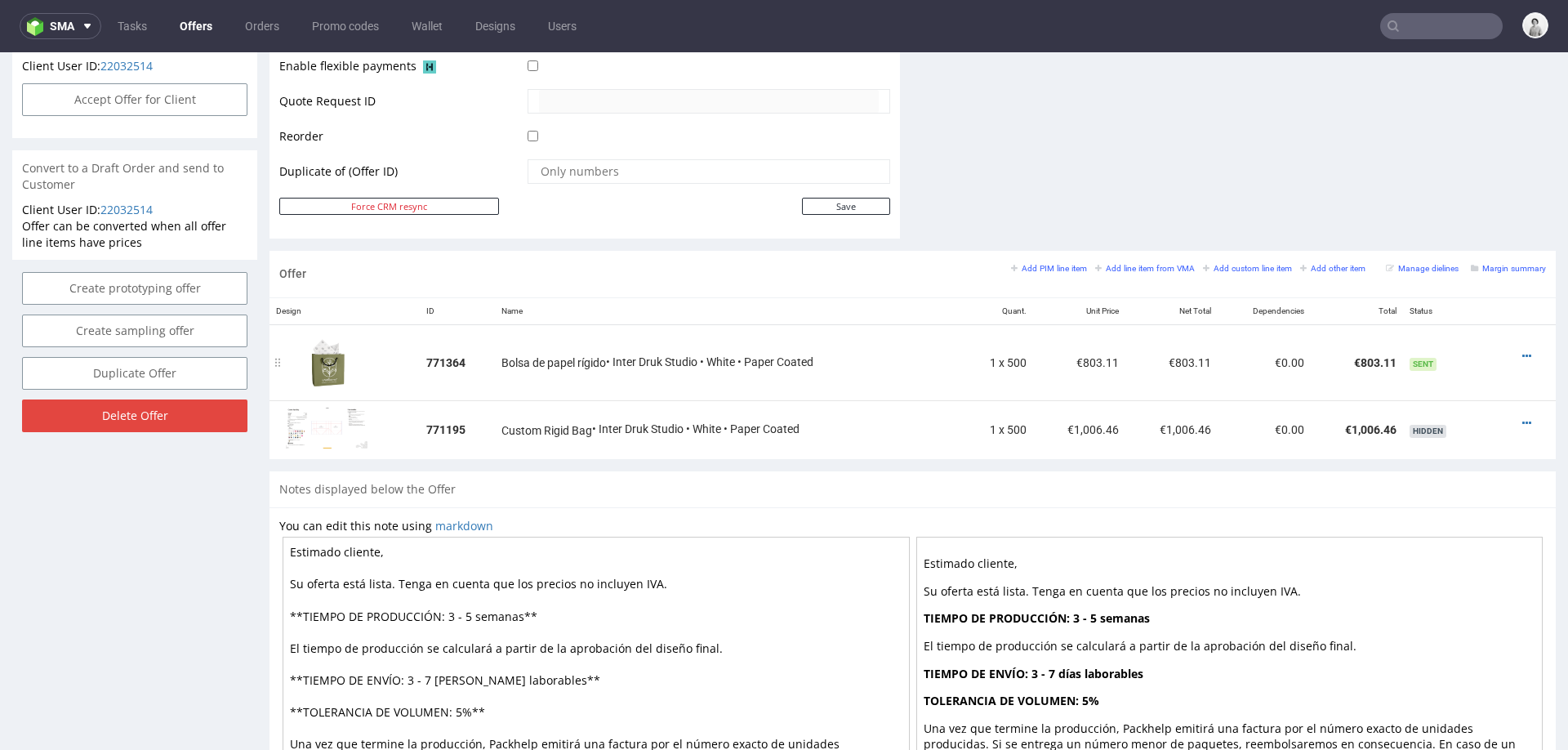
click at [1515, 348] on div at bounding box center [1522, 356] width 34 height 17
click at [1513, 348] on div at bounding box center [1522, 356] width 34 height 17
click at [1522, 351] on icon at bounding box center [1527, 356] width 9 height 11
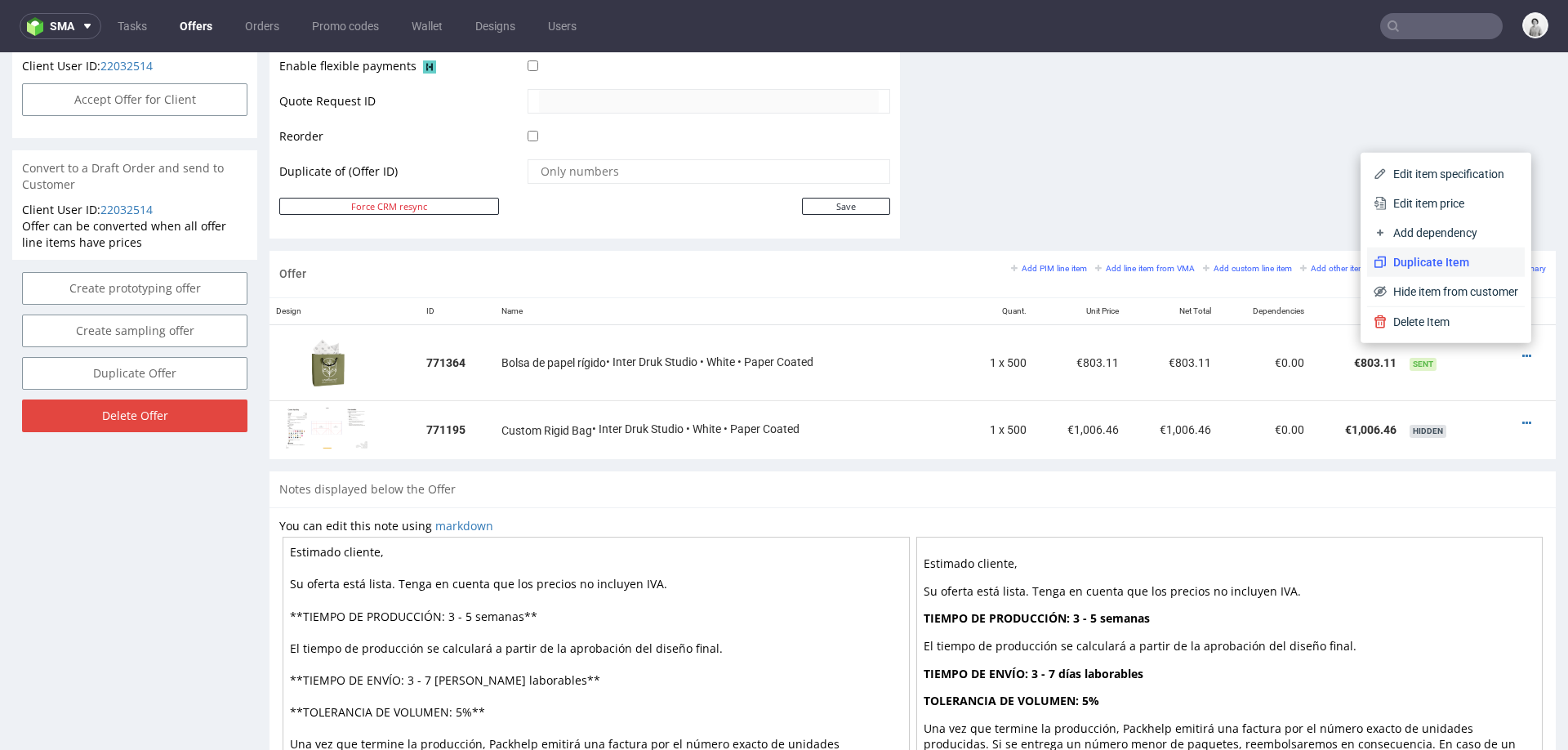
click at [1407, 259] on span "Duplicate Item" at bounding box center [1453, 262] width 132 height 17
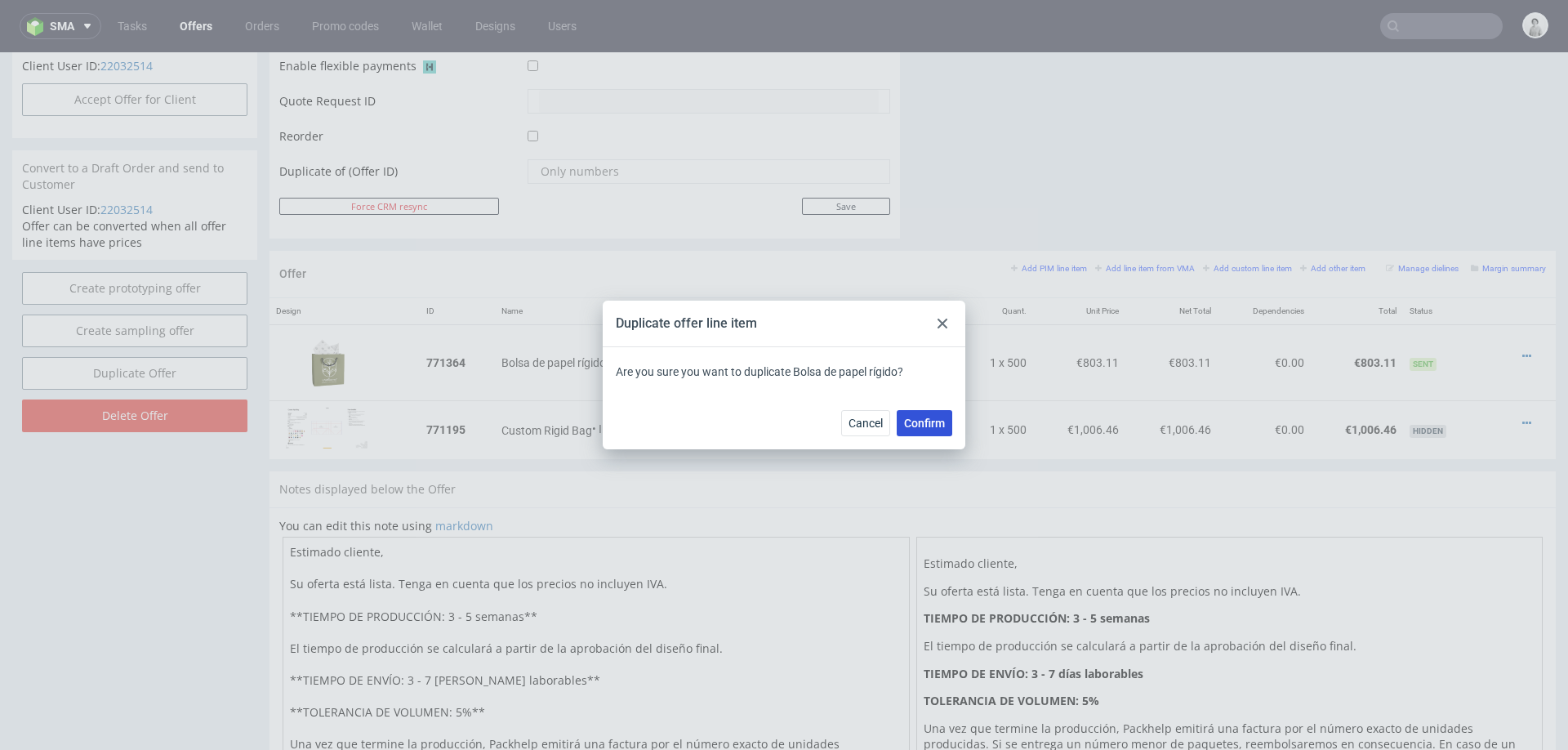
click at [918, 425] on span "Confirm" at bounding box center [925, 423] width 40 height 11
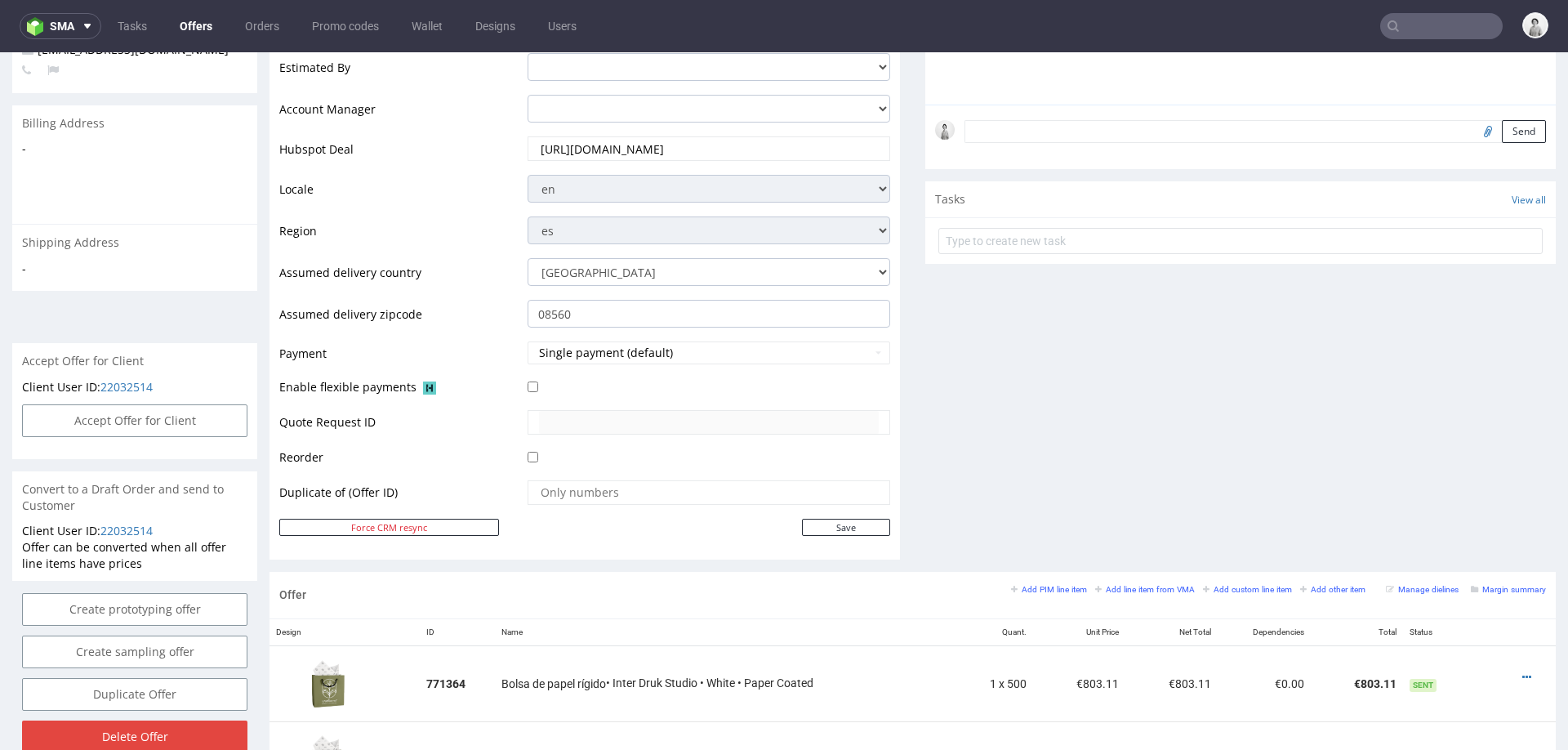
scroll to position [822, 0]
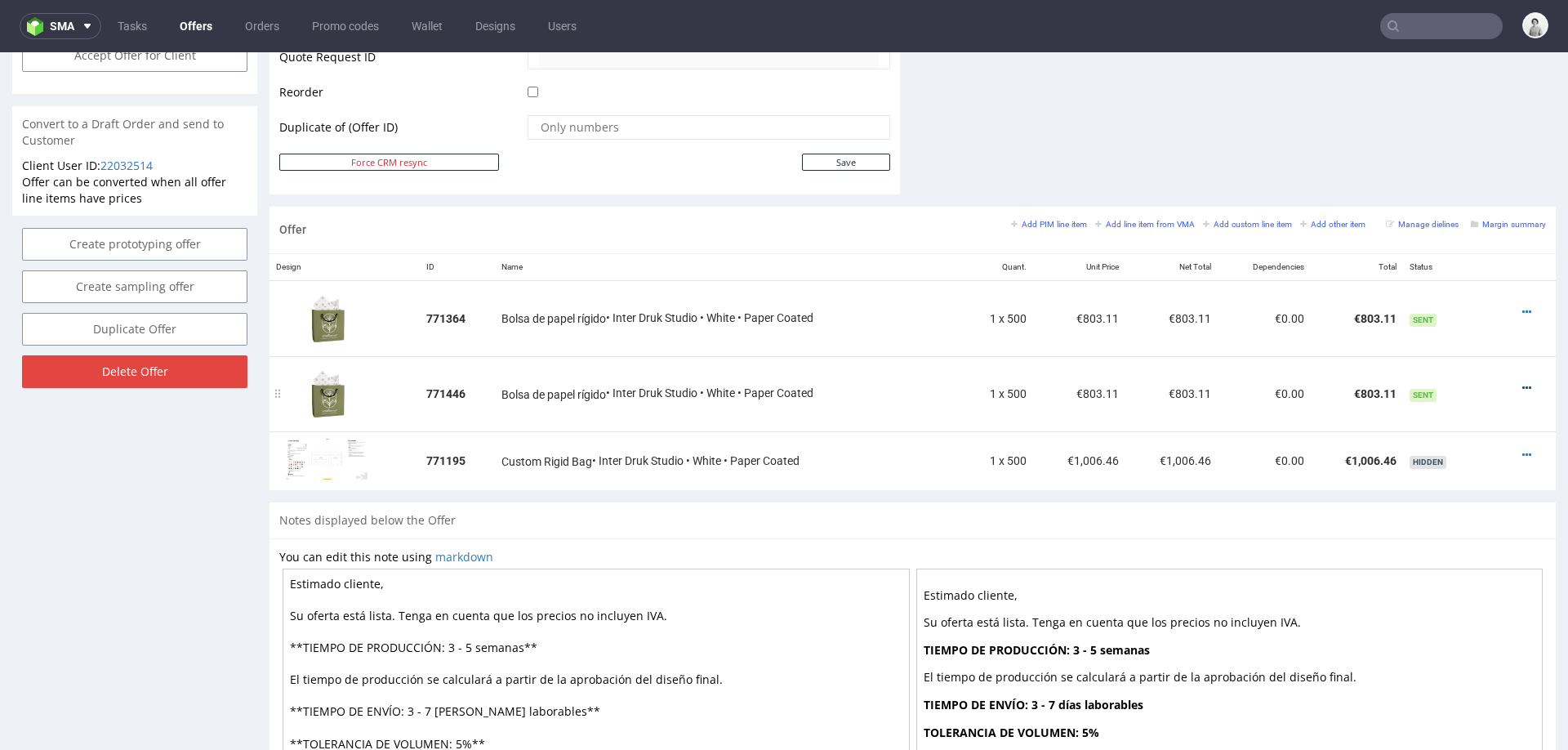
click at [1522, 382] on icon at bounding box center [1527, 388] width 9 height 11
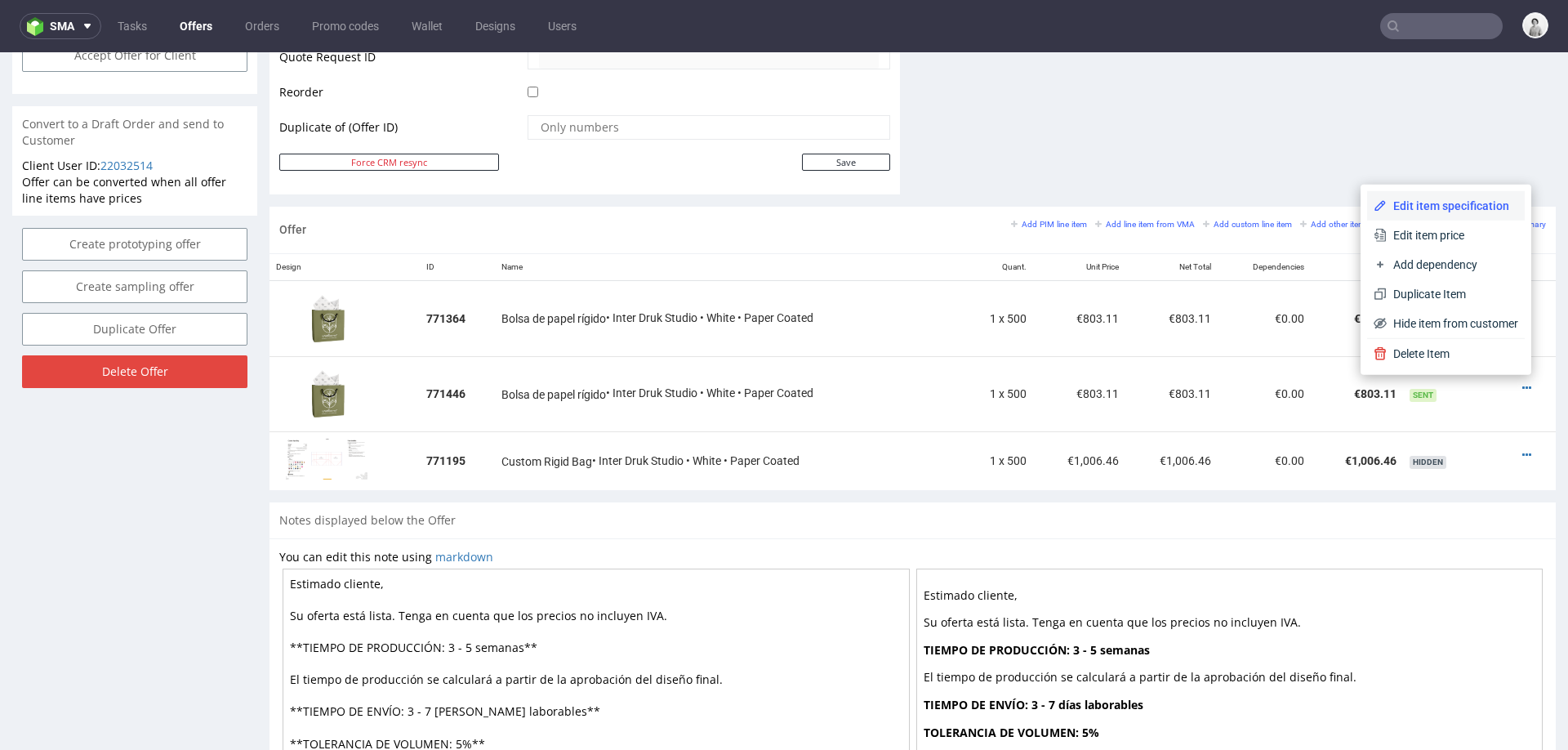
click at [1455, 208] on span "Edit item specification" at bounding box center [1453, 206] width 132 height 17
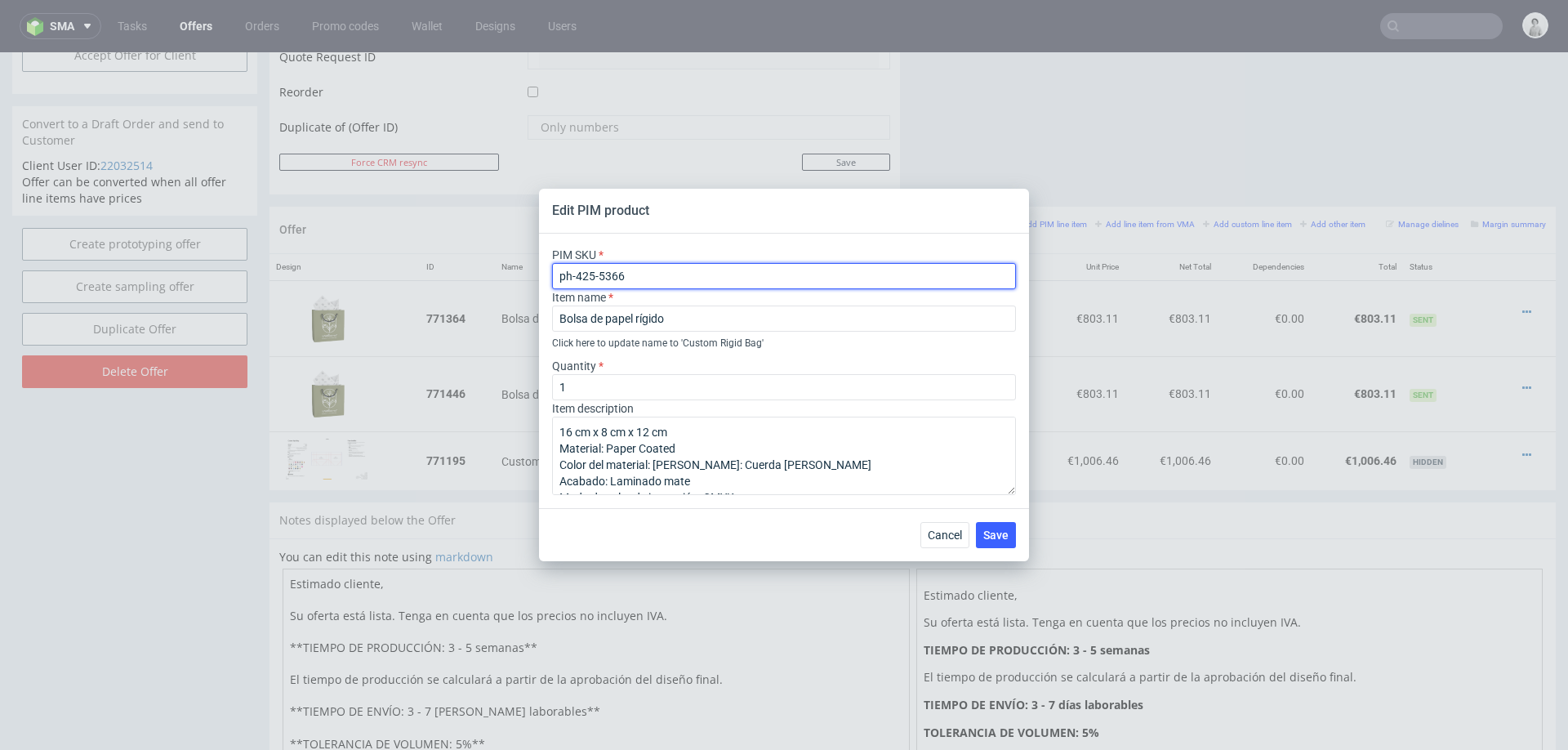
click at [837, 283] on input "ph-425-5366" at bounding box center [784, 276] width 464 height 26
paste input "7"
type input "ph-425-5367"
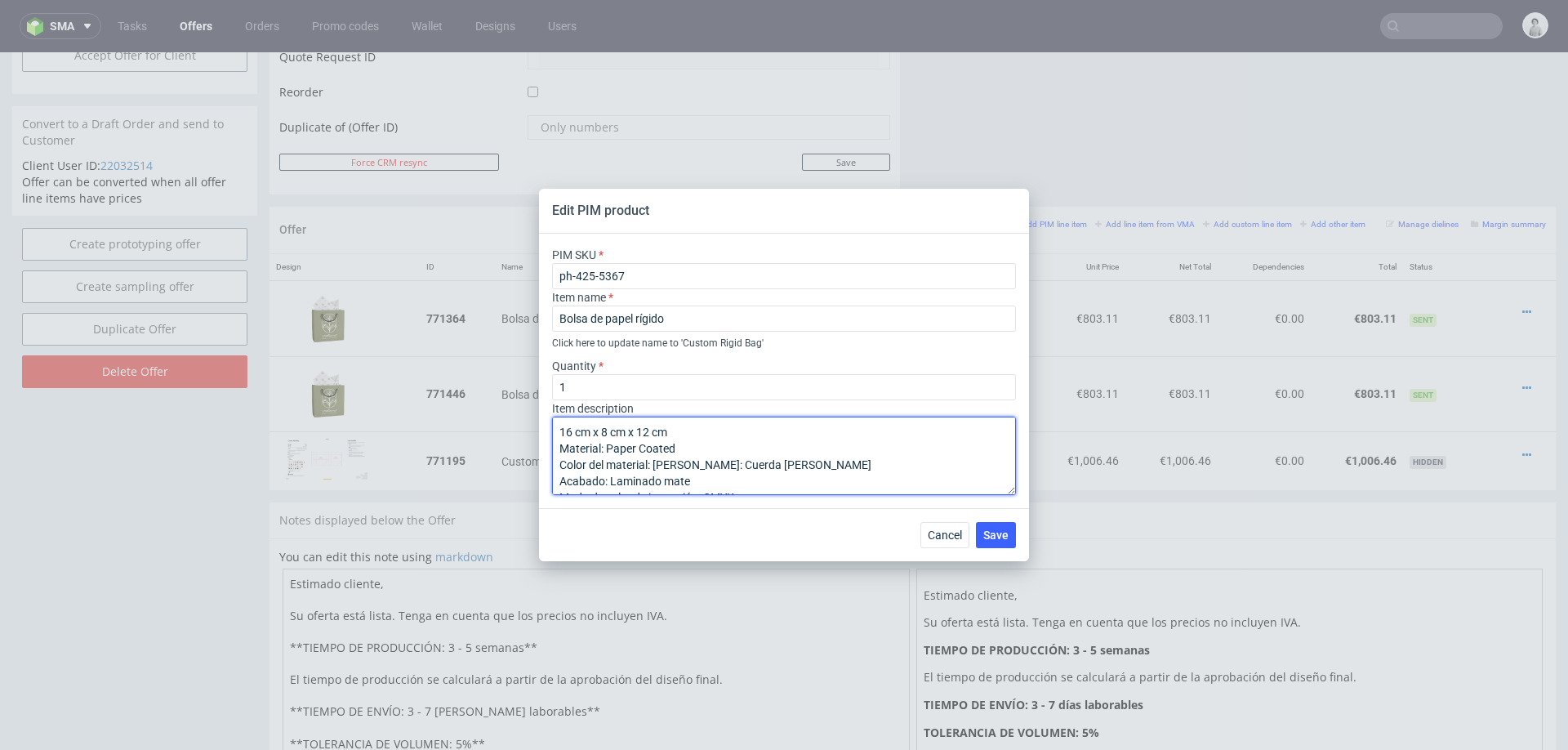
click at [748, 450] on textarea "16 cm x 8 cm x 12 cm Material: Paper Coated Color del material: Blanco Asa: Cue…" at bounding box center [784, 455] width 464 height 78
click at [594, 434] on textarea "16 cm x 8 cm x 12 cm Material: Paper Coated Color del material: Blanco Asa: Cue…" at bounding box center [784, 455] width 464 height 78
type textarea "16 cm x 8 cm x 12 cm Material: Paper Coated Color del material: Blanco Asa: laz…"
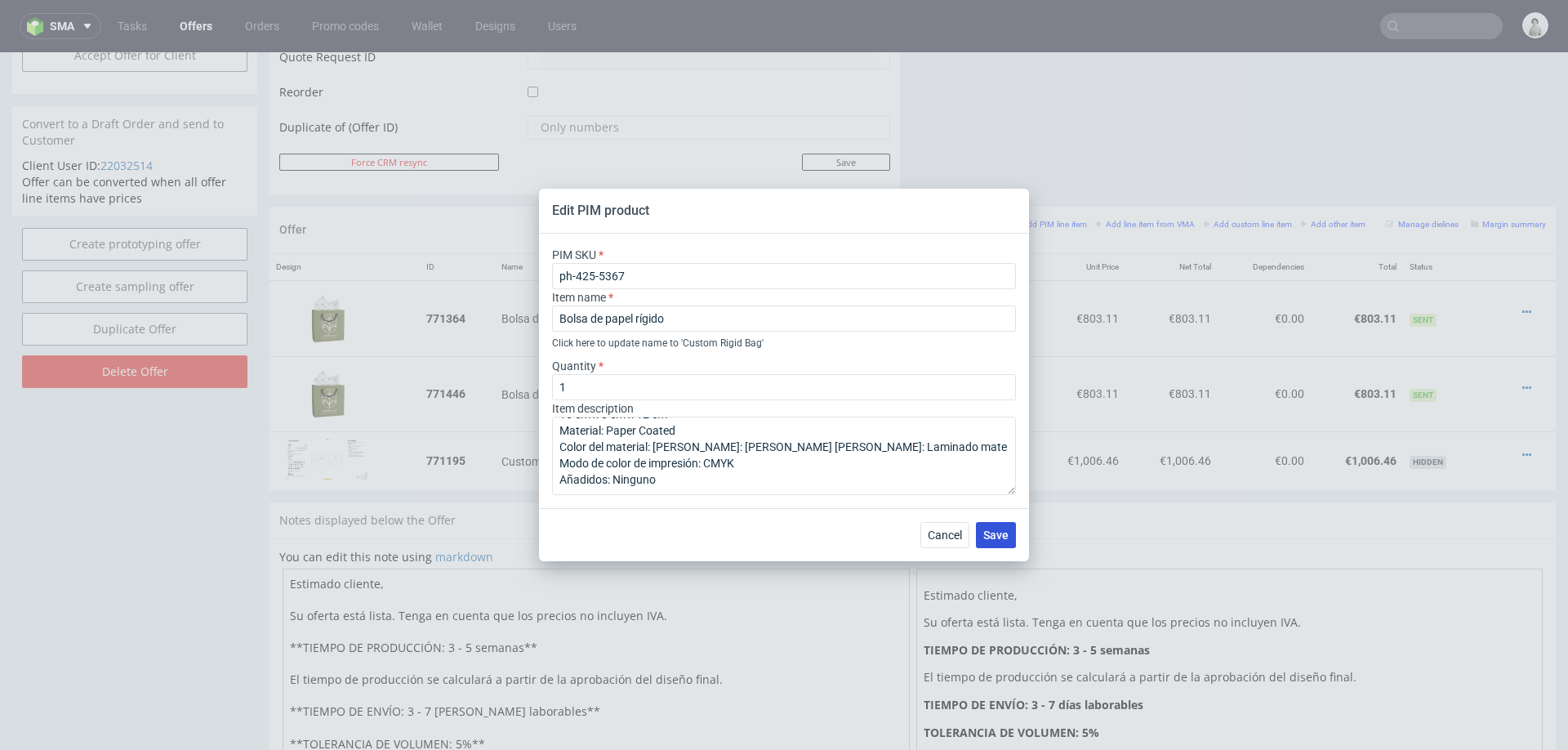
click at [1004, 542] on button "Save" at bounding box center [996, 535] width 40 height 26
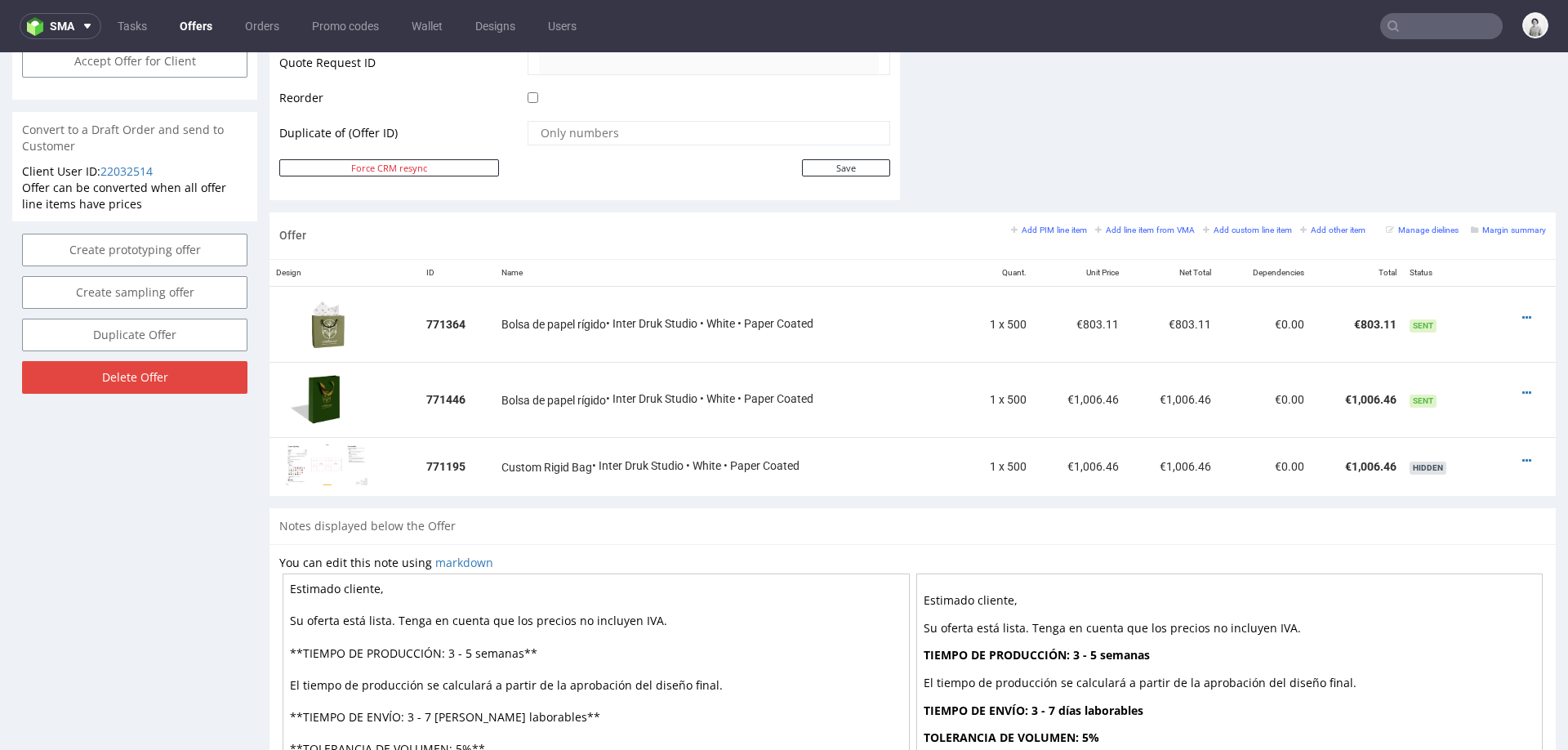
scroll to position [797, 0]
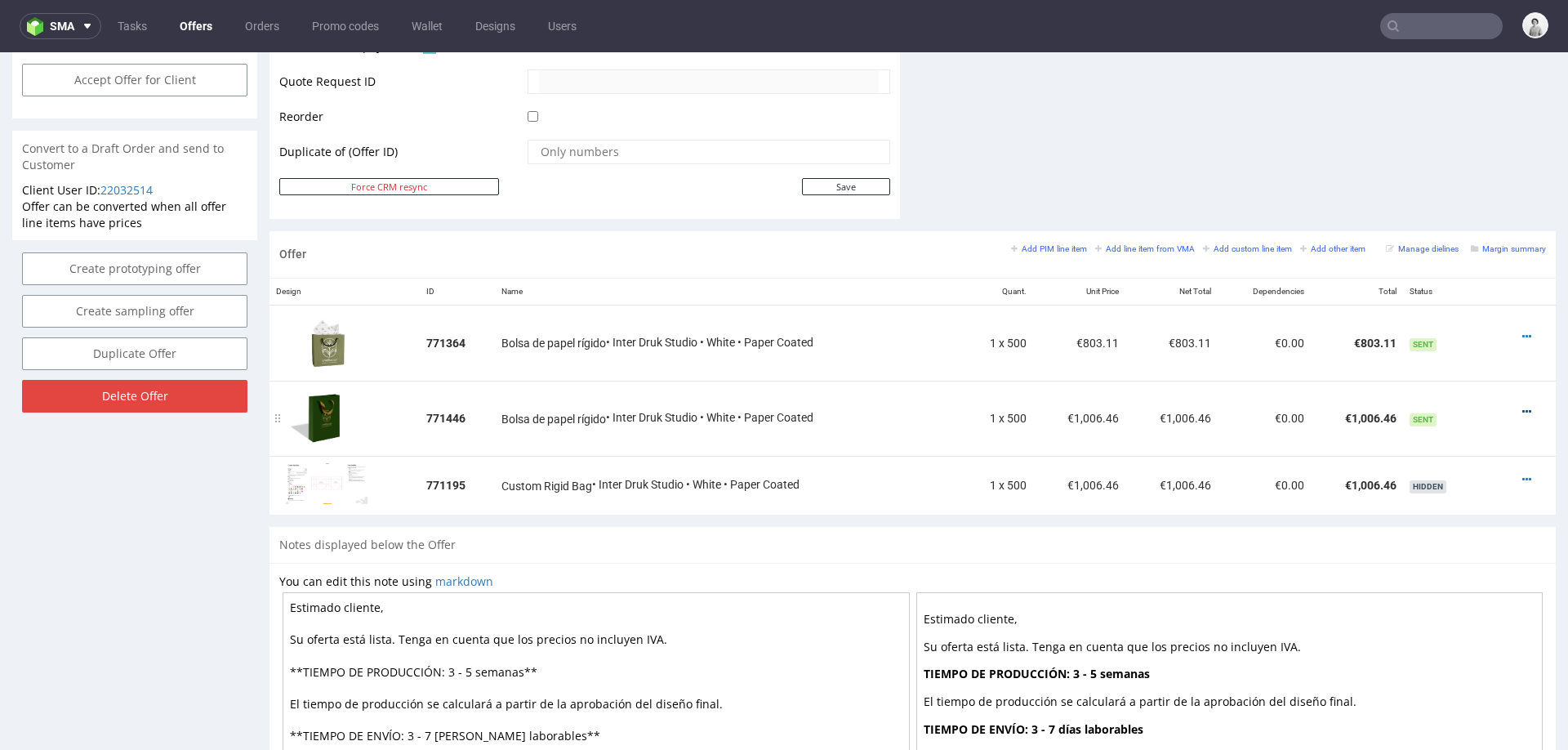
click at [1522, 410] on icon at bounding box center [1527, 411] width 9 height 11
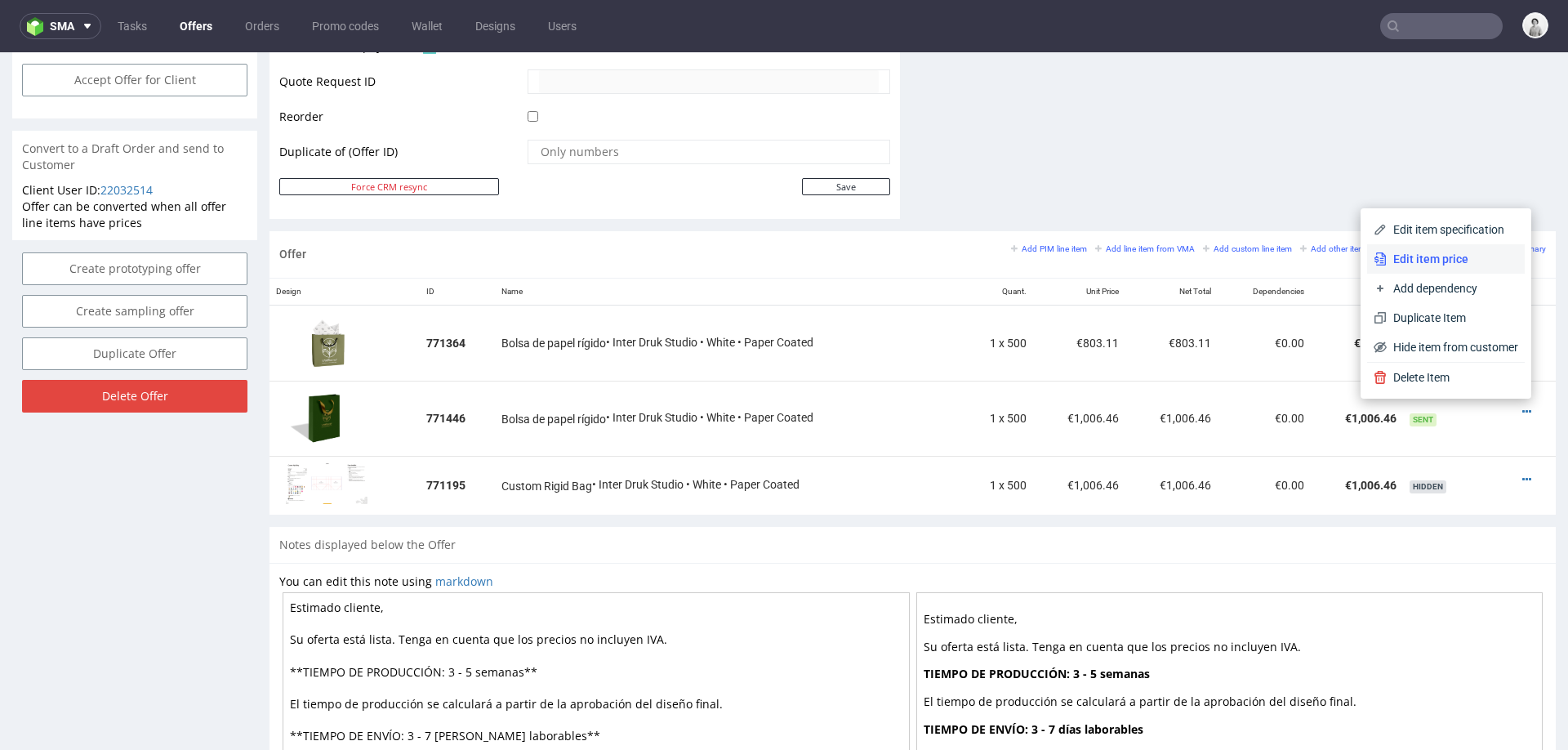
click at [1449, 261] on span "Edit item price" at bounding box center [1453, 258] width 132 height 17
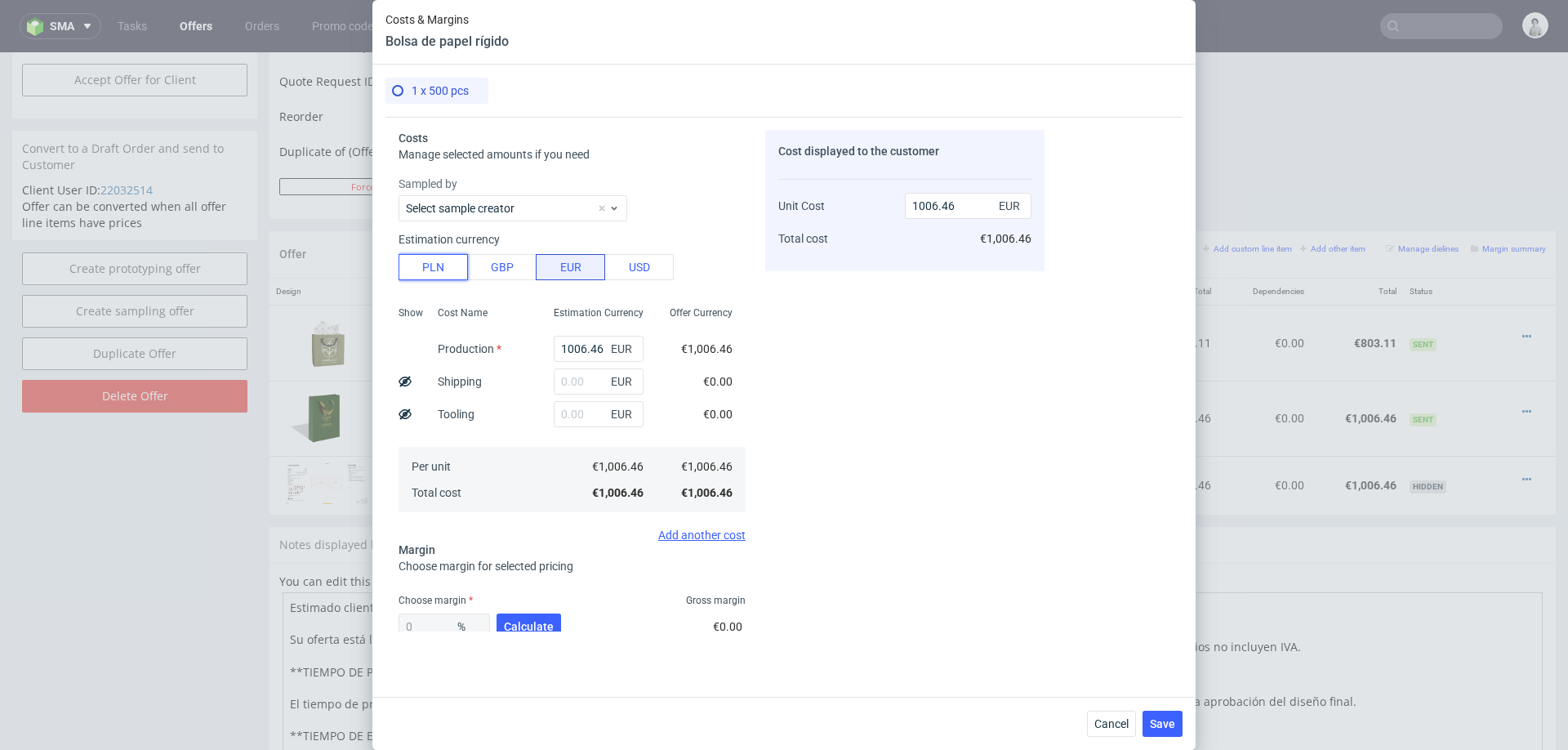
click at [439, 269] on button "PLN" at bounding box center [432, 267] width 69 height 26
type input "236.15"
click at [582, 352] on input "1006.46" at bounding box center [599, 349] width 90 height 26
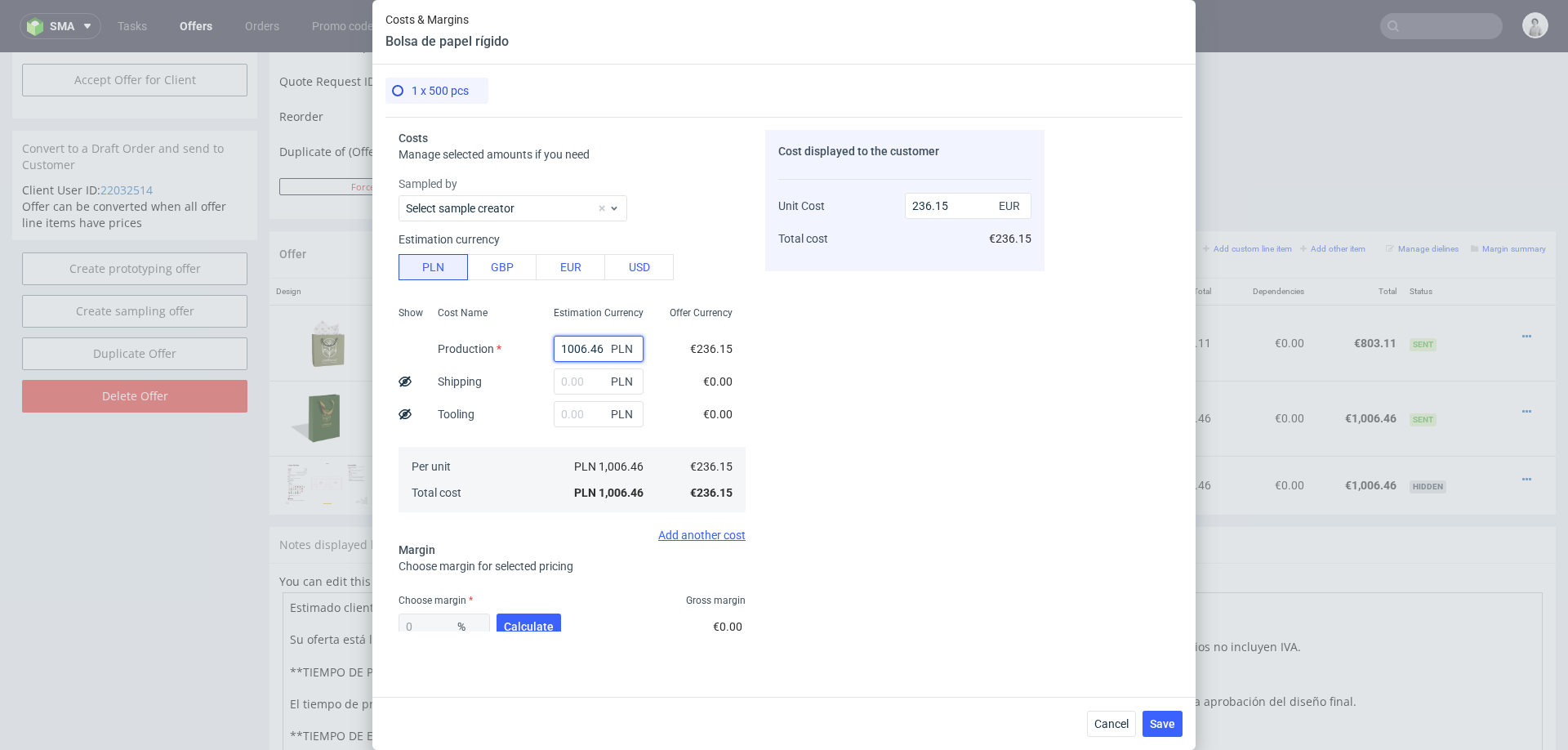
type input "2"
type input "0.47"
type input "2655"
type input "622.96"
type input "2655"
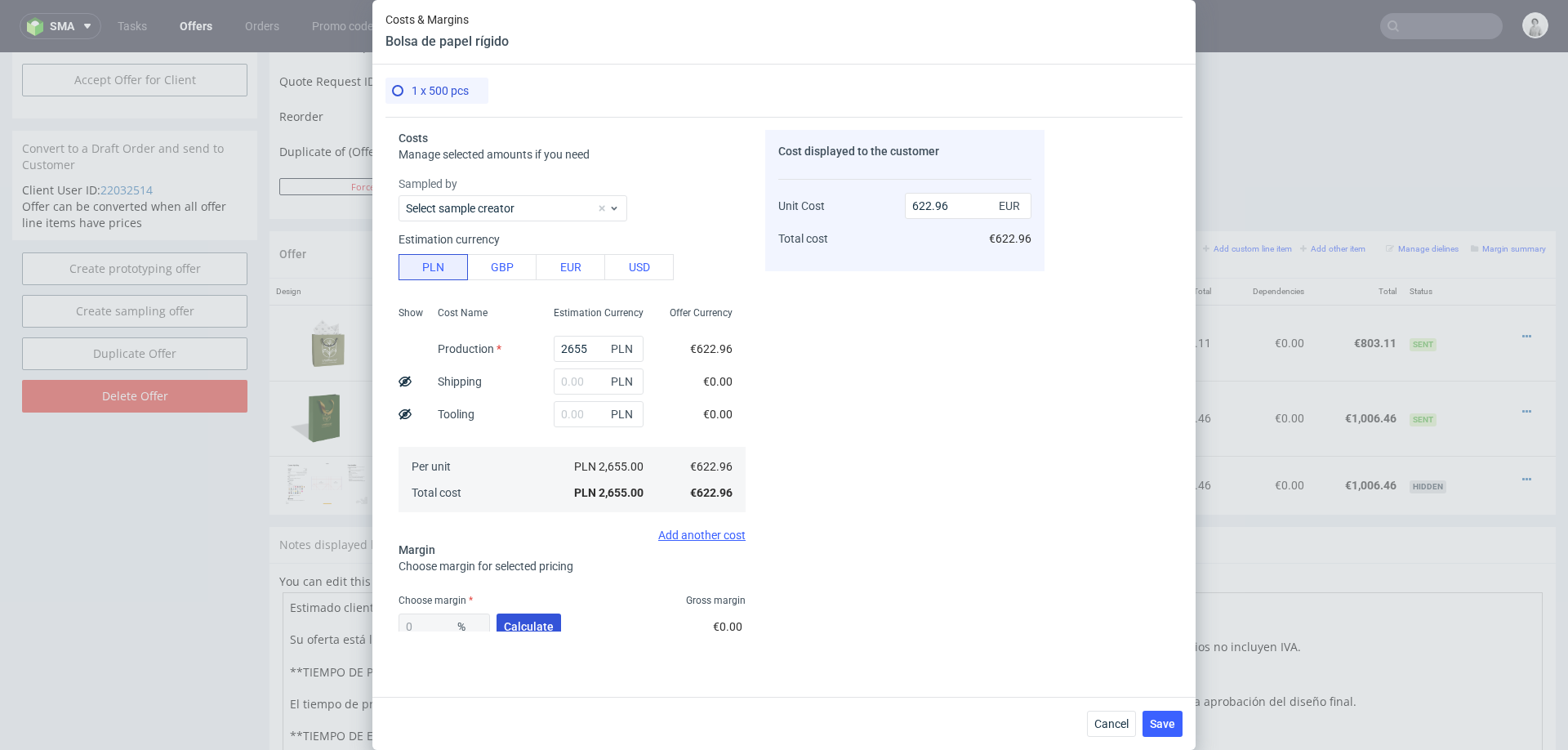
click at [534, 622] on span "Calculate" at bounding box center [528, 626] width 50 height 11
type input "42.51"
type input "1083.6"
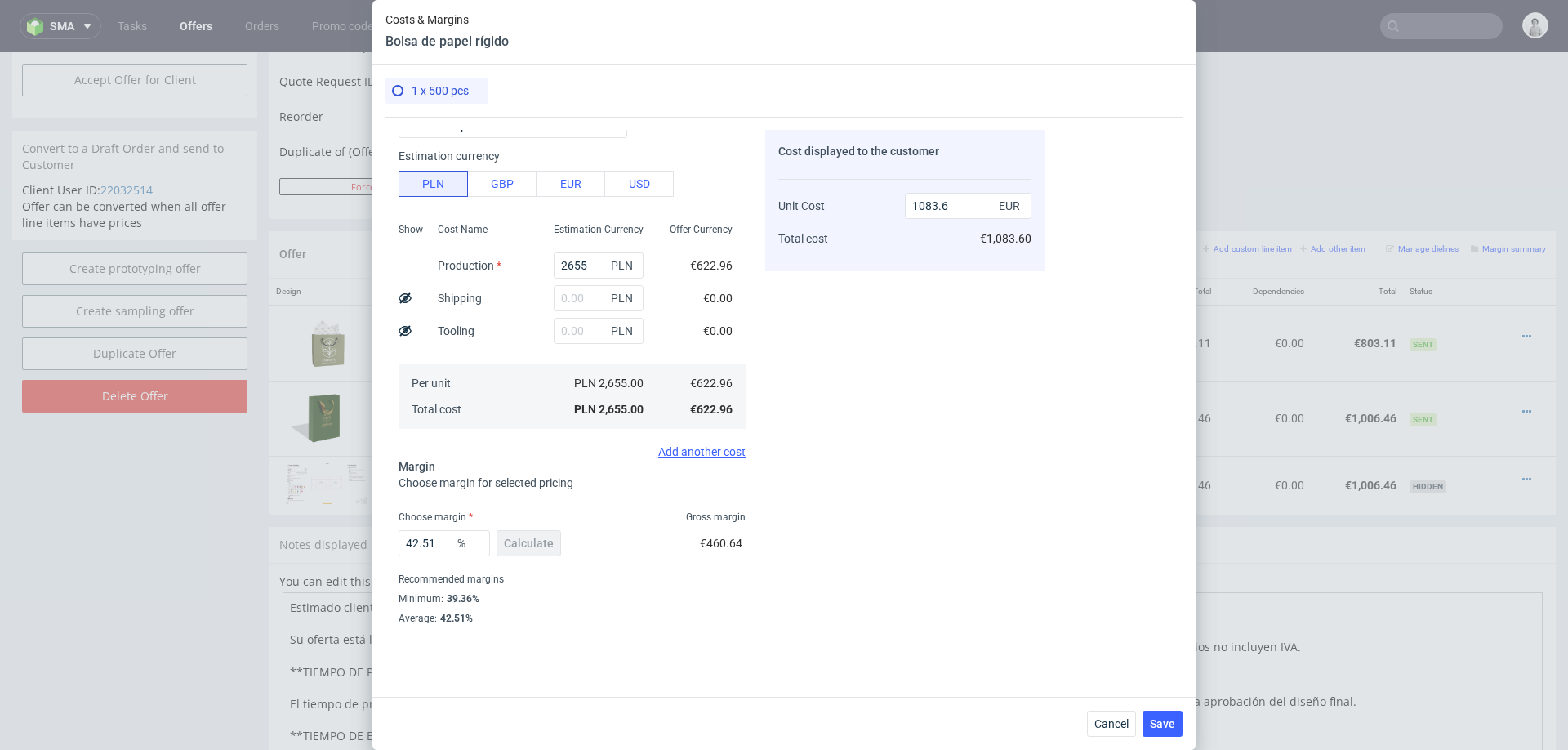
scroll to position [96, 0]
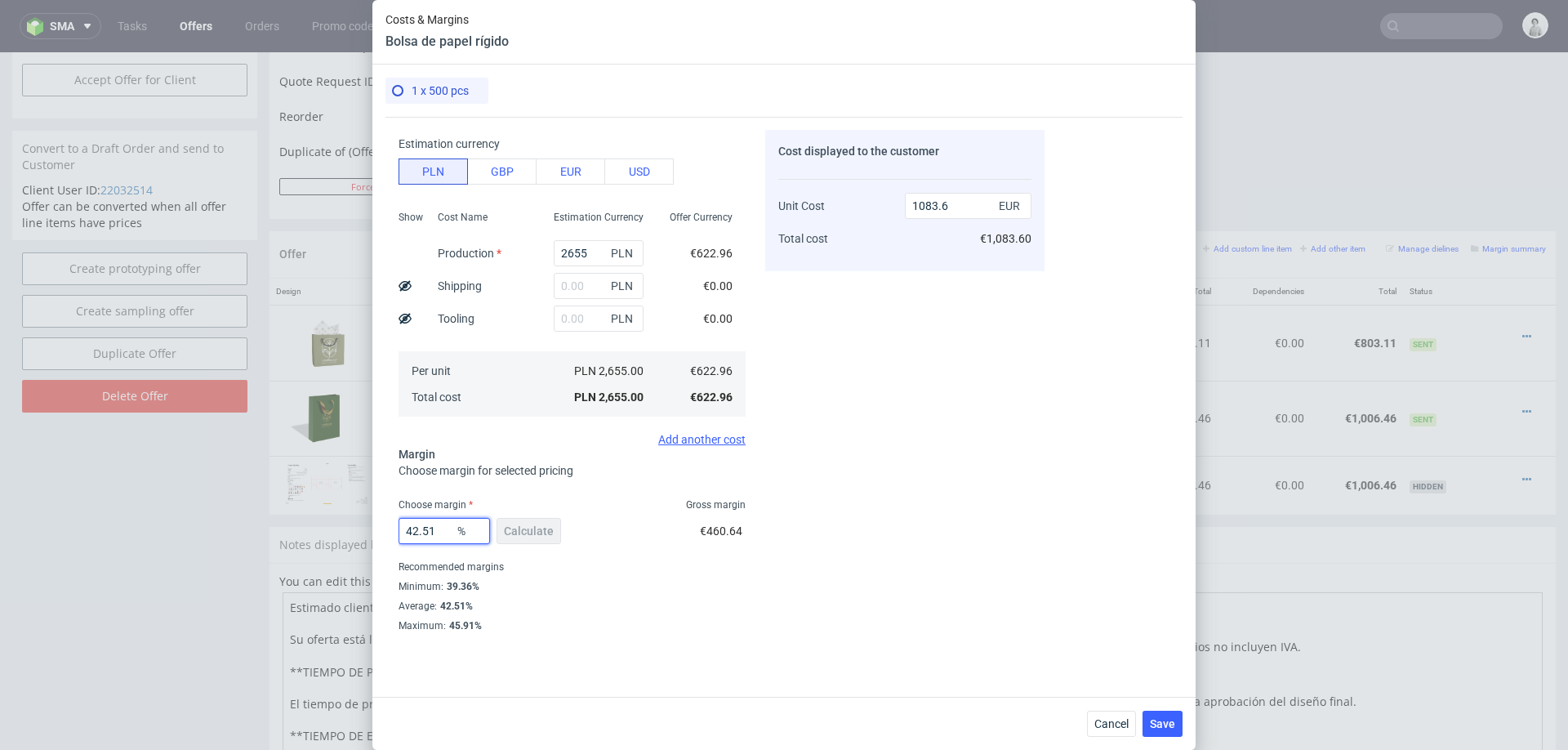
click at [448, 525] on input "42.51" at bounding box center [444, 531] width 91 height 26
type input "36"
type input "973.38"
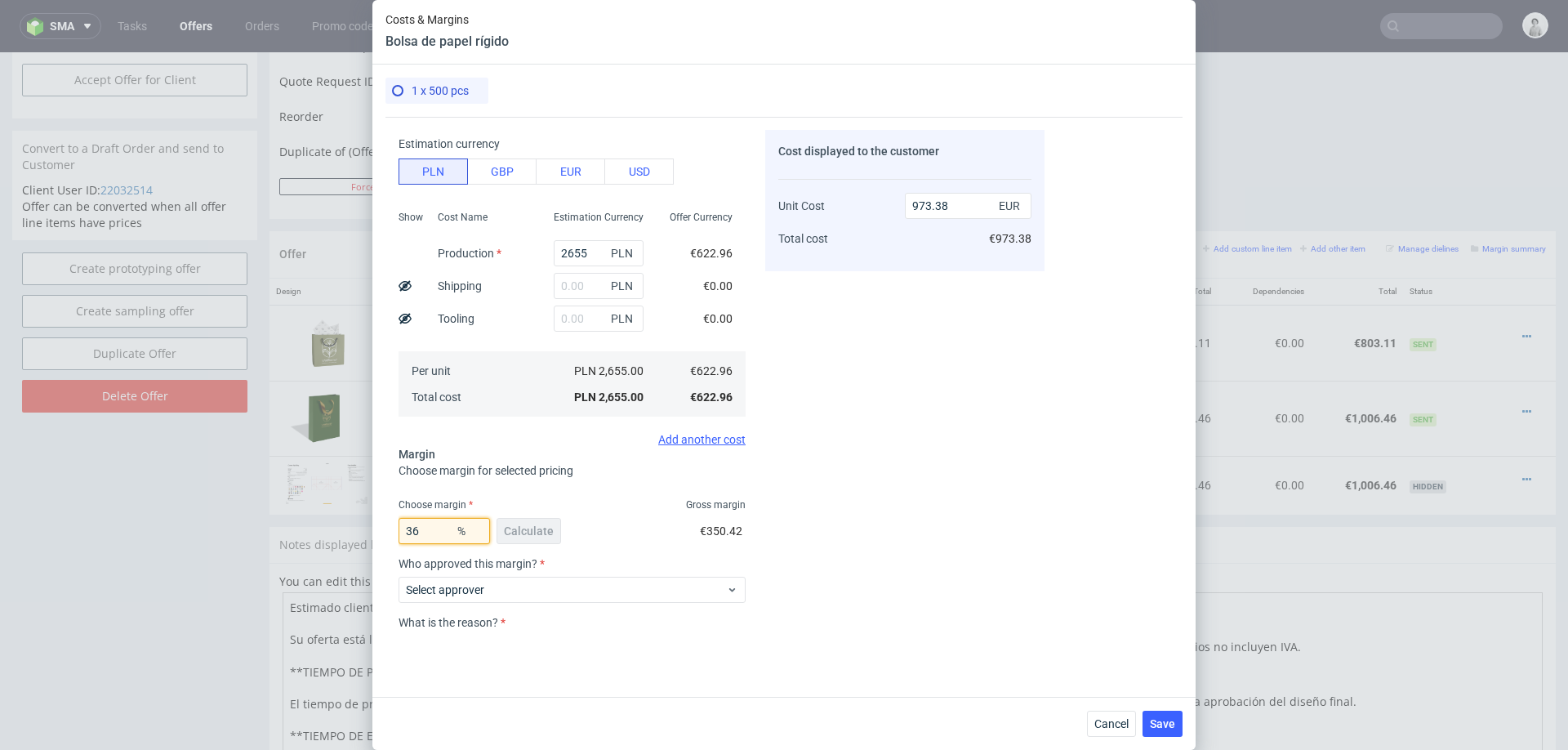
type input "36"
click at [882, 554] on div "Cost displayed to the customer Unit Cost Total cost 973.38 EUR €973.38" at bounding box center [905, 381] width 279 height 502
click at [633, 583] on span "Select approver" at bounding box center [566, 590] width 320 height 17
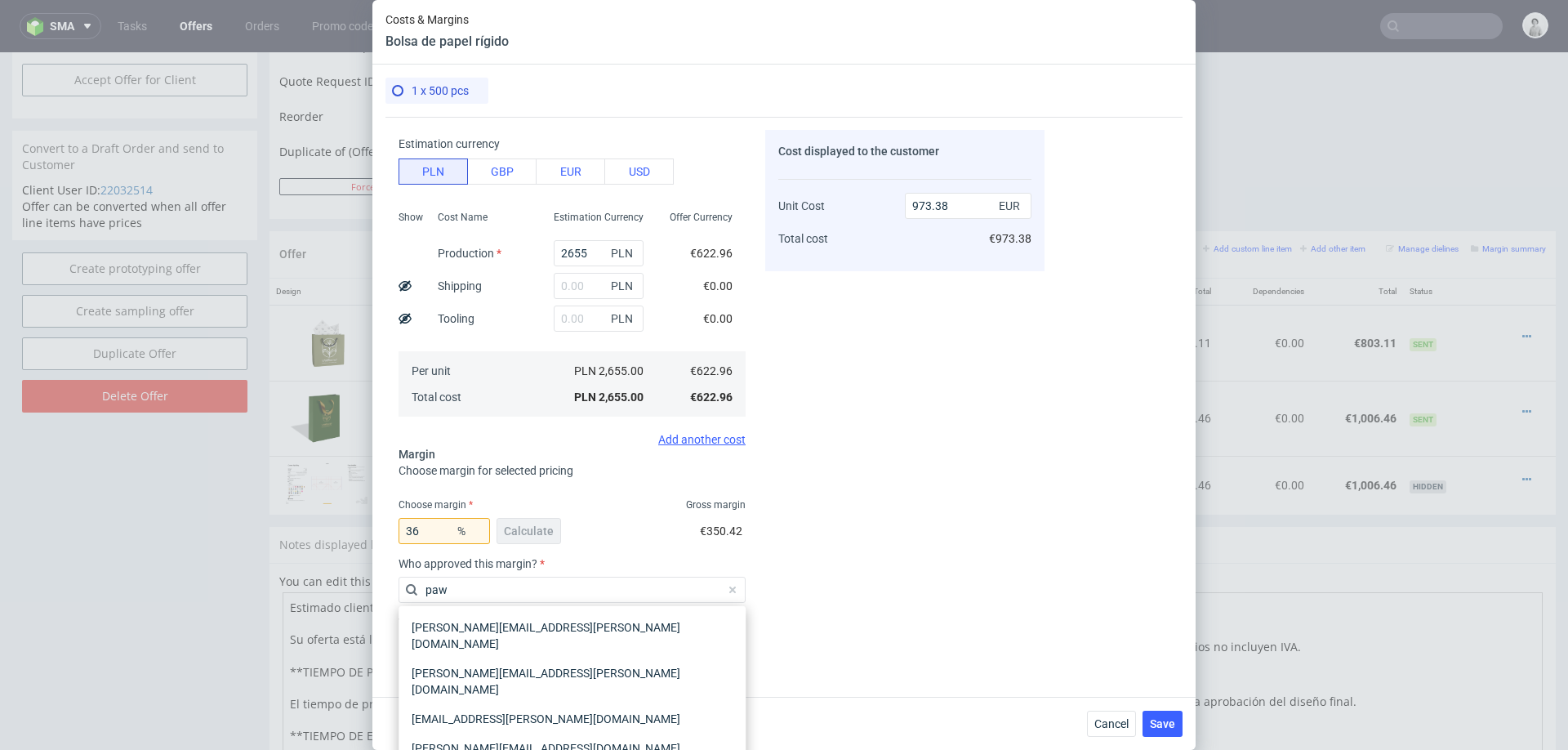
type input "pawe"
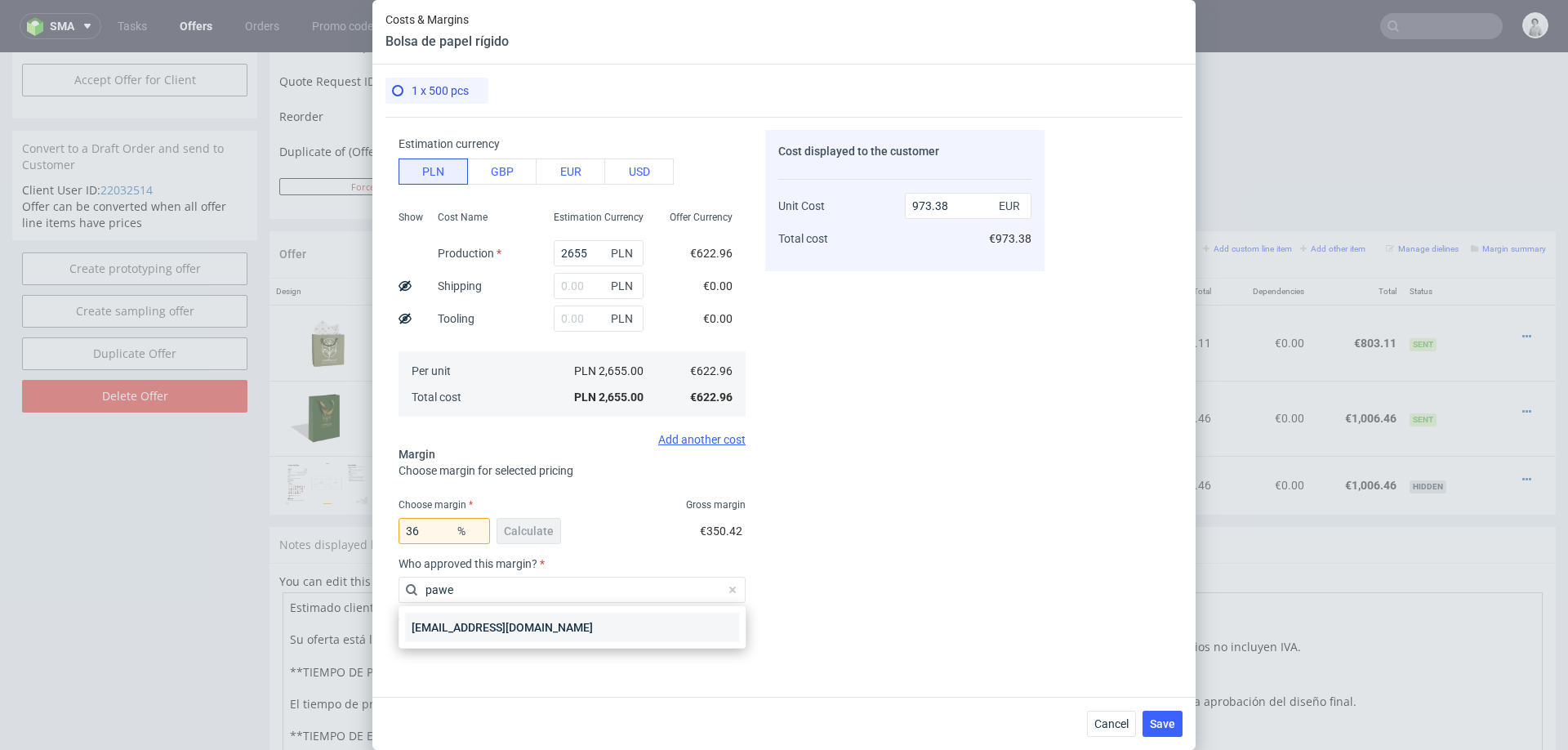
click at [545, 630] on div "pawel.grygierczyk@packhelp.com" at bounding box center [572, 627] width 334 height 29
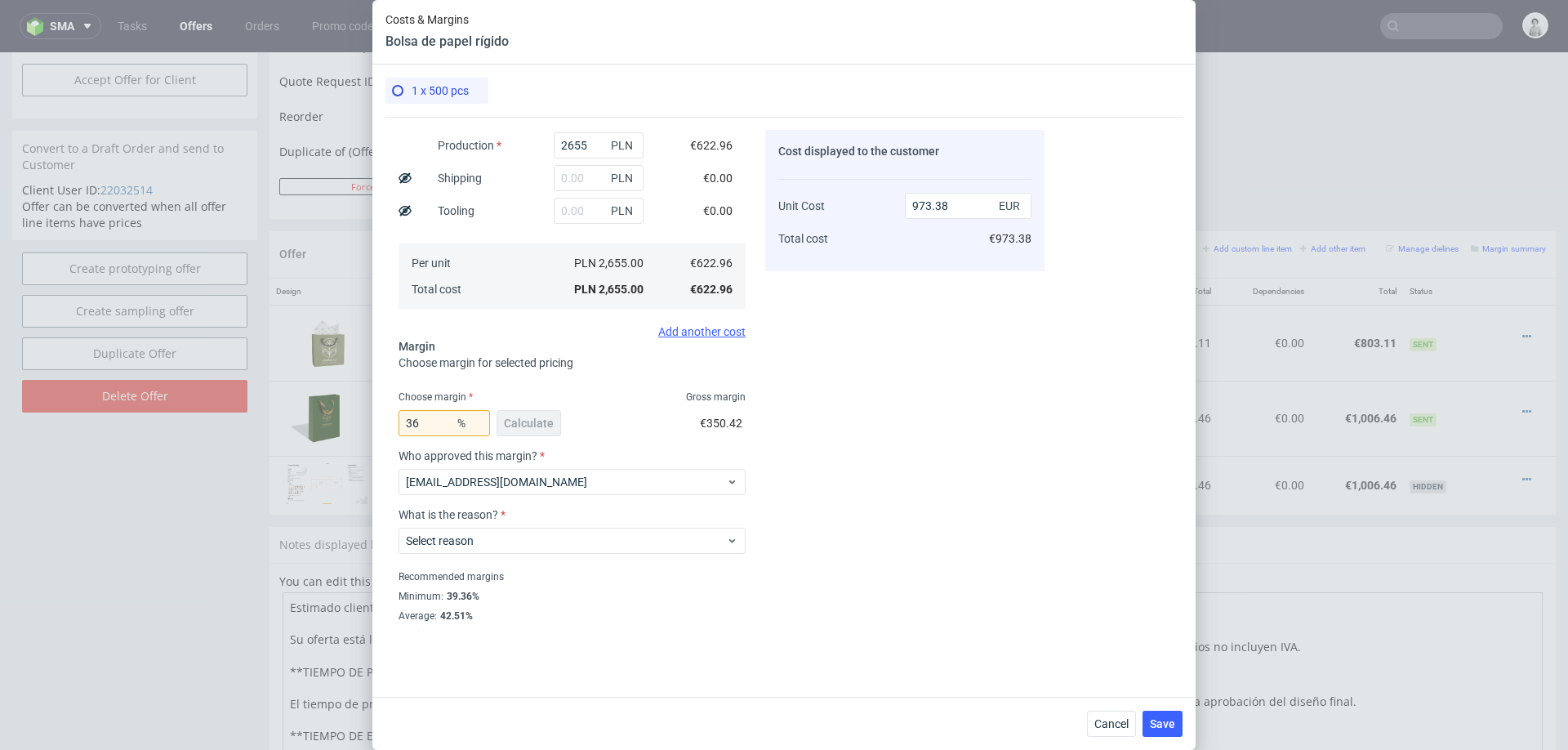
scroll to position [214, 0]
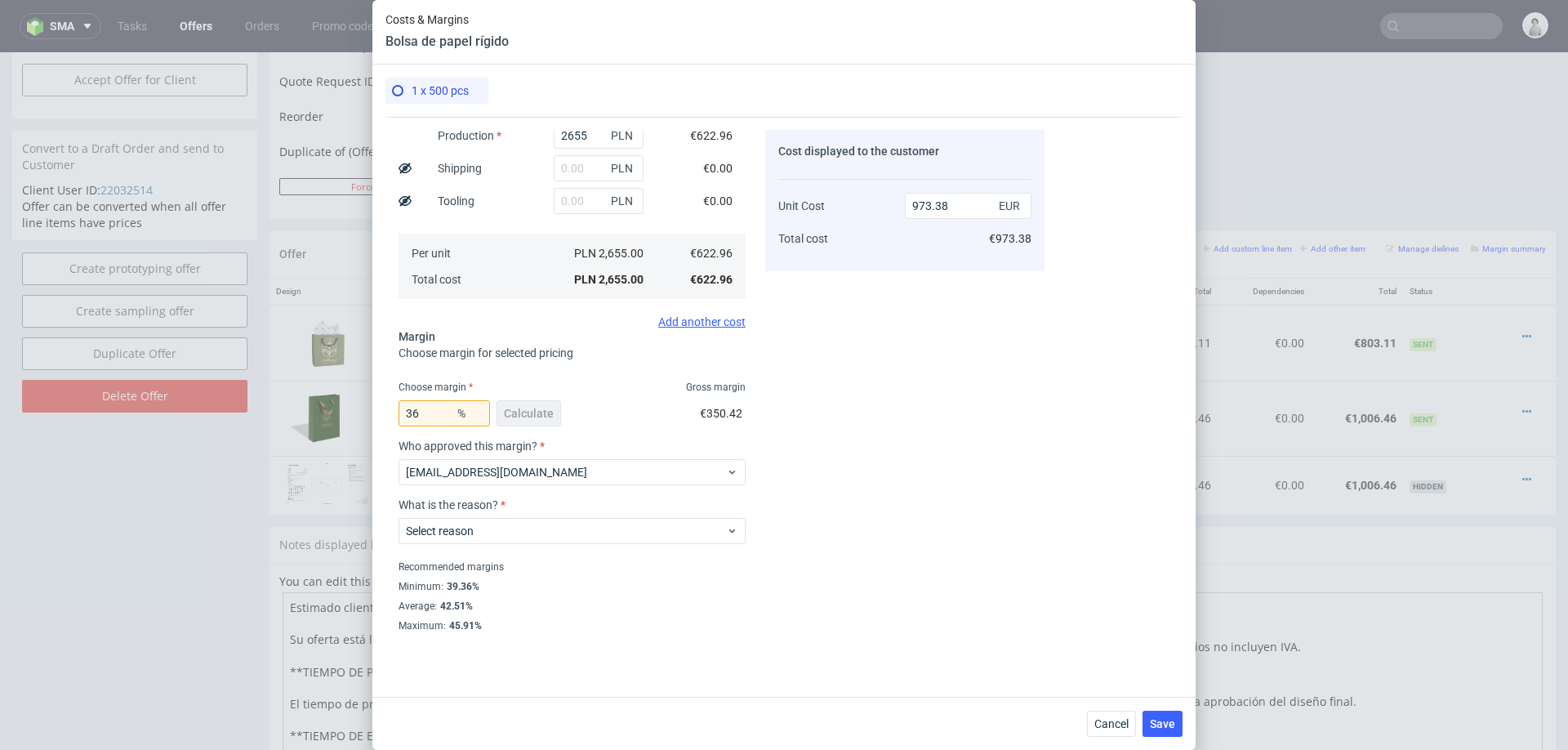
click at [536, 544] on div "What is the reason? Select reason" at bounding box center [571, 528] width 347 height 59
click at [567, 526] on span "Select reason" at bounding box center [566, 531] width 320 height 17
type input "pro"
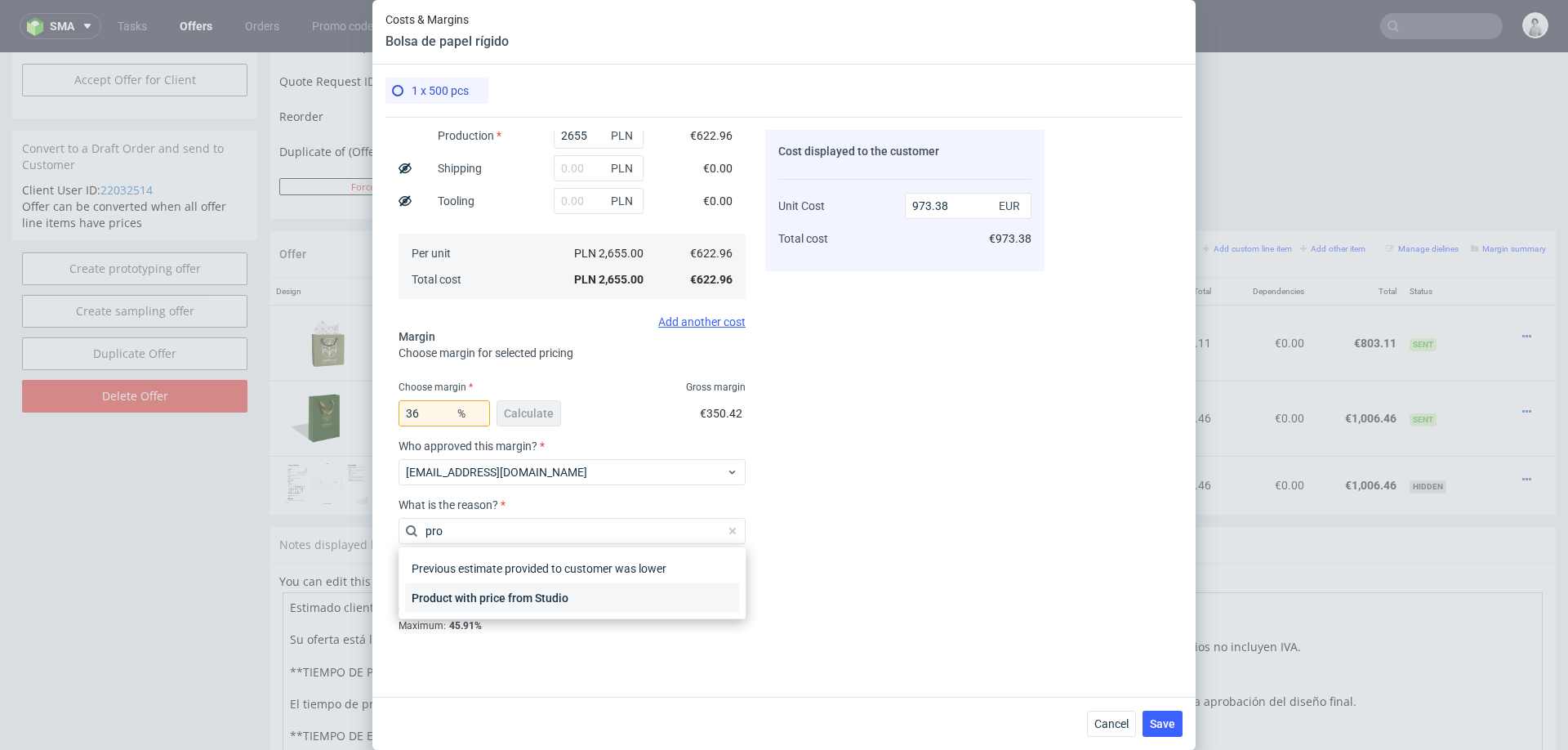
click at [531, 600] on div "Product with price from Studio" at bounding box center [572, 597] width 334 height 29
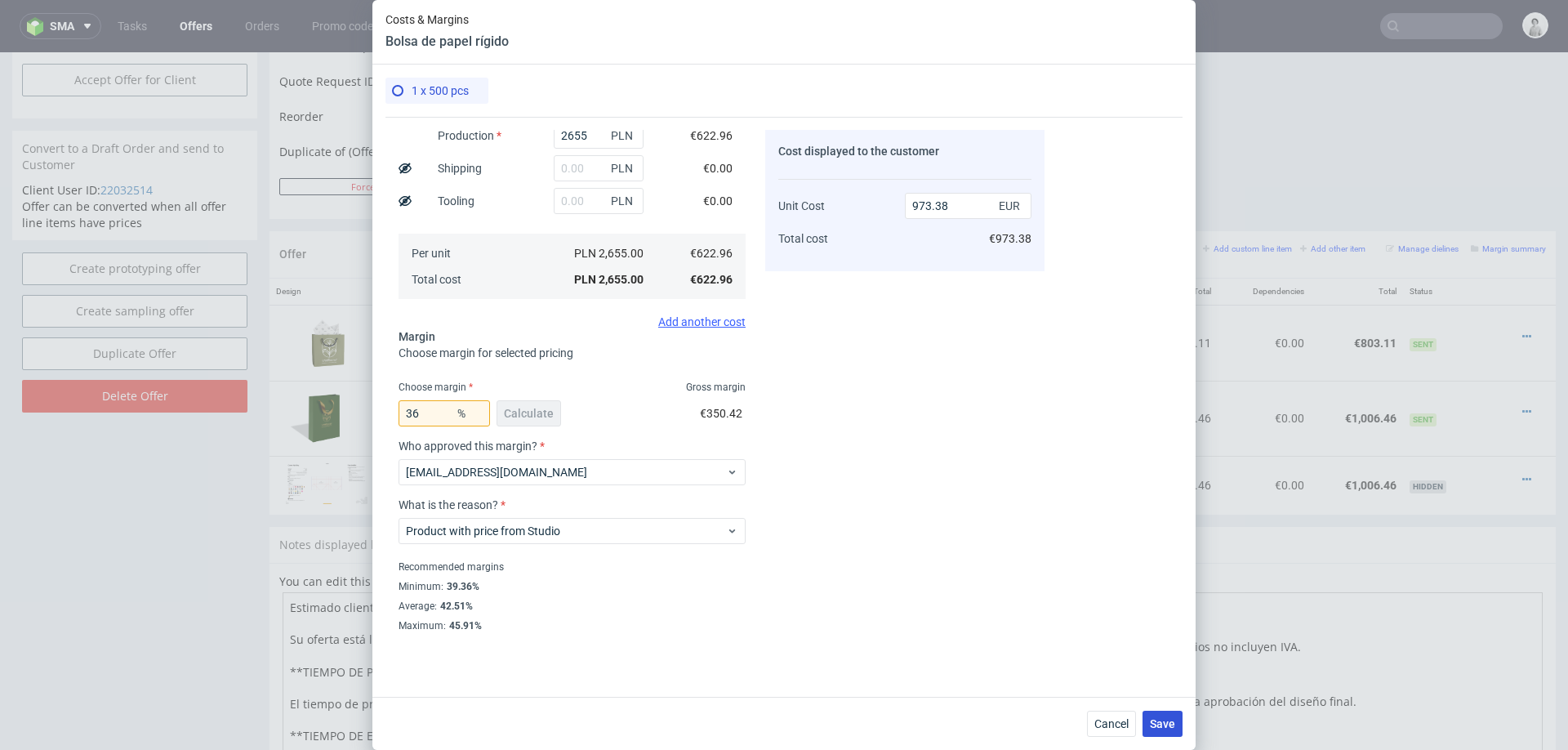
click at [1144, 708] on button "Save" at bounding box center [1163, 724] width 40 height 26
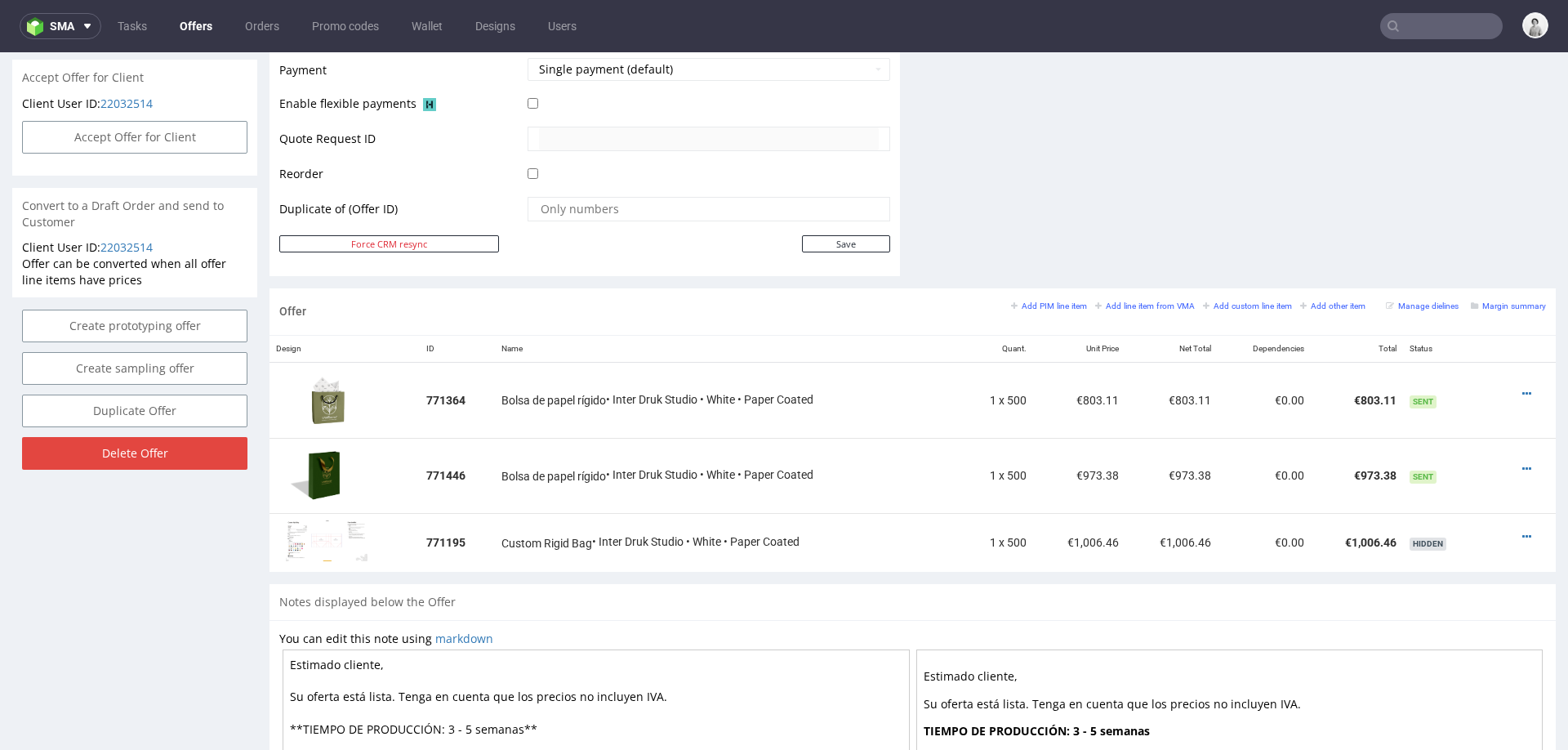
scroll to position [799, 0]
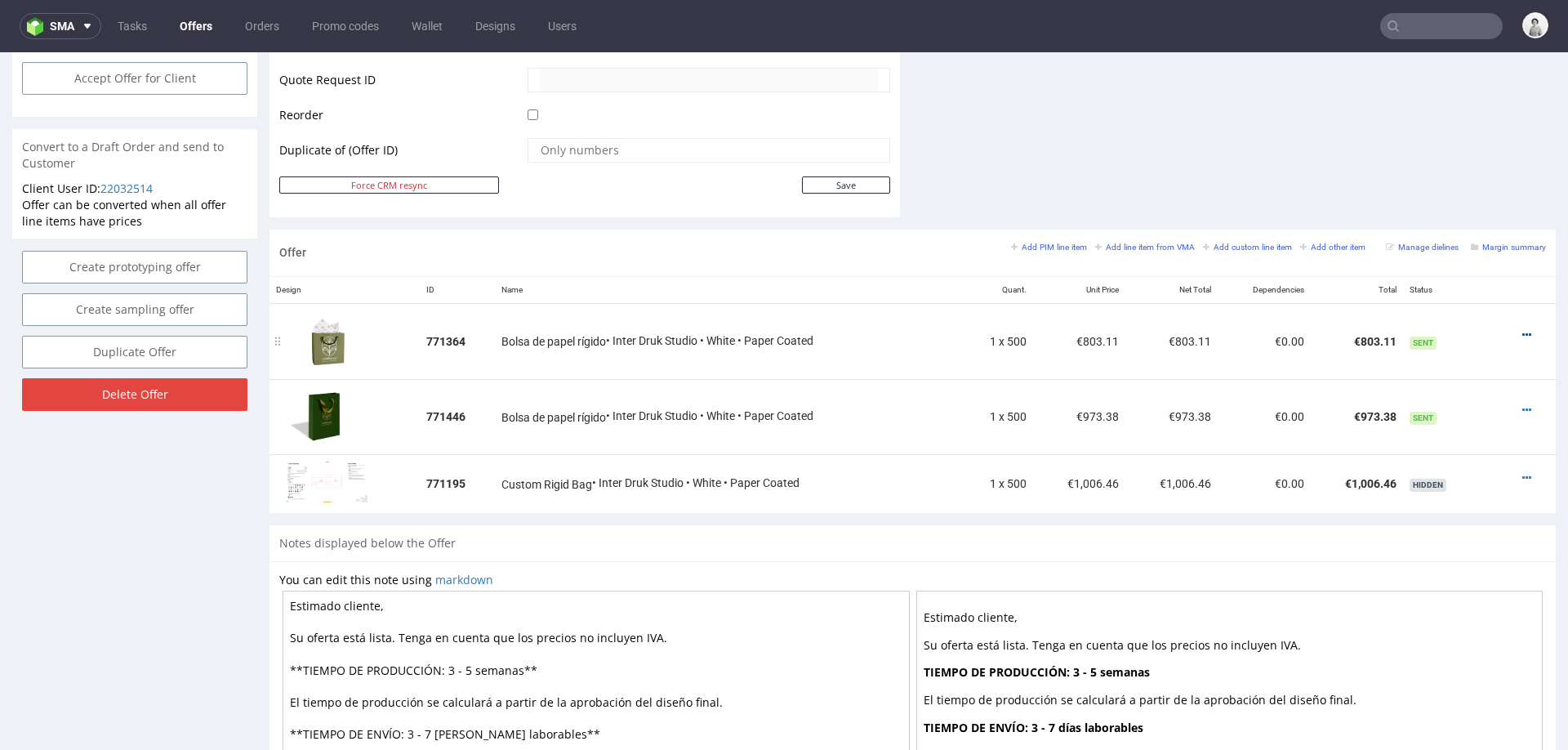
click at [1522, 330] on icon at bounding box center [1527, 334] width 9 height 11
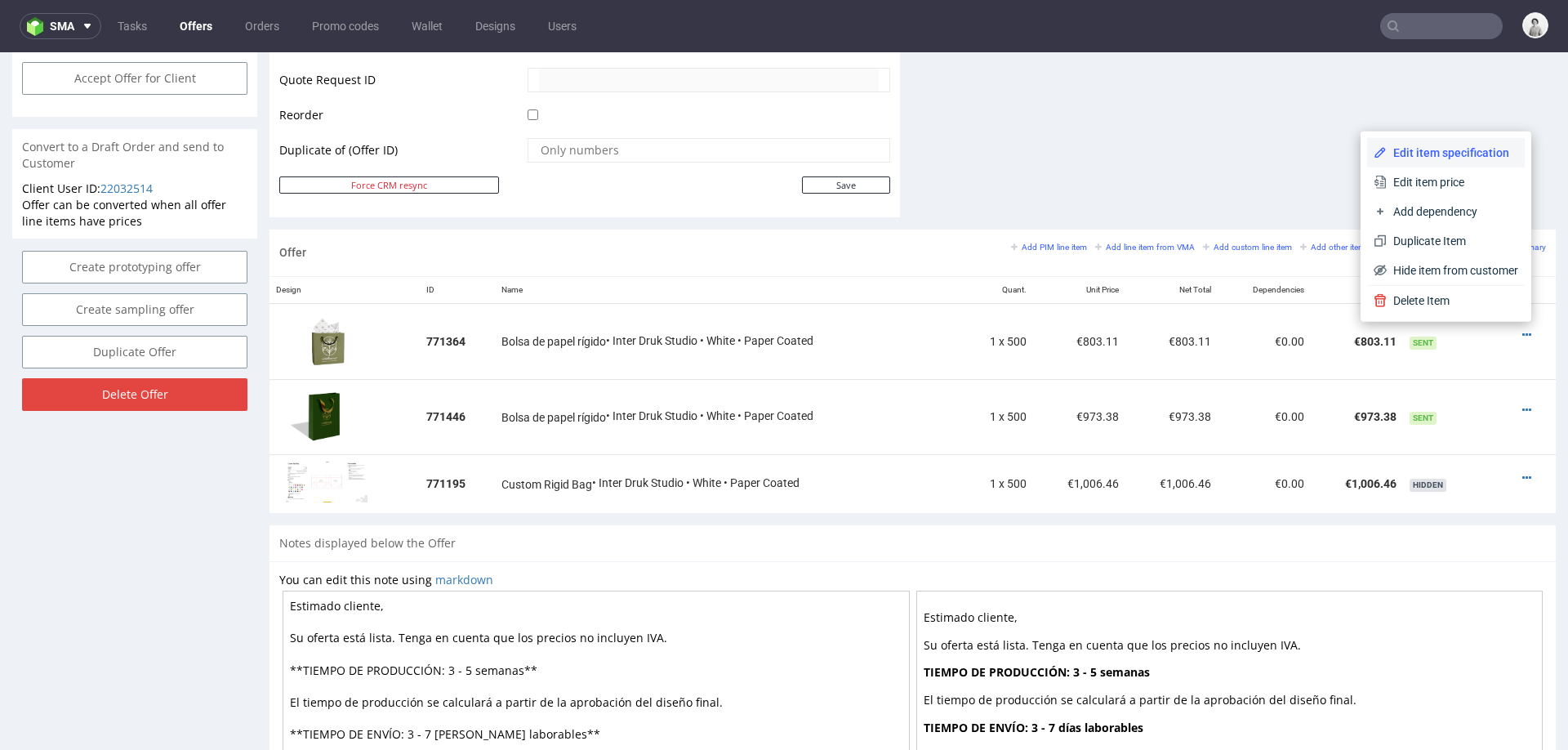
click at [1452, 154] on span "Edit item specification" at bounding box center [1453, 152] width 132 height 17
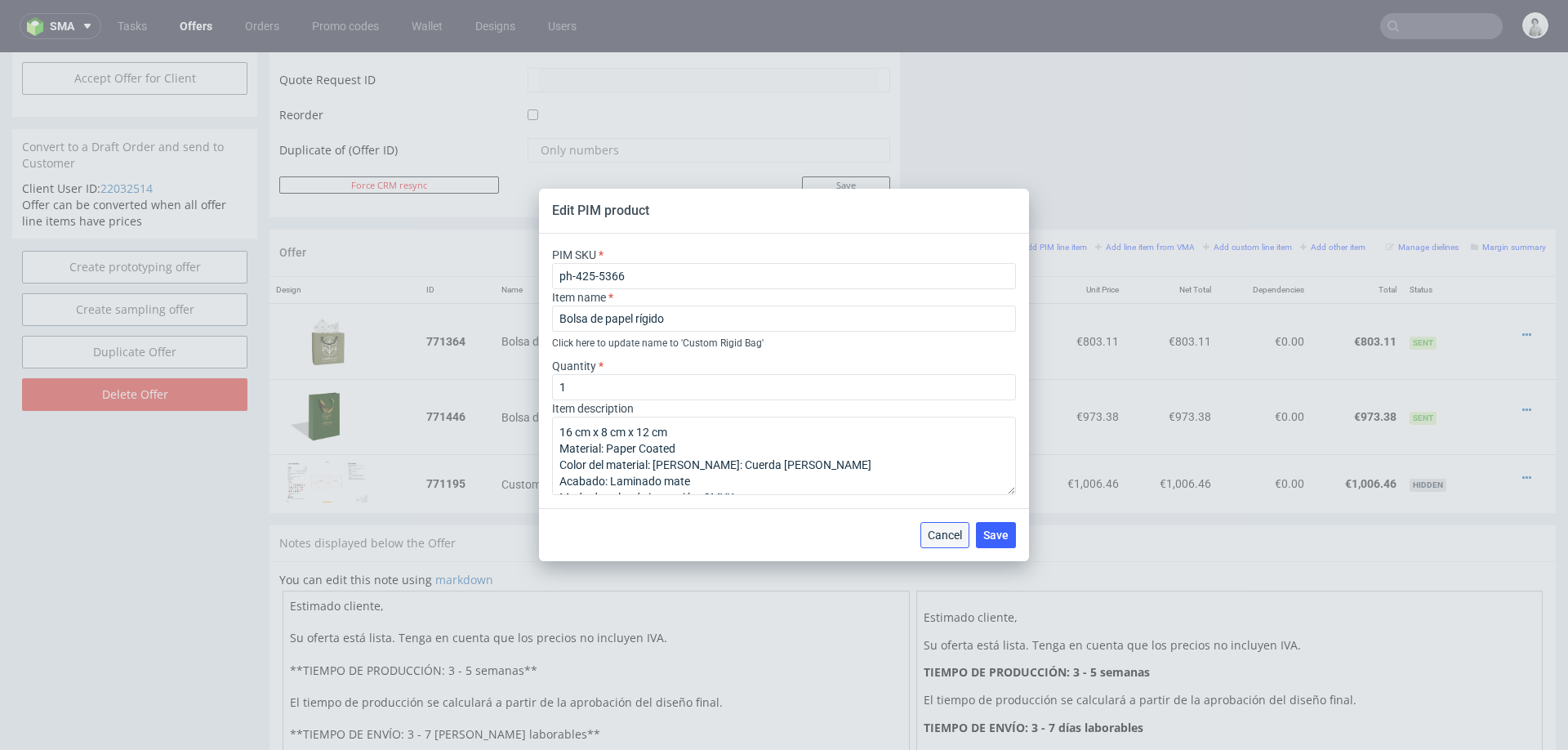
click at [946, 536] on span "Cancel" at bounding box center [945, 535] width 34 height 11
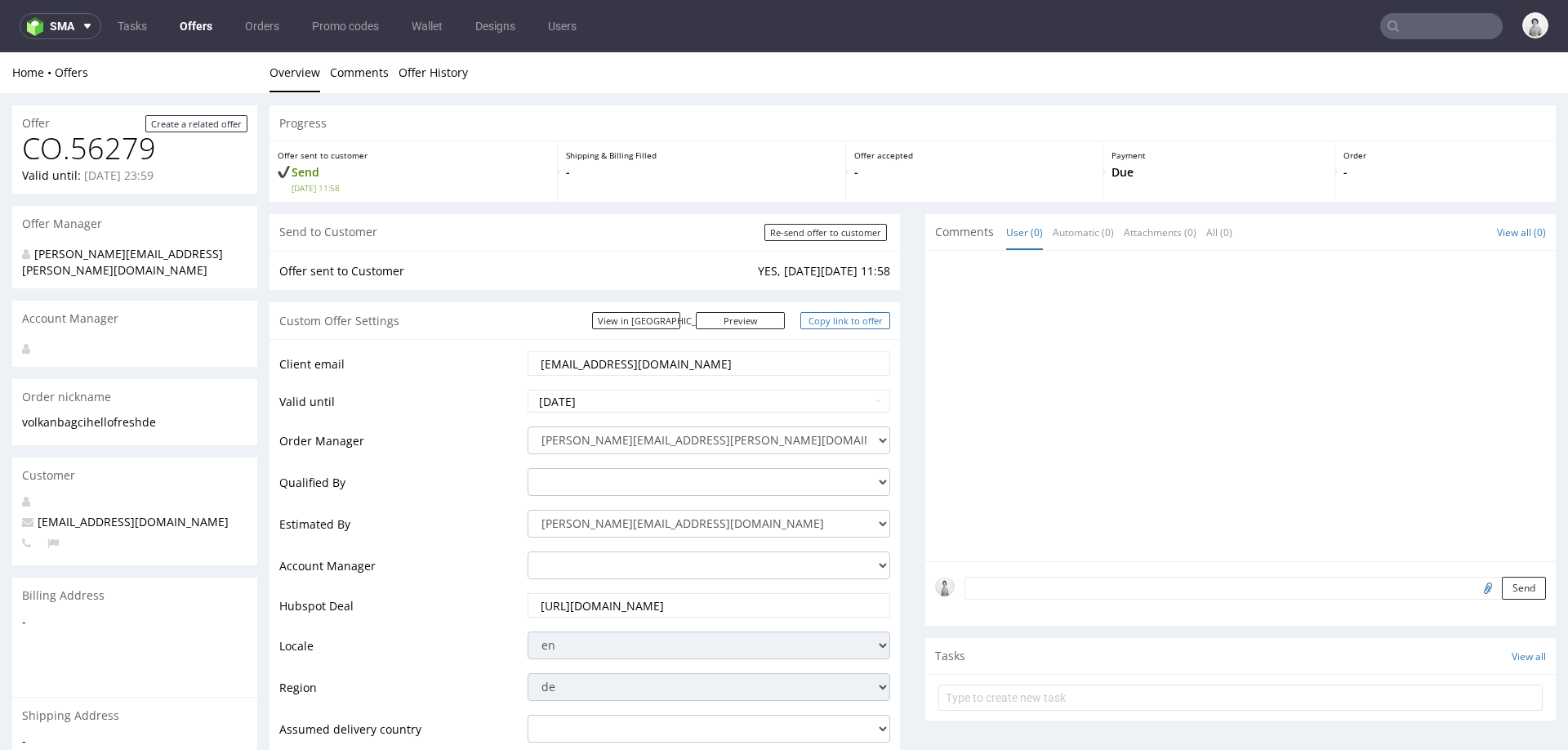
click at [824, 324] on link "Copy link to offer" at bounding box center [846, 321] width 90 height 18
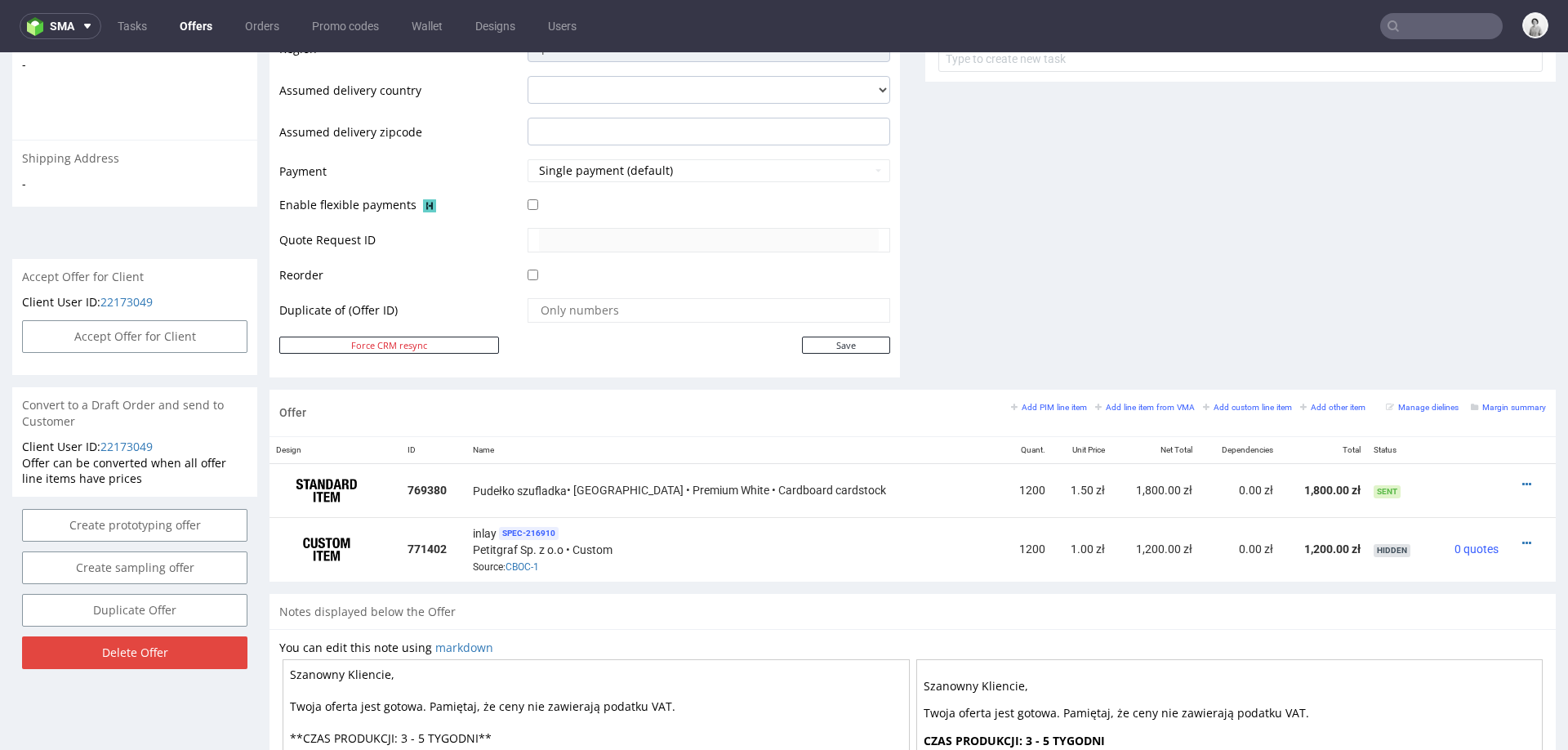
scroll to position [5, 0]
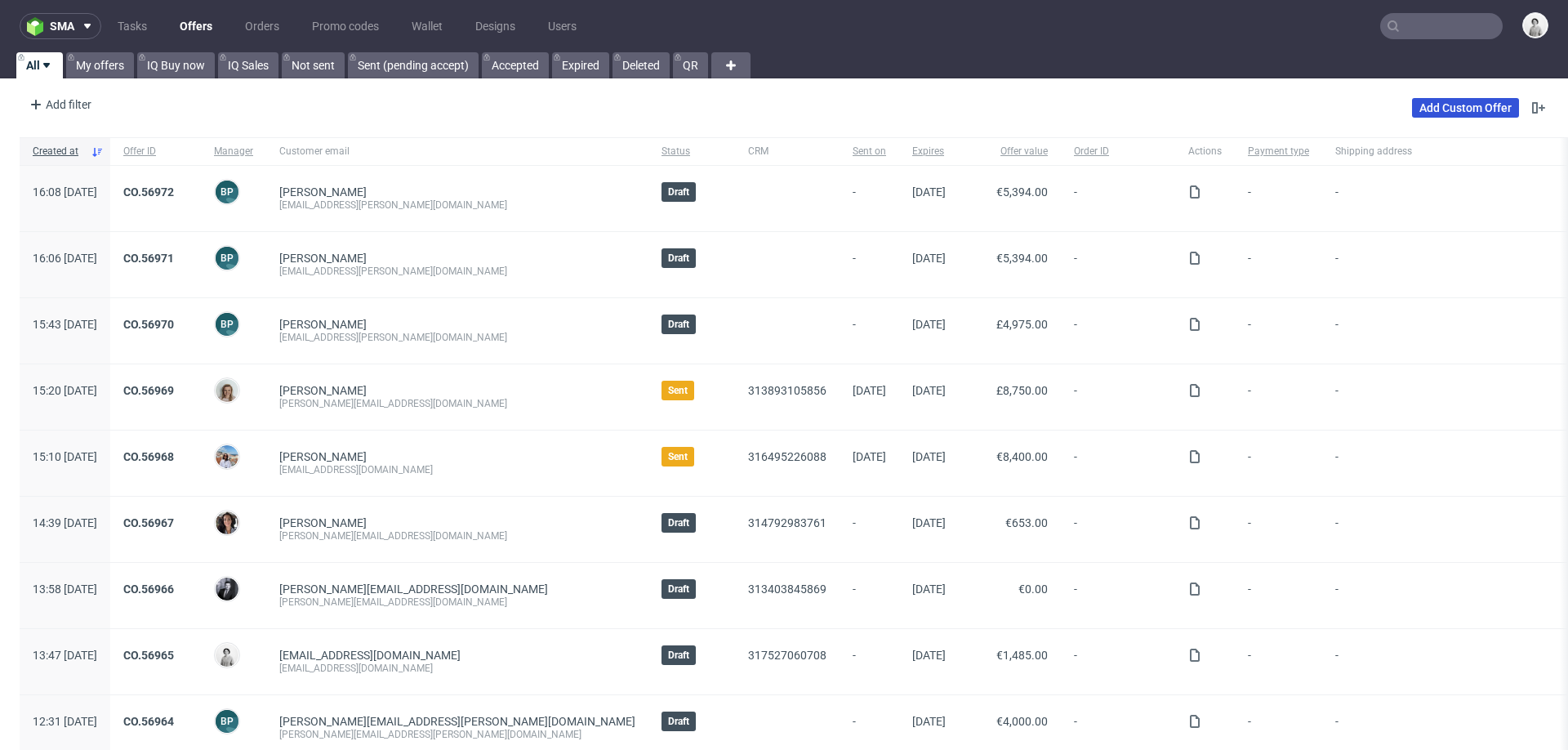
click at [1437, 111] on link "Add Custom Offer" at bounding box center [1466, 108] width 107 height 19
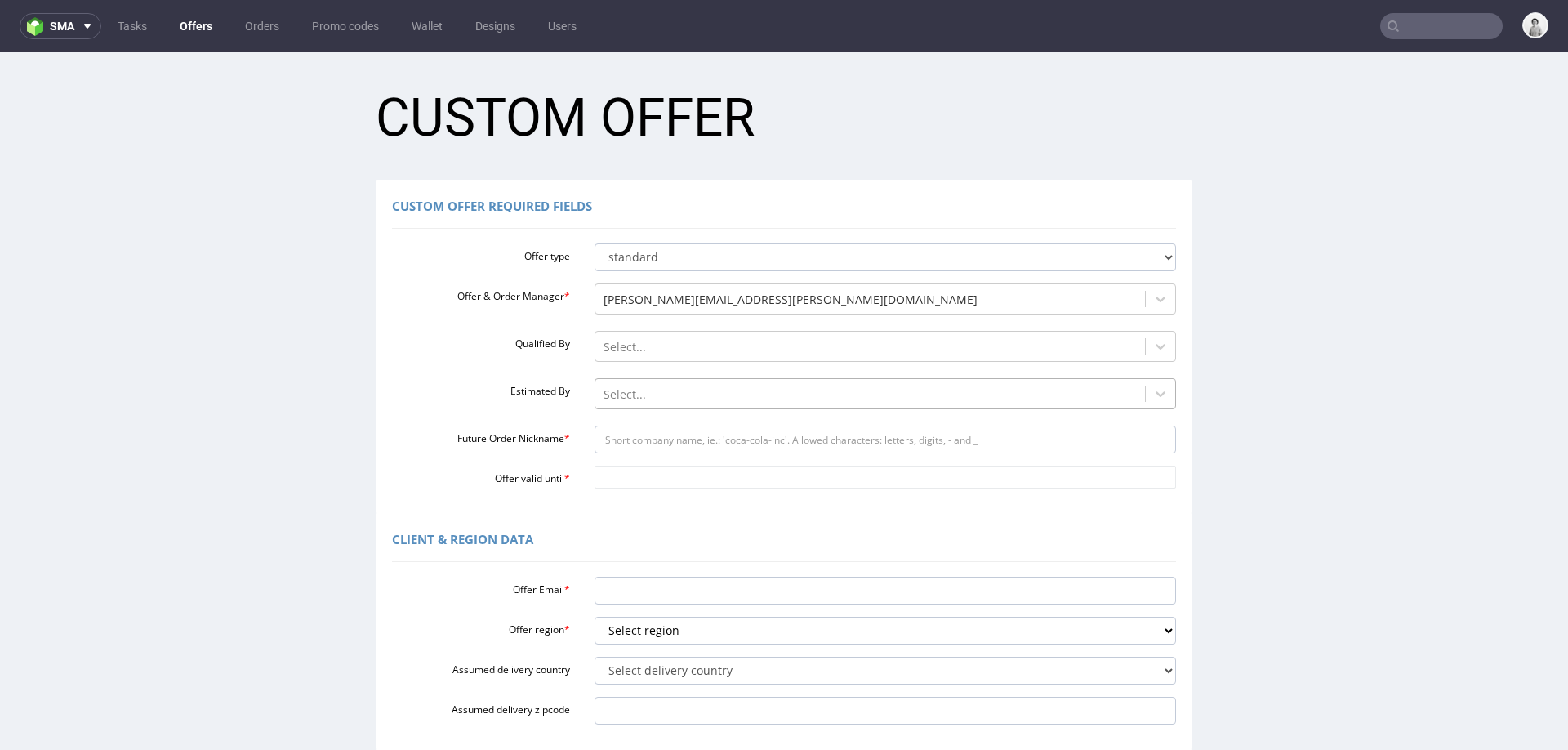
scroll to position [10, 0]
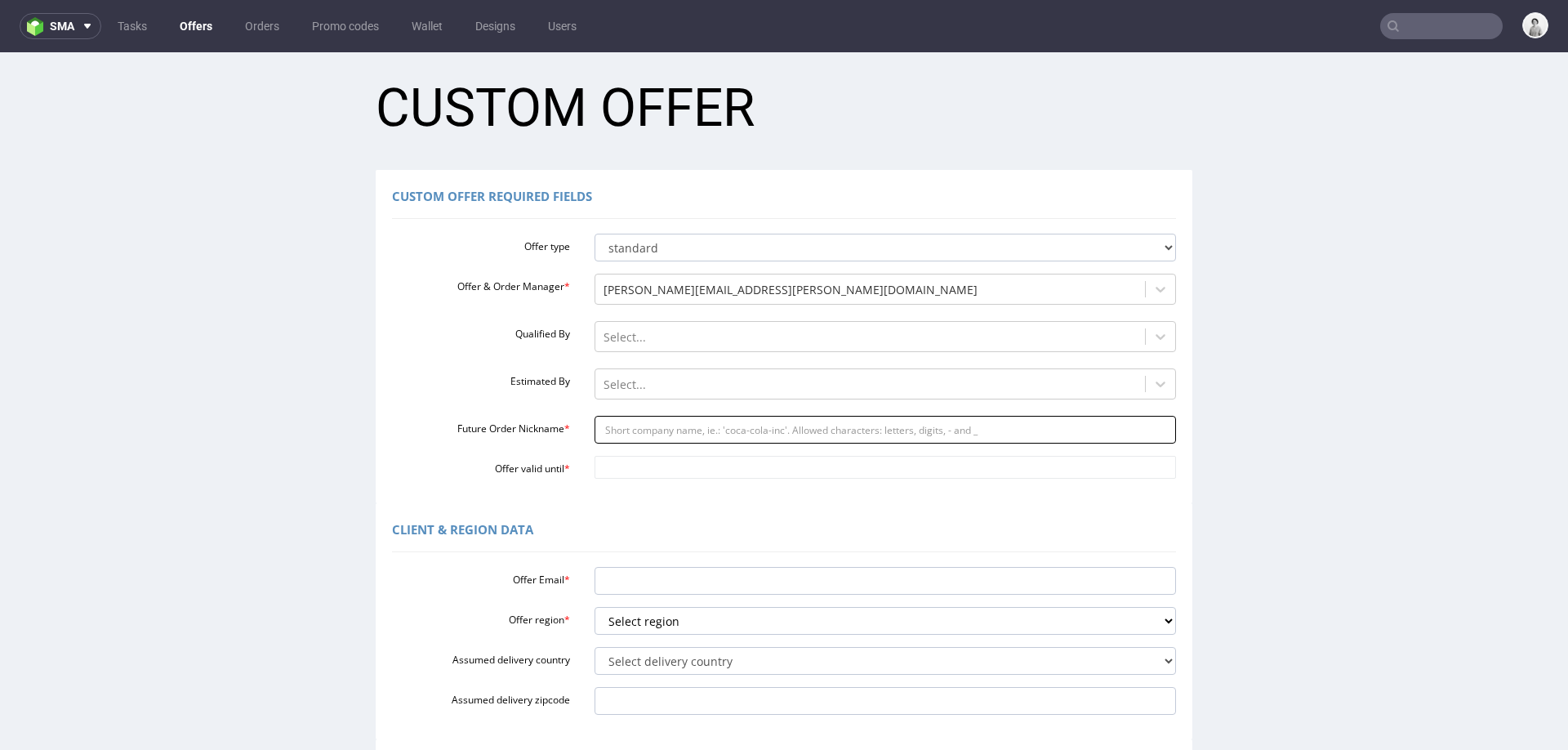
click at [675, 443] on input "Future Order Nickname *" at bounding box center [885, 430] width 583 height 28
paste input "viktoriatailoredathletecom"
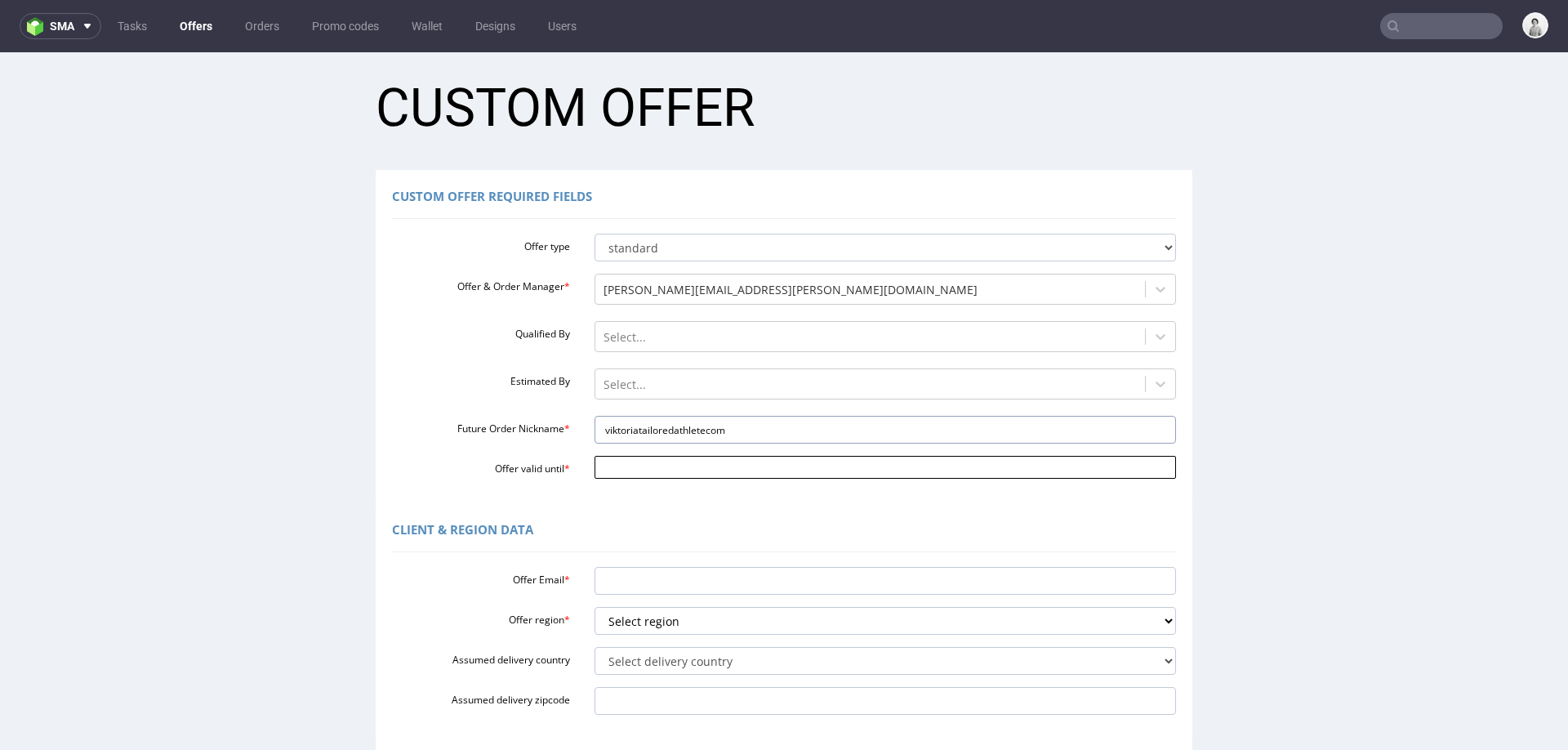
type input "viktoriatailoredathletecom"
click at [662, 463] on input "Offer valid until *" at bounding box center [885, 468] width 583 height 23
click at [670, 450] on td "8" at bounding box center [676, 444] width 25 height 25
type input "[DATE]"
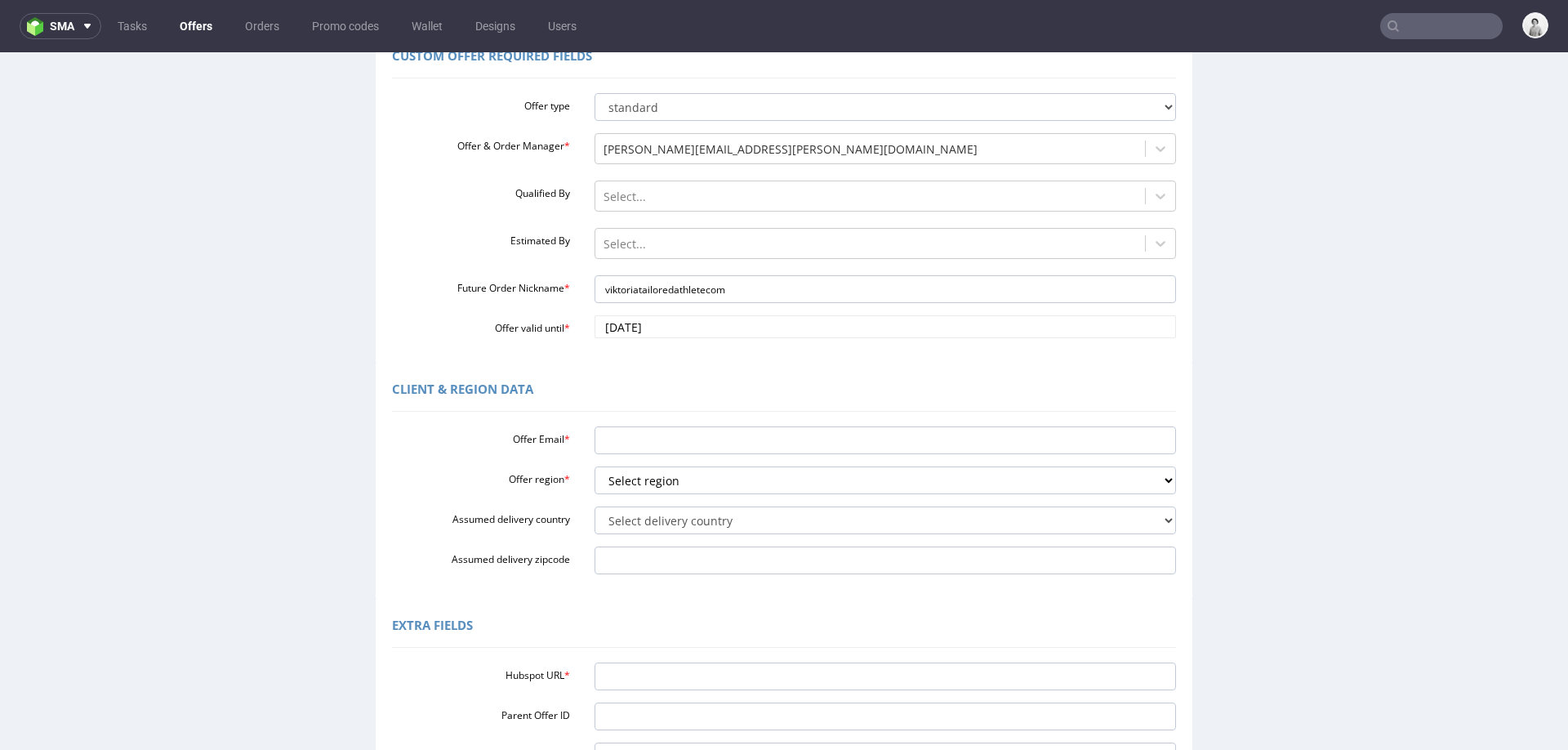
scroll to position [152, 0]
click at [683, 445] on input "Offer Email *" at bounding box center [885, 439] width 583 height 28
paste input "[PERSON_NAME][EMAIL_ADDRESS][DOMAIN_NAME]"
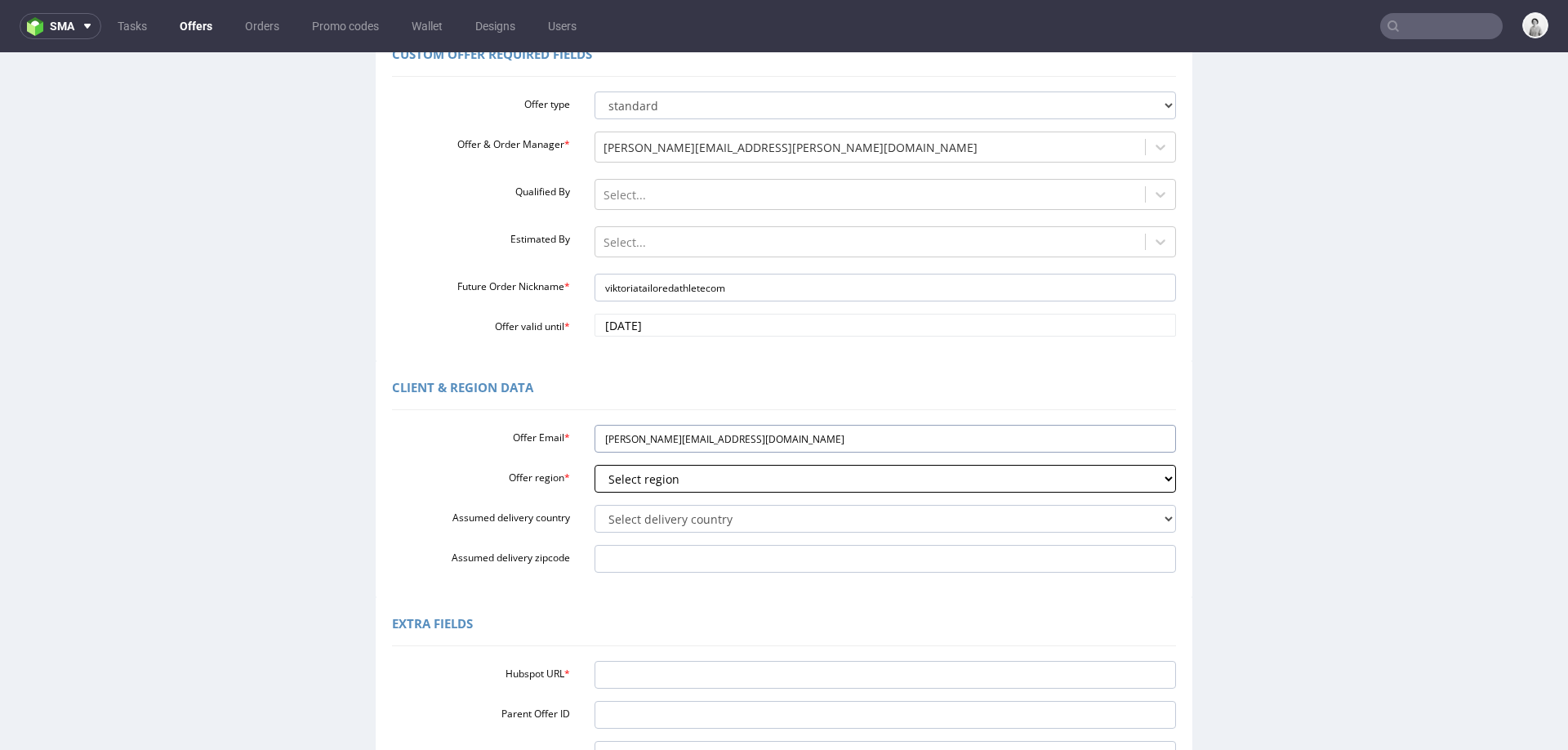
type input "[PERSON_NAME][EMAIL_ADDRESS][DOMAIN_NAME]"
click at [686, 469] on select "Select region eu gb de pl fr it es" at bounding box center [885, 479] width 583 height 28
select select "eu"
click at [594, 465] on select "Select region eu gb de pl fr it es" at bounding box center [885, 479] width 583 height 28
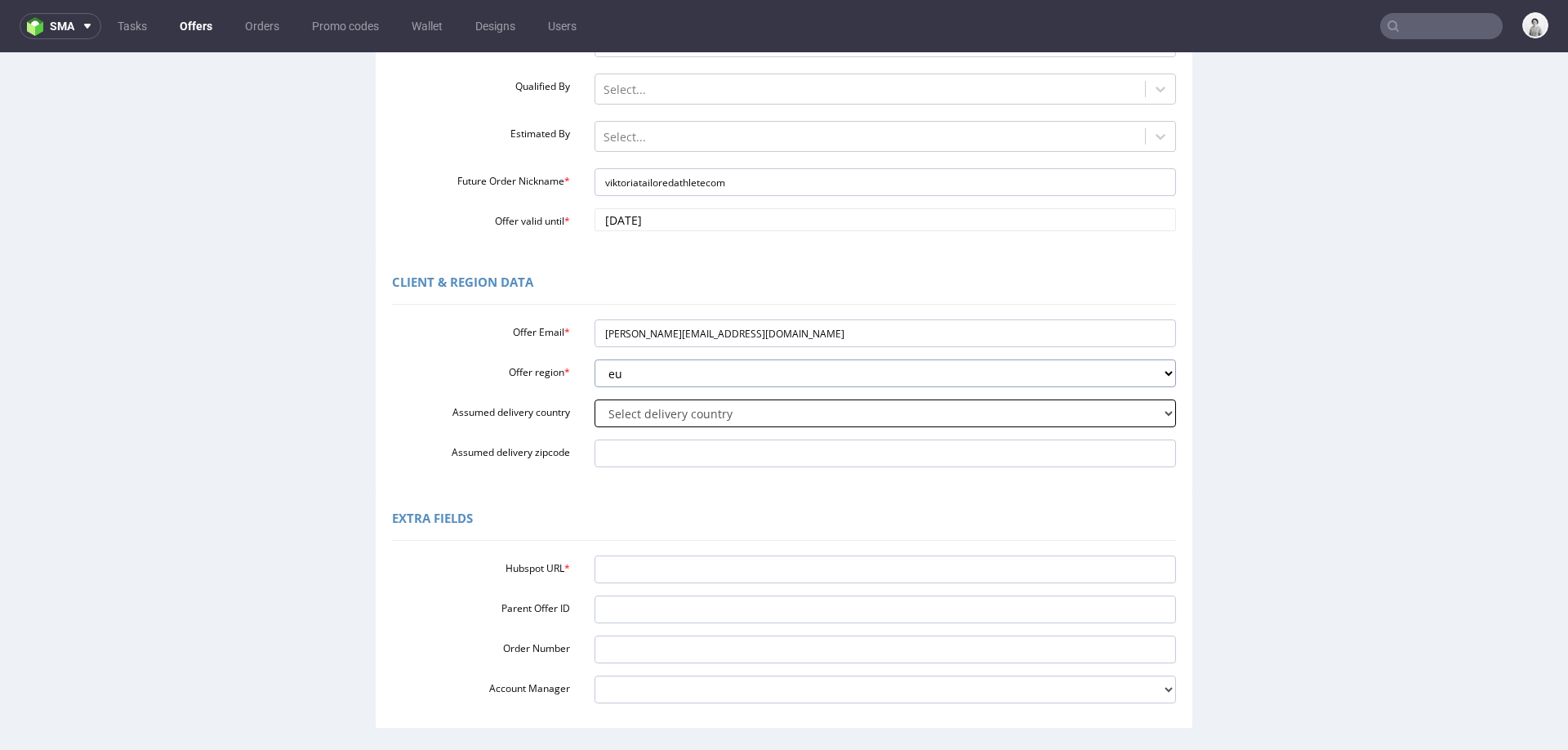
scroll to position [295, 0]
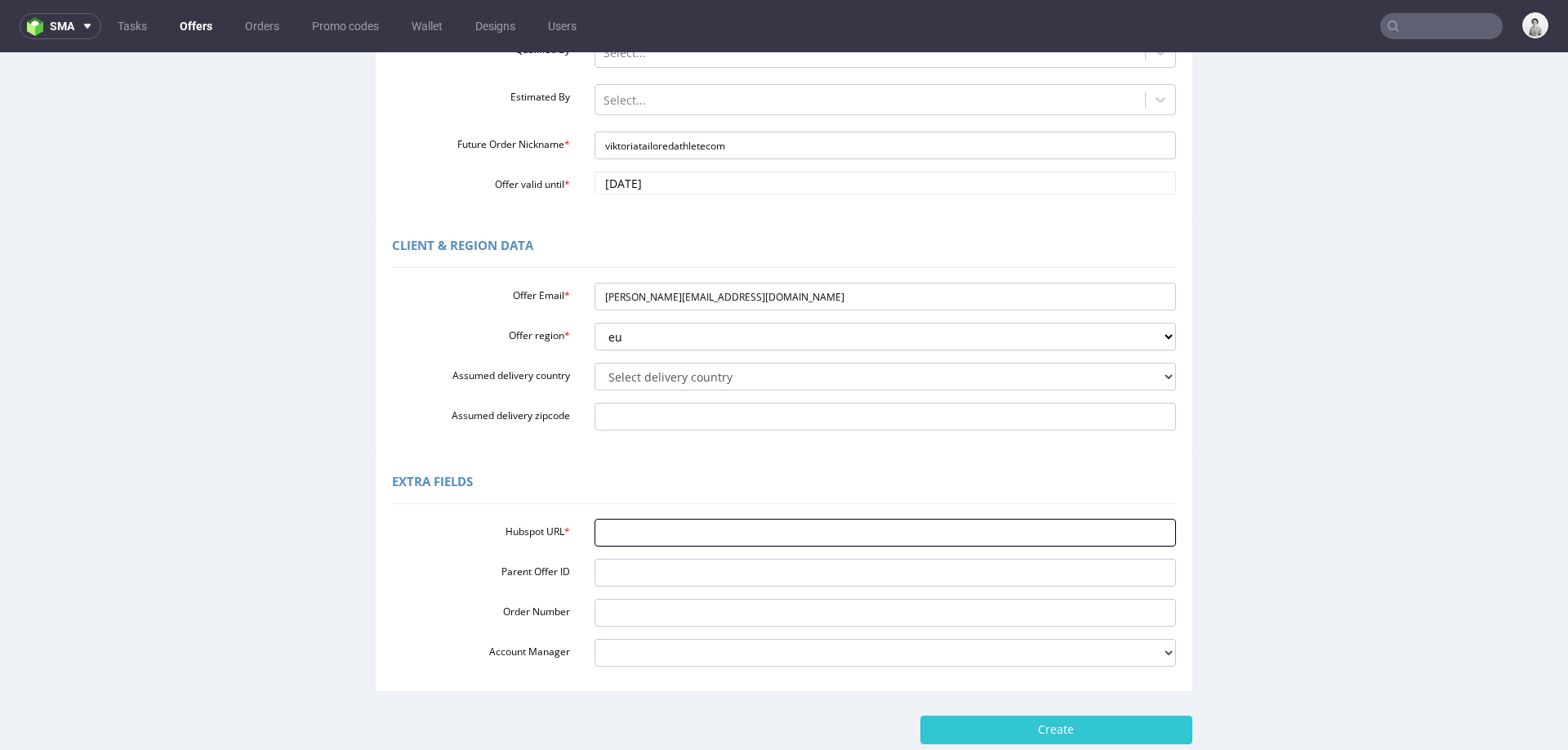
click at [786, 524] on input "Hubspot URL *" at bounding box center [885, 533] width 583 height 28
paste input "https://app-eu1.hubspot.com/contacts/25600958/record/0-3/306421545149"
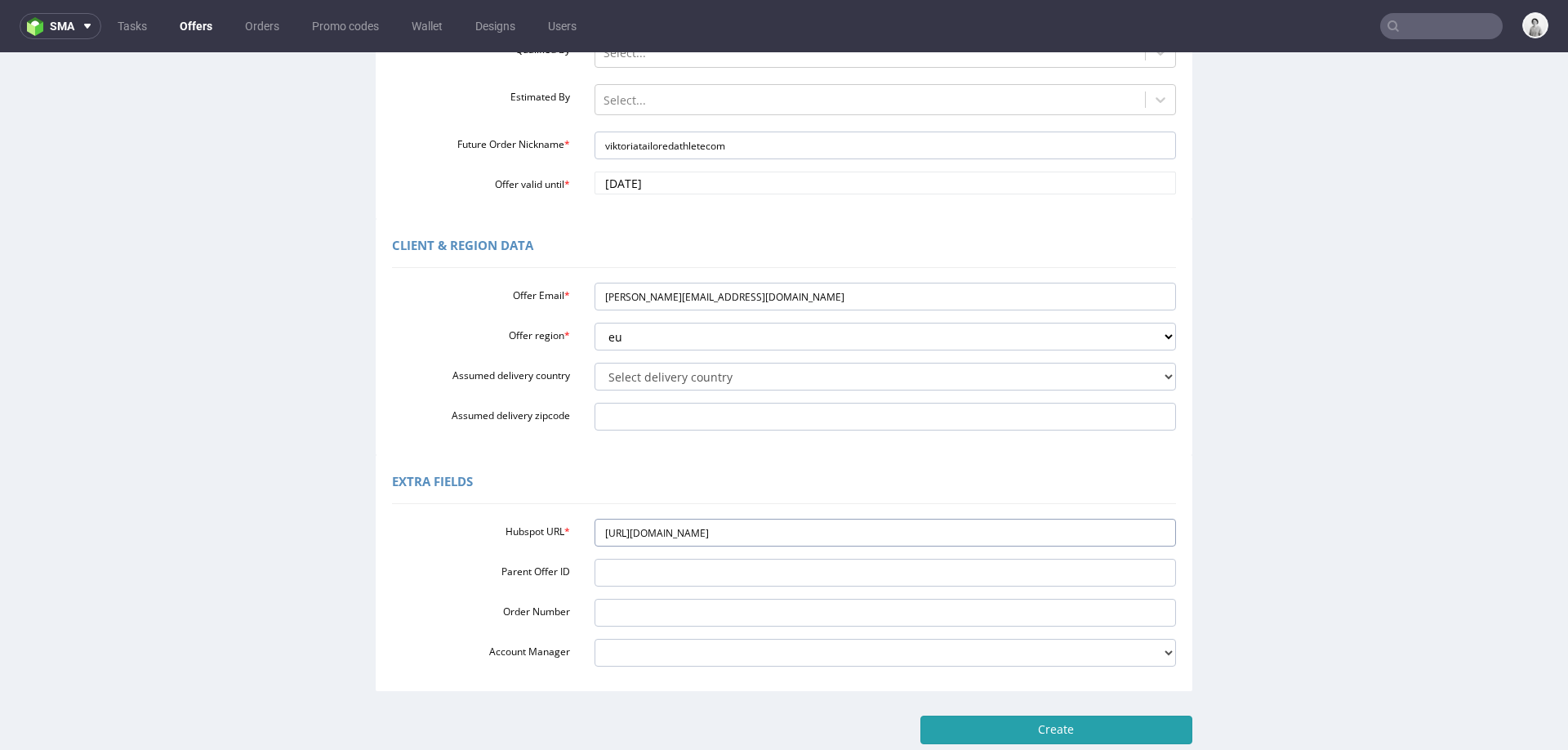
type input "https://app-eu1.hubspot.com/contacts/25600958/record/0-3/306421545149"
click at [1031, 732] on input "Create" at bounding box center [1056, 730] width 272 height 28
type input "Please wait..."
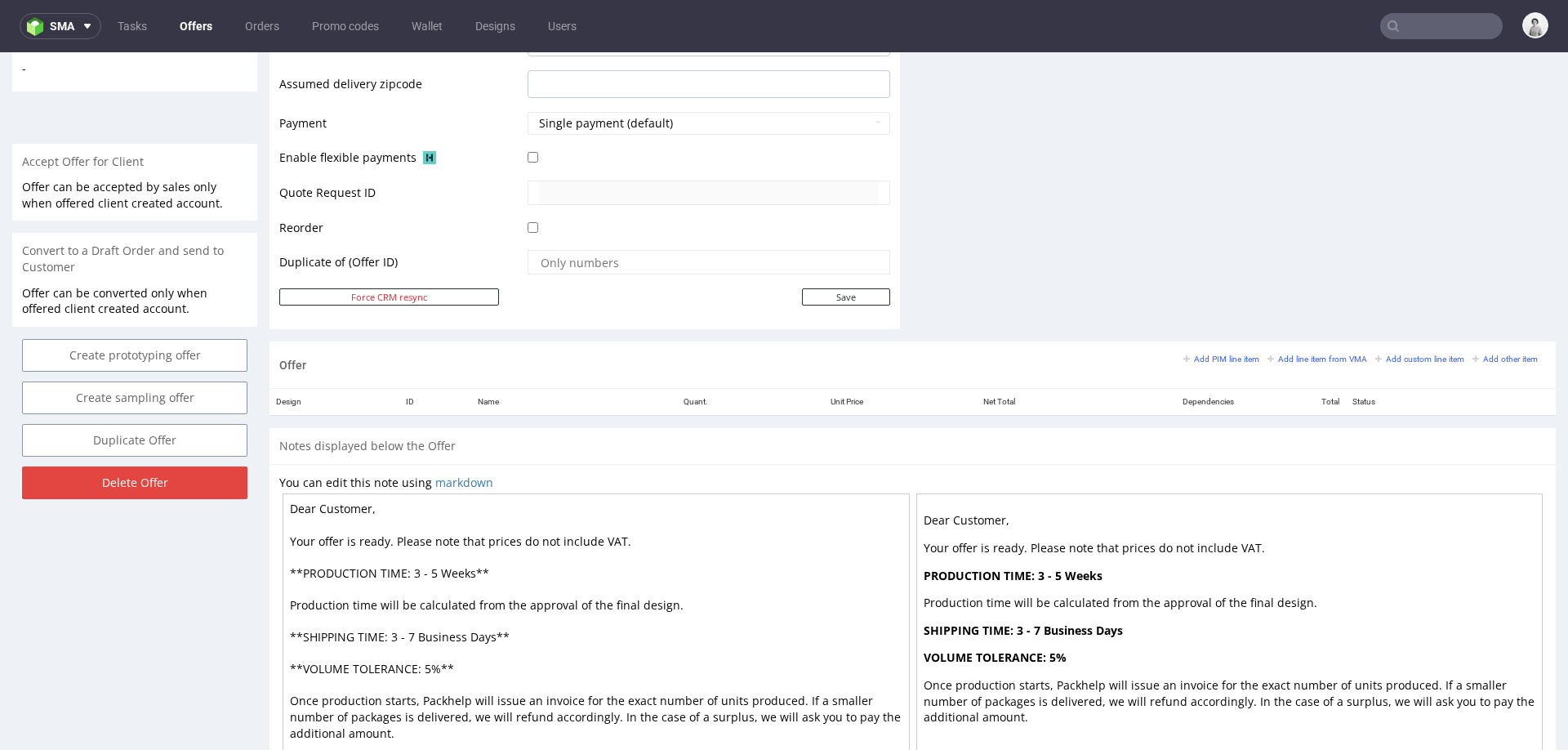
scroll to position [674, 0]
